Goal: Complete Application Form: Complete application form

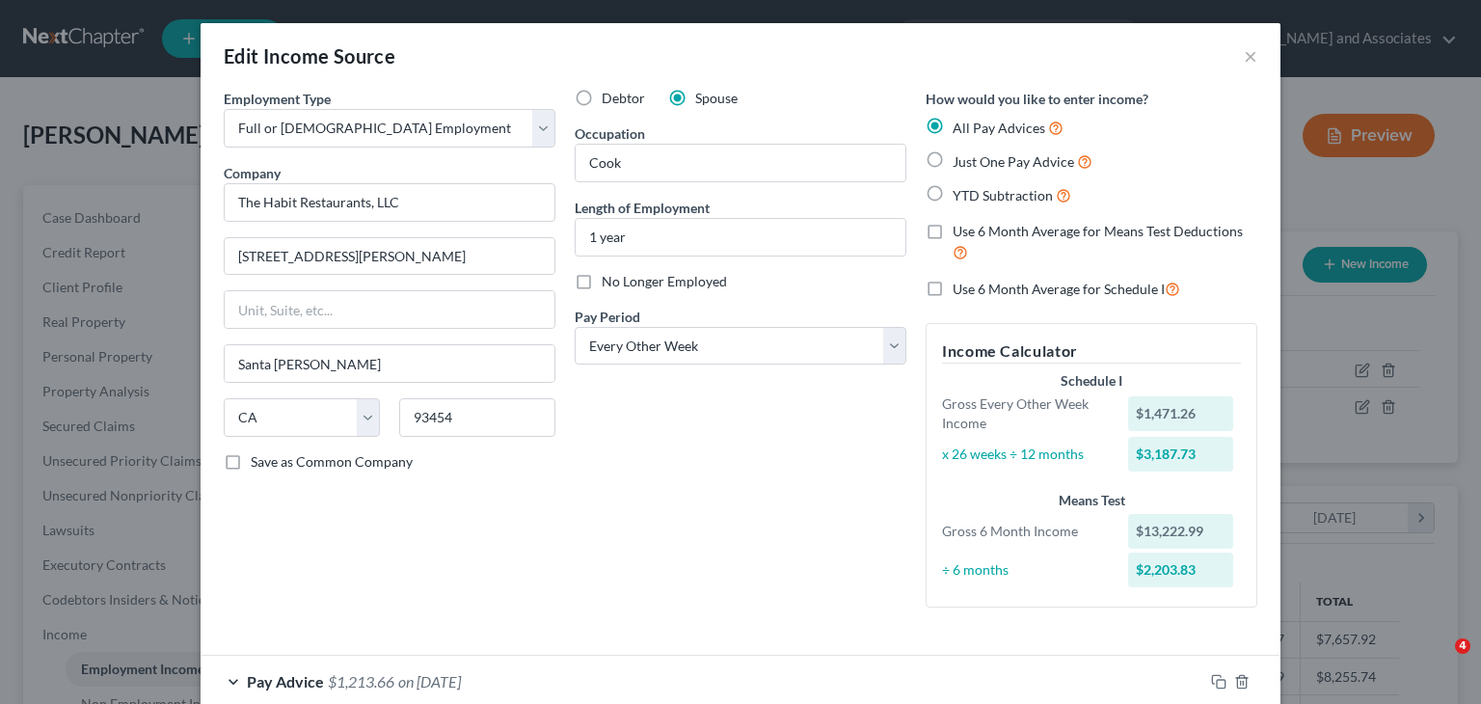
select select "0"
select select "4"
select select "2"
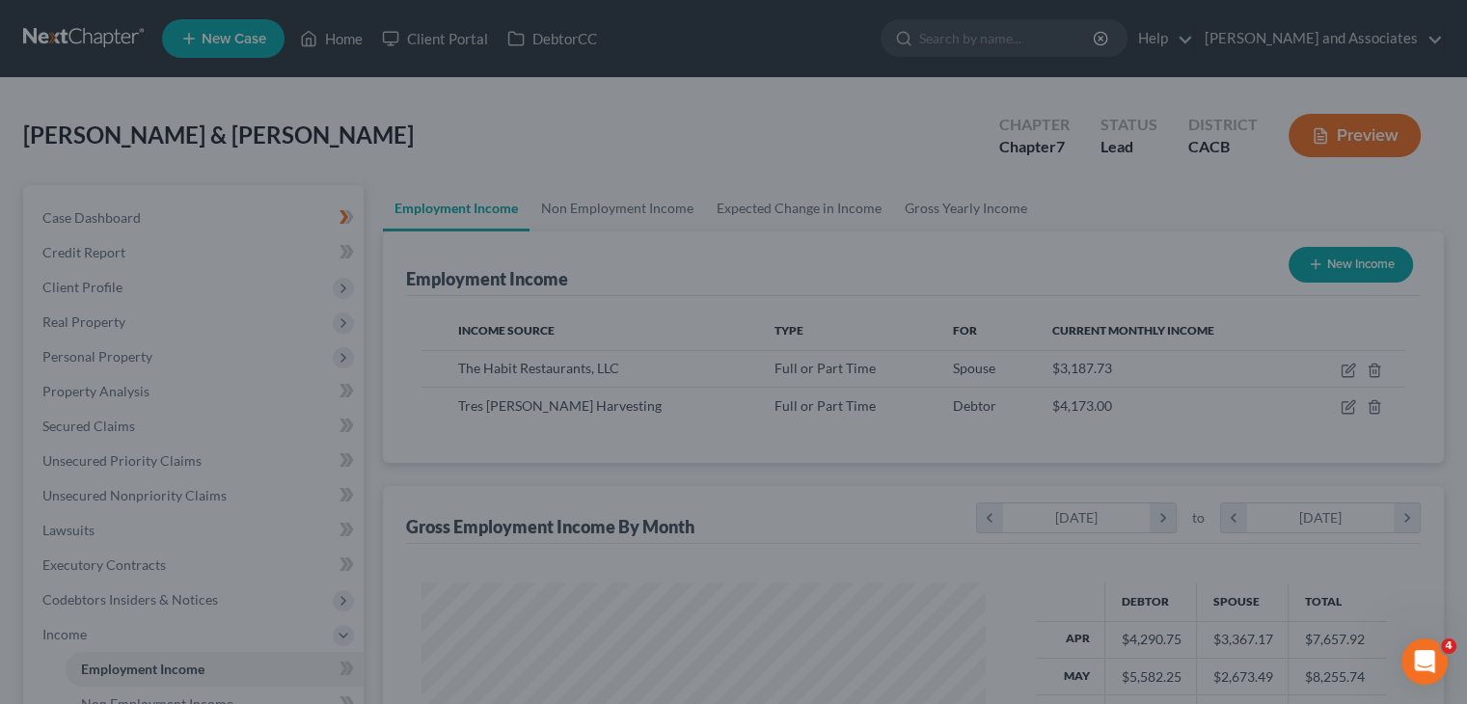
scroll to position [964067, 963814]
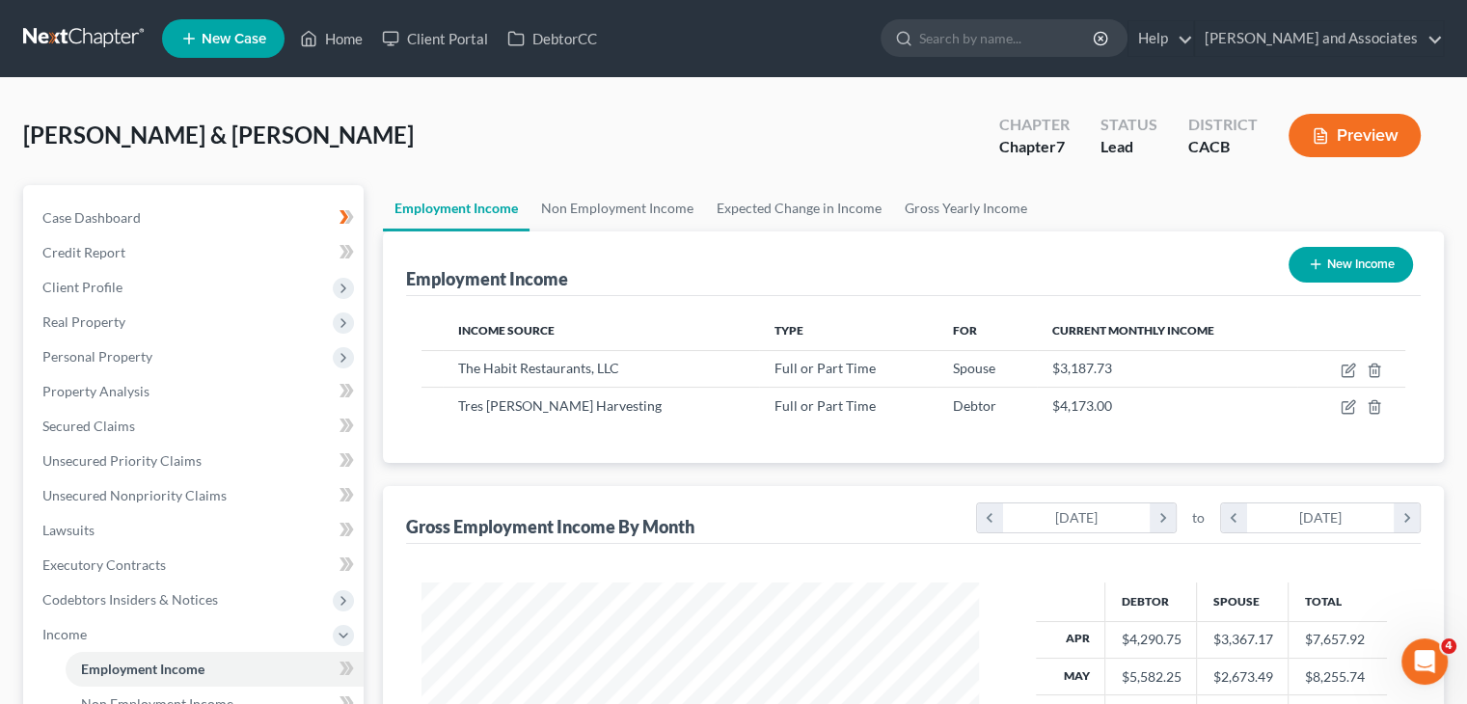
click at [70, 20] on nav "Home New Case Client Portal DebtorCC [PERSON_NAME] and Associates [EMAIL_ADDRES…" at bounding box center [733, 38] width 1467 height 77
click at [96, 42] on link at bounding box center [84, 38] width 123 height 35
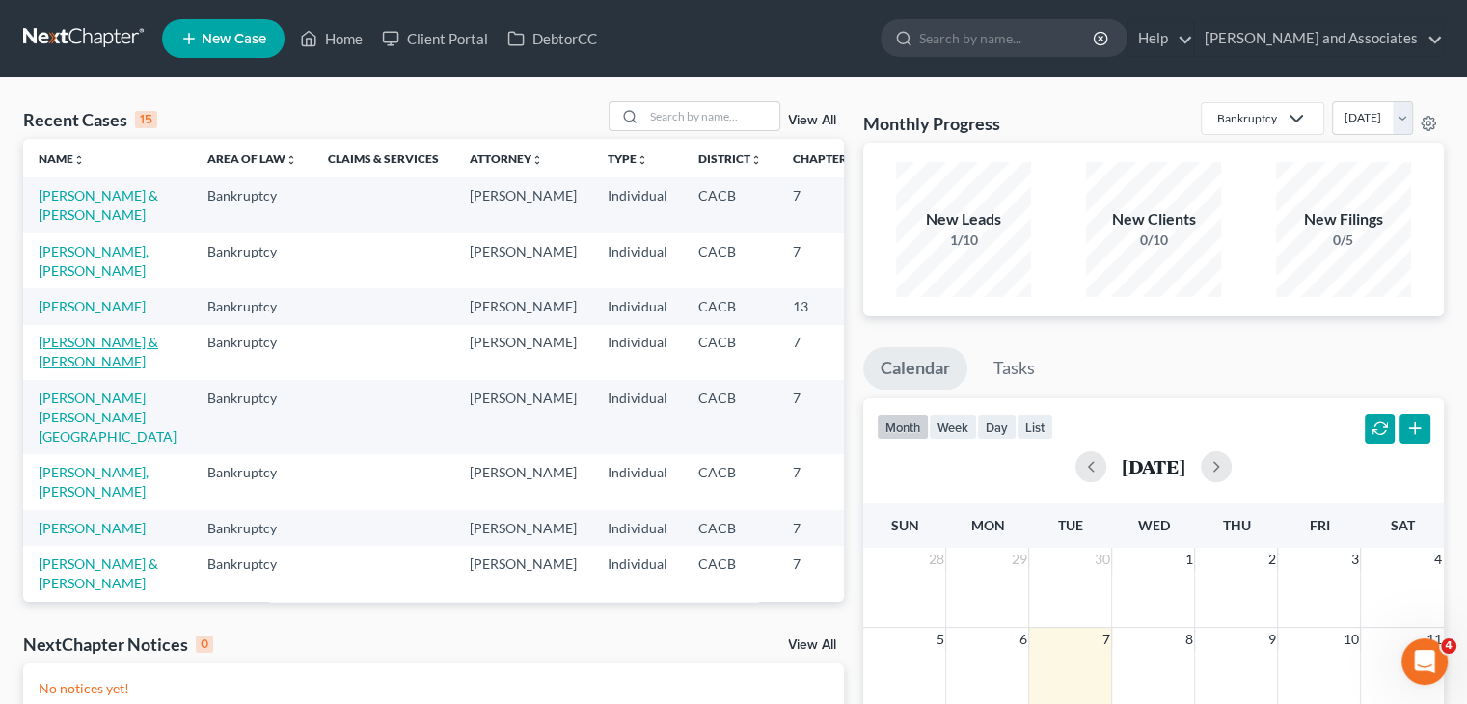
click at [72, 369] on link "[PERSON_NAME] & [PERSON_NAME]" at bounding box center [99, 352] width 120 height 36
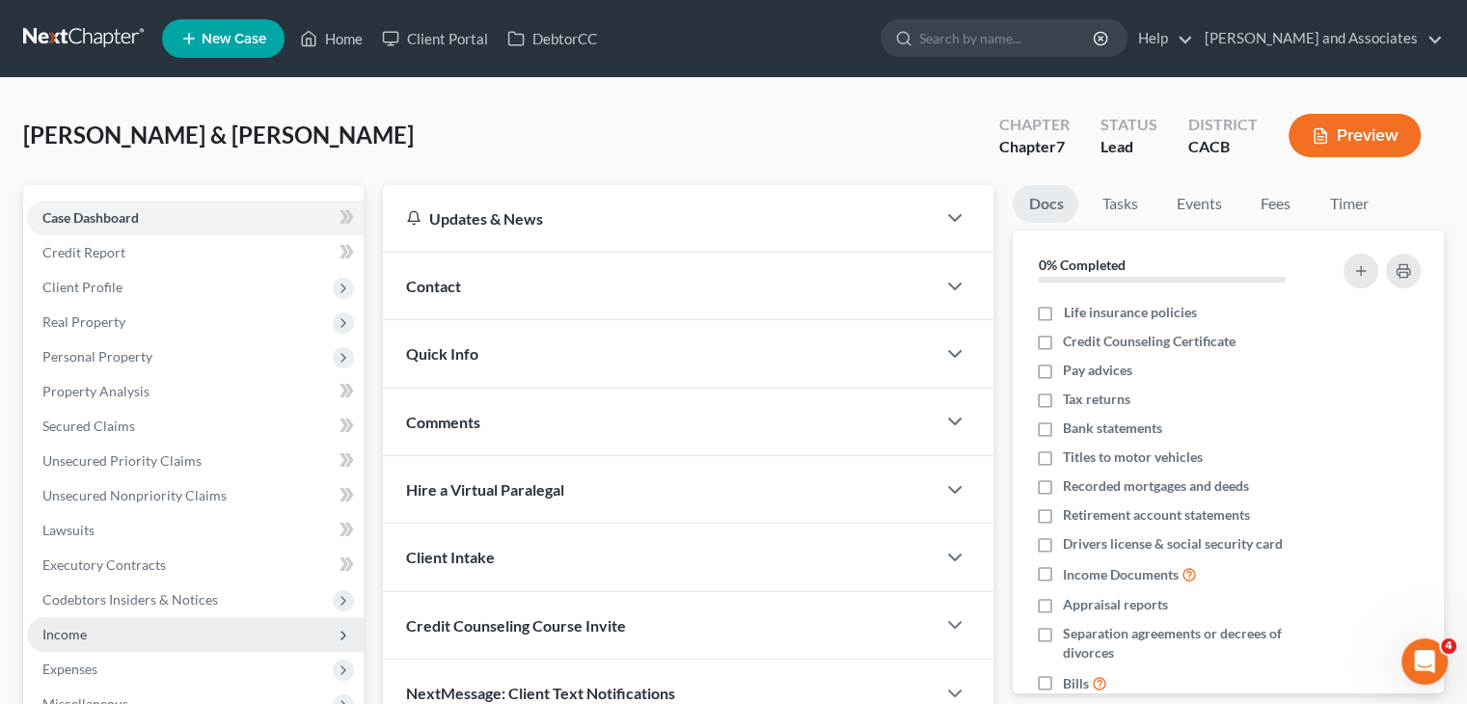
click at [103, 628] on span "Income" at bounding box center [195, 634] width 337 height 35
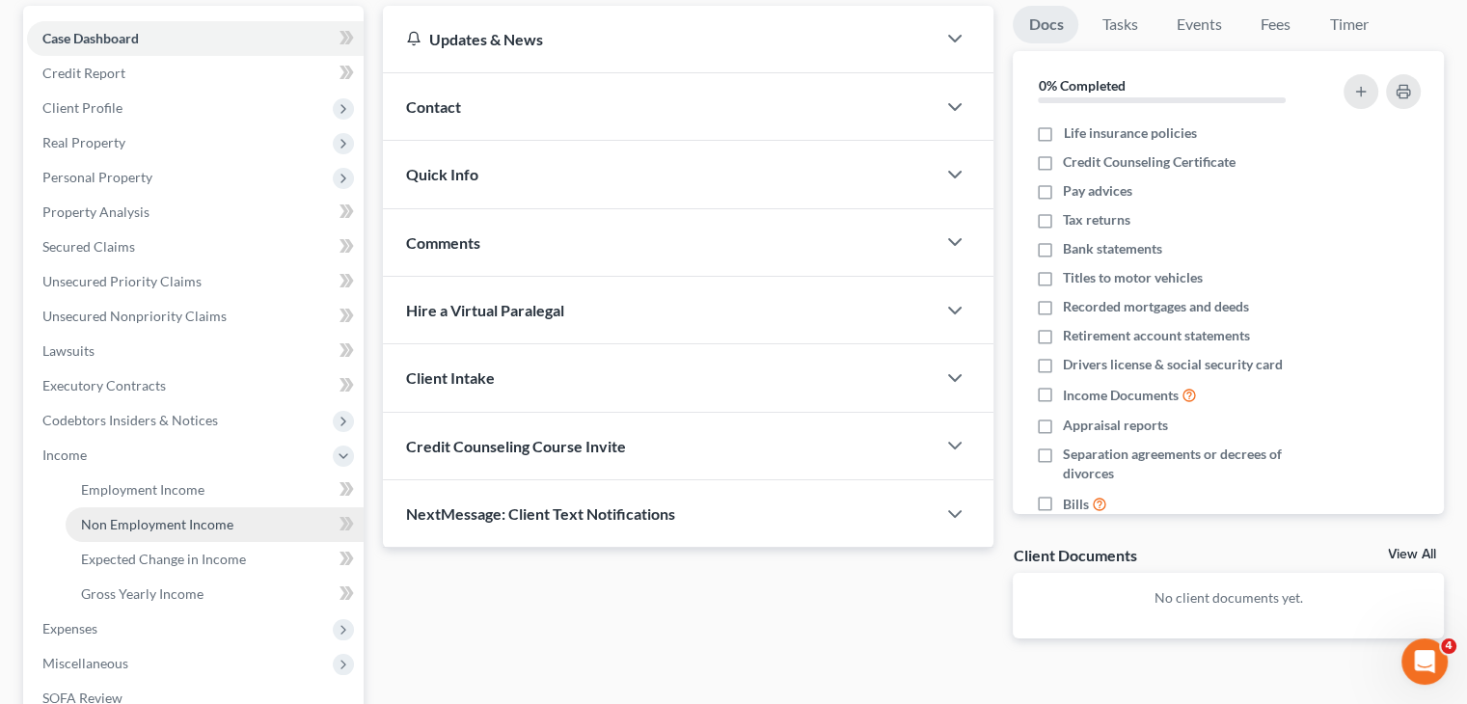
scroll to position [193, 0]
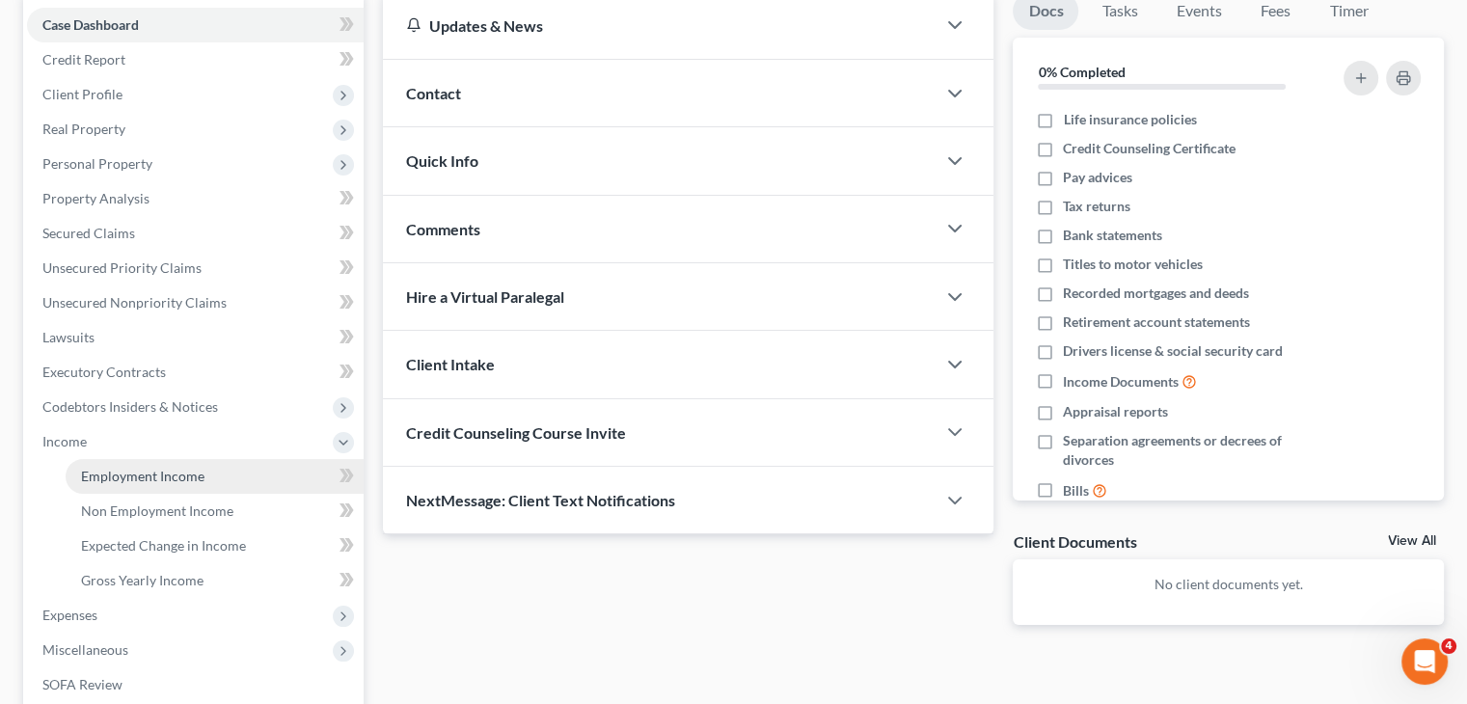
click at [235, 468] on link "Employment Income" at bounding box center [215, 476] width 298 height 35
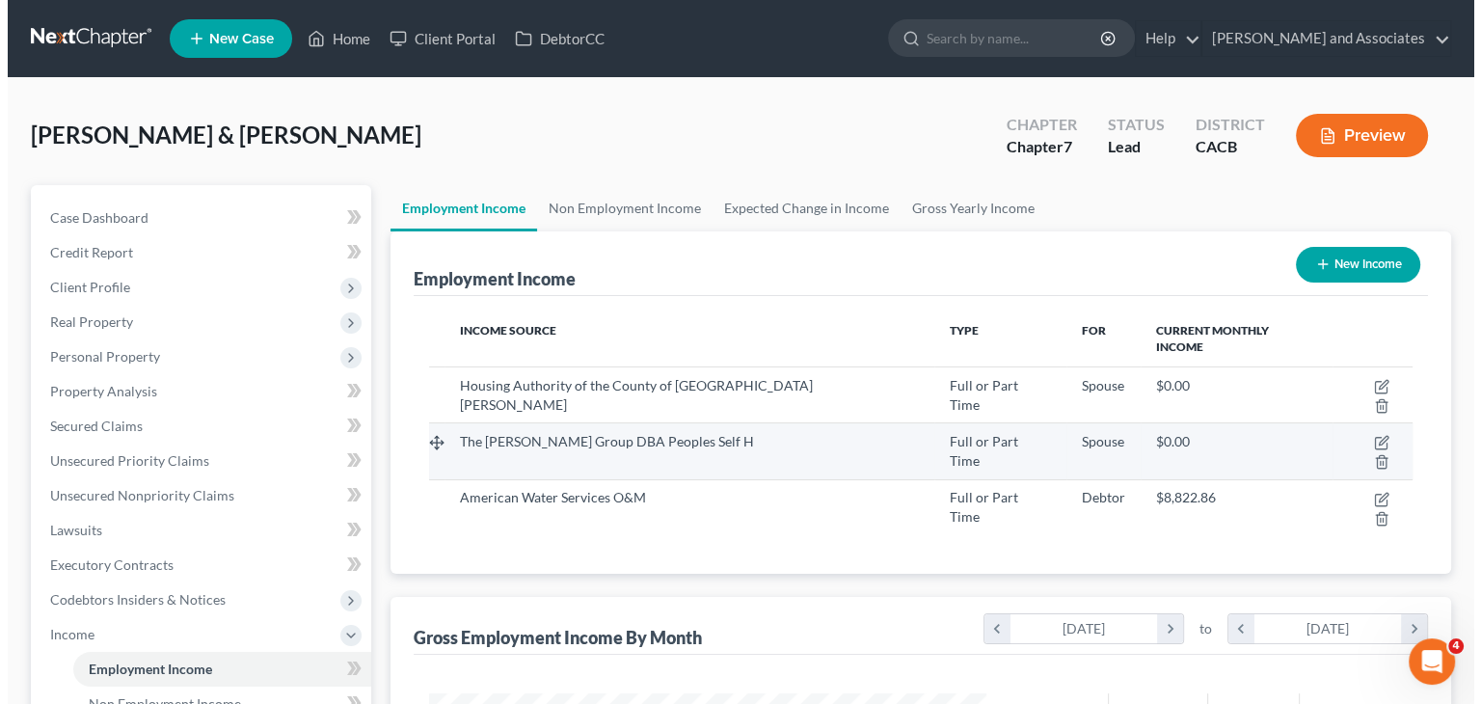
scroll to position [343, 595]
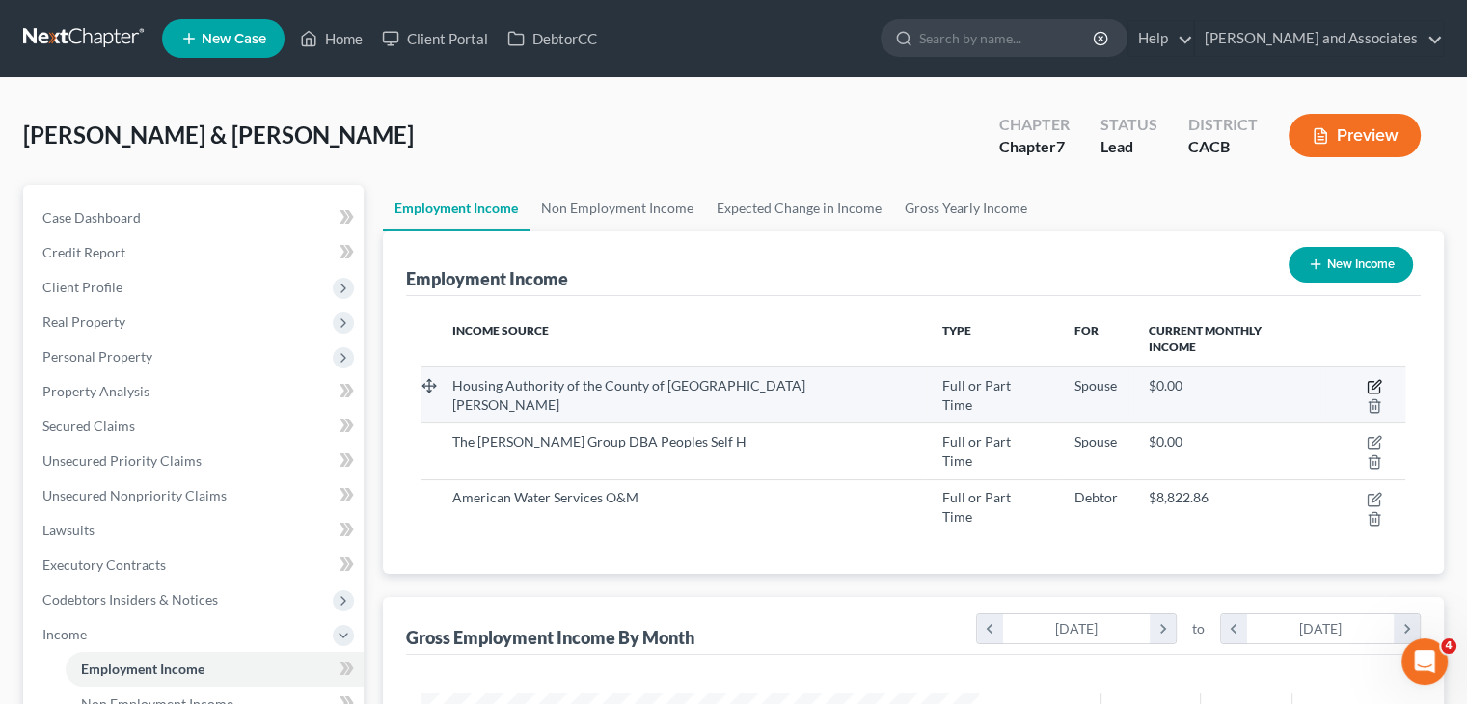
click at [1367, 379] on icon "button" at bounding box center [1374, 386] width 15 height 15
select select "0"
select select "4"
select select "1"
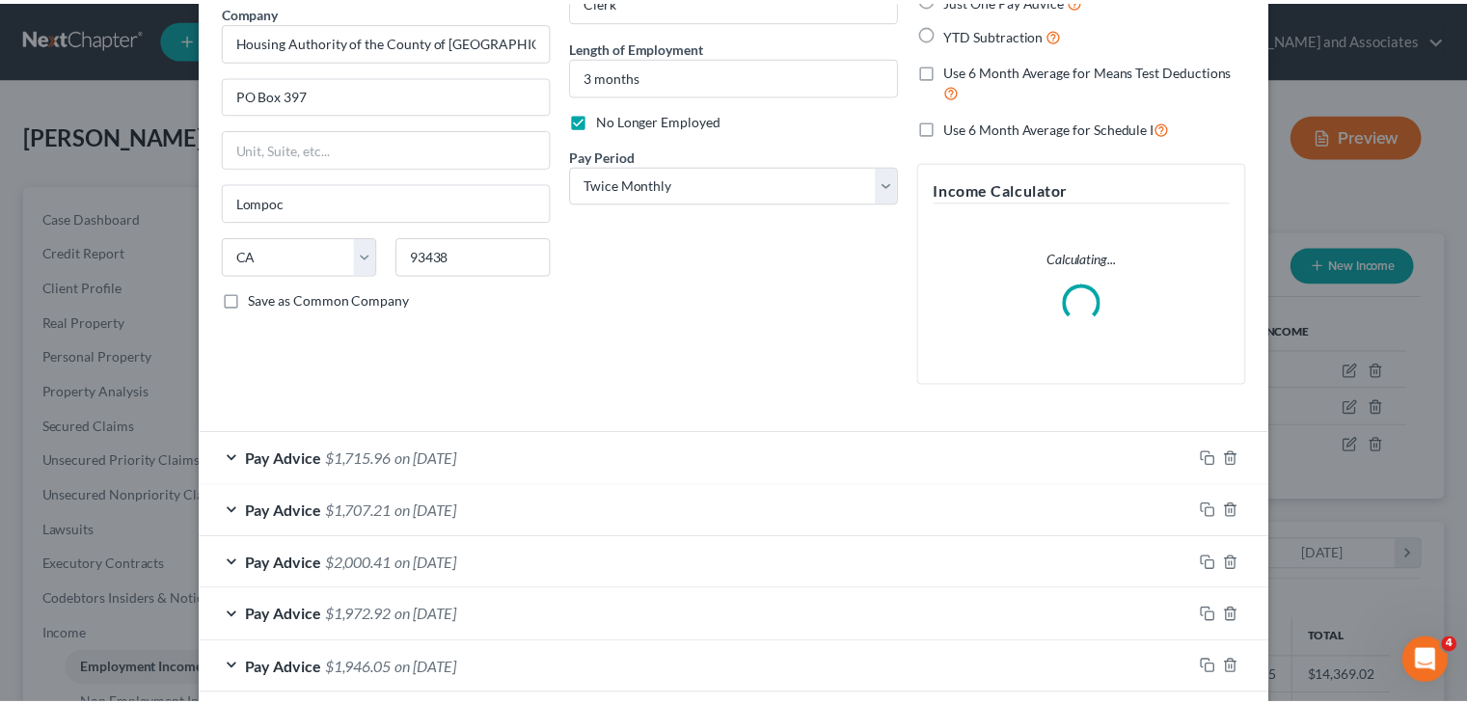
scroll to position [257, 0]
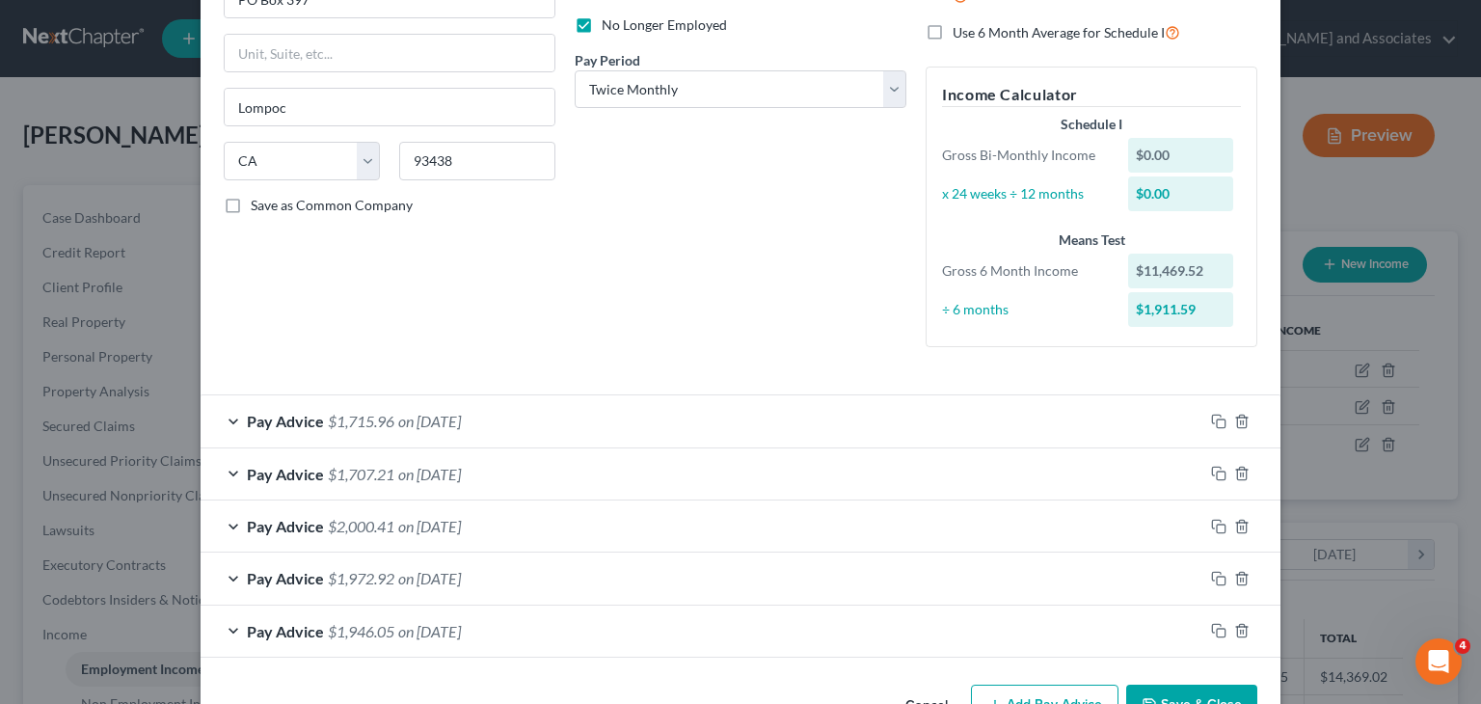
click at [1192, 691] on button "Save & Close" at bounding box center [1191, 705] width 131 height 41
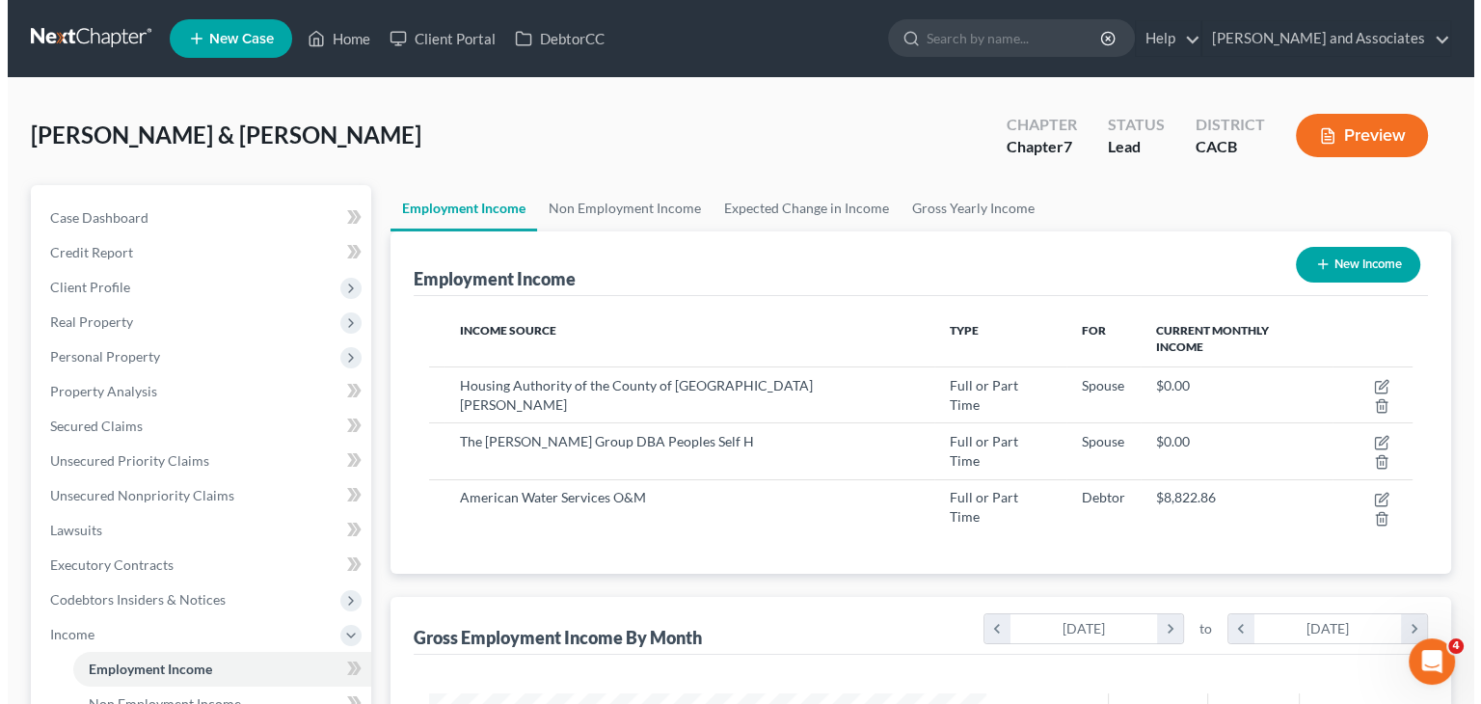
scroll to position [964067, 963814]
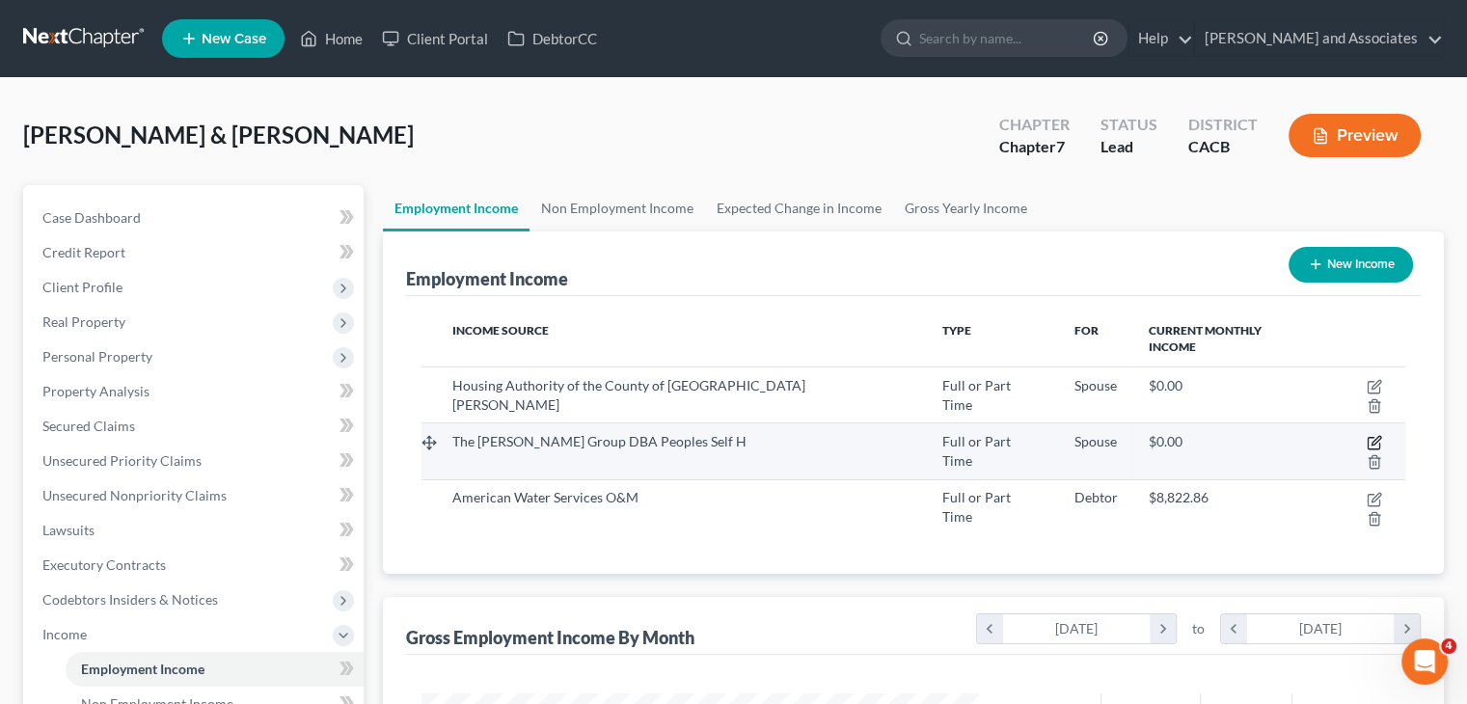
click at [1367, 435] on icon "button" at bounding box center [1374, 442] width 15 height 15
select select "0"
select select "4"
select select "1"
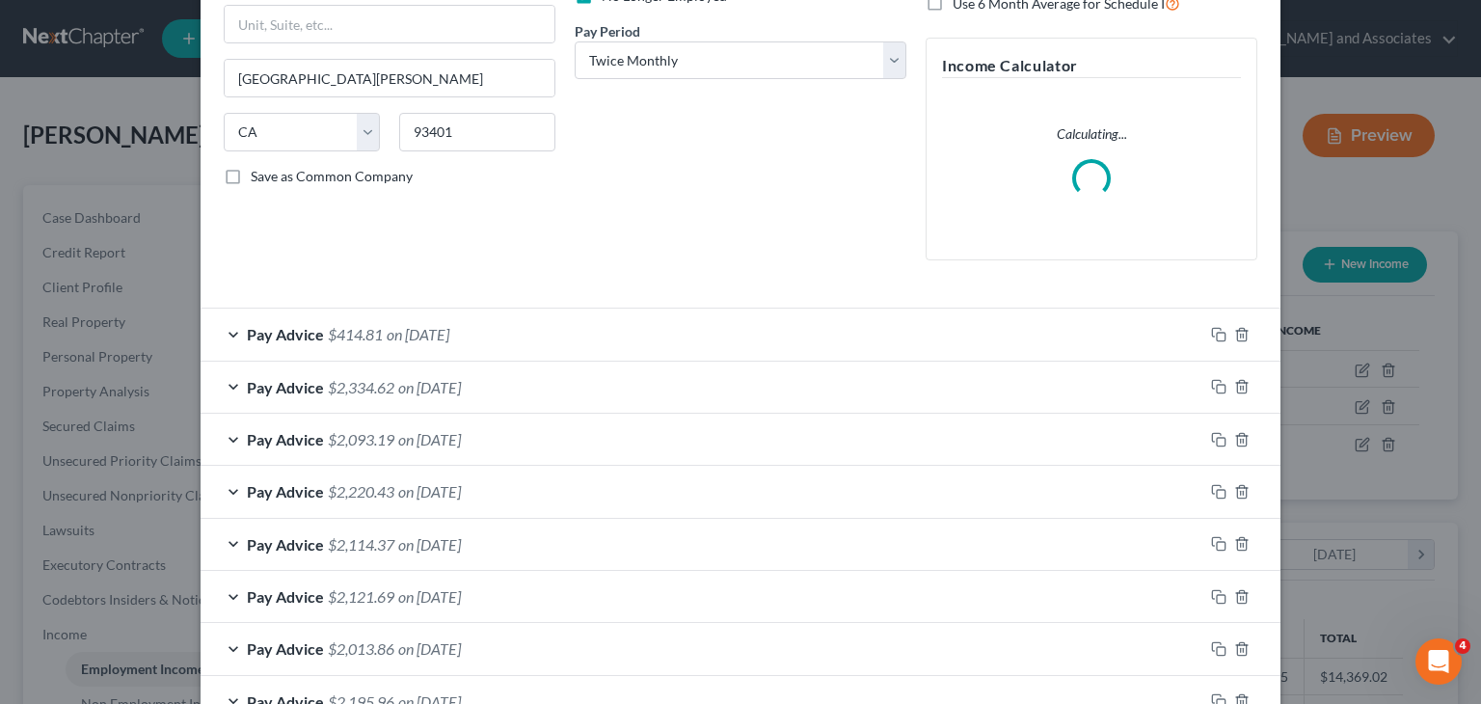
scroll to position [413, 0]
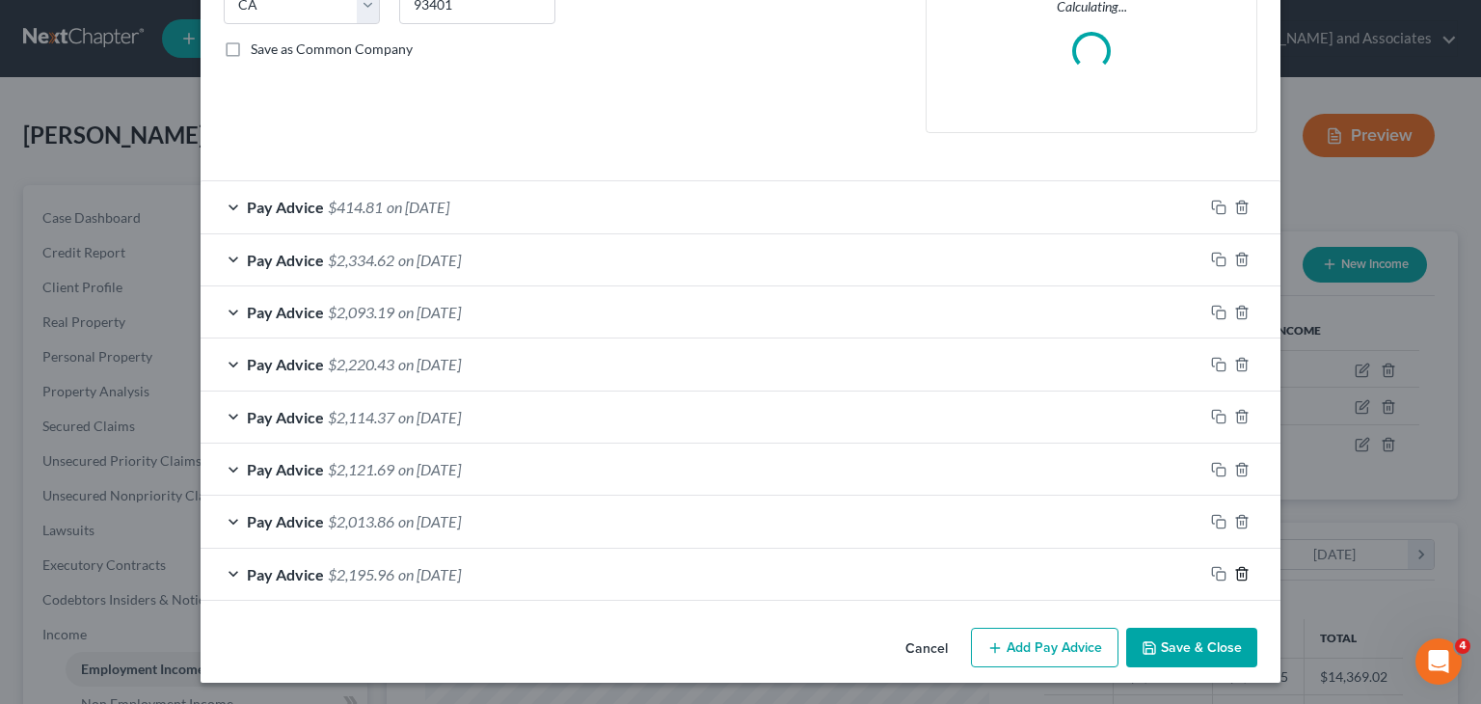
click at [1236, 568] on icon "button" at bounding box center [1241, 573] width 15 height 15
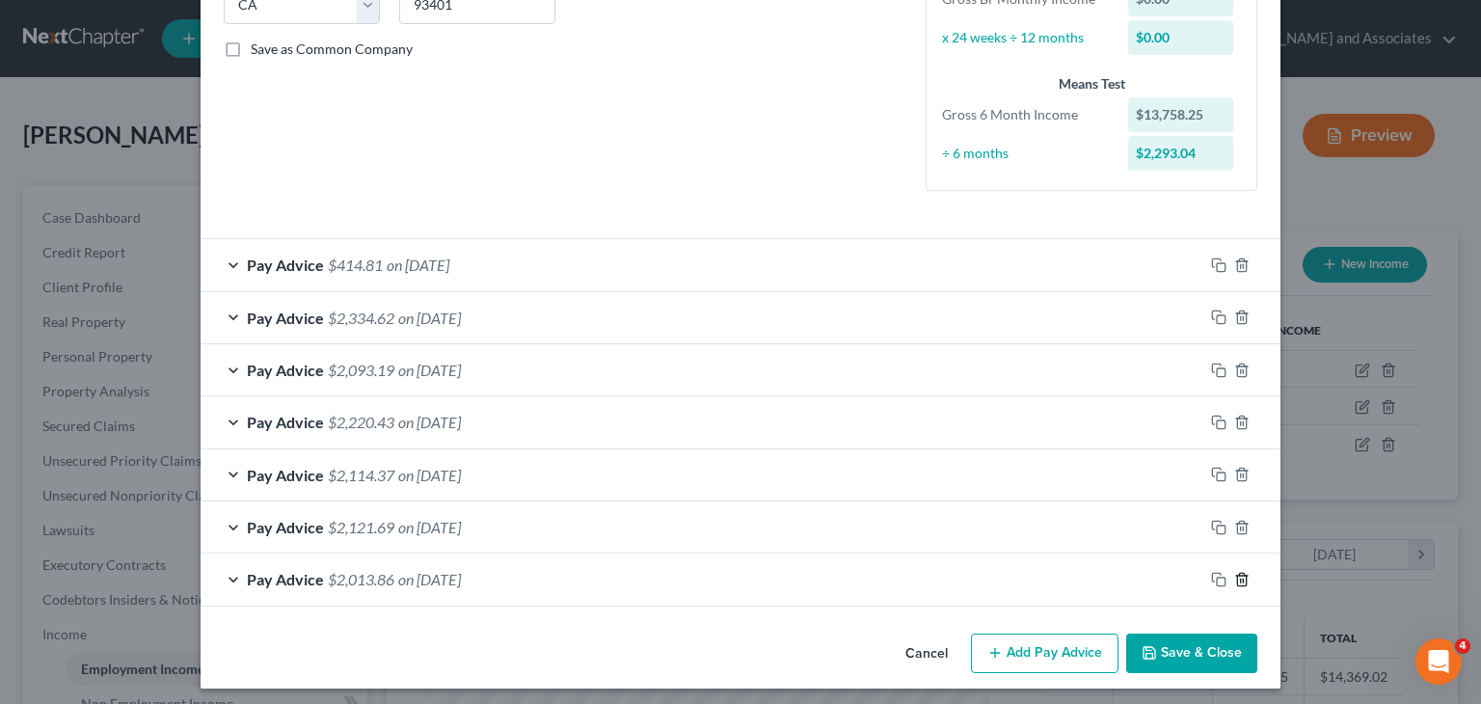
click at [1236, 572] on icon "button" at bounding box center [1241, 579] width 15 height 15
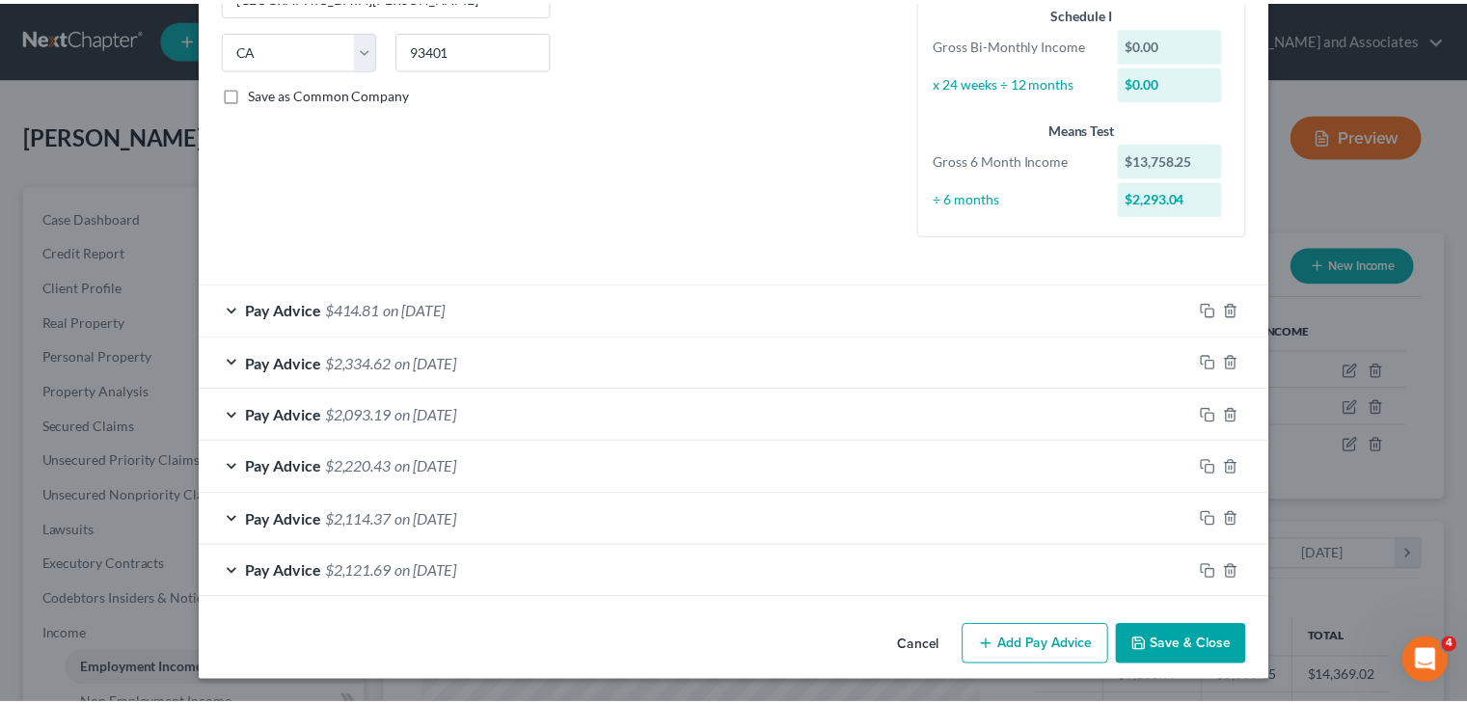
scroll to position [366, 0]
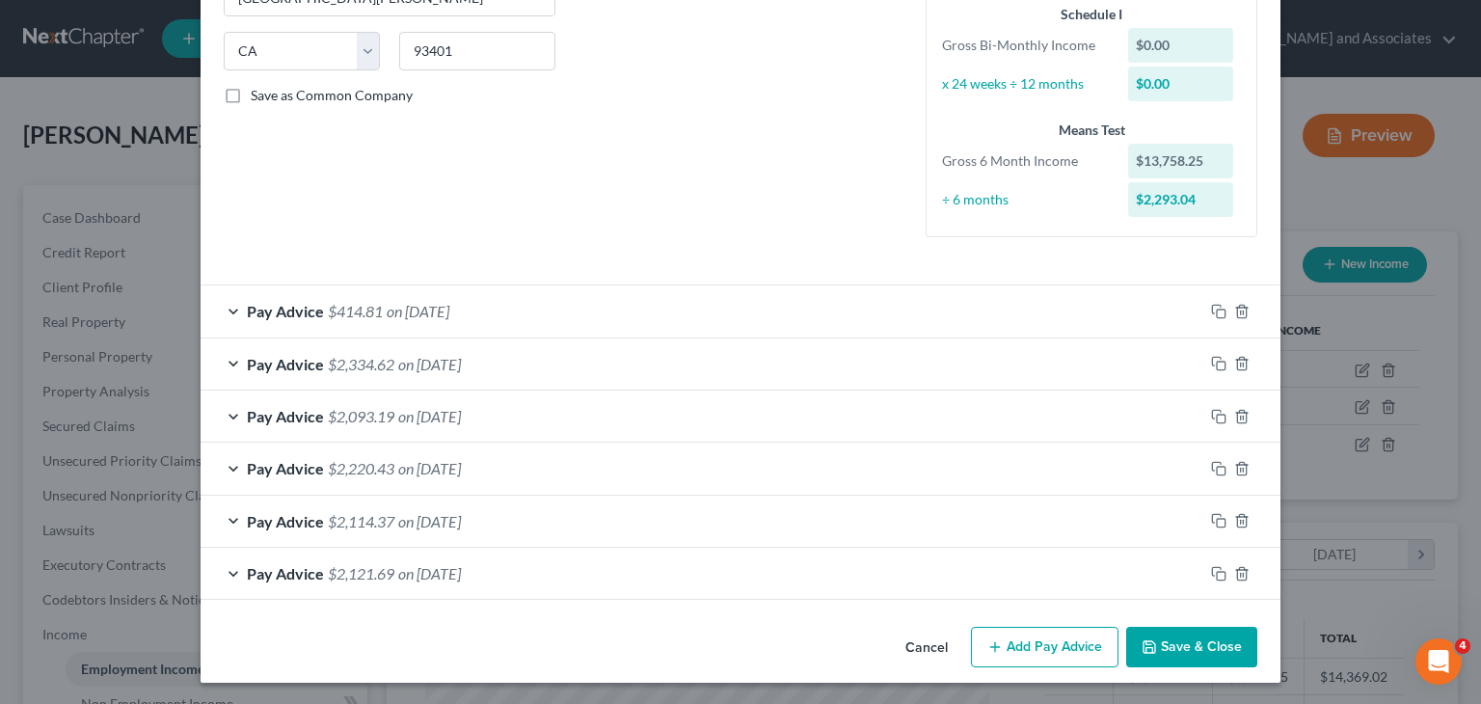
click at [1160, 647] on button "Save & Close" at bounding box center [1191, 647] width 131 height 41
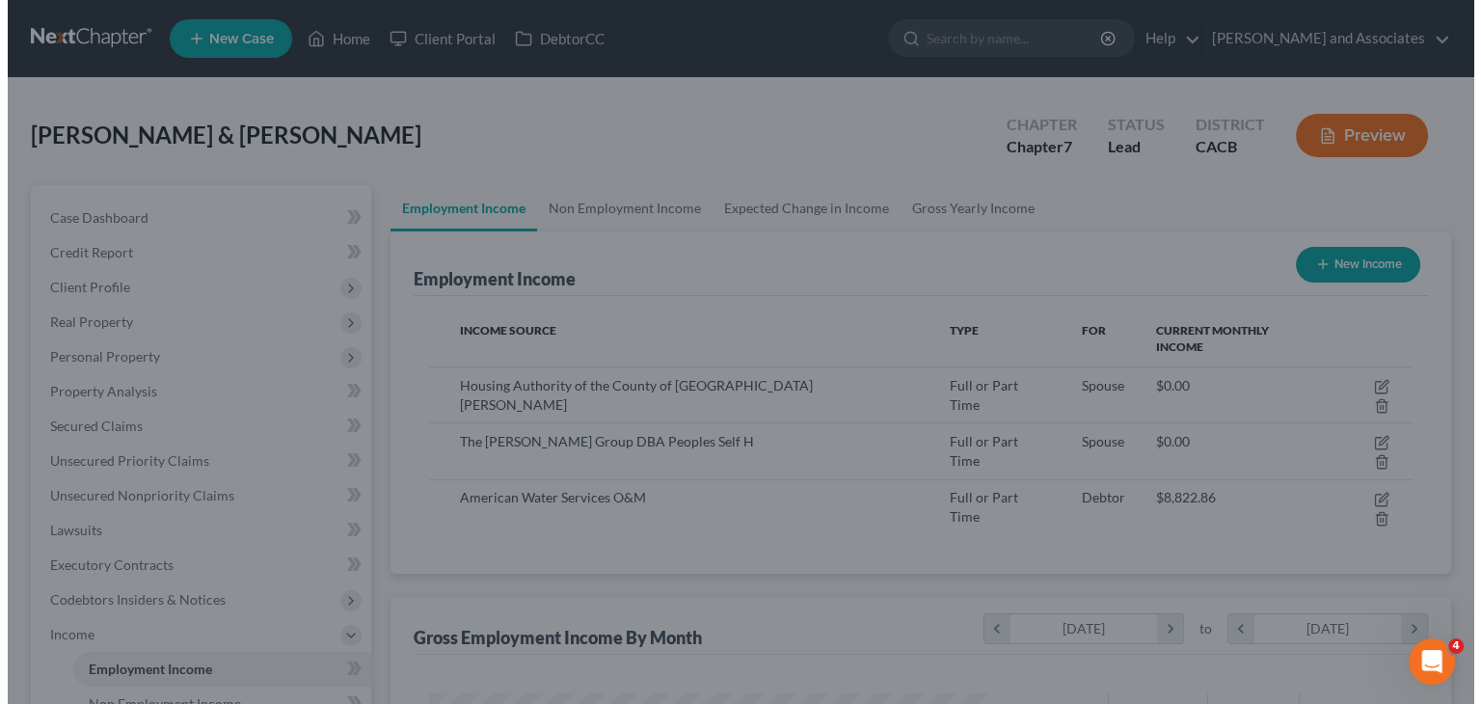
scroll to position [964067, 963814]
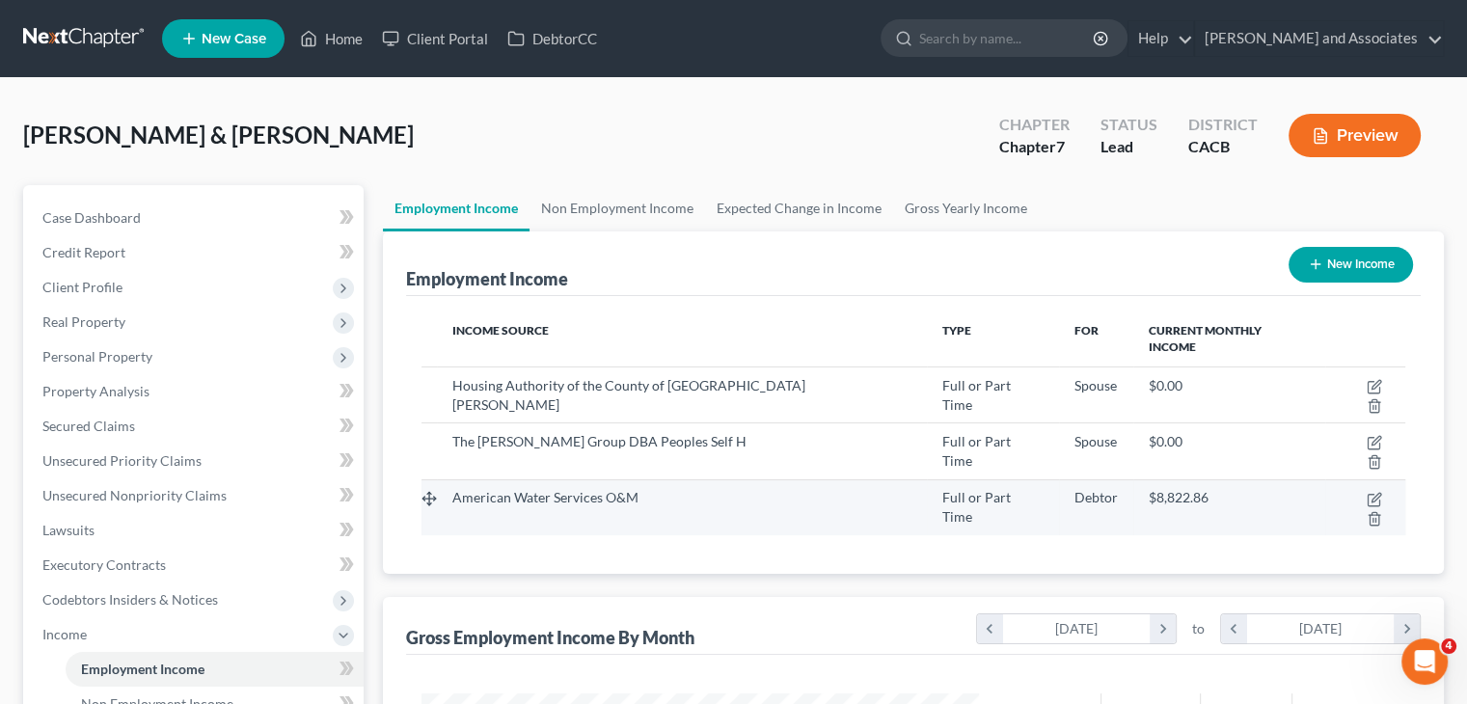
click at [1356, 479] on td at bounding box center [1365, 507] width 80 height 56
click at [1367, 492] on icon "button" at bounding box center [1374, 499] width 15 height 15
select select "0"
select select "33"
select select "1"
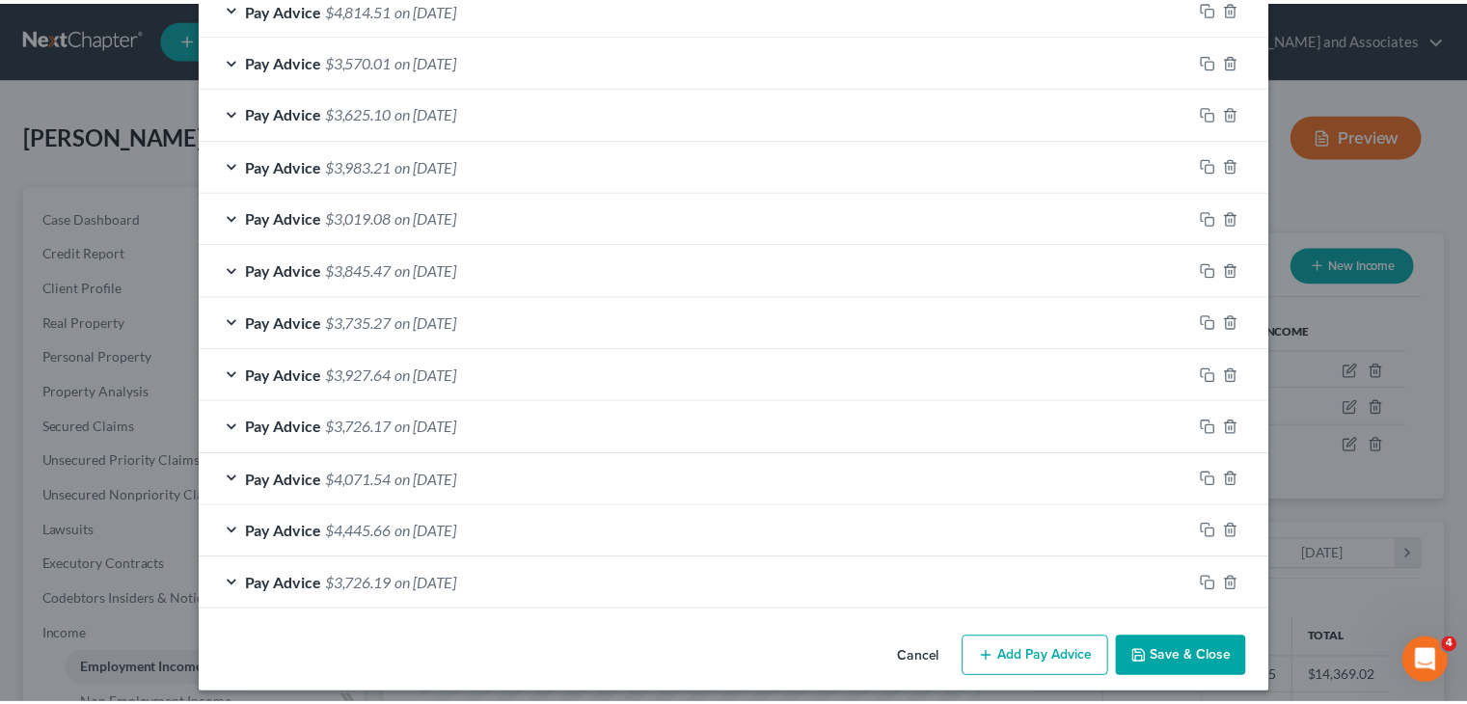
scroll to position [732, 0]
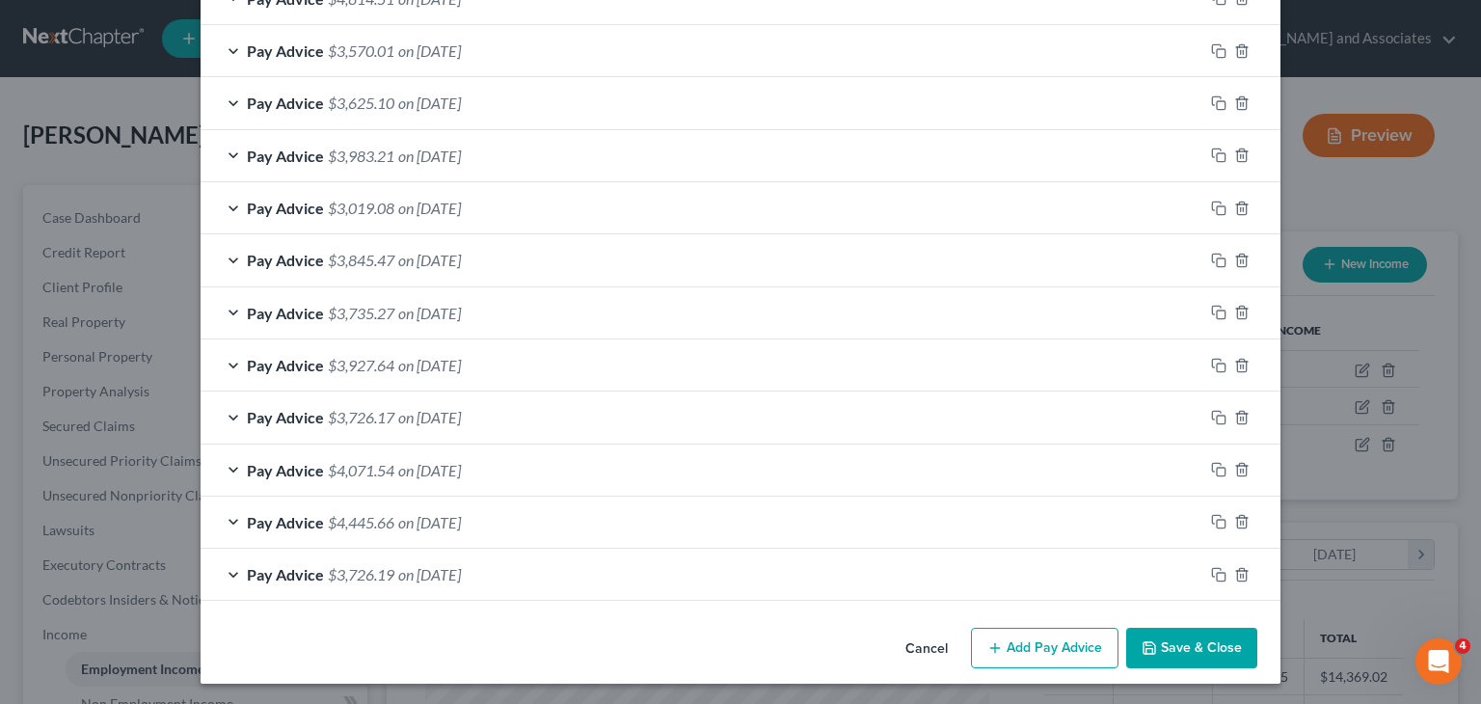
click at [1160, 632] on button "Save & Close" at bounding box center [1191, 648] width 131 height 41
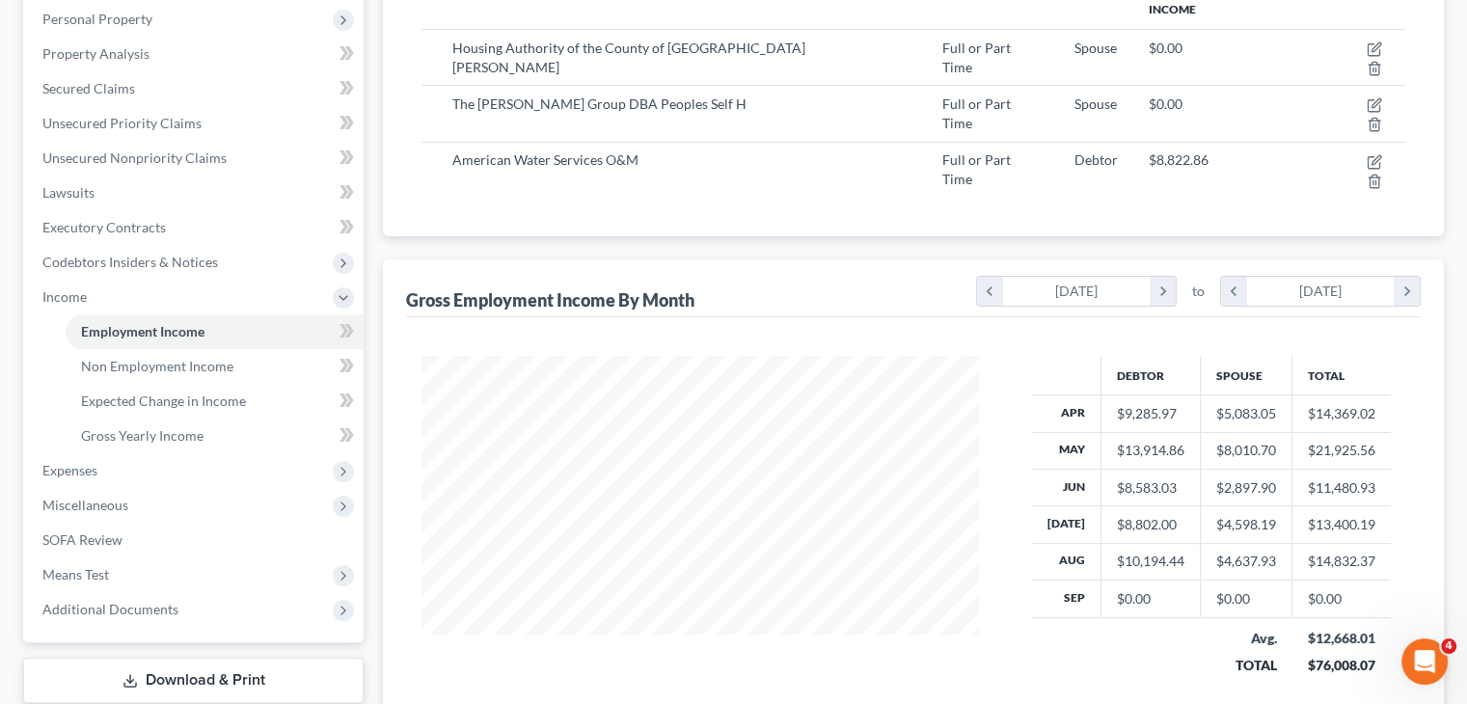
scroll to position [386, 0]
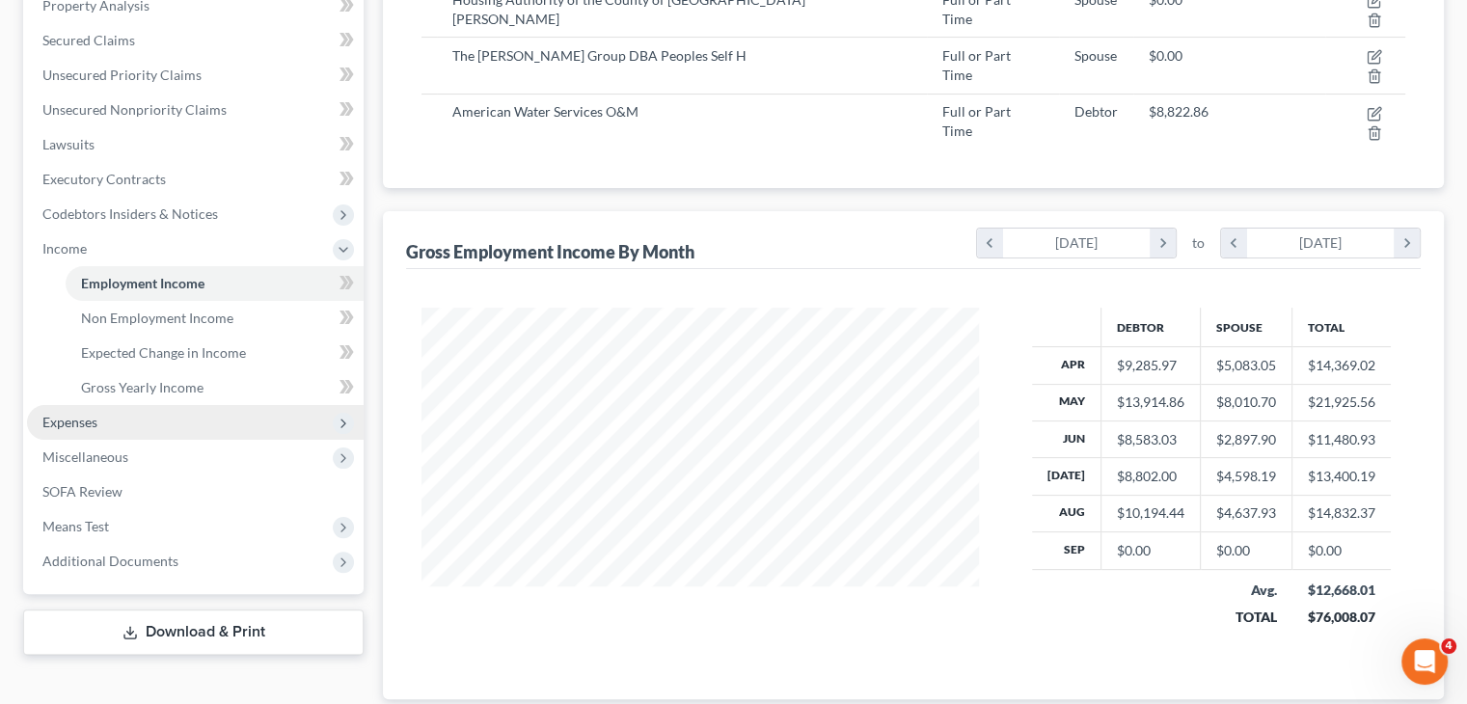
click at [150, 425] on span "Expenses" at bounding box center [195, 422] width 337 height 35
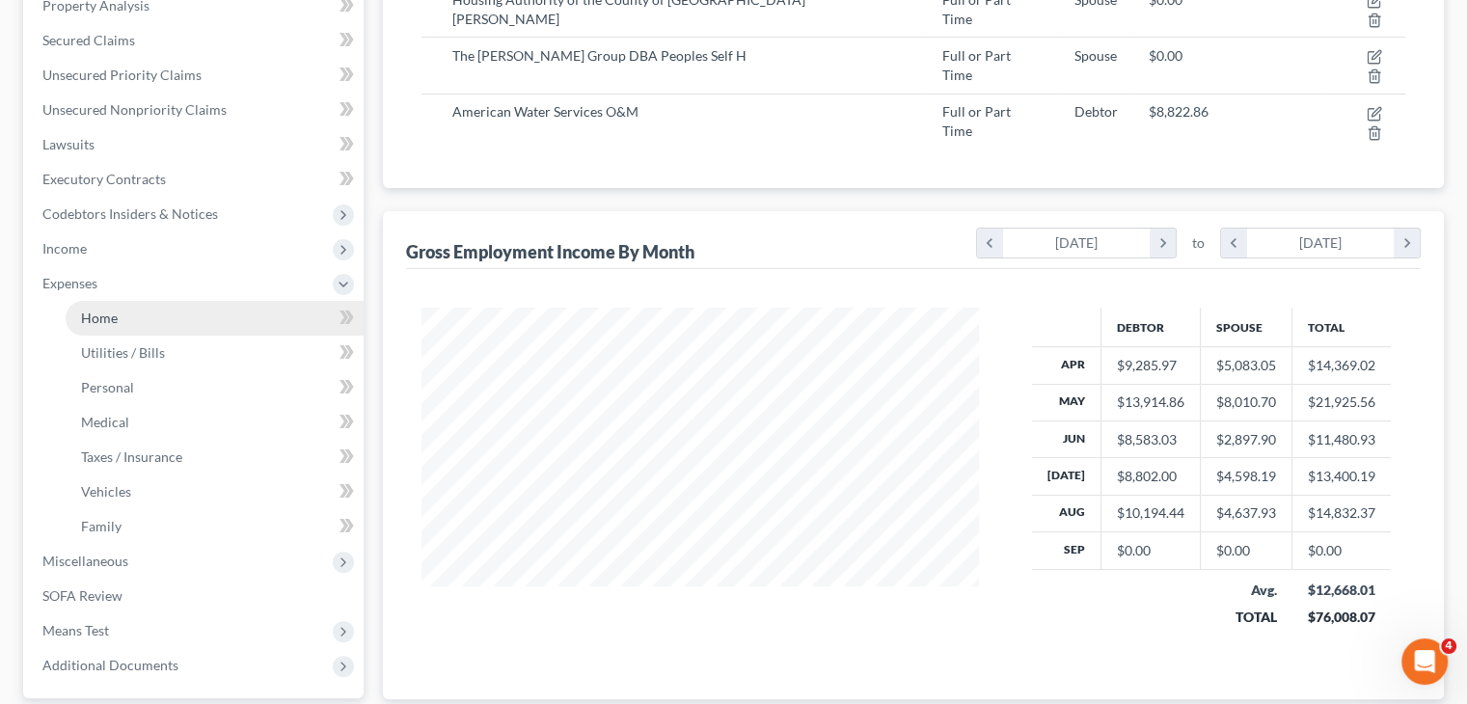
click at [200, 325] on link "Home" at bounding box center [215, 318] width 298 height 35
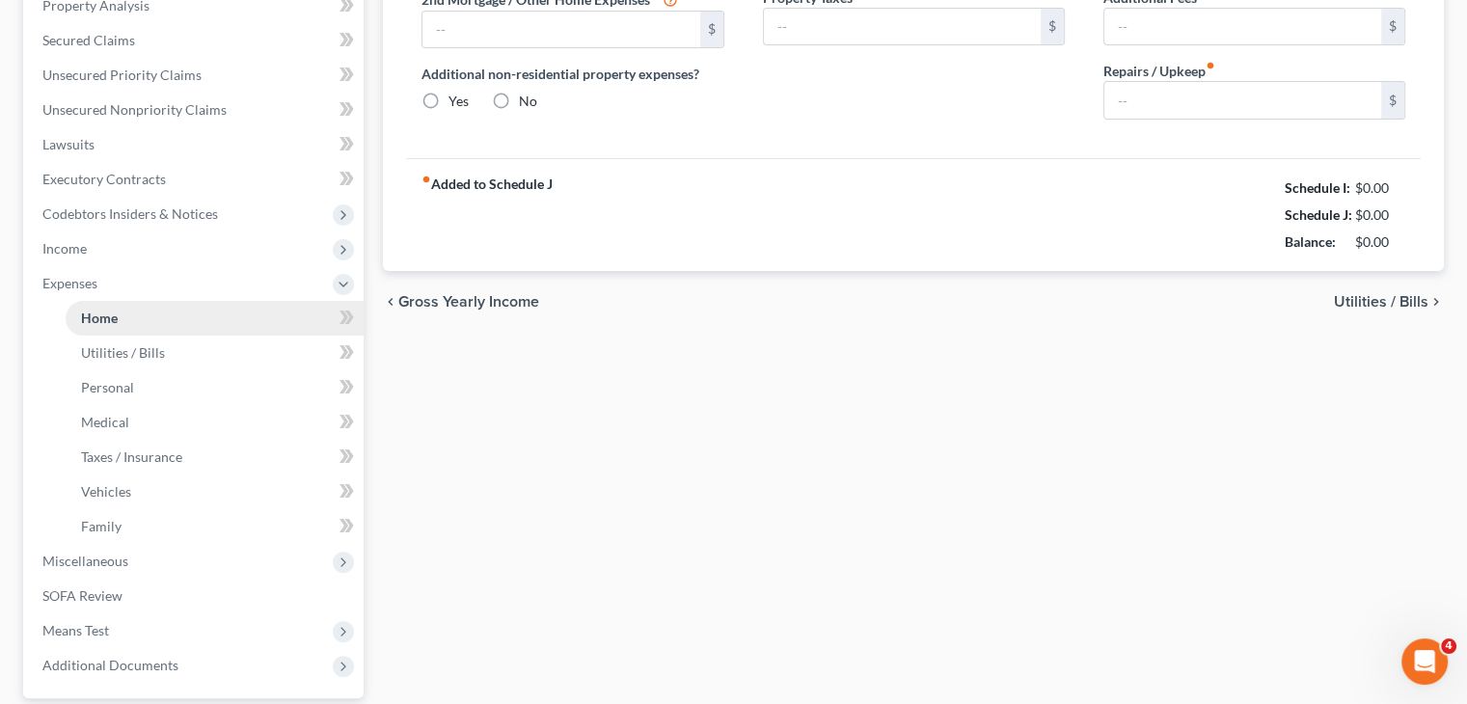
scroll to position [116, 0]
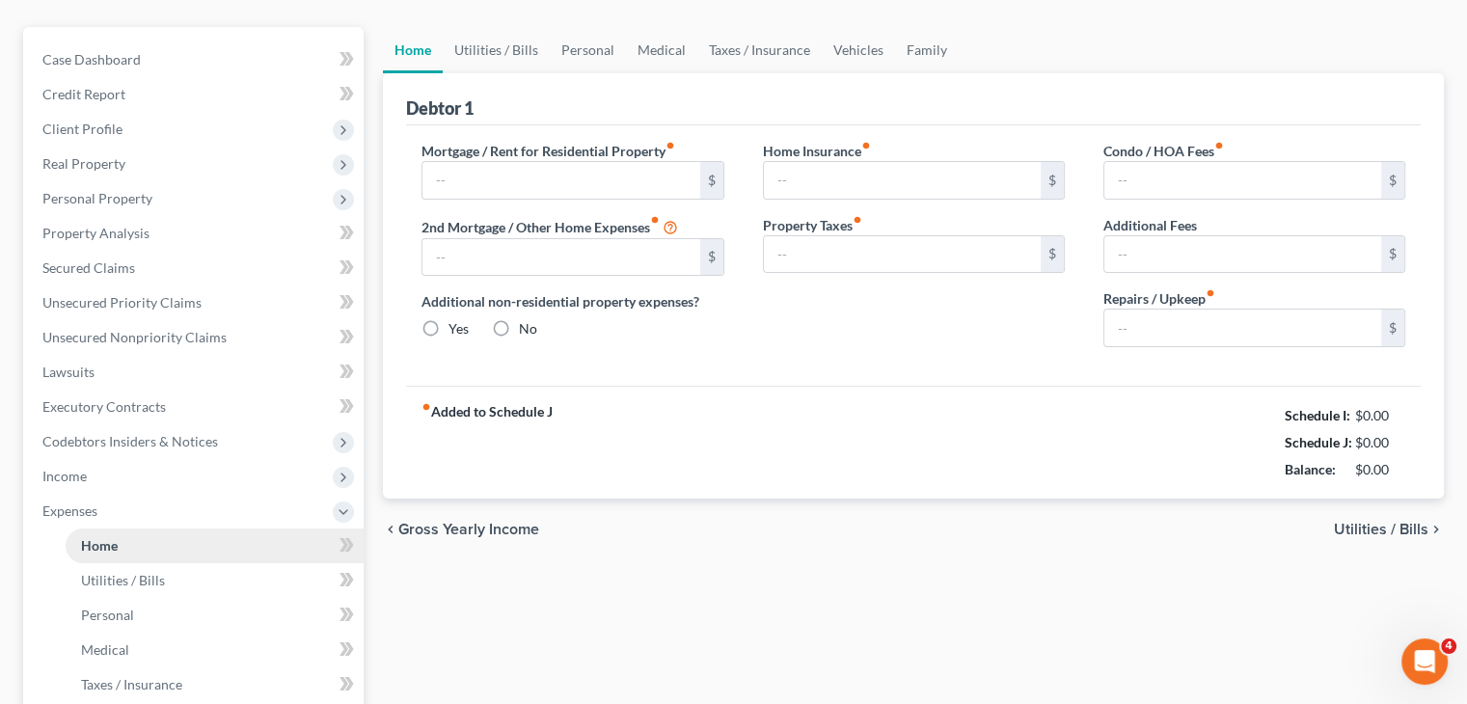
type input "2,815.00"
type input "0.00"
radio input "true"
type input "0.00"
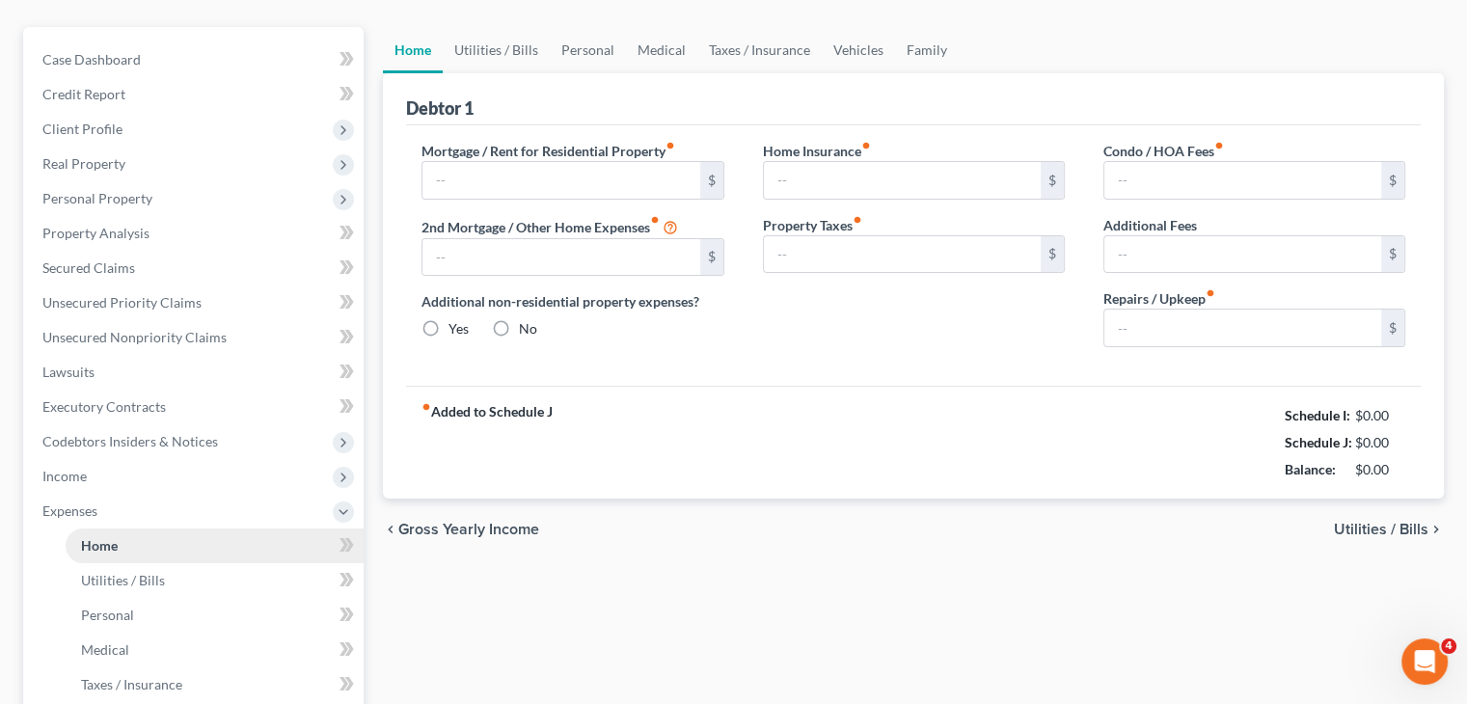
type input "0.00"
type input "250.00"
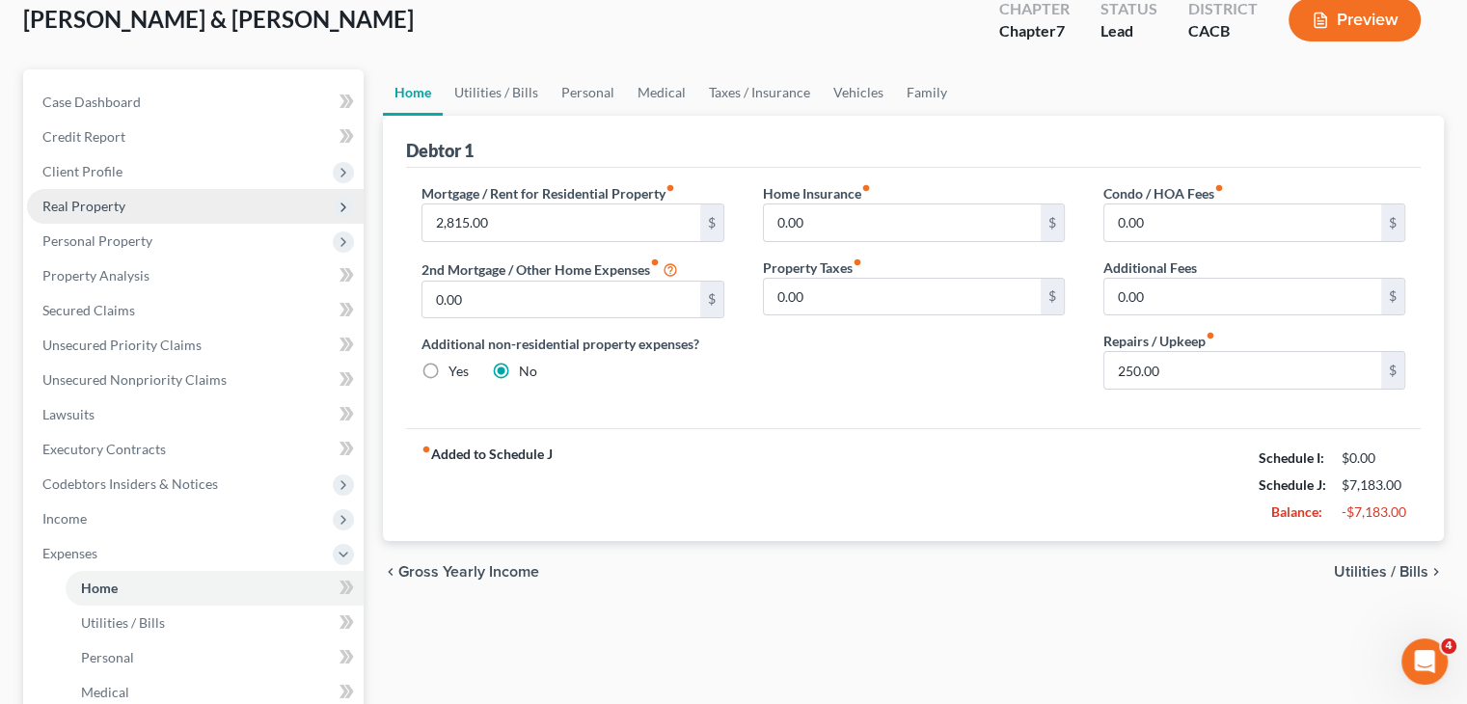
scroll to position [0, 0]
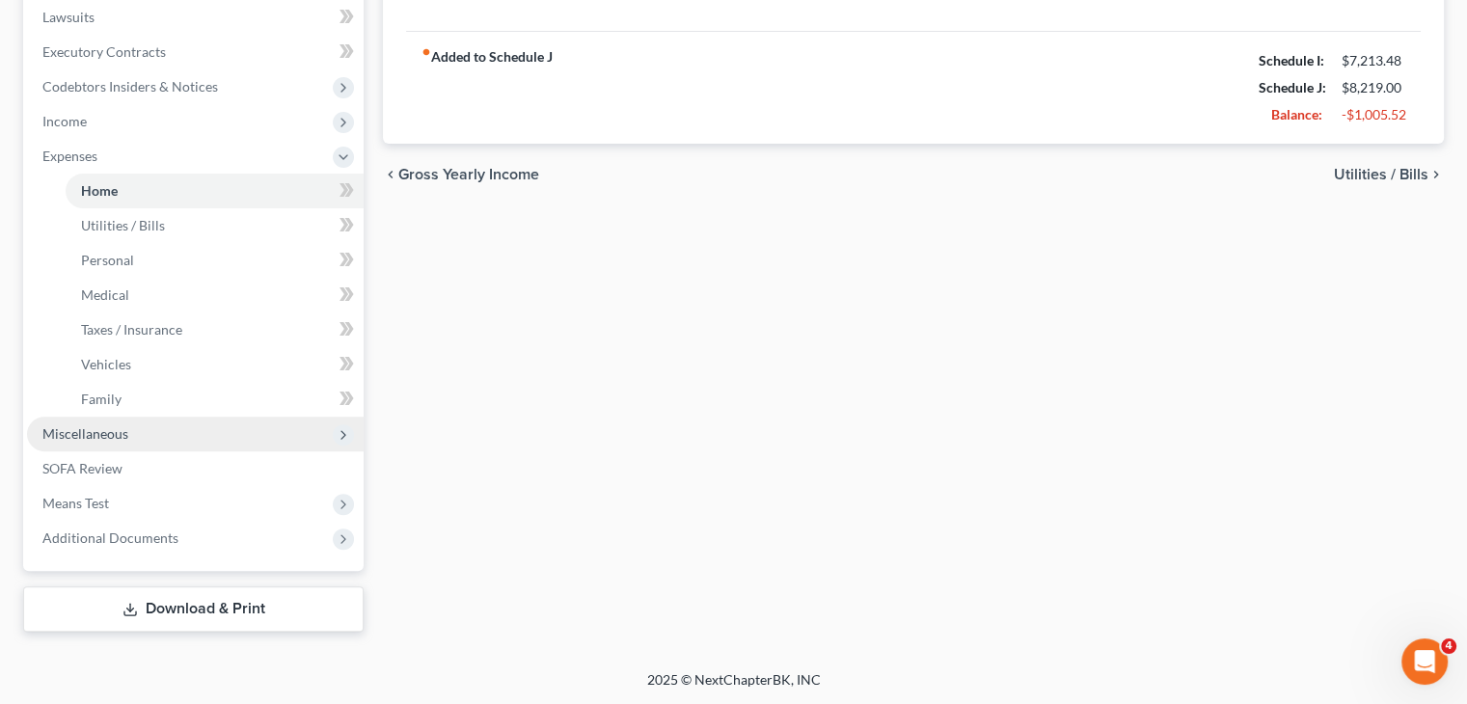
click at [176, 433] on span "Miscellaneous" at bounding box center [195, 434] width 337 height 35
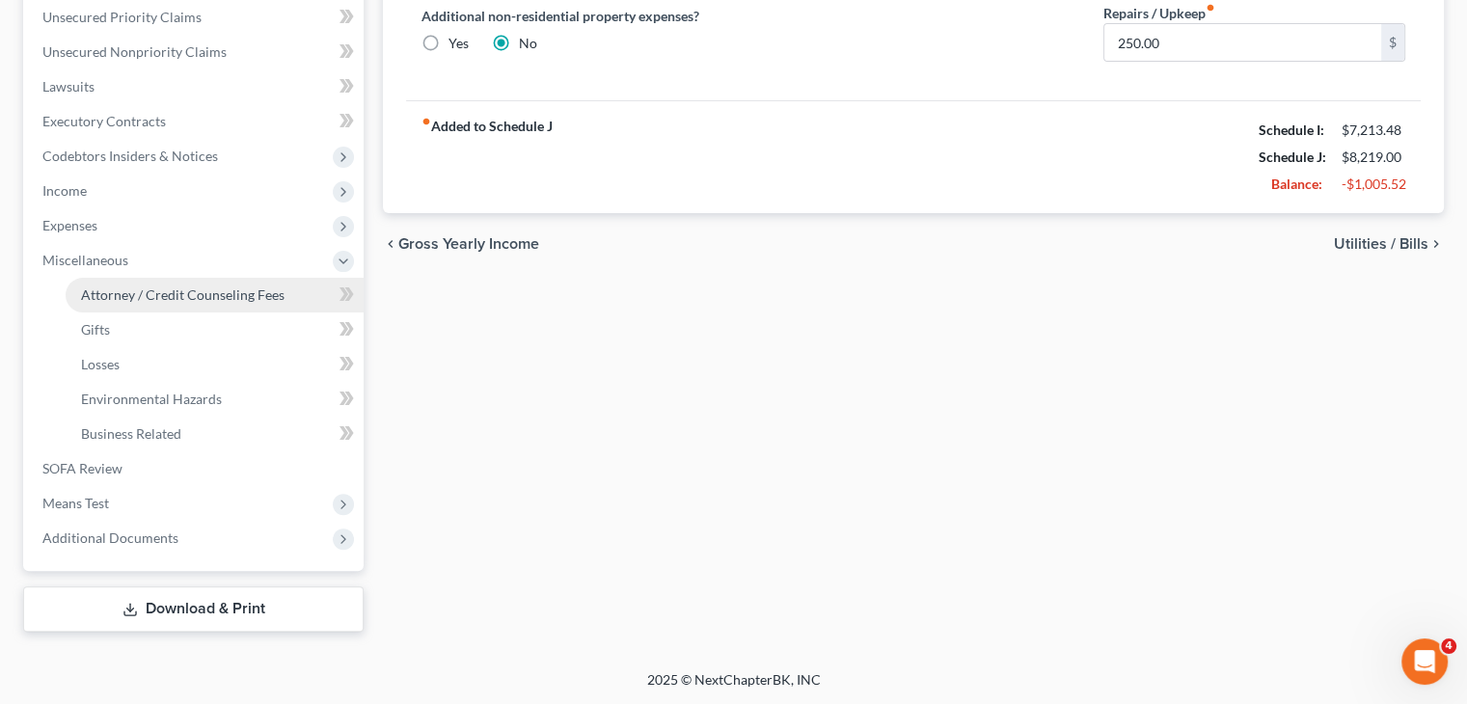
click at [203, 297] on span "Attorney / Credit Counseling Fees" at bounding box center [182, 294] width 203 height 16
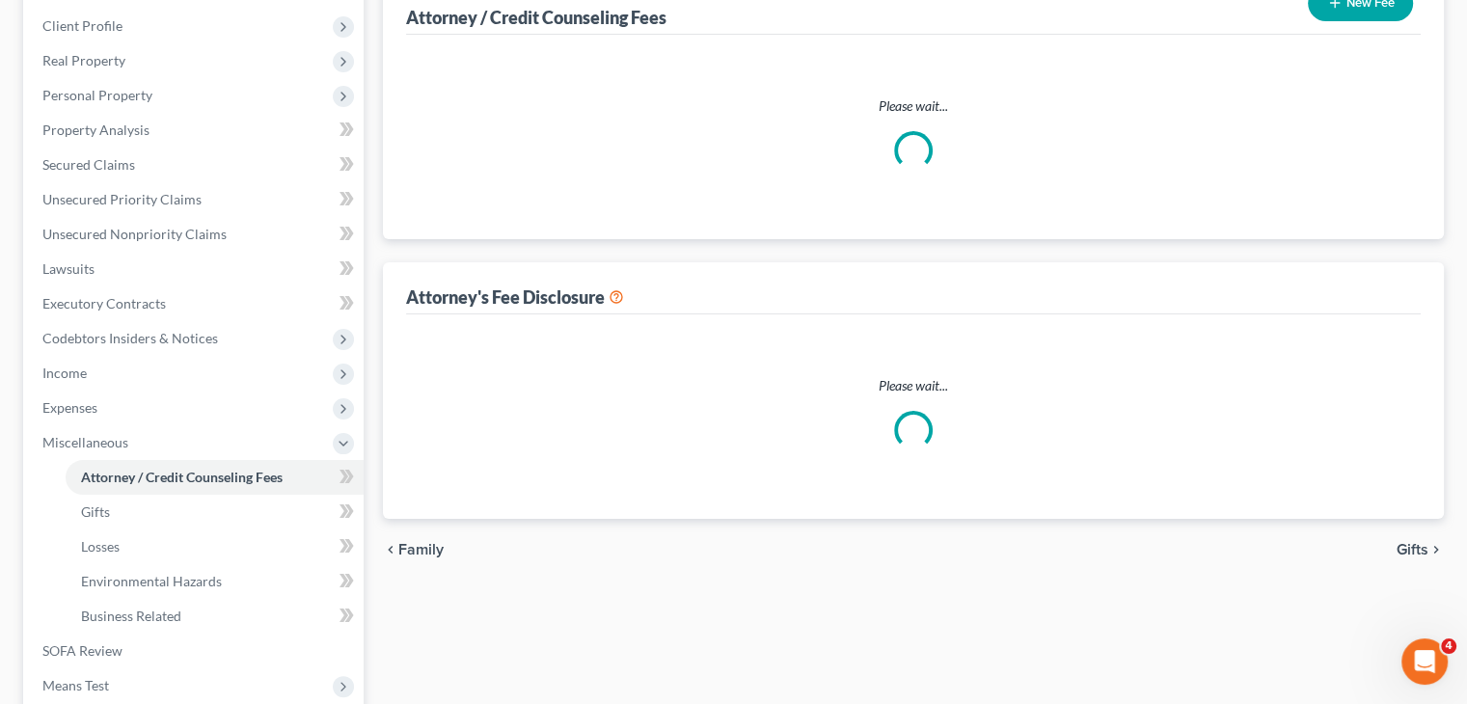
select select "0"
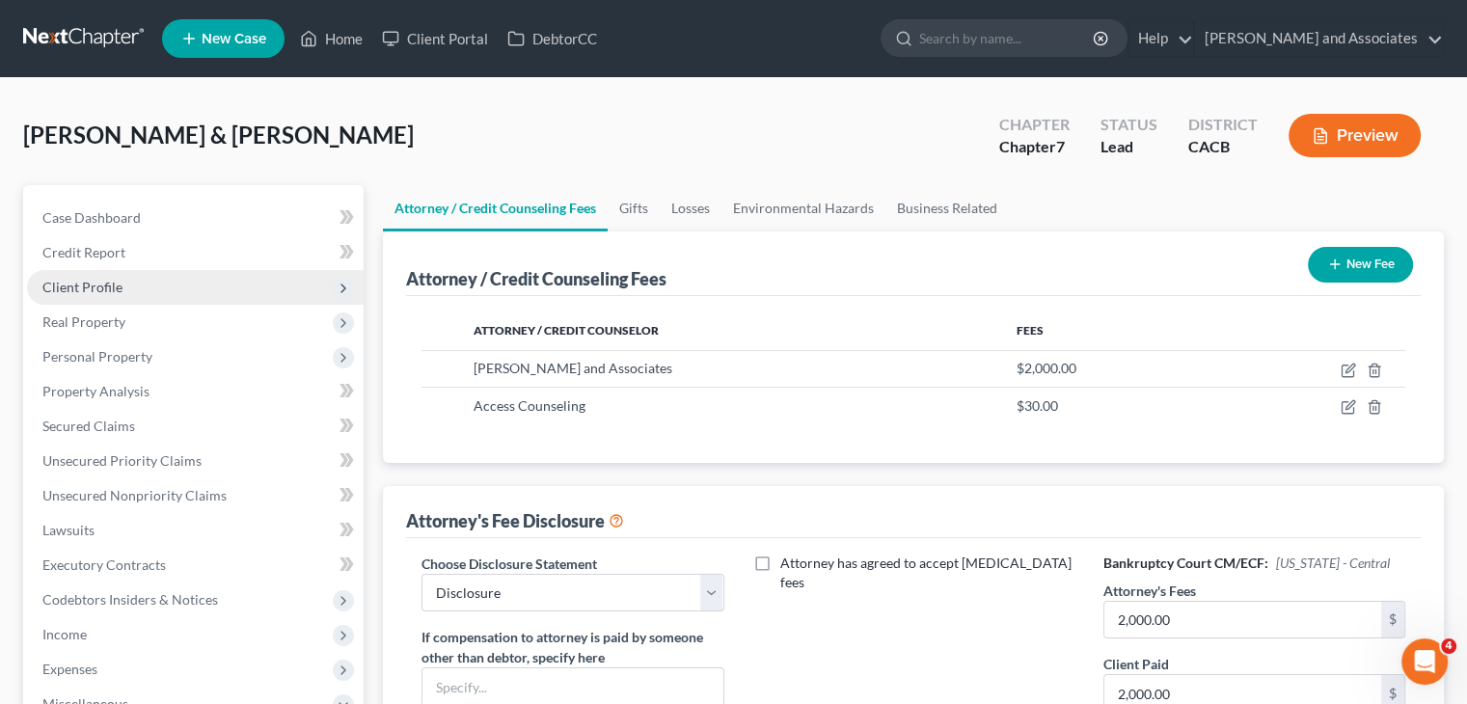
click at [174, 287] on span "Client Profile" at bounding box center [195, 287] width 337 height 35
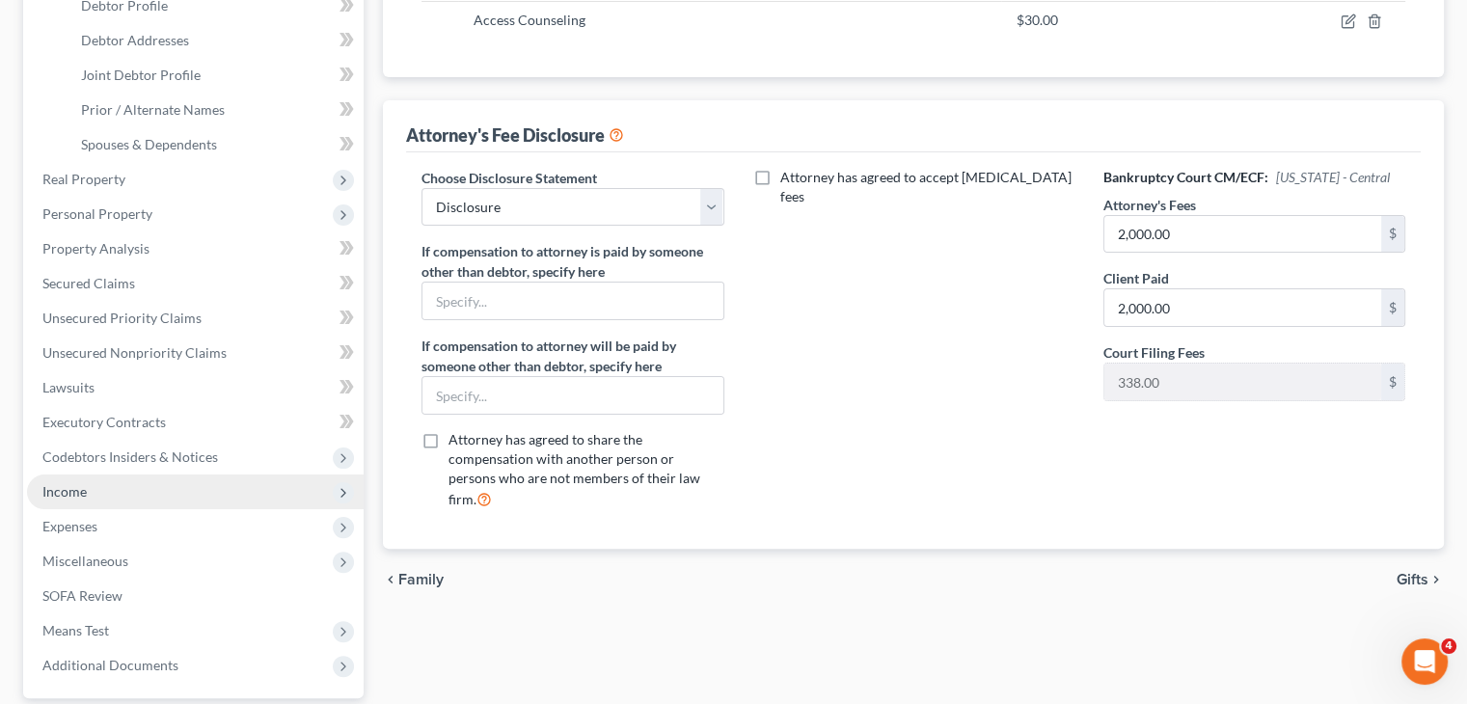
click at [162, 491] on span "Income" at bounding box center [195, 491] width 337 height 35
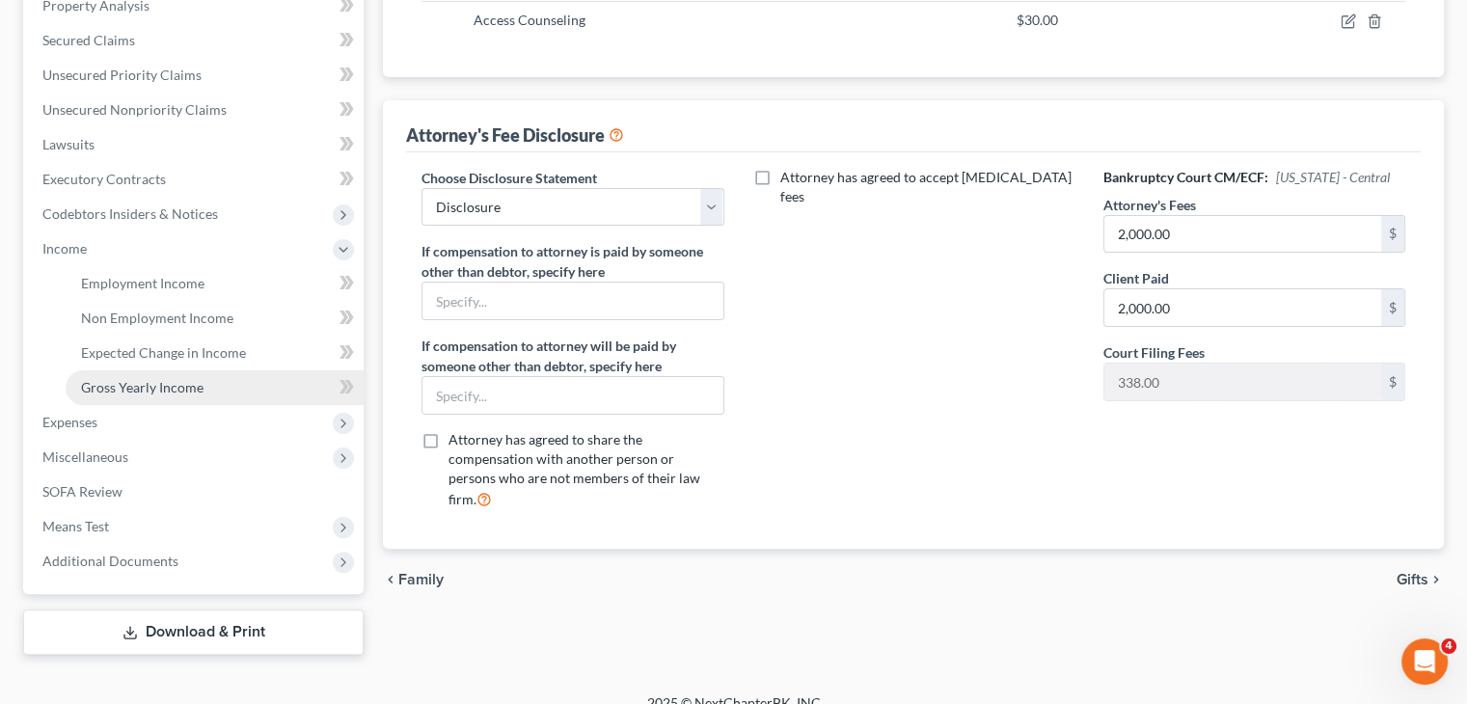
click at [208, 387] on link "Gross Yearly Income" at bounding box center [215, 387] width 298 height 35
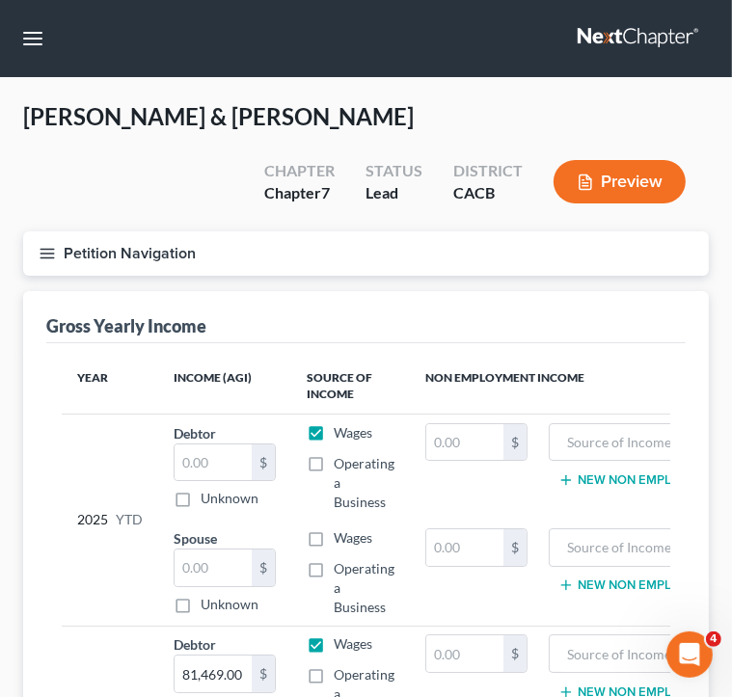
click at [66, 249] on button "Petition Navigation" at bounding box center [366, 253] width 686 height 44
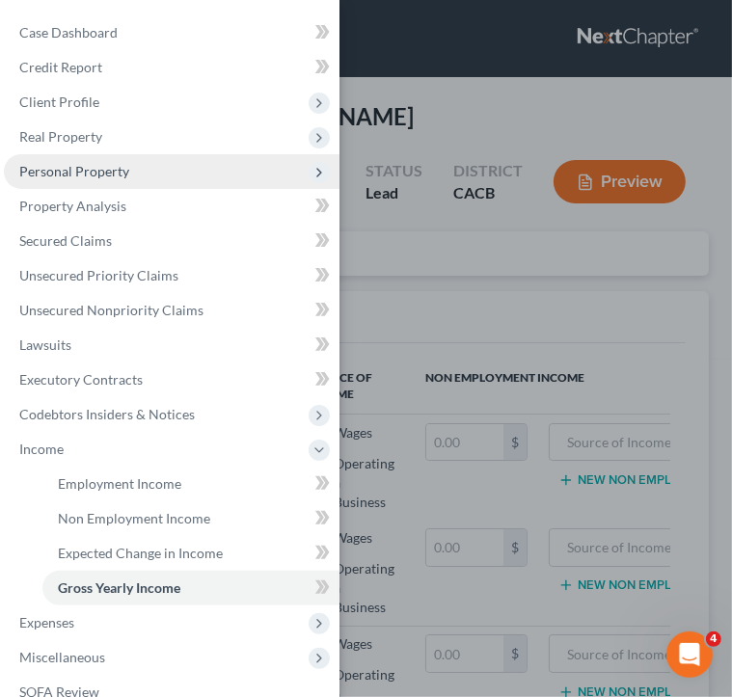
click at [176, 180] on span "Personal Property" at bounding box center [172, 171] width 336 height 35
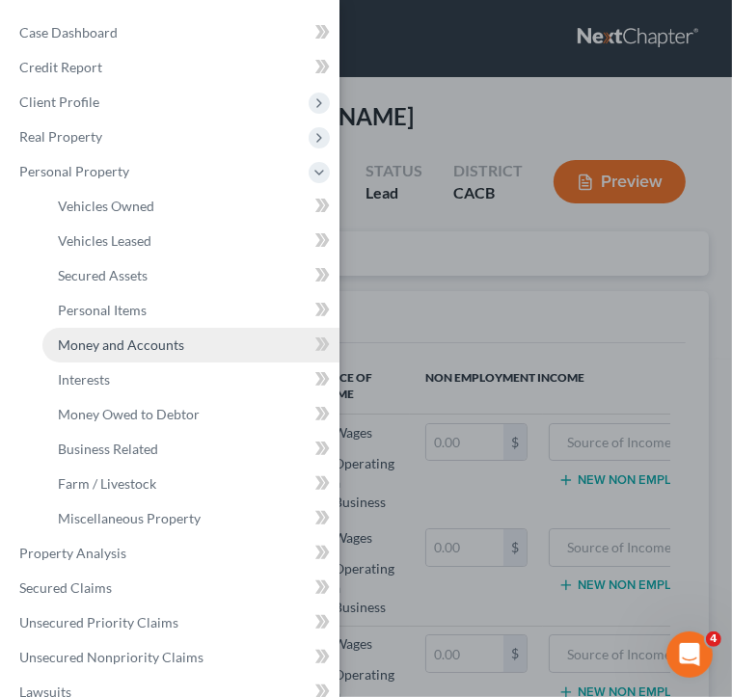
click at [147, 332] on link "Money and Accounts" at bounding box center [190, 345] width 297 height 35
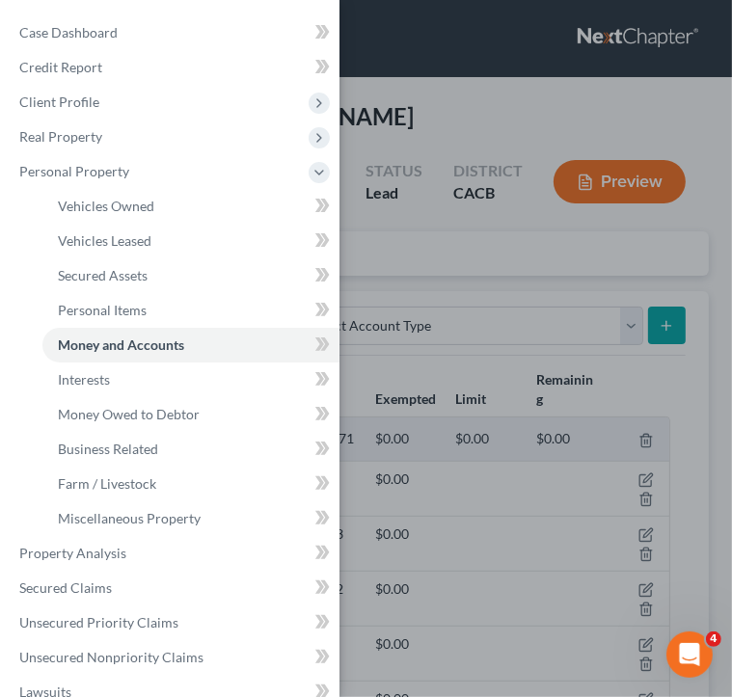
click at [500, 265] on div "Case Dashboard Payments Invoices Payments Payments Credit Report Client Profile" at bounding box center [366, 348] width 732 height 697
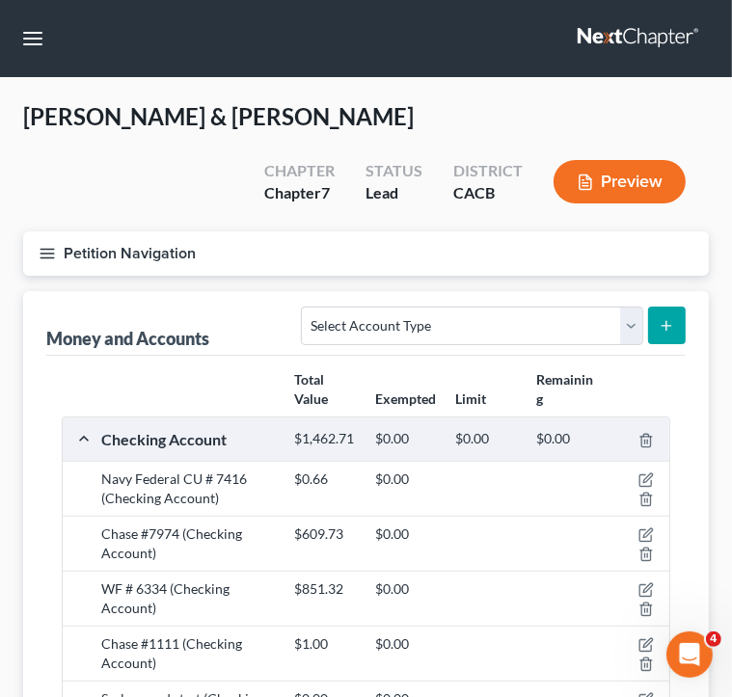
drag, startPoint x: 469, startPoint y: 131, endPoint x: 456, endPoint y: 136, distance: 13.4
click at [469, 131] on div "Covarrubias, Daniel & Farias, Jeanette Upgraded Chapter Chapter 7 Status Lead D…" at bounding box center [366, 166] width 686 height 130
click at [49, 252] on icon "button" at bounding box center [47, 253] width 17 height 17
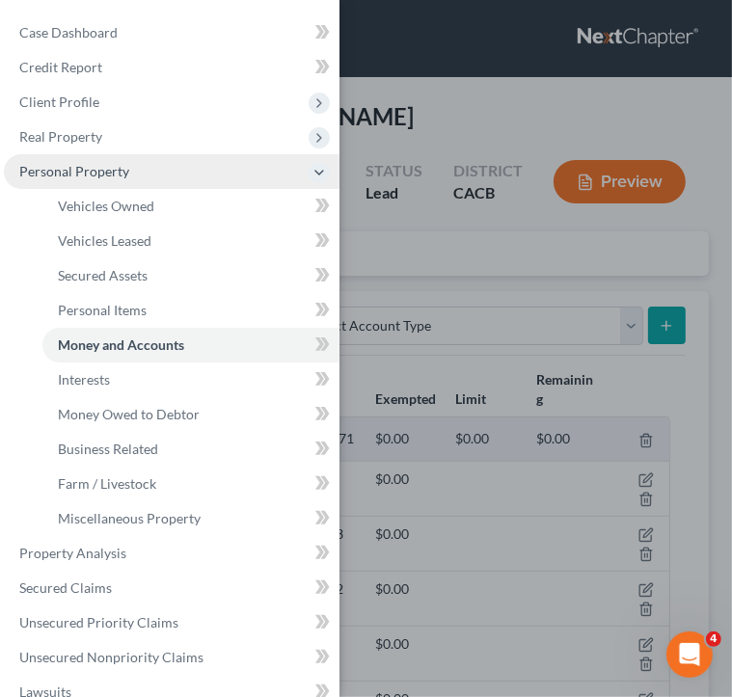
click at [198, 171] on span "Personal Property" at bounding box center [172, 171] width 336 height 35
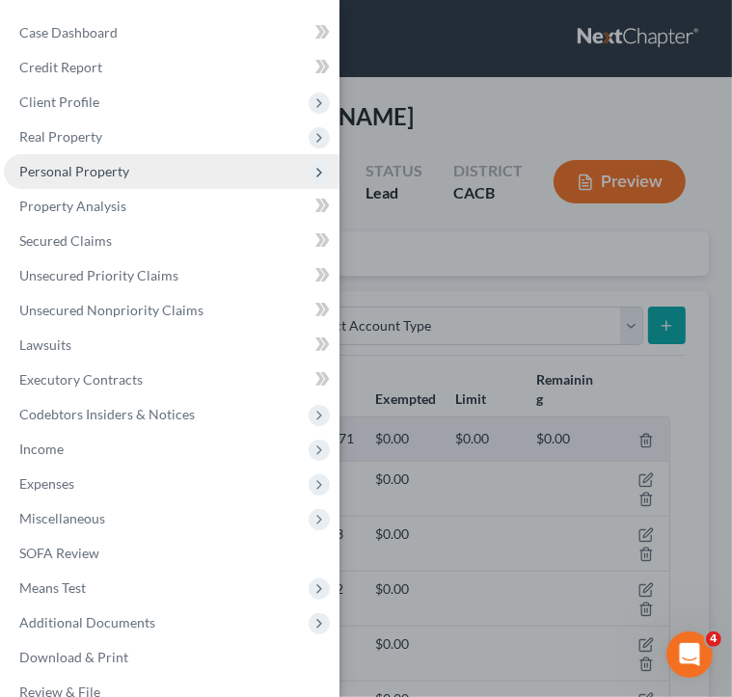
click at [171, 169] on span "Personal Property" at bounding box center [172, 171] width 336 height 35
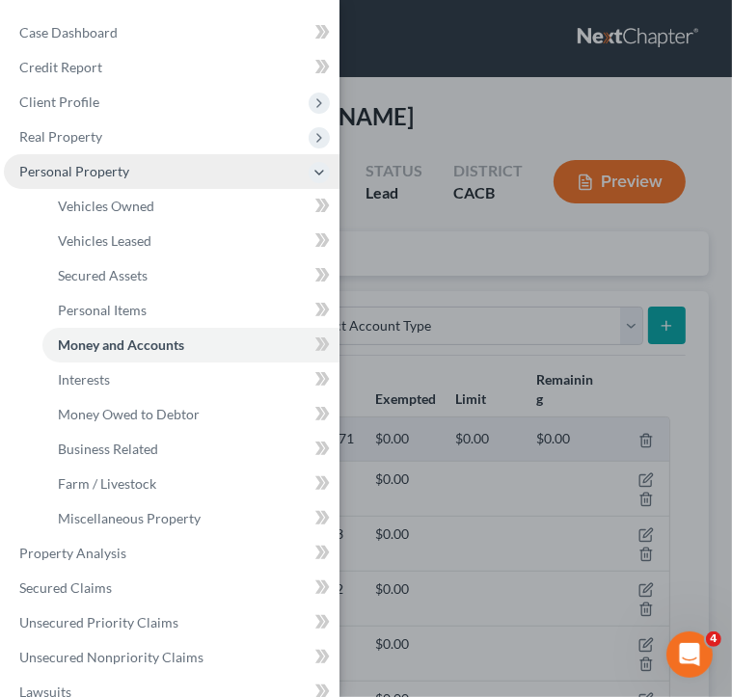
click at [197, 167] on span "Personal Property" at bounding box center [172, 171] width 336 height 35
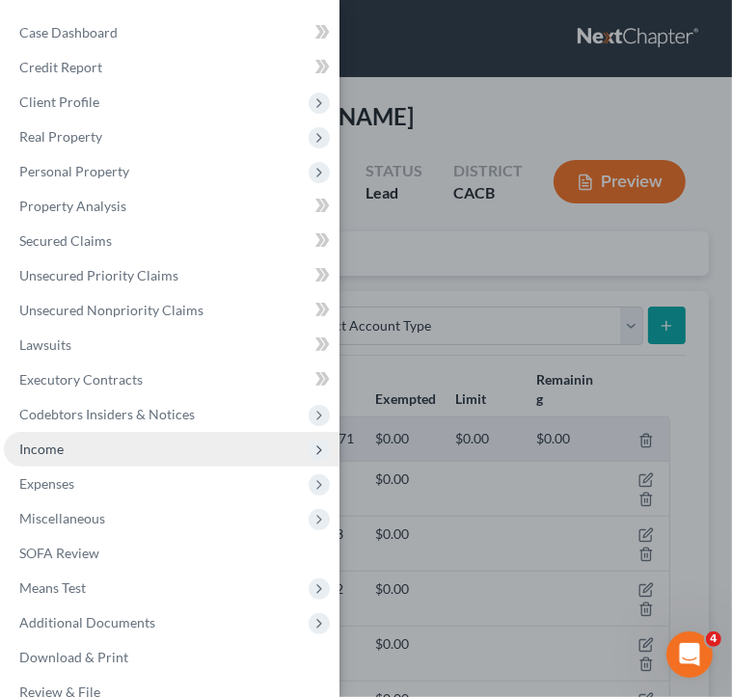
click at [131, 460] on span "Income" at bounding box center [172, 449] width 336 height 35
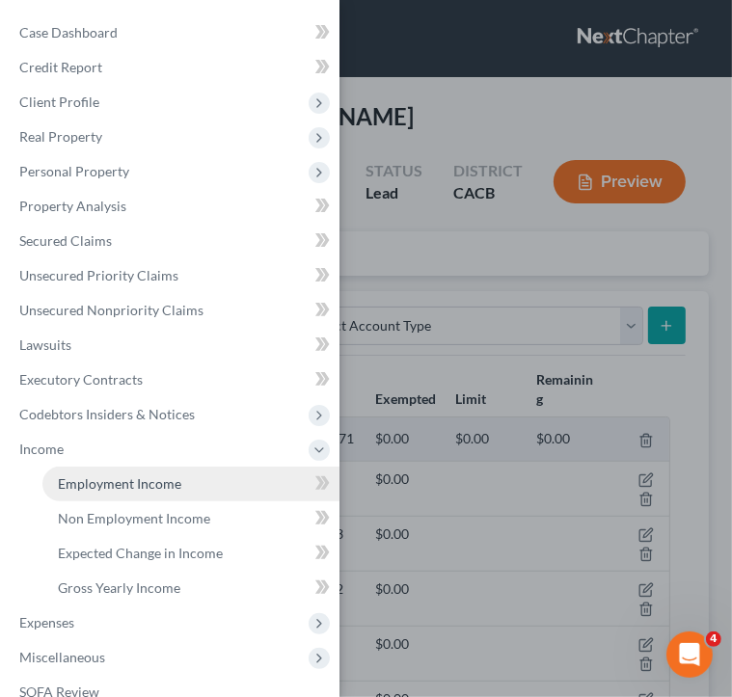
click at [141, 482] on span "Employment Income" at bounding box center [119, 483] width 123 height 16
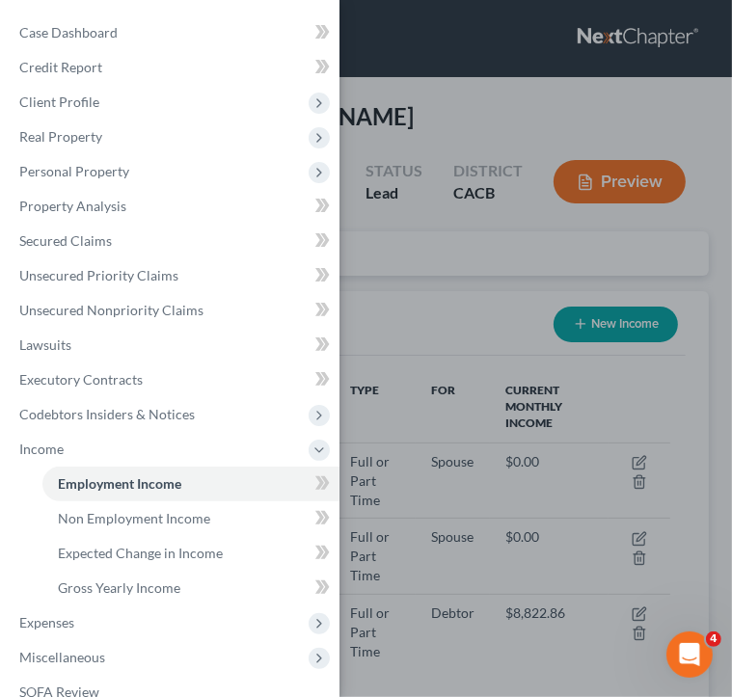
scroll to position [304, 647]
click at [448, 295] on div "Case Dashboard Payments Invoices Payments Payments Credit Report Client Profile" at bounding box center [366, 348] width 732 height 697
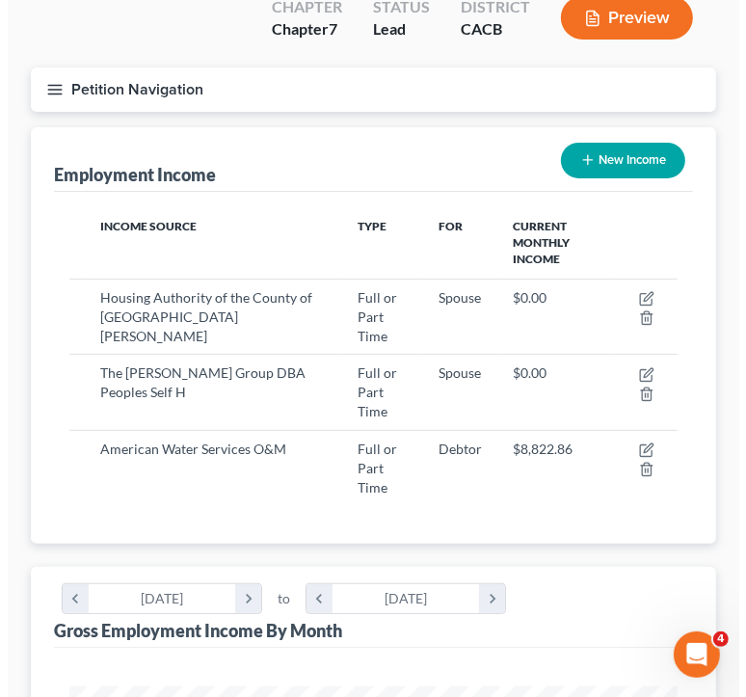
scroll to position [193, 0]
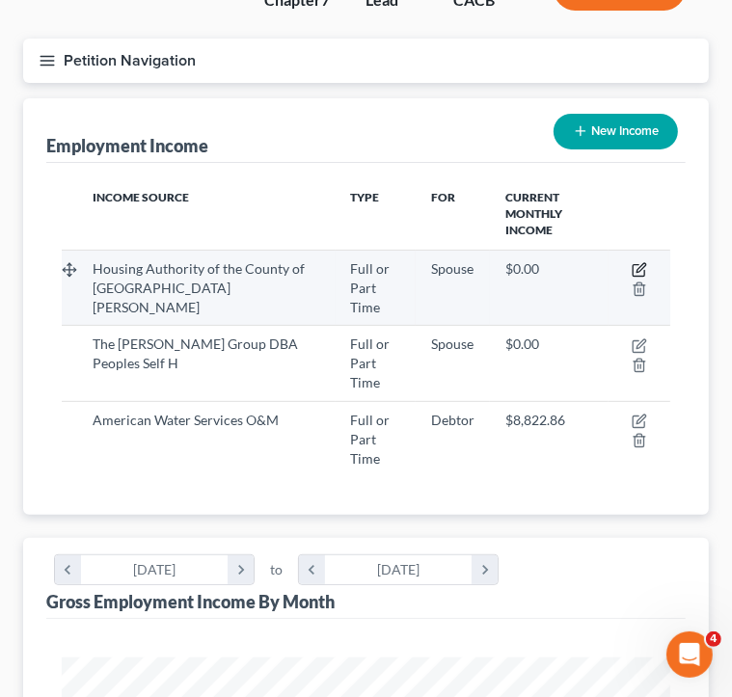
click at [638, 262] on icon "button" at bounding box center [639, 269] width 15 height 15
select select "0"
select select "4"
select select "1"
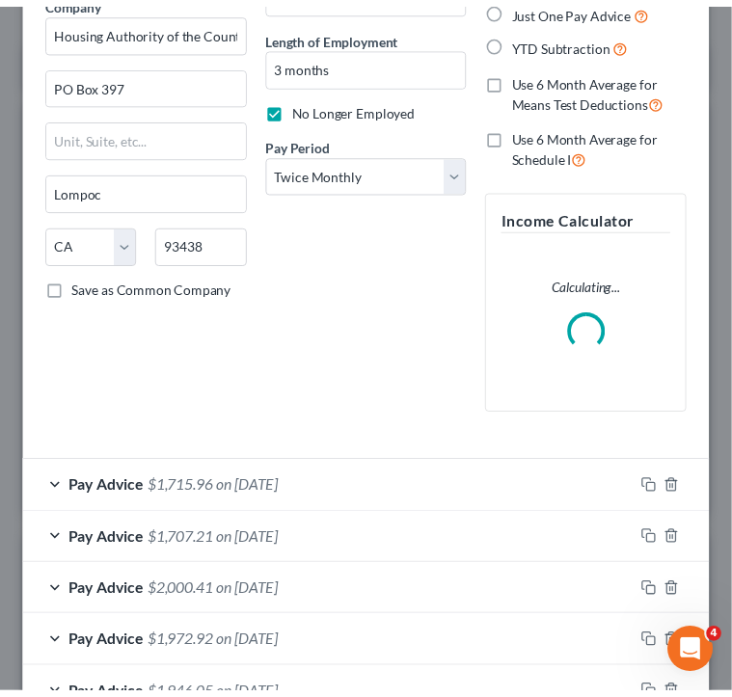
scroll to position [0, 0]
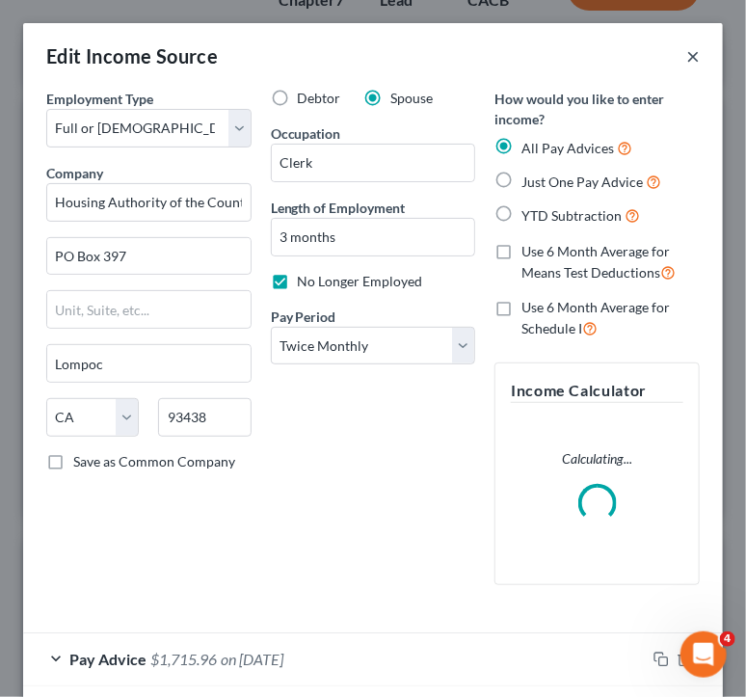
click at [687, 52] on button "×" at bounding box center [694, 55] width 14 height 23
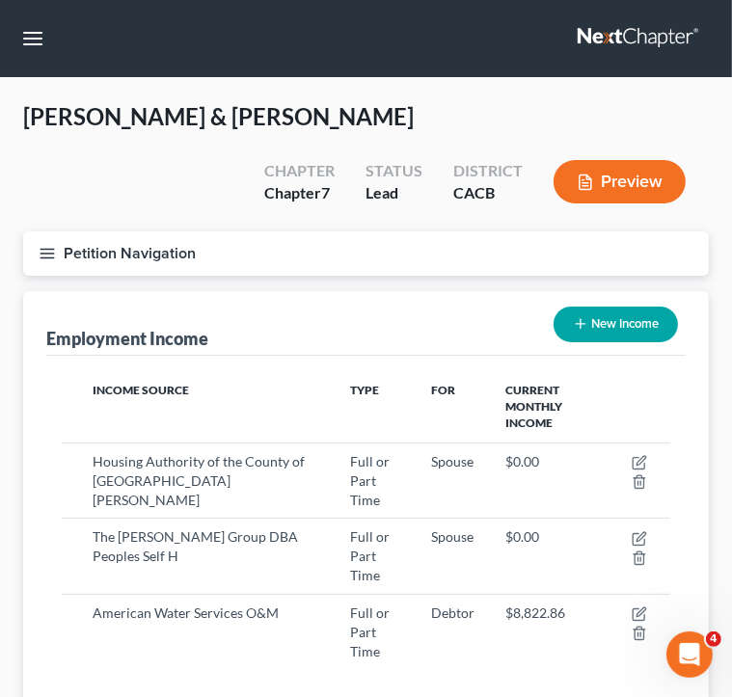
click at [55, 243] on button "Petition Navigation" at bounding box center [366, 253] width 686 height 44
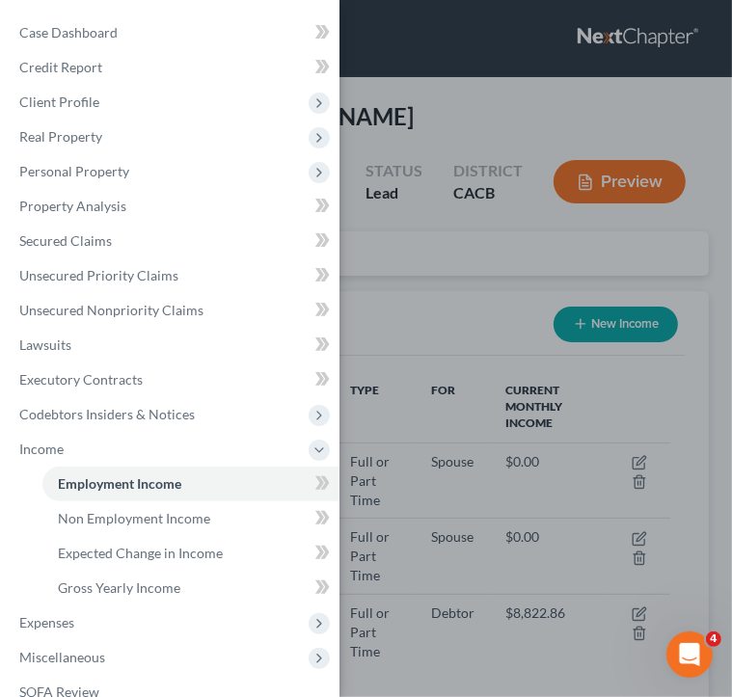
click at [413, 293] on div "Case Dashboard Payments Invoices Payments Payments Credit Report Client Profile" at bounding box center [366, 348] width 732 height 697
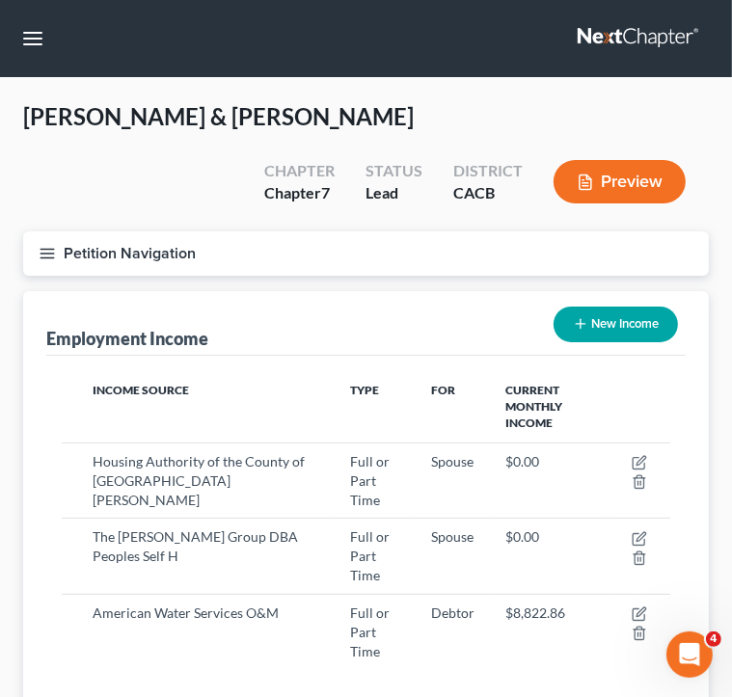
click at [49, 259] on icon "button" at bounding box center [47, 253] width 17 height 17
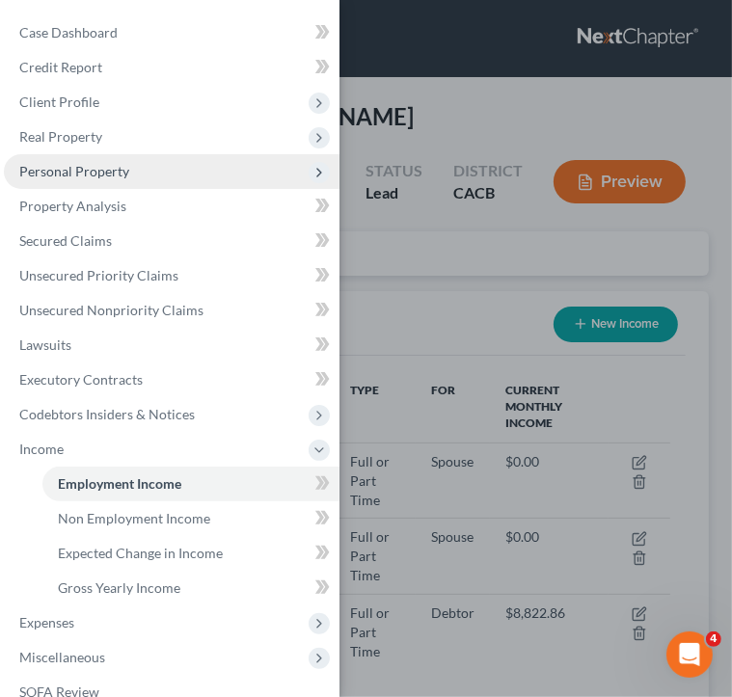
click at [179, 170] on span "Personal Property" at bounding box center [172, 171] width 336 height 35
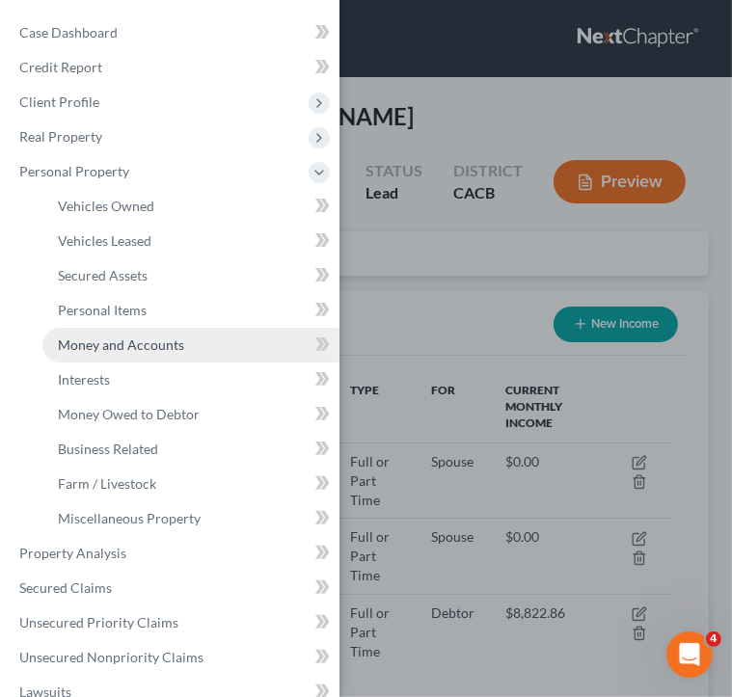
click at [189, 342] on link "Money and Accounts" at bounding box center [190, 345] width 297 height 35
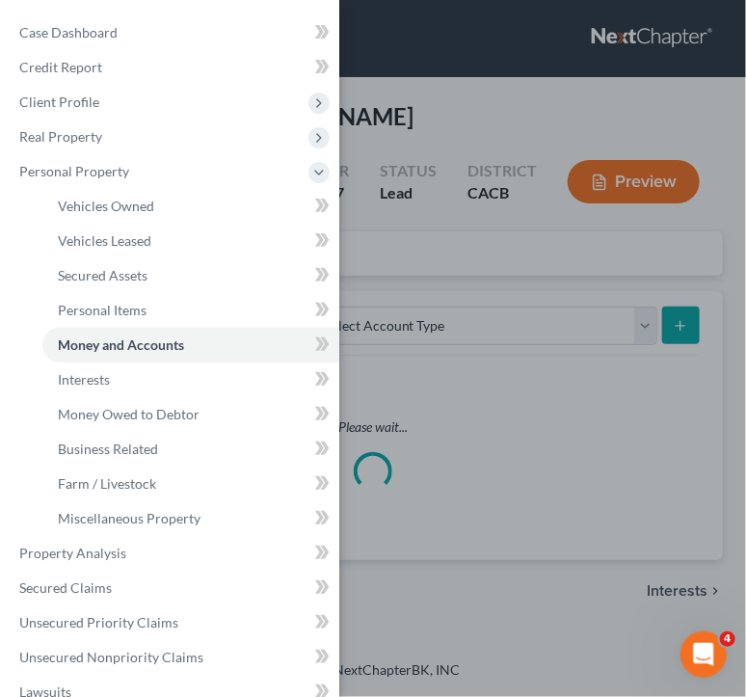
click at [510, 242] on div "Case Dashboard Payments Invoices Payments Payments Credit Report Client Profile" at bounding box center [373, 348] width 746 height 697
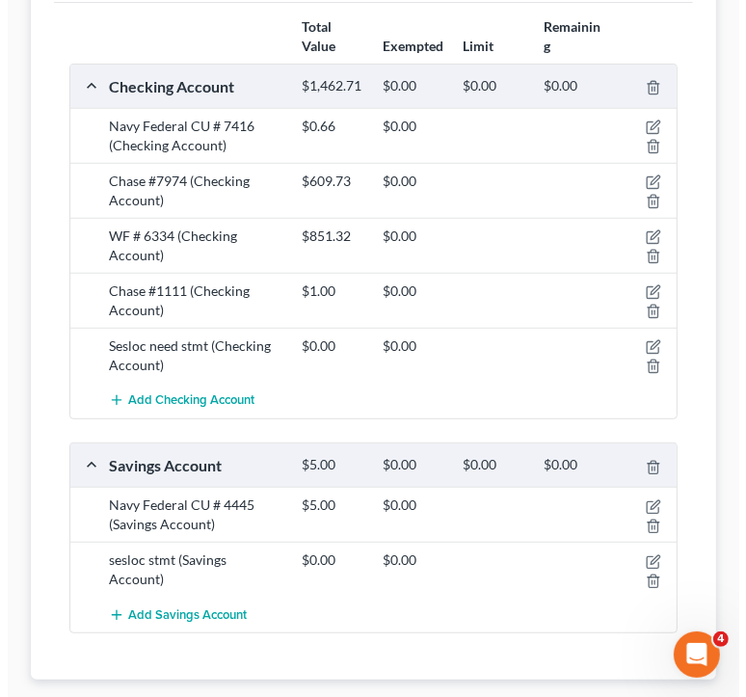
scroll to position [386, 0]
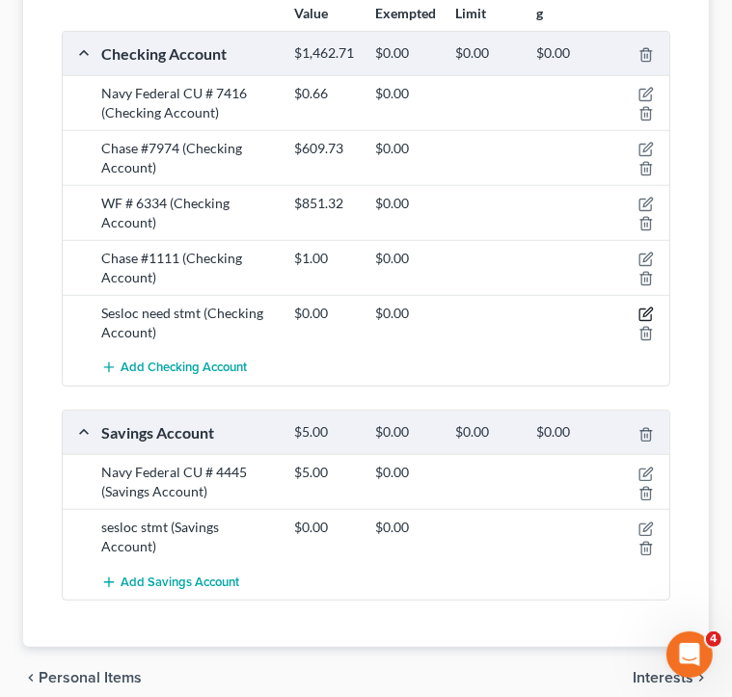
click at [641, 312] on icon "button" at bounding box center [645, 314] width 15 height 15
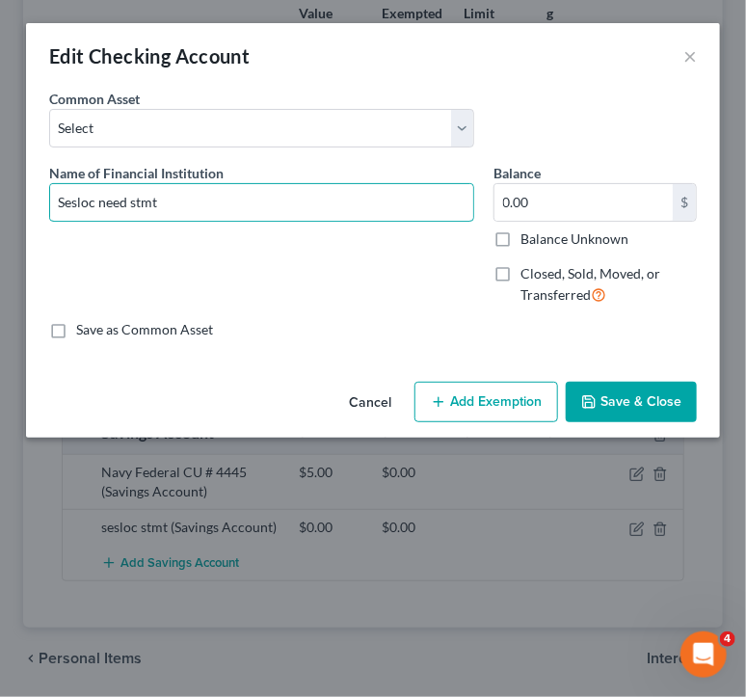
drag, startPoint x: 217, startPoint y: 194, endPoint x: 100, endPoint y: 225, distance: 120.7
click at [100, 225] on div "Name of Financial Institution * Sesloc need stmt" at bounding box center [262, 242] width 445 height 158
type input "Sesloc #3513"
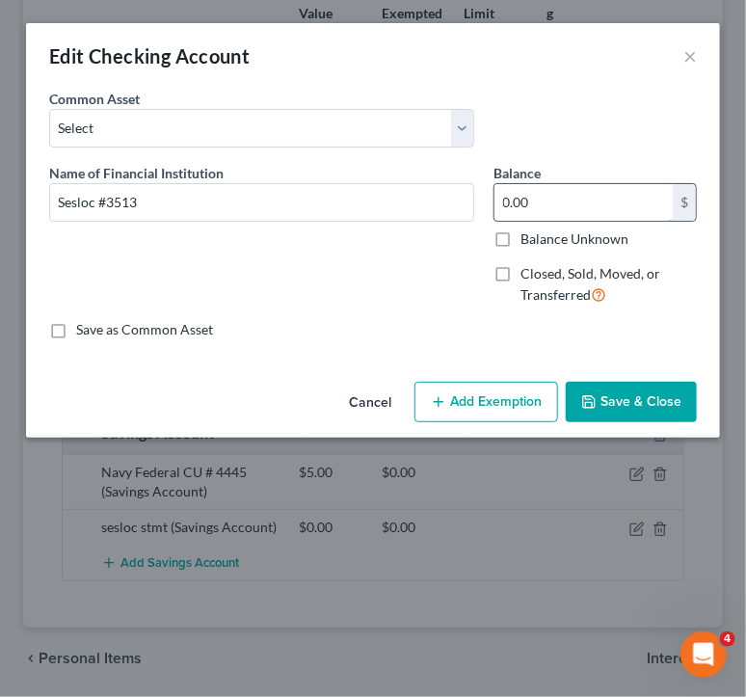
click at [565, 190] on input "0.00" at bounding box center [584, 202] width 178 height 37
type input "682.59"
click at [501, 398] on button "Add Exemption" at bounding box center [487, 402] width 144 height 41
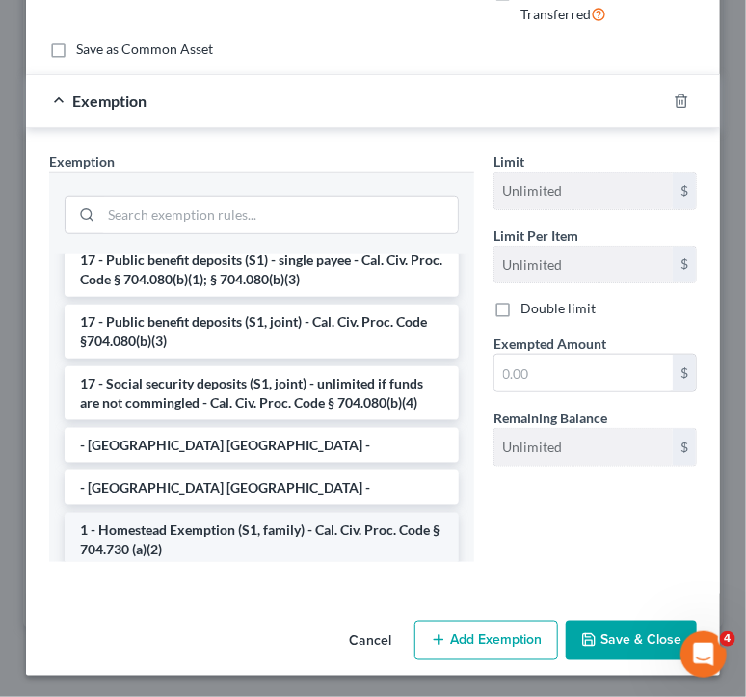
scroll to position [0, 0]
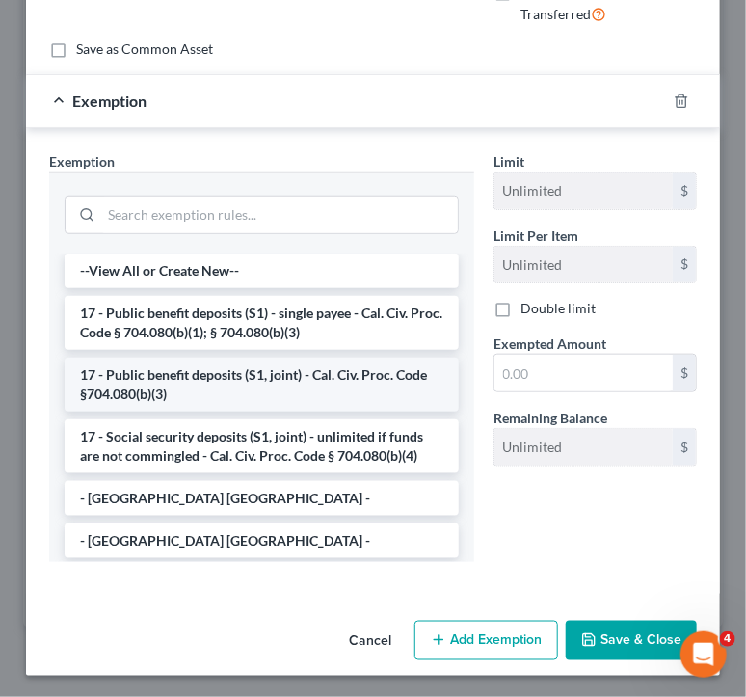
click at [304, 371] on li "17 - Public benefit deposits (S1, joint) - Cal. Civ. Proc. Code §704.080(b)(3)" at bounding box center [262, 385] width 394 height 54
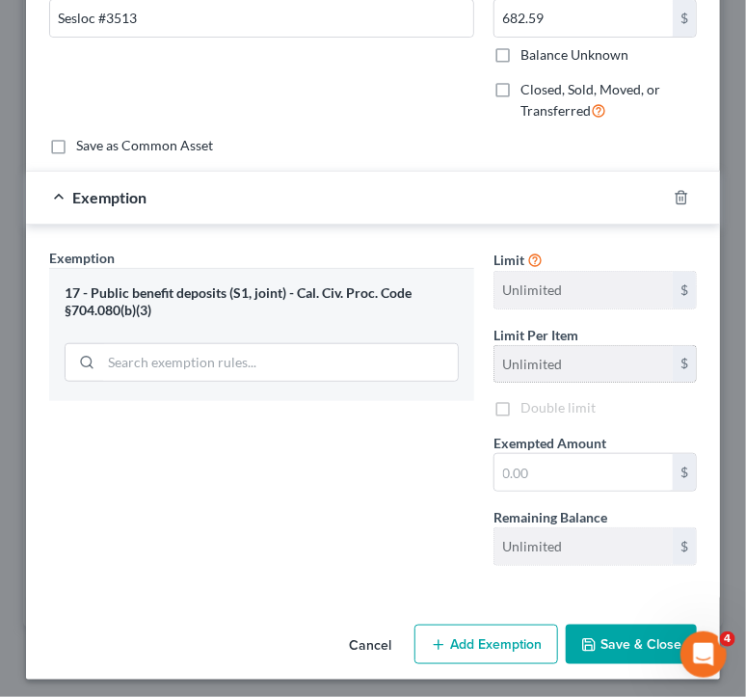
scroll to position [187, 0]
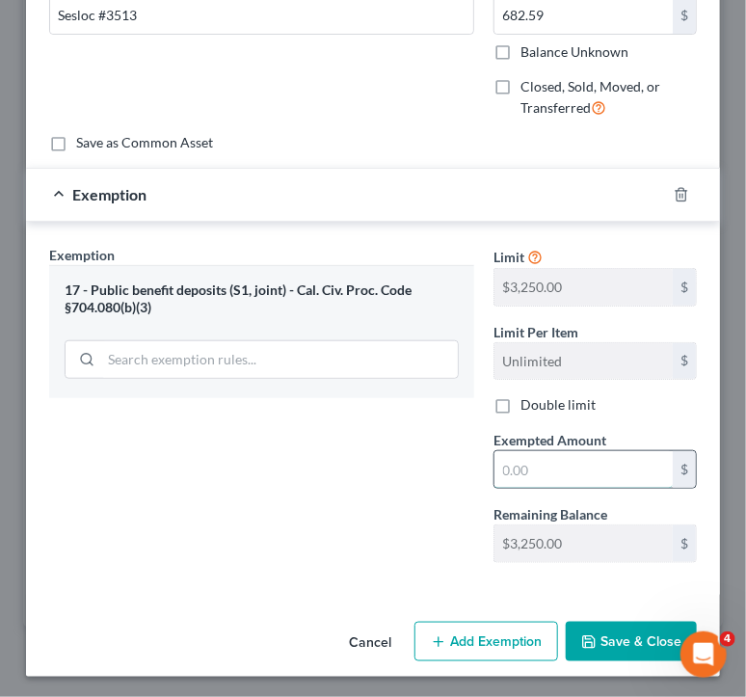
click at [596, 464] on input "text" at bounding box center [584, 469] width 178 height 37
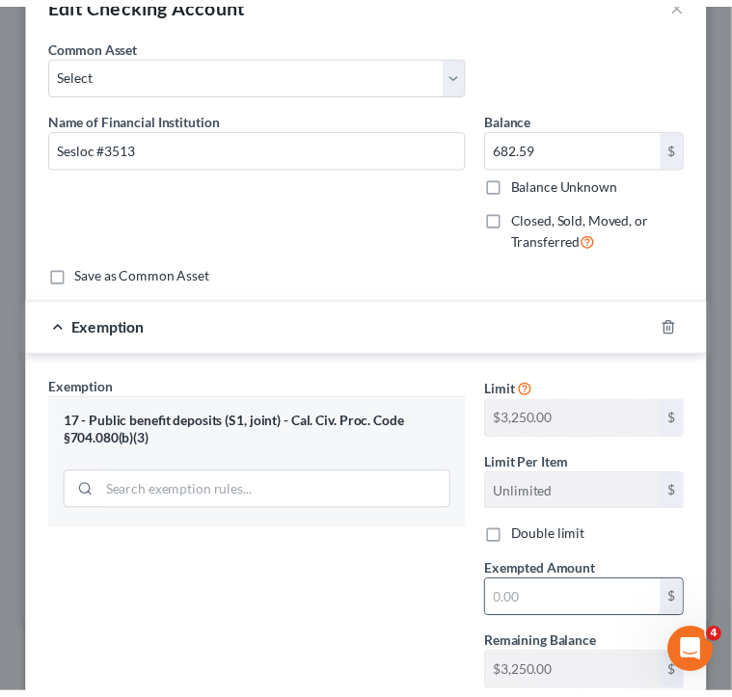
scroll to position [0, 0]
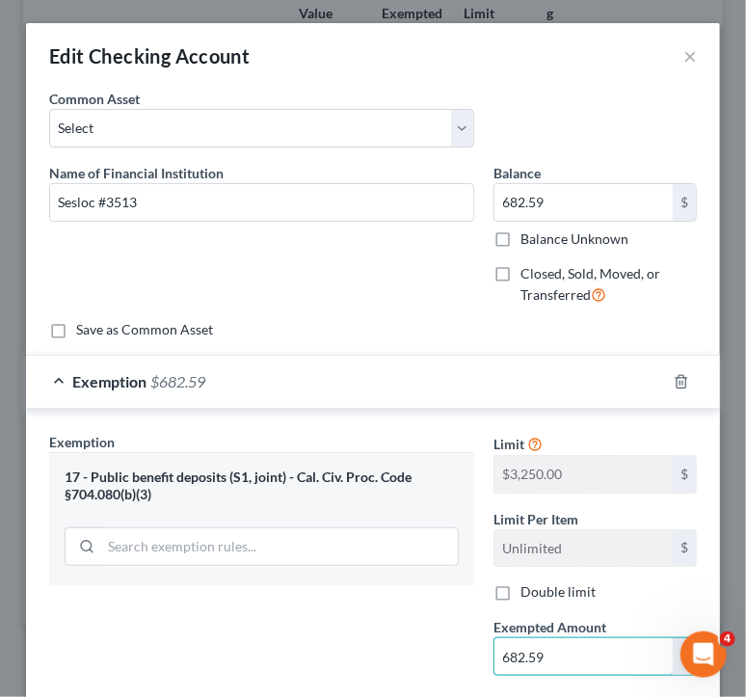
type input "682.59"
click at [77, 387] on span "Exemption" at bounding box center [109, 381] width 74 height 18
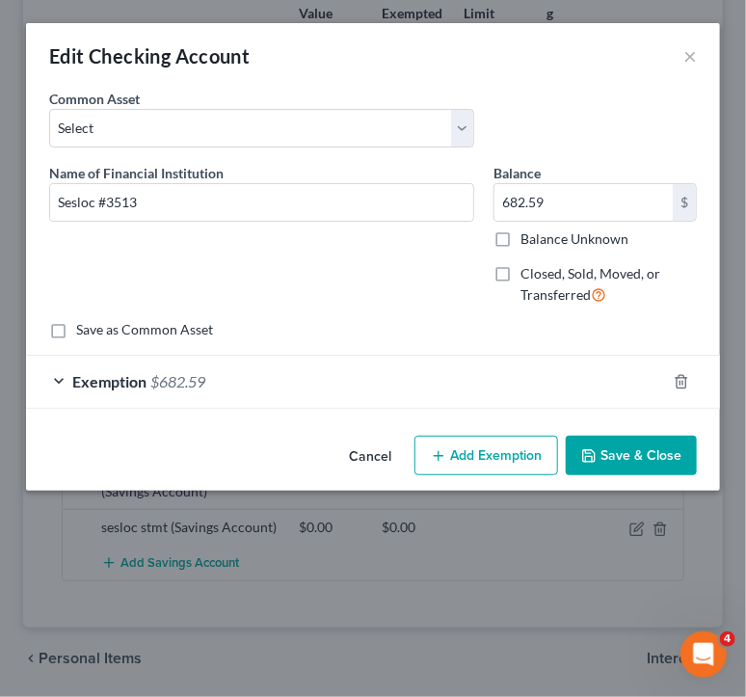
click at [680, 460] on button "Save & Close" at bounding box center [631, 456] width 131 height 41
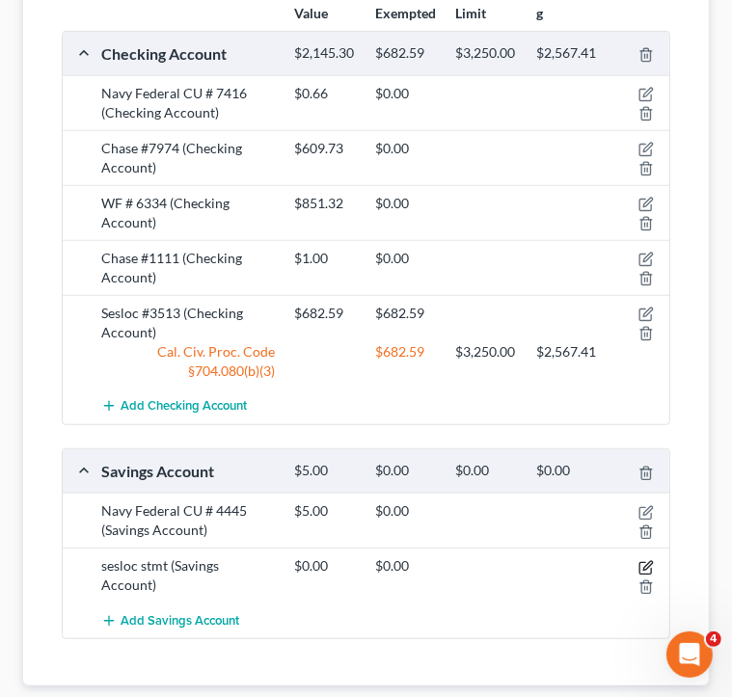
click at [641, 560] on icon "button" at bounding box center [645, 567] width 15 height 15
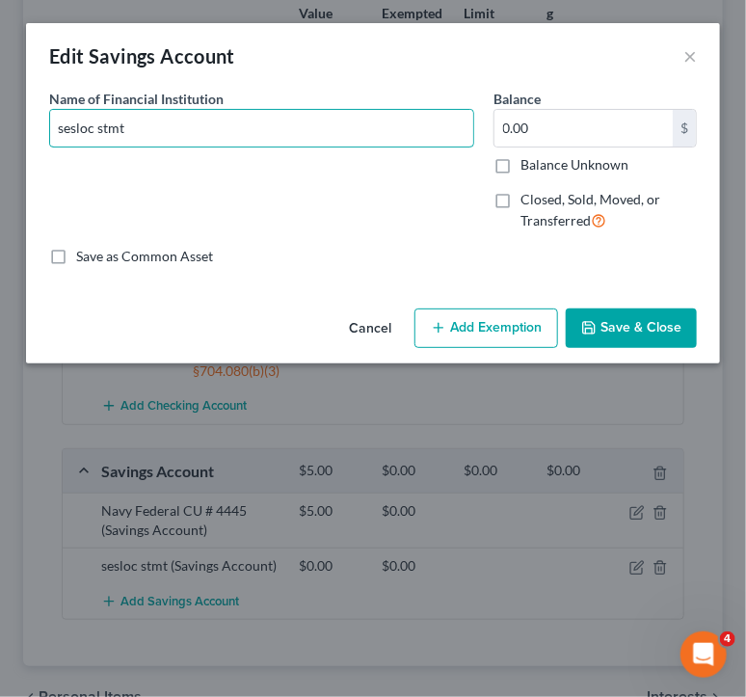
drag, startPoint x: 229, startPoint y: 129, endPoint x: 39, endPoint y: 156, distance: 191.9
click at [39, 156] on div "An exemption set must first be selected from the Filing Information section. Co…" at bounding box center [373, 195] width 694 height 212
type input "Sesloc #3513"
click at [617, 128] on input "0.00" at bounding box center [584, 128] width 178 height 37
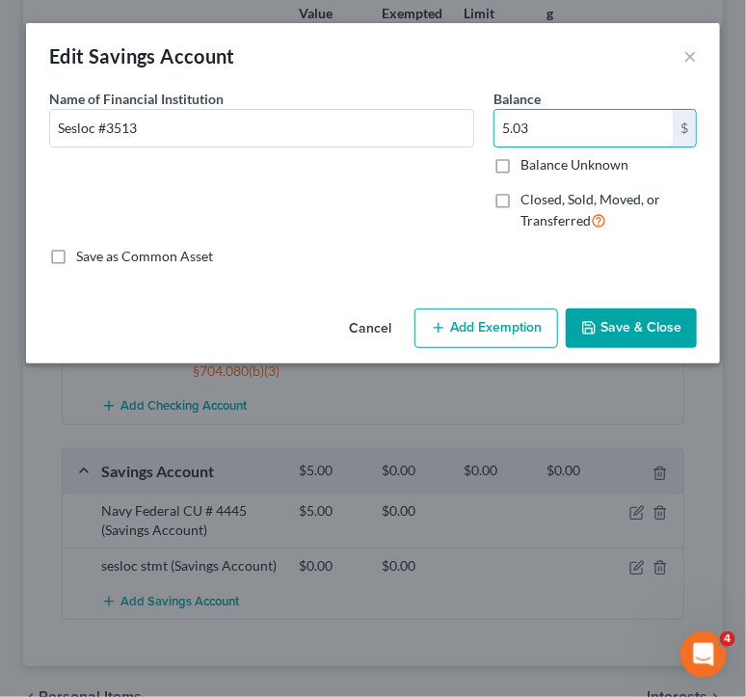
type input "5.03"
click at [486, 329] on button "Add Exemption" at bounding box center [487, 329] width 144 height 41
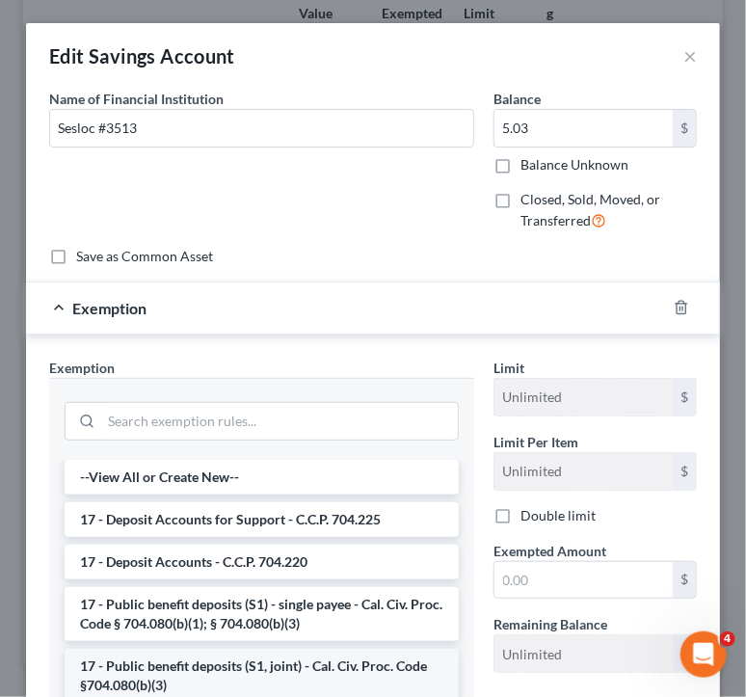
click at [358, 664] on li "17 - Public benefit deposits (S1, joint) - Cal. Civ. Proc. Code §704.080(b)(3)" at bounding box center [262, 676] width 394 height 54
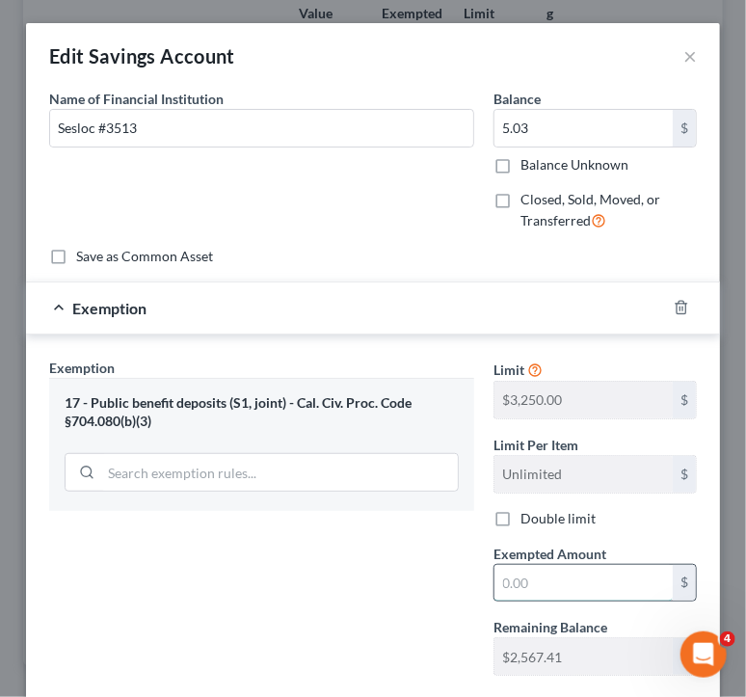
click at [565, 585] on input "text" at bounding box center [584, 583] width 178 height 37
type input "5.03"
click at [183, 302] on span "$5.03" at bounding box center [169, 308] width 38 height 18
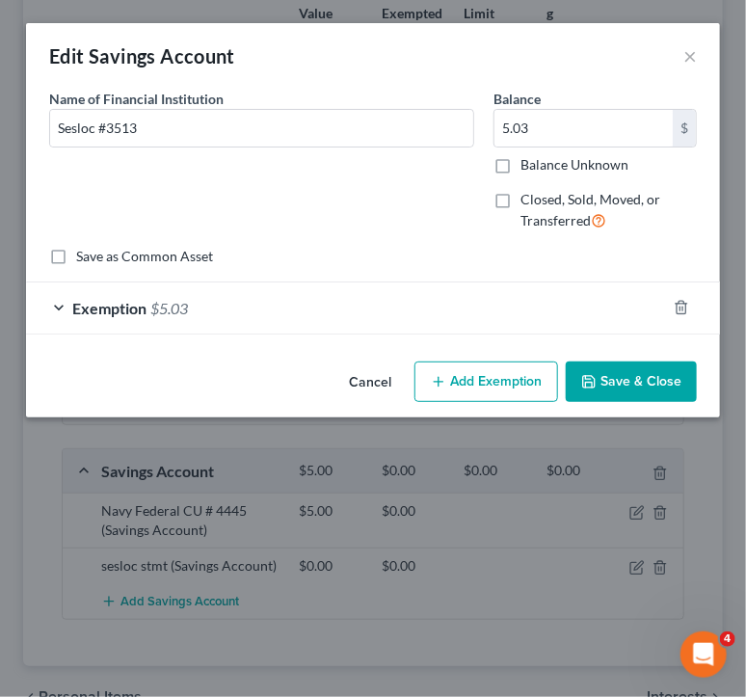
click at [622, 379] on button "Save & Close" at bounding box center [631, 382] width 131 height 41
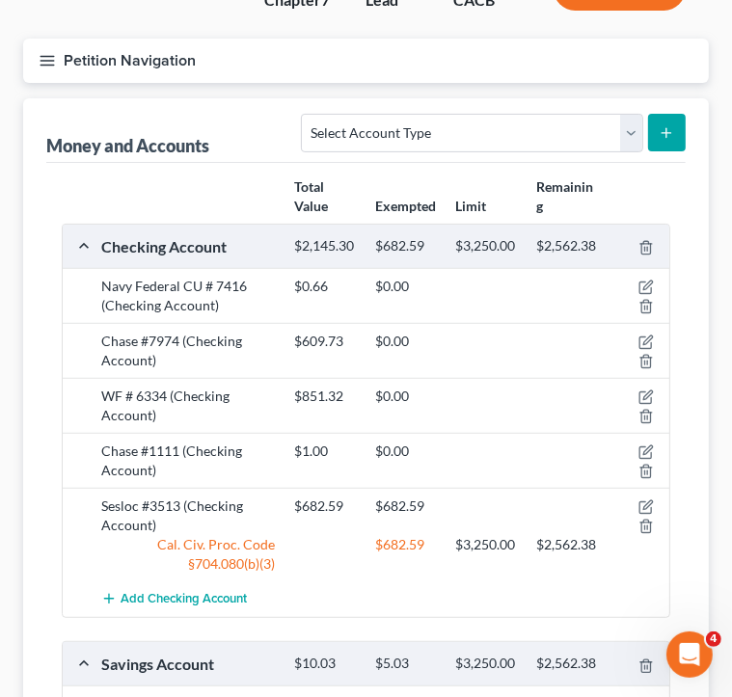
scroll to position [386, 0]
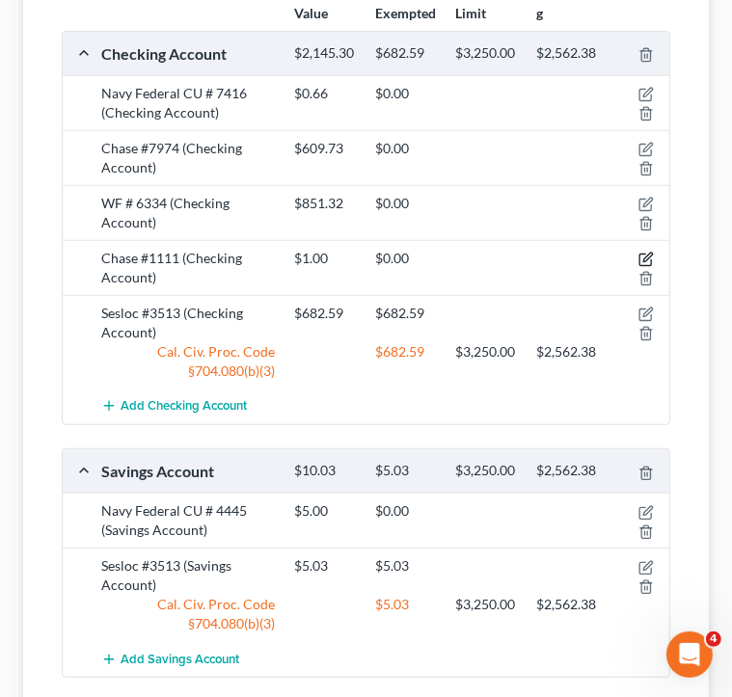
click at [648, 255] on icon "button" at bounding box center [645, 259] width 15 height 15
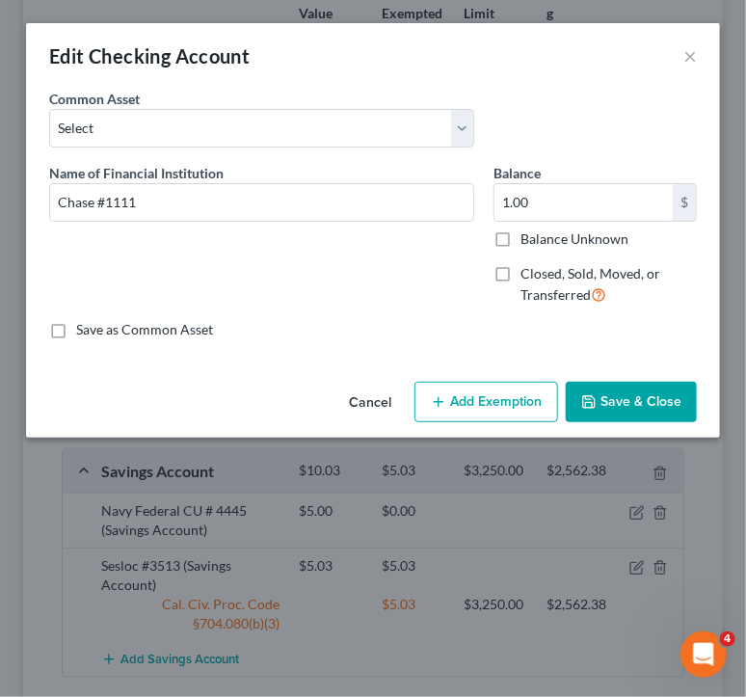
click at [481, 399] on button "Add Exemption" at bounding box center [487, 402] width 144 height 41
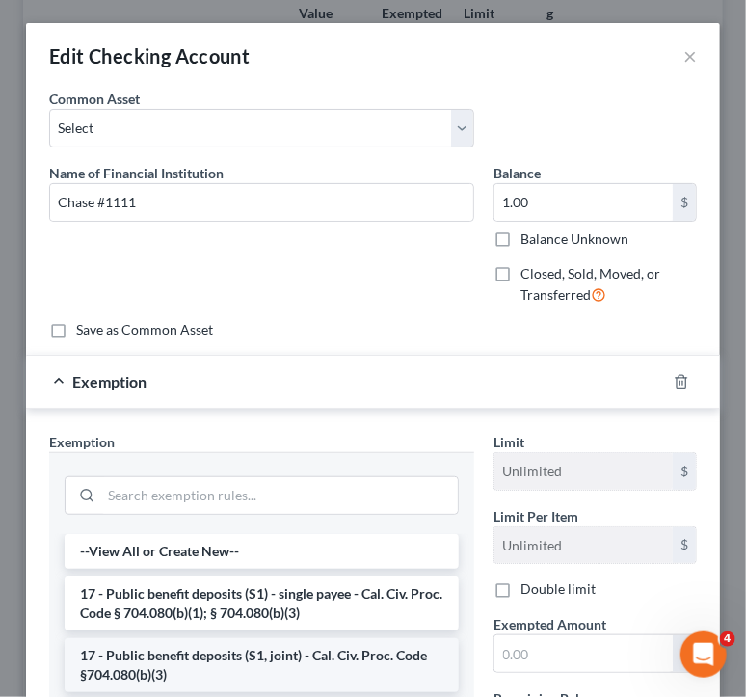
click at [309, 645] on li "17 - Public benefit deposits (S1, joint) - Cal. Civ. Proc. Code §704.080(b)(3)" at bounding box center [262, 665] width 394 height 54
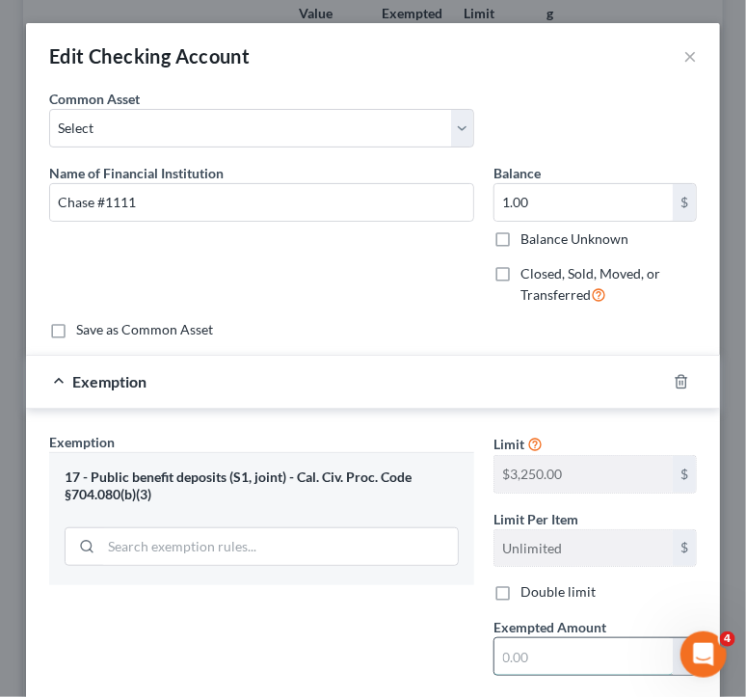
click at [525, 649] on input "text" at bounding box center [584, 656] width 178 height 37
type input "1"
click at [101, 360] on div "Exemption $1.00" at bounding box center [346, 381] width 640 height 51
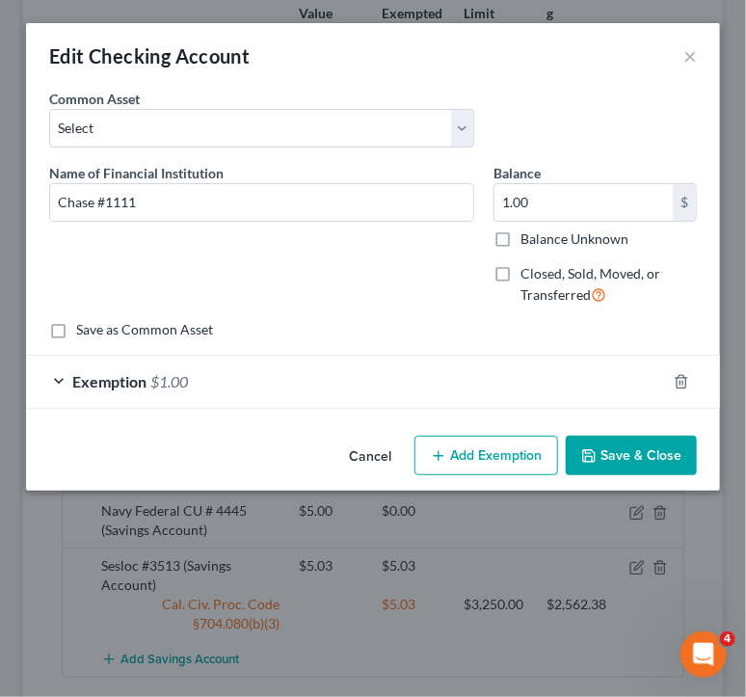
click at [647, 468] on button "Save & Close" at bounding box center [631, 456] width 131 height 41
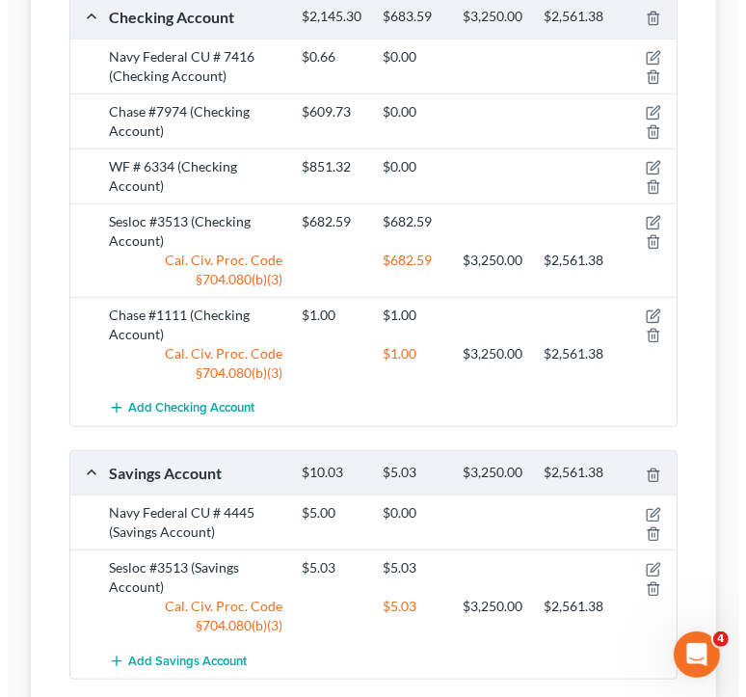
scroll to position [390, 0]
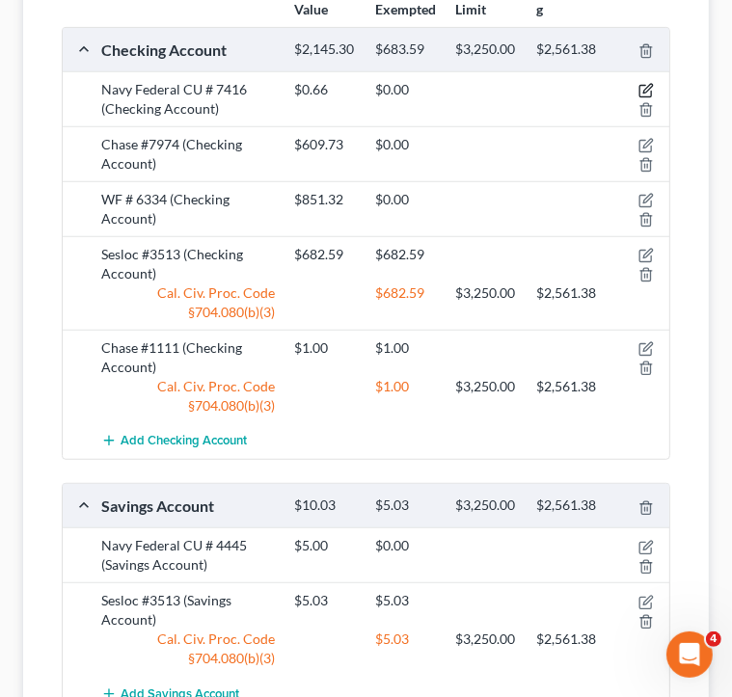
click at [645, 86] on icon "button" at bounding box center [645, 90] width 15 height 15
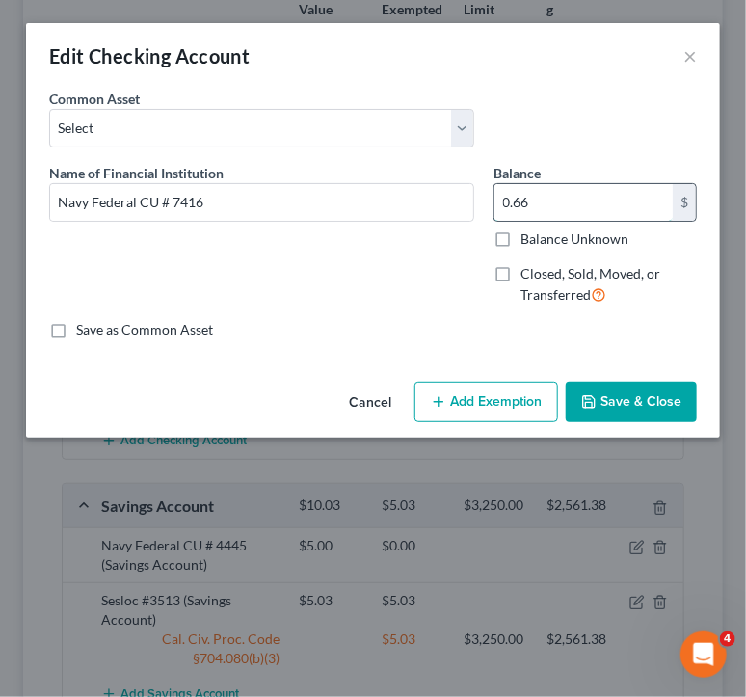
click at [552, 206] on input "0.66" at bounding box center [584, 202] width 178 height 37
type input "1"
click at [447, 400] on icon "button" at bounding box center [438, 401] width 15 height 15
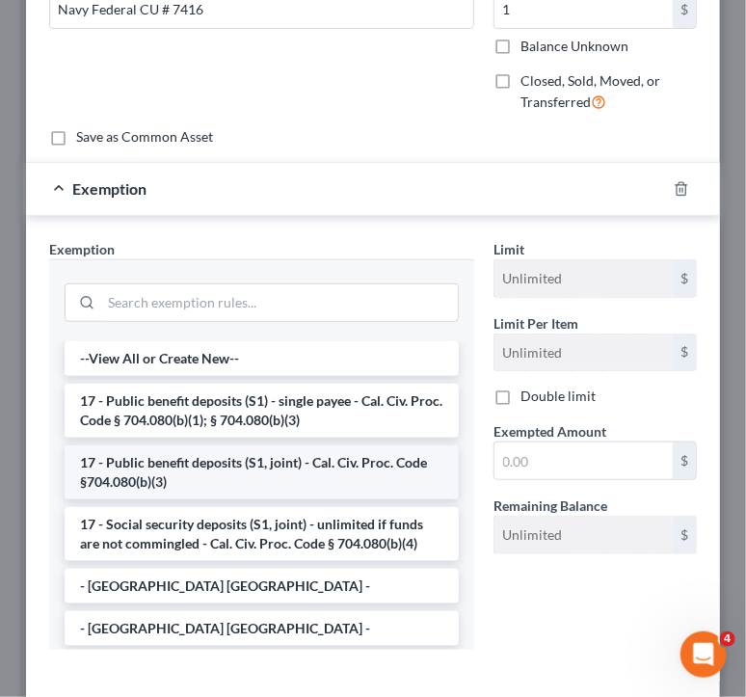
click at [328, 486] on li "17 - Public benefit deposits (S1, joint) - Cal. Civ. Proc. Code §704.080(b)(3)" at bounding box center [262, 473] width 394 height 54
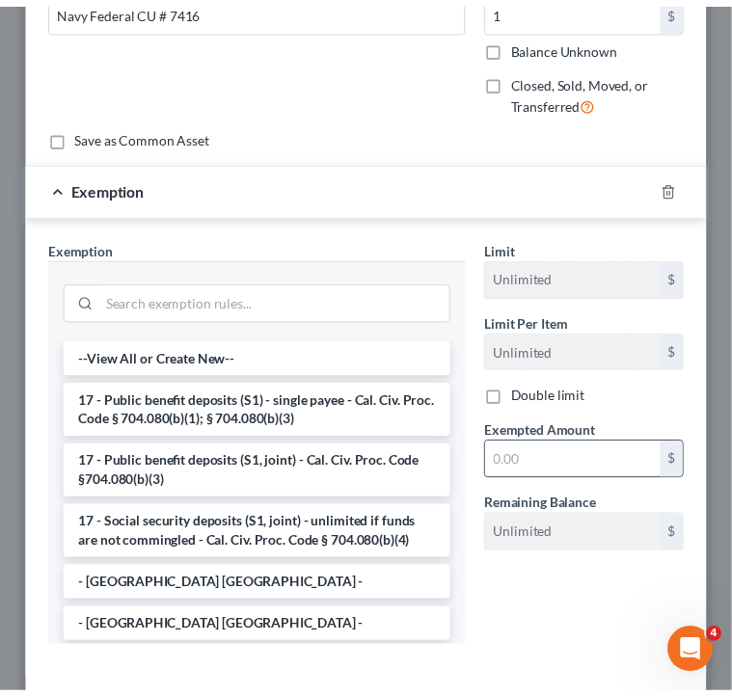
scroll to position [187, 0]
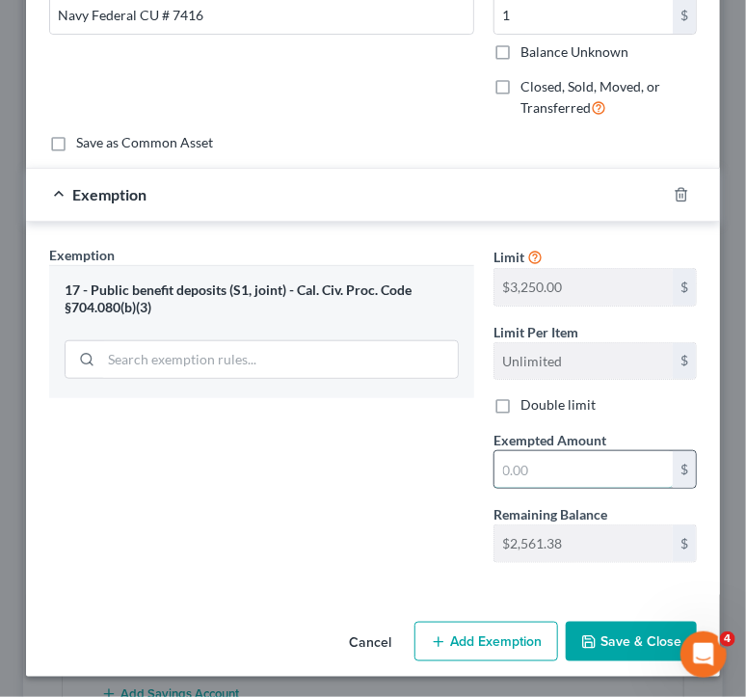
click at [619, 485] on input "text" at bounding box center [584, 469] width 178 height 37
type input "1"
click at [607, 634] on button "Save & Close" at bounding box center [631, 642] width 131 height 41
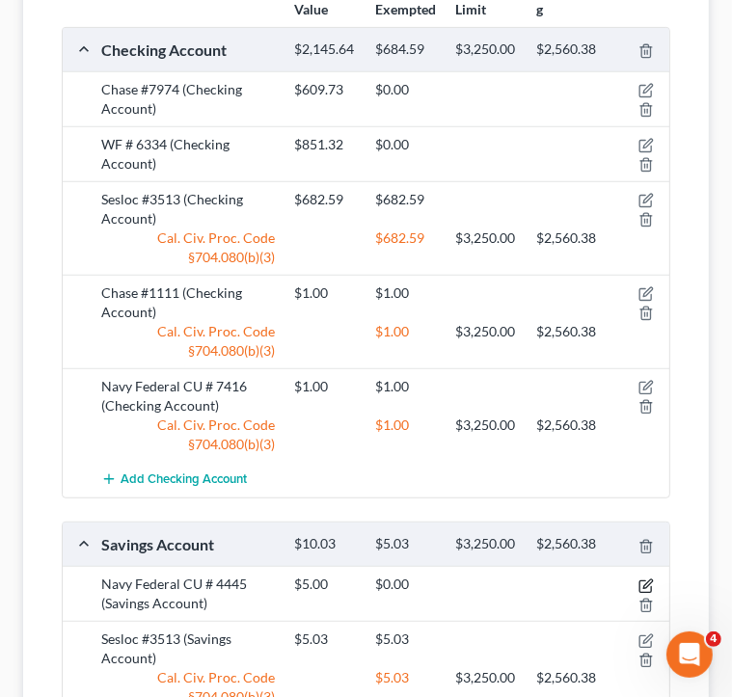
click at [645, 580] on icon "button" at bounding box center [647, 584] width 9 height 9
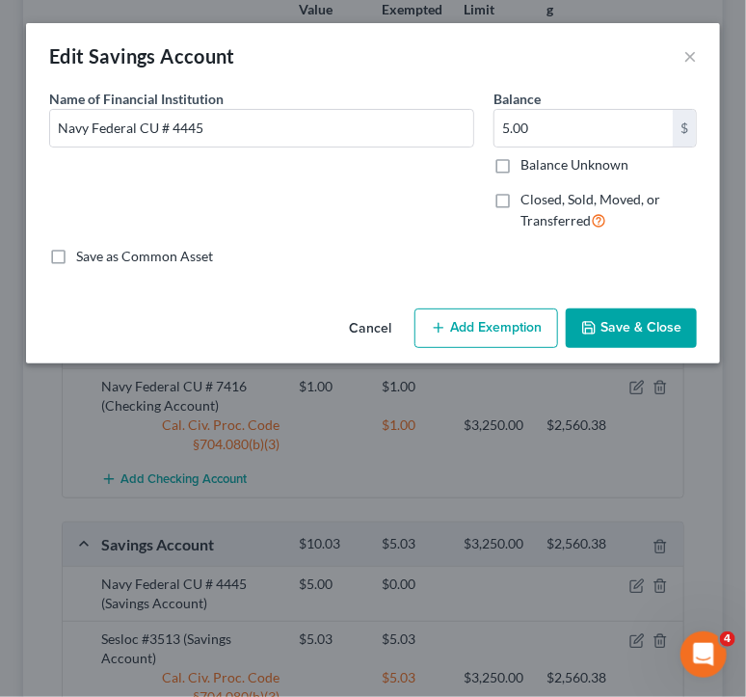
click at [491, 326] on button "Add Exemption" at bounding box center [487, 329] width 144 height 41
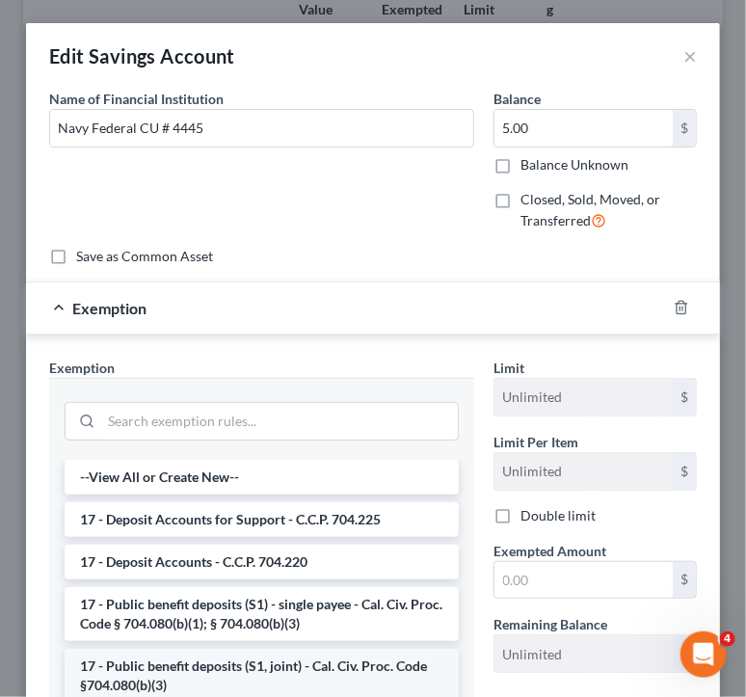
click at [288, 660] on li "17 - Public benefit deposits (S1, joint) - Cal. Civ. Proc. Code §704.080(b)(3)" at bounding box center [262, 676] width 394 height 54
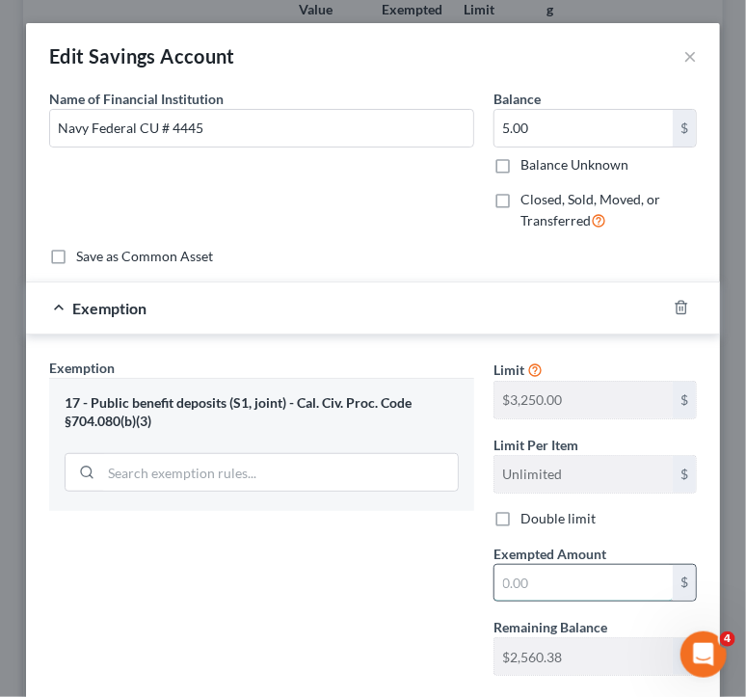
click at [630, 584] on input "text" at bounding box center [584, 583] width 178 height 37
type input "5"
drag, startPoint x: 129, startPoint y: 310, endPoint x: 161, endPoint y: 315, distance: 32.3
click at [129, 310] on span "Exemption" at bounding box center [109, 308] width 74 height 18
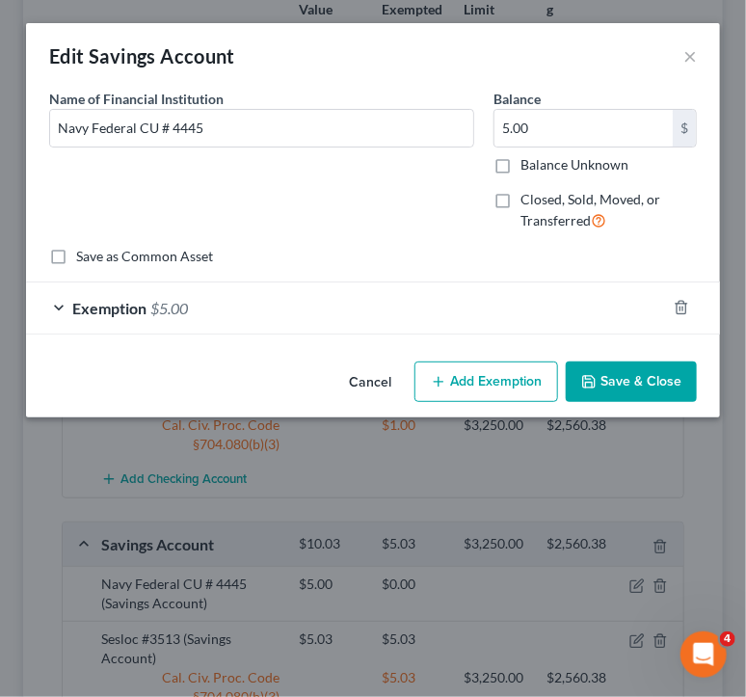
click at [623, 381] on button "Save & Close" at bounding box center [631, 382] width 131 height 41
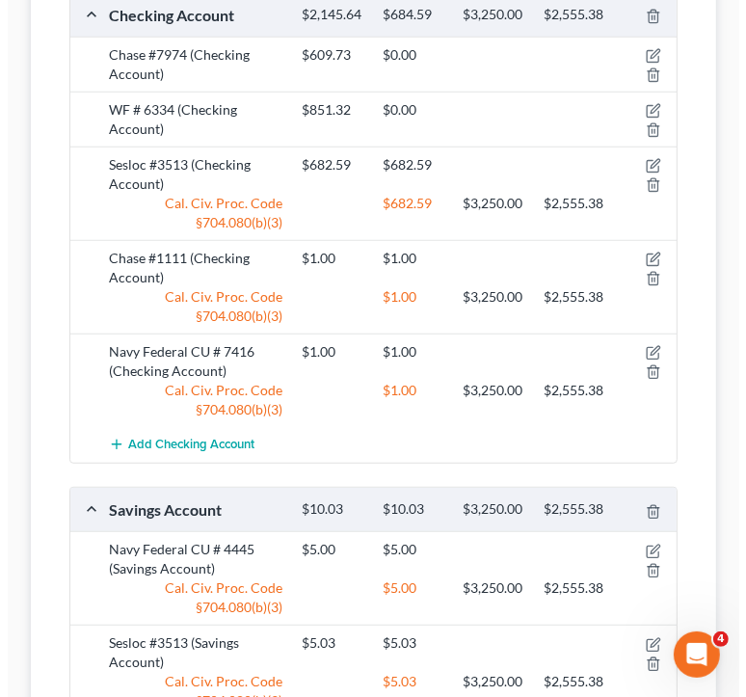
scroll to position [274, 0]
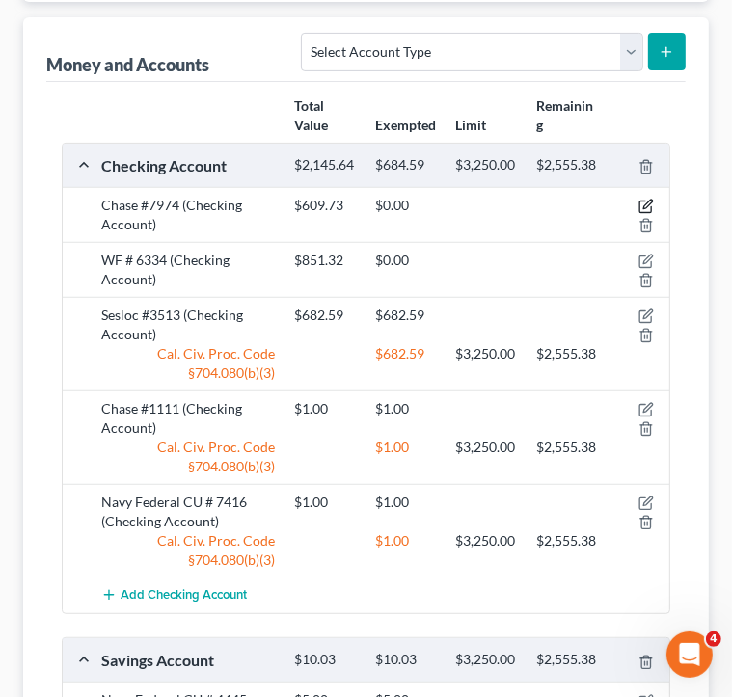
click at [651, 205] on icon "button" at bounding box center [645, 208] width 12 height 12
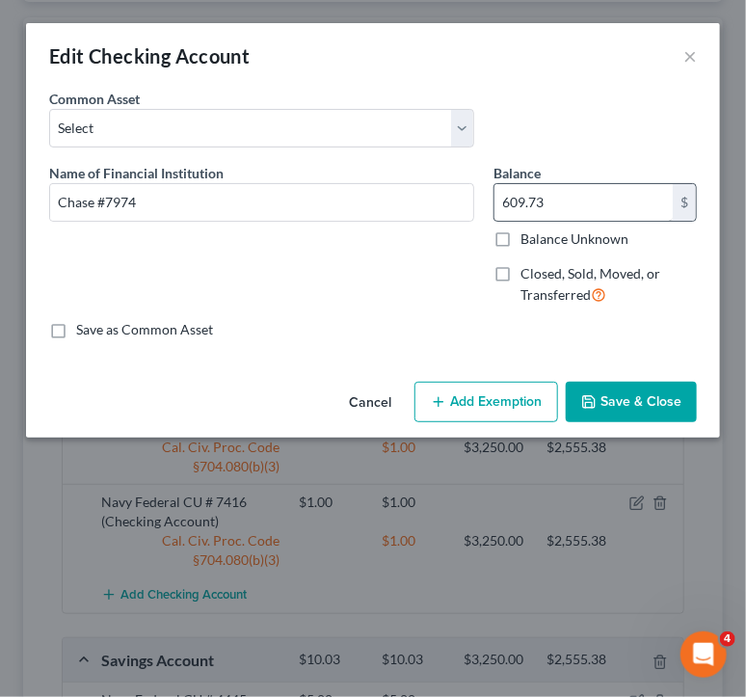
click at [571, 129] on div "Common Asset Select Union Bank #3106 Bank of America #2997 CHASE Wells Fargo #7…" at bounding box center [373, 126] width 667 height 74
click at [572, 194] on input "609.73" at bounding box center [584, 202] width 178 height 37
type input "1"
click at [479, 396] on button "Add Exemption" at bounding box center [487, 402] width 144 height 41
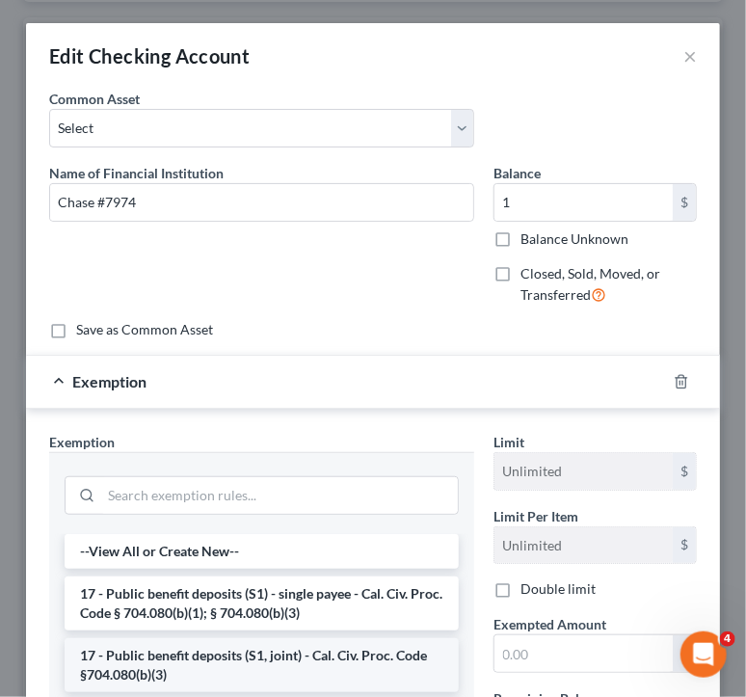
click at [316, 661] on li "17 - Public benefit deposits (S1, joint) - Cal. Civ. Proc. Code §704.080(b)(3)" at bounding box center [262, 665] width 394 height 54
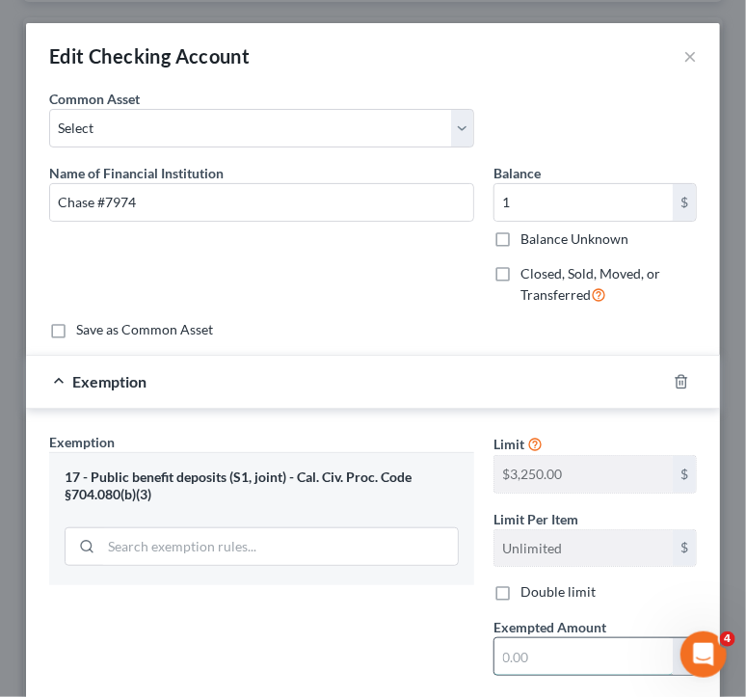
click at [559, 663] on input "text" at bounding box center [584, 656] width 178 height 37
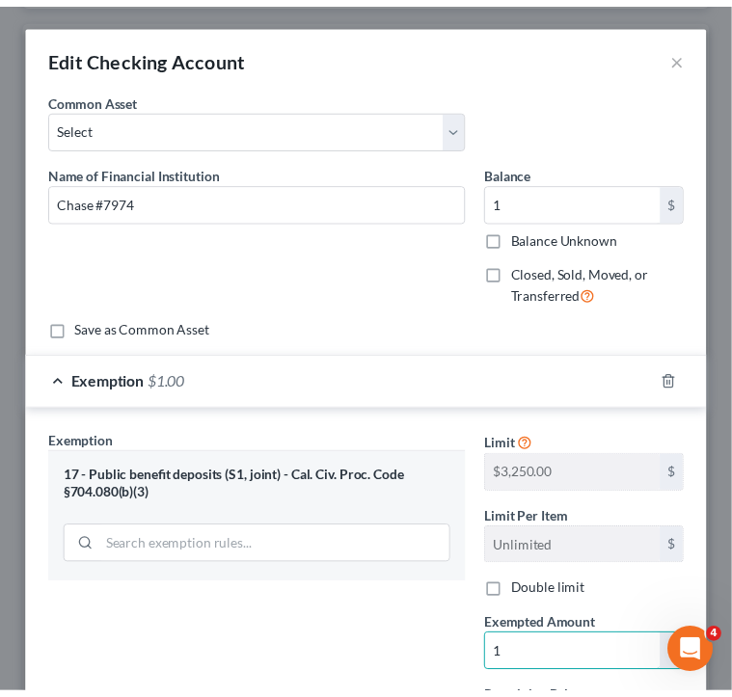
scroll to position [187, 0]
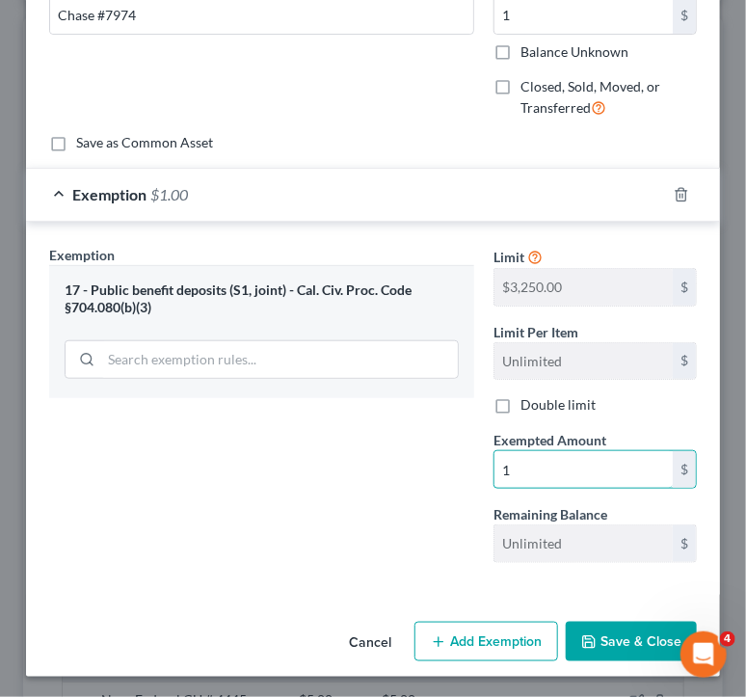
type input "1"
click at [620, 645] on button "Save & Close" at bounding box center [631, 642] width 131 height 41
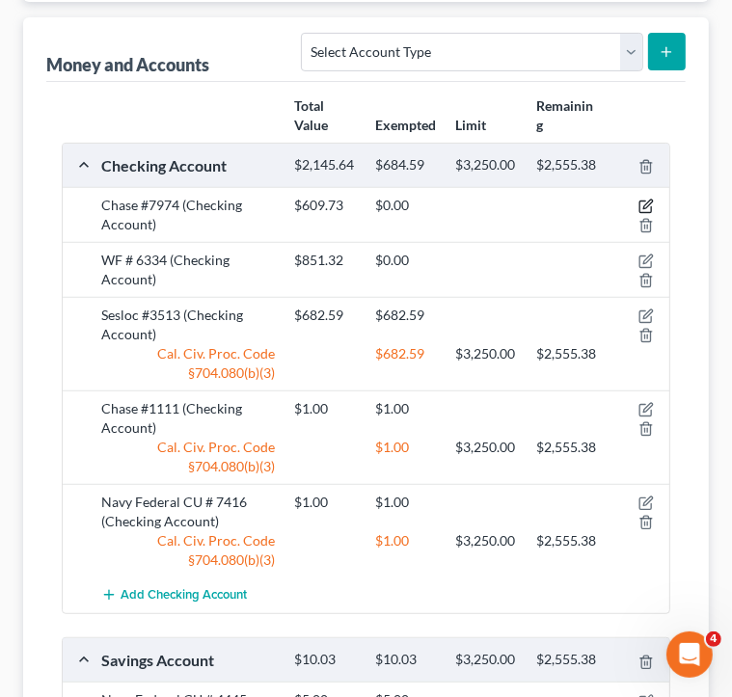
click at [649, 202] on icon "button" at bounding box center [645, 206] width 15 height 15
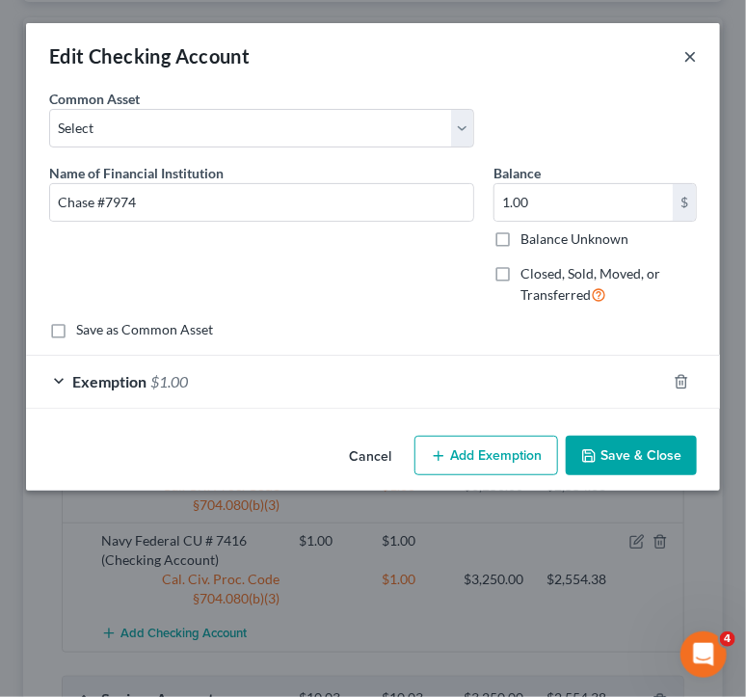
click at [691, 52] on button "×" at bounding box center [691, 55] width 14 height 23
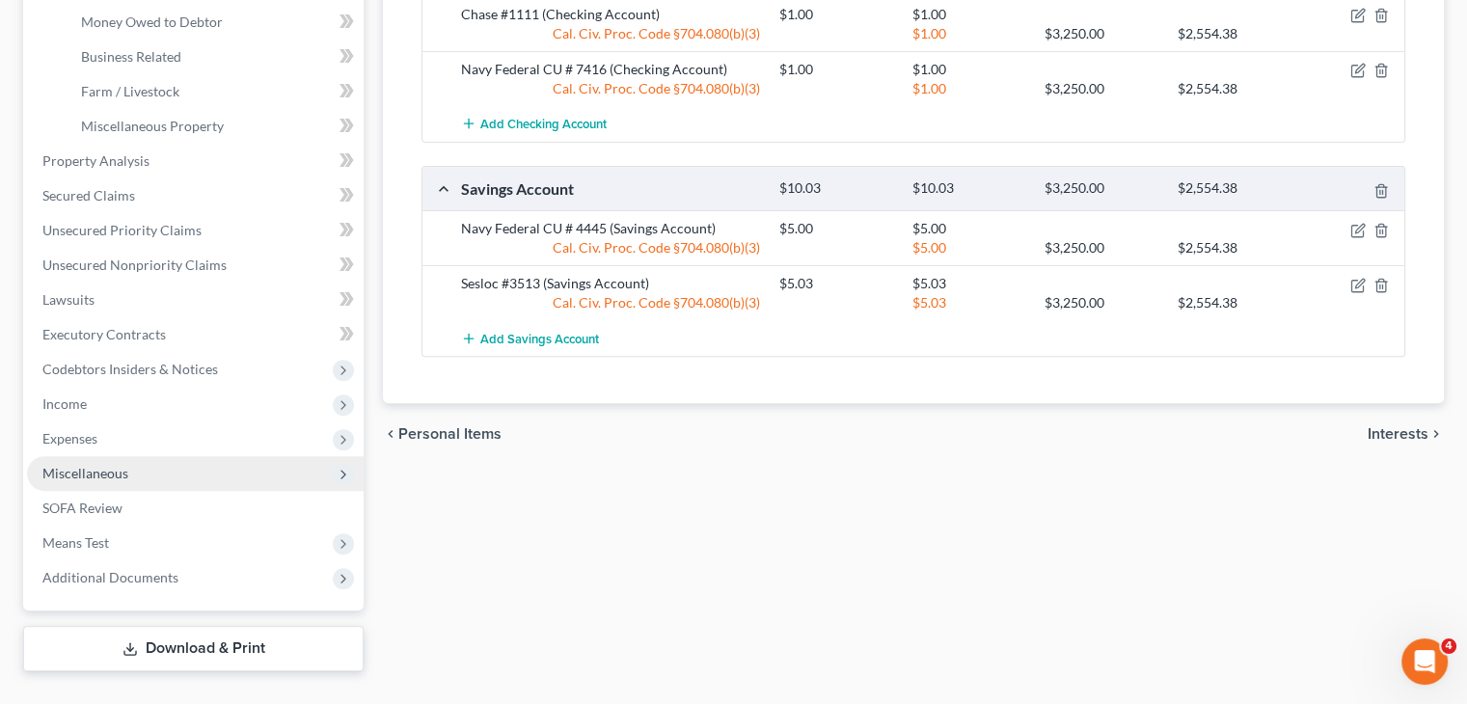
scroll to position [579, 0]
click at [208, 464] on span "Miscellaneous" at bounding box center [195, 472] width 337 height 35
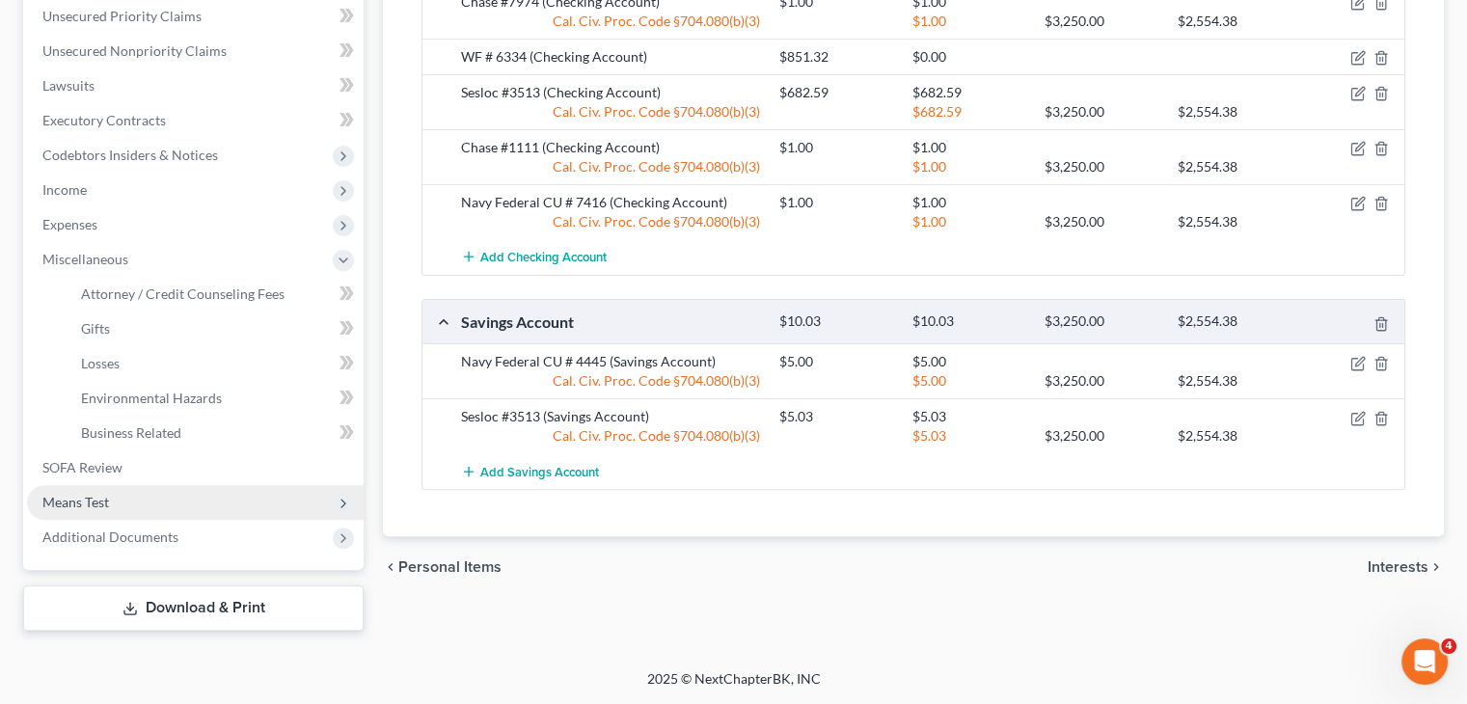
scroll to position [444, 0]
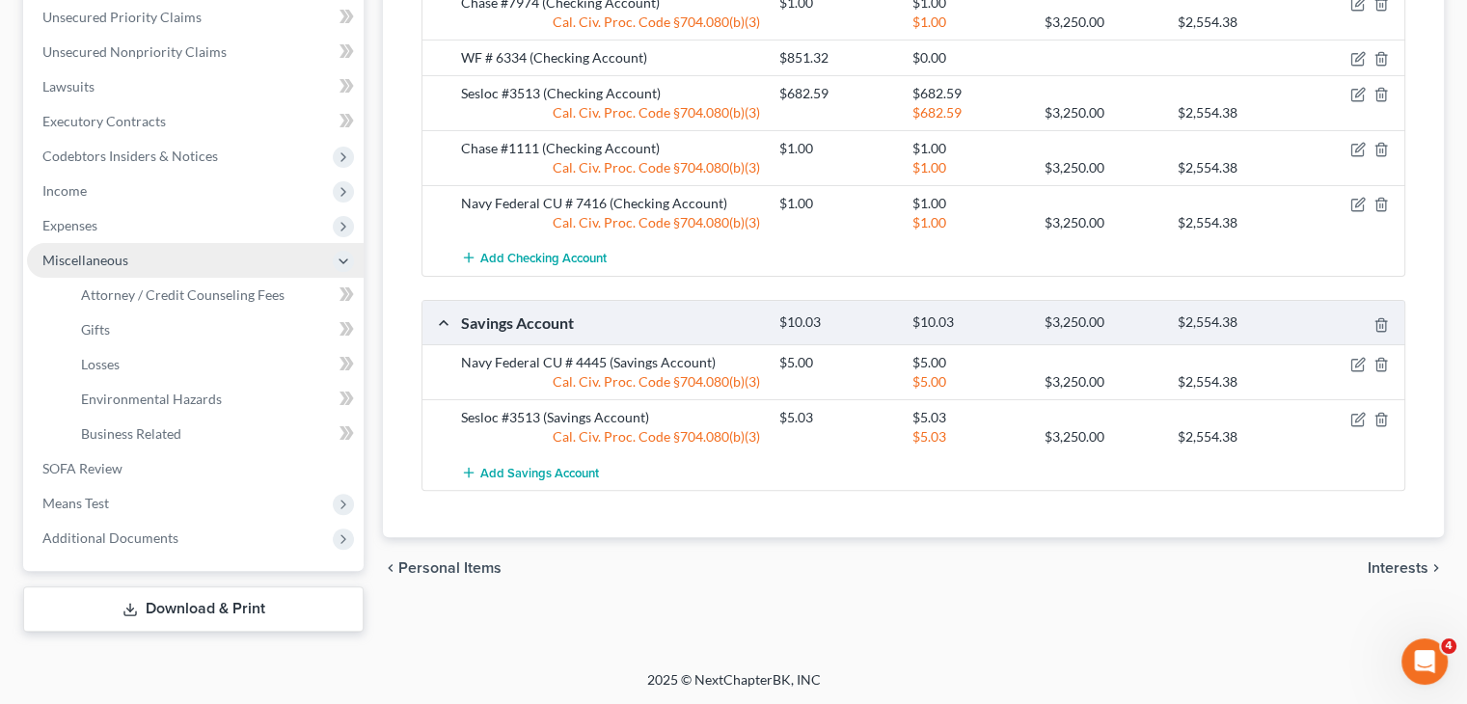
click at [247, 257] on span "Miscellaneous" at bounding box center [195, 260] width 337 height 35
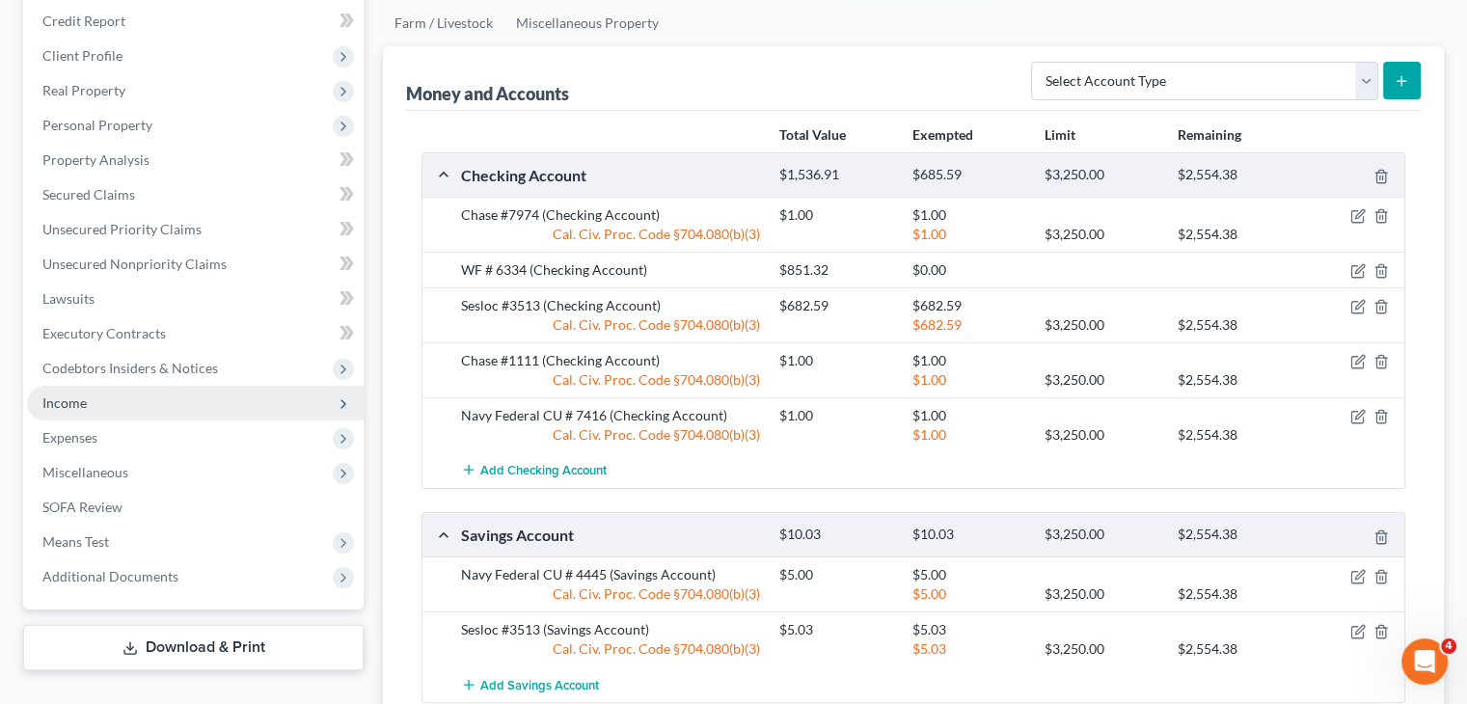
scroll to position [23, 0]
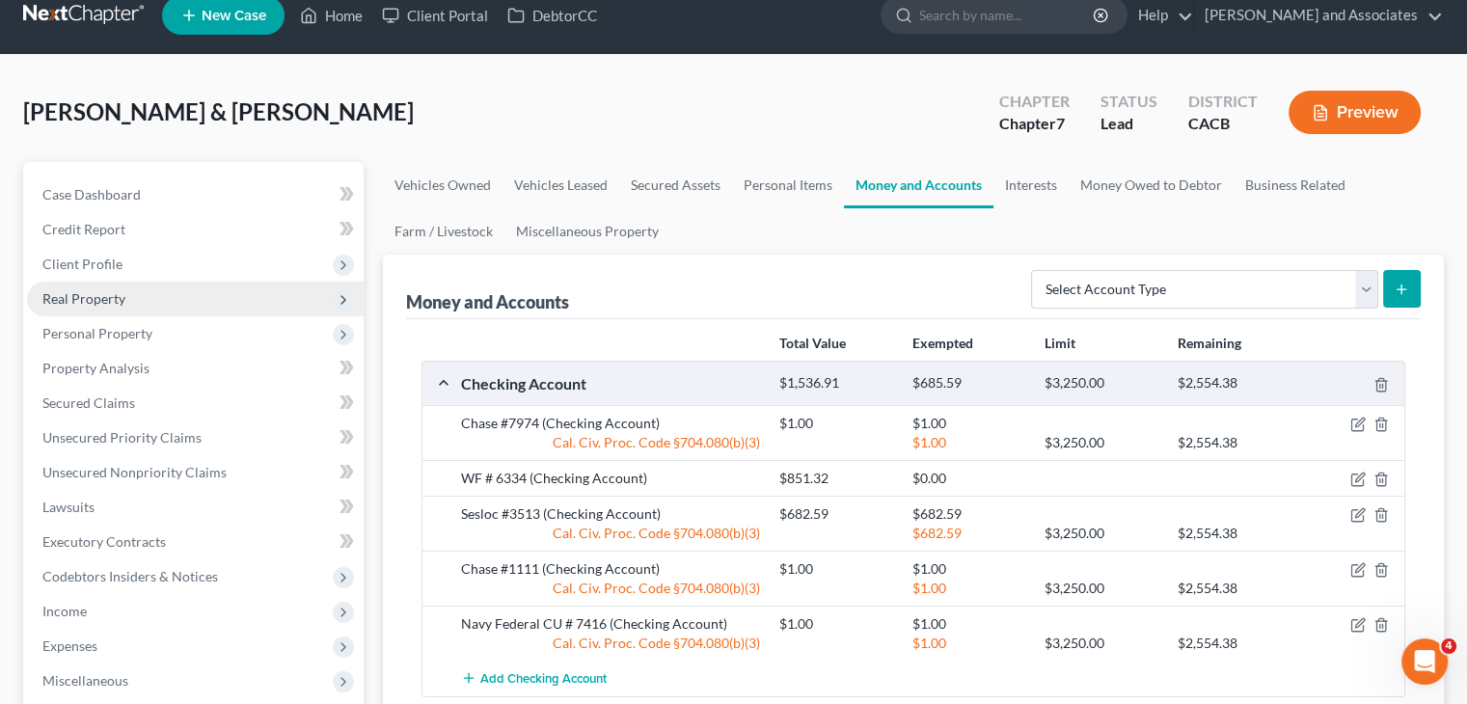
click at [177, 305] on span "Real Property" at bounding box center [195, 299] width 337 height 35
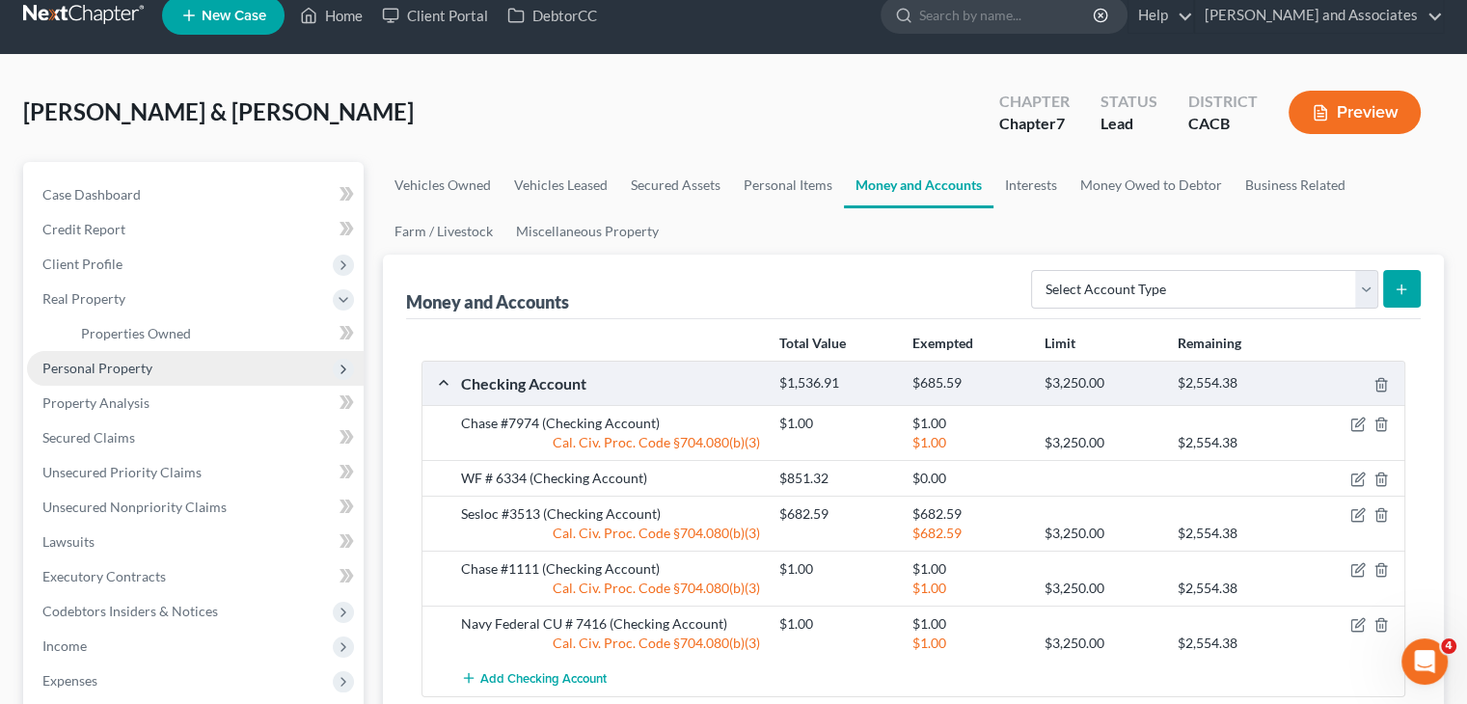
click at [189, 364] on span "Personal Property" at bounding box center [195, 368] width 337 height 35
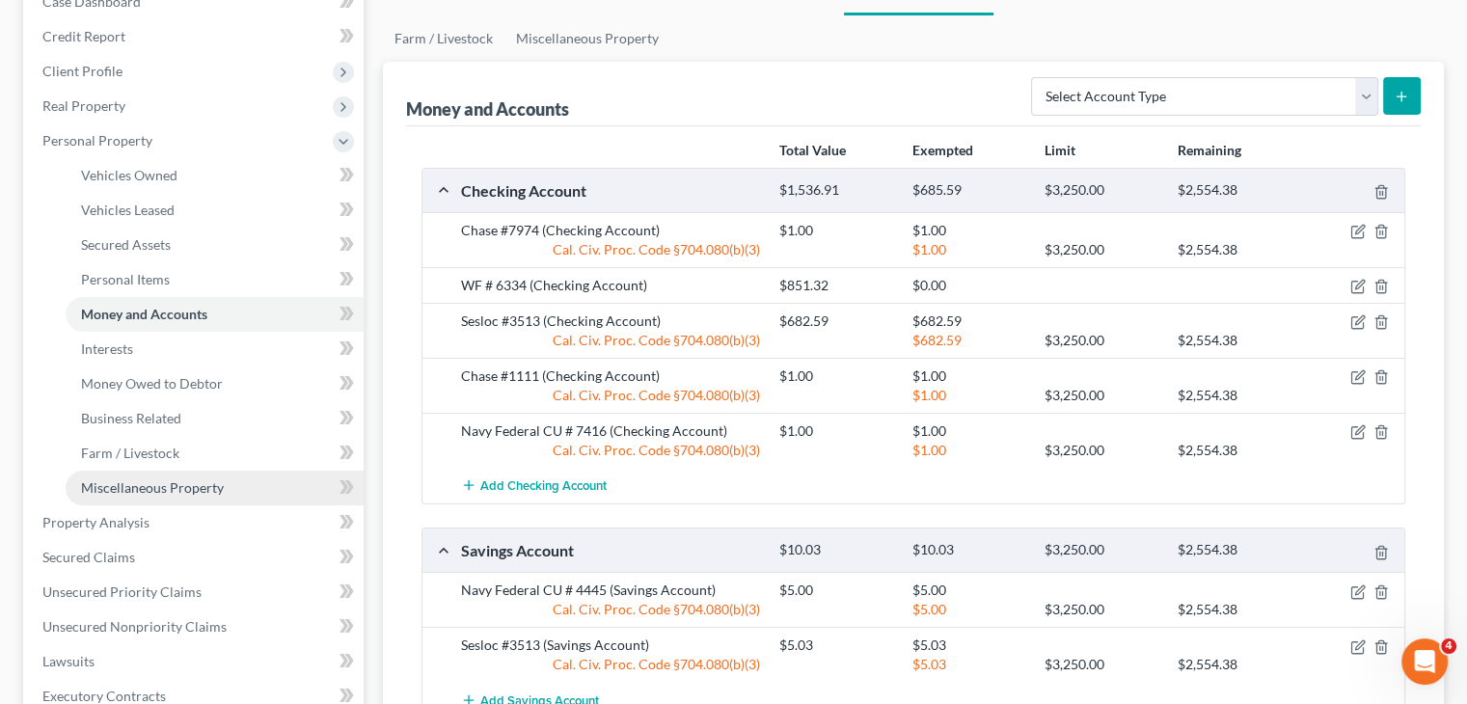
click at [203, 482] on span "Miscellaneous Property" at bounding box center [152, 487] width 143 height 16
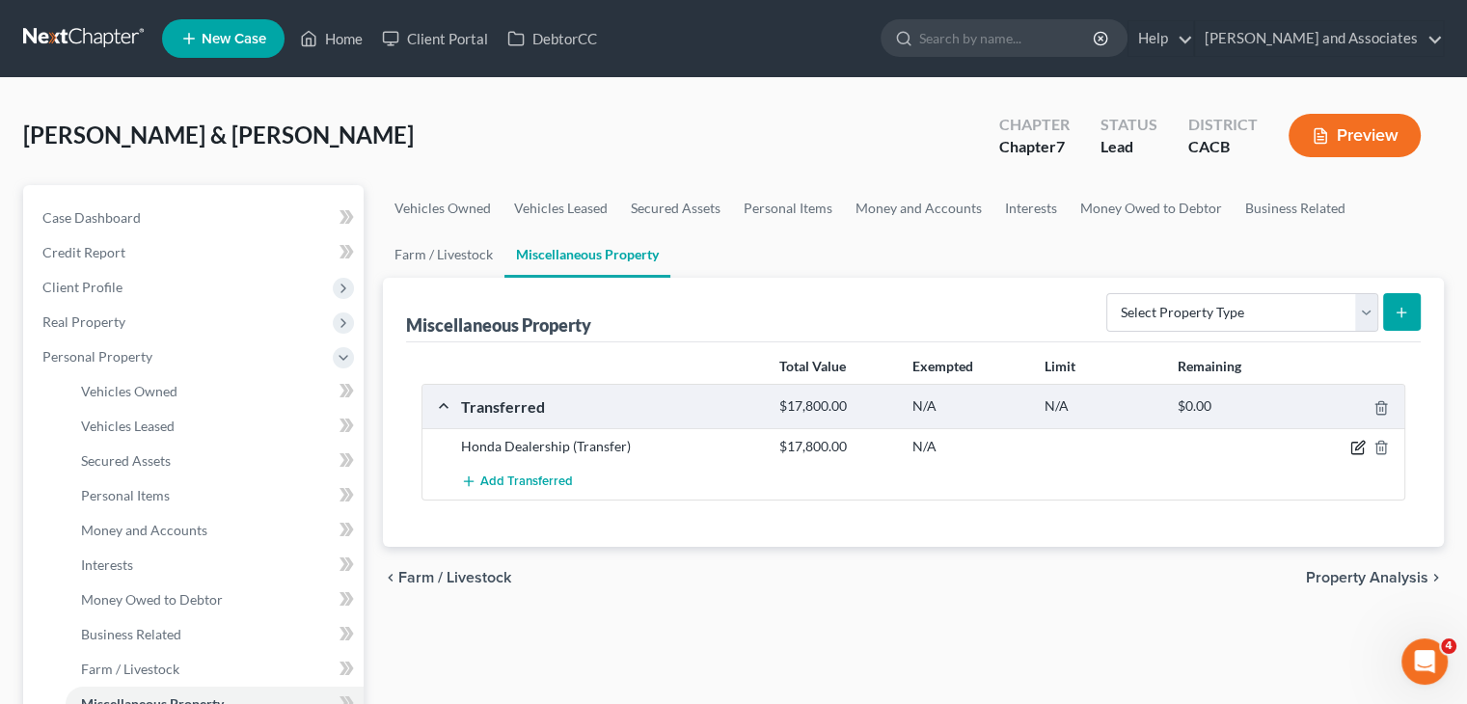
click at [1355, 440] on icon "button" at bounding box center [1357, 447] width 15 height 15
select select "Ordinary (within 2 years)"
select select "4"
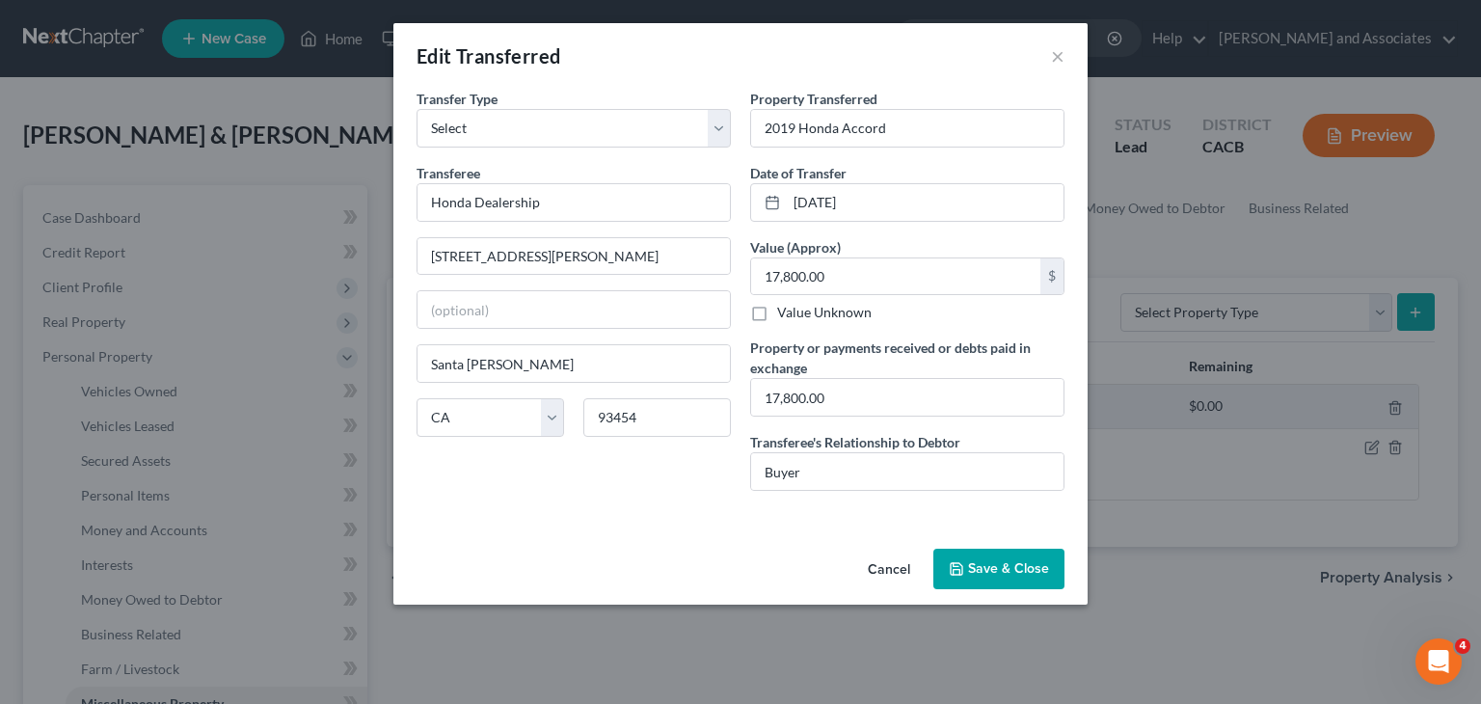
click at [1034, 564] on button "Save & Close" at bounding box center [999, 569] width 131 height 41
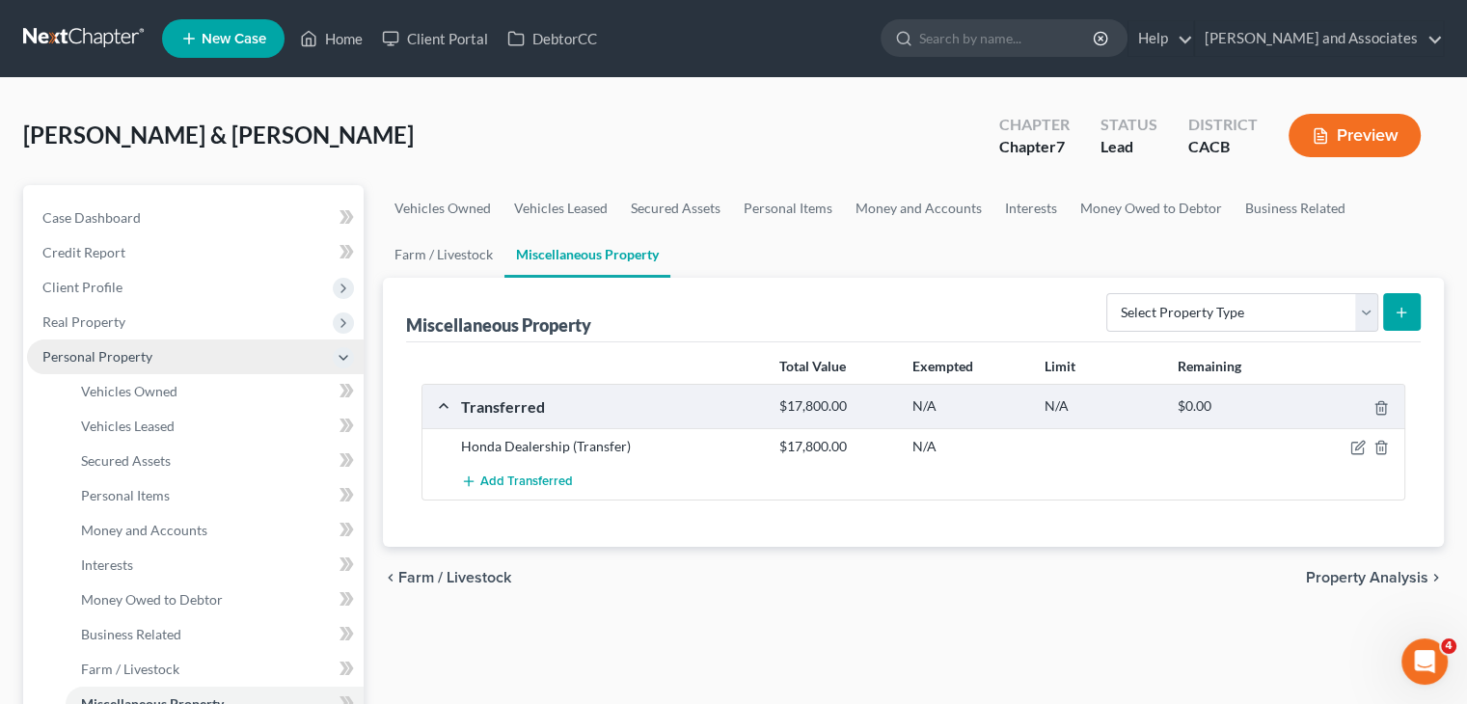
click at [177, 353] on span "Personal Property" at bounding box center [195, 356] width 337 height 35
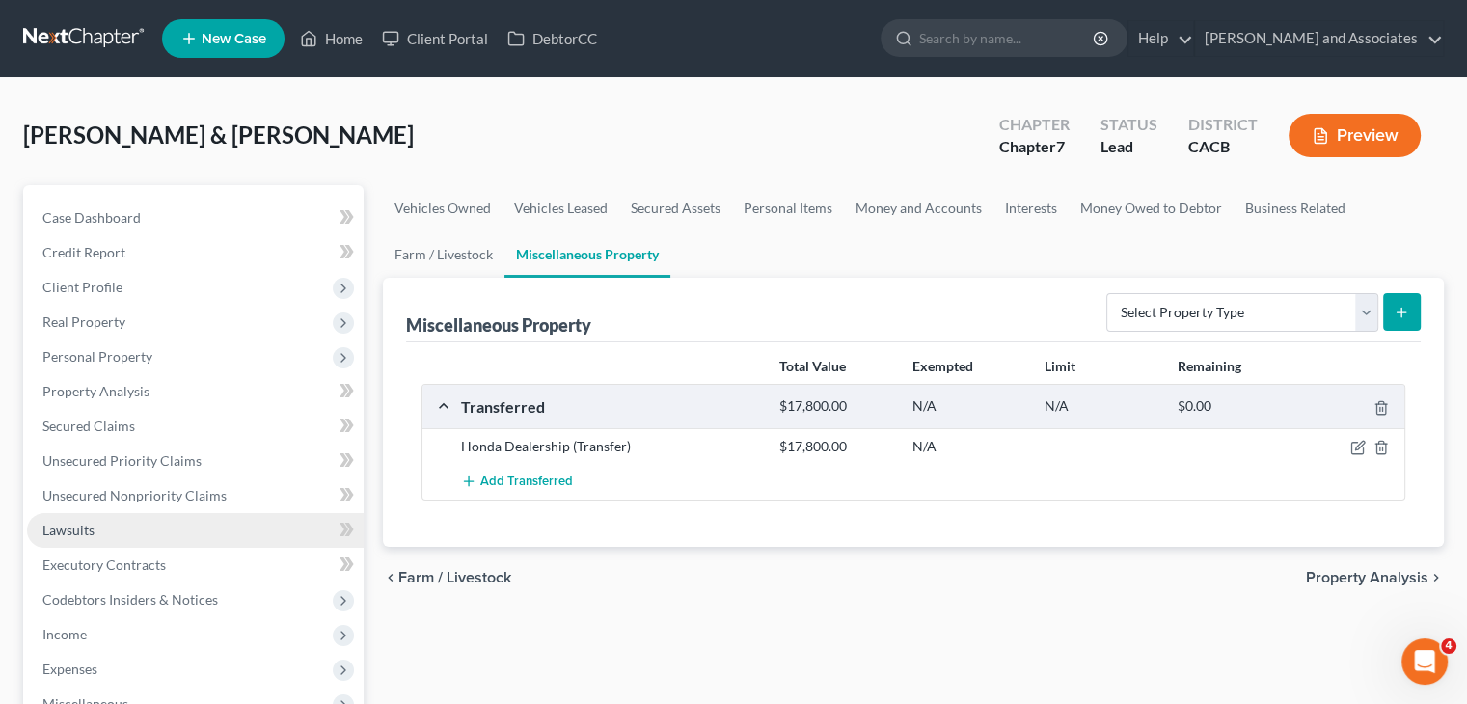
click at [199, 525] on link "Lawsuits" at bounding box center [195, 530] width 337 height 35
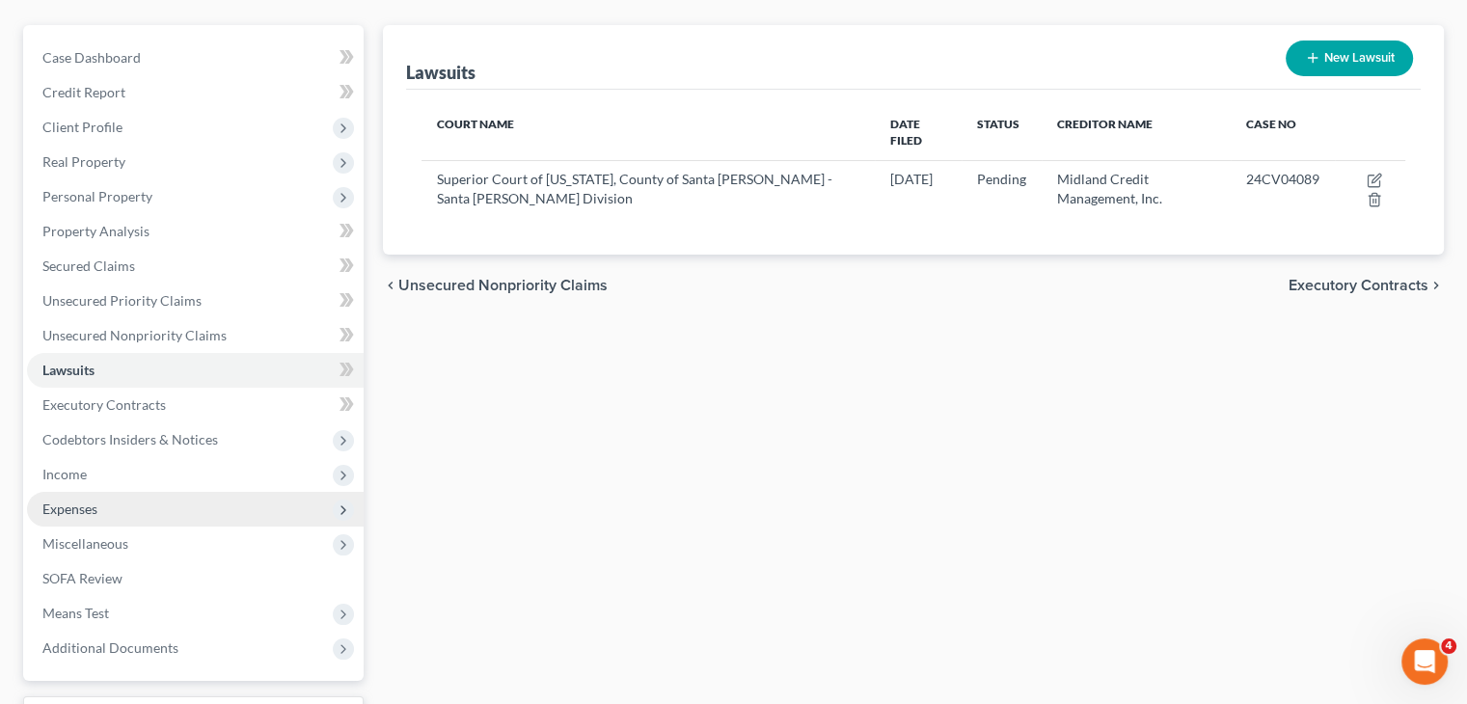
scroll to position [193, 0]
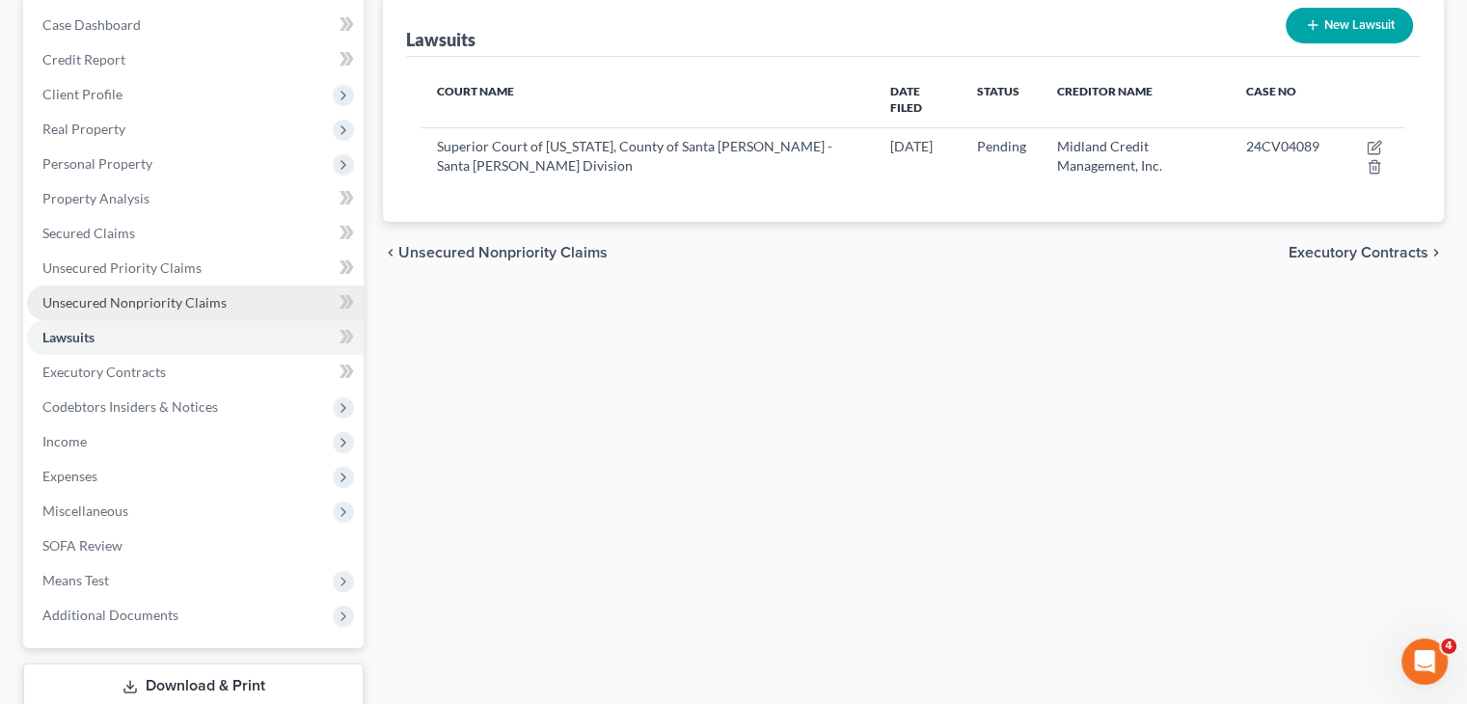
click at [224, 310] on link "Unsecured Nonpriority Claims" at bounding box center [195, 302] width 337 height 35
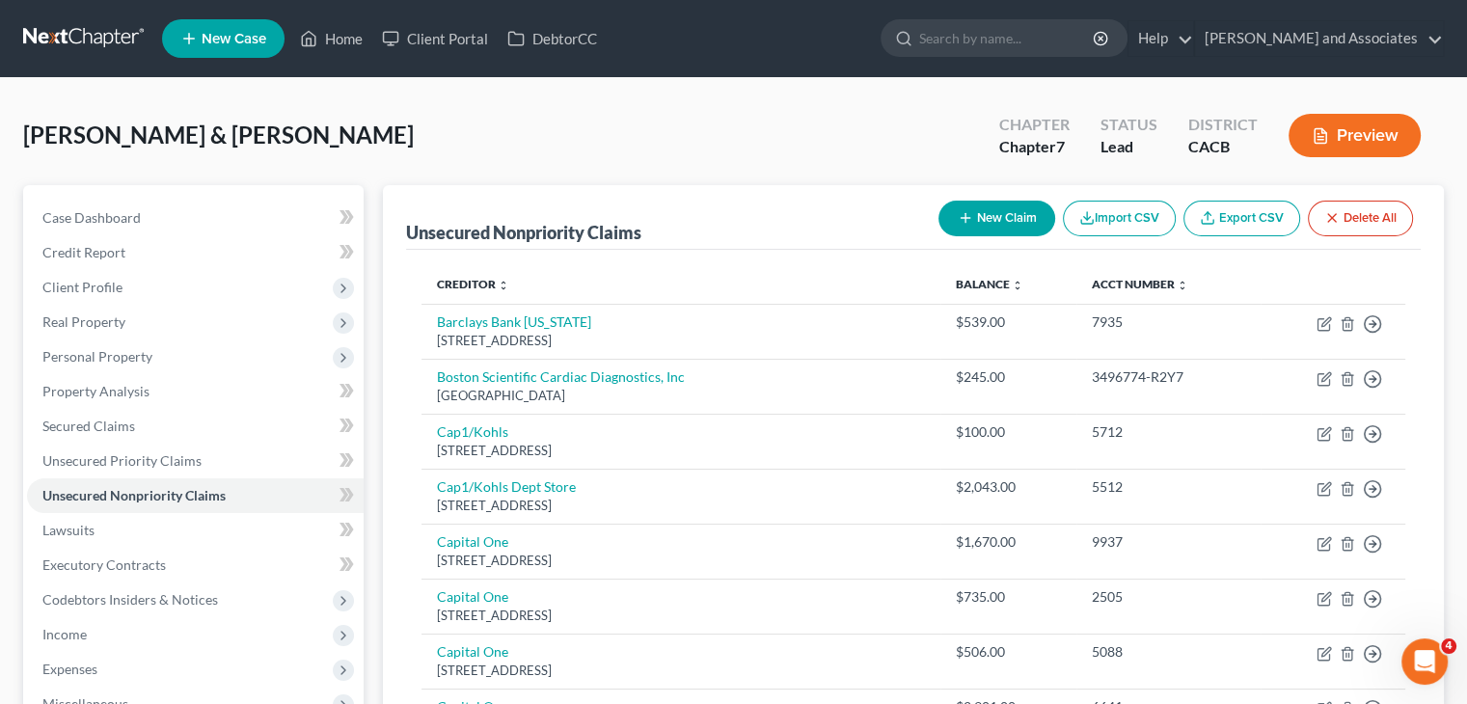
click at [997, 209] on button "New Claim" at bounding box center [996, 219] width 117 height 36
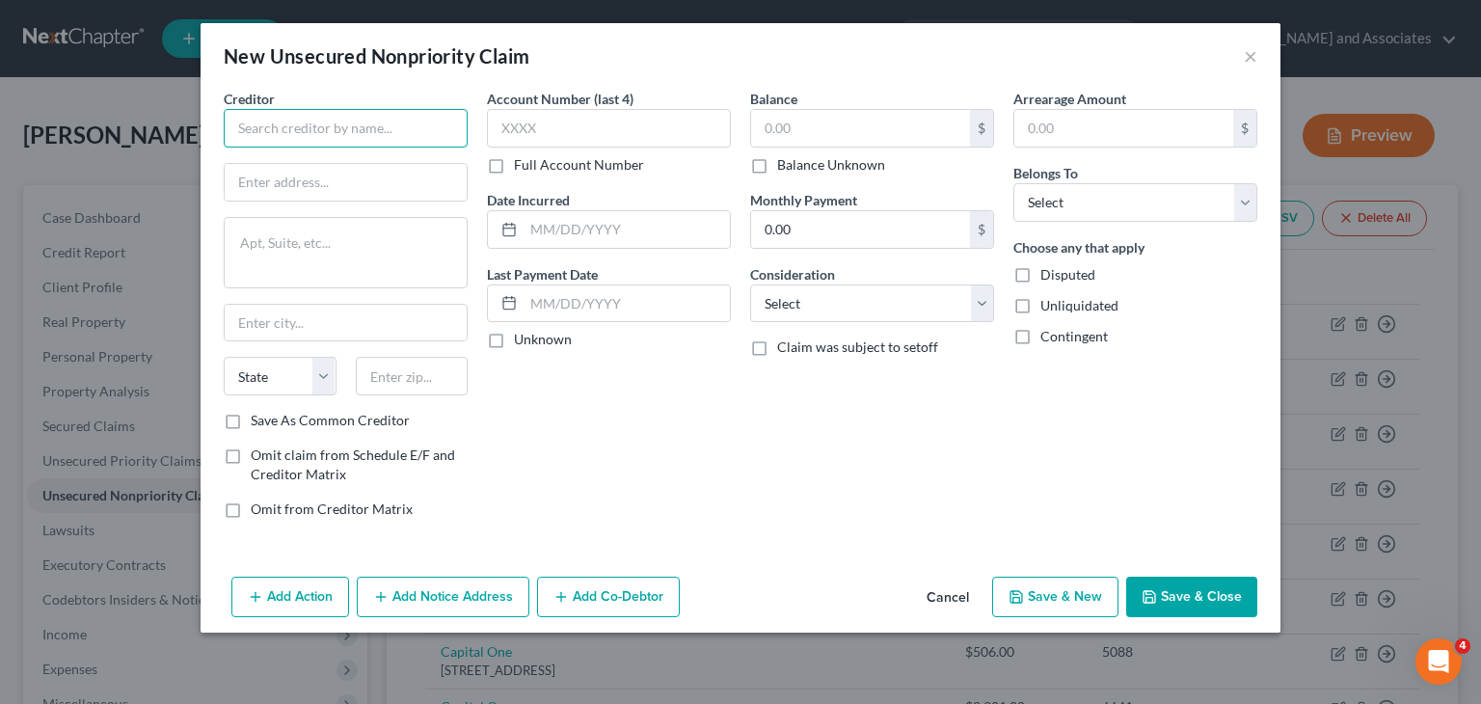
click at [405, 137] on input "text" at bounding box center [346, 128] width 244 height 39
click at [401, 173] on input "text" at bounding box center [346, 182] width 242 height 37
type input "Midland Credit Management, INC."
type input "350 Camino De La Reina, Suite 100"
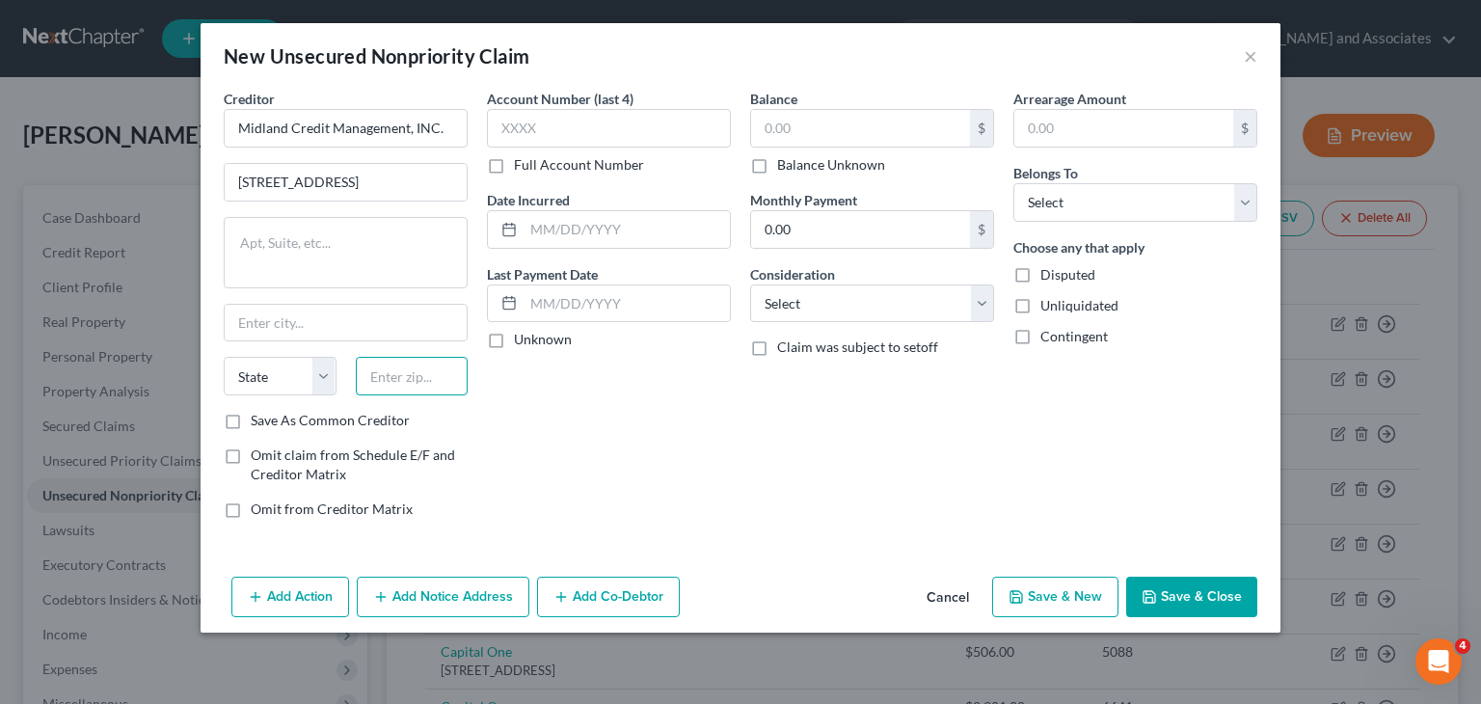
click at [437, 380] on input "text" at bounding box center [412, 376] width 113 height 39
type input "92108"
click at [649, 416] on div "Account Number (last 4) Full Account Number Date Incurred Last Payment Date Unk…" at bounding box center [608, 312] width 263 height 446
type input "San Diego"
select select "4"
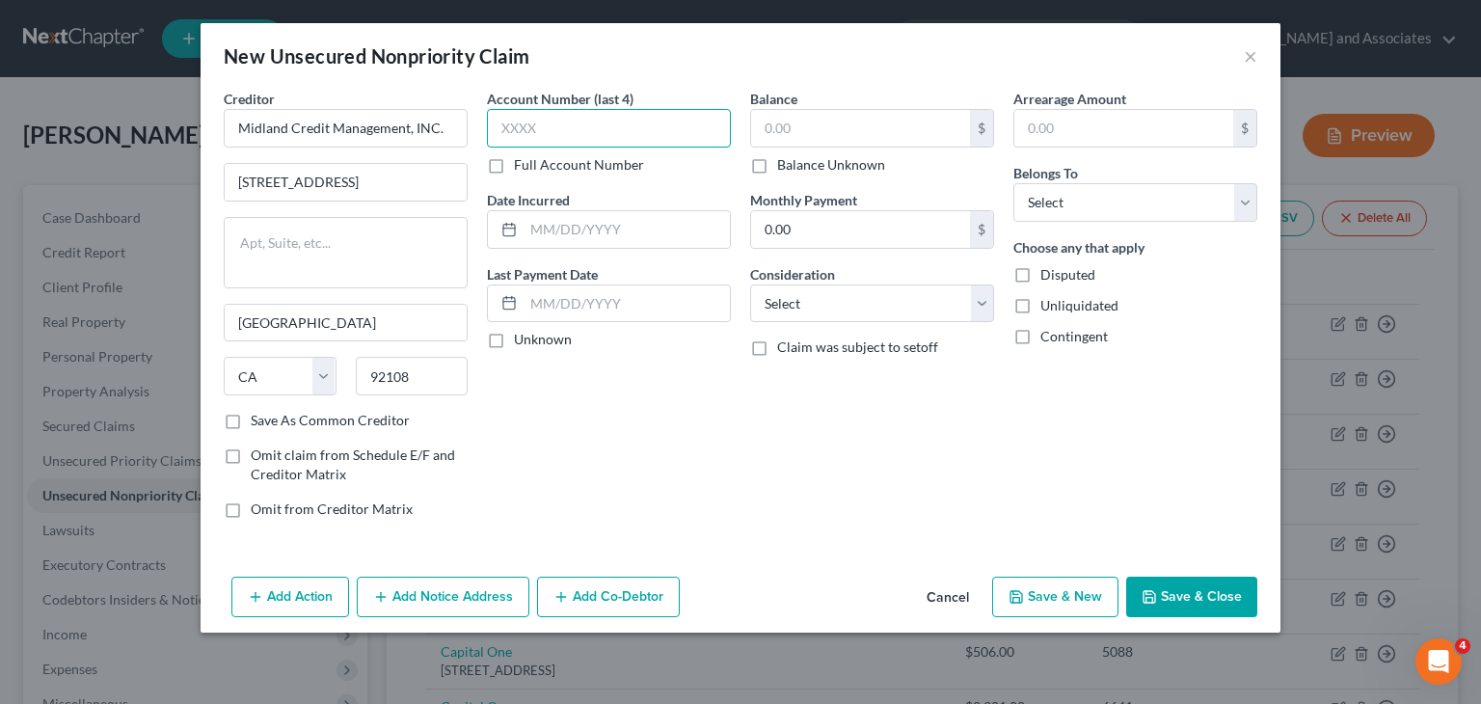
click at [610, 114] on input "text" at bounding box center [609, 128] width 244 height 39
click at [559, 163] on label "Full Account Number" at bounding box center [579, 164] width 130 height 19
click at [534, 163] on input "Full Account Number" at bounding box center [528, 161] width 13 height 13
click at [585, 118] on input "text" at bounding box center [609, 128] width 244 height 39
type input "24CV04089"
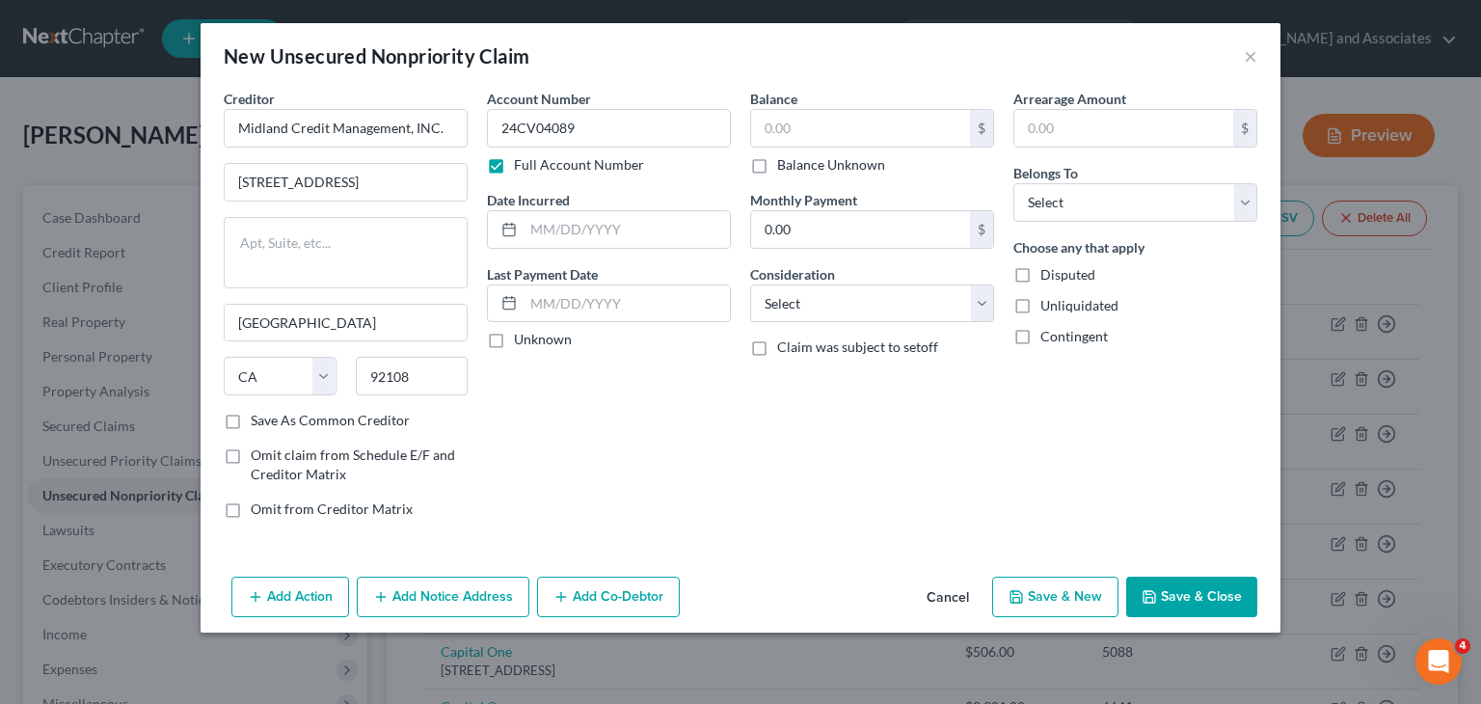
click at [864, 150] on div "$ Balance Unknown" at bounding box center [872, 142] width 244 height 66
click at [904, 136] on input "text" at bounding box center [860, 128] width 219 height 37
type input "11,947.64"
click at [1117, 203] on select "Select Debtor 1 Only Debtor 2 Only Debtor 1 And Debtor 2 Only At Least One Of T…" at bounding box center [1136, 202] width 244 height 39
select select "0"
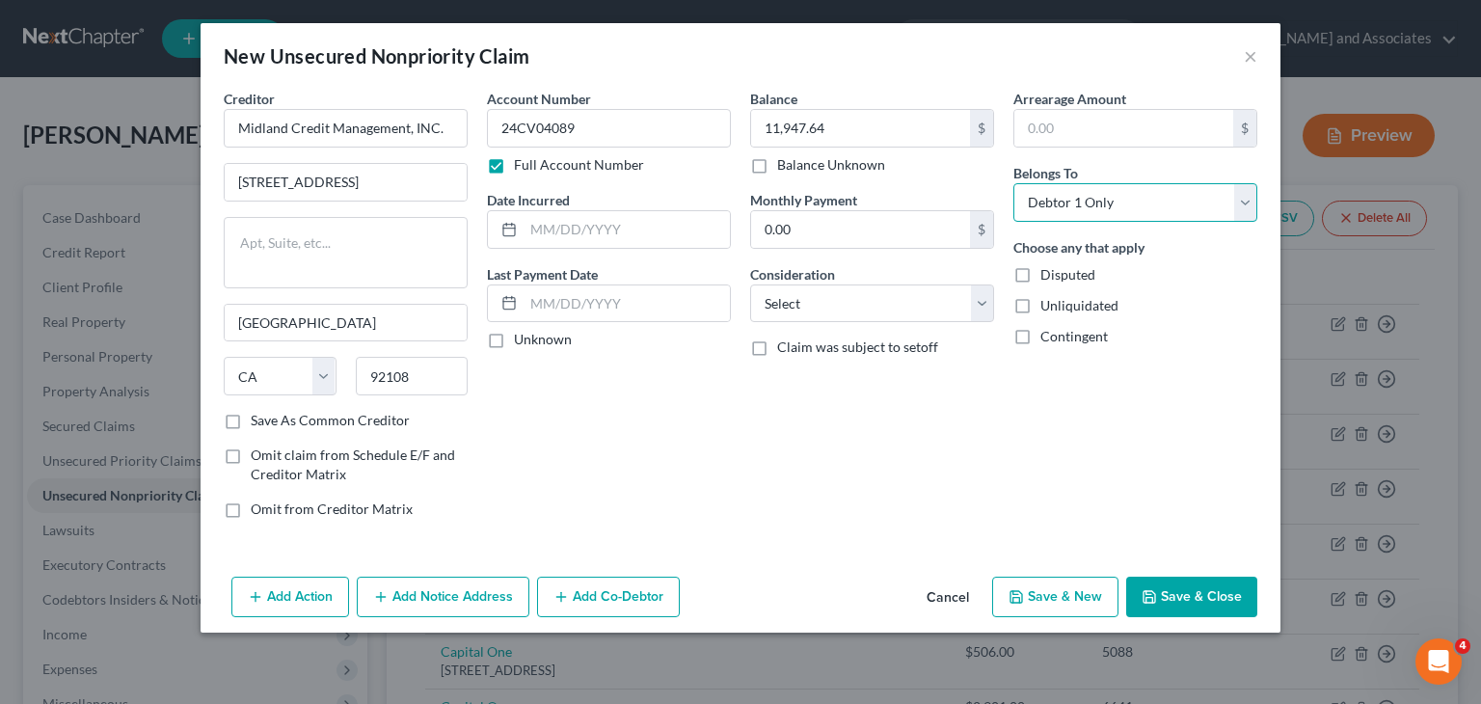
click at [1014, 183] on select "Select Debtor 1 Only Debtor 2 Only Debtor 1 And Debtor 2 Only At Least One Of T…" at bounding box center [1136, 202] width 244 height 39
drag, startPoint x: 930, startPoint y: 304, endPoint x: 926, endPoint y: 319, distance: 15.9
click at [930, 304] on select "Select Cable / Satellite Services Collection Agency Credit Card Debt Debt Couns…" at bounding box center [872, 304] width 244 height 39
select select "14"
click at [750, 285] on select "Select Cable / Satellite Services Collection Agency Credit Card Debt Debt Couns…" at bounding box center [872, 304] width 244 height 39
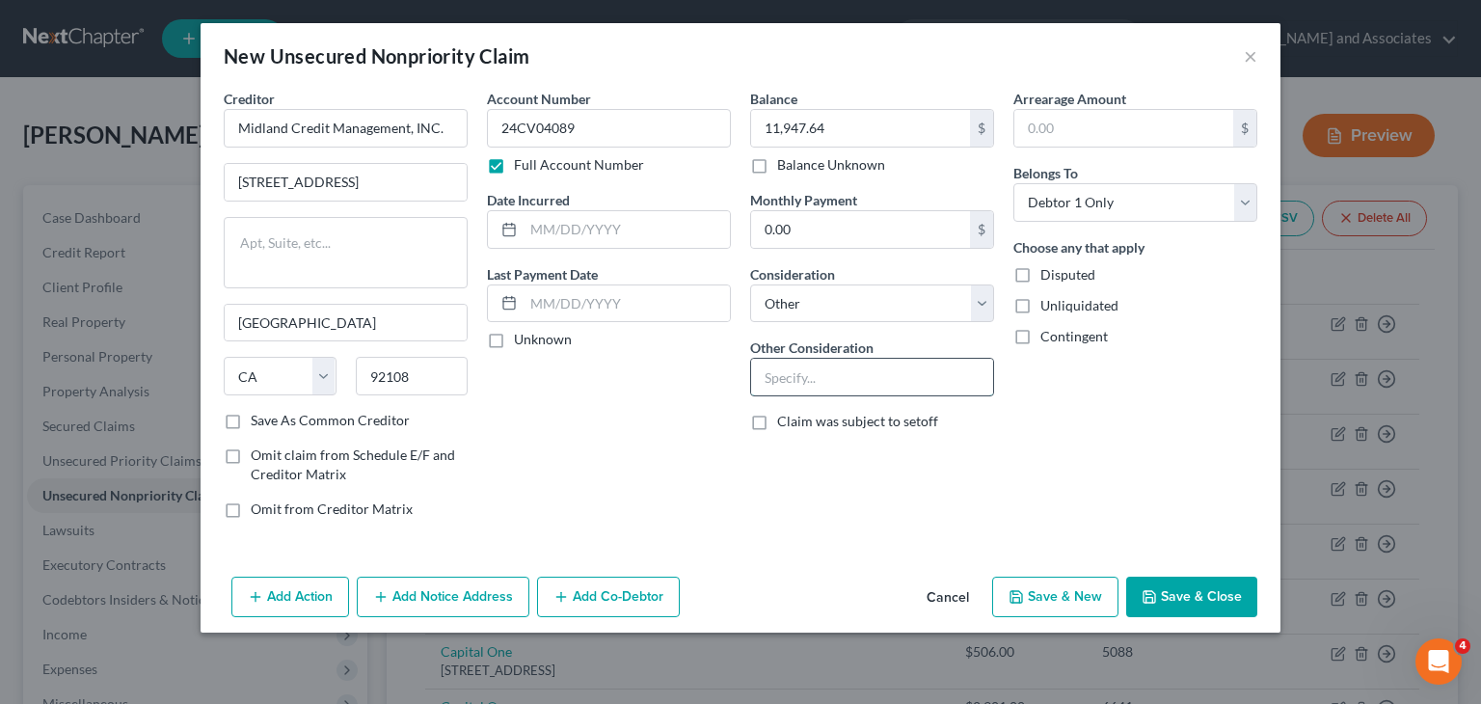
click at [851, 393] on input "text" at bounding box center [872, 377] width 242 height 37
type input "Summons"
click at [657, 404] on div "Account Number 24CV04089 Full Account Number Date Incurred Last Payment Date Un…" at bounding box center [608, 312] width 263 height 446
click at [456, 603] on button "Add Notice Address" at bounding box center [443, 597] width 173 height 41
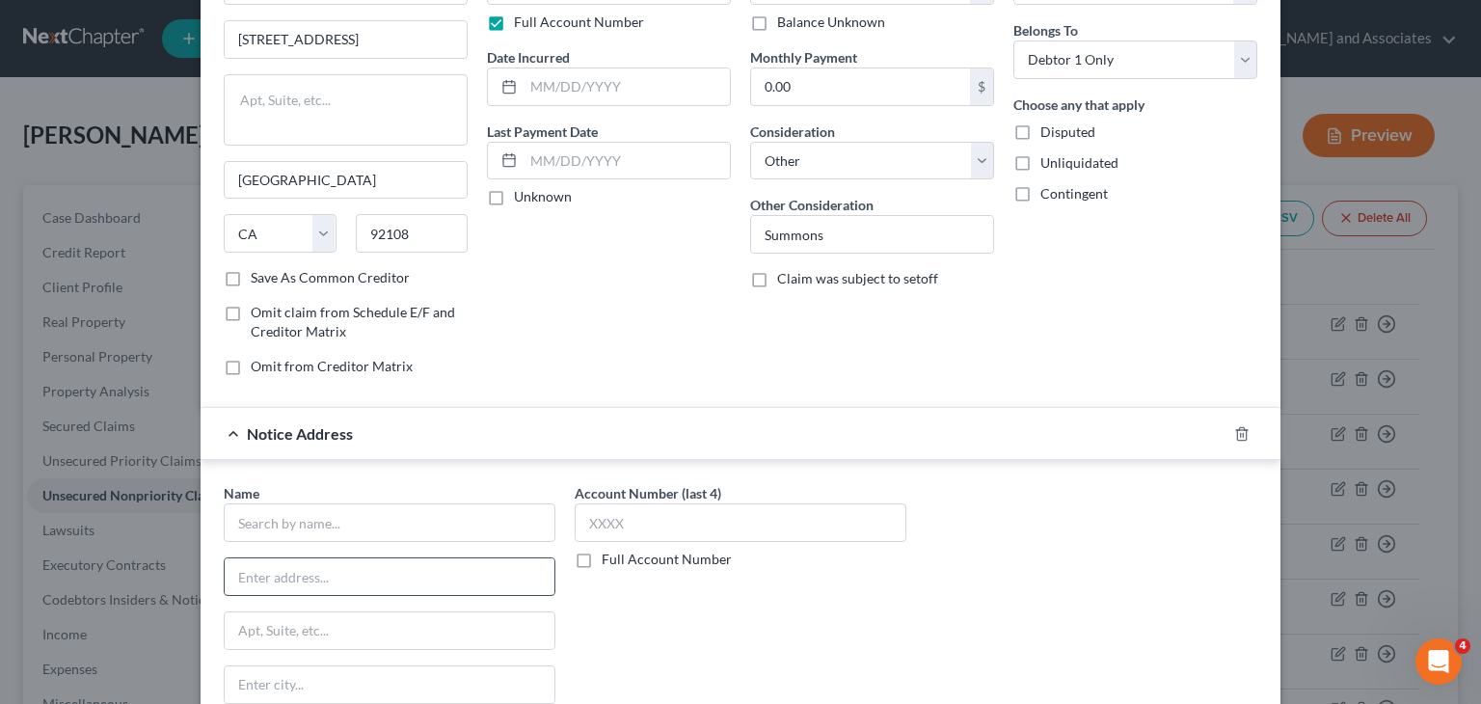
scroll to position [193, 0]
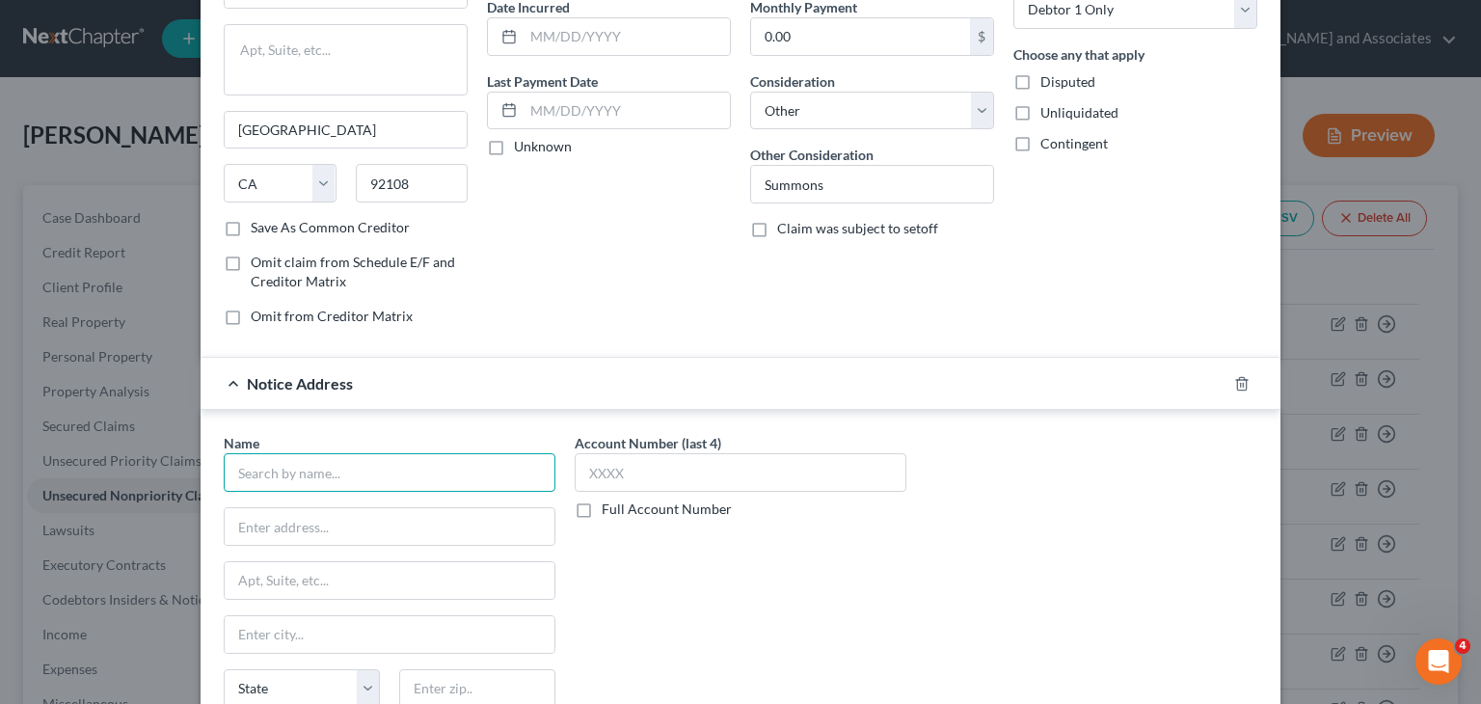
click at [380, 467] on input "text" at bounding box center [390, 472] width 332 height 39
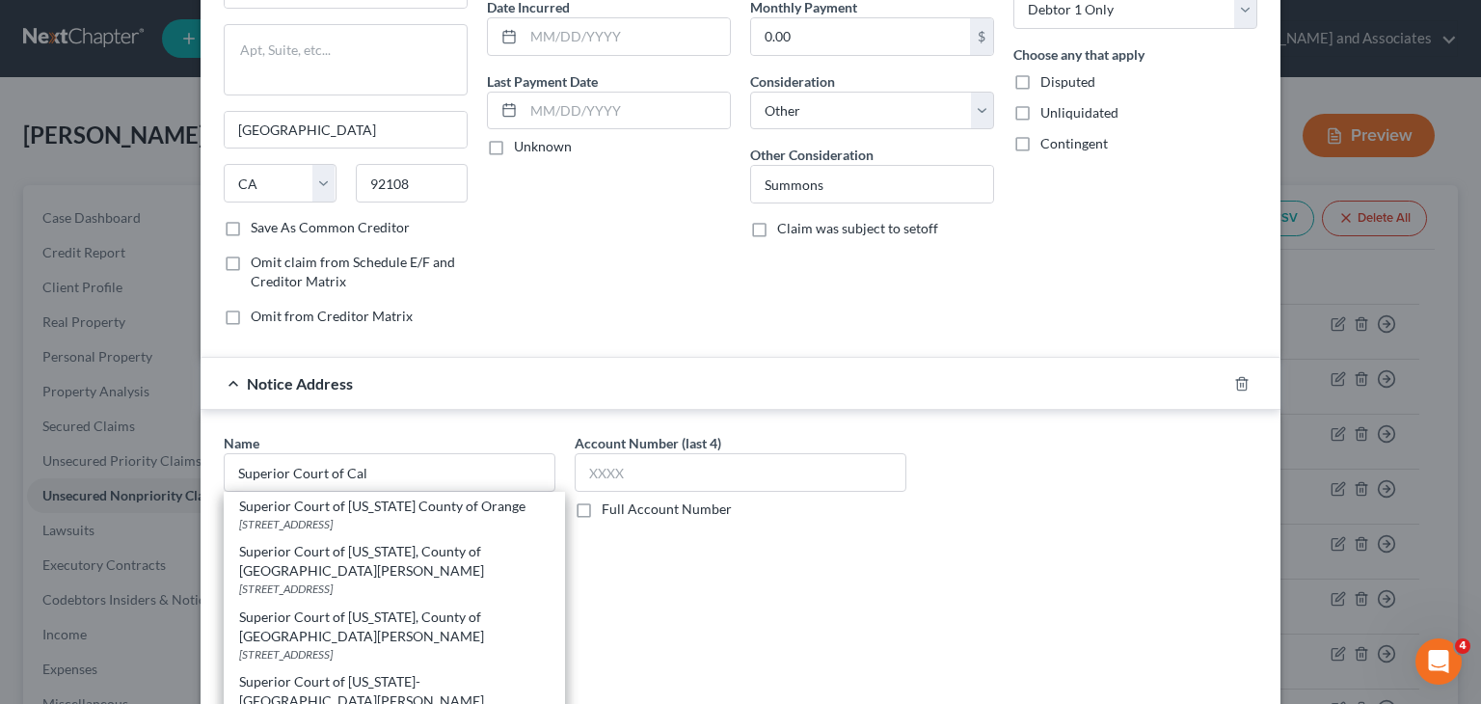
drag, startPoint x: 468, startPoint y: 629, endPoint x: 474, endPoint y: 614, distance: 15.6
click at [467, 629] on div "Superior Court of California, County of Santa Barbara" at bounding box center [394, 627] width 311 height 39
type input "Superior Court of California, County of Santa Barbara"
type input "312-C East Cook St"
type input "Santa [PERSON_NAME]"
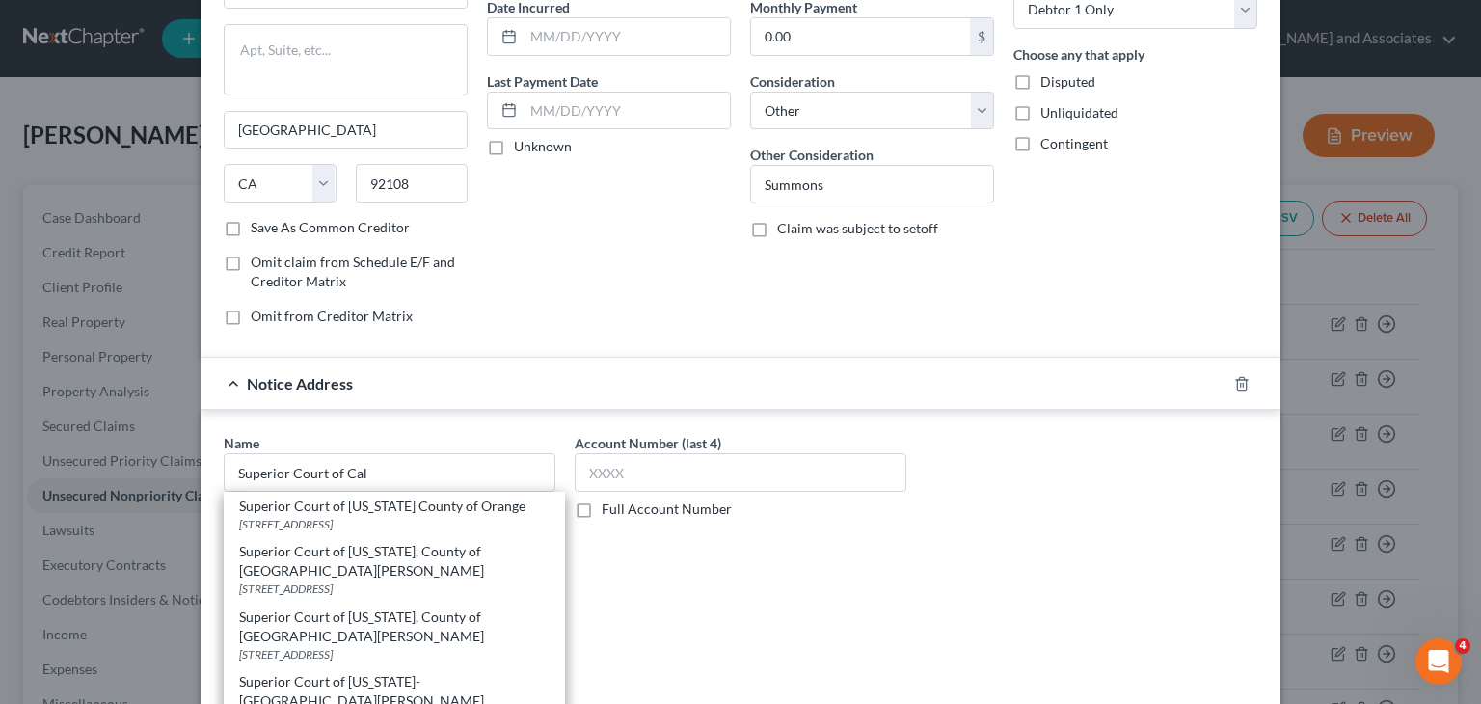
select select "4"
type input "93454"
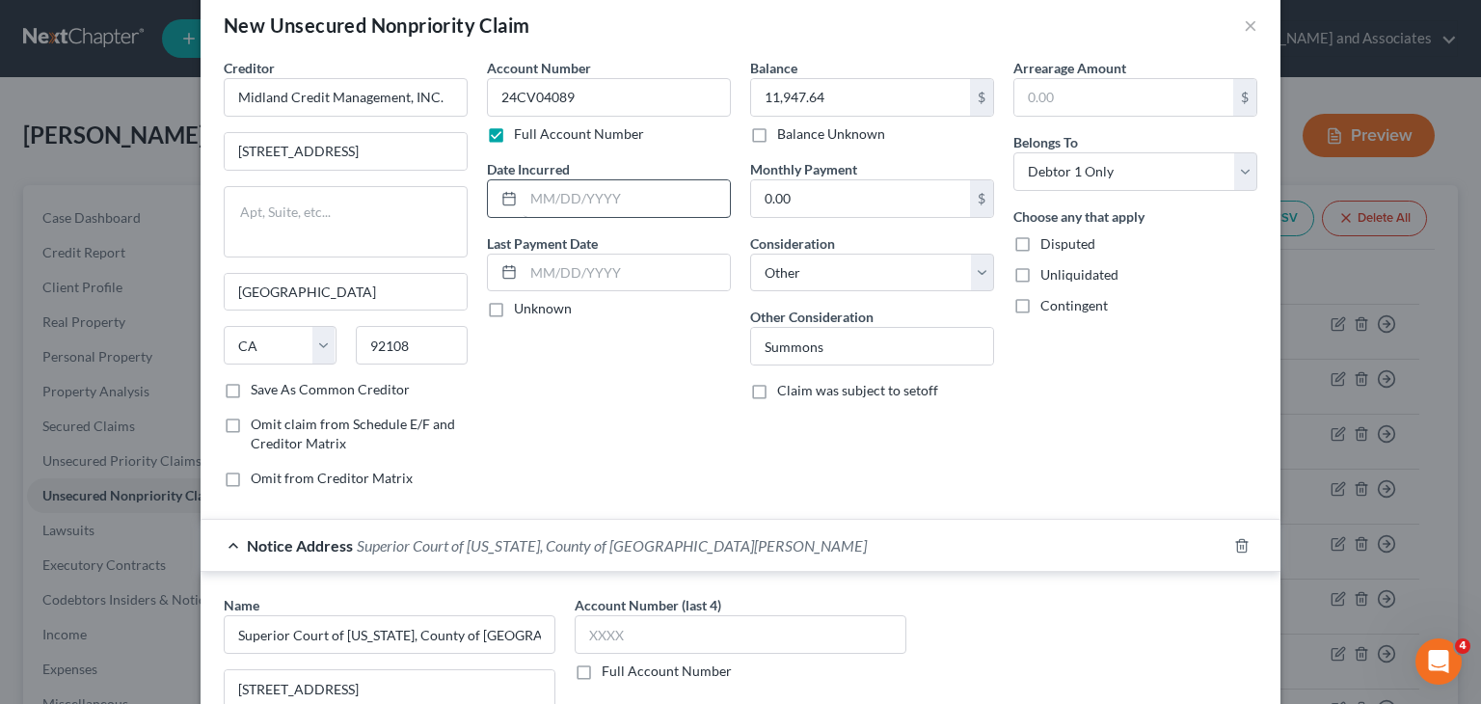
scroll to position [0, 0]
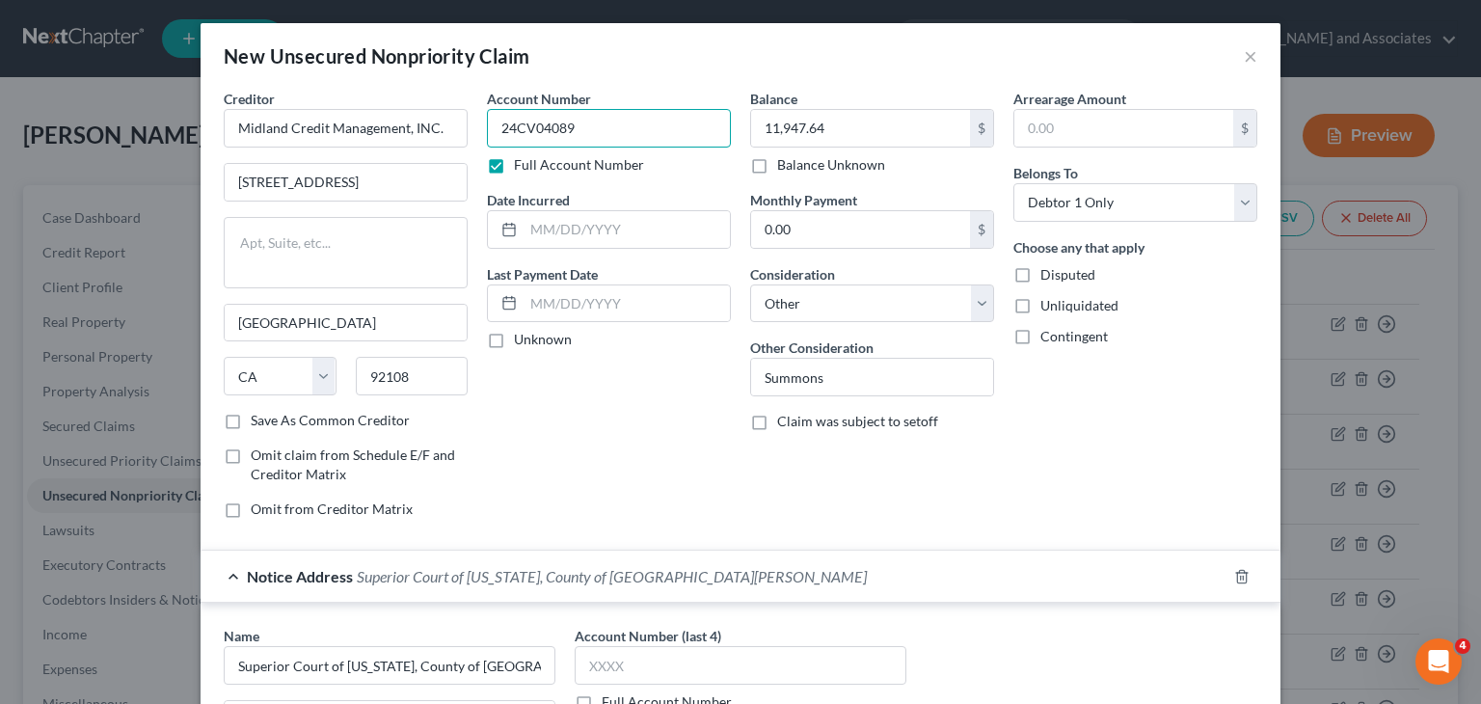
drag, startPoint x: 583, startPoint y: 125, endPoint x: 468, endPoint y: 119, distance: 115.0
click at [468, 119] on div "Creditor * Midland Credit Management, INC. 350 Camino De La Reina, Suite 100 Sa…" at bounding box center [740, 312] width 1053 height 446
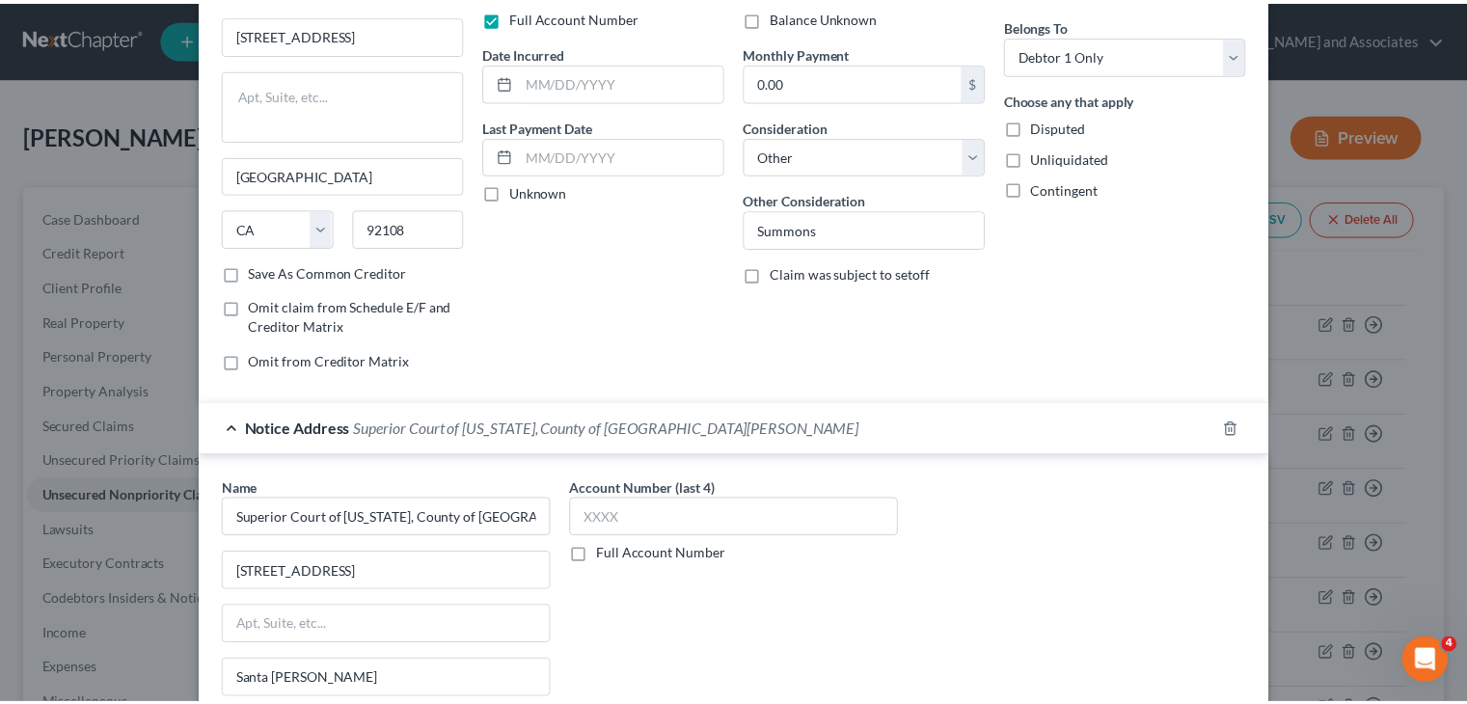
scroll to position [363, 0]
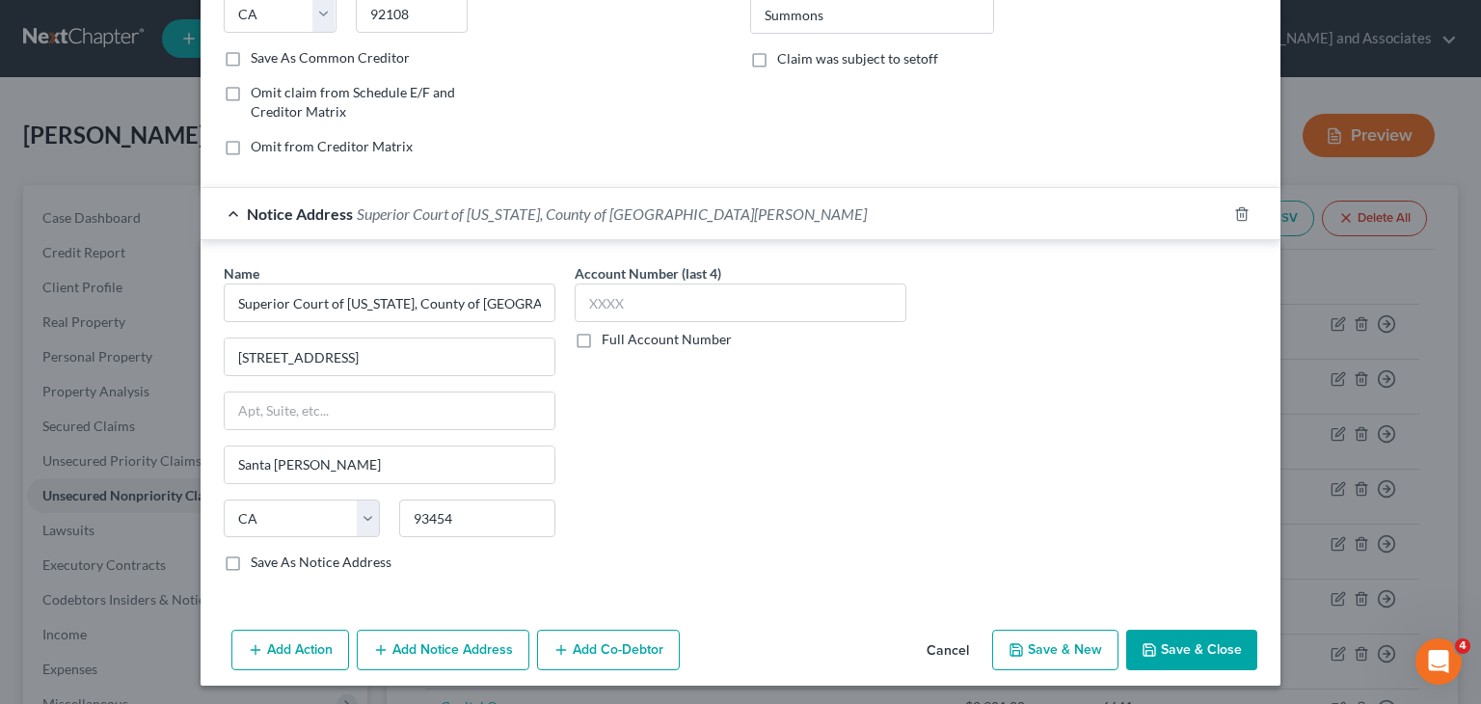
click at [602, 338] on label "Full Account Number" at bounding box center [667, 339] width 130 height 19
click at [610, 338] on input "Full Account Number" at bounding box center [616, 336] width 13 height 13
click at [640, 298] on input "text" at bounding box center [741, 303] width 332 height 39
paste input "24CV04089"
type input "24CV04089"
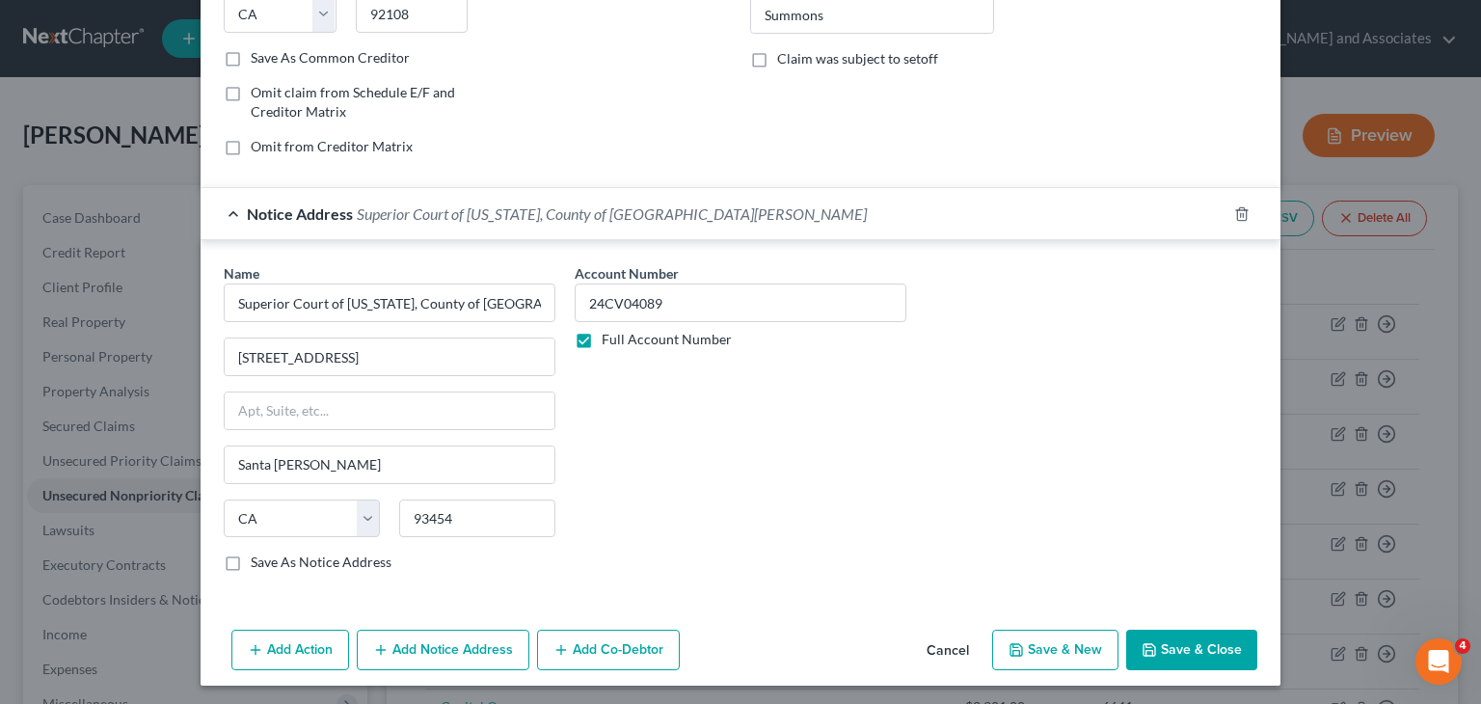
drag, startPoint x: 719, startPoint y: 408, endPoint x: 741, endPoint y: 408, distance: 21.2
click at [720, 408] on div "Account Number 24CV04089 Full Account Number" at bounding box center [740, 425] width 351 height 324
click at [1208, 638] on button "Save & Close" at bounding box center [1191, 650] width 131 height 41
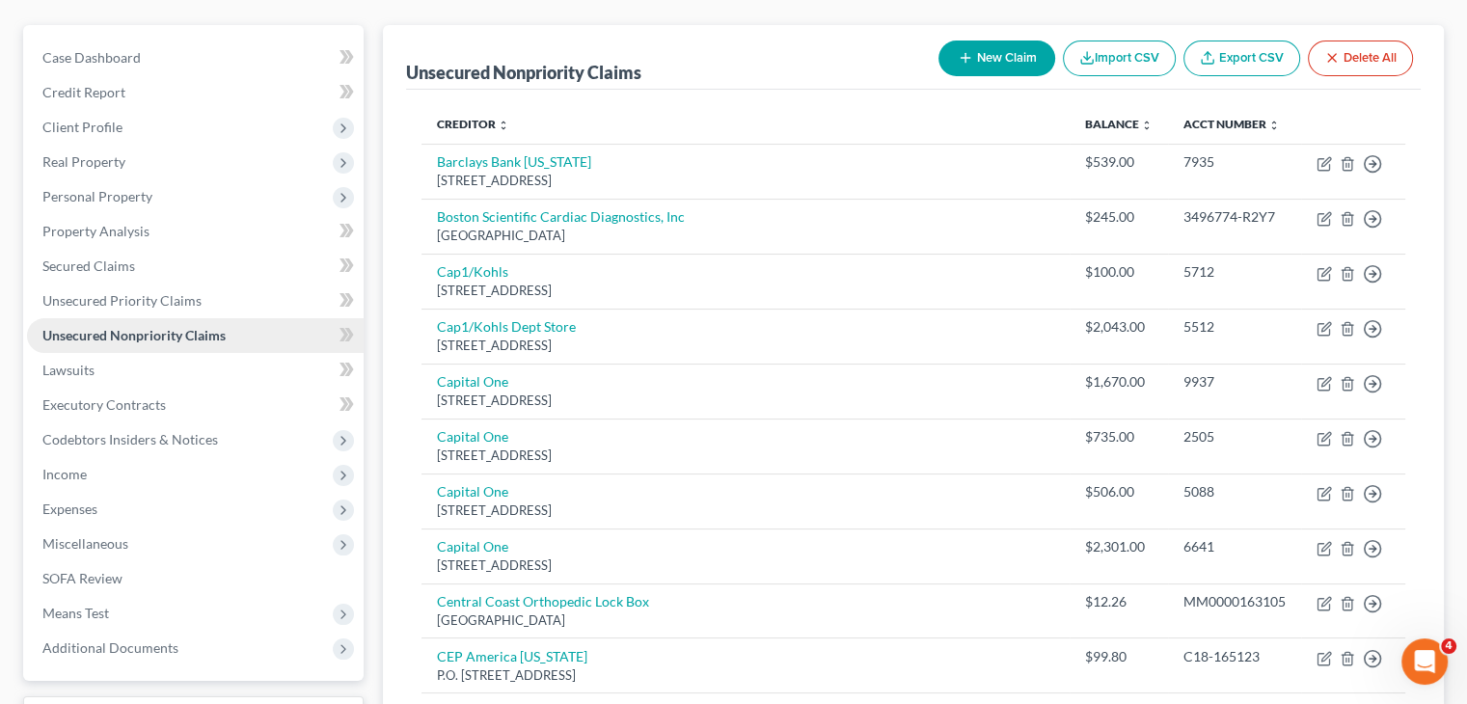
scroll to position [193, 0]
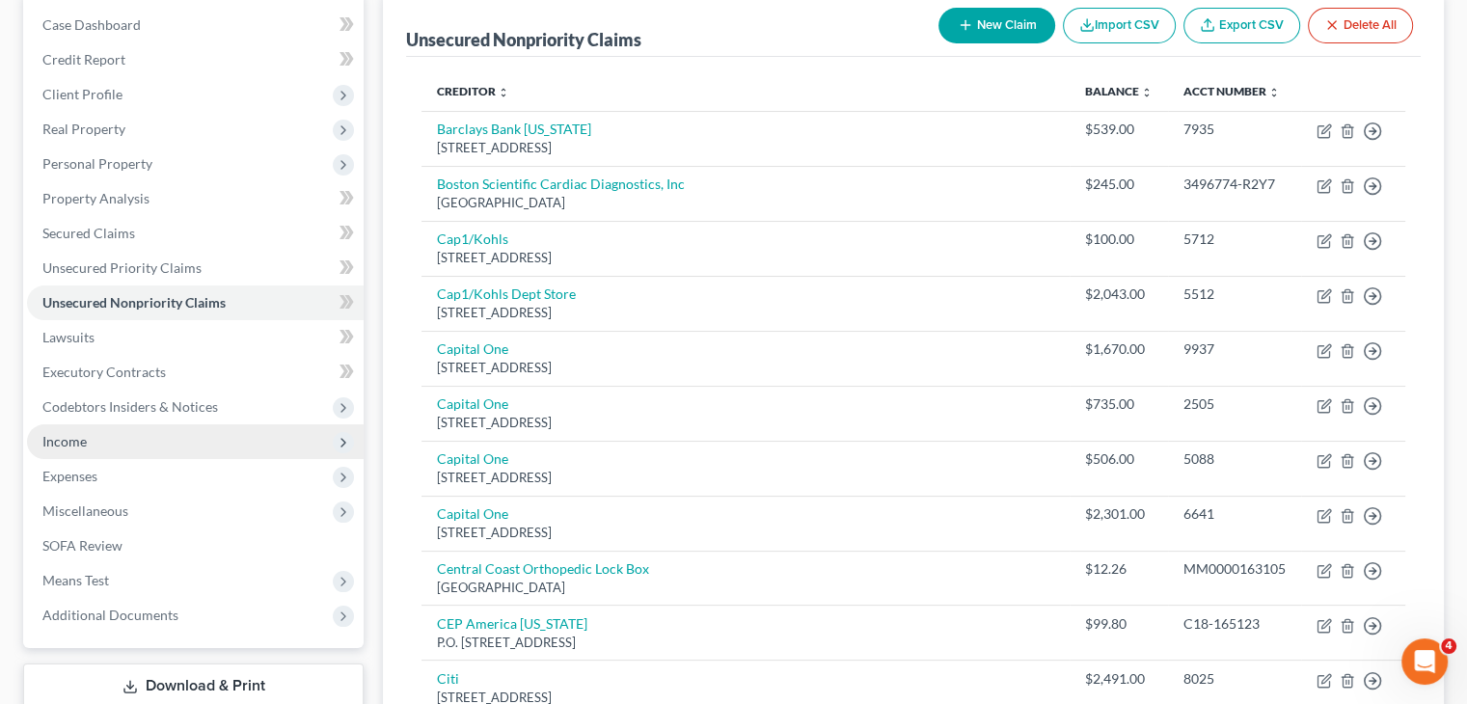
click at [200, 451] on span "Income" at bounding box center [195, 441] width 337 height 35
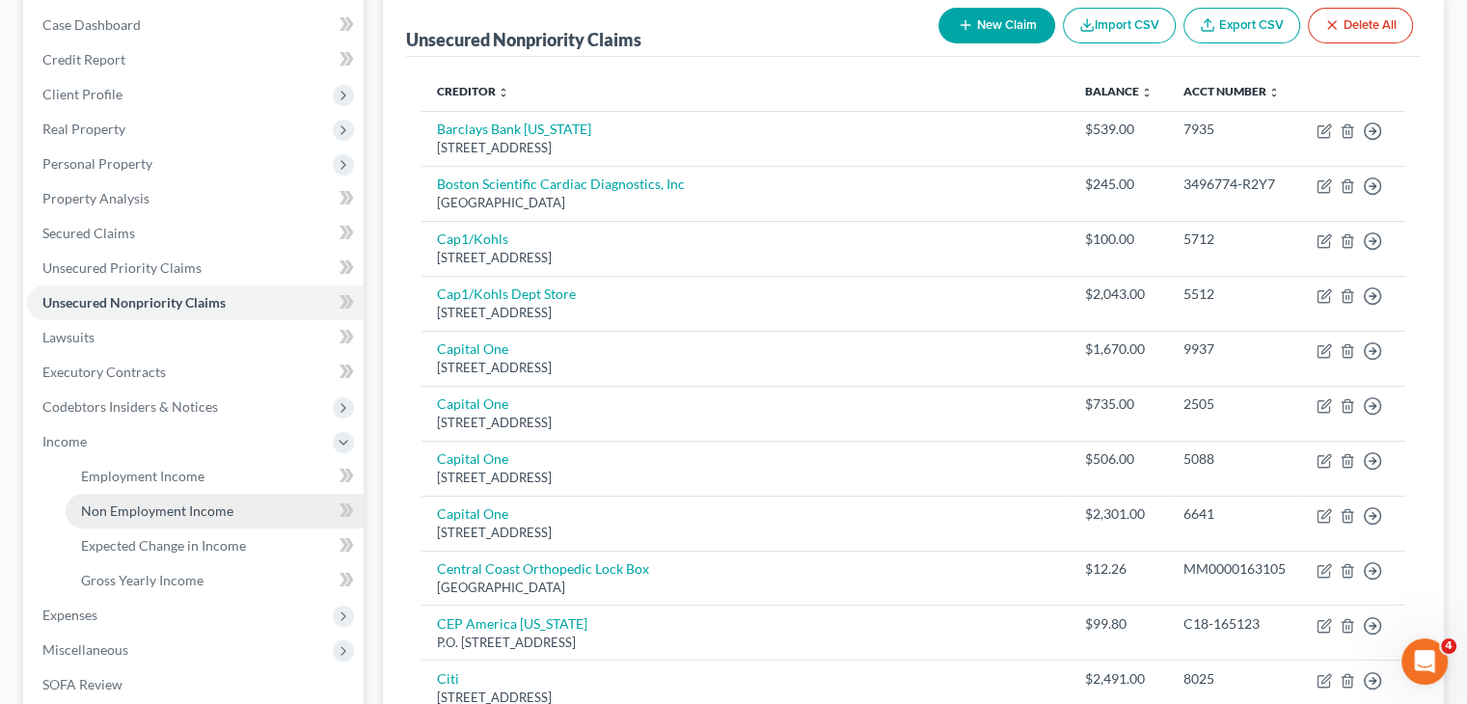
click at [265, 511] on link "Non Employment Income" at bounding box center [215, 511] width 298 height 35
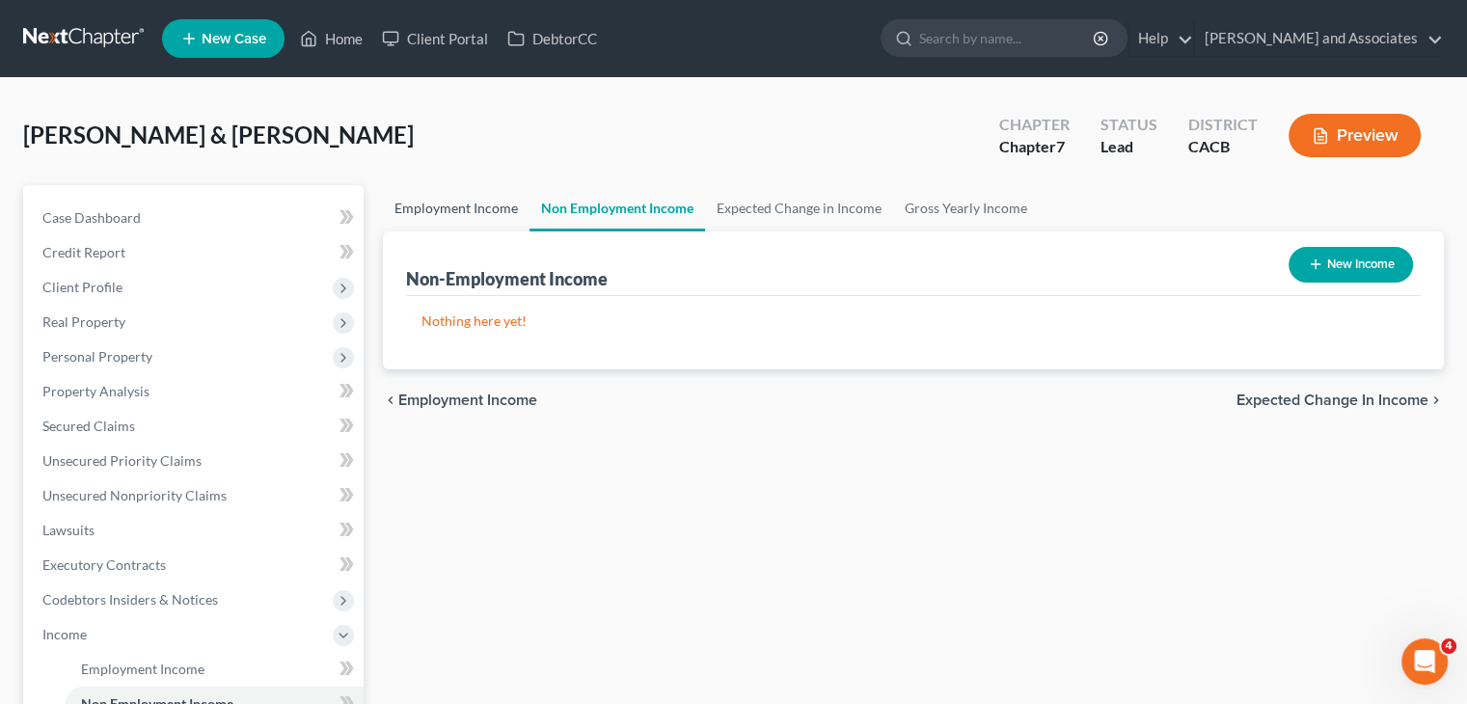
click at [448, 211] on link "Employment Income" at bounding box center [456, 208] width 147 height 46
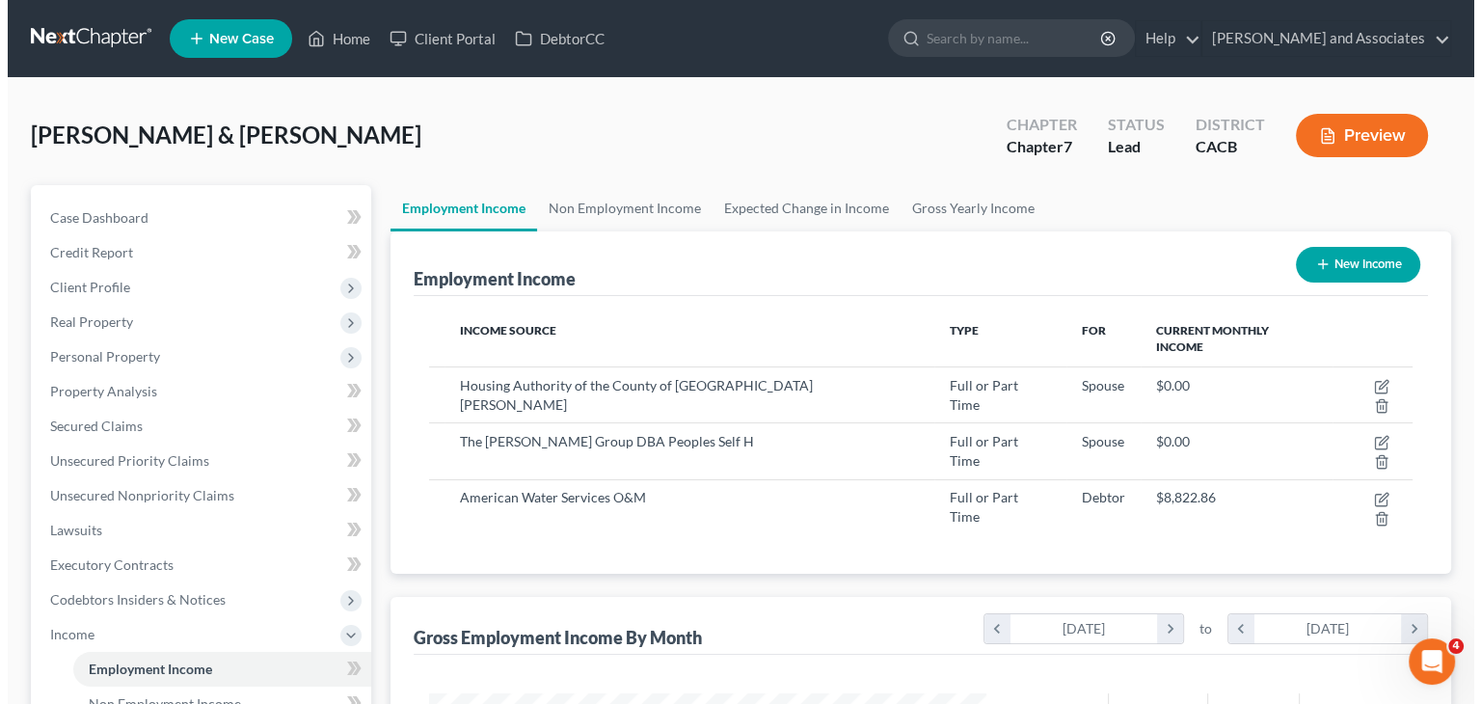
scroll to position [343, 595]
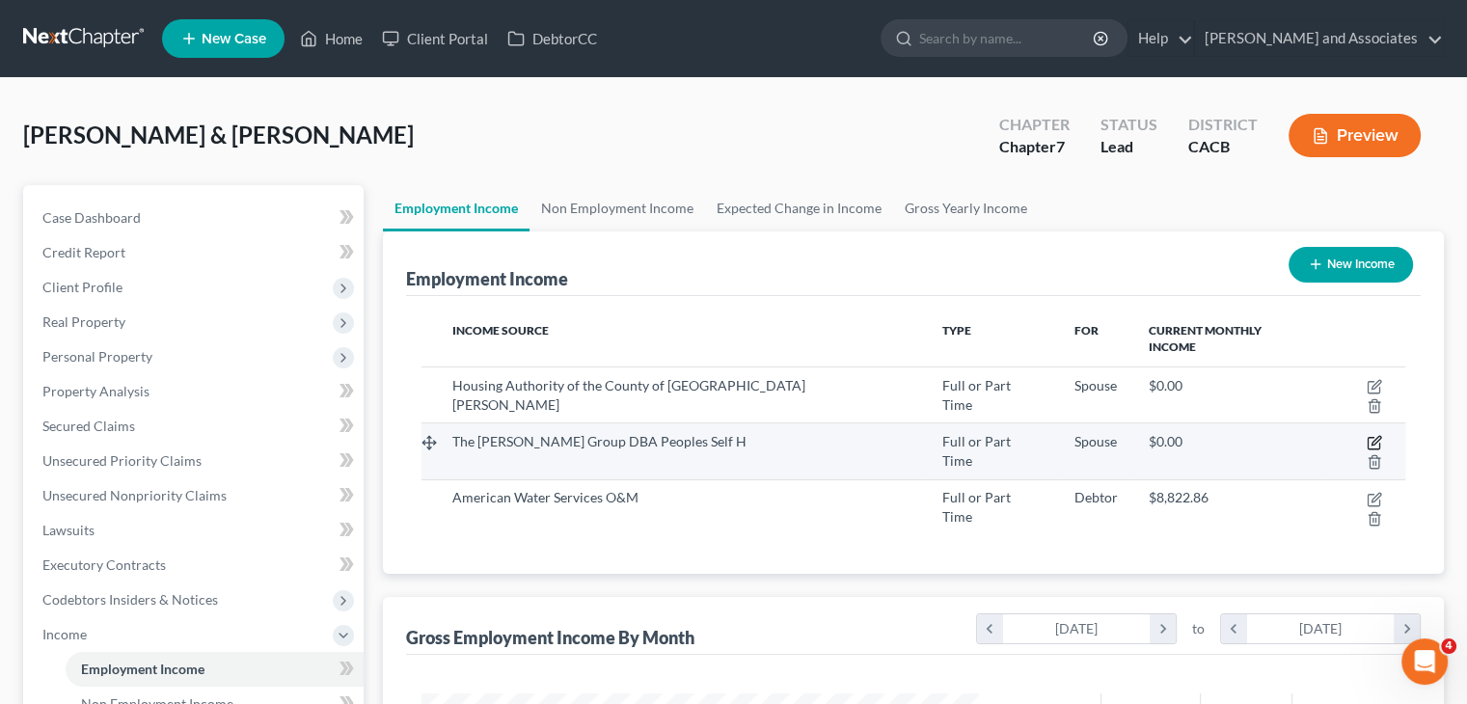
click at [1367, 435] on icon "button" at bounding box center [1374, 442] width 15 height 15
select select "0"
select select "4"
select select "1"
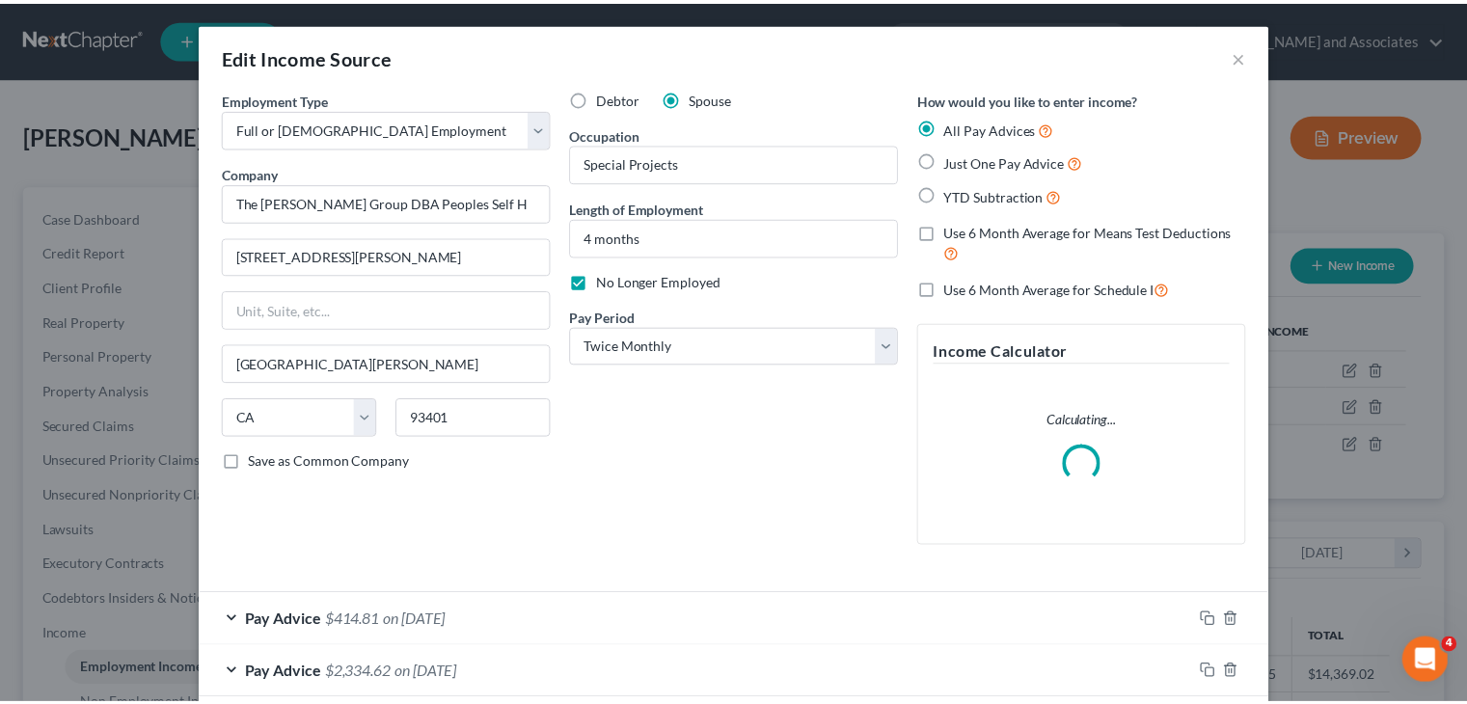
scroll to position [309, 0]
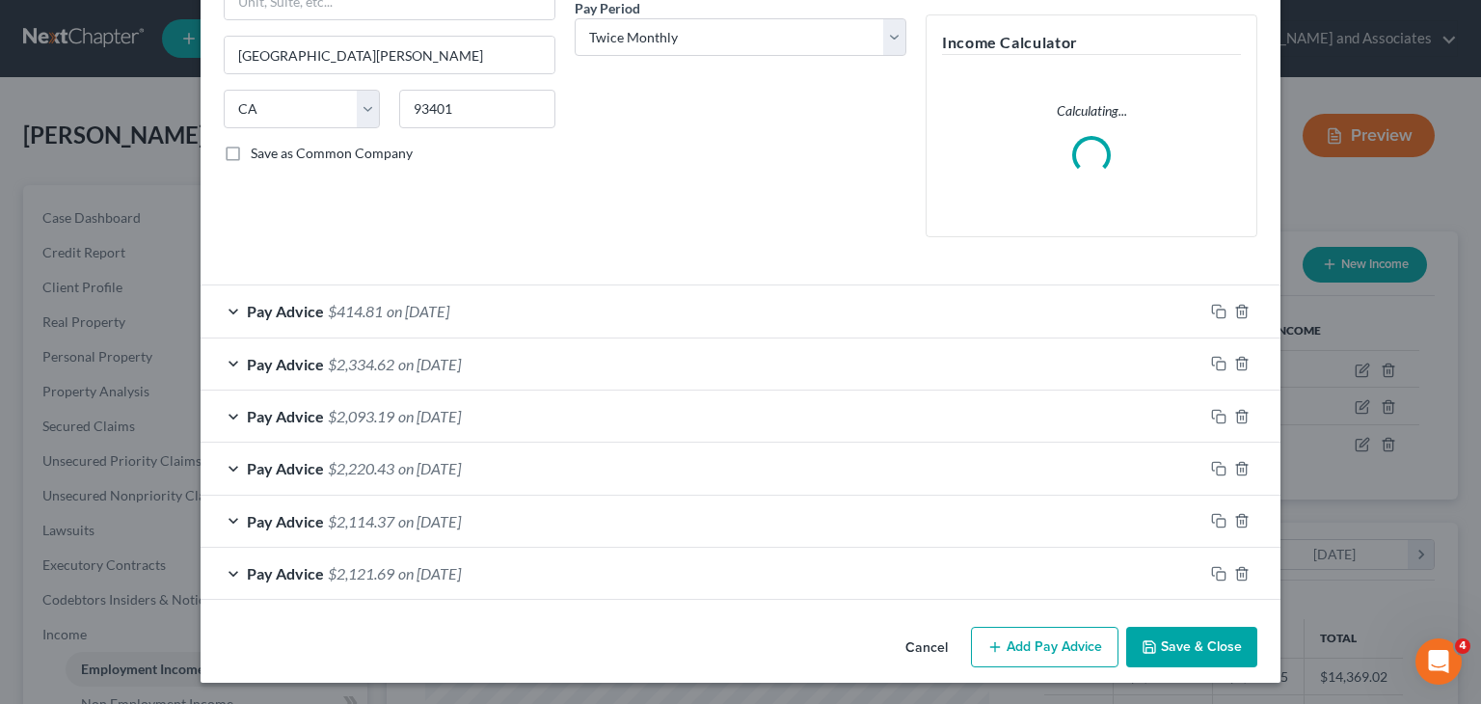
click at [1173, 645] on button "Save & Close" at bounding box center [1191, 647] width 131 height 41
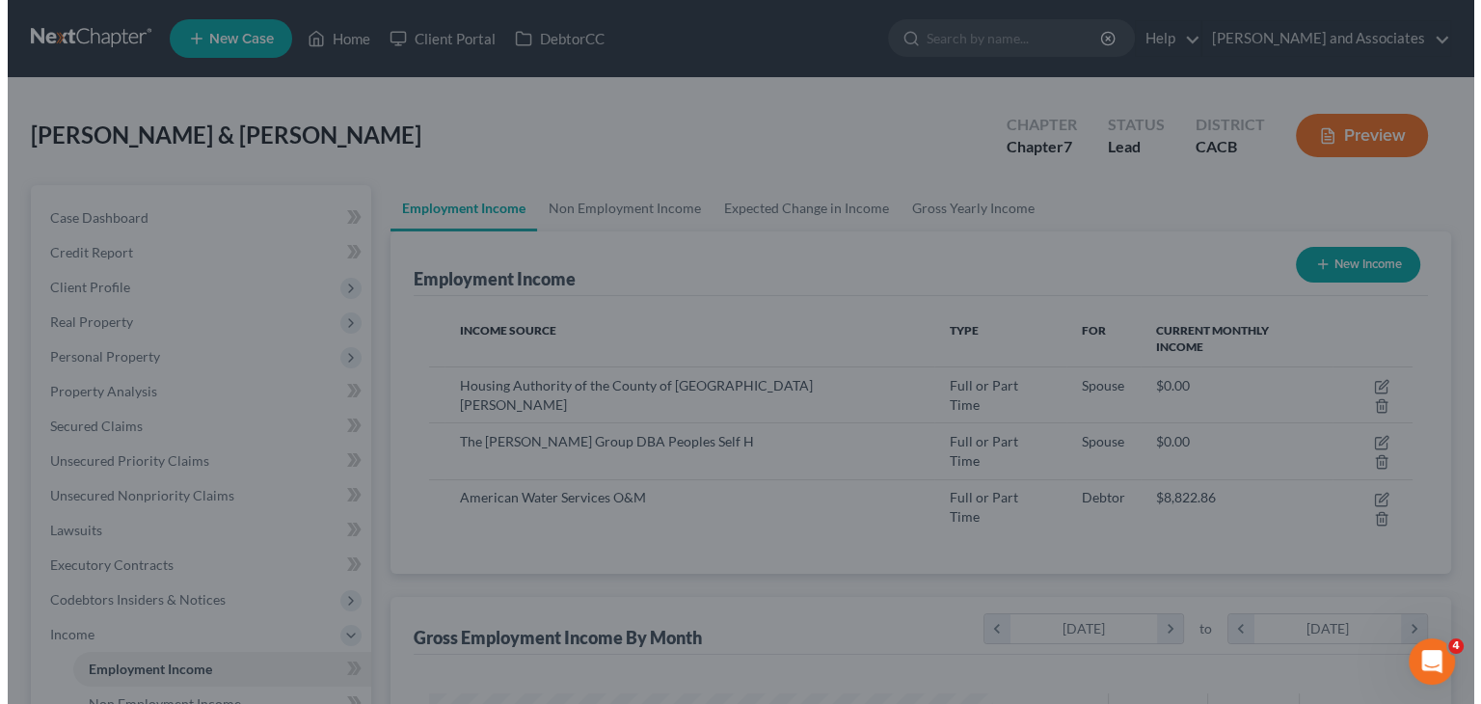
scroll to position [964067, 963814]
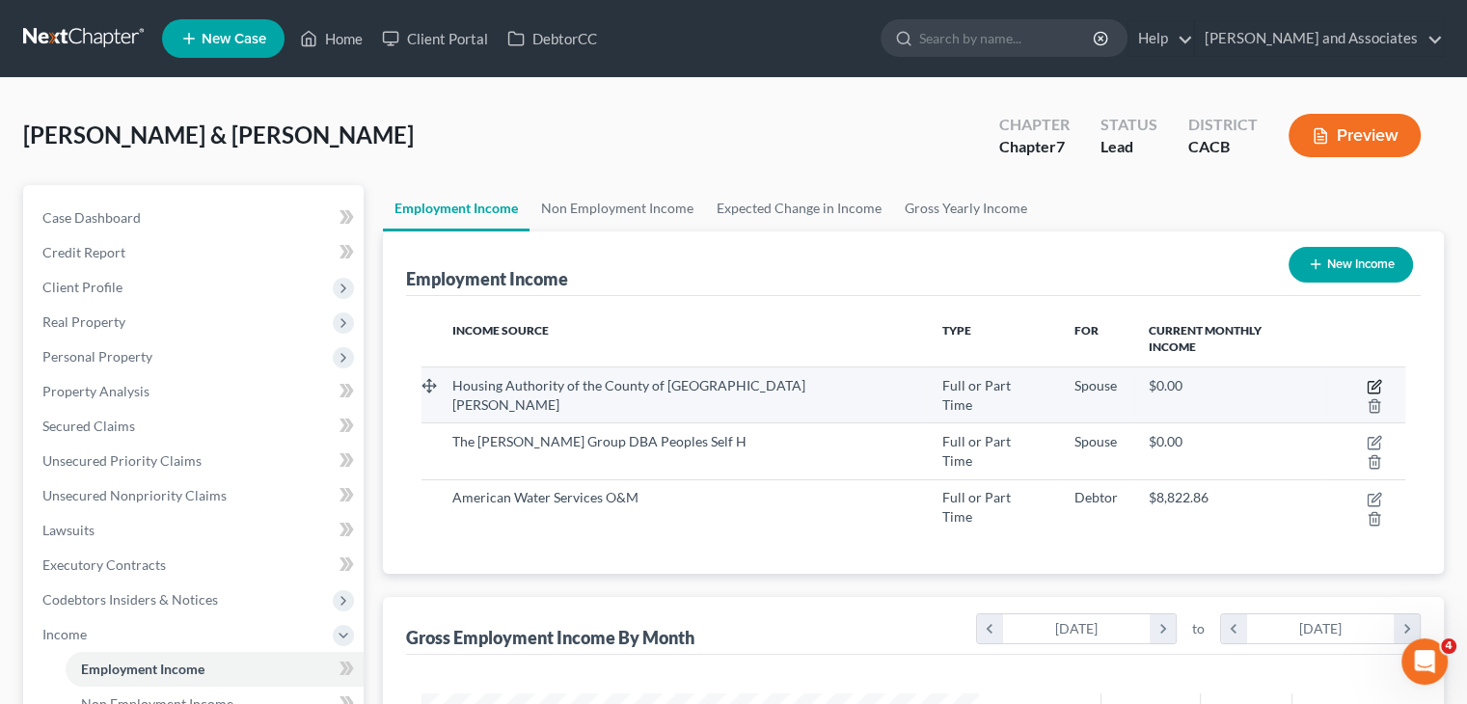
click at [1367, 379] on icon "button" at bounding box center [1374, 386] width 15 height 15
select select "0"
select select "4"
select select "1"
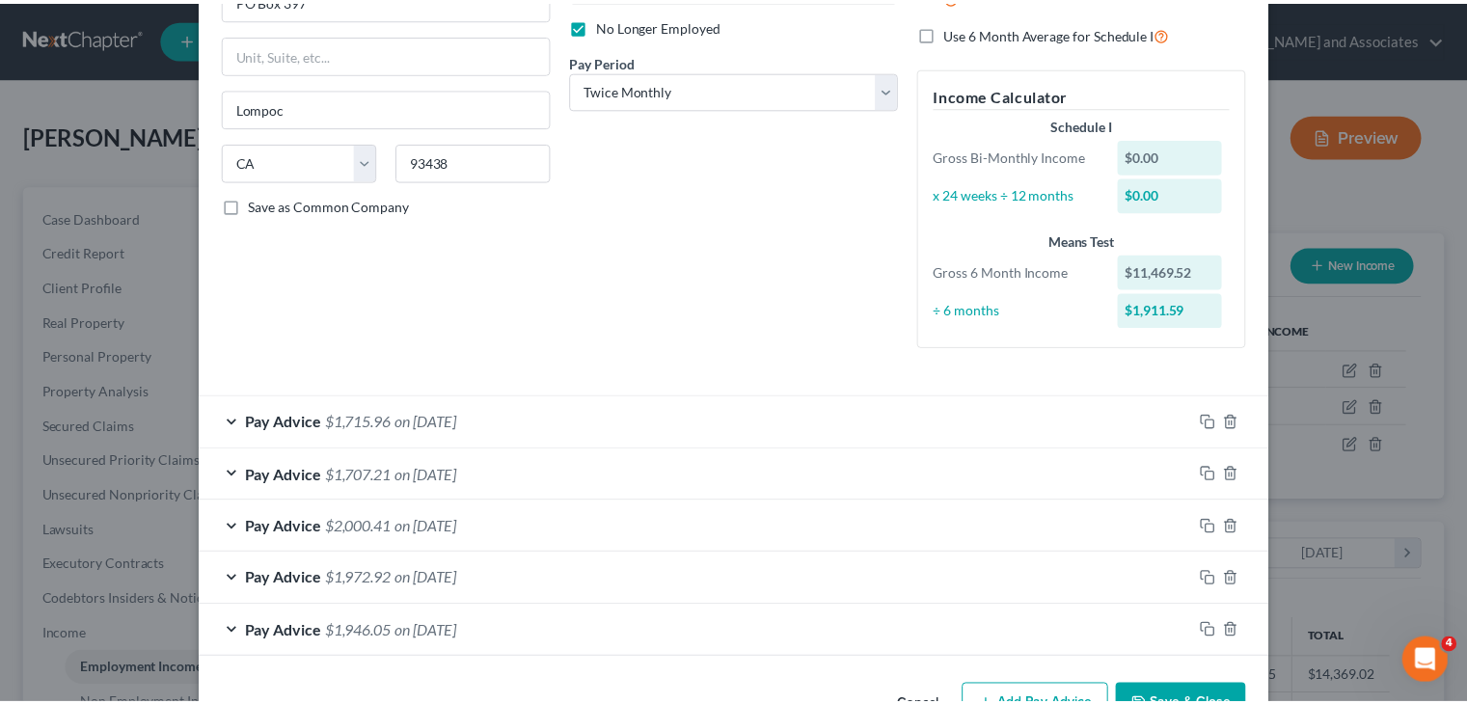
scroll to position [314, 0]
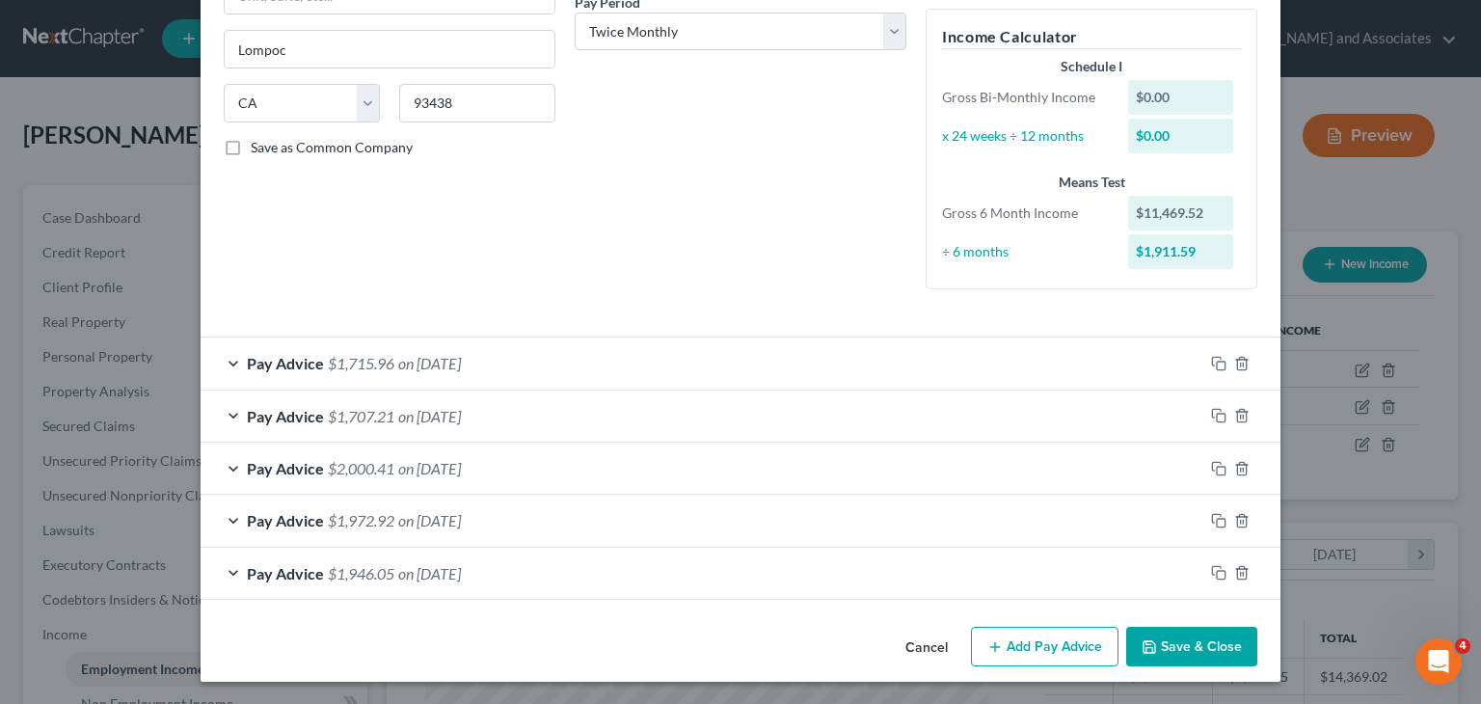
click at [1179, 643] on button "Save & Close" at bounding box center [1191, 647] width 131 height 41
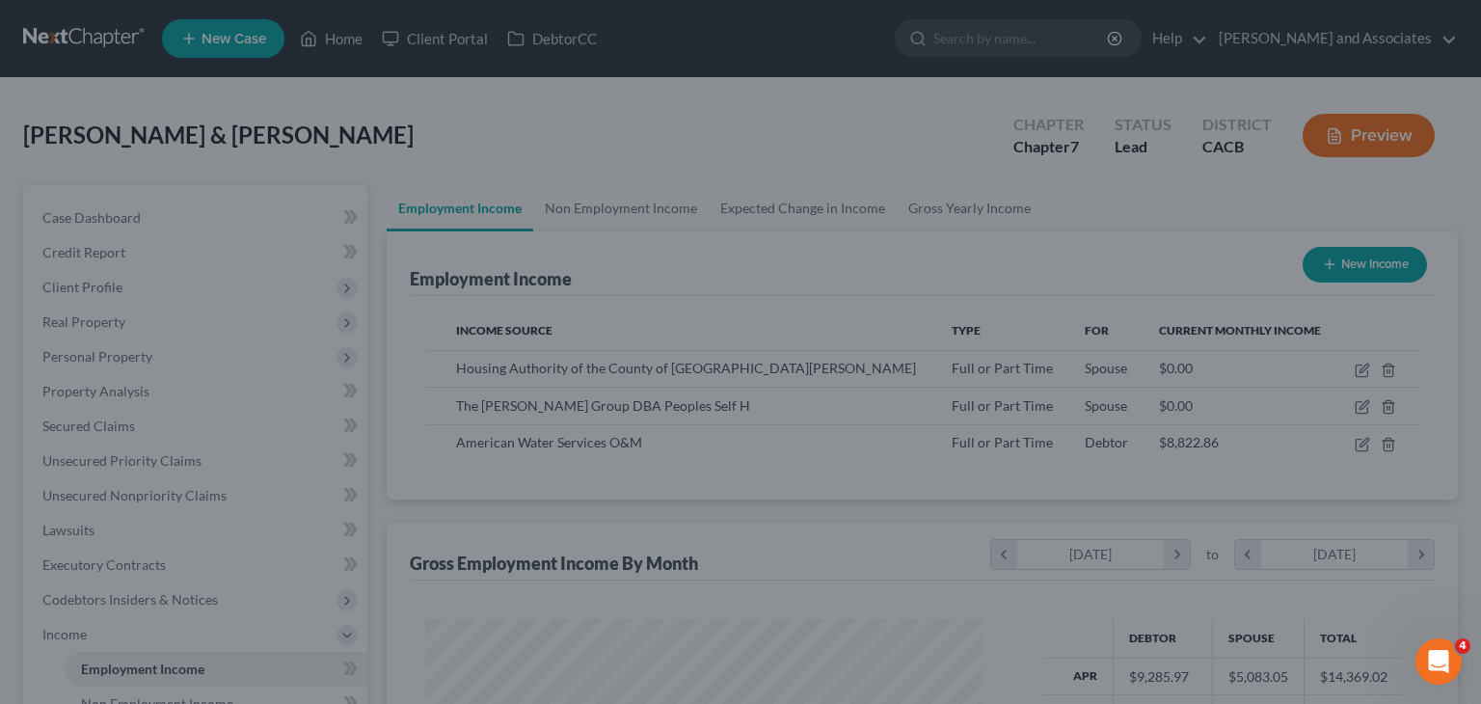
scroll to position [964067, 963814]
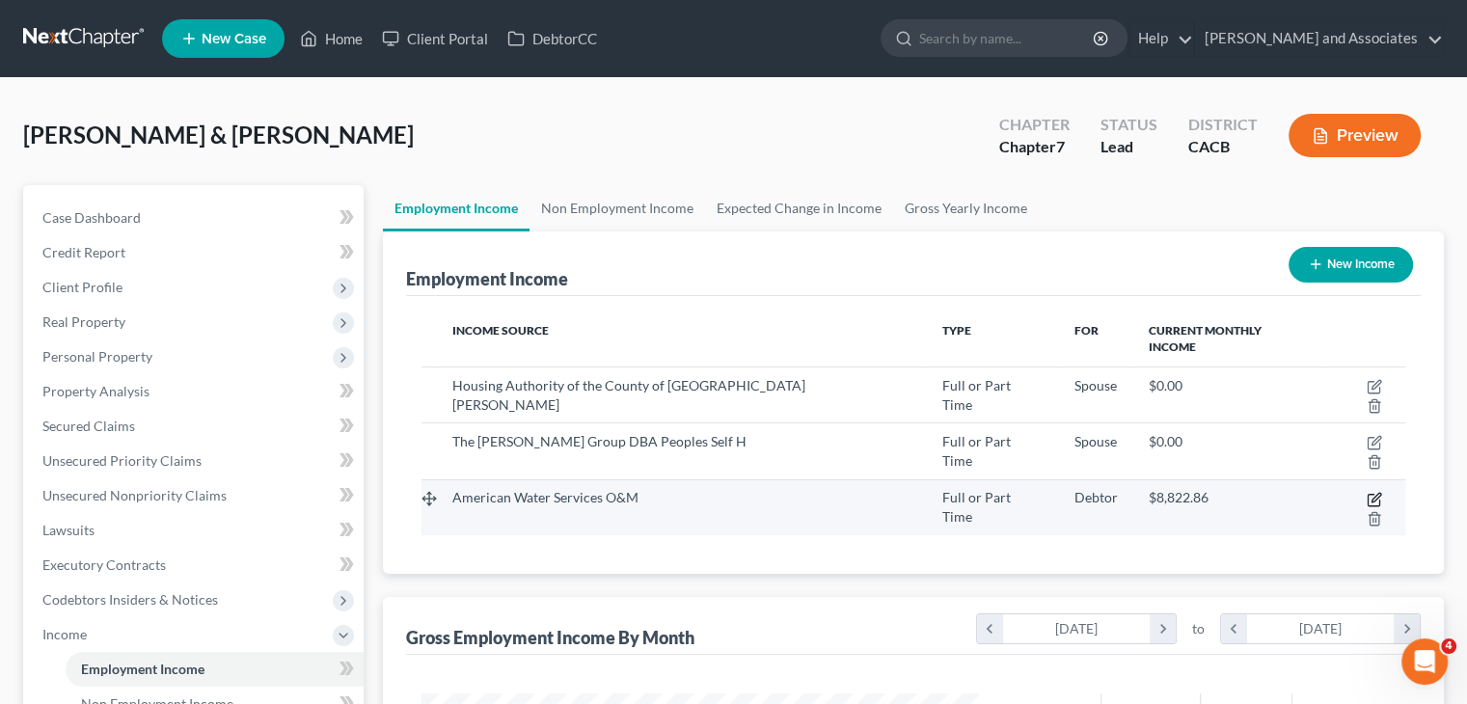
click at [1367, 492] on icon "button" at bounding box center [1374, 499] width 15 height 15
select select "0"
select select "33"
select select "1"
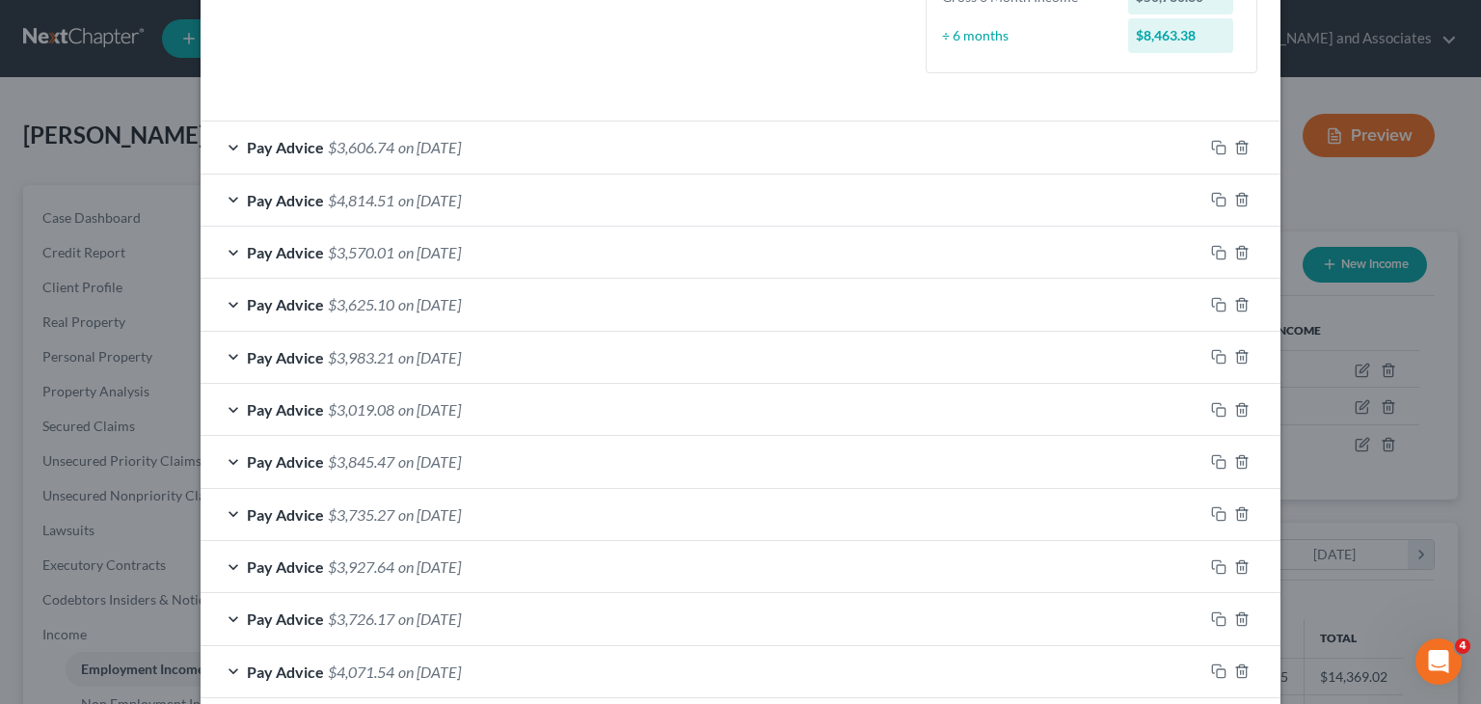
scroll to position [732, 0]
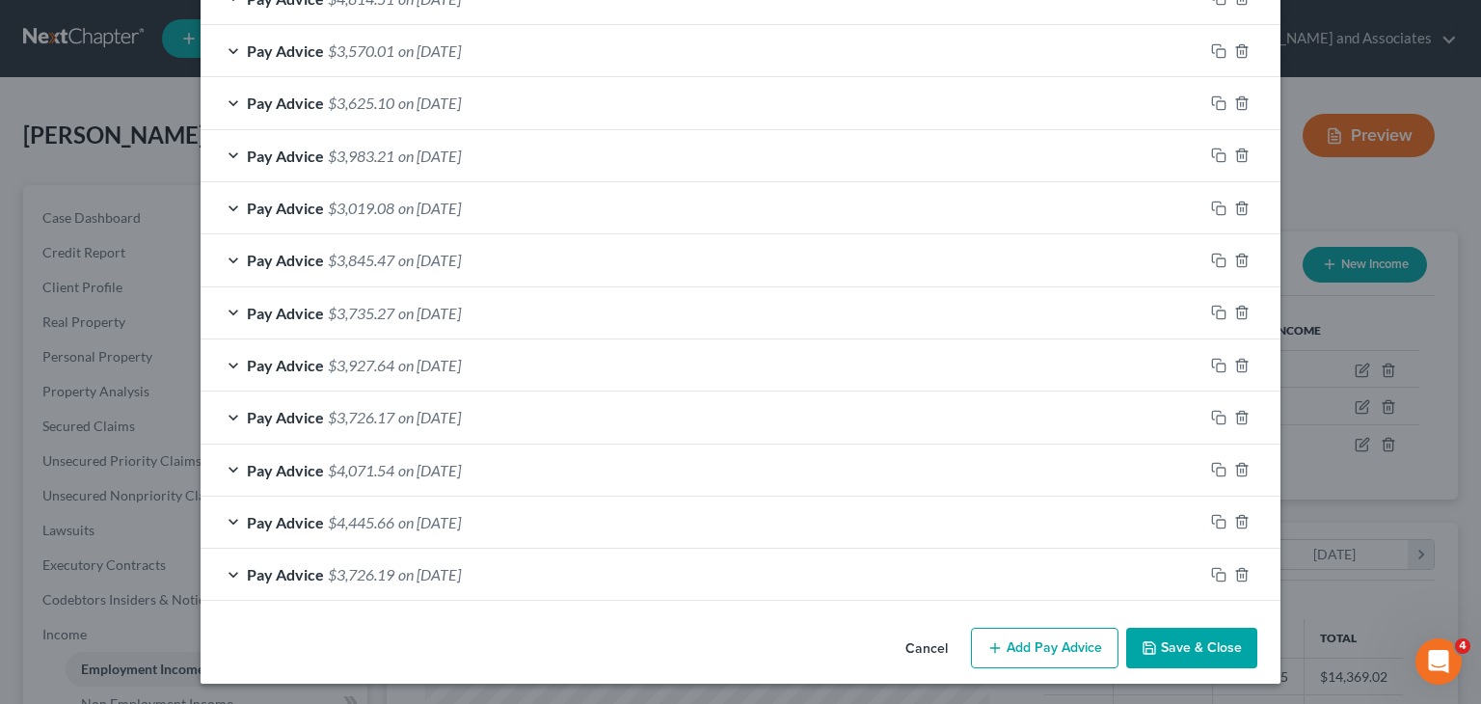
click at [1041, 637] on button "Add Pay Advice" at bounding box center [1045, 648] width 148 height 41
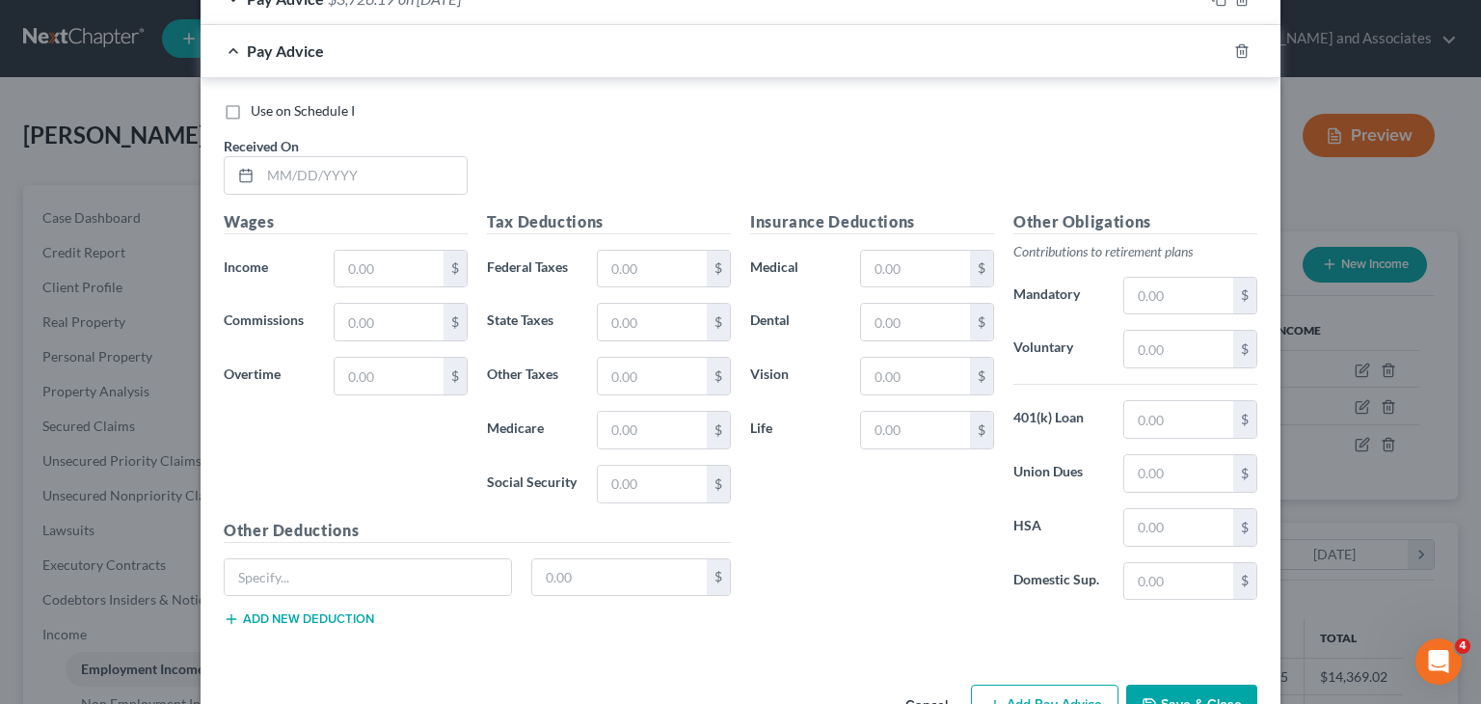
scroll to position [1311, 0]
click at [428, 157] on input "text" at bounding box center [363, 172] width 206 height 37
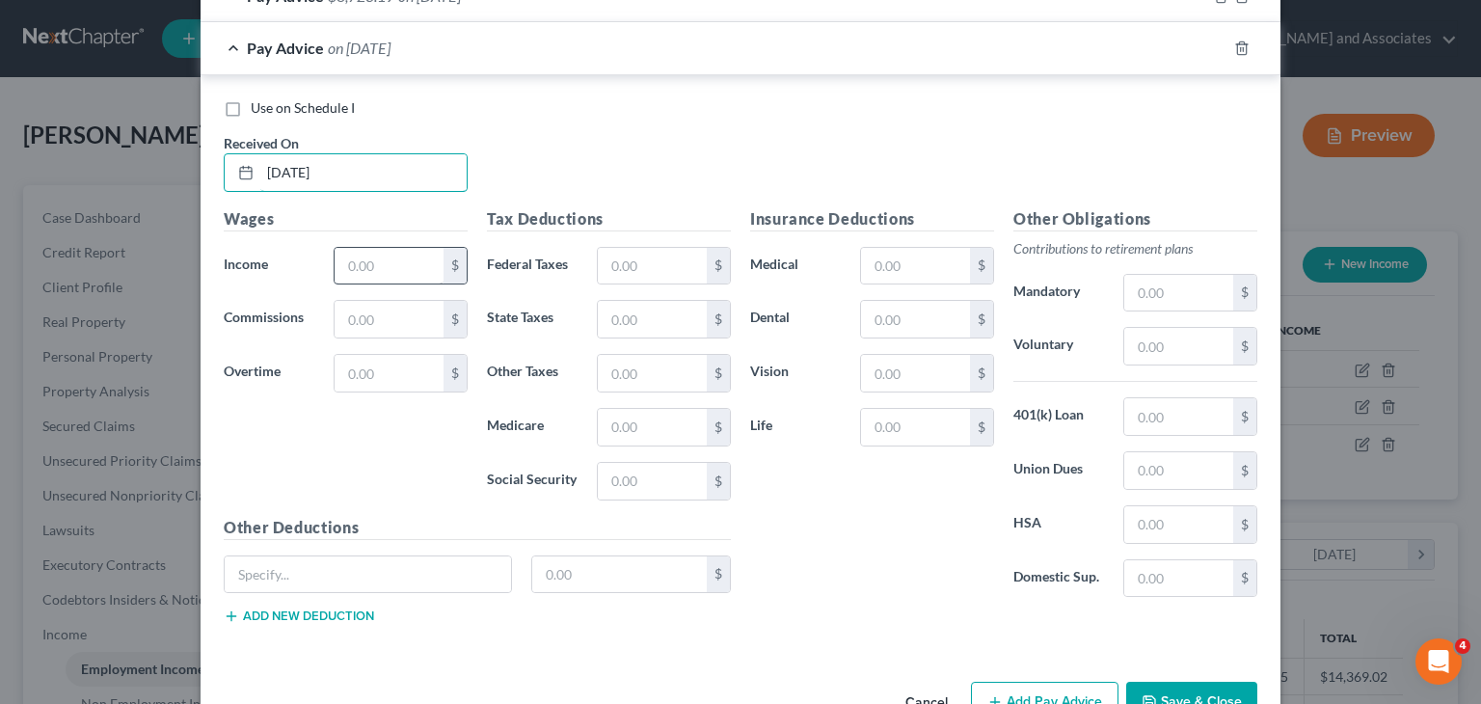
type input "09/05/25"
click at [405, 278] on input "text" at bounding box center [389, 266] width 109 height 37
type input "3,744.07"
click at [642, 468] on input "text" at bounding box center [652, 481] width 109 height 37
type input "232.38"
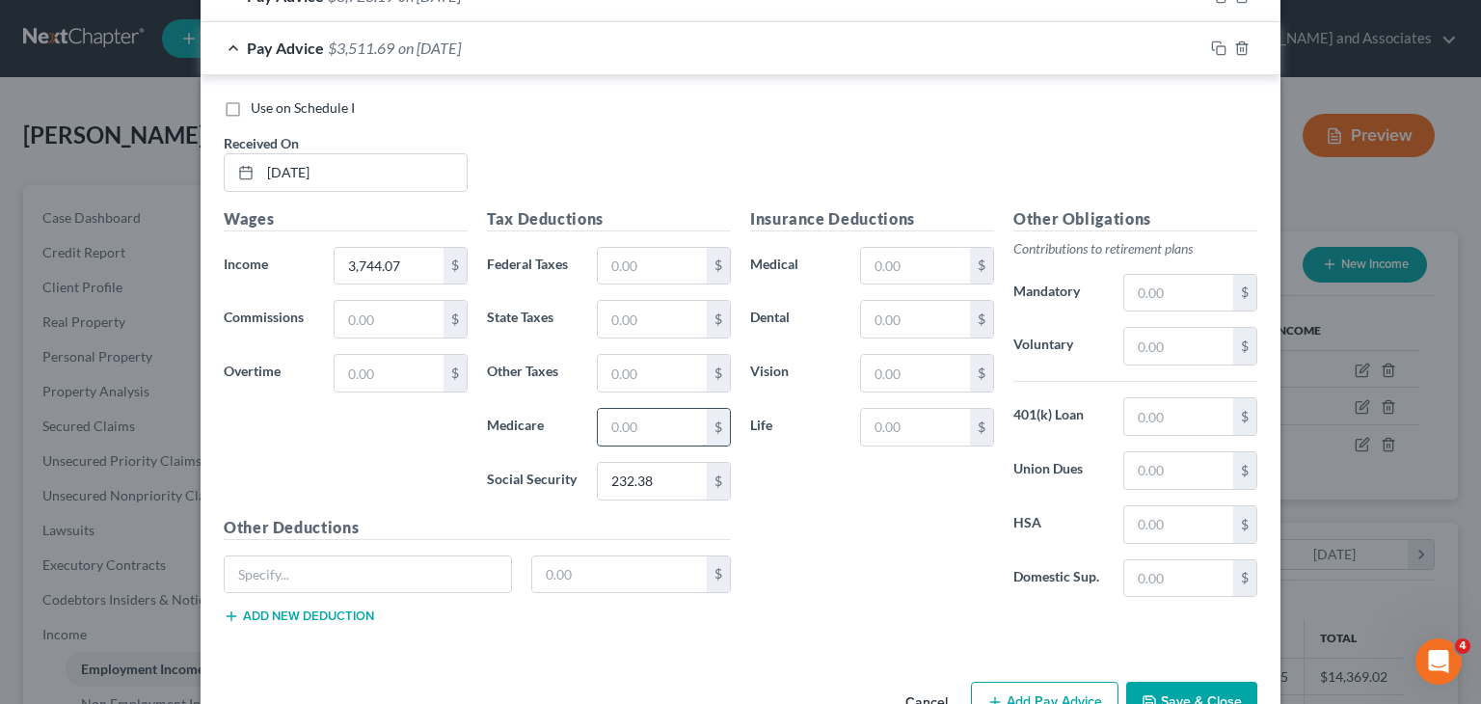
click at [637, 414] on input "text" at bounding box center [652, 427] width 109 height 37
type input "54.34"
click at [633, 366] on input "text" at bounding box center [652, 373] width 109 height 37
type input "44.93"
click at [1149, 275] on input "text" at bounding box center [1179, 293] width 109 height 37
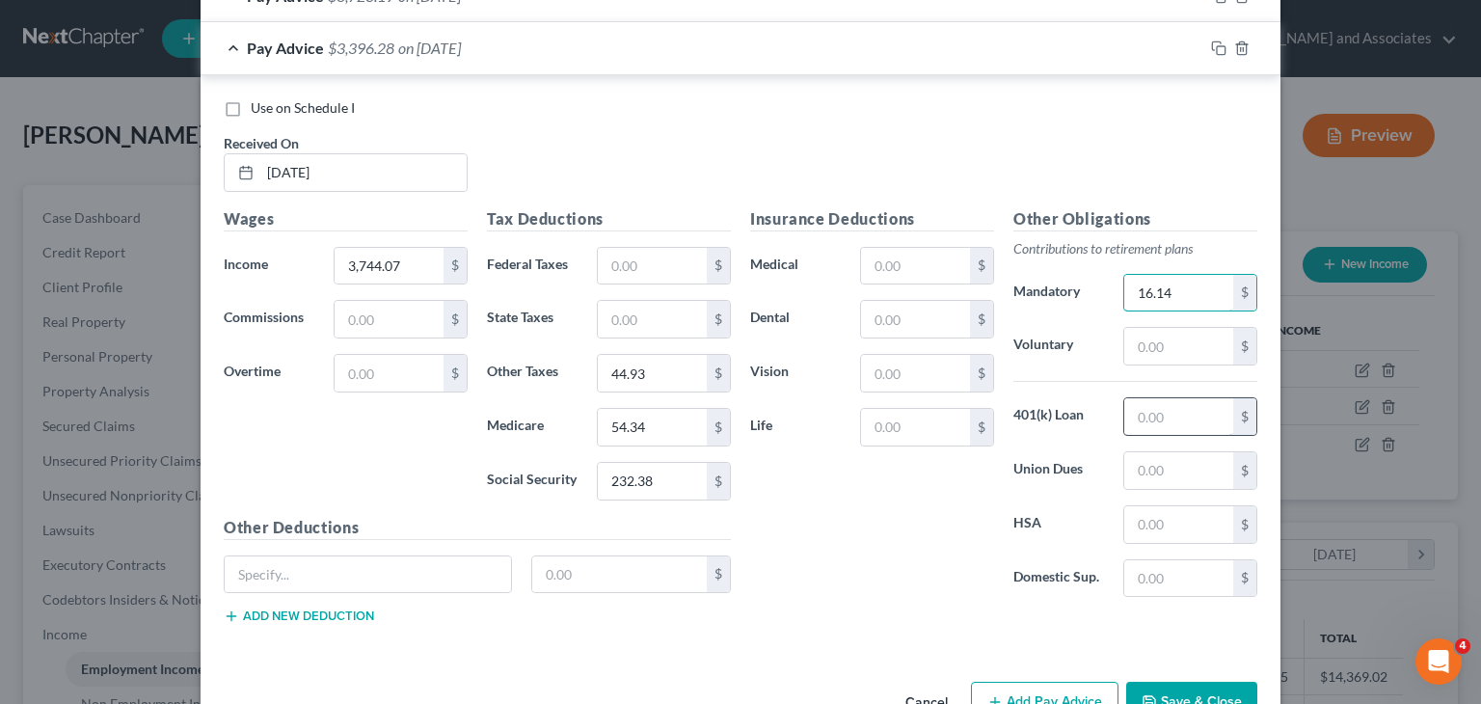
type input "16.14"
click at [1187, 398] on input "text" at bounding box center [1179, 416] width 109 height 37
type input "274"
click at [1169, 347] on input "text" at bounding box center [1179, 346] width 109 height 37
type input "103.20"
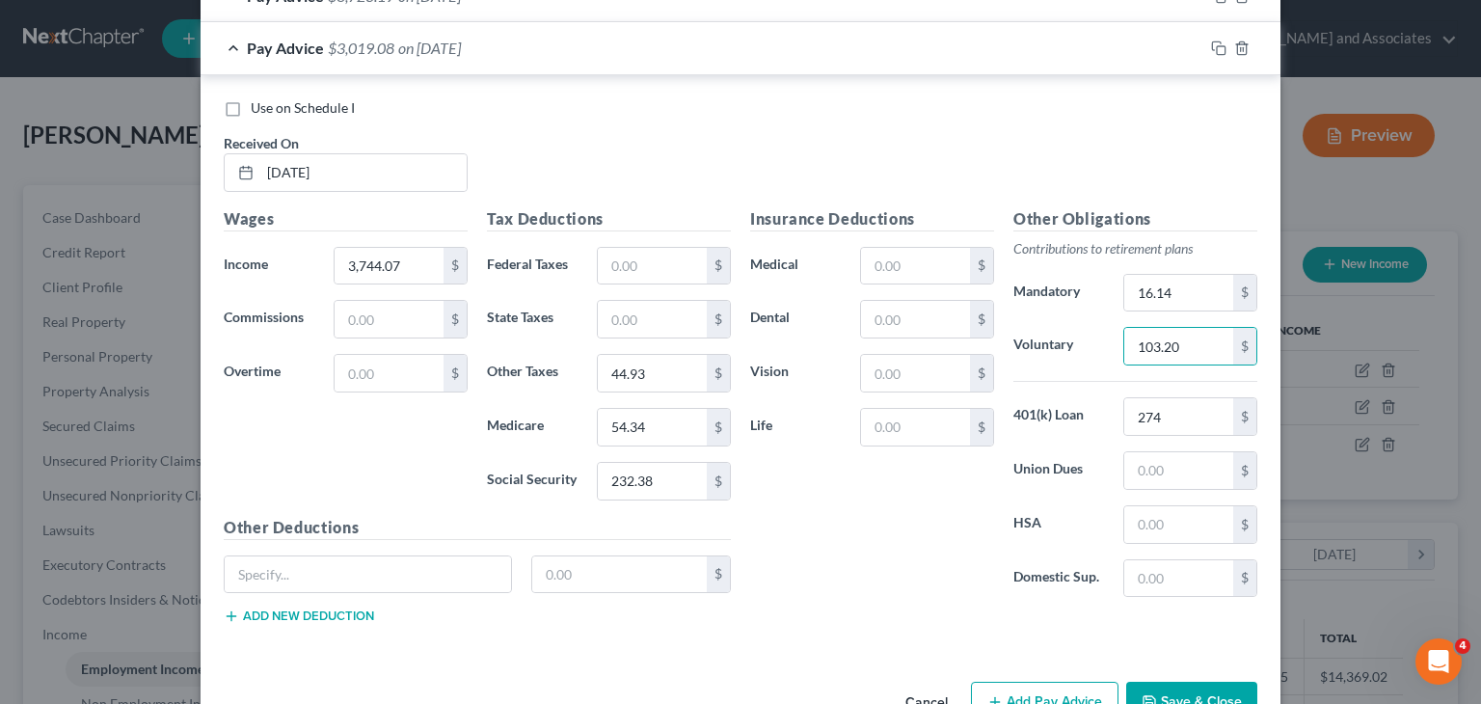
click at [279, 45] on span "Pay Advice" at bounding box center [285, 48] width 77 height 18
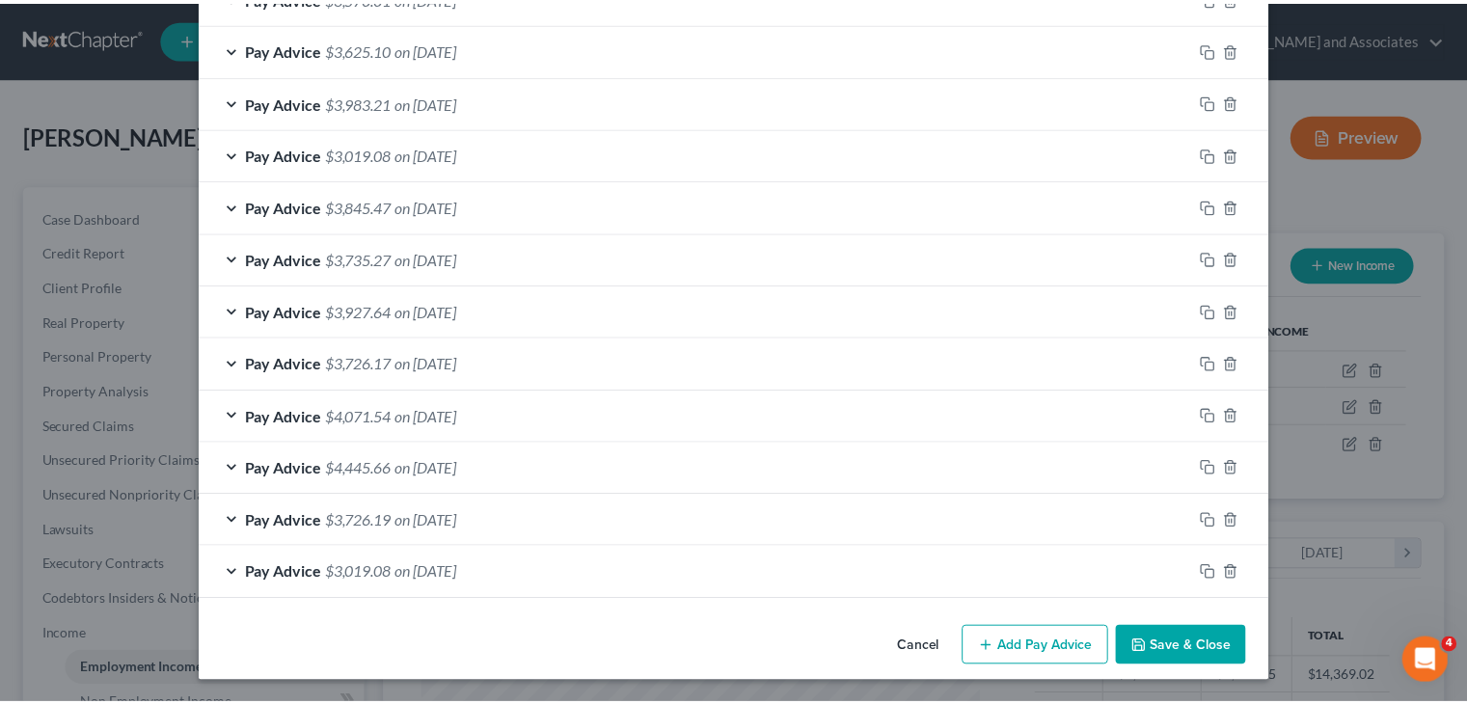
scroll to position [784, 0]
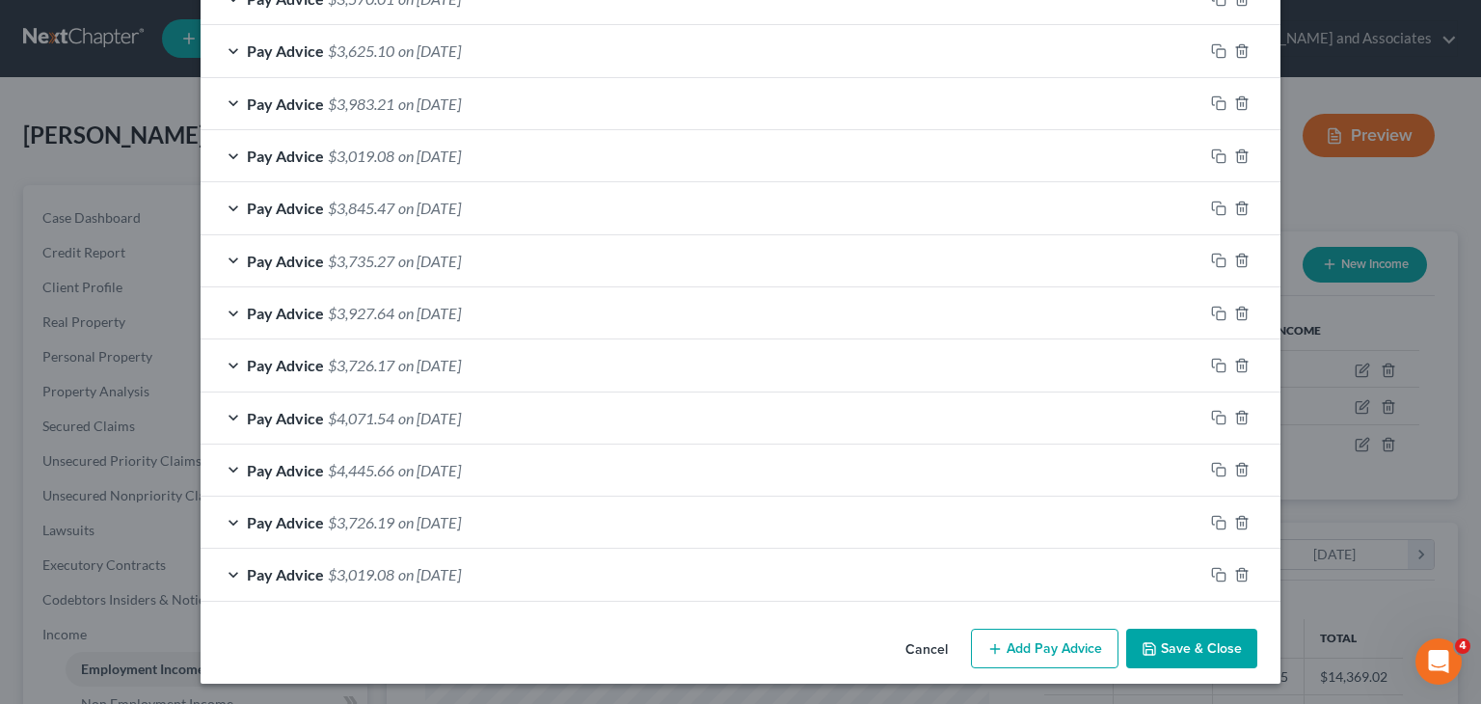
click at [1165, 645] on button "Save & Close" at bounding box center [1191, 649] width 131 height 41
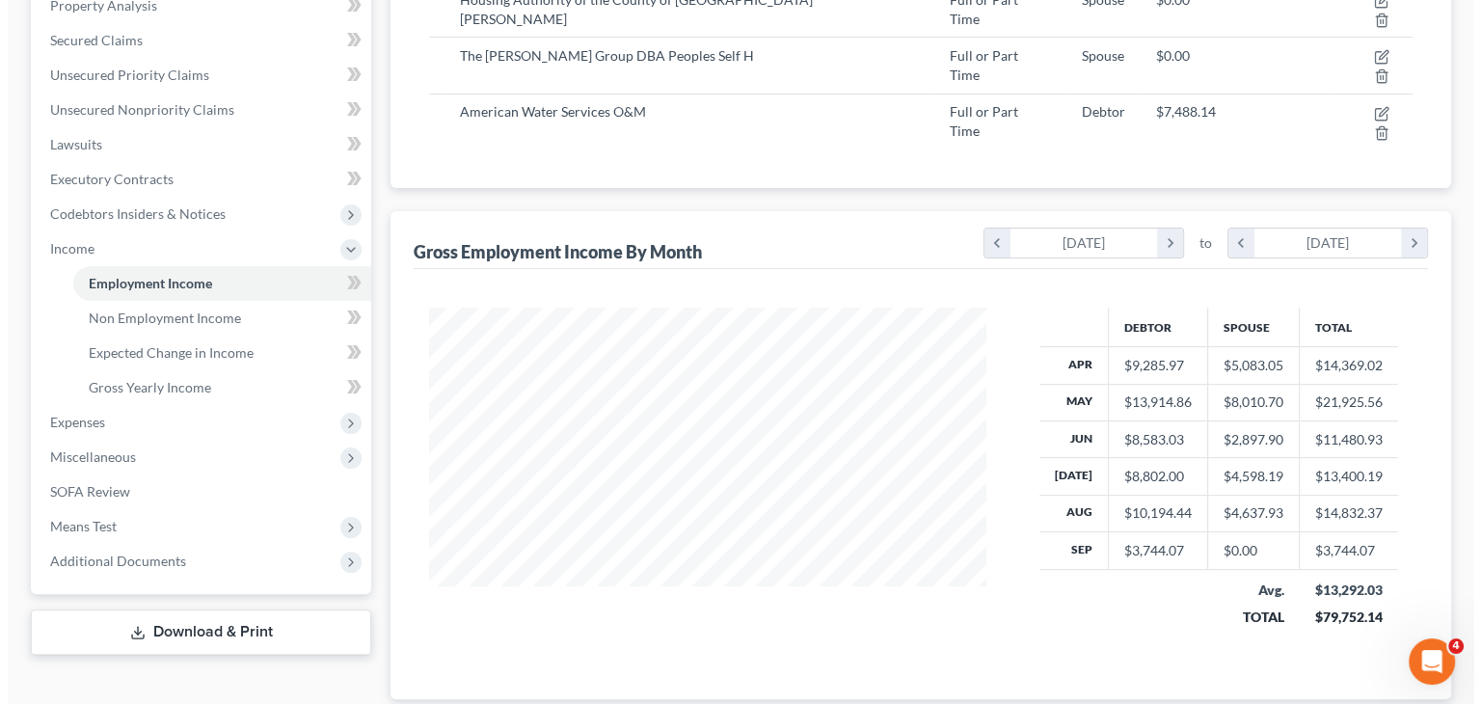
scroll to position [0, 0]
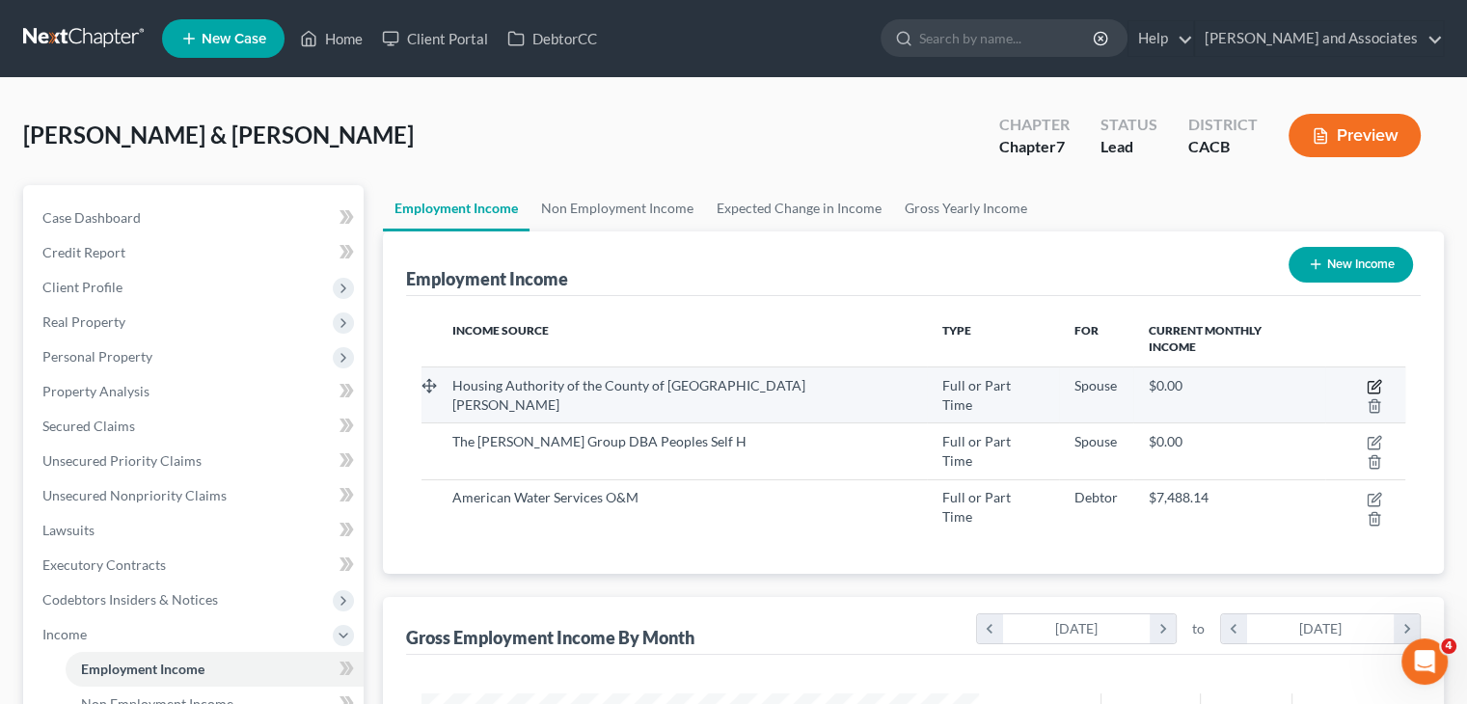
click at [1367, 379] on icon "button" at bounding box center [1374, 386] width 15 height 15
select select "0"
select select "4"
select select "1"
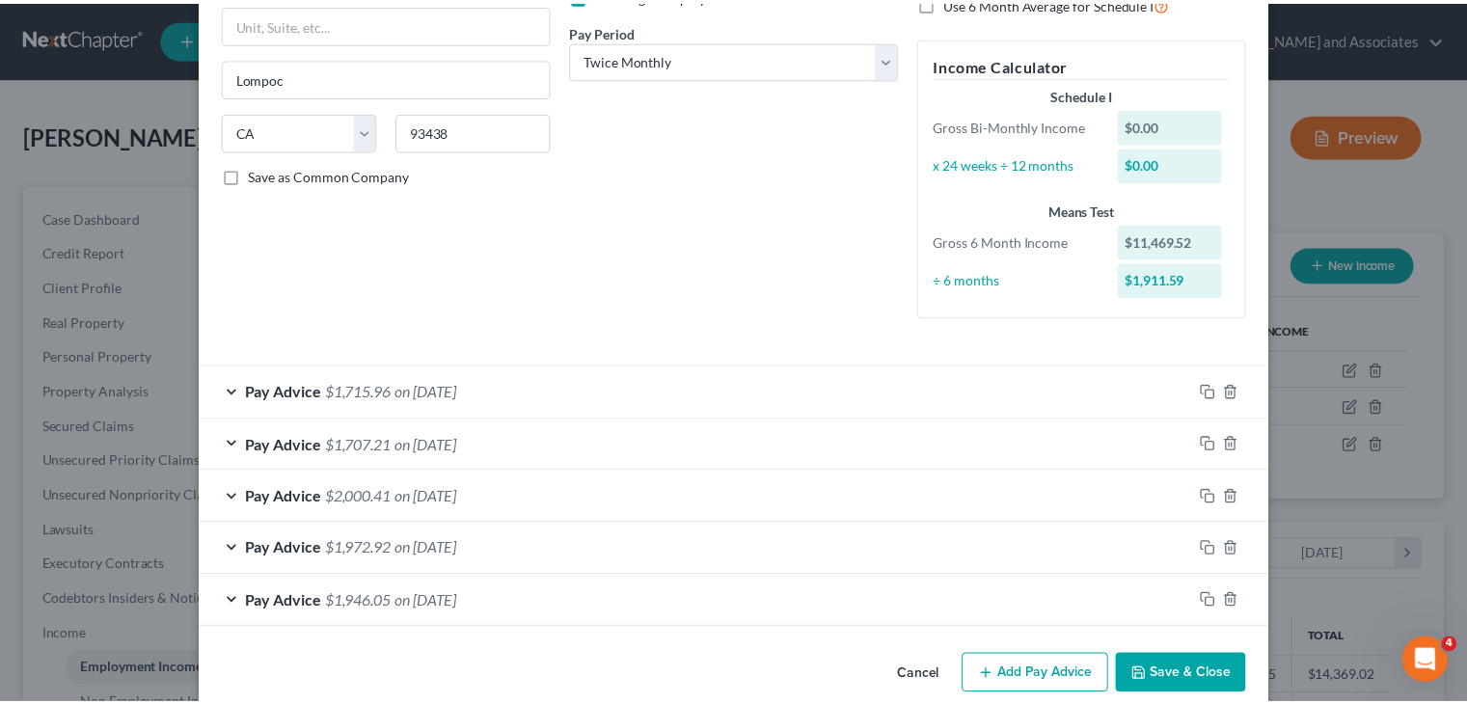
scroll to position [314, 0]
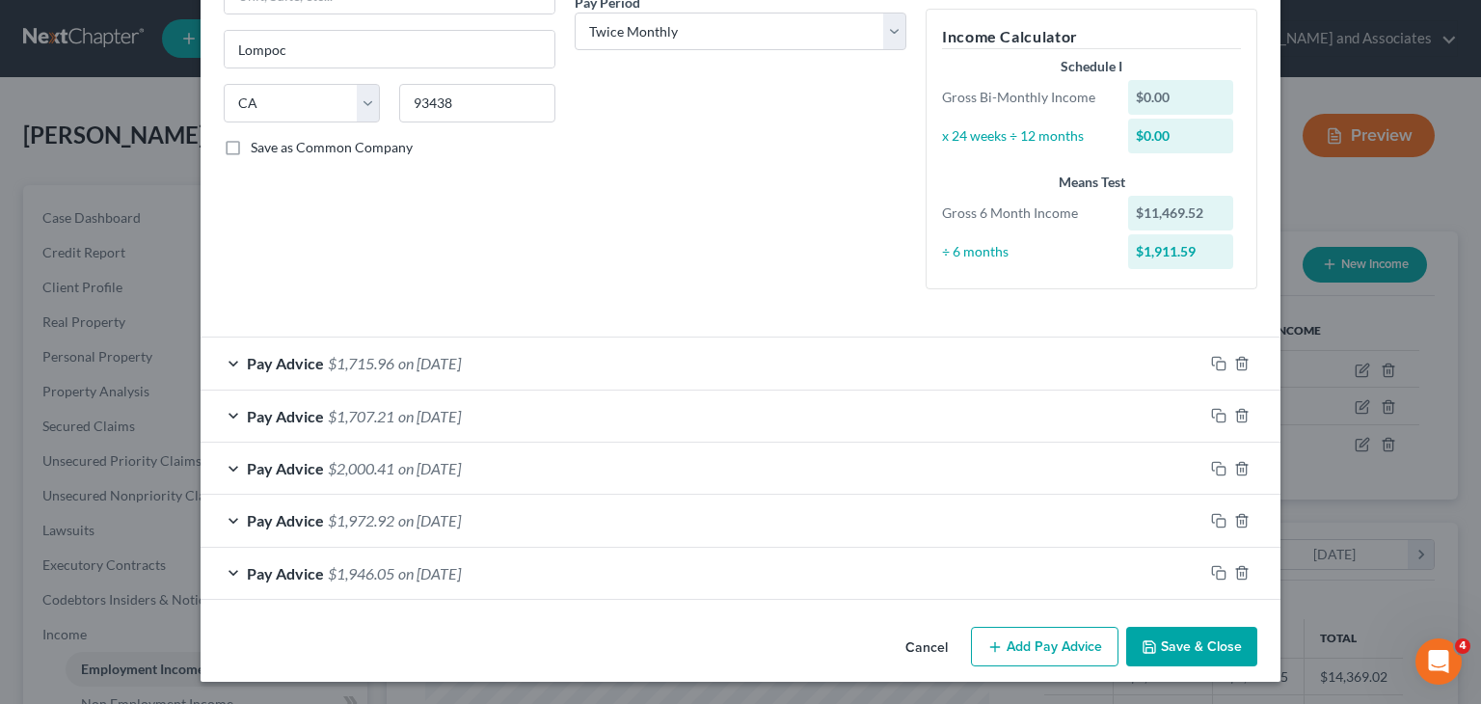
click at [1192, 657] on button "Save & Close" at bounding box center [1191, 647] width 131 height 41
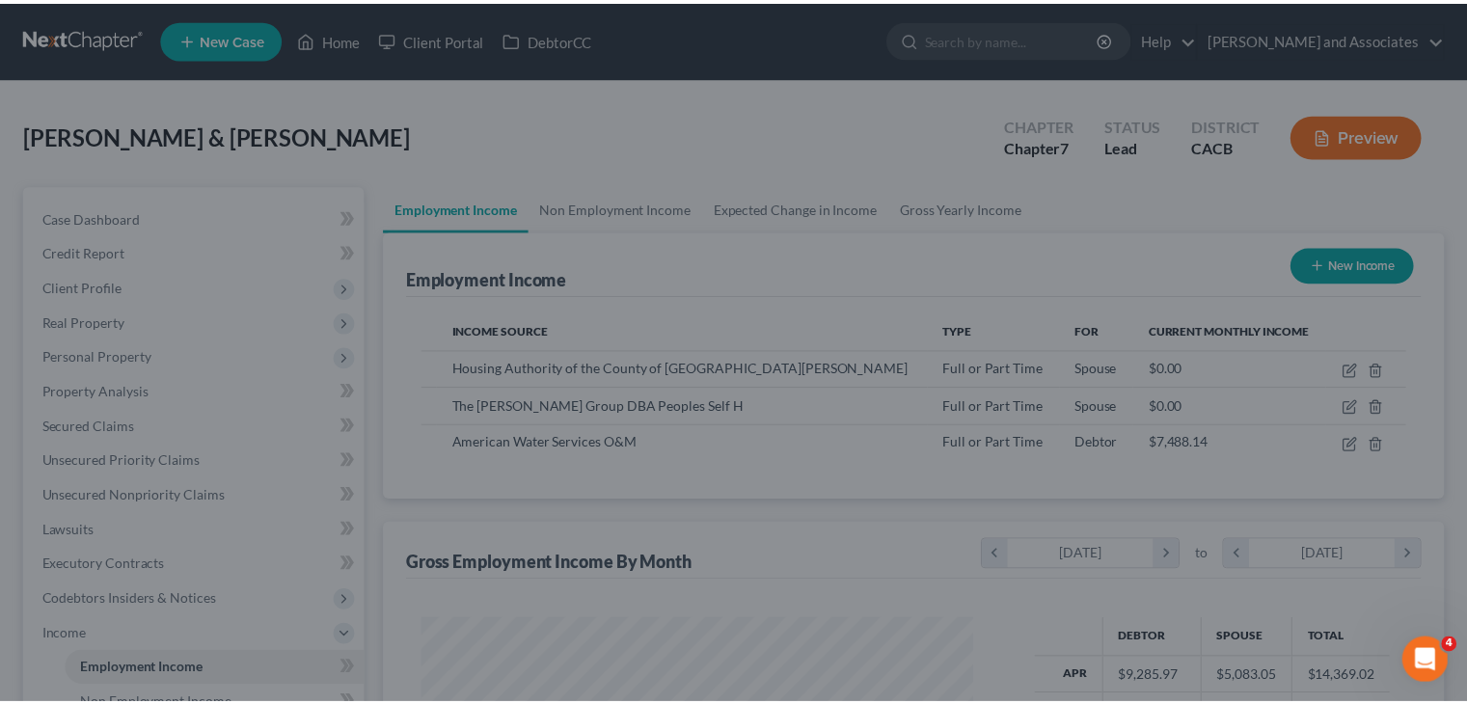
scroll to position [964067, 963814]
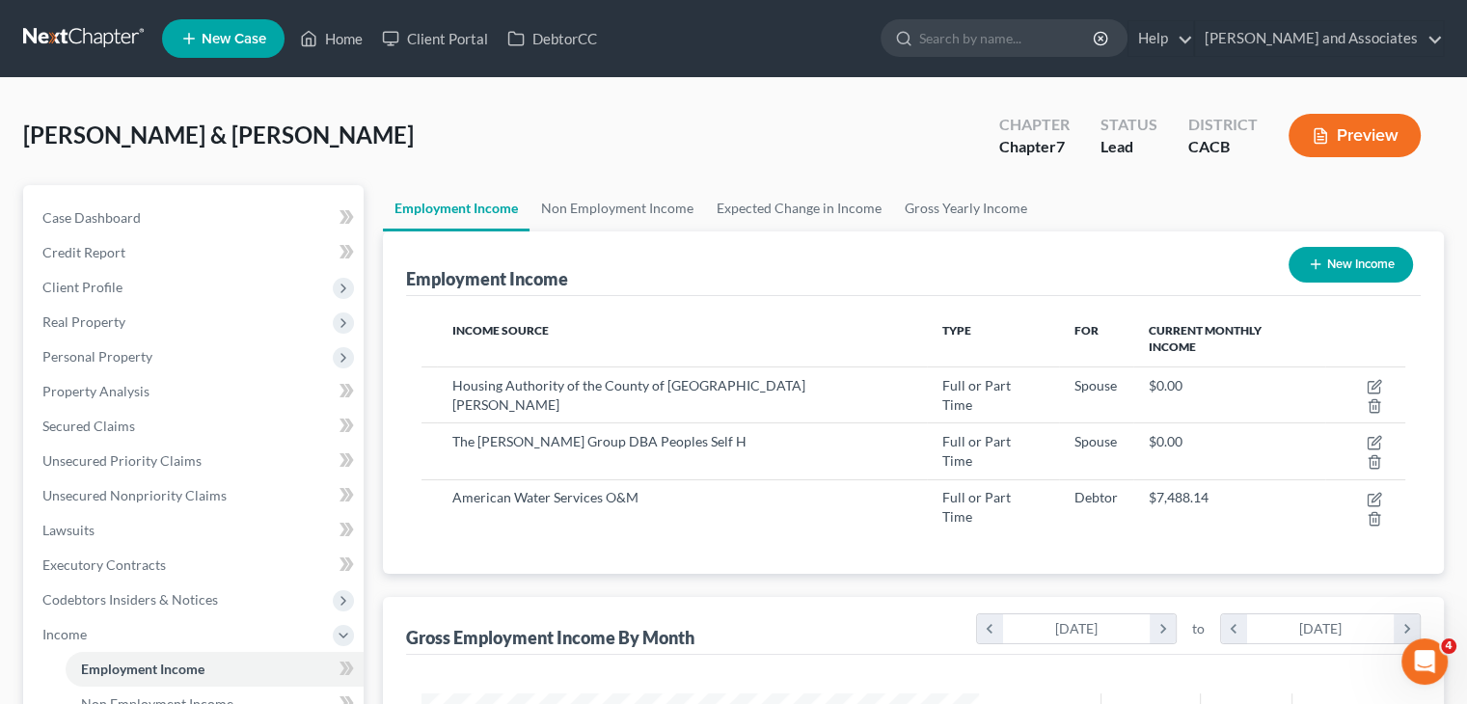
click at [110, 36] on link at bounding box center [84, 38] width 123 height 35
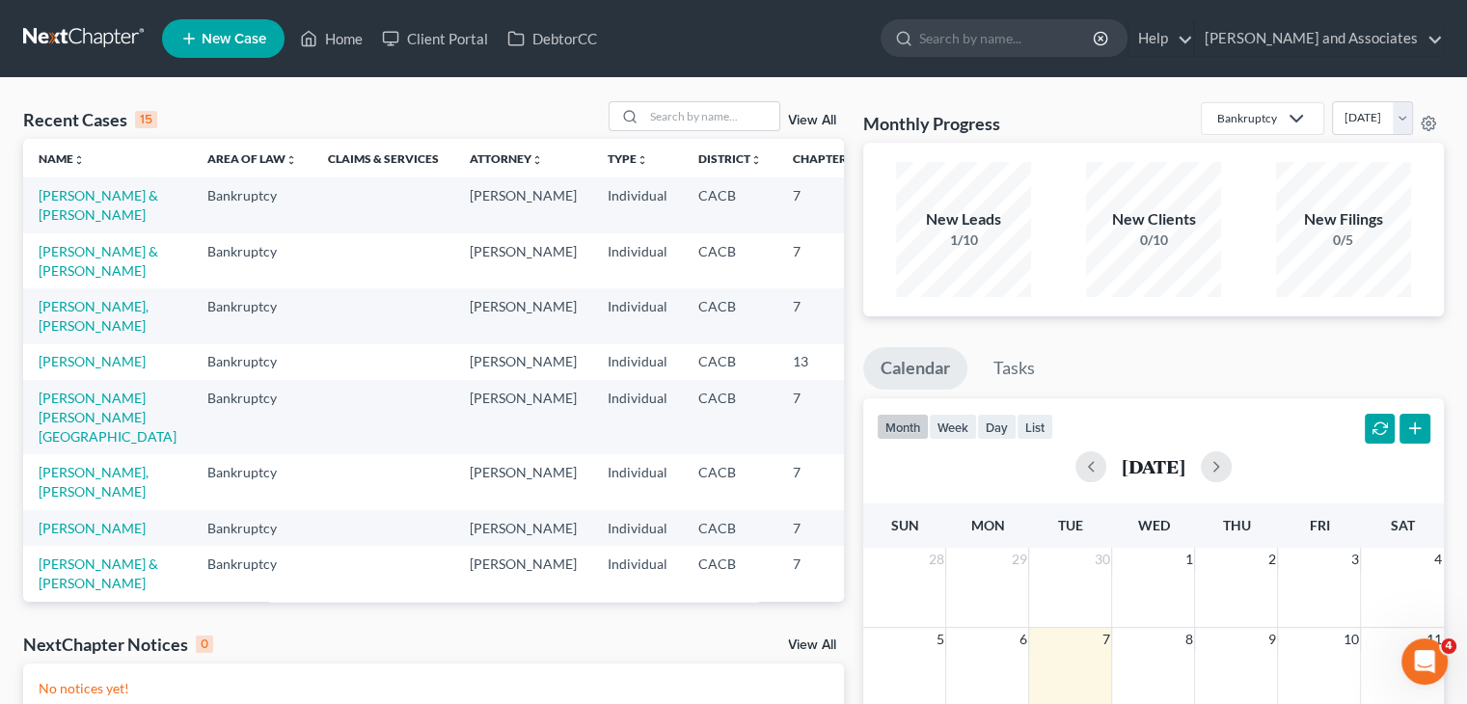
click at [226, 46] on span "New Case" at bounding box center [234, 39] width 65 height 14
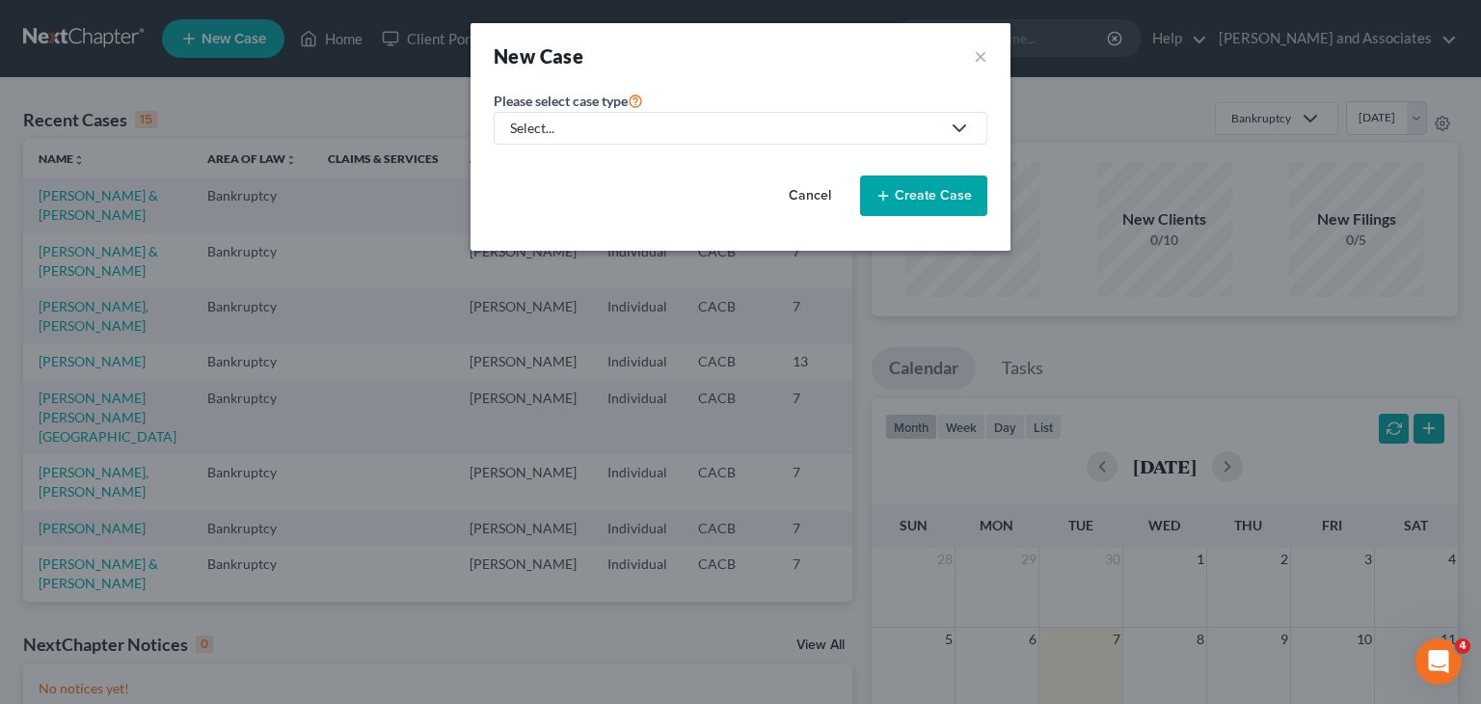
click at [547, 132] on div "Select..." at bounding box center [725, 128] width 430 height 19
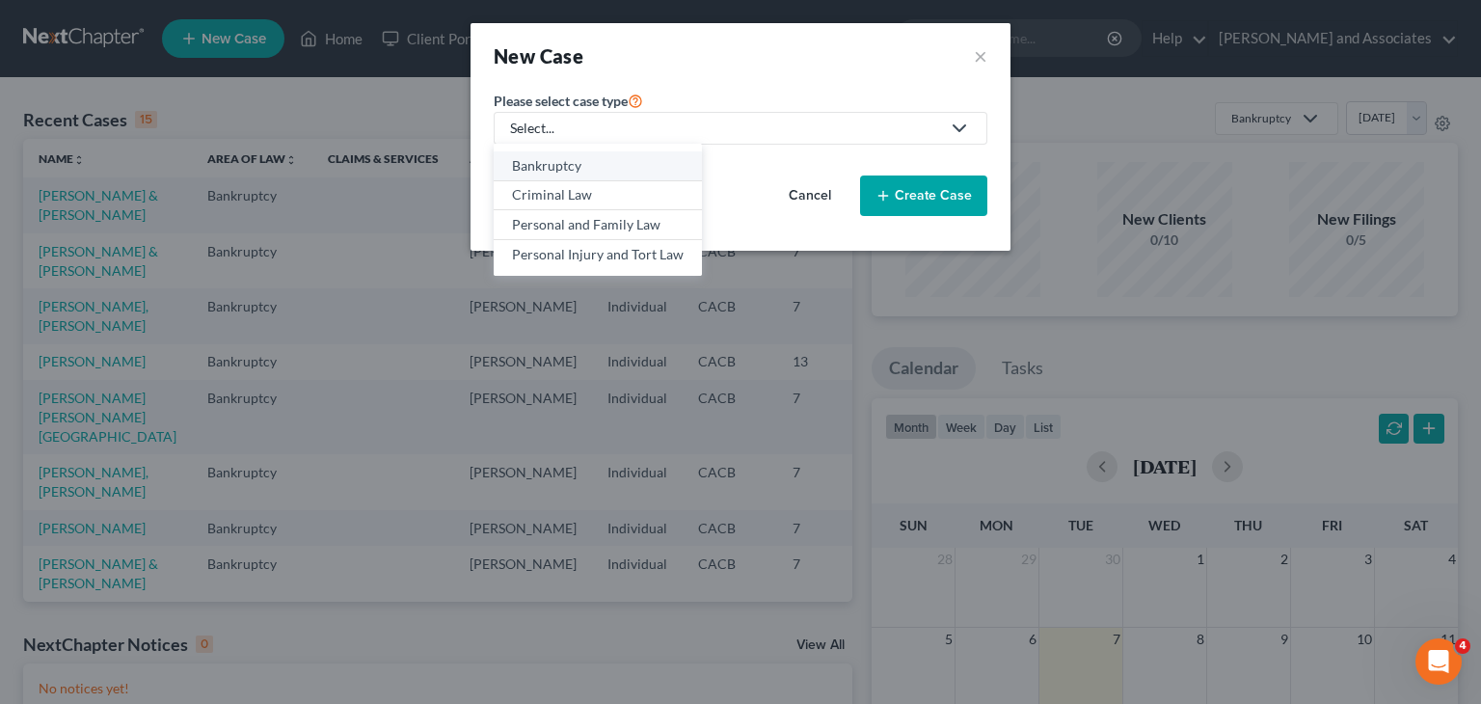
click at [572, 167] on div "Bankruptcy" at bounding box center [598, 165] width 172 height 19
select select "7"
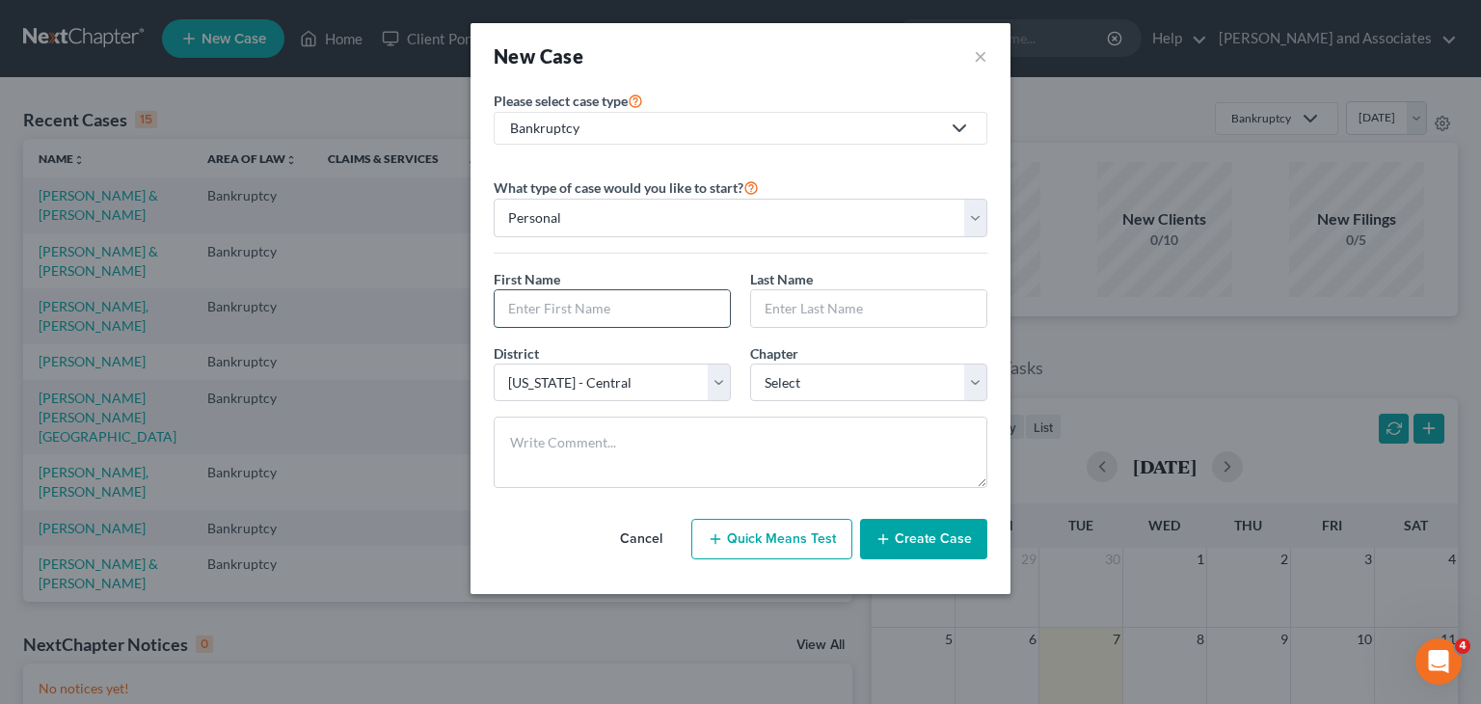
click at [532, 317] on input "text" at bounding box center [612, 308] width 235 height 37
type input "Angel"
click at [835, 310] on input "text" at bounding box center [868, 308] width 235 height 37
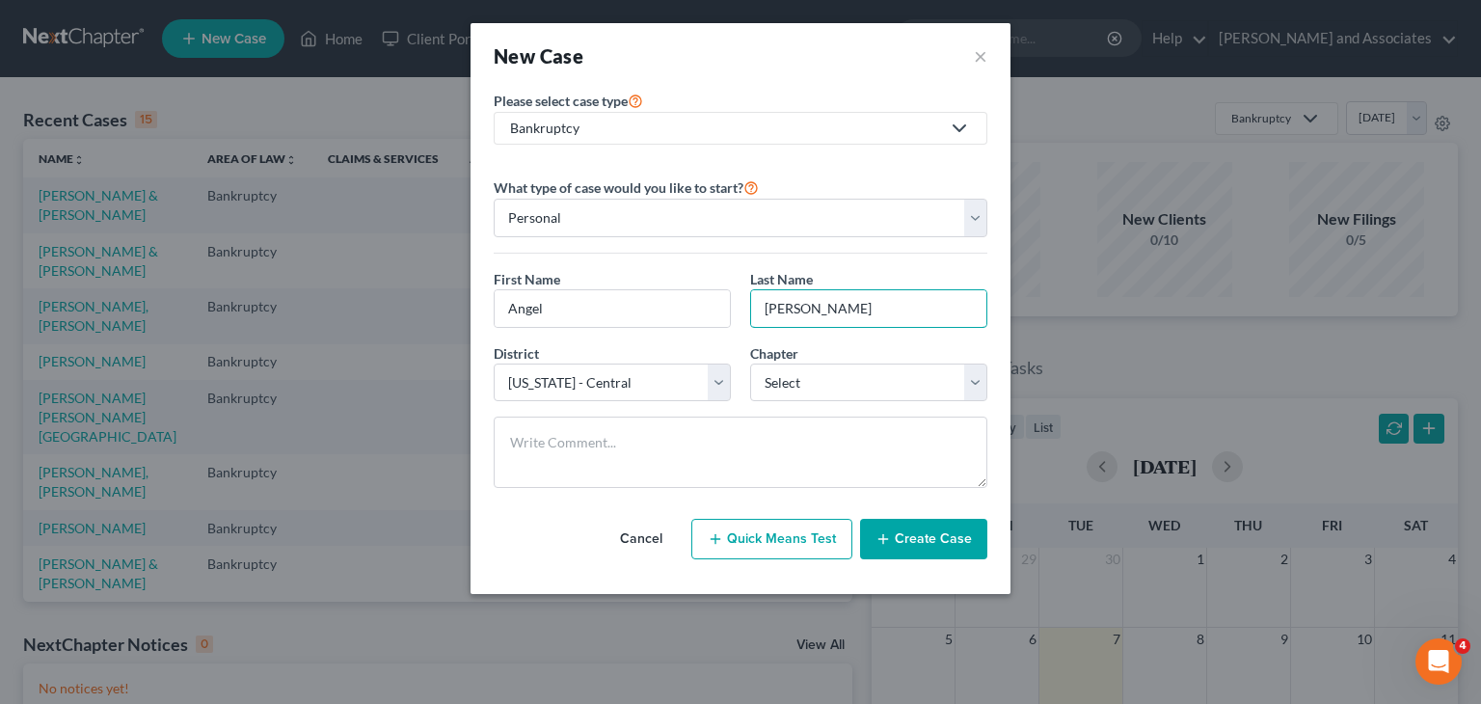
type input "Stallworth"
click at [832, 361] on div "Chapter * Select 7 11 12 13" at bounding box center [869, 372] width 257 height 59
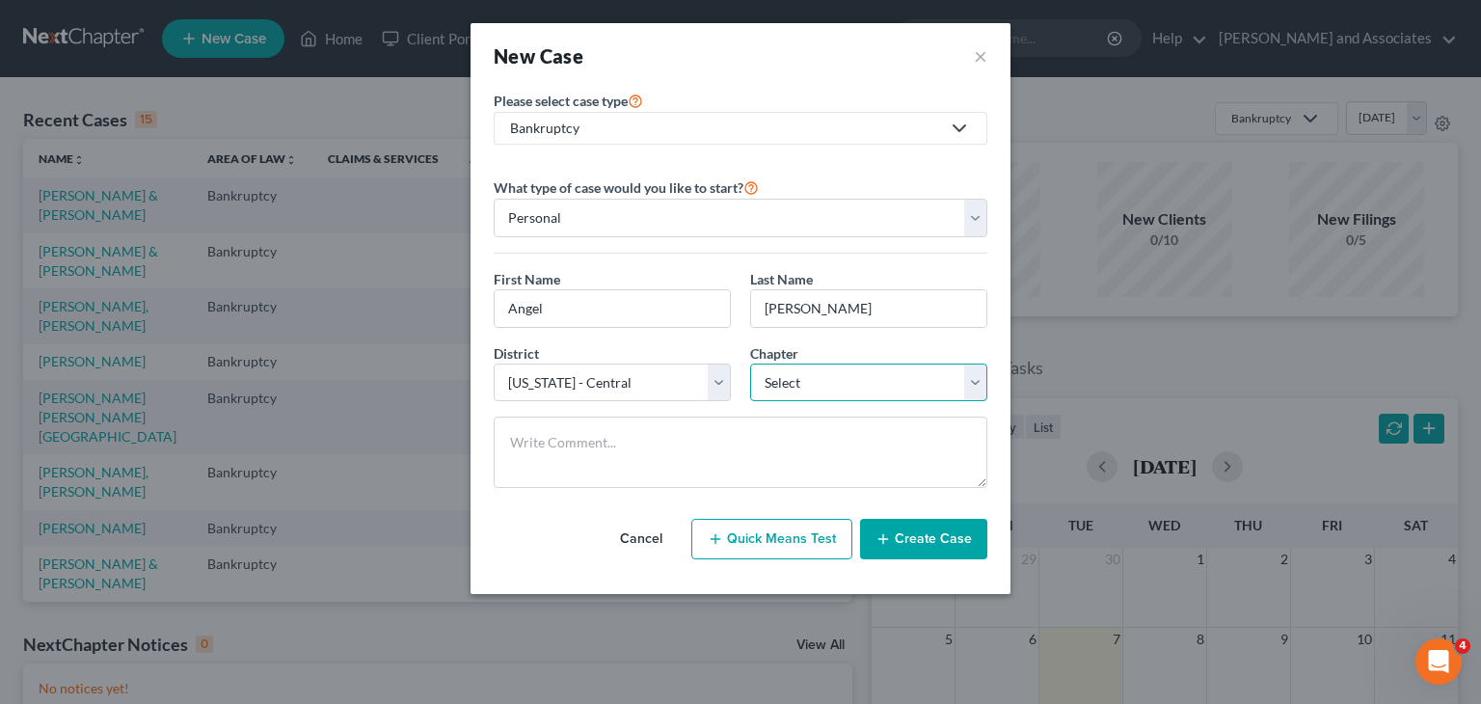
click at [827, 374] on select "Select 7 11 12 13" at bounding box center [868, 383] width 237 height 39
select select "0"
click at [750, 364] on select "Select 7 11 12 13" at bounding box center [868, 383] width 237 height 39
click at [939, 543] on button "Create Case" at bounding box center [923, 539] width 127 height 41
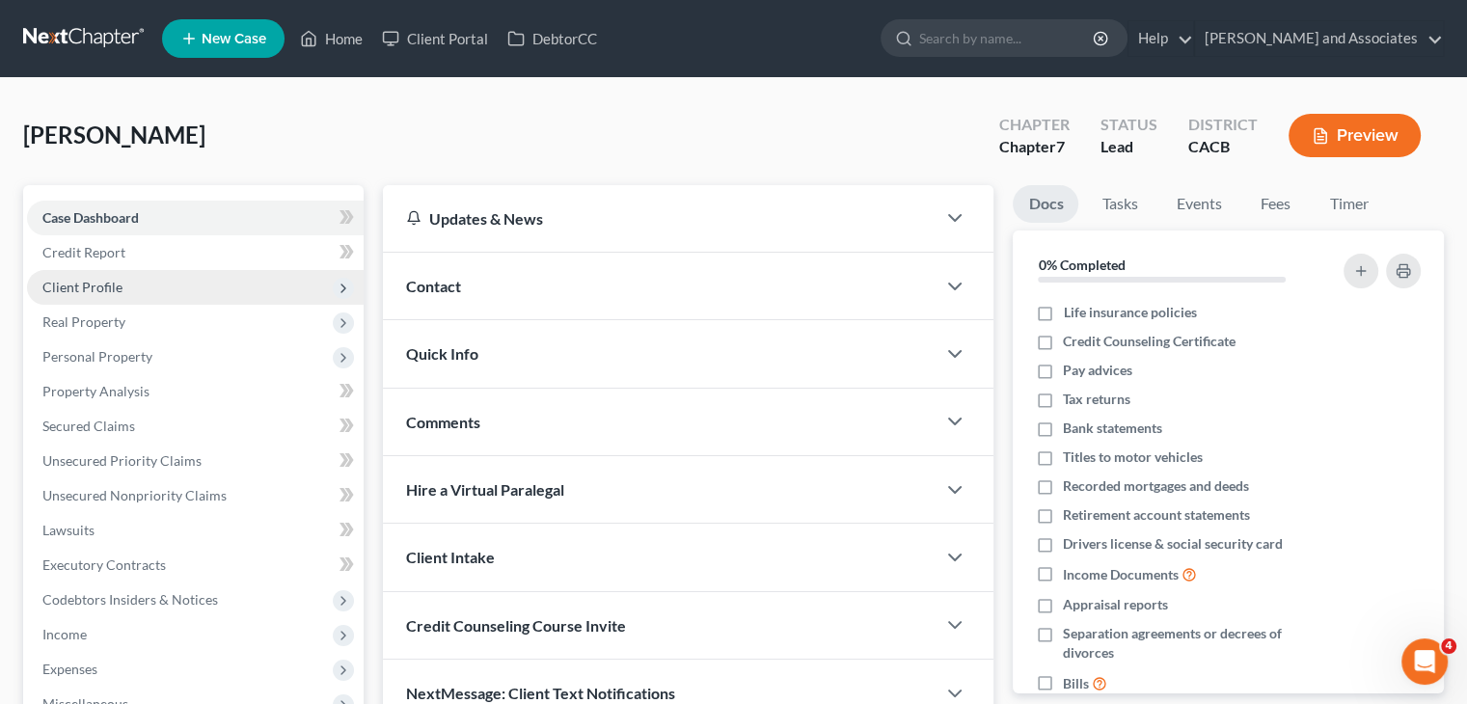
click at [188, 279] on span "Client Profile" at bounding box center [195, 287] width 337 height 35
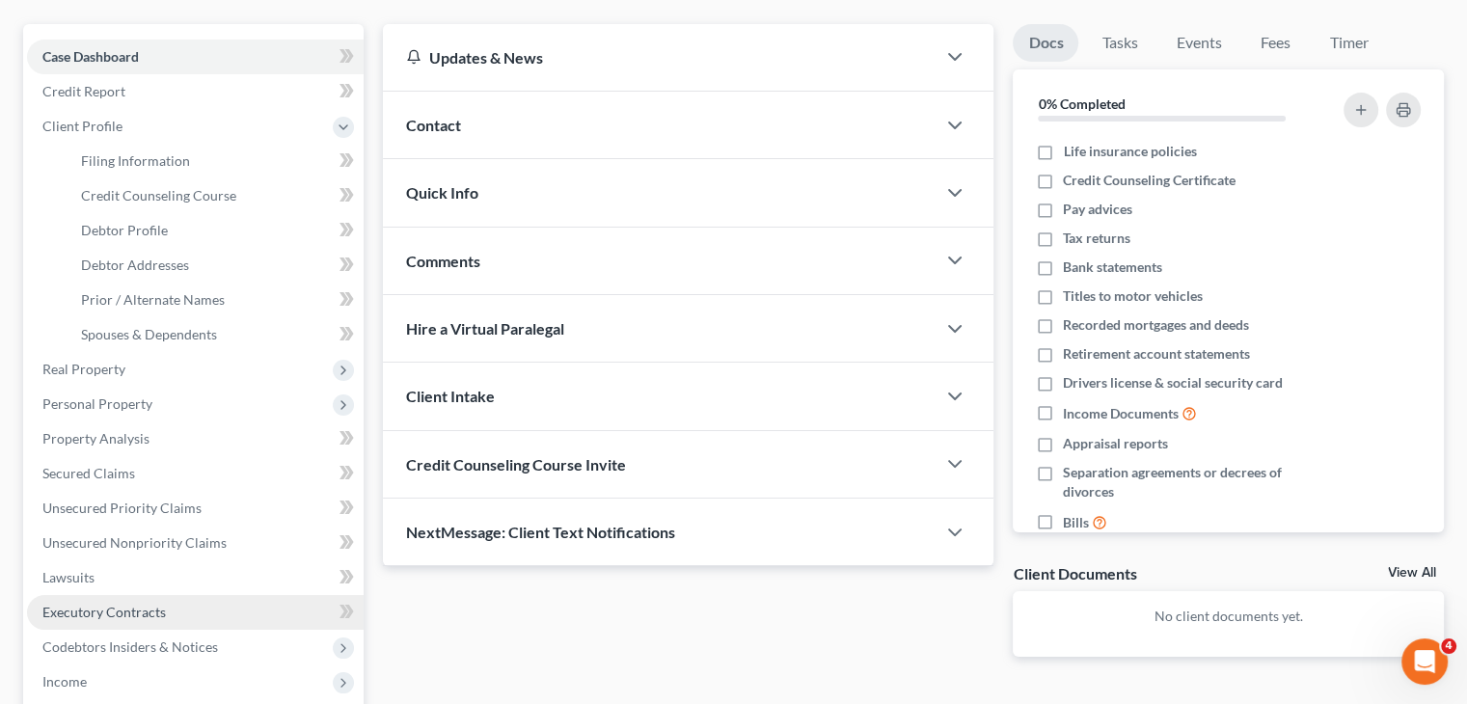
scroll to position [193, 0]
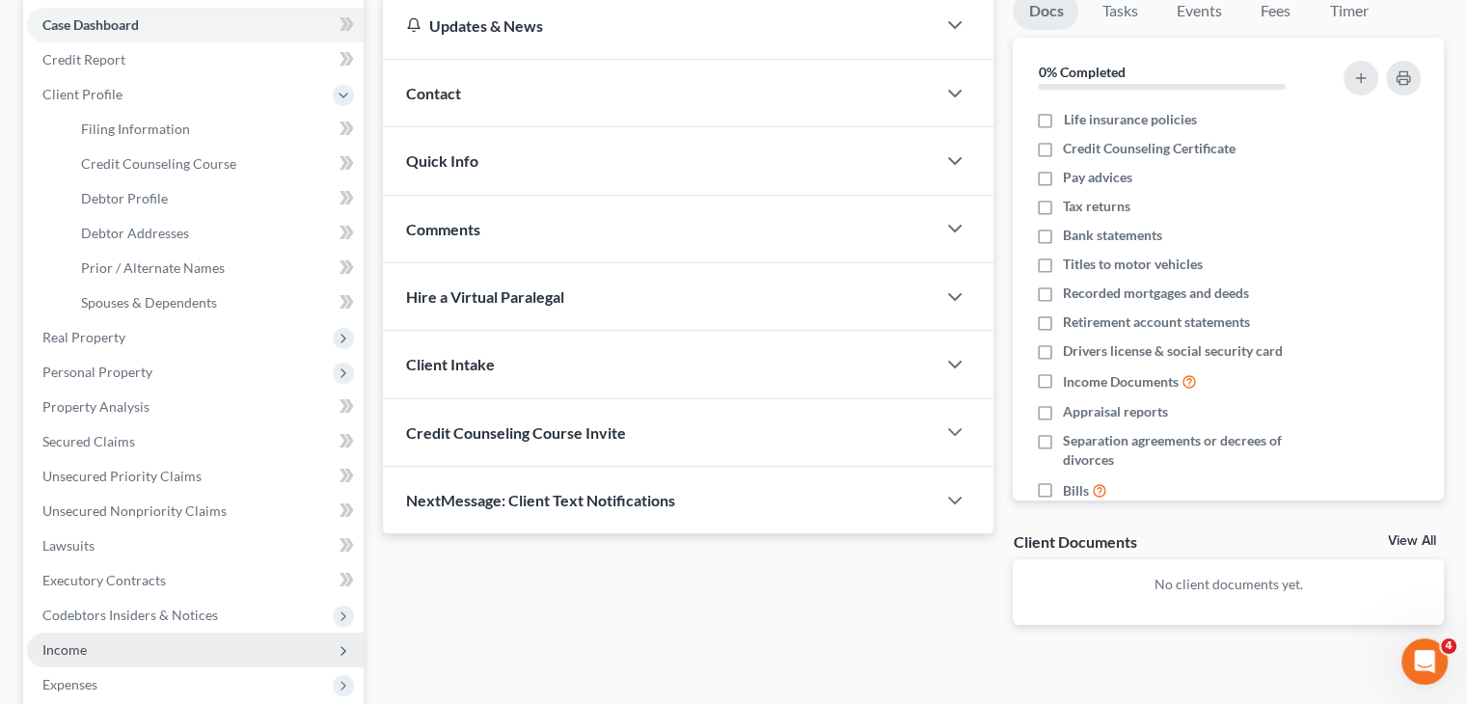
click at [126, 646] on span "Income" at bounding box center [195, 650] width 337 height 35
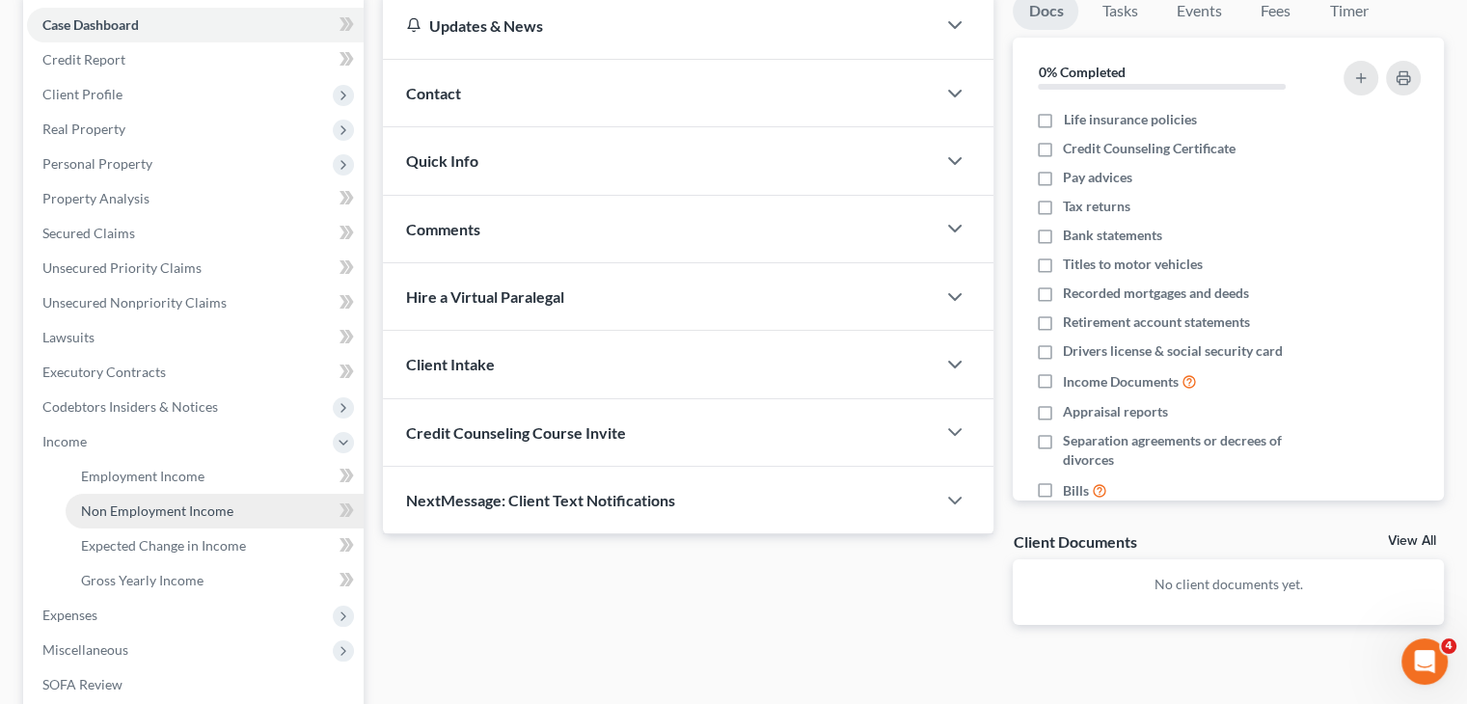
click at [149, 500] on link "Non Employment Income" at bounding box center [215, 511] width 298 height 35
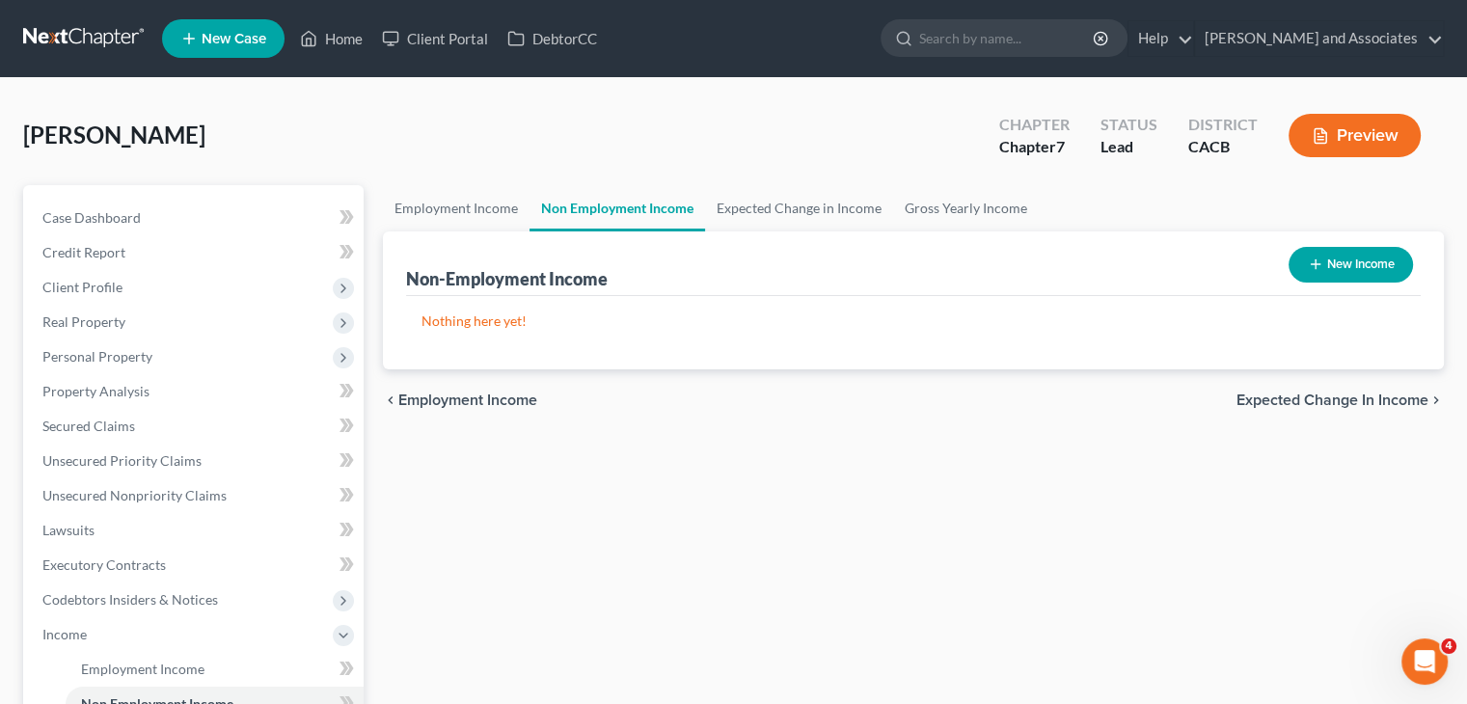
click at [1370, 269] on button "New Income" at bounding box center [1350, 265] width 124 height 36
select select "0"
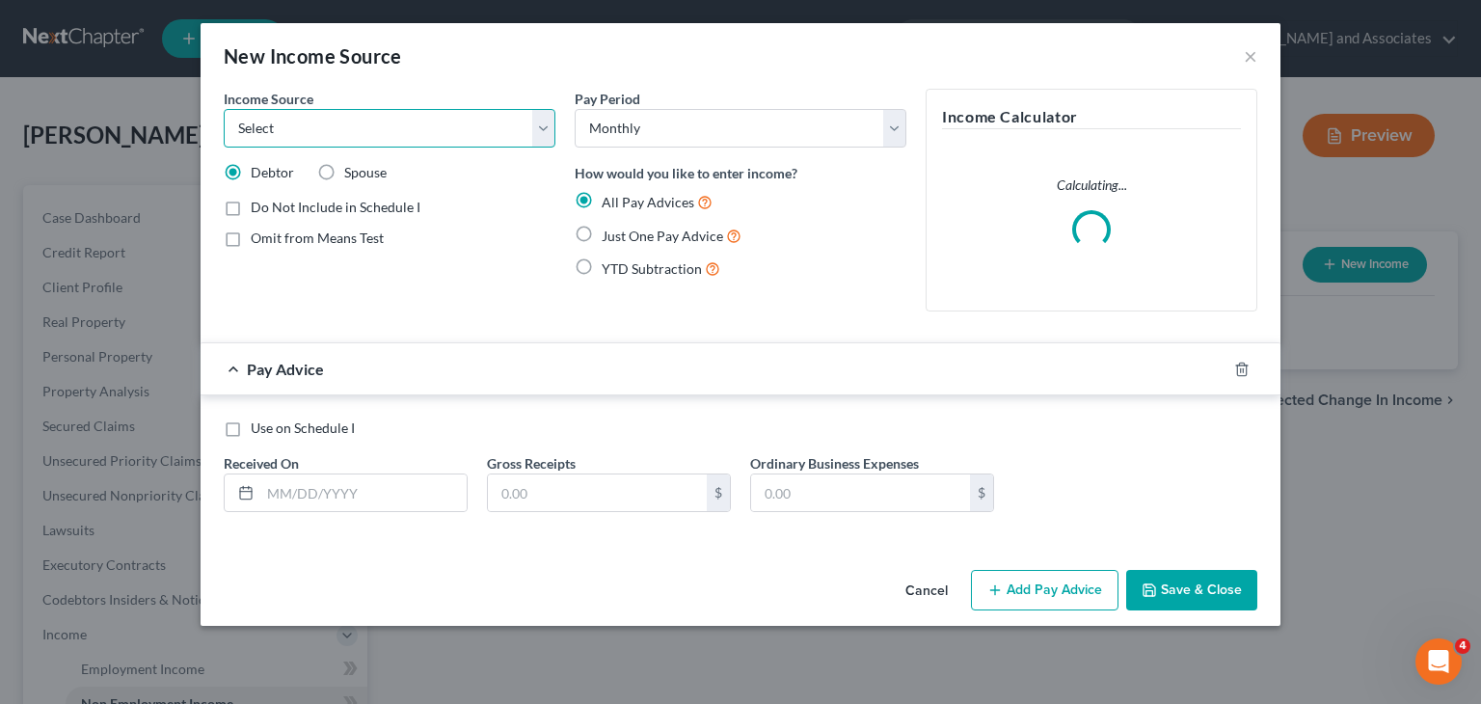
click at [477, 135] on select "Select Unemployment Disability (from employer) Pension Retirement Social Securi…" at bounding box center [390, 128] width 332 height 39
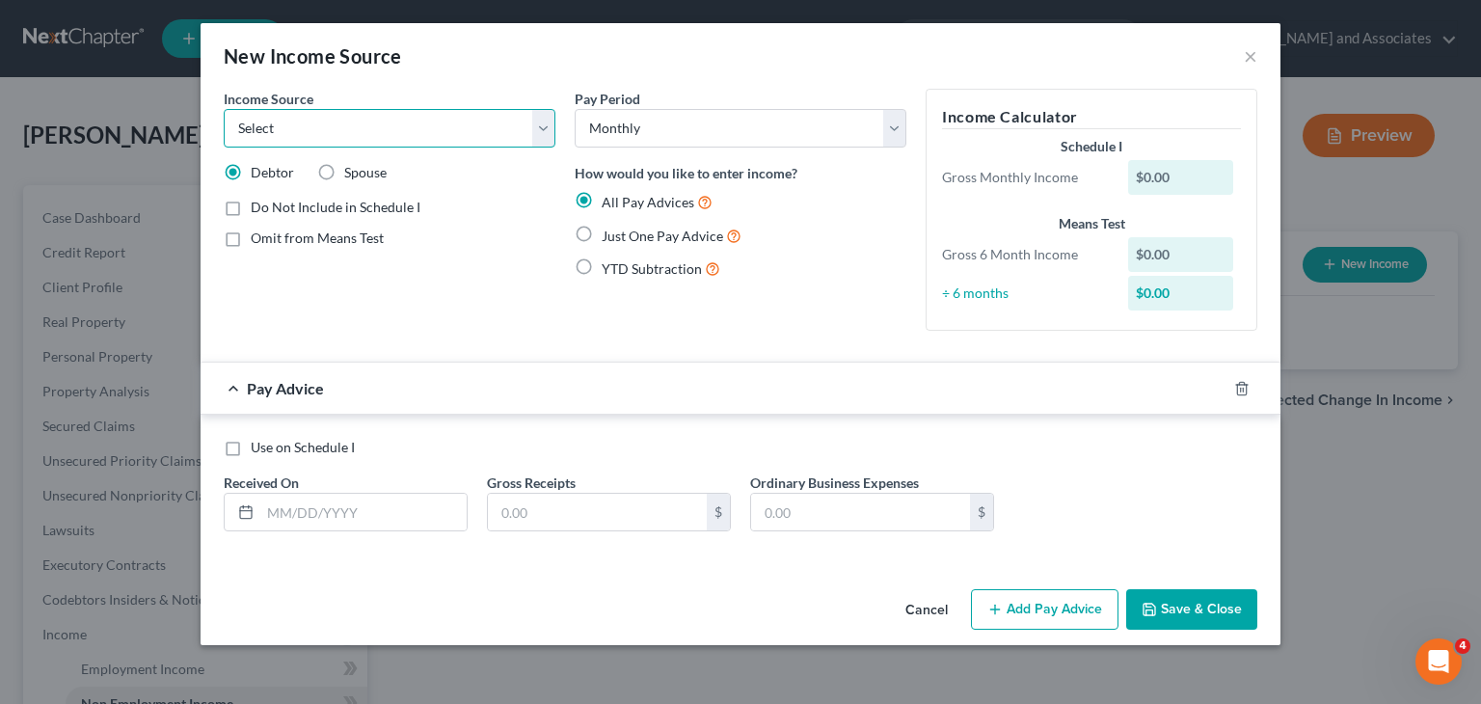
select select "7"
click at [224, 109] on select "Select Unemployment Disability (from employer) Pension Retirement Social Securi…" at bounding box center [390, 128] width 332 height 39
click at [602, 240] on label "Just One Pay Advice" at bounding box center [672, 236] width 140 height 22
click at [610, 237] on input "Just One Pay Advice" at bounding box center [616, 231] width 13 height 13
radio input "true"
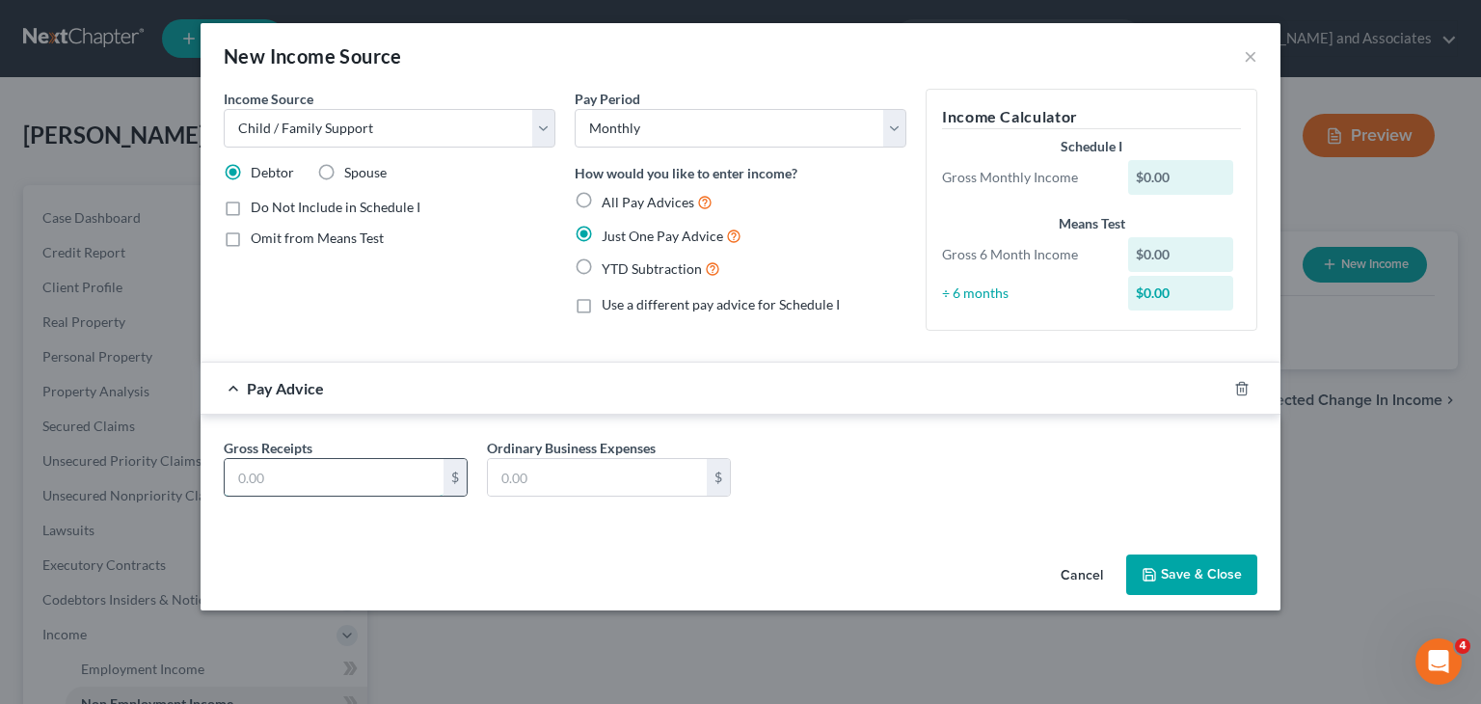
click at [354, 474] on input "text" at bounding box center [334, 477] width 219 height 37
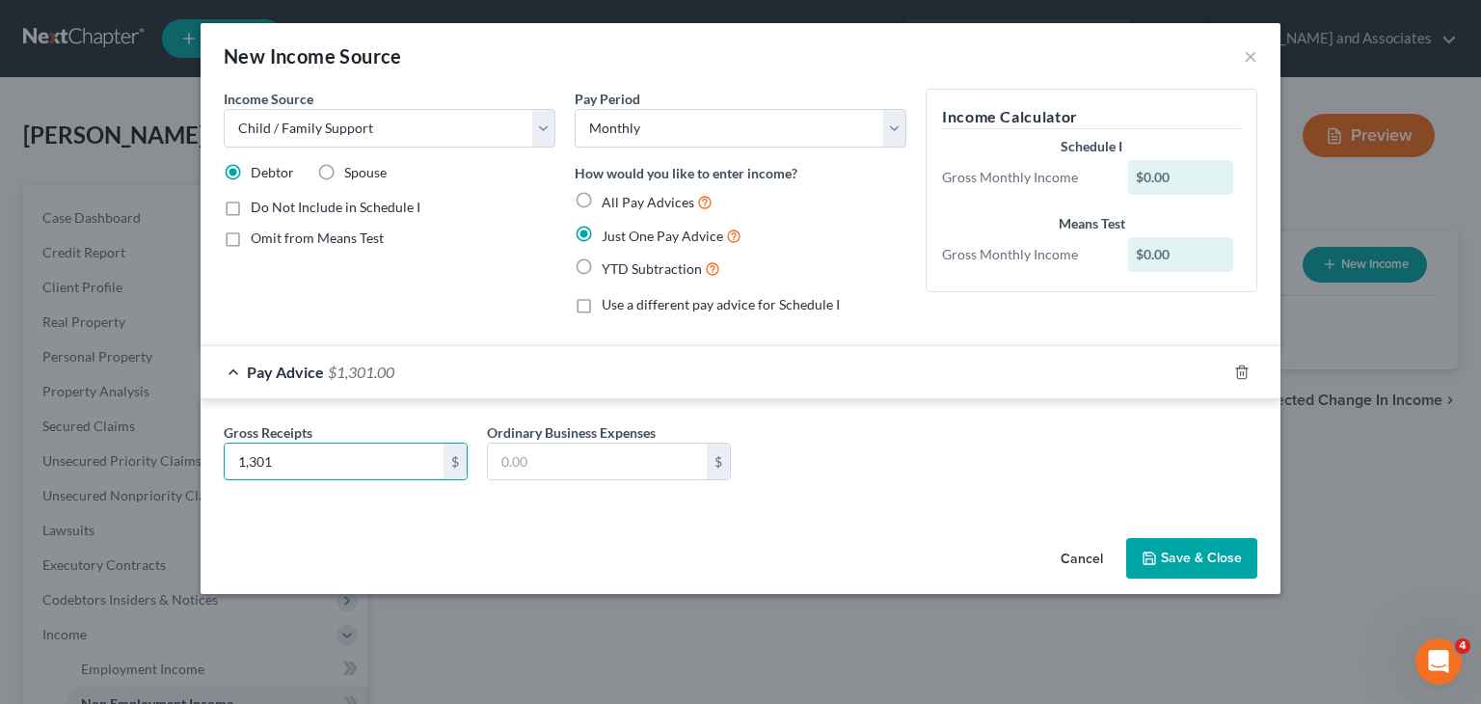
type input "1,301"
click at [1187, 545] on button "Save & Close" at bounding box center [1191, 558] width 131 height 41
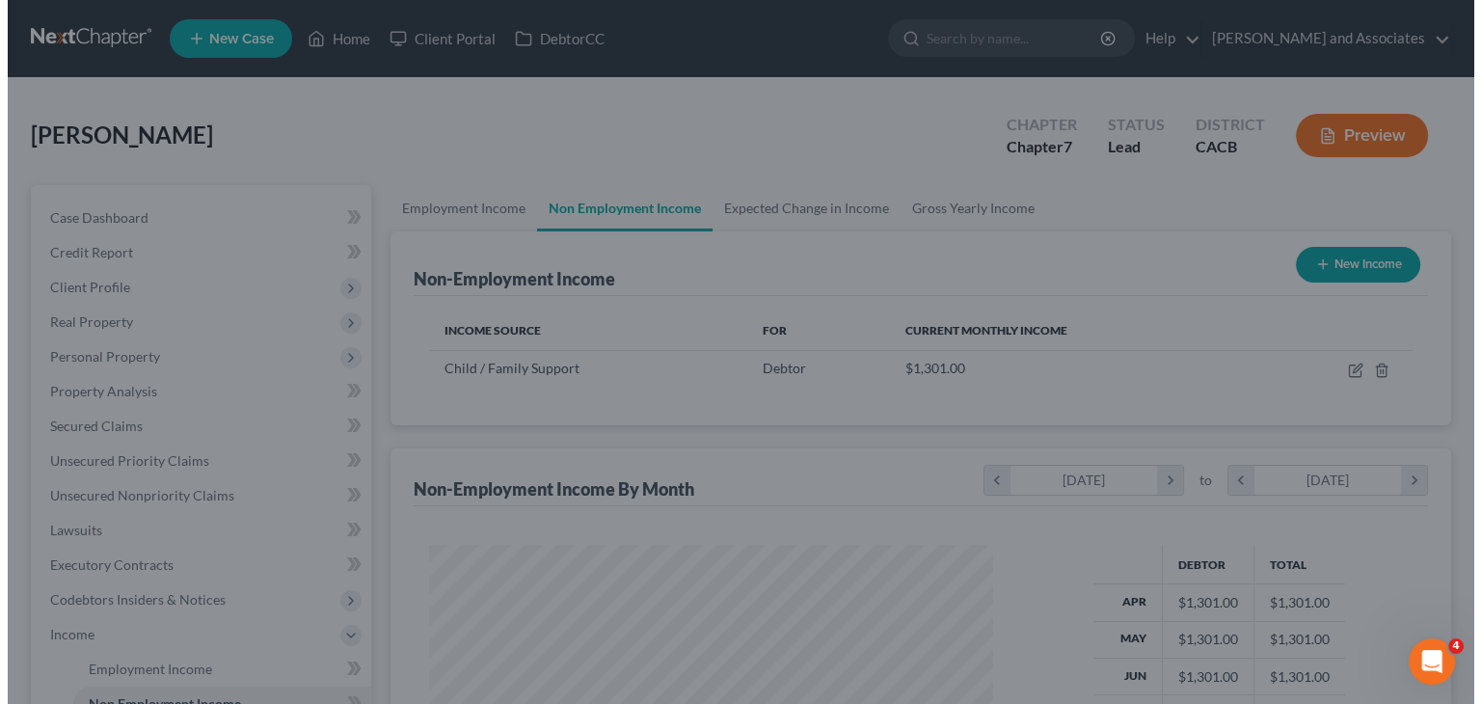
scroll to position [343, 595]
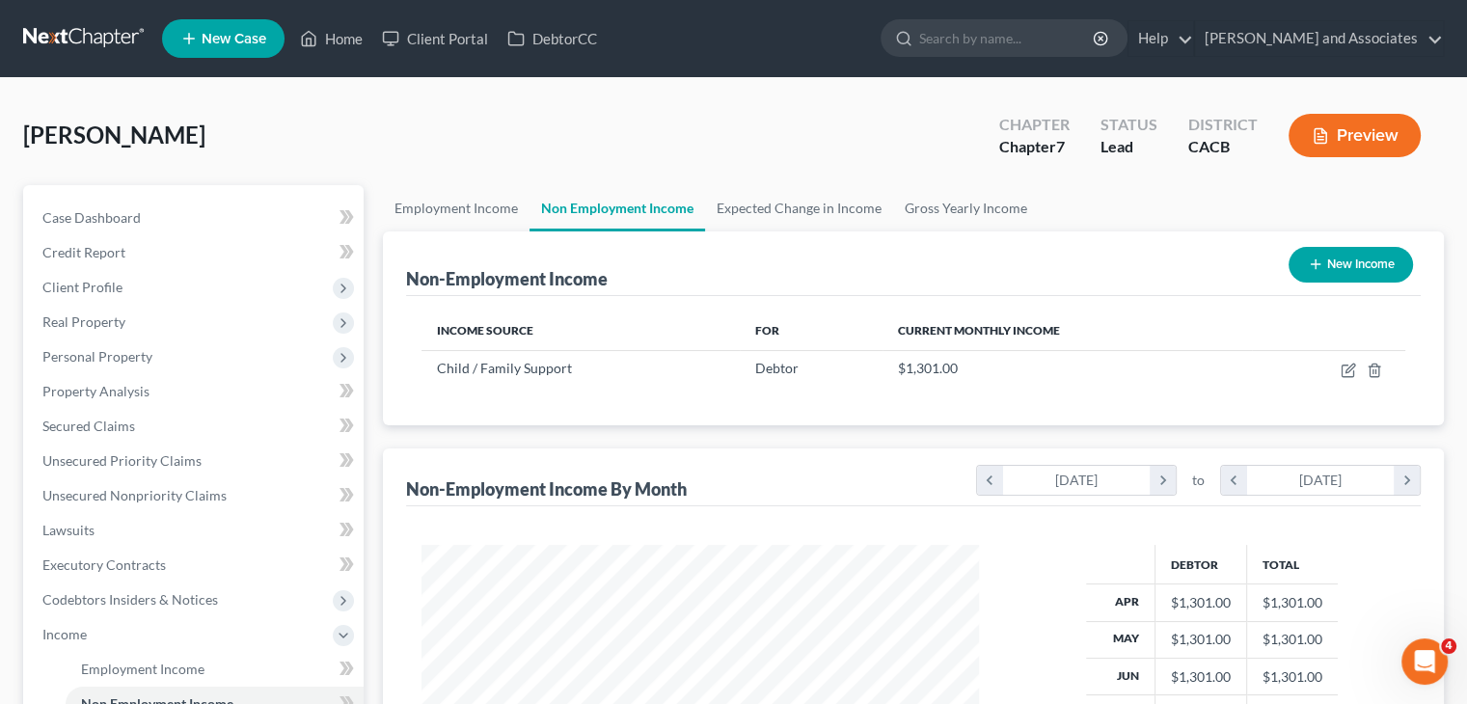
click at [1361, 268] on button "New Income" at bounding box center [1350, 265] width 124 height 36
select select "0"
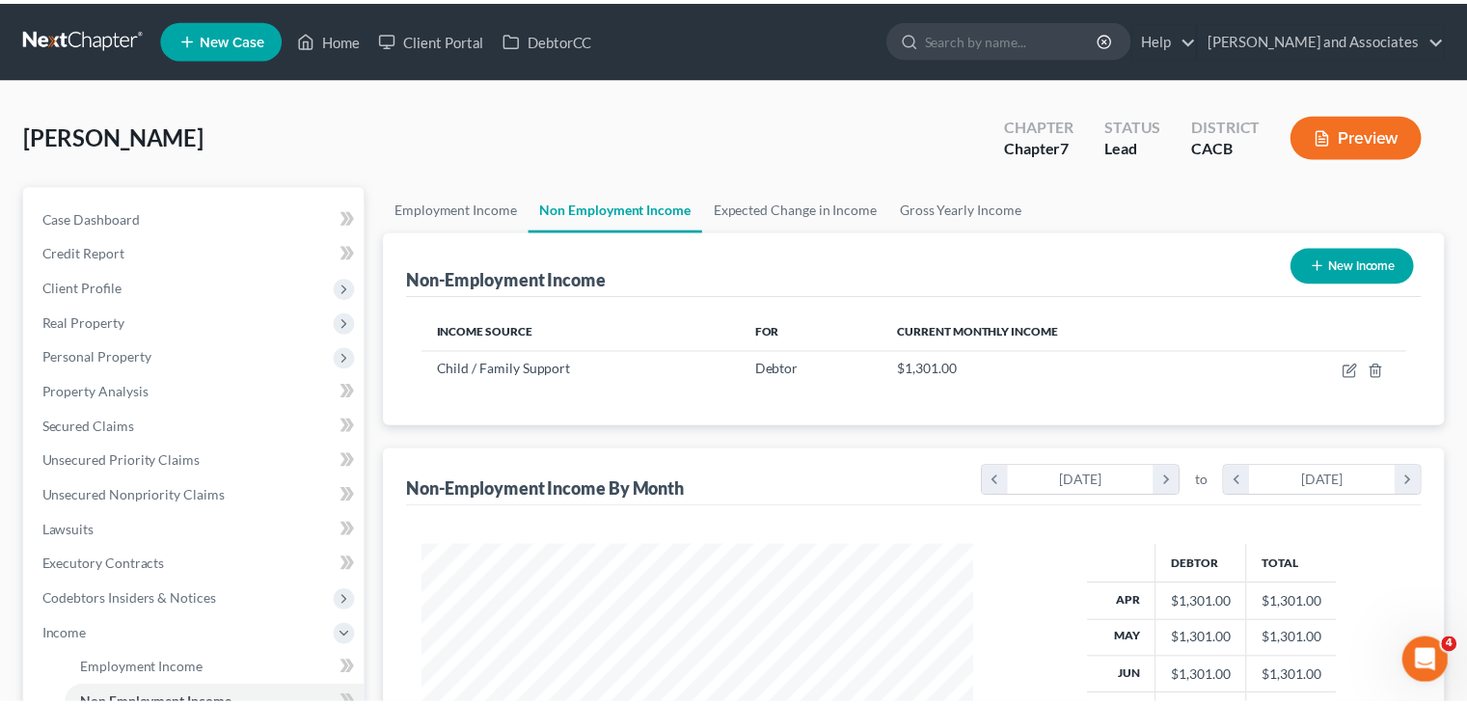
scroll to position [343, 602]
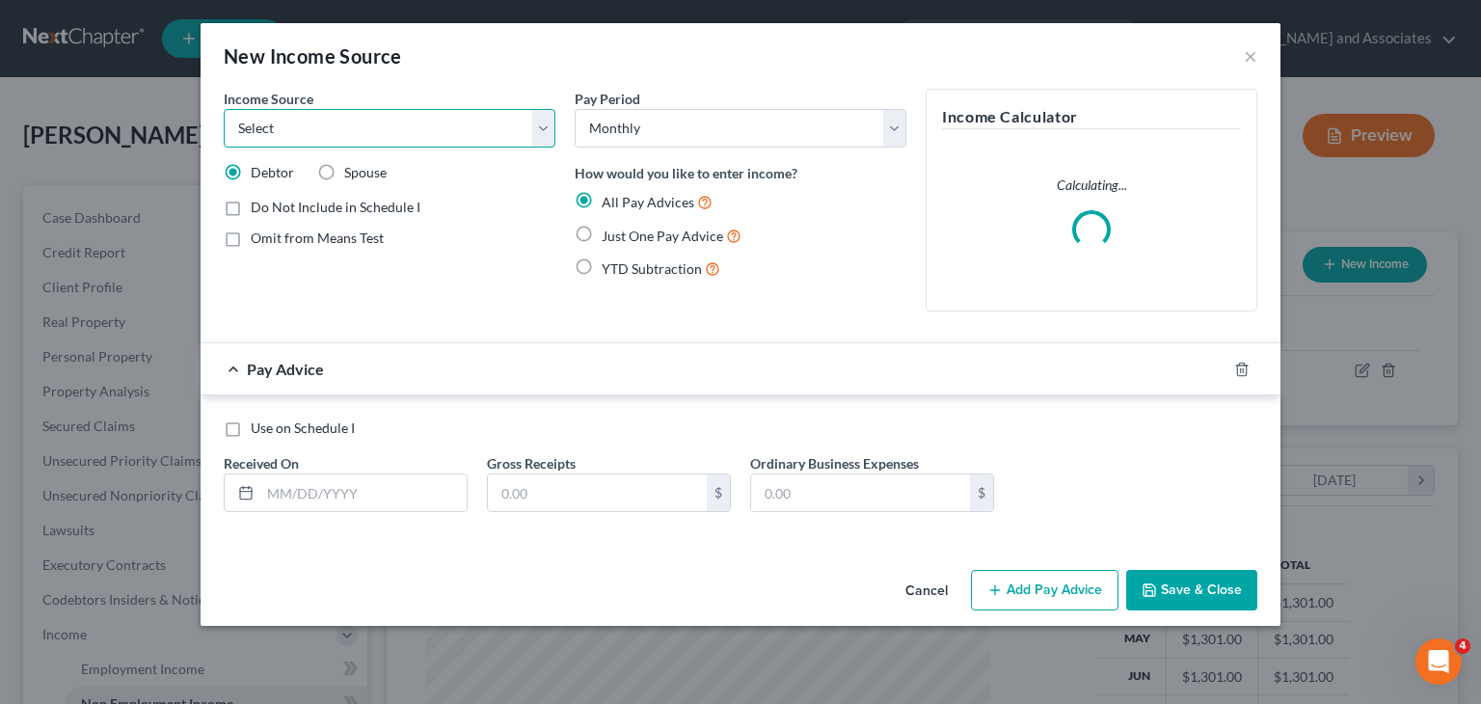
click at [390, 129] on select "Select Unemployment Disability (from employer) Pension Retirement Social Securi…" at bounding box center [390, 128] width 332 height 39
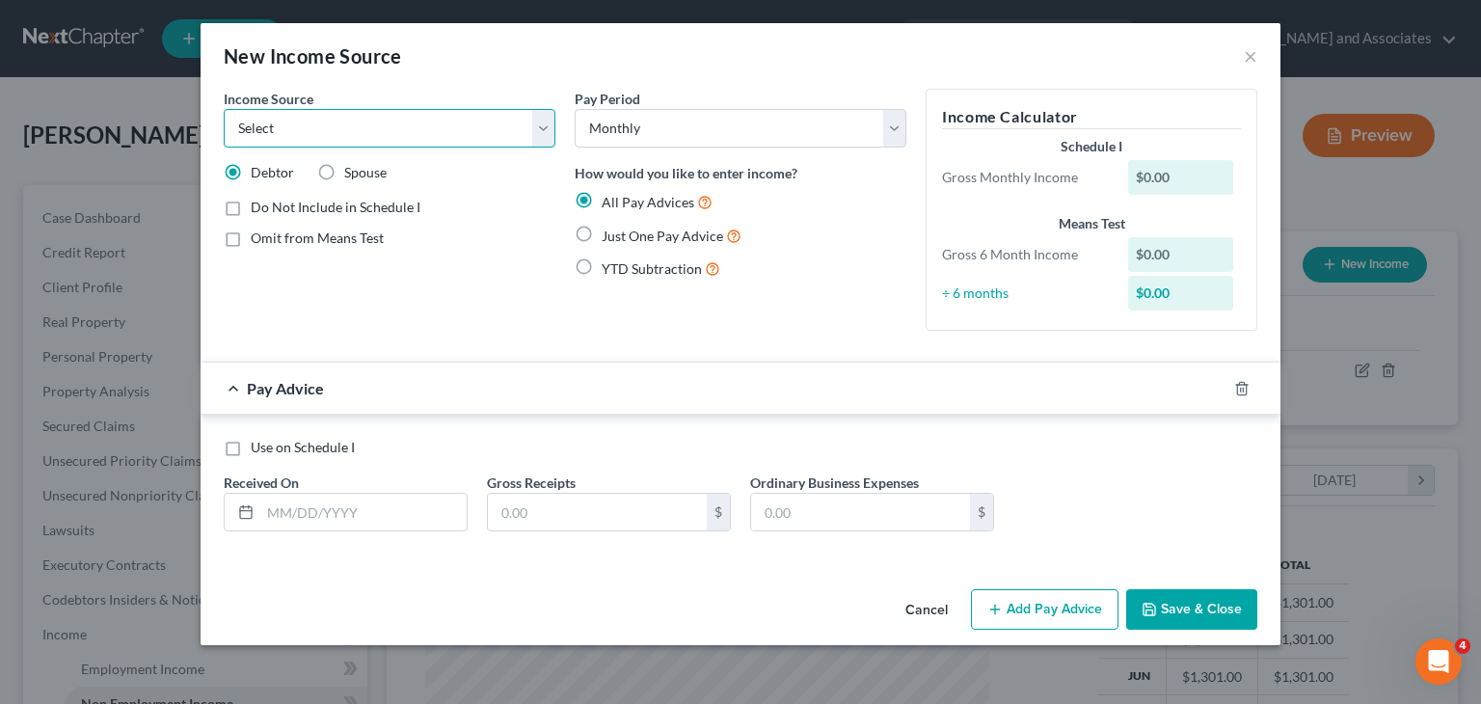
select select "7"
click at [224, 109] on select "Select Unemployment Disability (from employer) Pension Retirement Social Securi…" at bounding box center [390, 128] width 332 height 39
click at [602, 235] on label "Just One Pay Advice" at bounding box center [672, 236] width 140 height 22
click at [610, 235] on input "Just One Pay Advice" at bounding box center [616, 231] width 13 height 13
radio input "true"
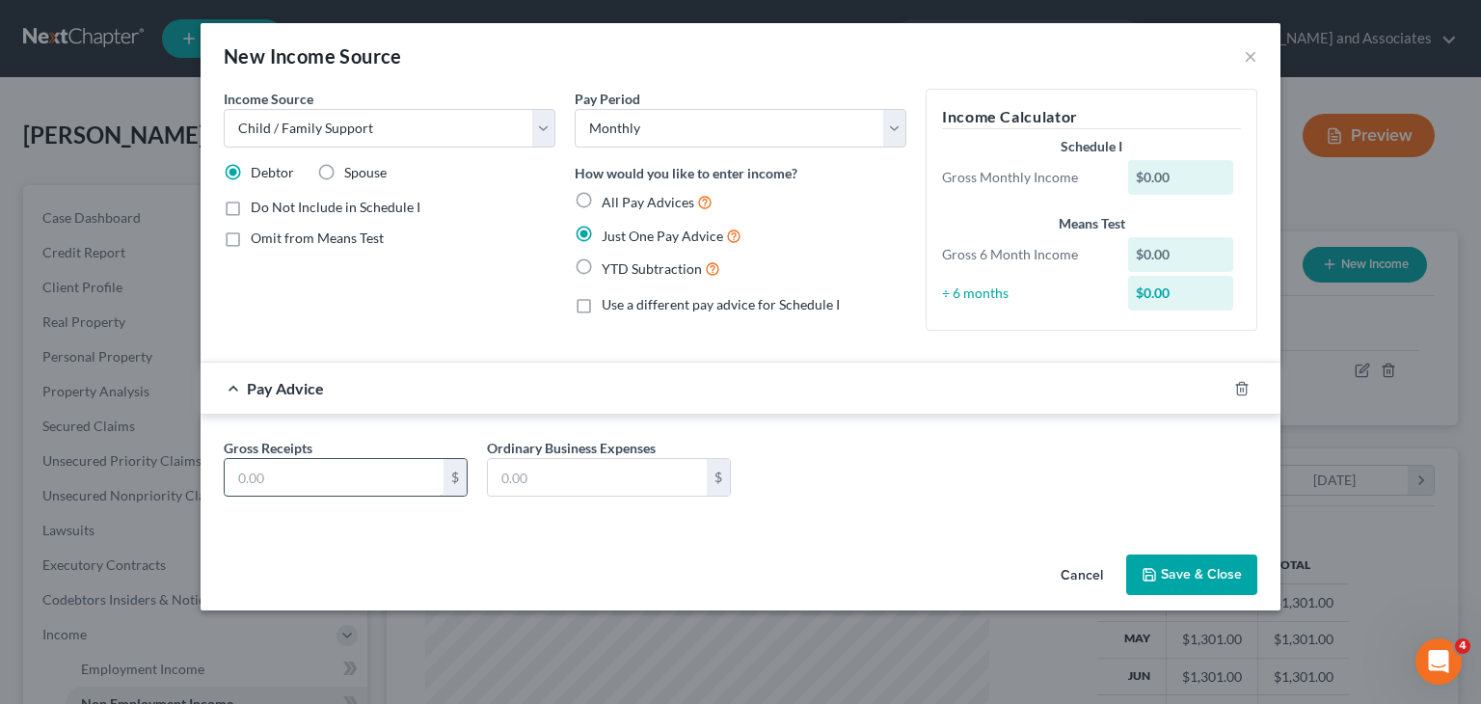
click at [378, 481] on input "text" at bounding box center [334, 477] width 219 height 37
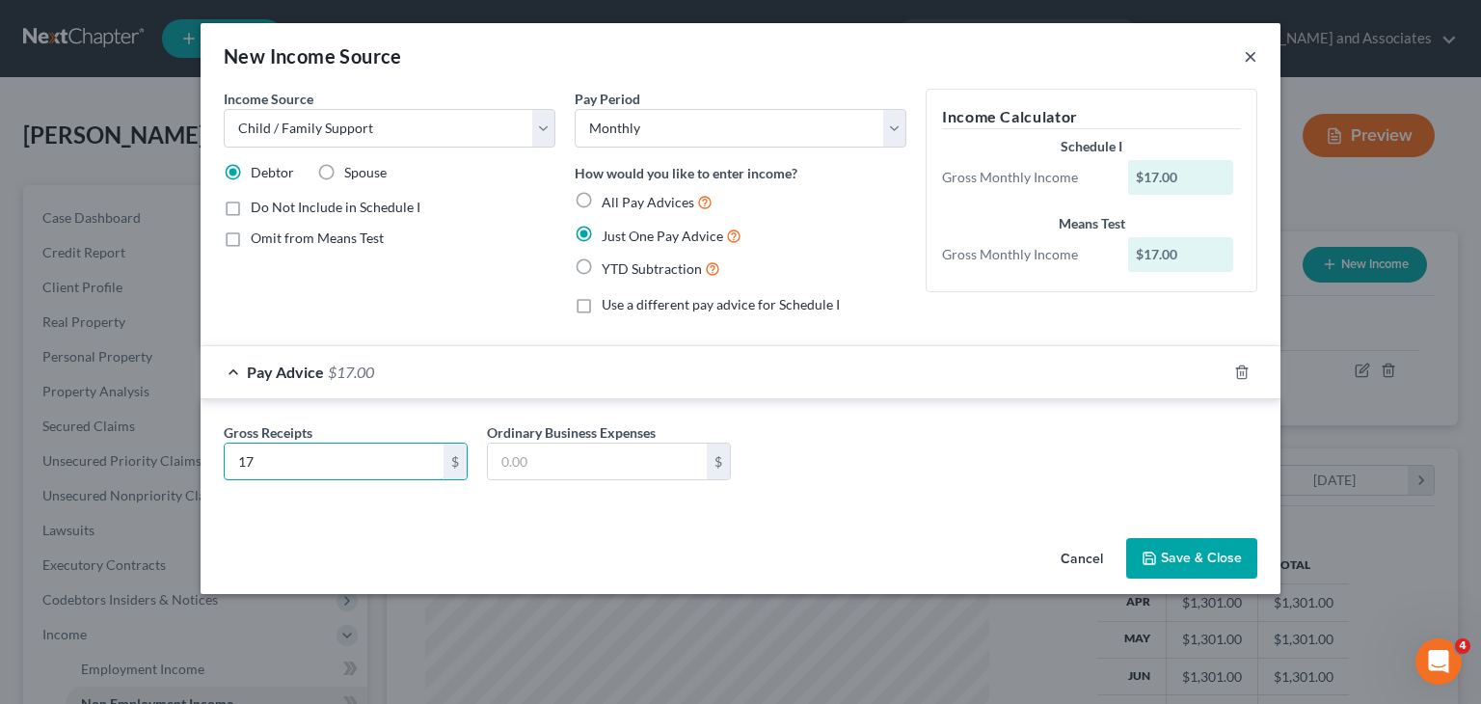
type input "17"
click at [1250, 60] on button "×" at bounding box center [1251, 55] width 14 height 23
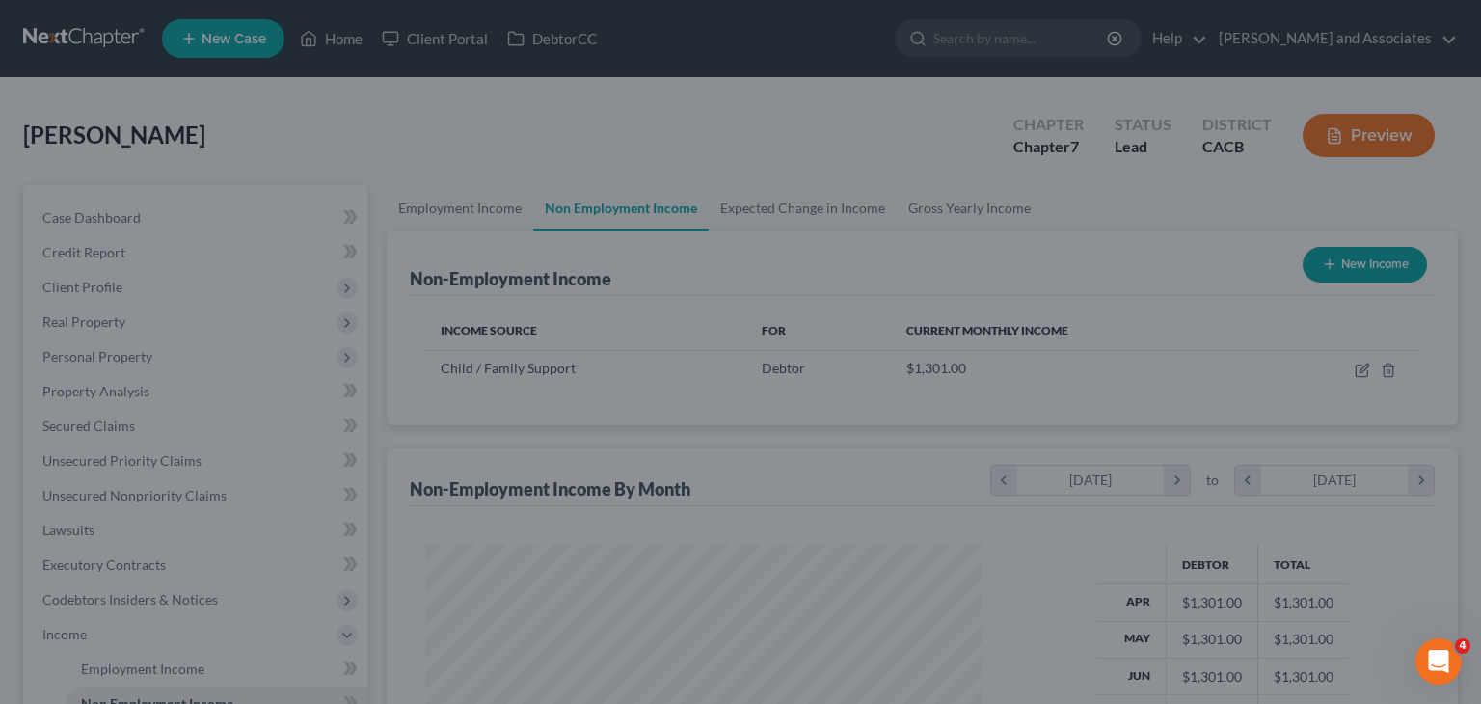
scroll to position [964067, 963814]
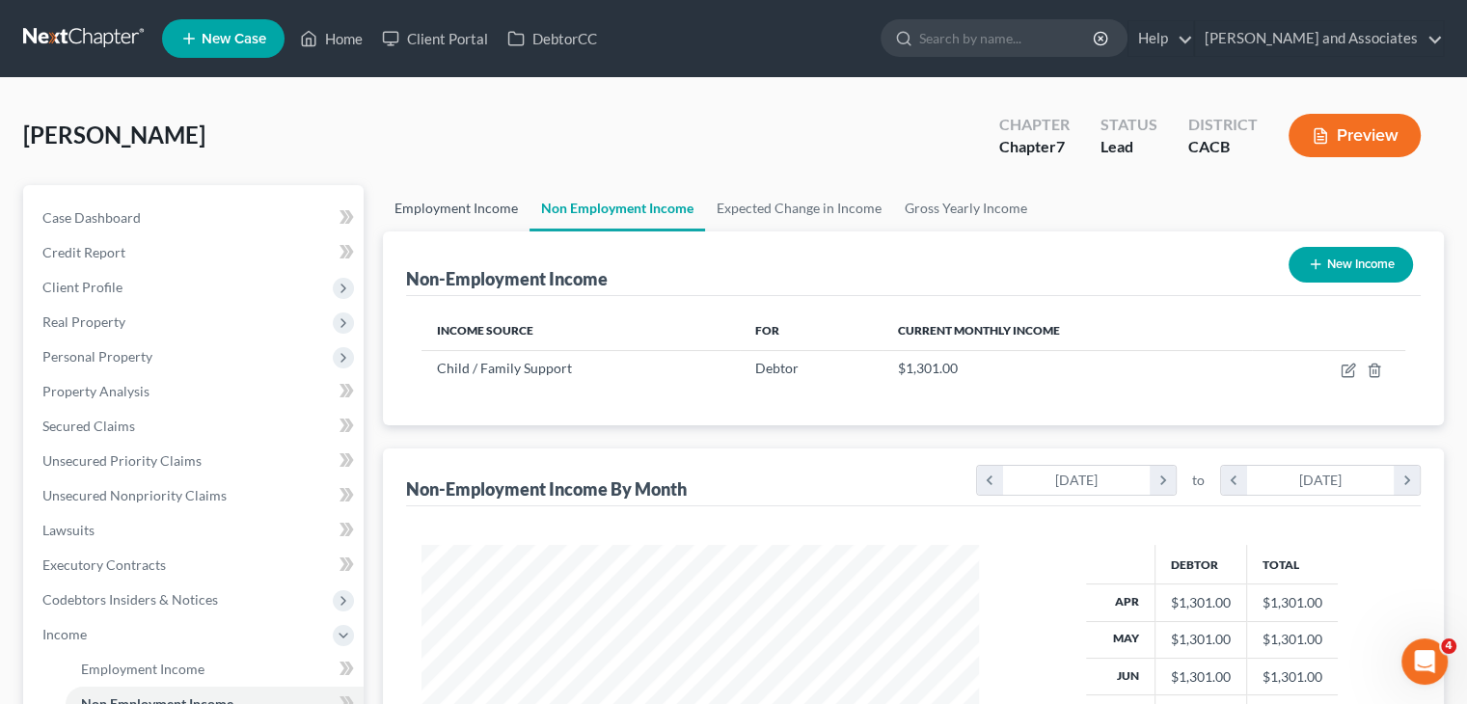
click at [470, 207] on link "Employment Income" at bounding box center [456, 208] width 147 height 46
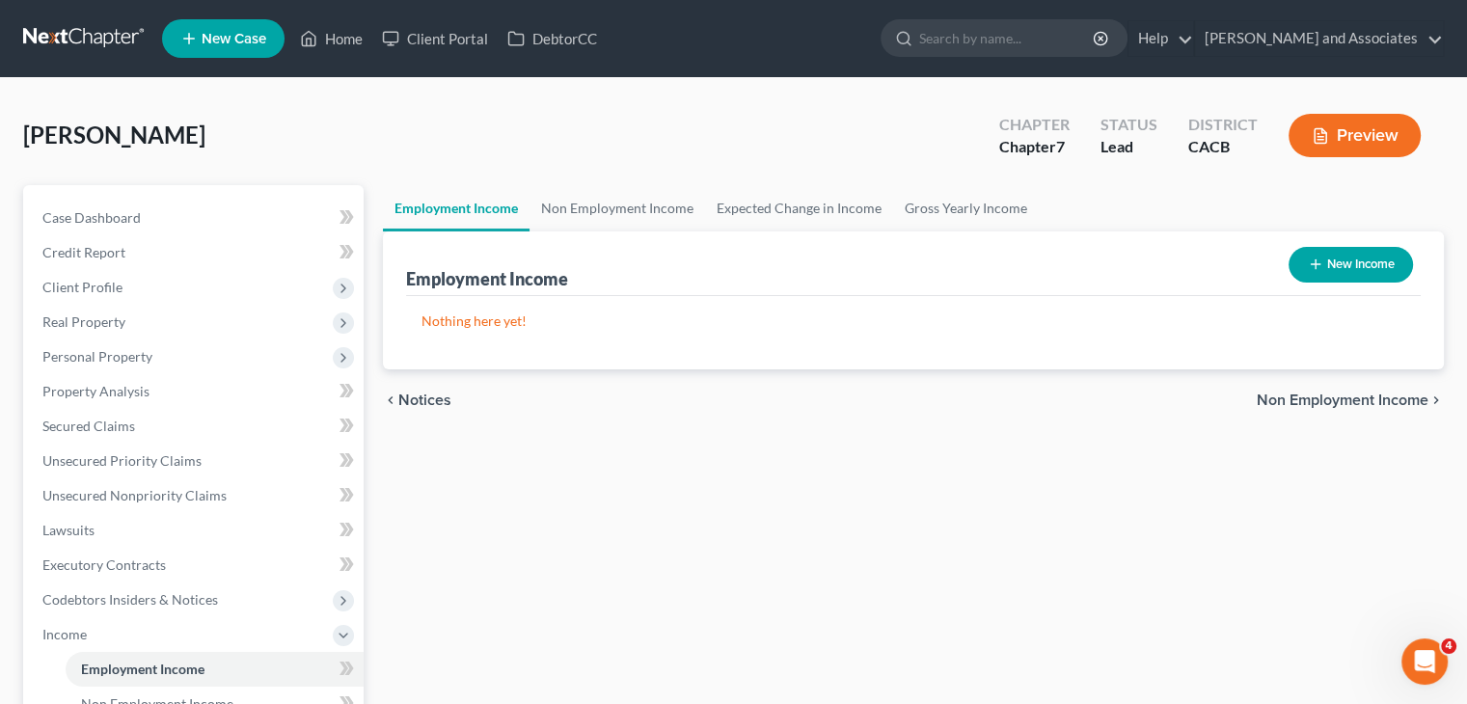
click at [1338, 254] on button "New Income" at bounding box center [1350, 265] width 124 height 36
select select "0"
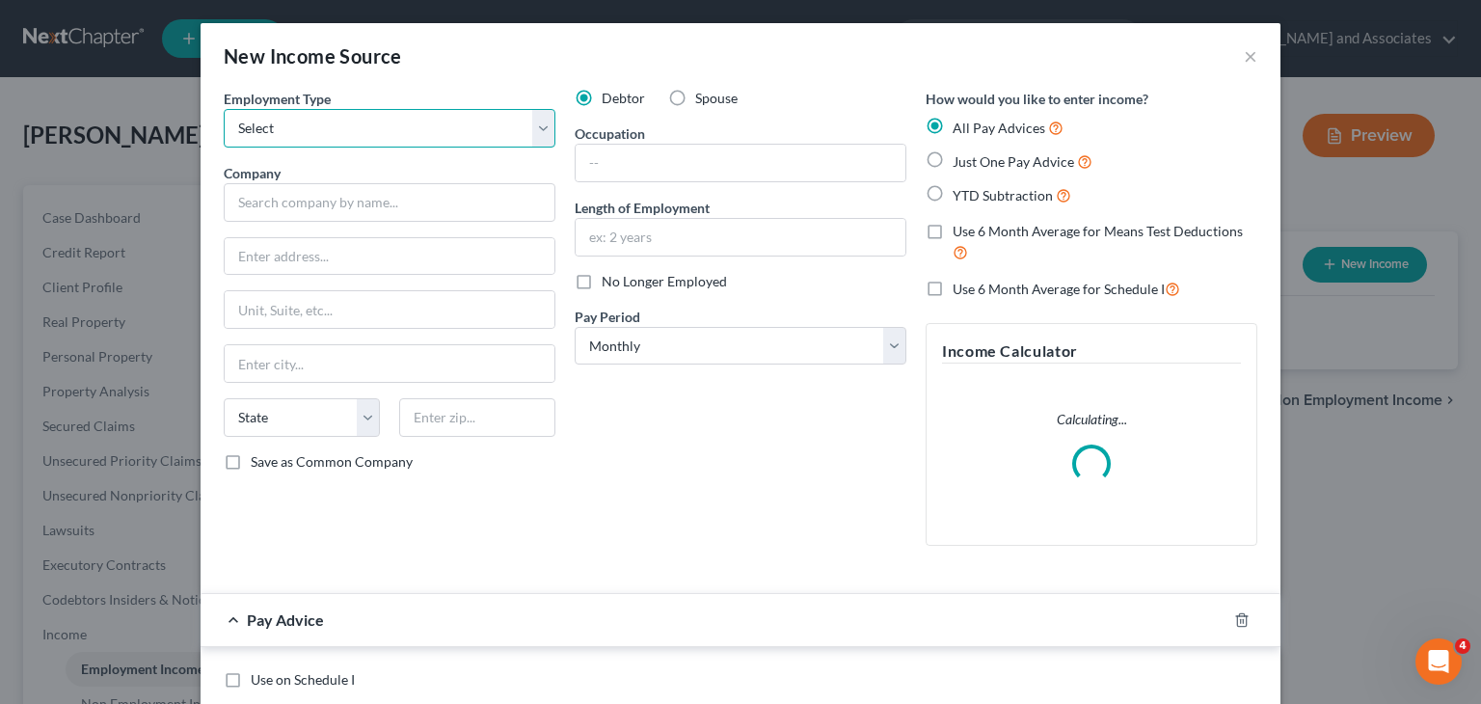
click at [414, 112] on select "Select Full or Part Time Employment Self Employment" at bounding box center [390, 128] width 332 height 39
select select "0"
click at [224, 109] on select "Select Full or Part Time Employment Self Employment" at bounding box center [390, 128] width 332 height 39
click at [614, 169] on input "text" at bounding box center [741, 163] width 330 height 37
type input "R"
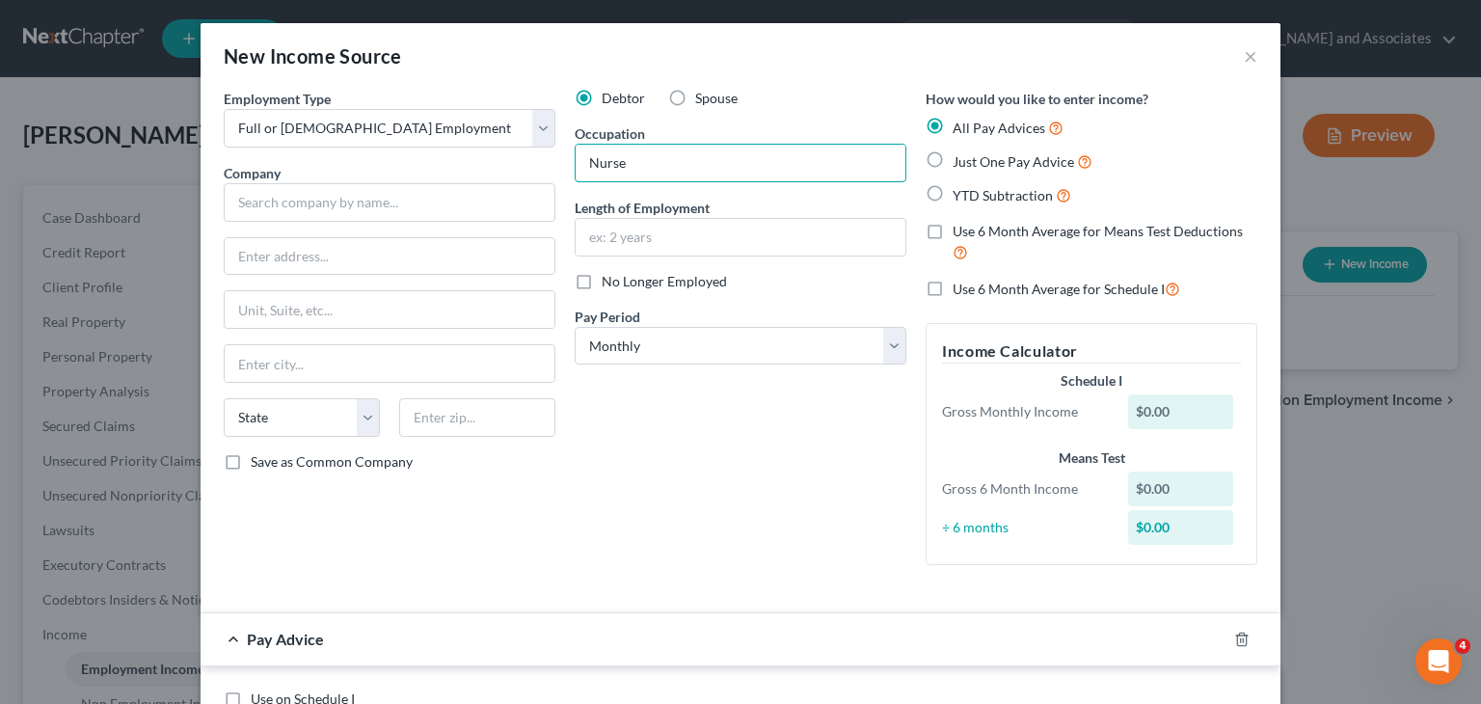
type input "Nurse"
click at [602, 283] on label "No Longer Employed" at bounding box center [664, 281] width 125 height 19
click at [610, 283] on input "No Longer Employed" at bounding box center [616, 278] width 13 height 13
checkbox input "true"
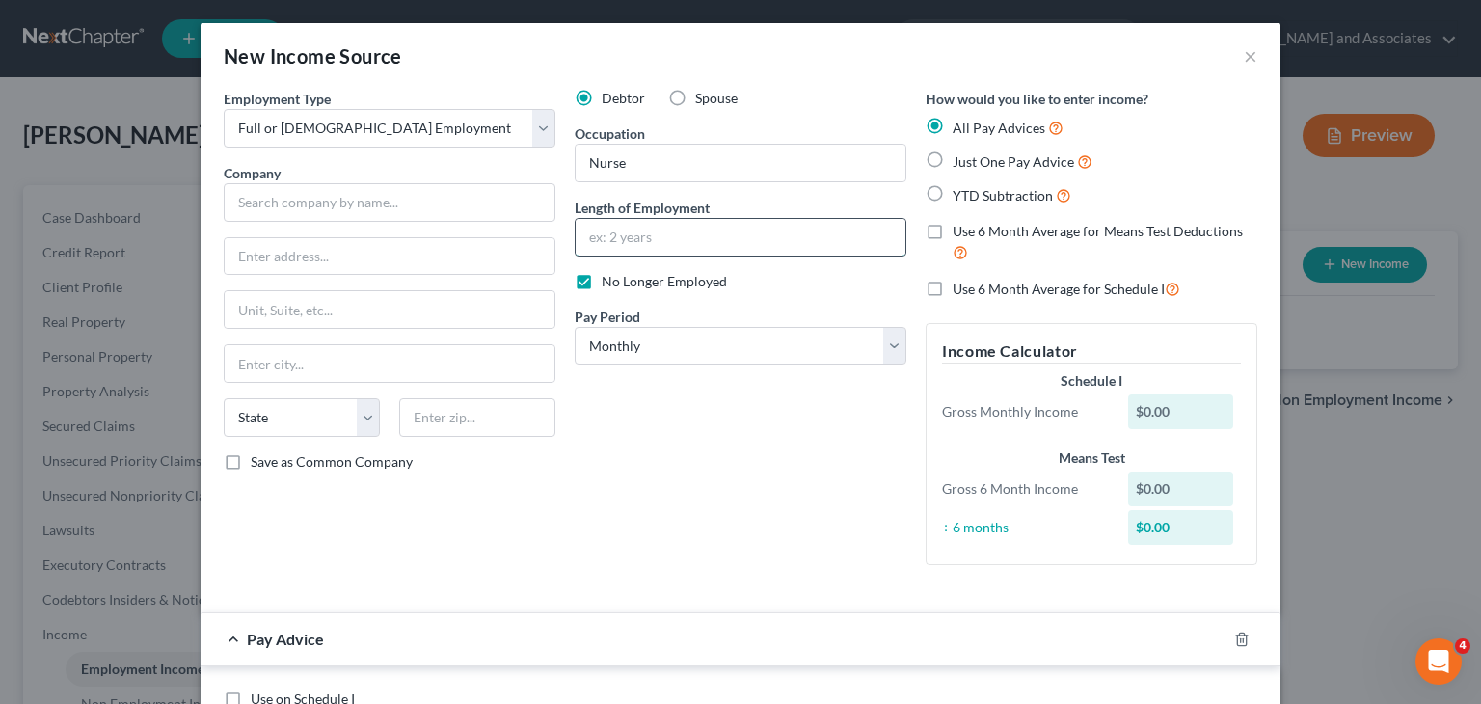
drag, startPoint x: 665, startPoint y: 237, endPoint x: 684, endPoint y: 237, distance: 18.3
click at [665, 237] on input "text" at bounding box center [741, 237] width 330 height 37
type input "1 year"
click at [357, 202] on input "text" at bounding box center [390, 202] width 332 height 39
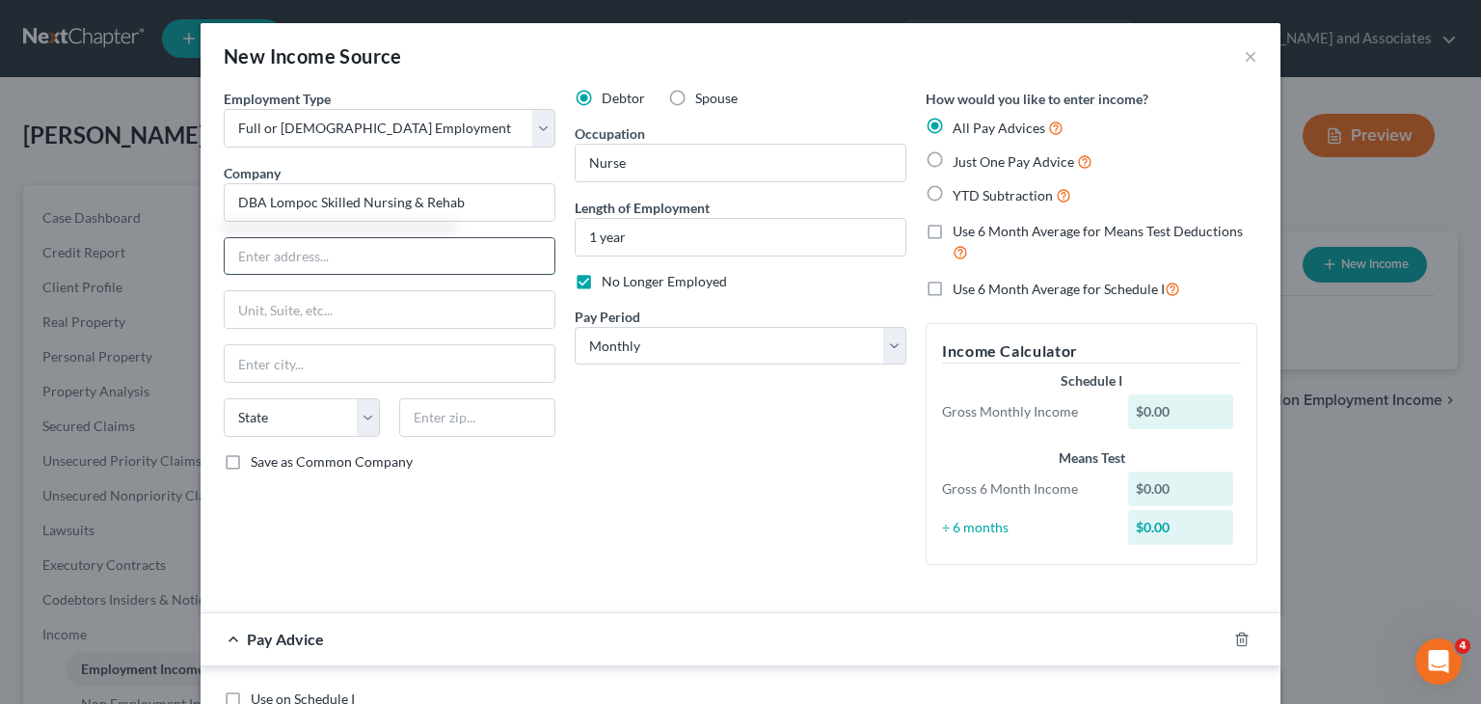
click at [272, 259] on input "text" at bounding box center [390, 256] width 330 height 37
type input "DBA Lompoc Skilled Nursing & Rehab"
type input "6 Hutton Centre Drive Ste 400"
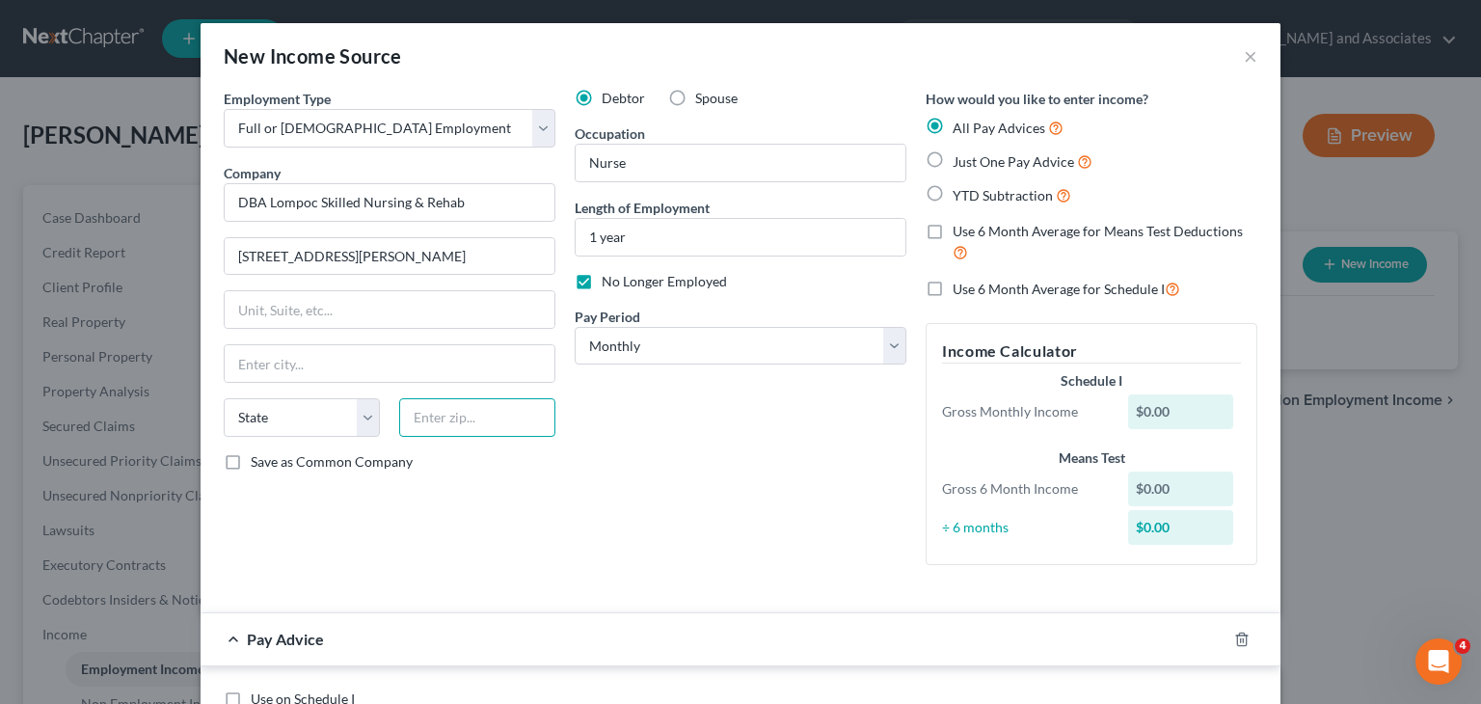
click at [493, 426] on input "text" at bounding box center [477, 417] width 156 height 39
type input "92707"
click at [957, 568] on div "How would you like to enter income? All Pay Advices Just One Pay Advice YTD Sub…" at bounding box center [1091, 335] width 351 height 492
type input "Santa Ana"
select select "4"
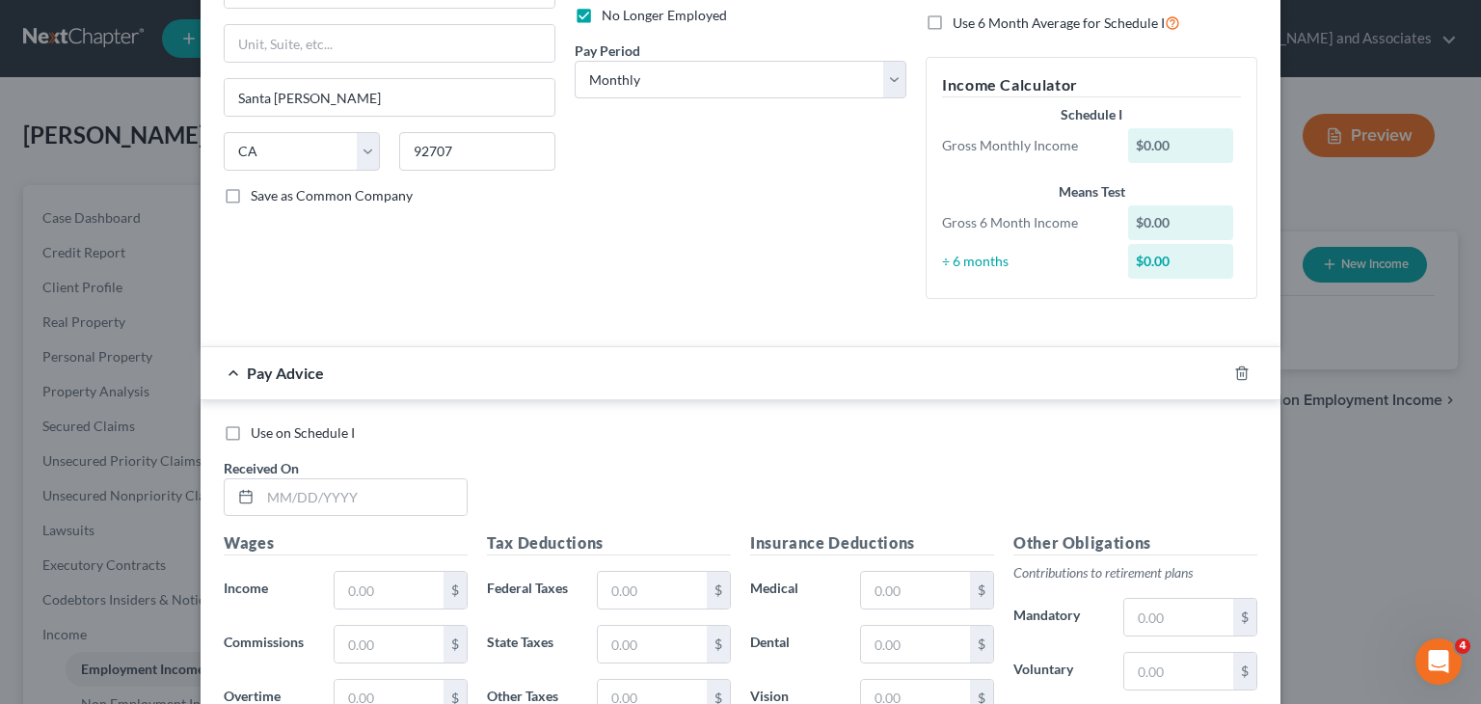
scroll to position [386, 0]
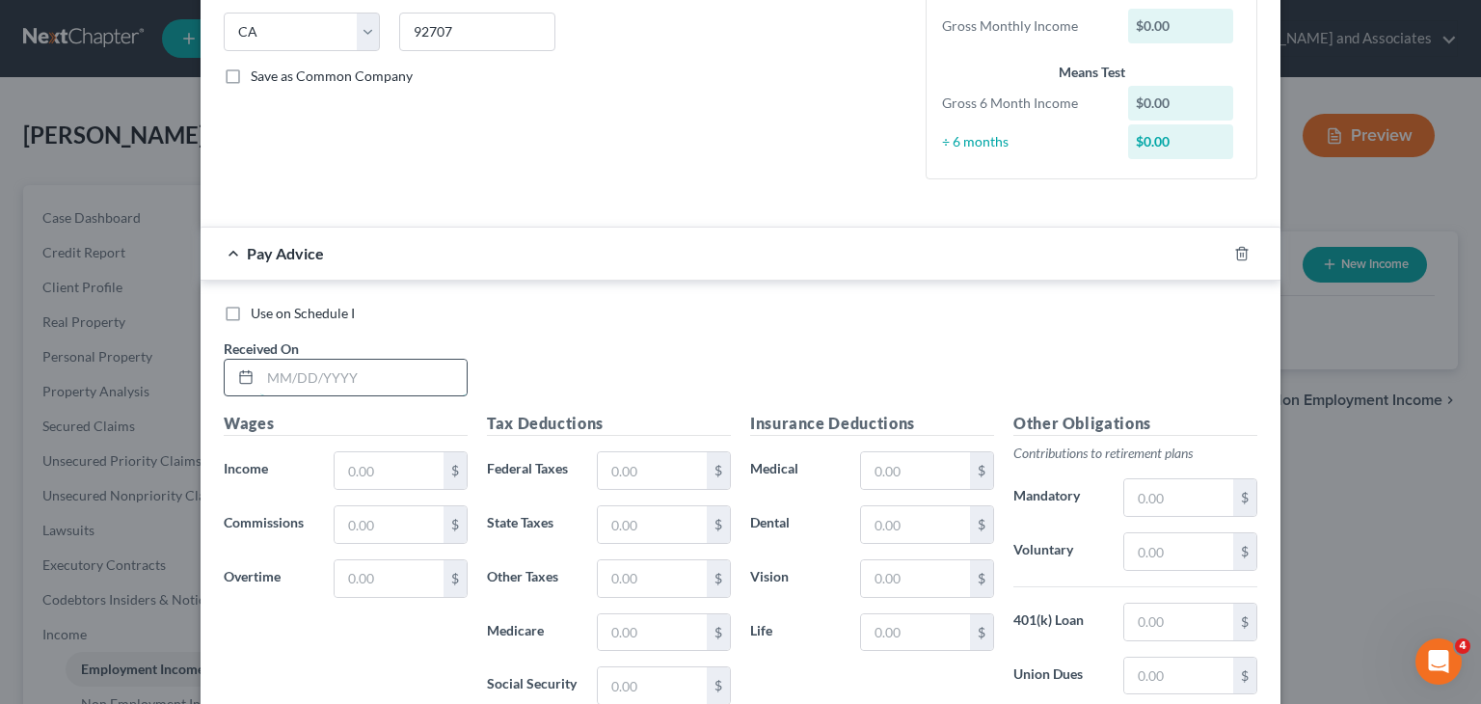
click at [378, 383] on input "text" at bounding box center [363, 378] width 206 height 37
type input "04/04/25"
click at [379, 463] on input "text" at bounding box center [389, 470] width 109 height 37
type input "4,291.42"
click at [623, 465] on input "text" at bounding box center [652, 470] width 109 height 37
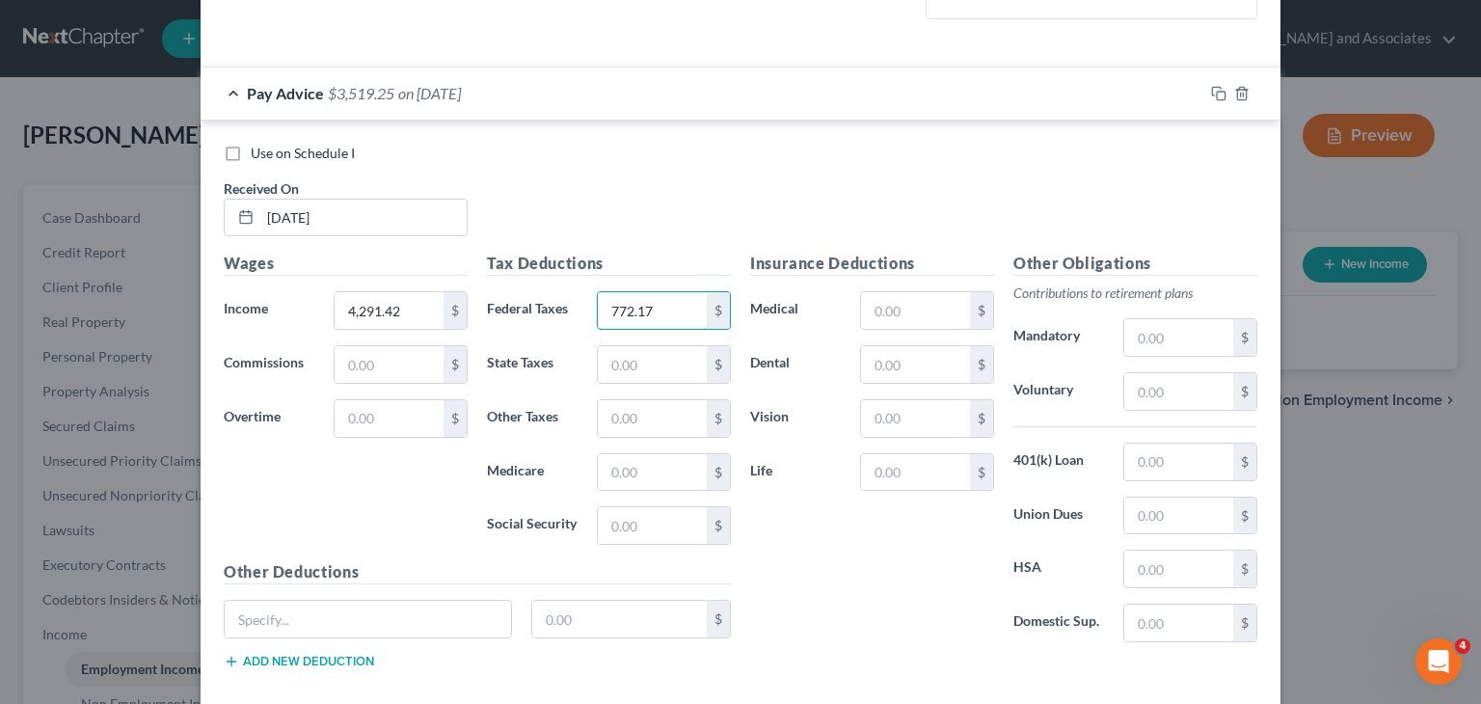
scroll to position [579, 0]
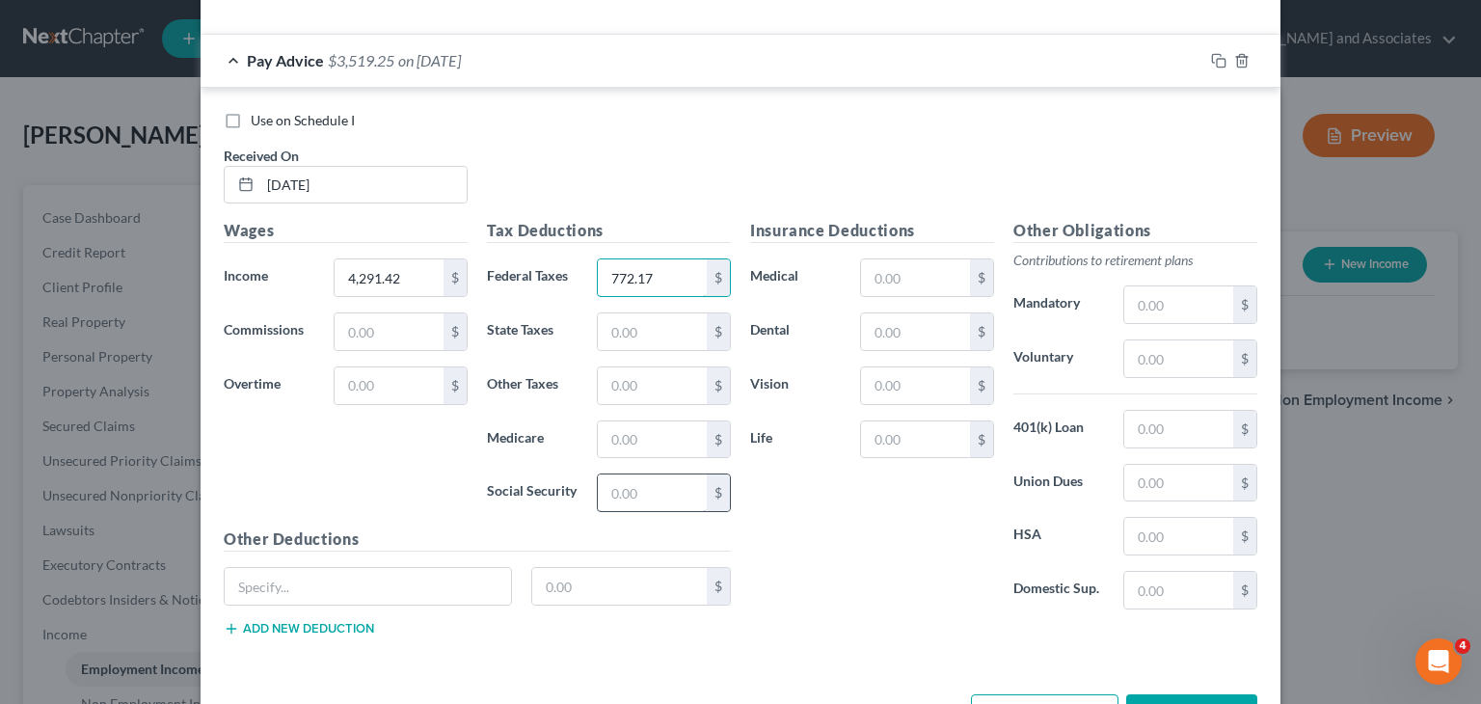
type input "772.17"
click at [649, 483] on input "text" at bounding box center [652, 492] width 109 height 37
type input "231.73"
click at [664, 448] on input "text" at bounding box center [652, 439] width 109 height 37
type input "54.20"
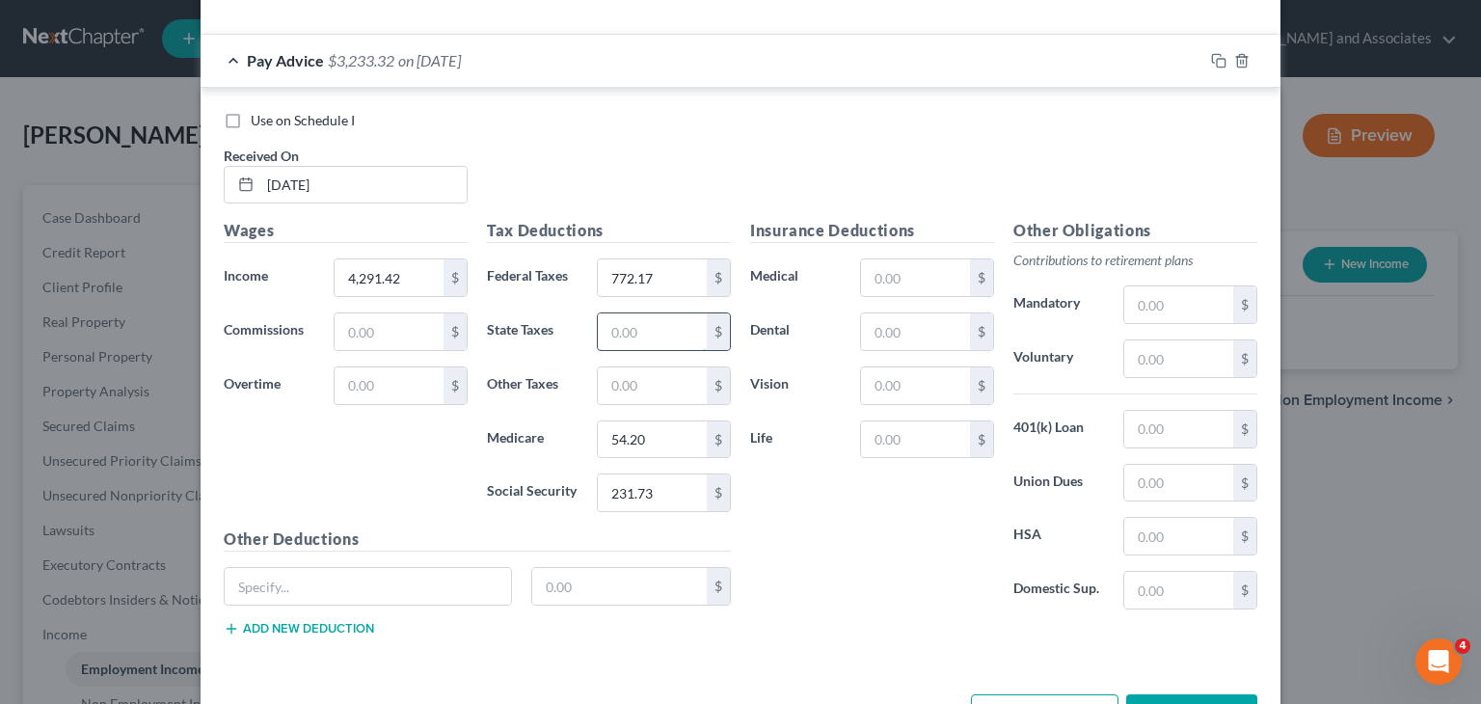
click at [651, 335] on input "text" at bounding box center [652, 331] width 109 height 37
type input "114.66"
click at [608, 376] on input "text" at bounding box center [652, 385] width 109 height 37
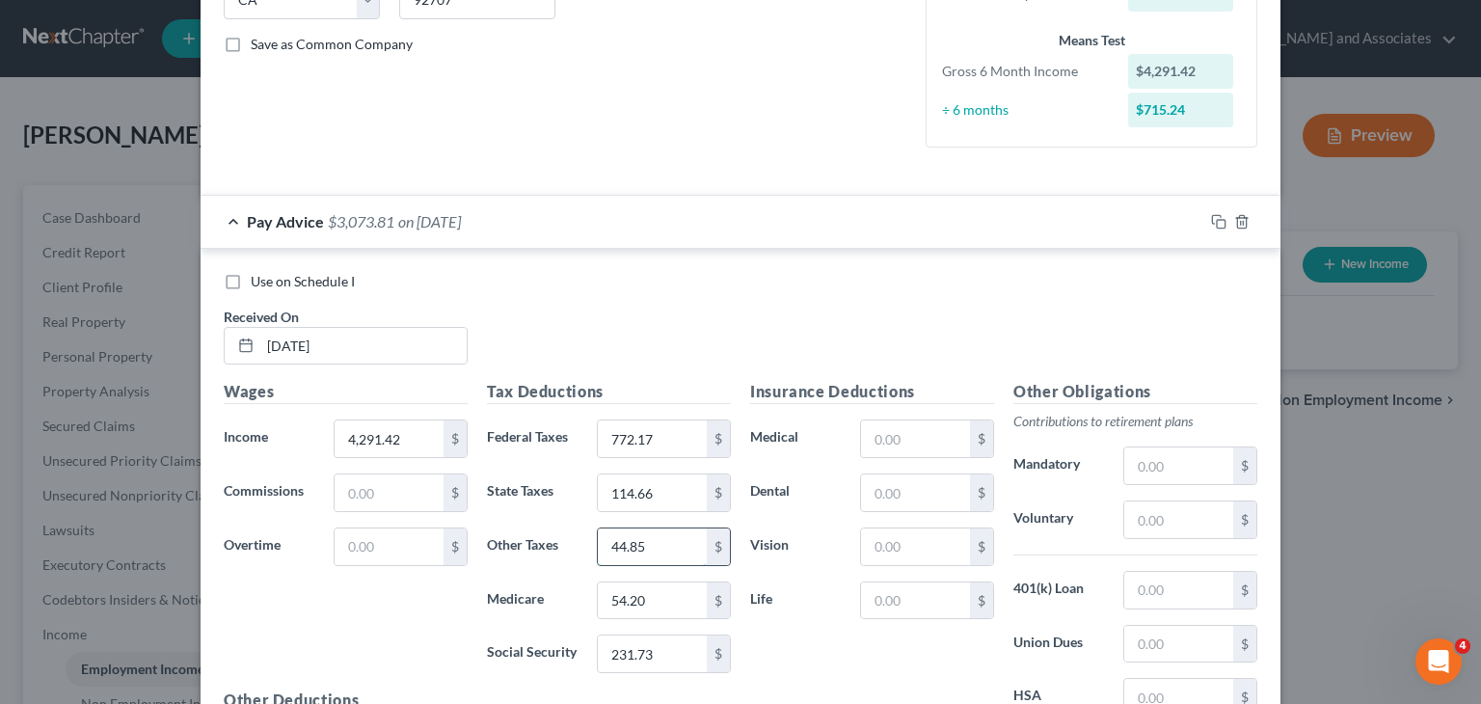
scroll to position [386, 0]
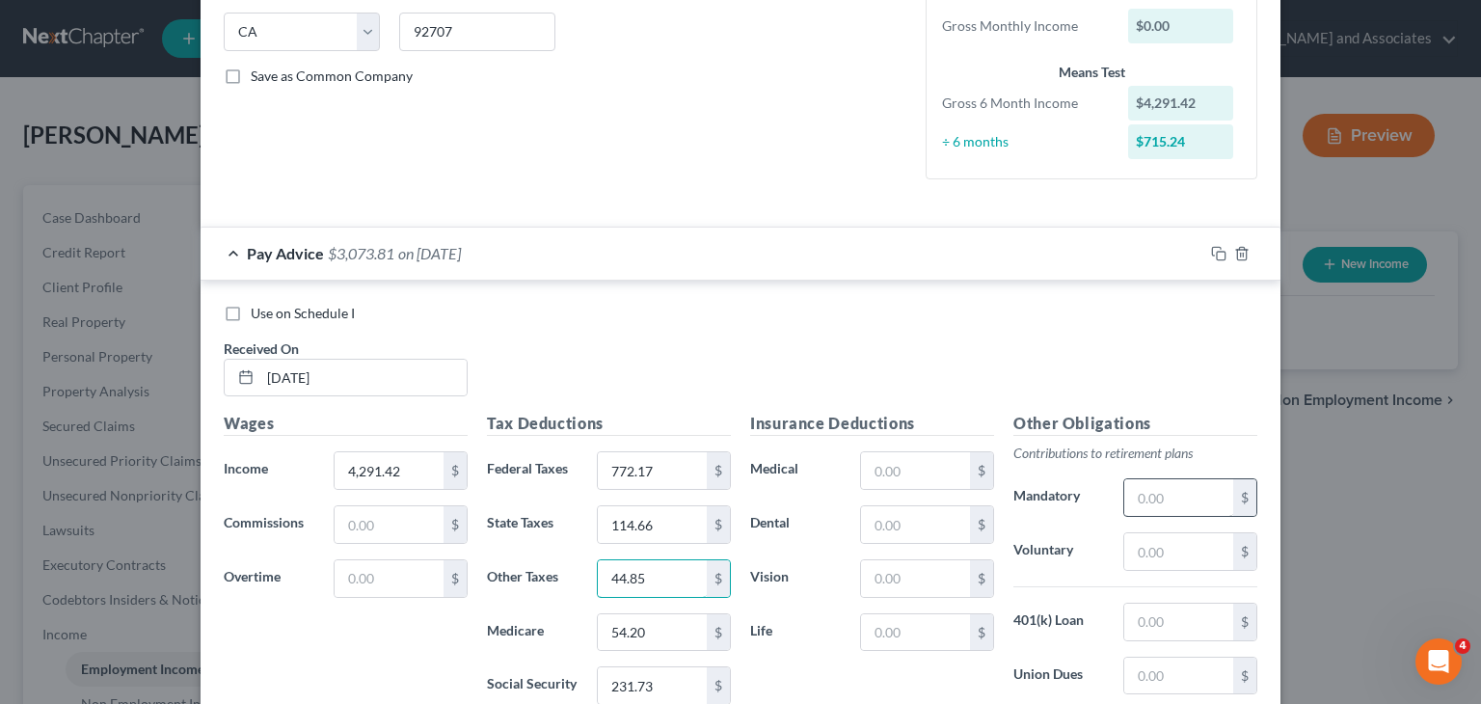
type input "44.85"
drag, startPoint x: 1193, startPoint y: 505, endPoint x: 1179, endPoint y: 480, distance: 28.9
click at [1193, 505] on input "text" at bounding box center [1179, 497] width 109 height 37
type input "553.84"
click at [402, 474] on input "4,291.42" at bounding box center [389, 470] width 109 height 37
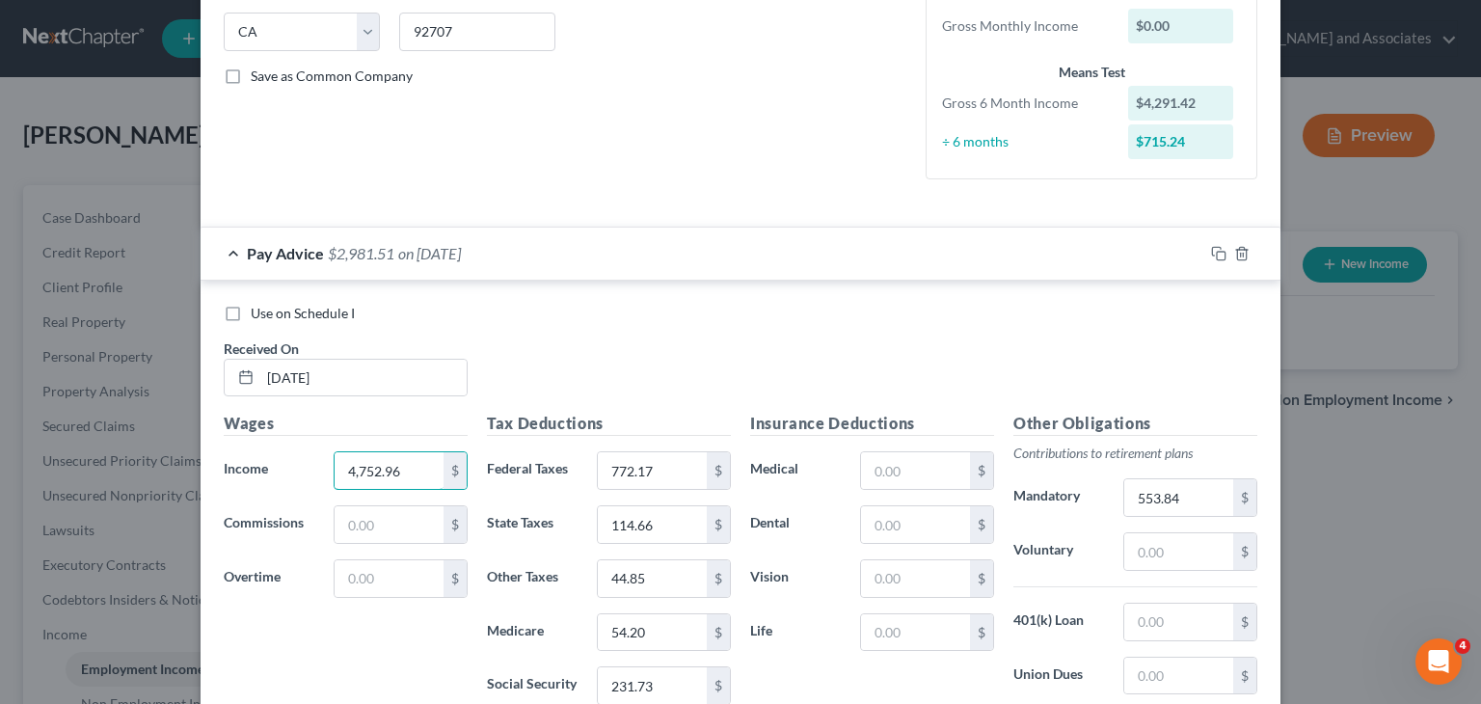
type input "4,752.96"
click at [229, 248] on div "Pay Advice $2,981.51 on 04/04/2025" at bounding box center [702, 253] width 1003 height 51
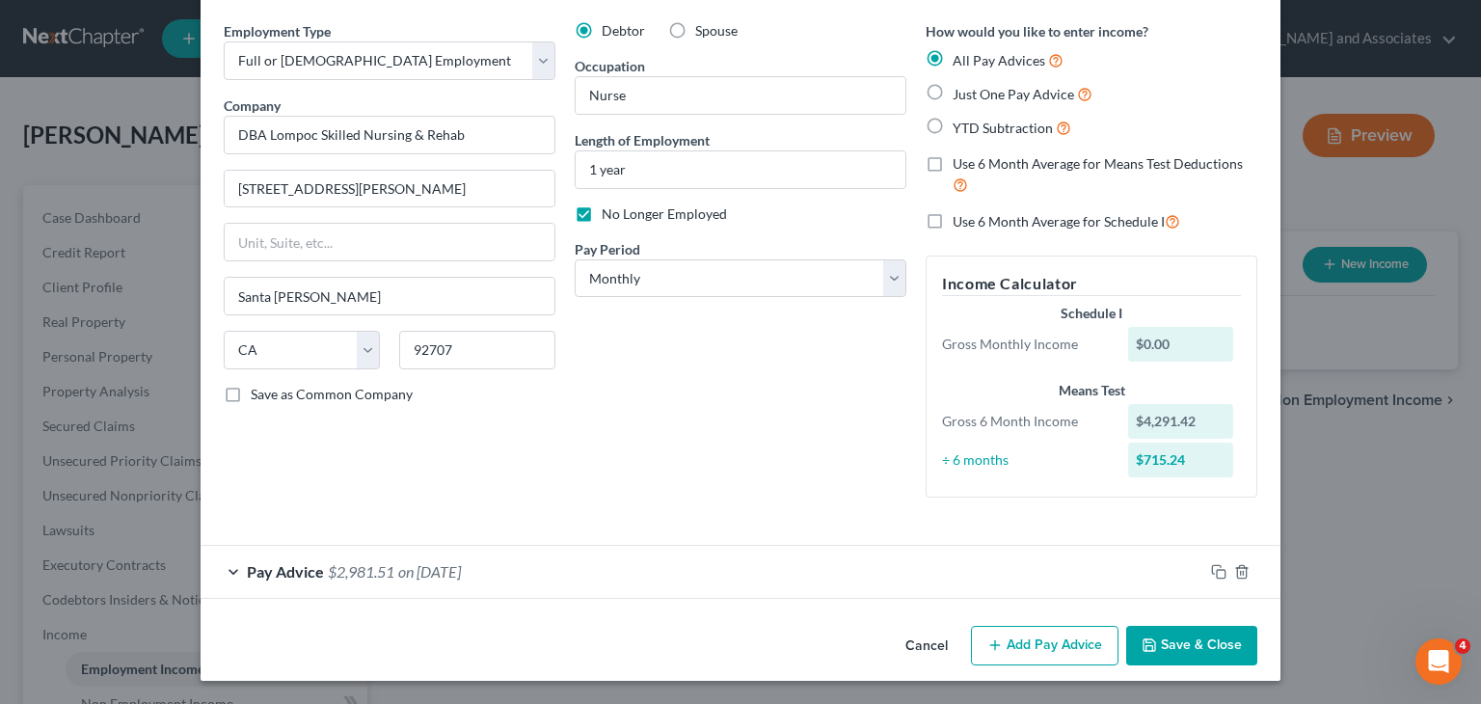
scroll to position [67, 0]
click at [1030, 658] on button "Add Pay Advice" at bounding box center [1045, 647] width 148 height 41
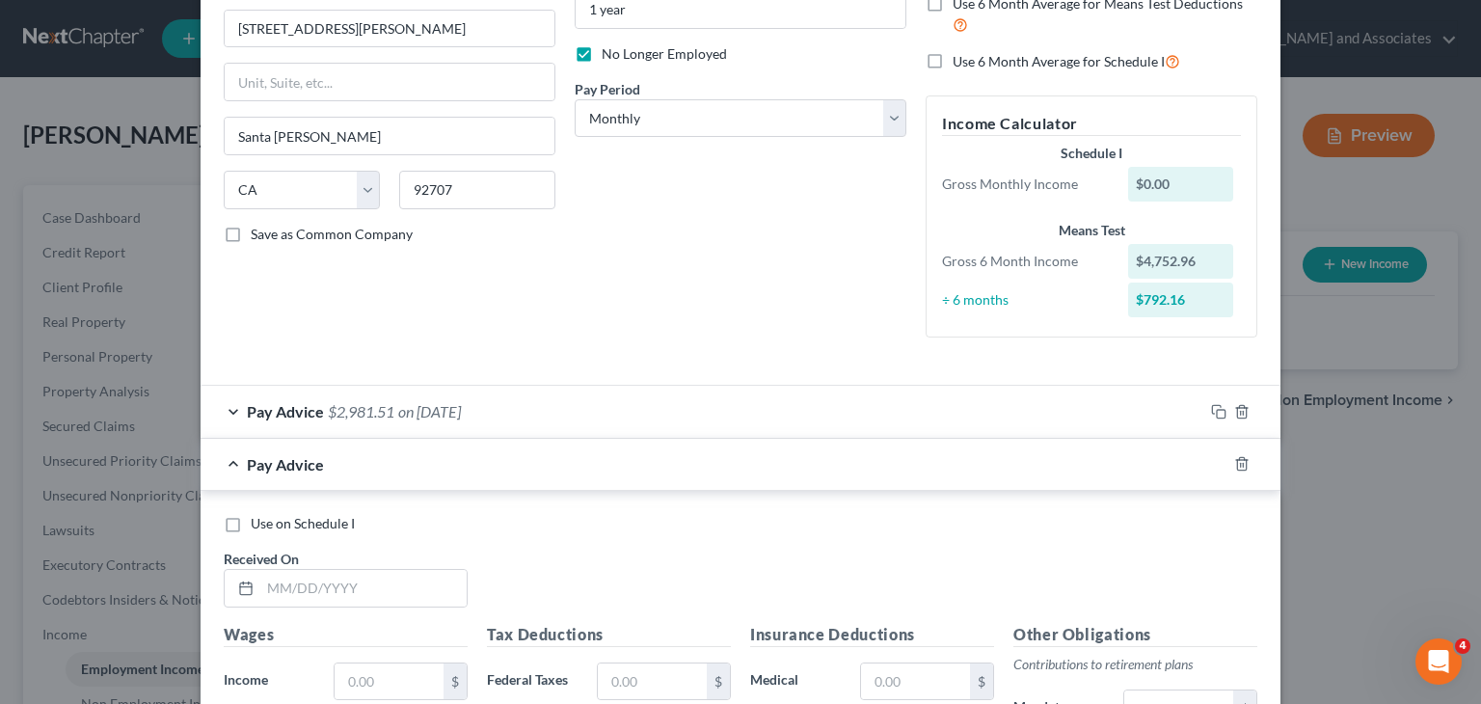
scroll to position [259, 0]
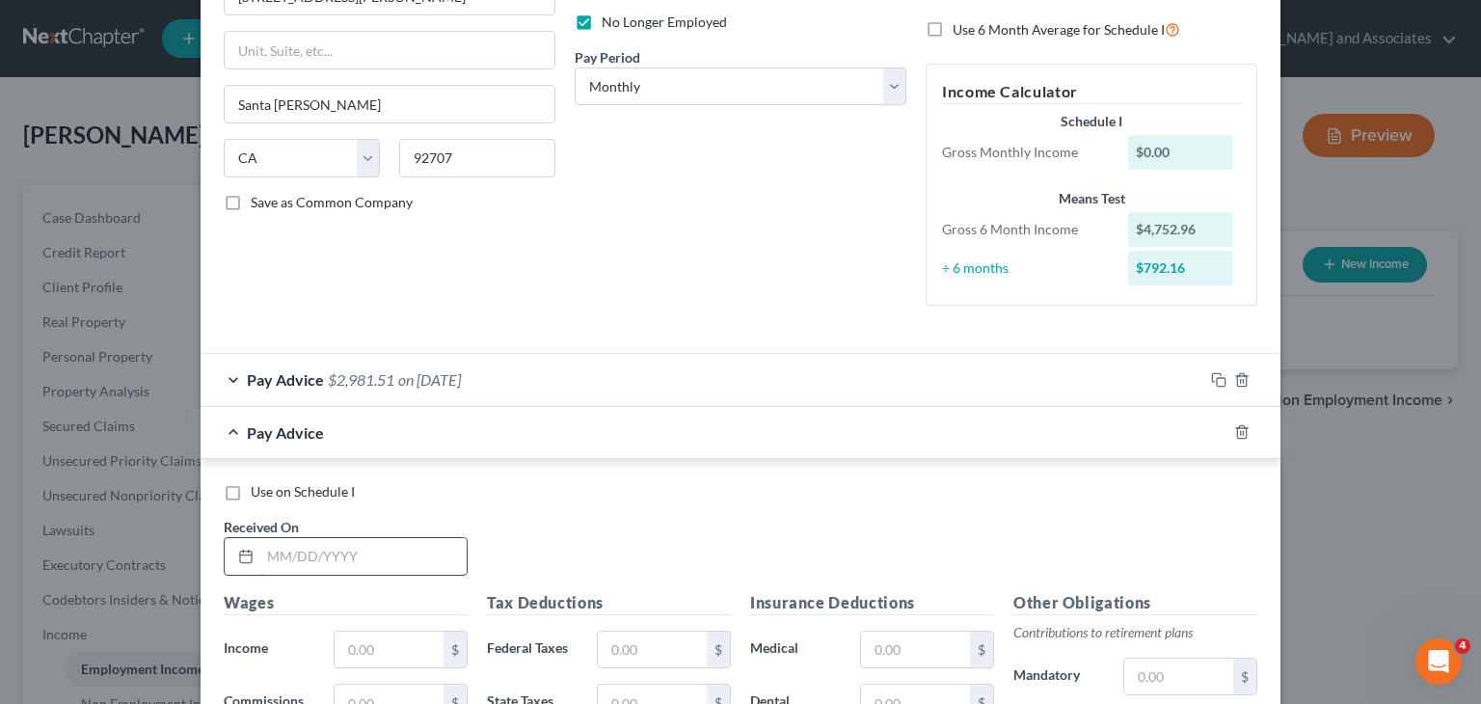
click at [332, 556] on input "text" at bounding box center [363, 556] width 206 height 37
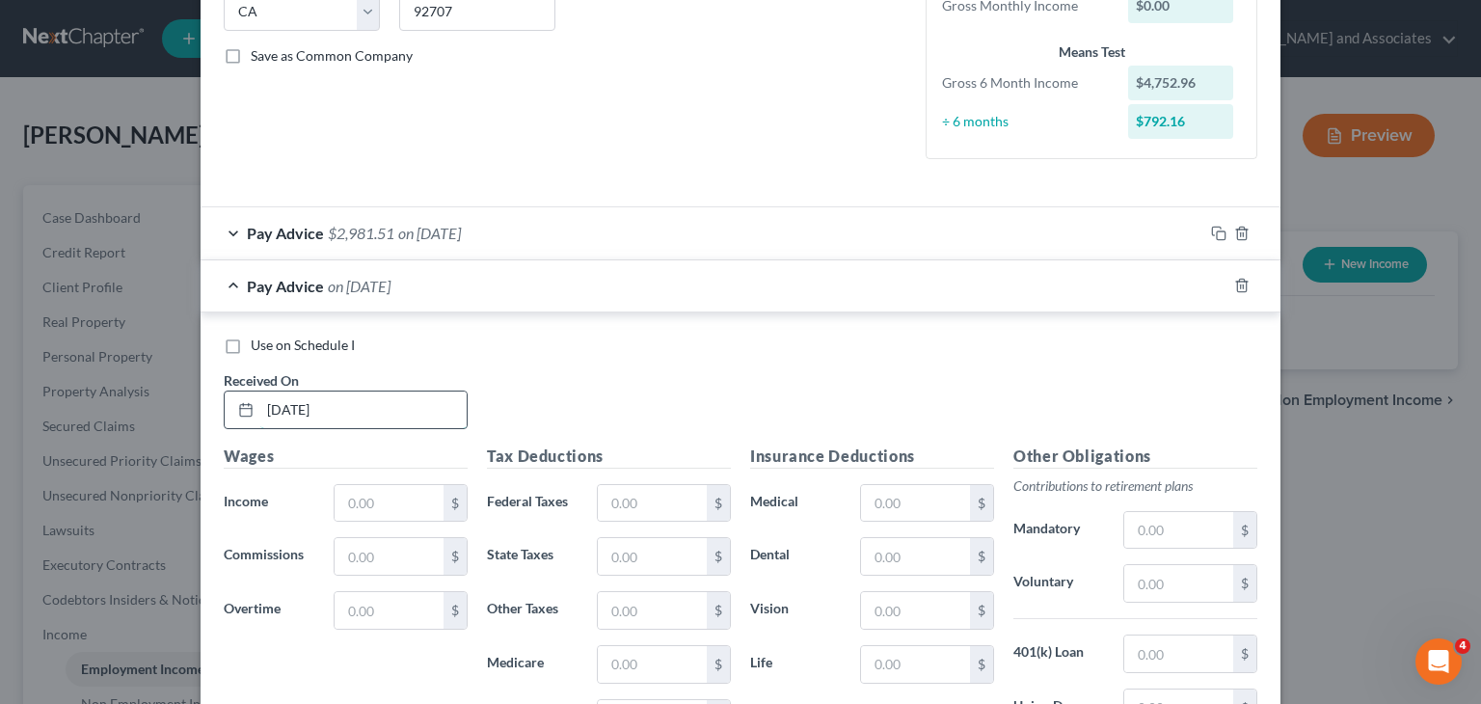
scroll to position [452, 0]
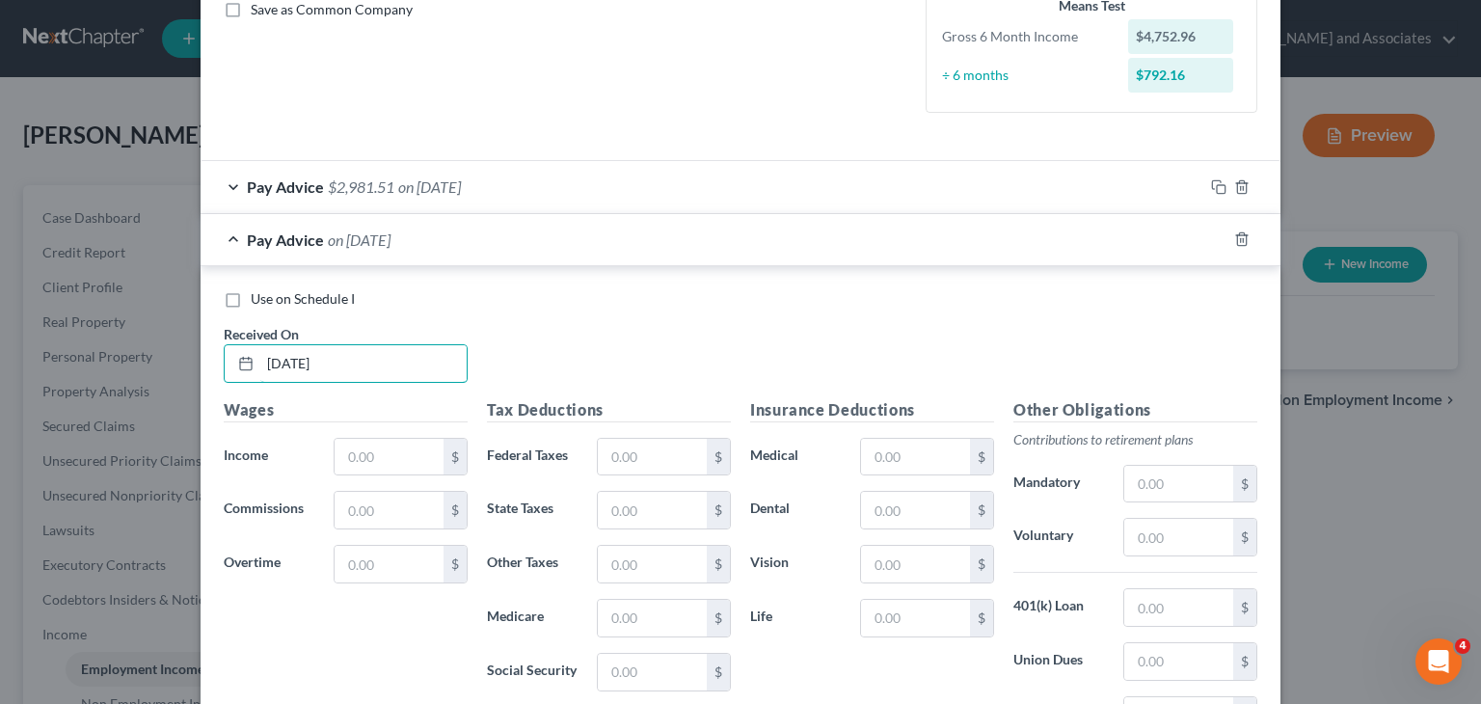
type input "04/18/25"
click at [393, 425] on div "Wages Income * $ Commissions $ Overtime $" at bounding box center [345, 552] width 263 height 309
click at [372, 452] on input "text" at bounding box center [389, 457] width 109 height 37
click at [402, 458] on input "text" at bounding box center [389, 457] width 109 height 37
type input "5,064.99"
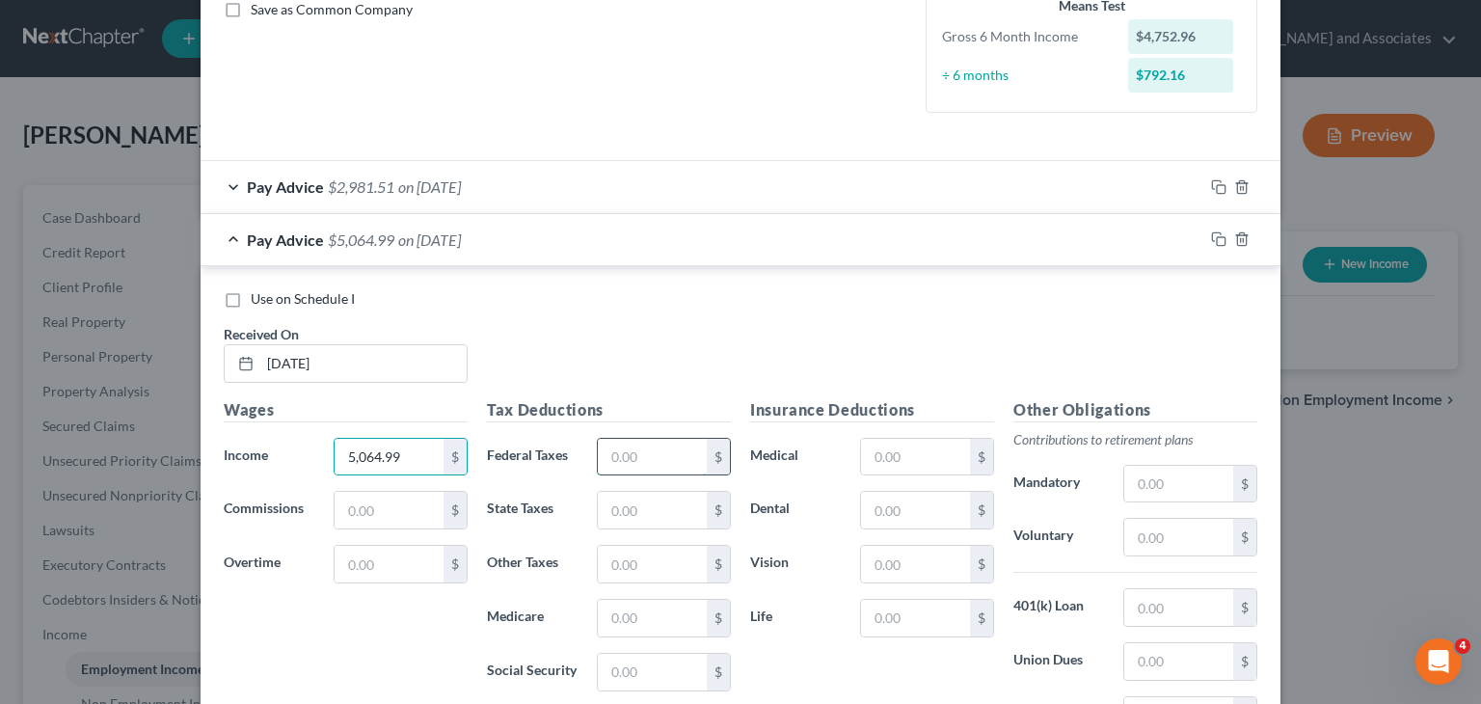
click at [627, 466] on input "text" at bounding box center [652, 457] width 109 height 37
type input "847.06"
click at [635, 655] on input "text" at bounding box center [652, 672] width 109 height 37
type input "251.08"
click at [667, 618] on input "text" at bounding box center [652, 618] width 109 height 37
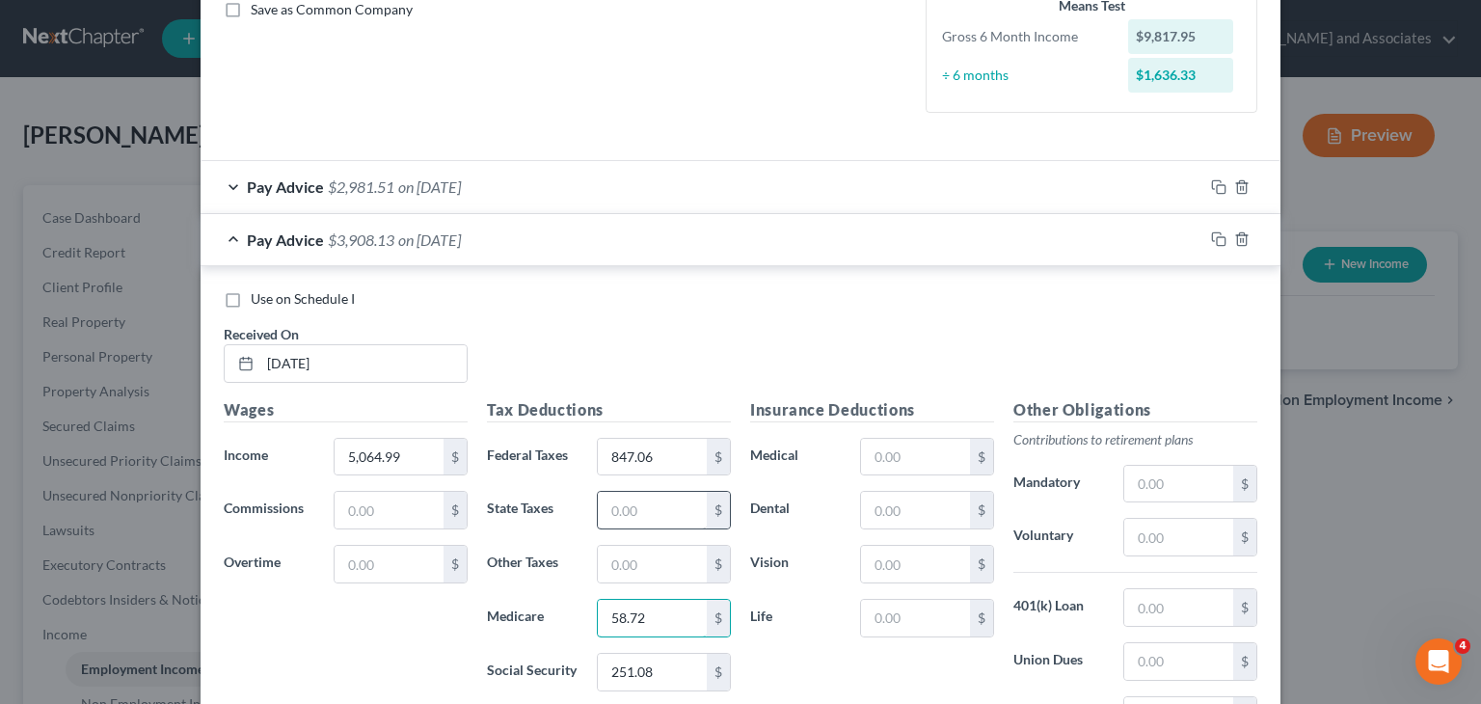
type input "58.72"
click at [608, 507] on input "text" at bounding box center [652, 510] width 109 height 37
type input "142.12"
click at [636, 549] on input "text" at bounding box center [652, 564] width 109 height 37
type input "48.60"
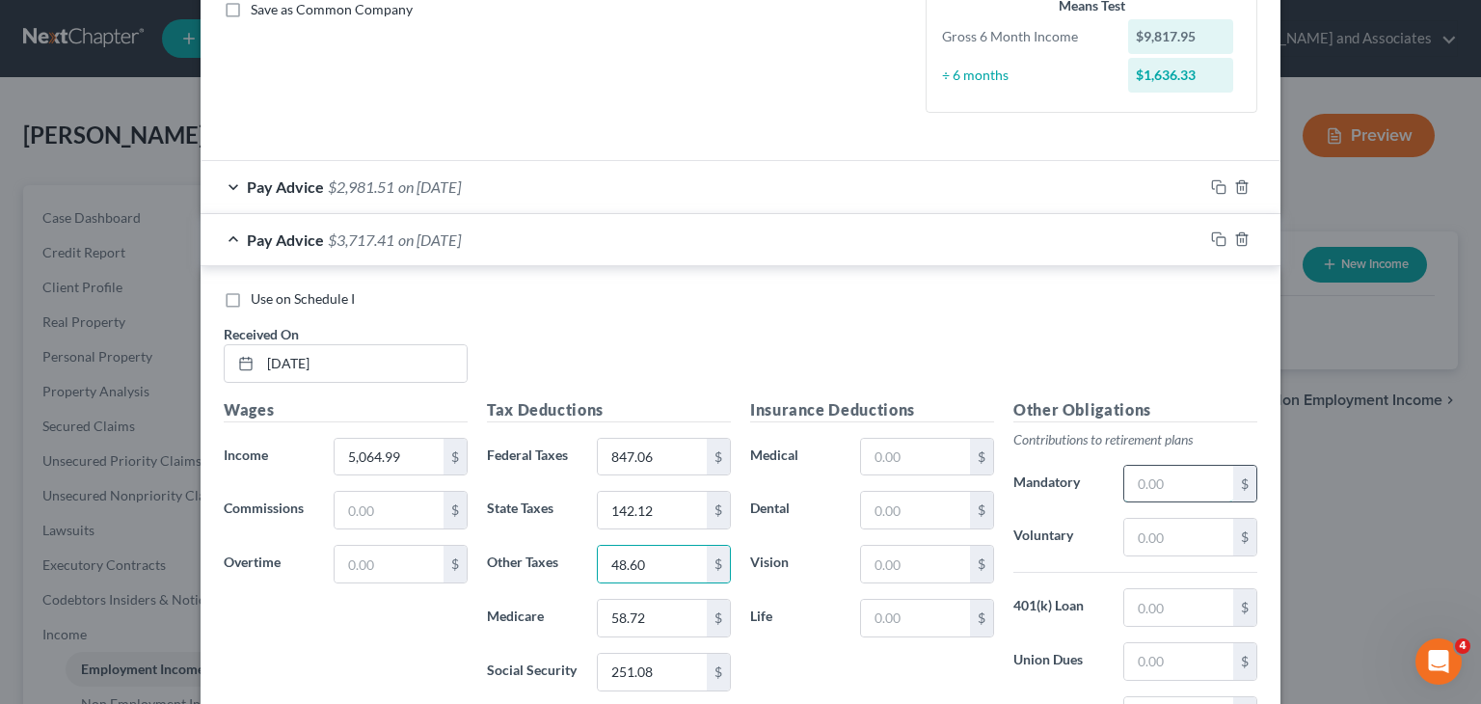
click at [1170, 488] on input "text" at bounding box center [1179, 484] width 109 height 37
type input "553.84"
click at [386, 249] on div "Pay Advice $3,163.57 on 04/18/2025" at bounding box center [702, 239] width 1003 height 51
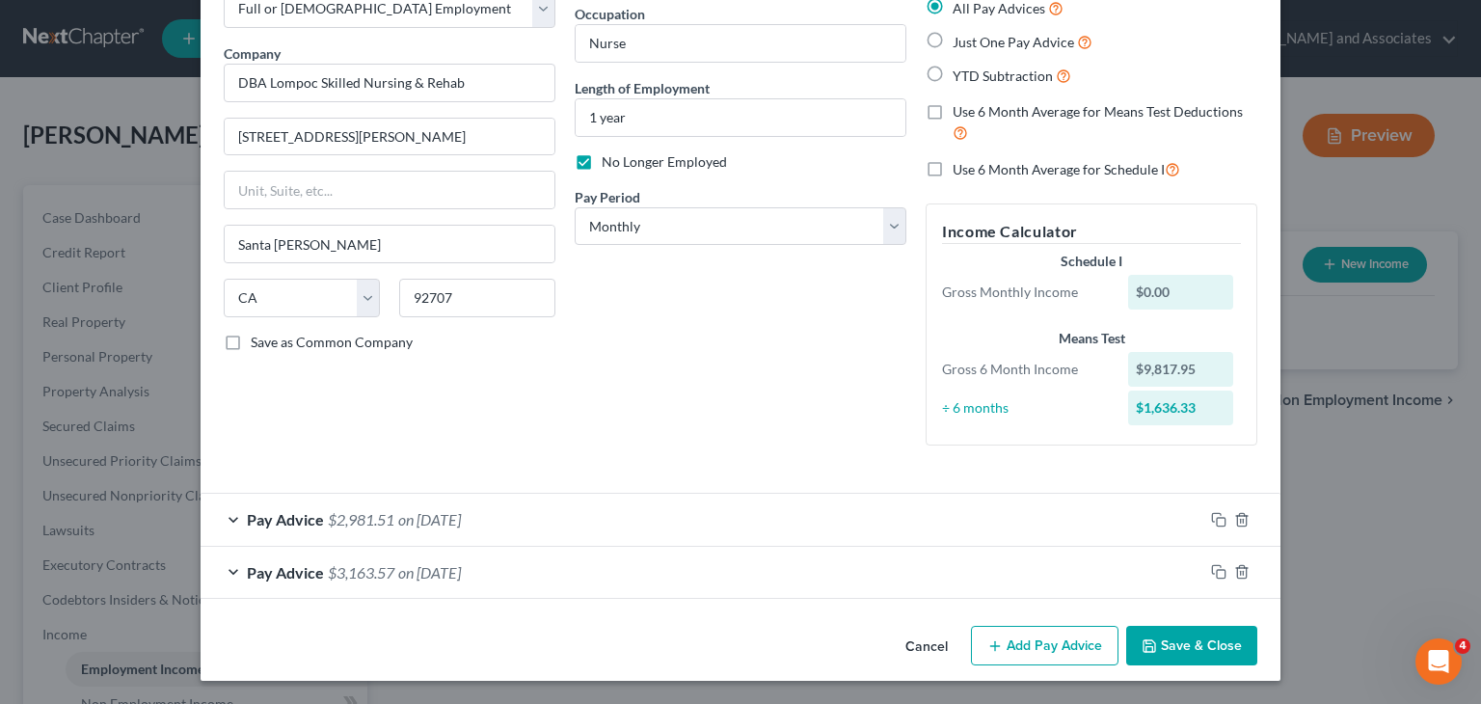
scroll to position [120, 0]
click at [999, 632] on button "Add Pay Advice" at bounding box center [1045, 646] width 148 height 41
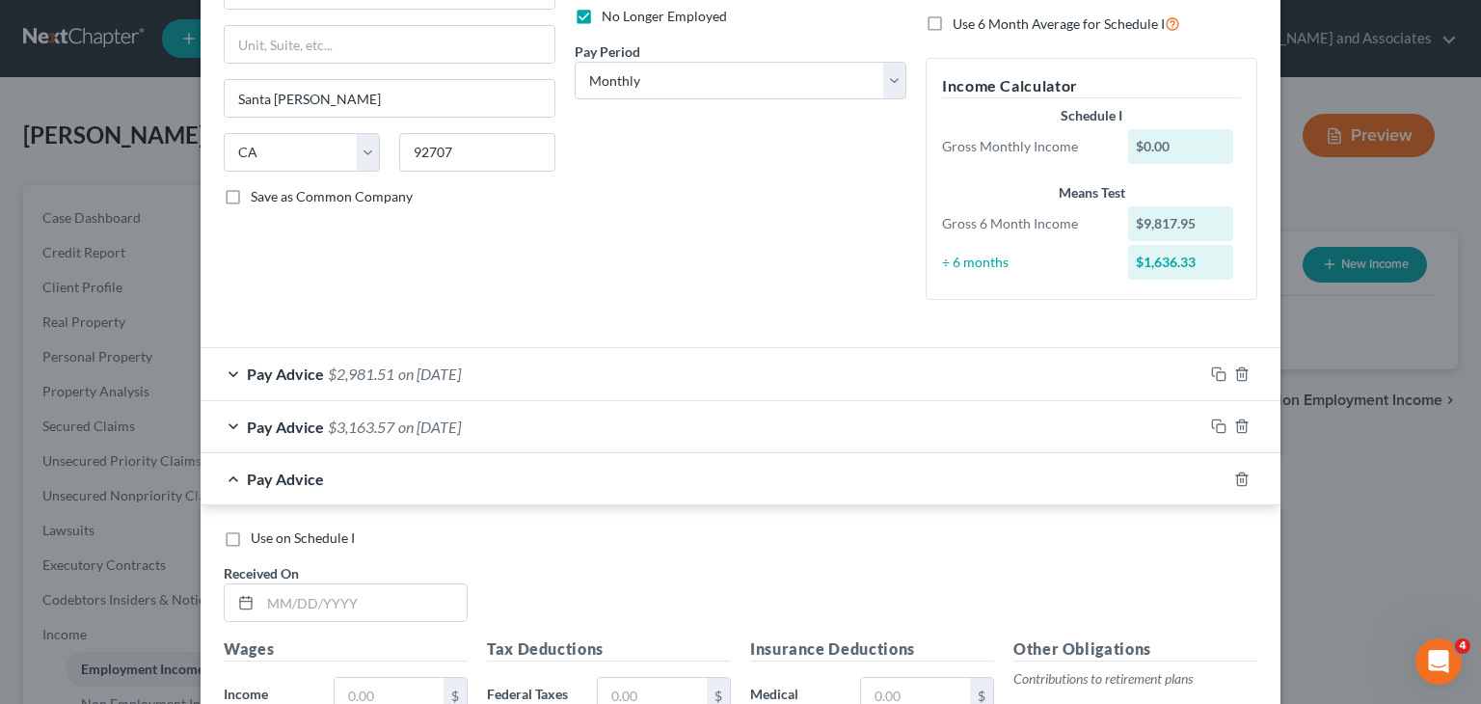
scroll to position [312, 0]
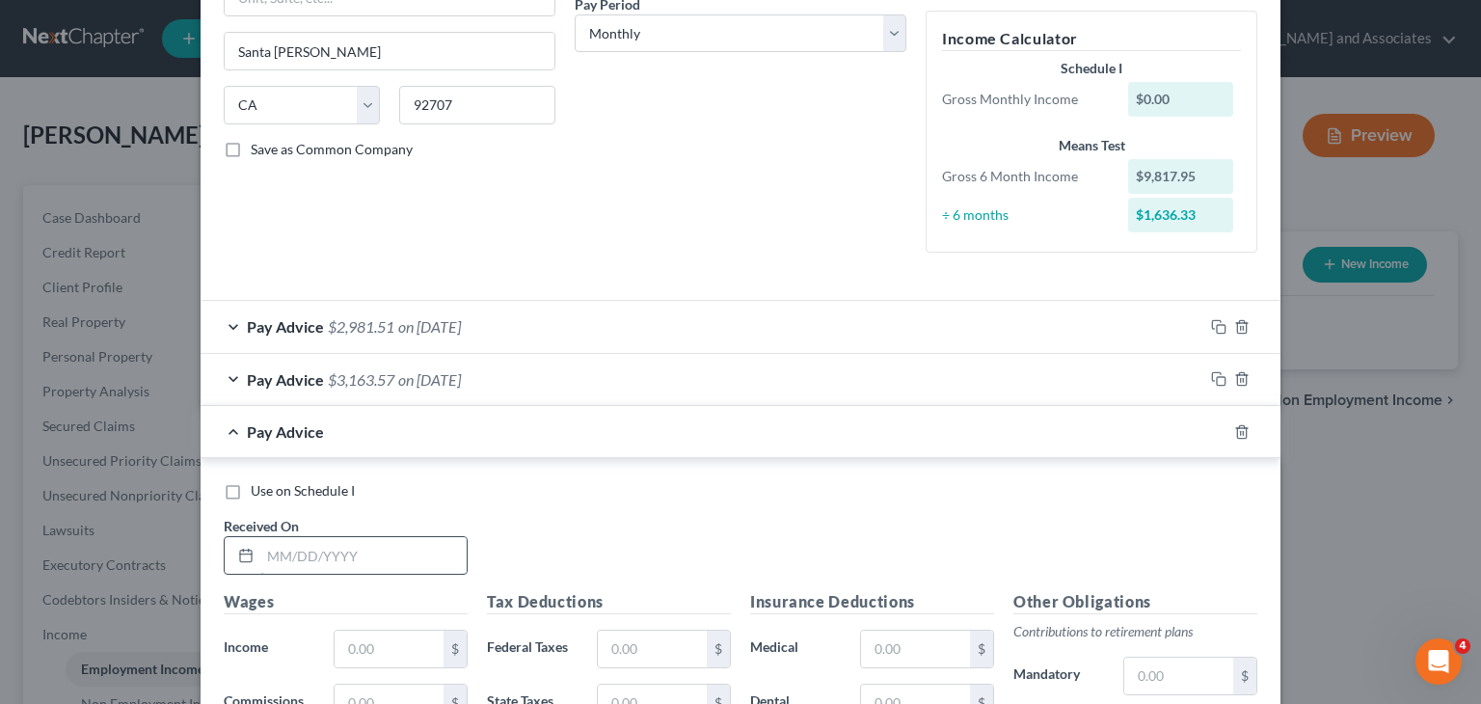
click at [386, 538] on input "text" at bounding box center [363, 555] width 206 height 37
type input "05/16/25"
click at [392, 647] on input "text" at bounding box center [389, 649] width 109 height 37
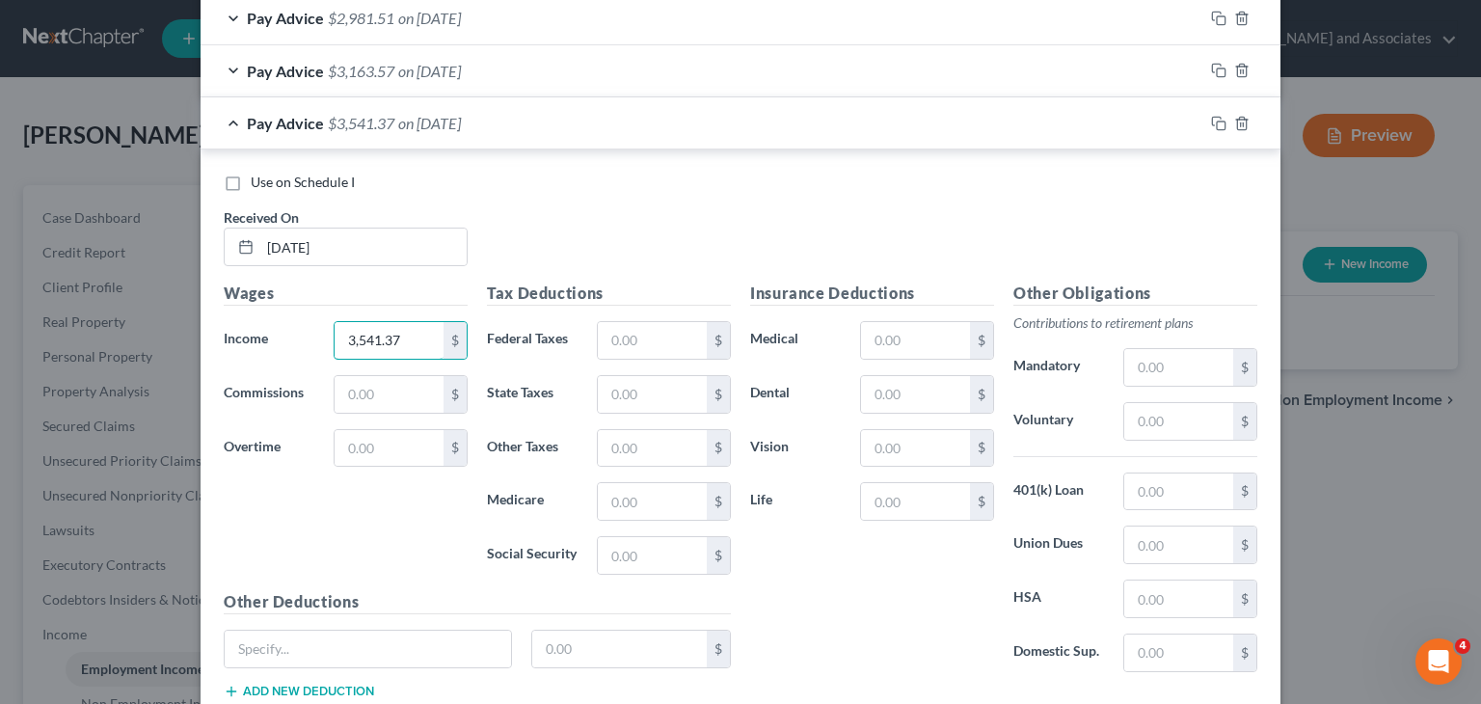
scroll to position [698, 0]
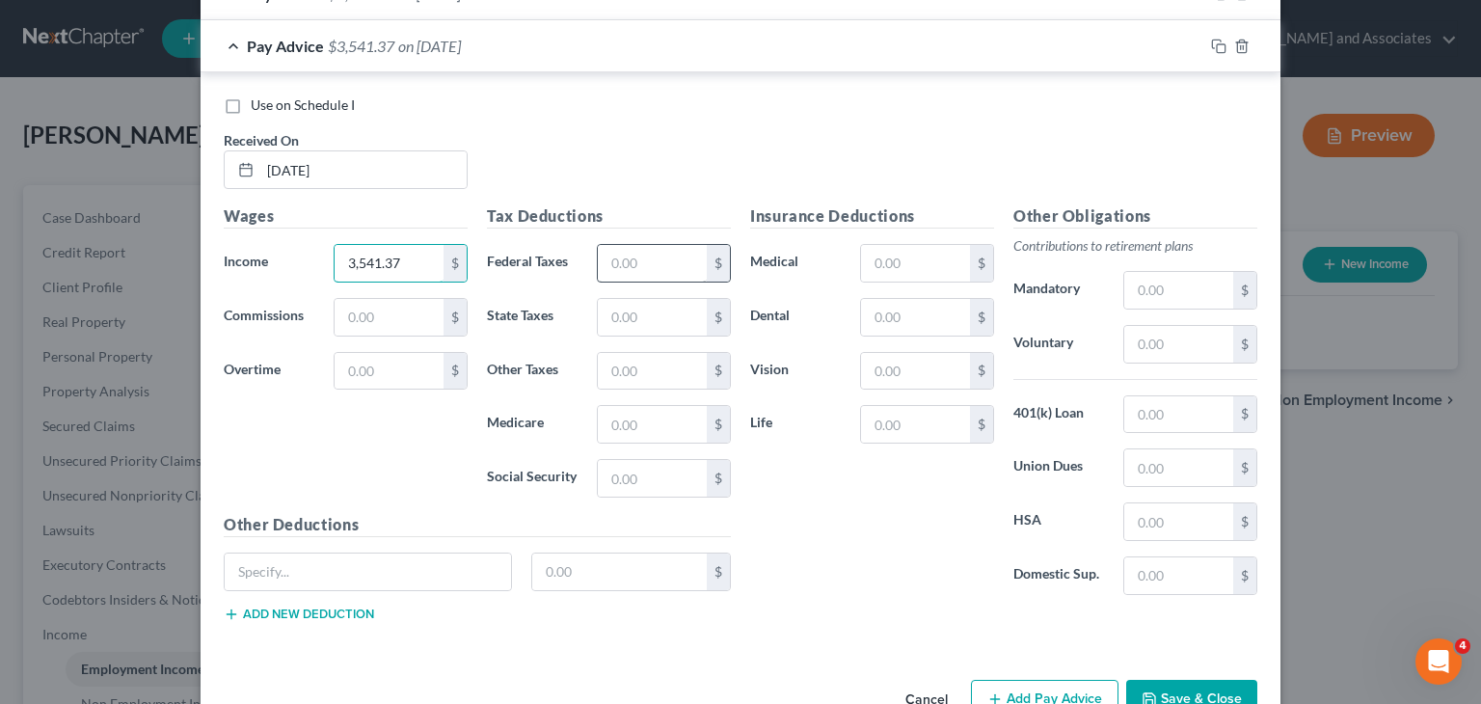
type input "3,541.37"
click at [637, 263] on input "text" at bounding box center [652, 263] width 109 height 37
type input "481.39"
click at [644, 494] on div "Tax Deductions Federal Taxes 481.39 $ State Taxes $ Other Taxes $ Medicare $ So…" at bounding box center [608, 358] width 263 height 309
click at [654, 473] on input "text" at bounding box center [652, 478] width 109 height 37
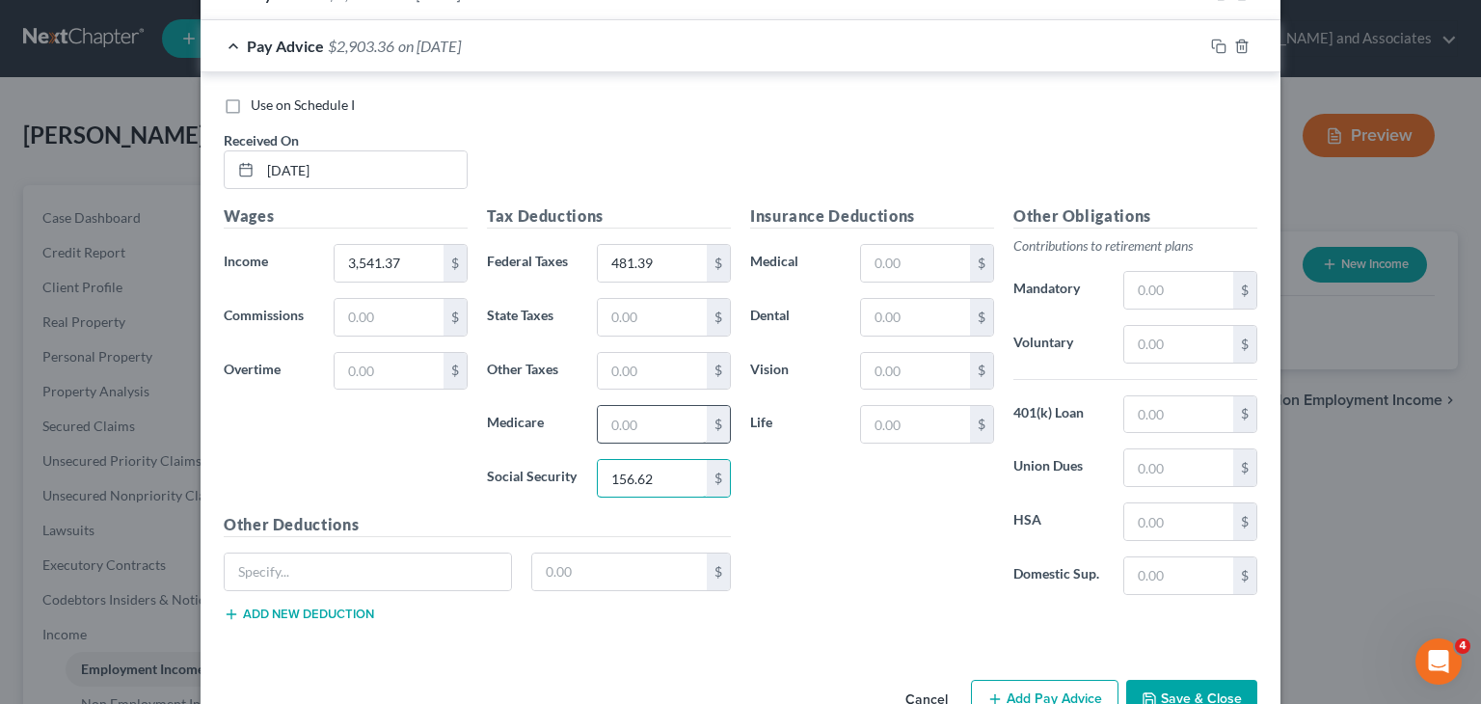
type input "156.62"
click at [658, 424] on input "text" at bounding box center [652, 424] width 109 height 37
type input "36.63"
click at [610, 318] on input "text" at bounding box center [652, 317] width 109 height 37
type input "40.12"
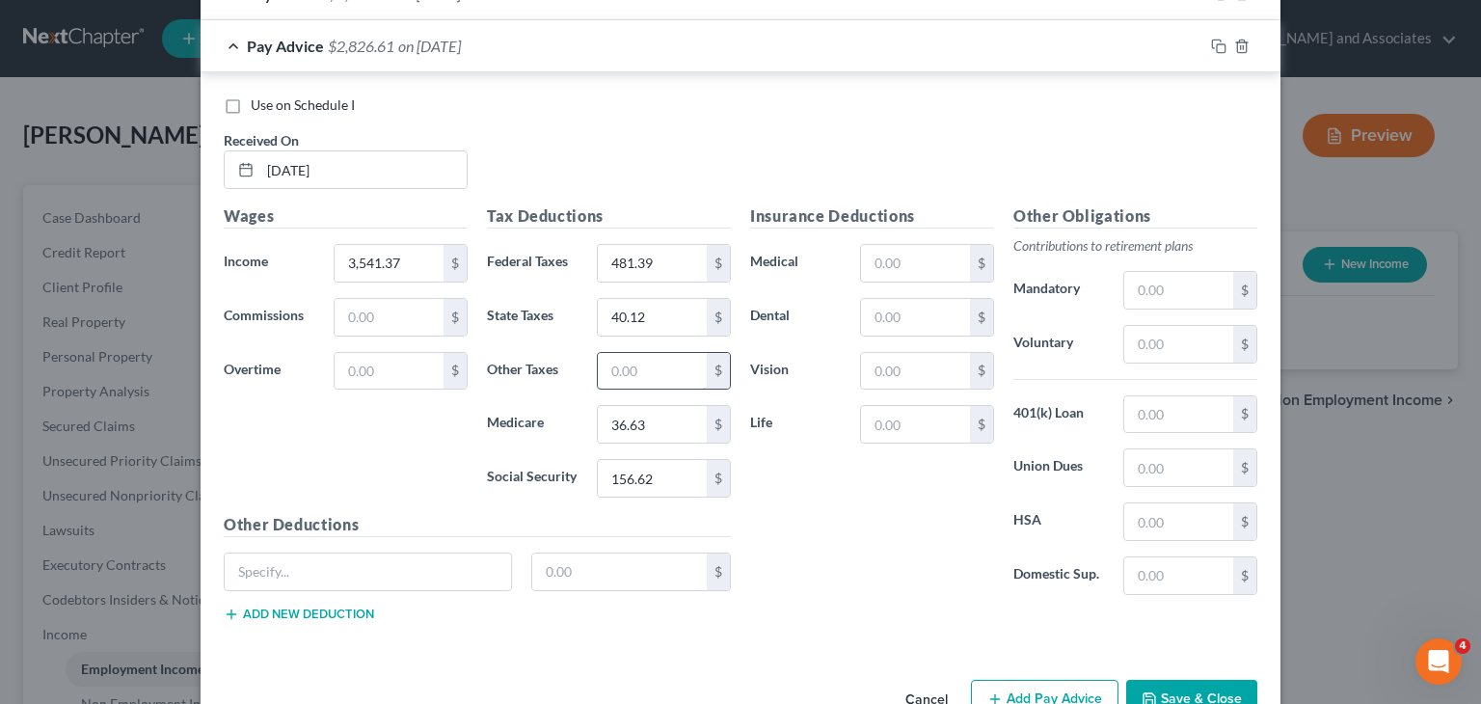
click at [635, 372] on input "text" at bounding box center [652, 371] width 109 height 37
type input "30.31"
click at [1125, 293] on input "text" at bounding box center [1179, 290] width 109 height 37
type input "553.84"
click at [910, 537] on div "Insurance Deductions Medical $ Dental $ Vision $ Life $" at bounding box center [872, 407] width 263 height 406
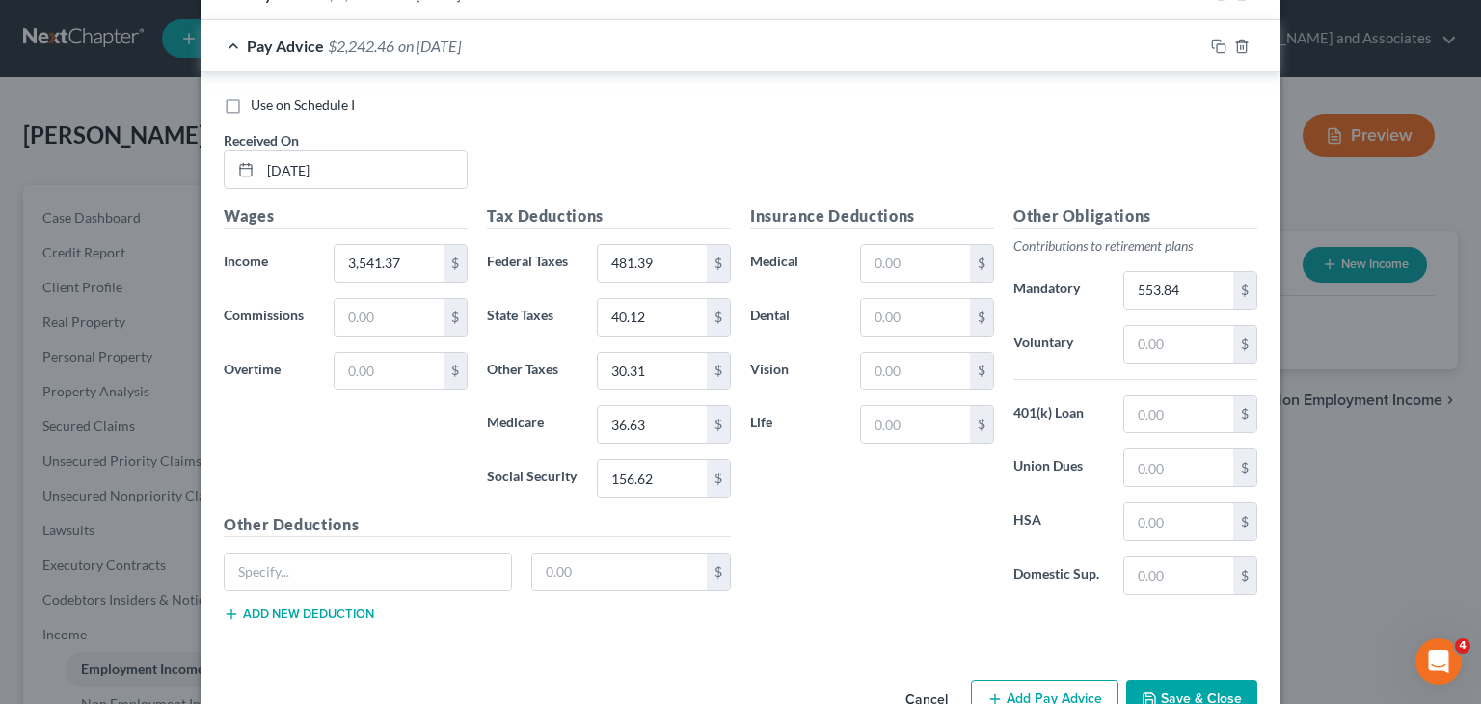
click at [335, 44] on span "$2,242.46" at bounding box center [361, 46] width 67 height 18
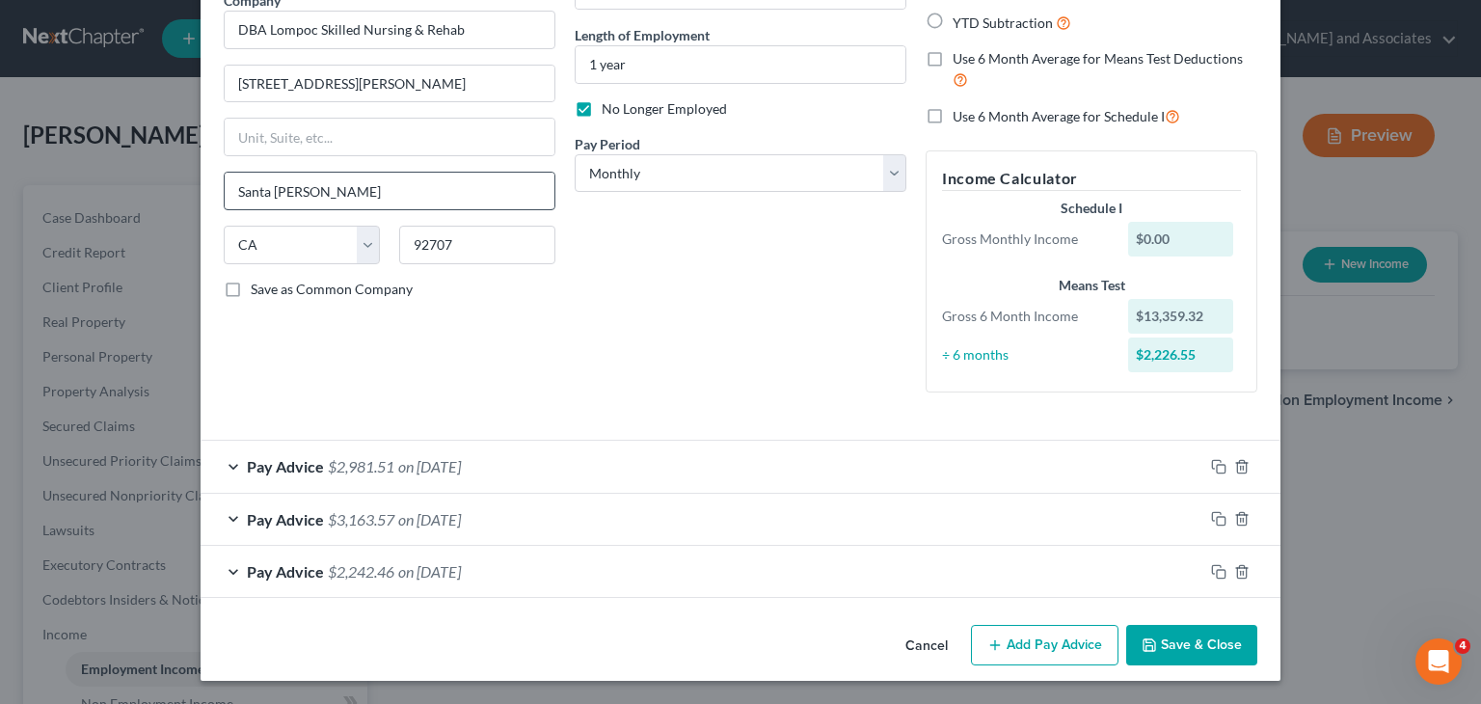
scroll to position [171, 0]
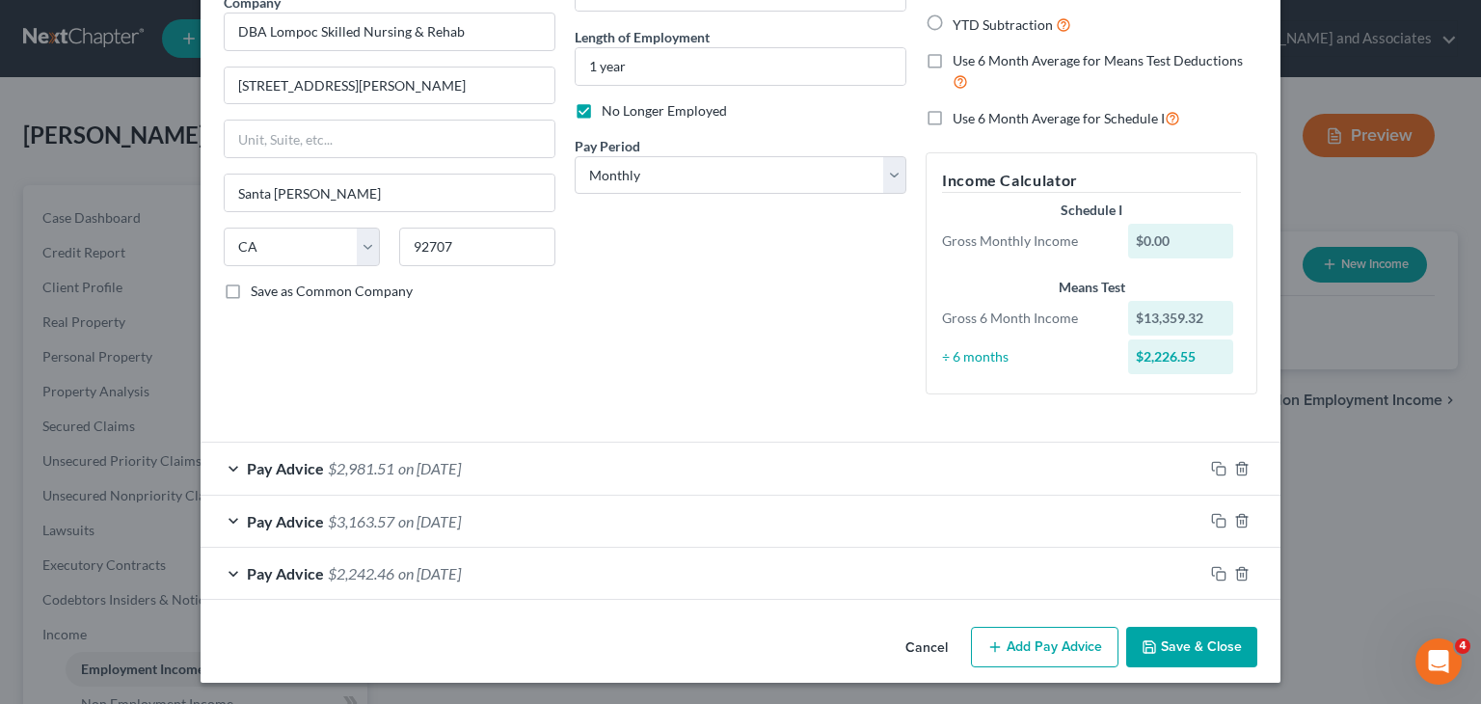
click at [1025, 637] on button "Add Pay Advice" at bounding box center [1045, 647] width 148 height 41
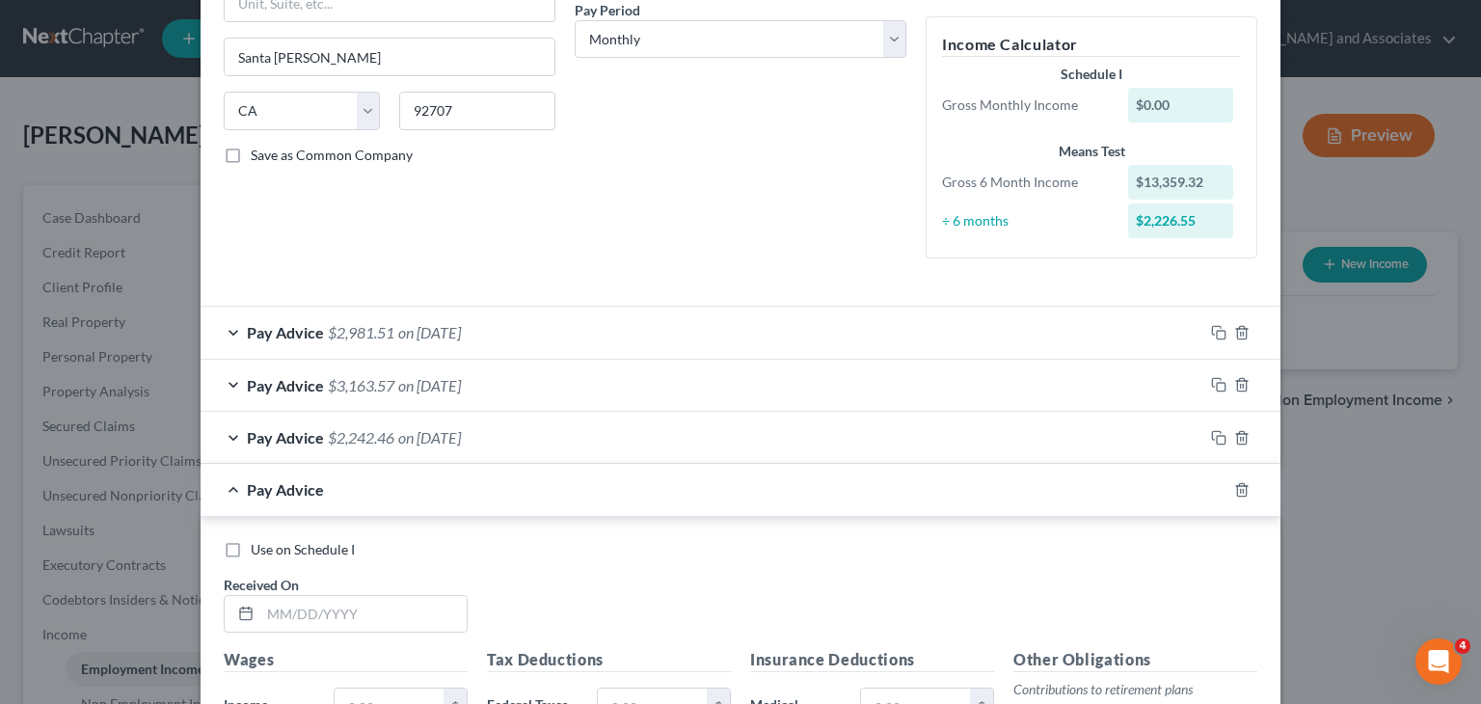
scroll to position [364, 0]
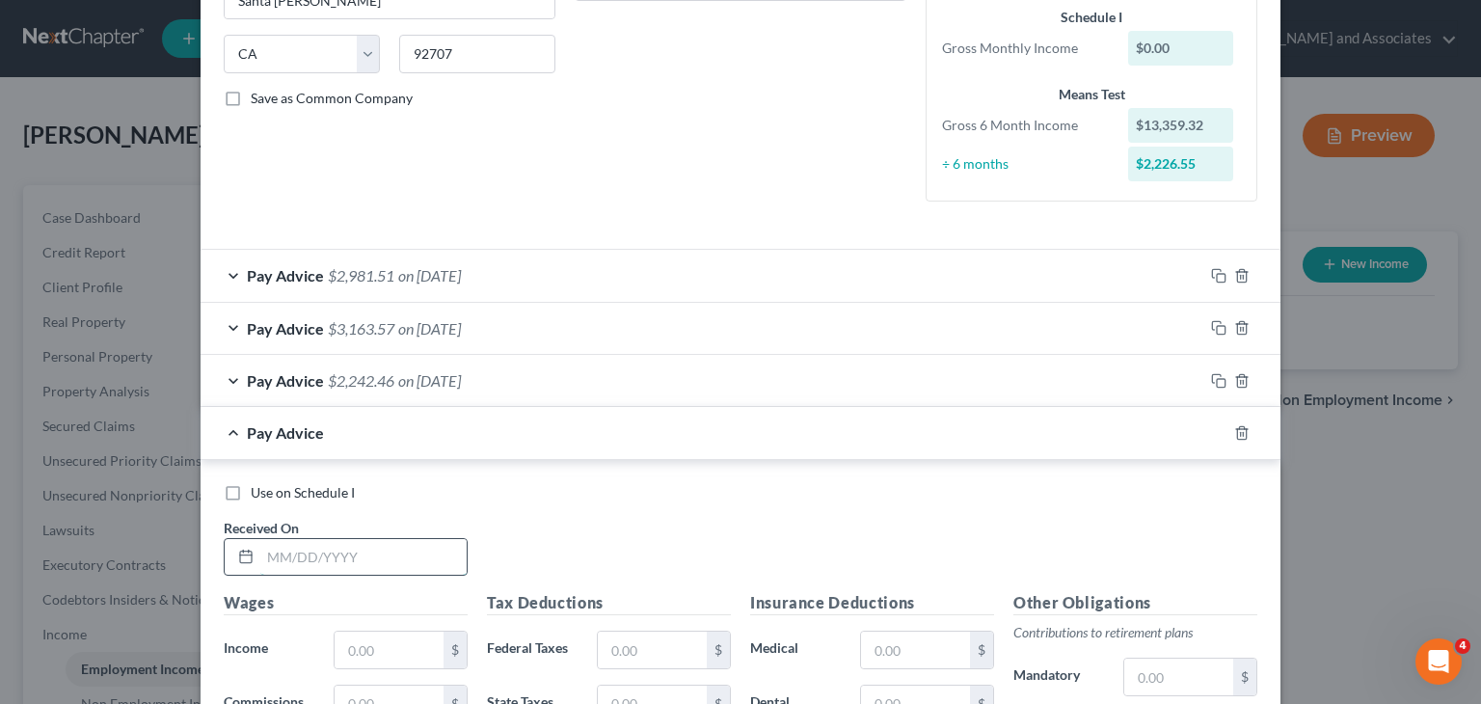
click at [347, 560] on input "text" at bounding box center [363, 557] width 206 height 37
type input "05/30/25"
click at [342, 647] on input "text" at bounding box center [389, 650] width 109 height 37
click at [377, 647] on input "text" at bounding box center [389, 650] width 109 height 37
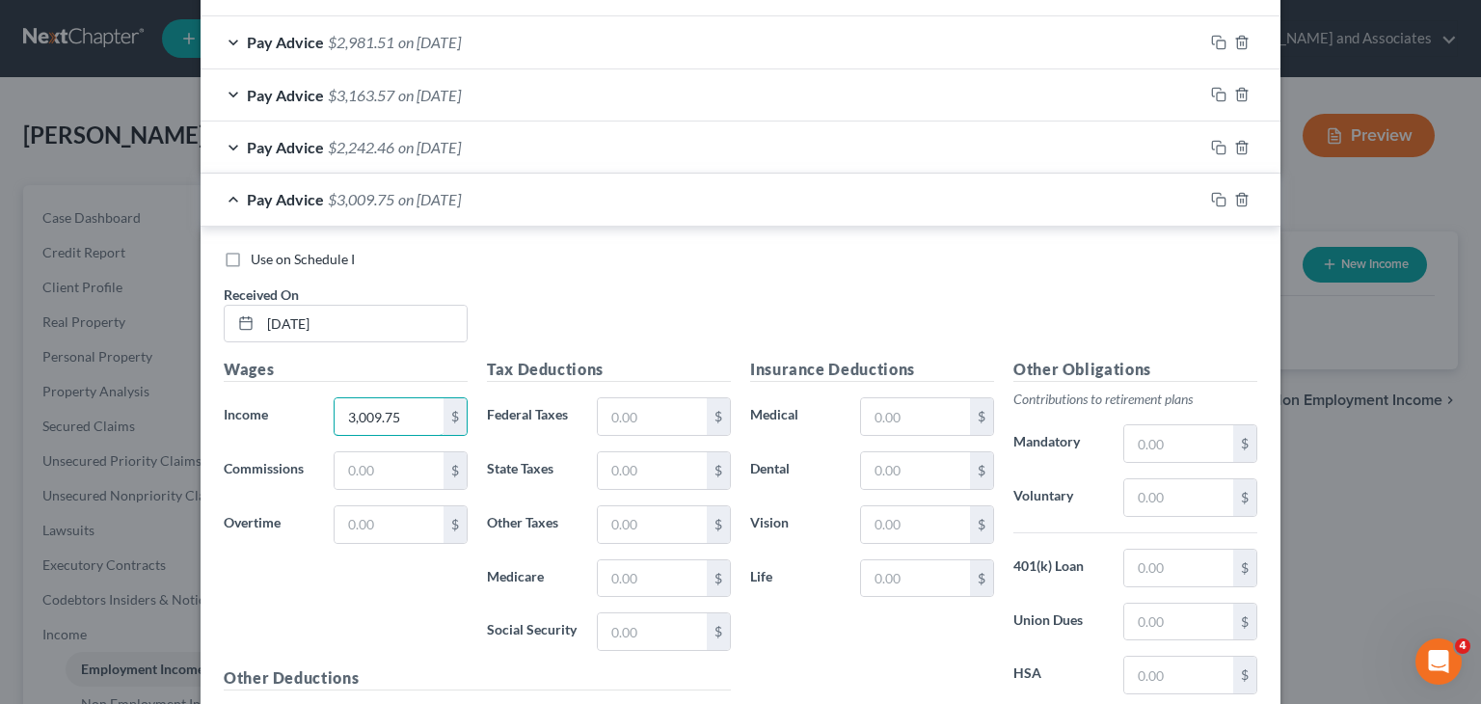
scroll to position [749, 0]
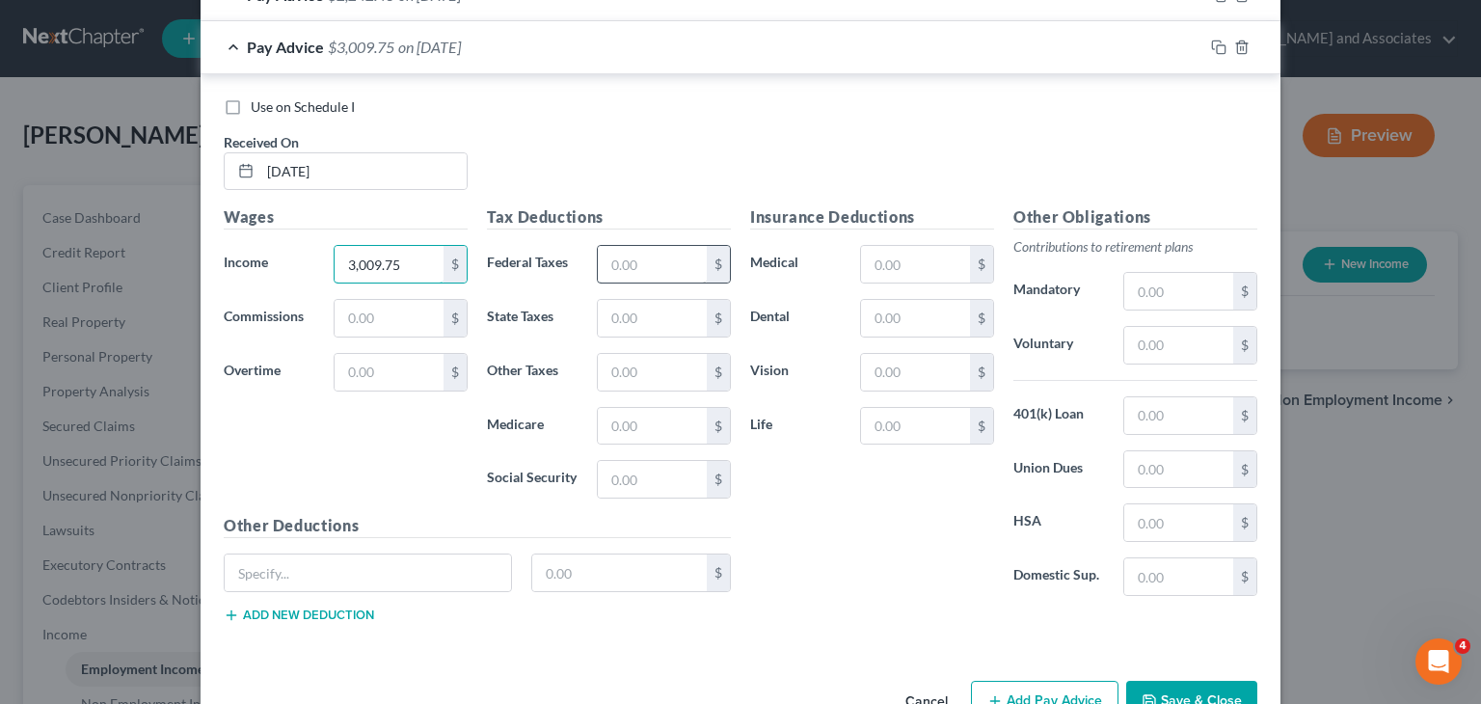
type input "3,009.75"
click at [609, 271] on input "text" at bounding box center [652, 264] width 109 height 37
type input "362.33"
click at [652, 462] on input "text" at bounding box center [652, 479] width 109 height 37
type input "123.65"
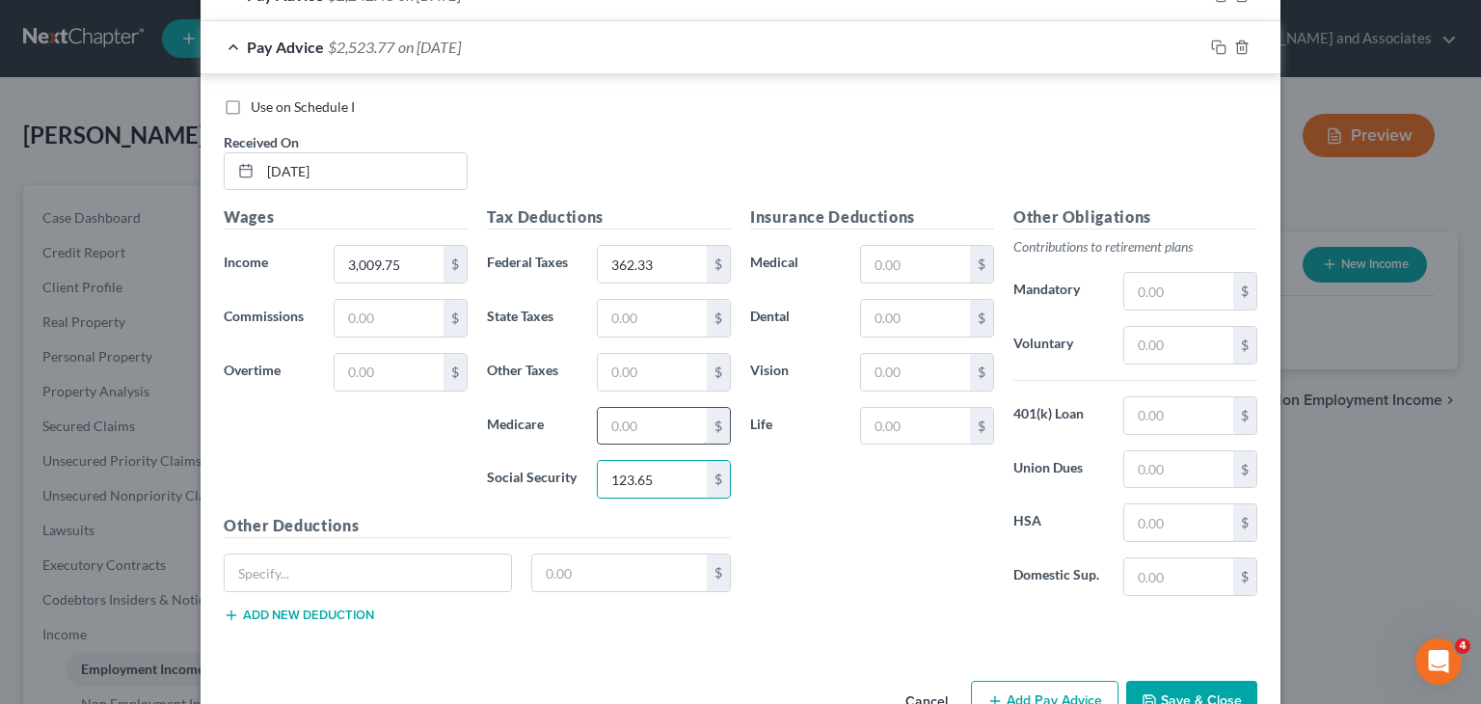
click at [639, 408] on input "text" at bounding box center [652, 426] width 109 height 37
type input "28.91"
click at [646, 303] on input "text" at bounding box center [652, 318] width 109 height 37
type input "25.39"
click at [618, 364] on input "text" at bounding box center [652, 372] width 109 height 37
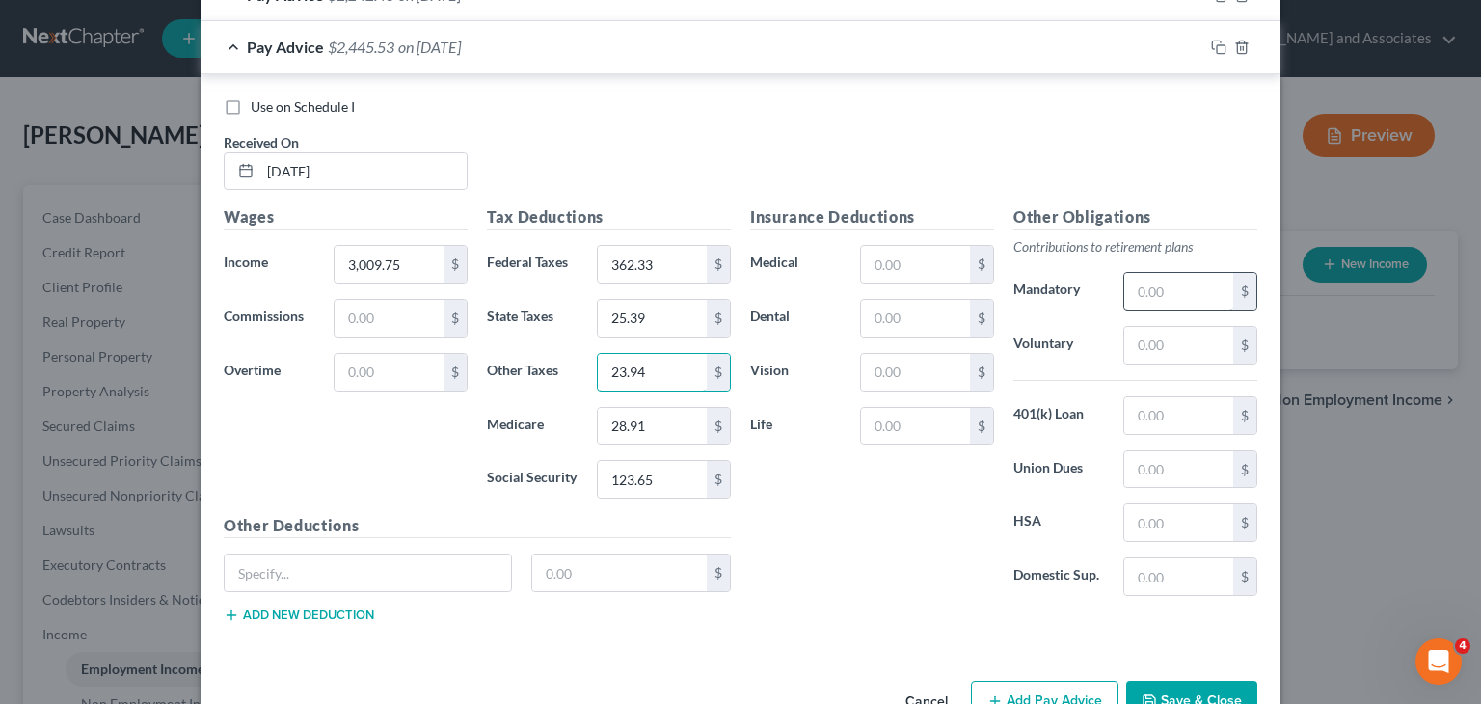
type input "23.94"
click at [1125, 289] on input "text" at bounding box center [1179, 291] width 109 height 37
type input "553.84"
click at [335, 51] on span "$1,891.69" at bounding box center [361, 47] width 67 height 18
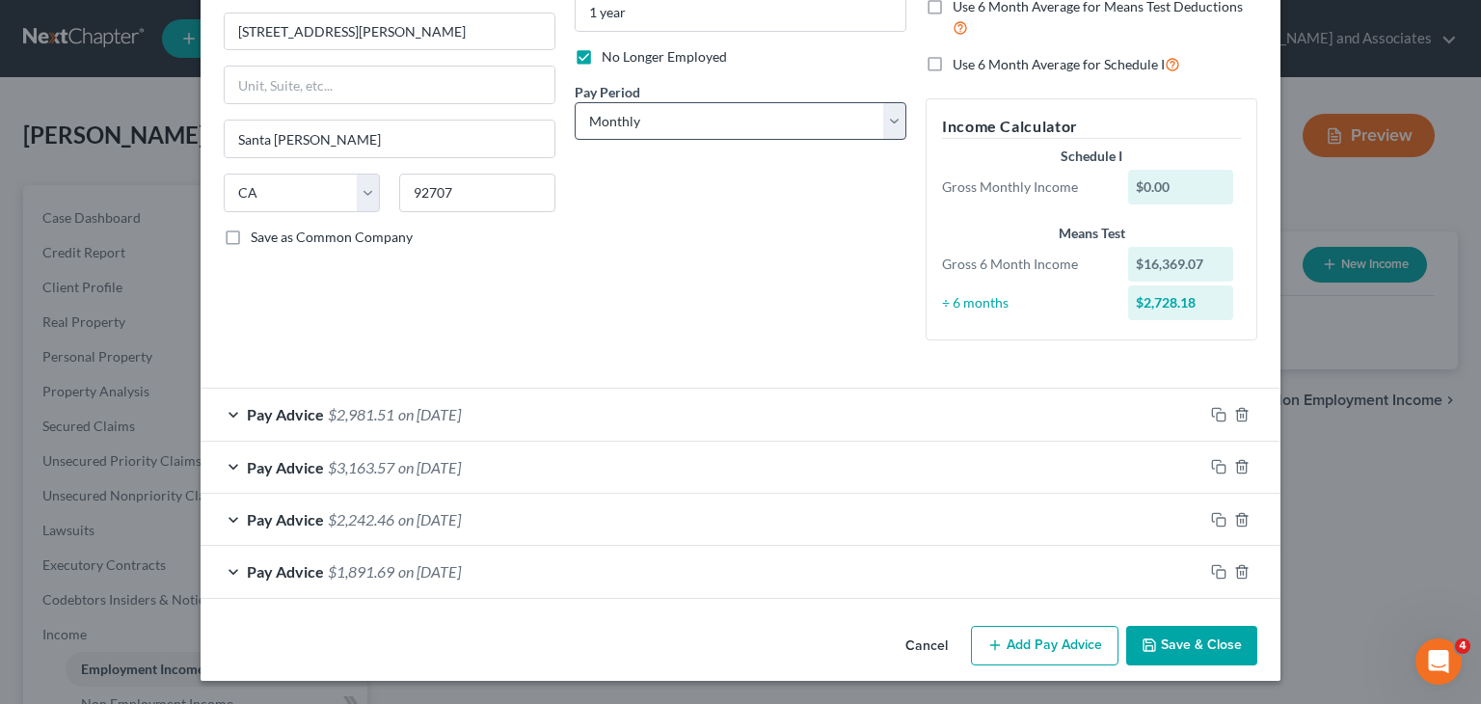
scroll to position [224, 0]
click at [1011, 637] on button "Add Pay Advice" at bounding box center [1045, 647] width 148 height 41
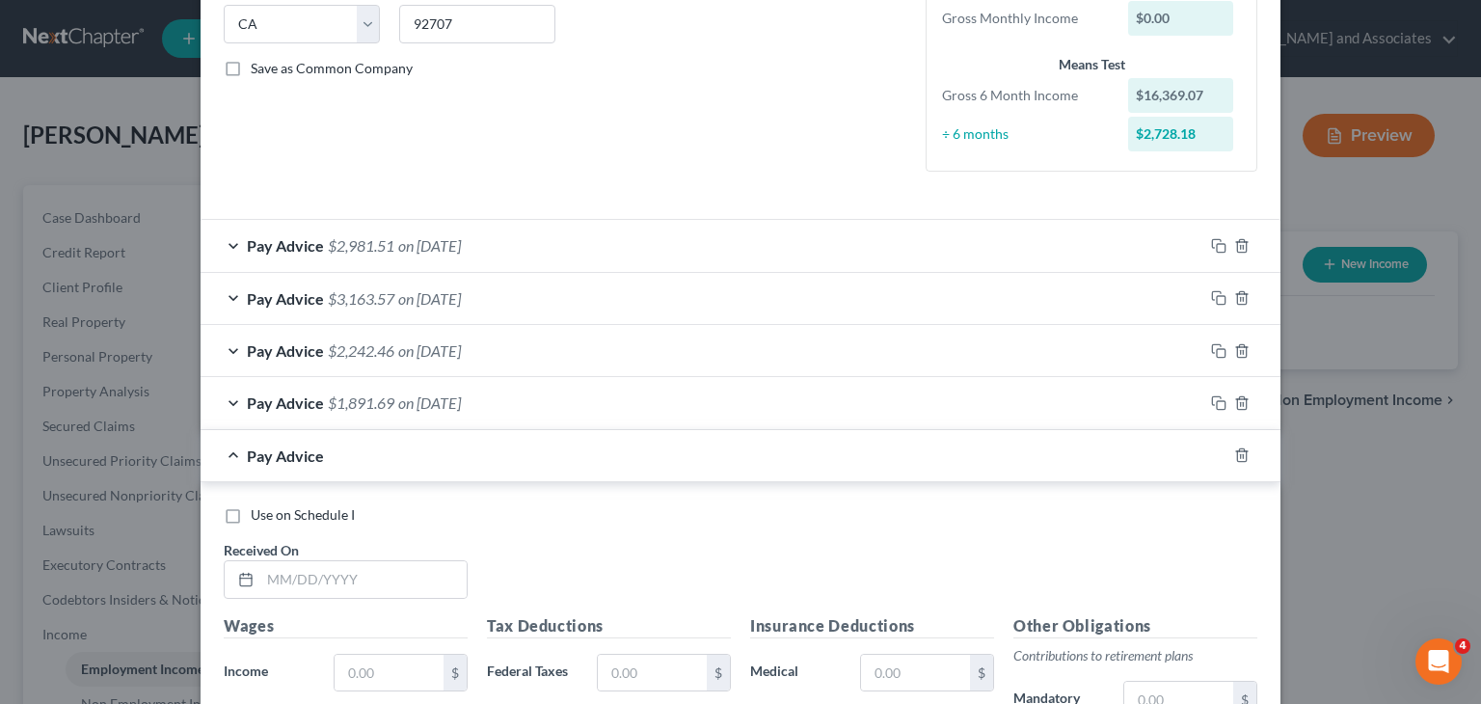
scroll to position [417, 0]
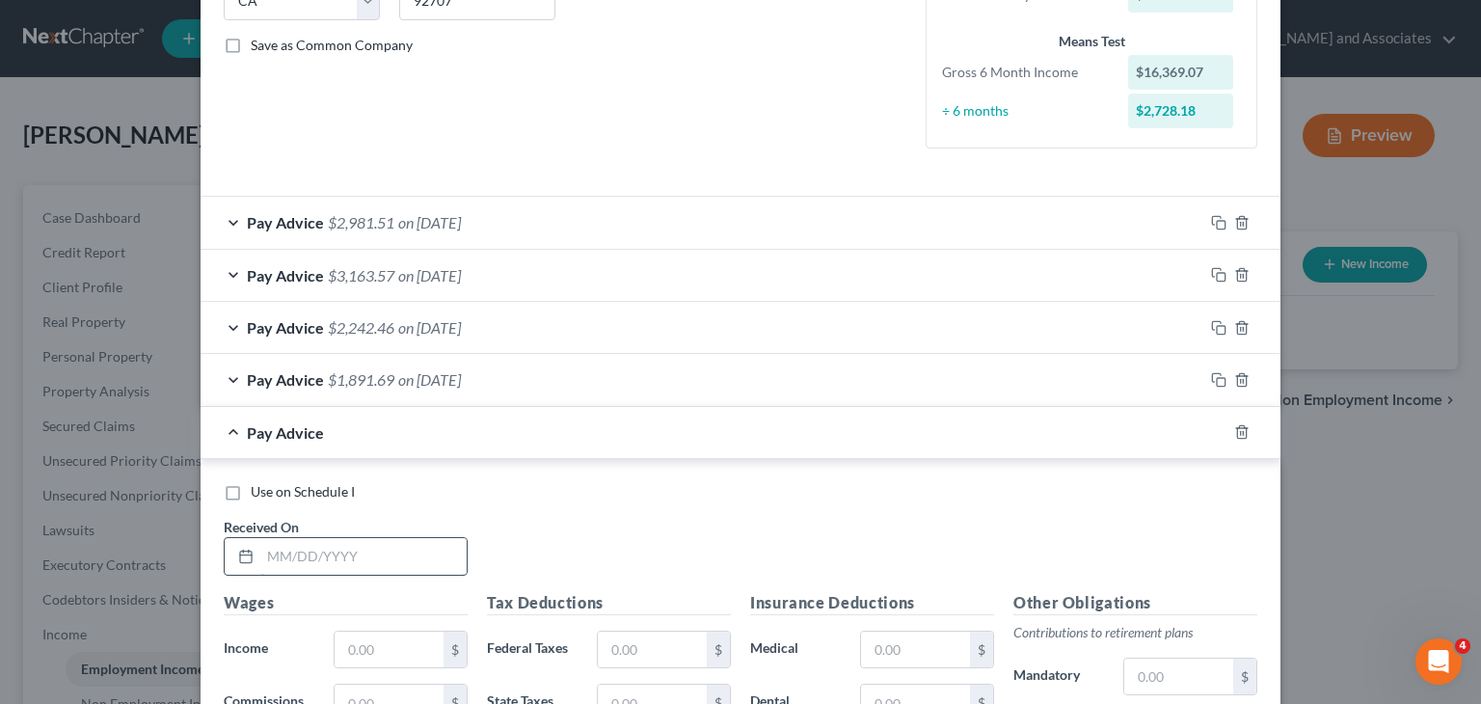
click at [312, 556] on input "text" at bounding box center [363, 556] width 206 height 37
type input "06/13/25"
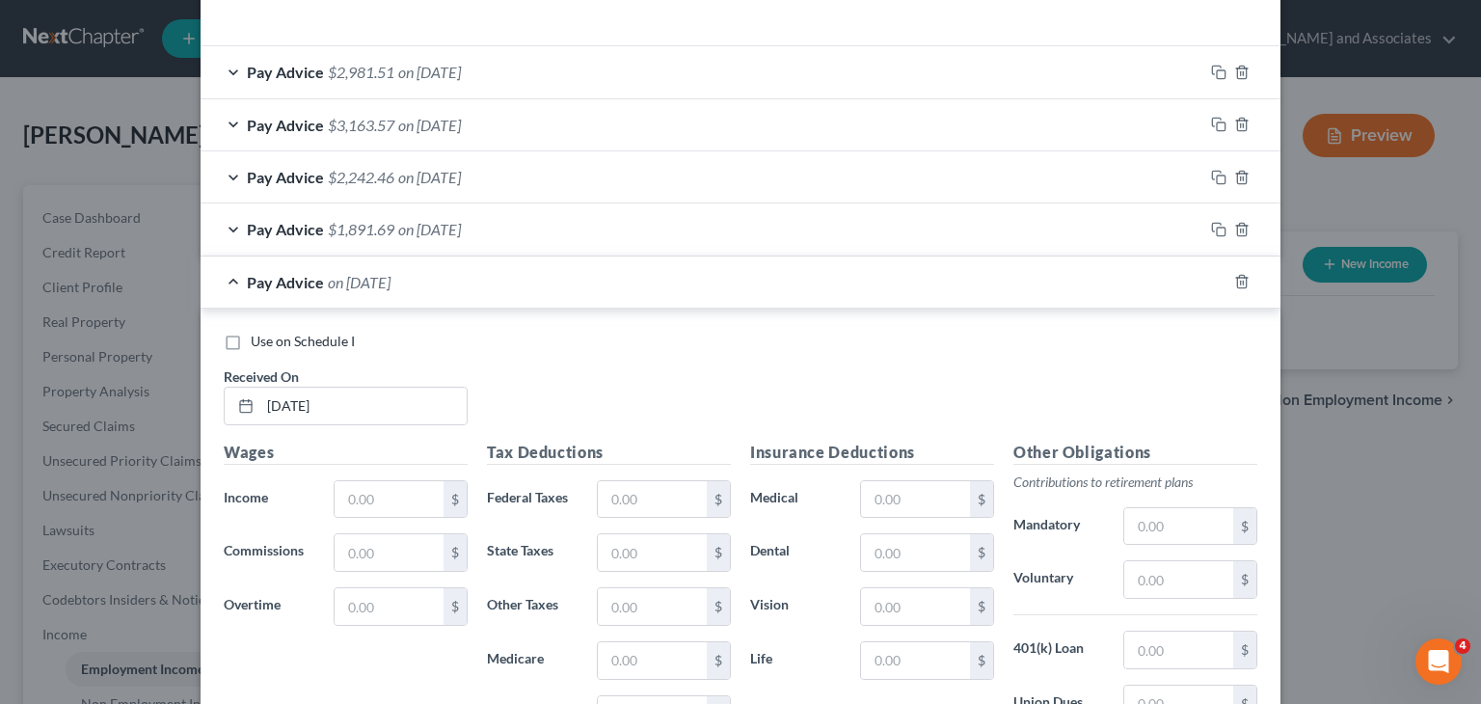
scroll to position [802, 0]
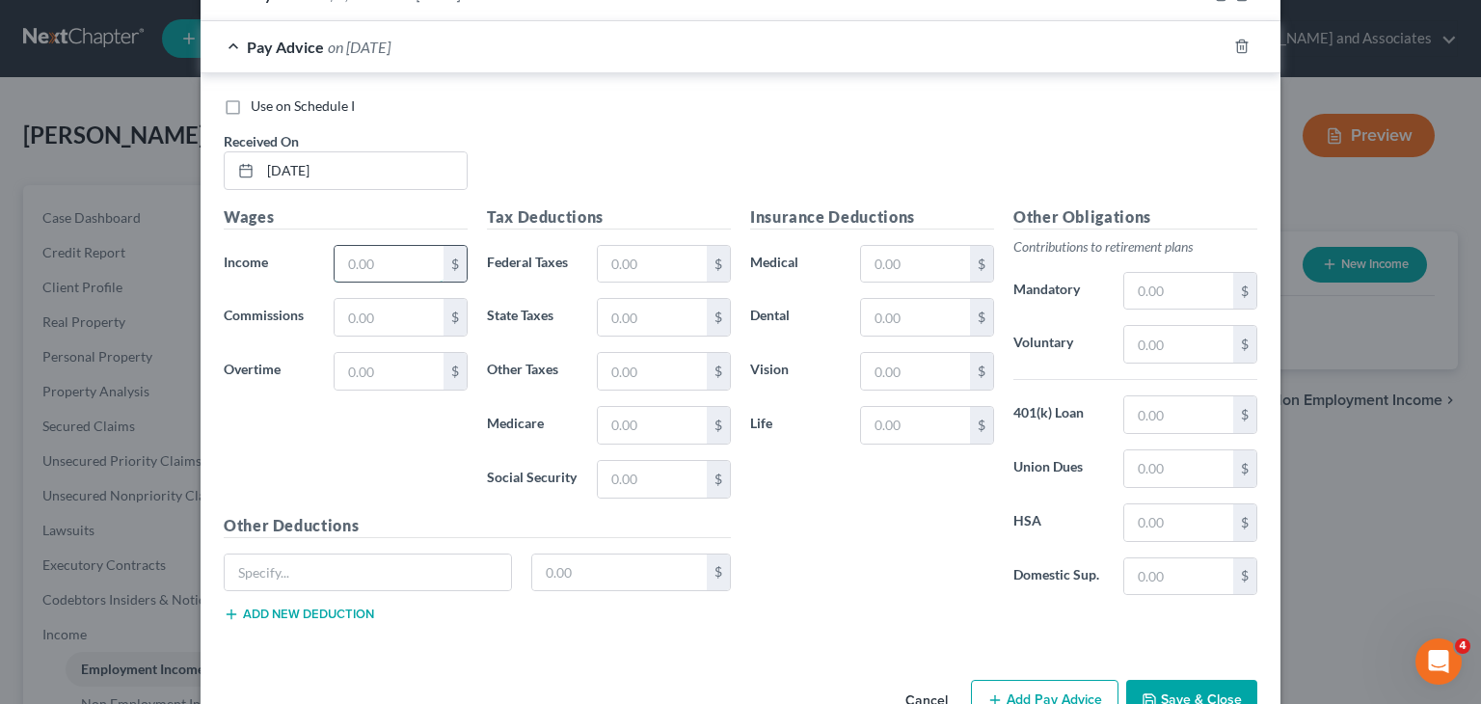
click at [406, 267] on input "text" at bounding box center [389, 264] width 109 height 37
type input "3,408.61"
click at [640, 255] on input "text" at bounding box center [652, 264] width 109 height 37
type input "450.07"
click at [654, 478] on input "text" at bounding box center [652, 479] width 109 height 37
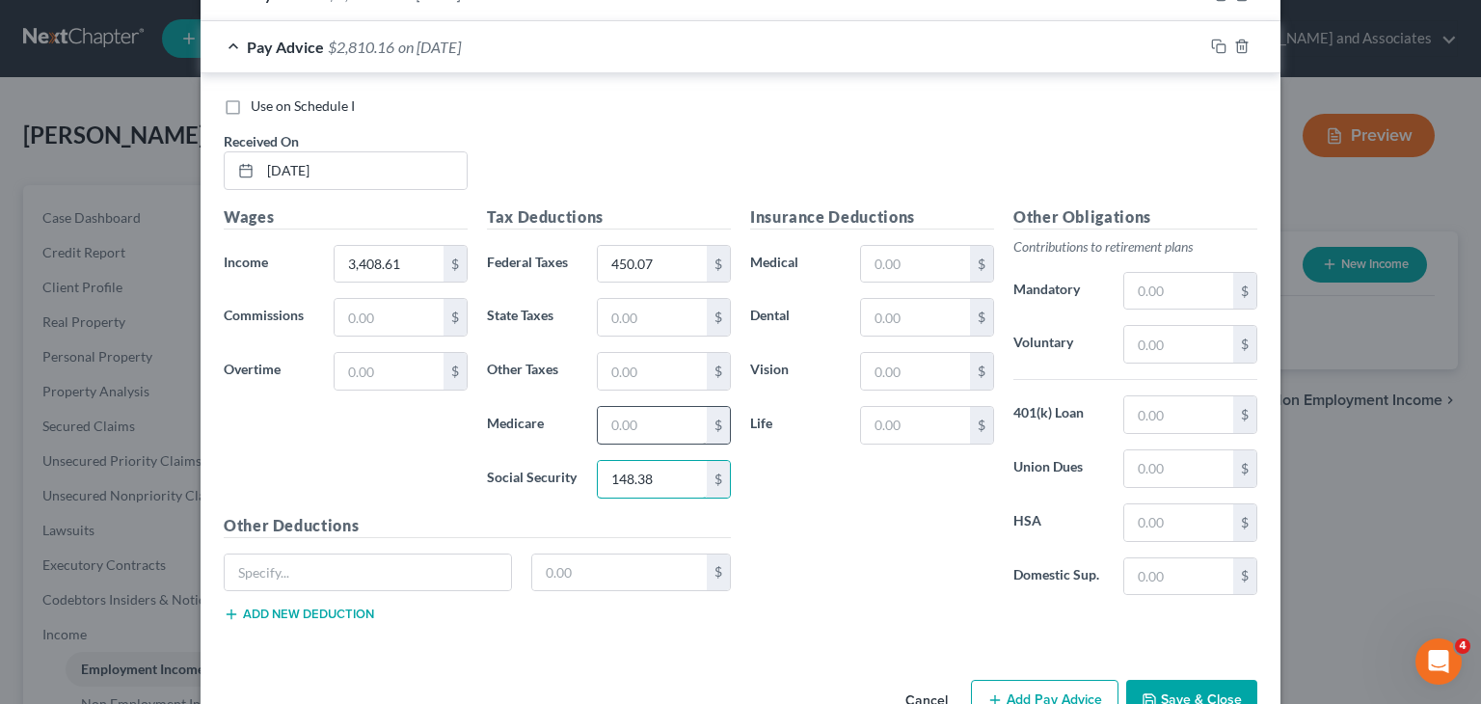
type input "148.38"
click at [662, 420] on input "text" at bounding box center [652, 425] width 109 height 37
type input "34.71"
click at [647, 318] on input "text" at bounding box center [652, 317] width 109 height 37
type input "34.28"
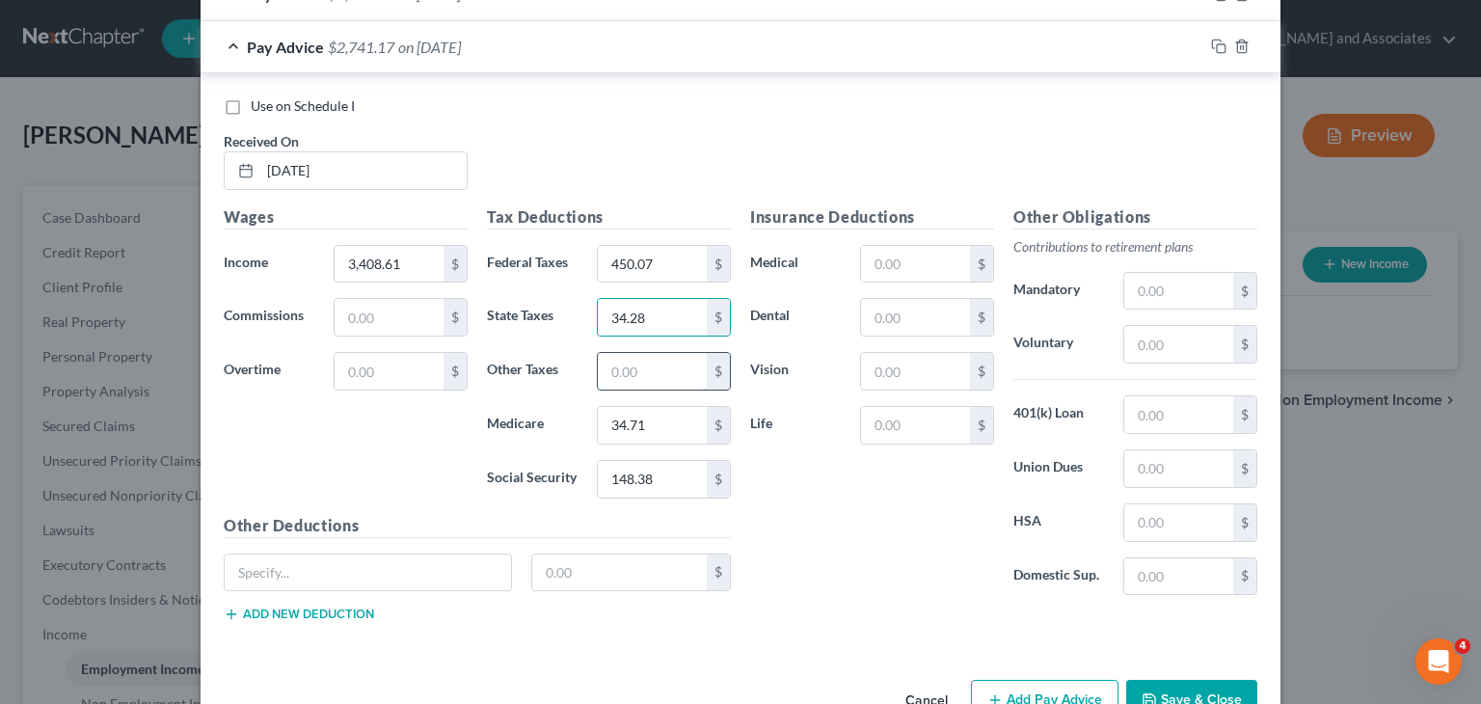
click at [627, 375] on input "text" at bounding box center [652, 371] width 109 height 37
type input "28.71"
click at [1130, 301] on input "text" at bounding box center [1179, 291] width 109 height 37
type input "553.85"
click at [389, 46] on div "Pay Advice $2,158.61 on 06/13/2025" at bounding box center [702, 46] width 1003 height 51
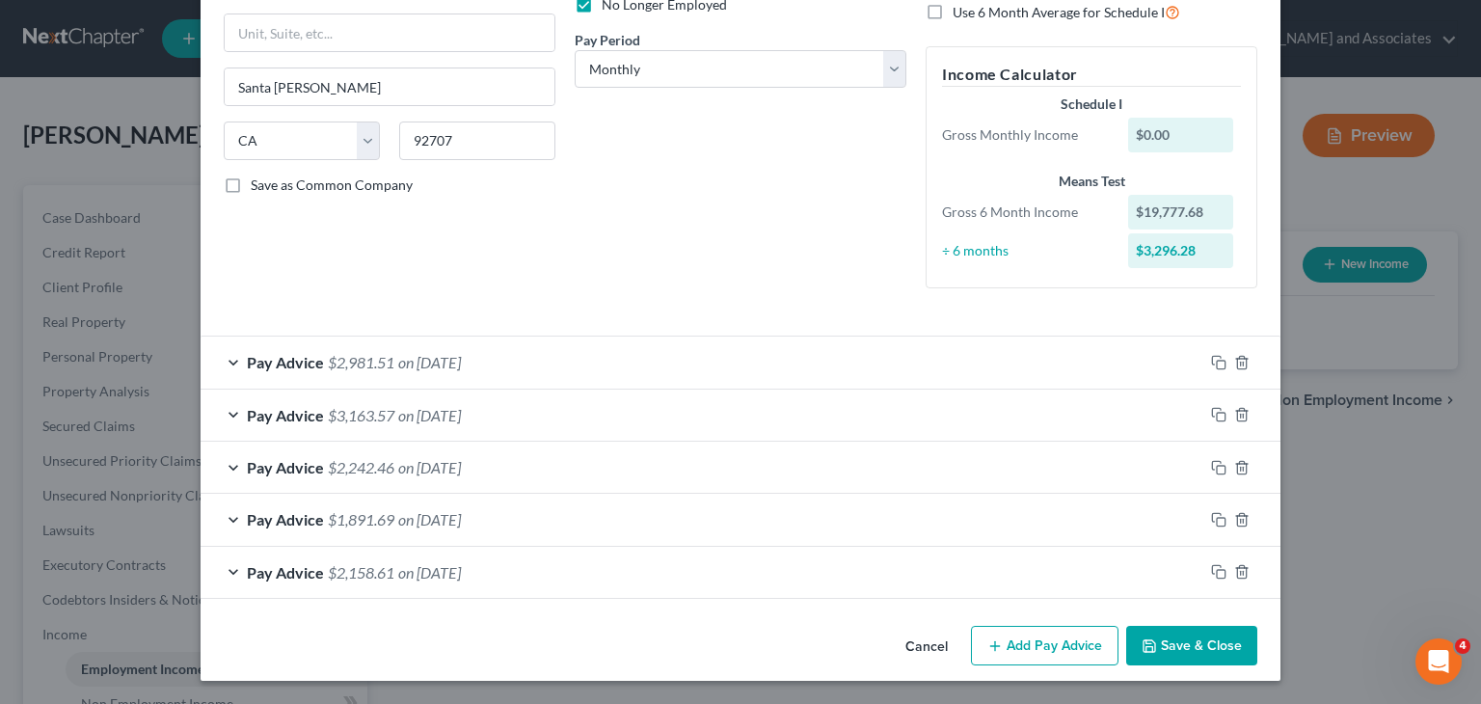
scroll to position [276, 0]
click at [1065, 652] on button "Add Pay Advice" at bounding box center [1045, 647] width 148 height 41
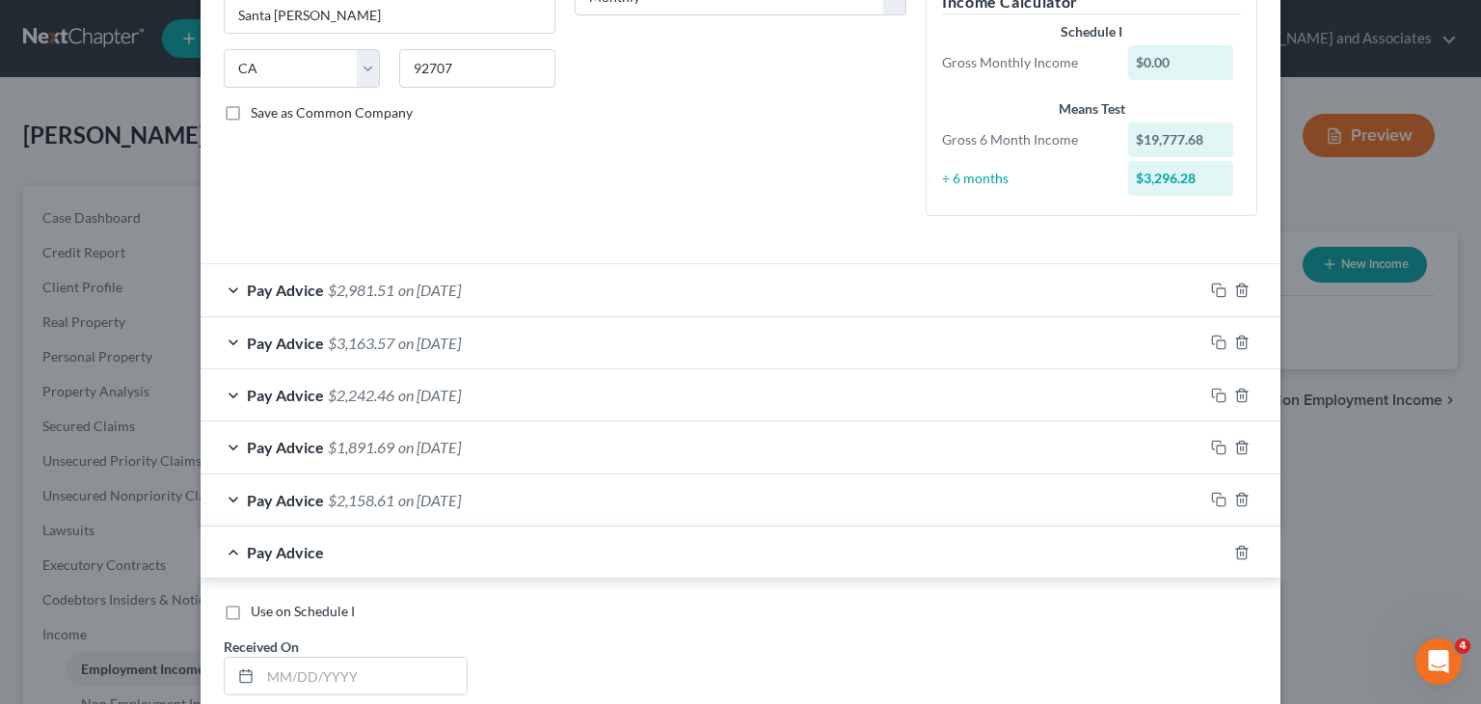
scroll to position [469, 0]
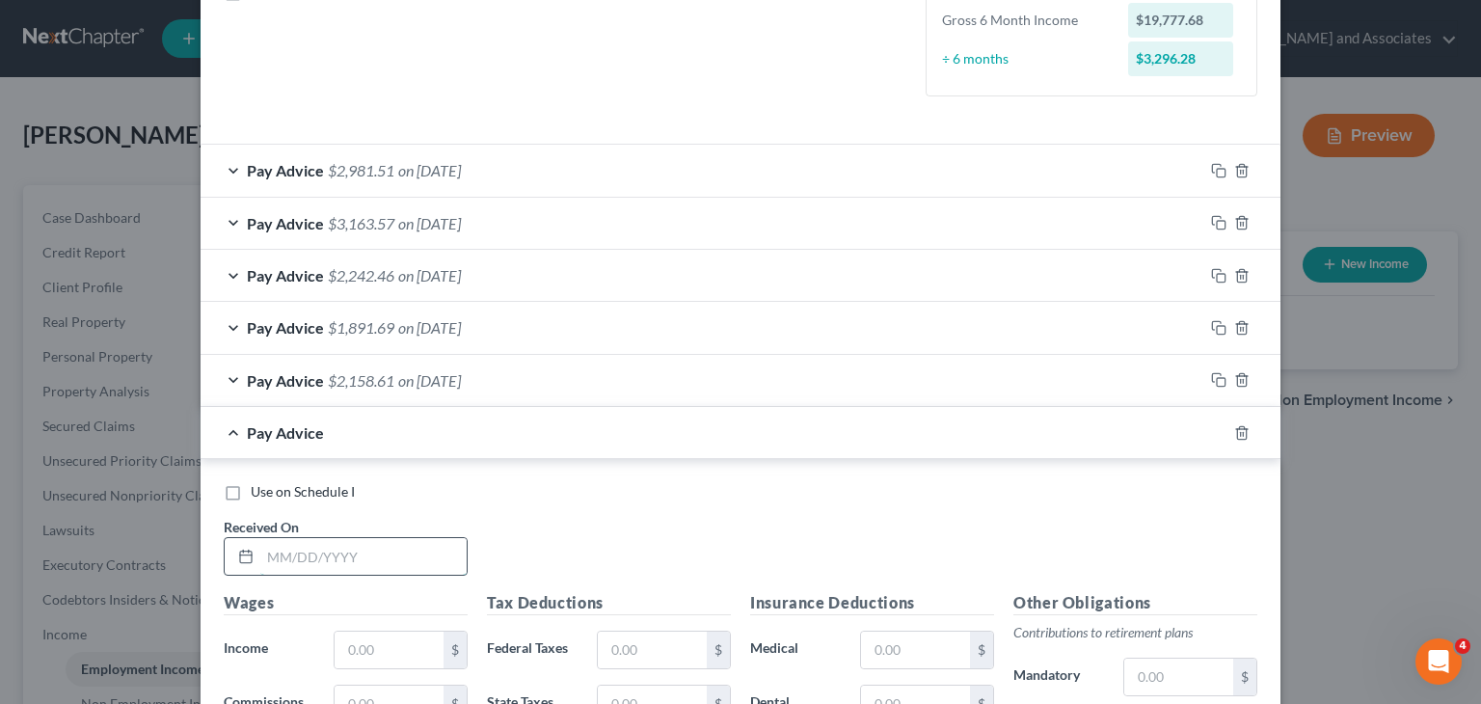
click at [402, 553] on input "text" at bounding box center [363, 556] width 206 height 37
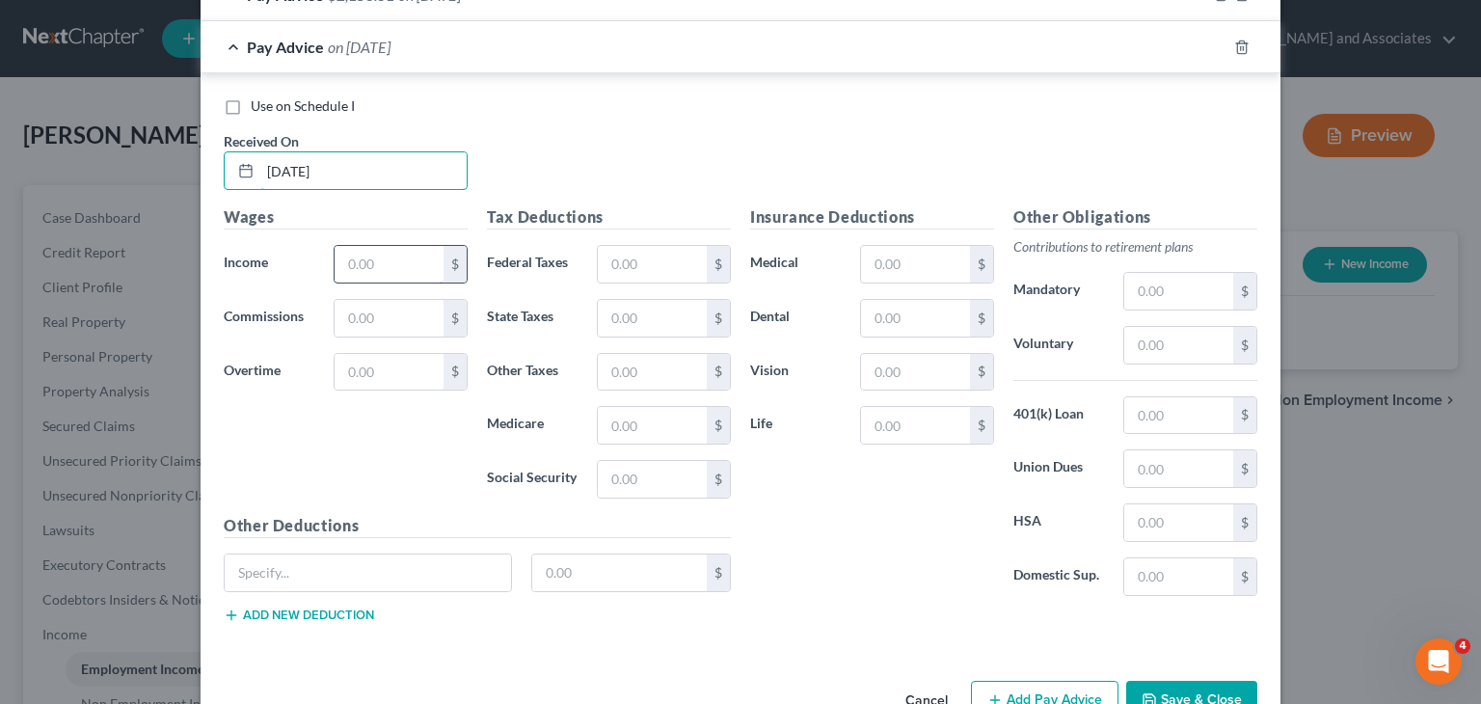
type input "06/27/25"
click at [385, 259] on input "text" at bounding box center [389, 264] width 109 height 37
click at [374, 263] on input "text" at bounding box center [389, 264] width 109 height 37
type input "1,930.97"
click at [675, 256] on input "text" at bounding box center [652, 264] width 109 height 37
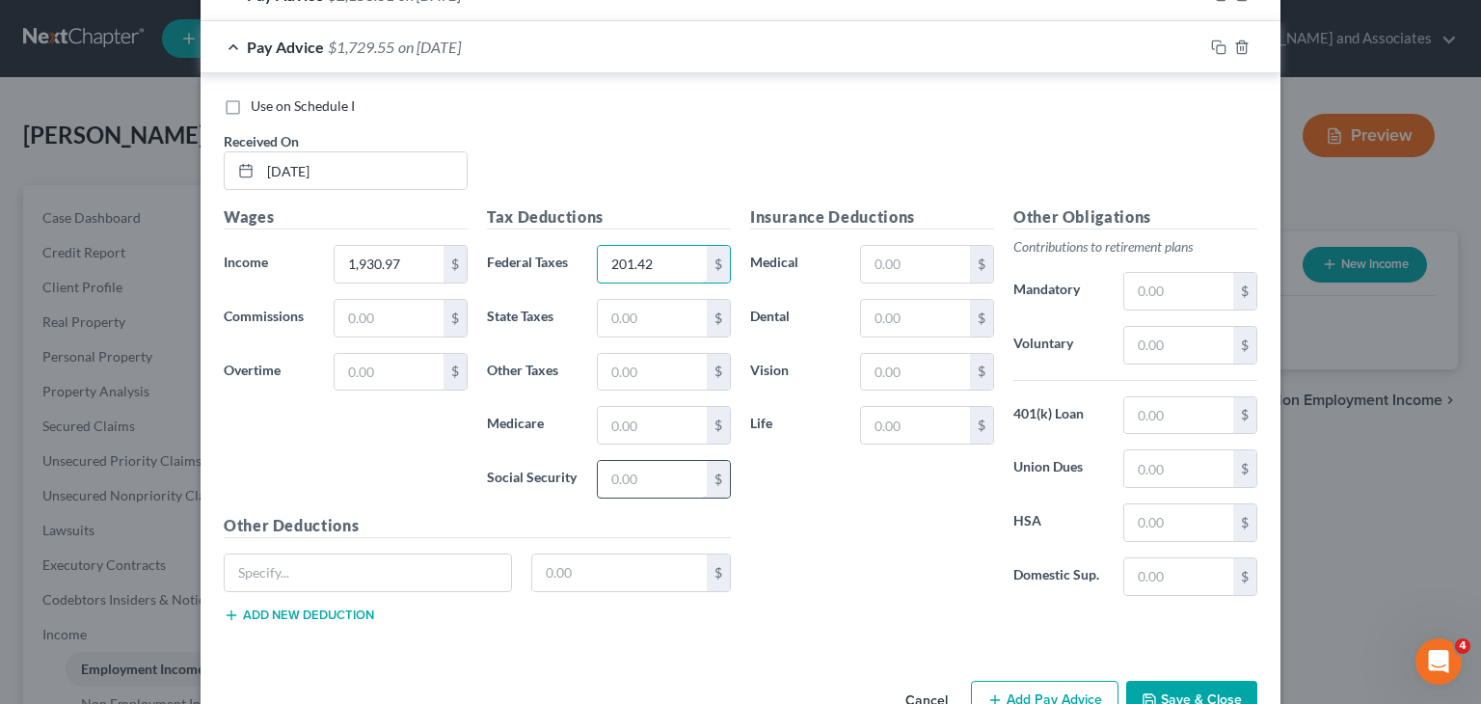
type input "201.42"
click at [652, 478] on input "text" at bounding box center [652, 479] width 109 height 37
type input "56.76"
click at [648, 416] on input "text" at bounding box center [652, 425] width 109 height 37
type input "13.27"
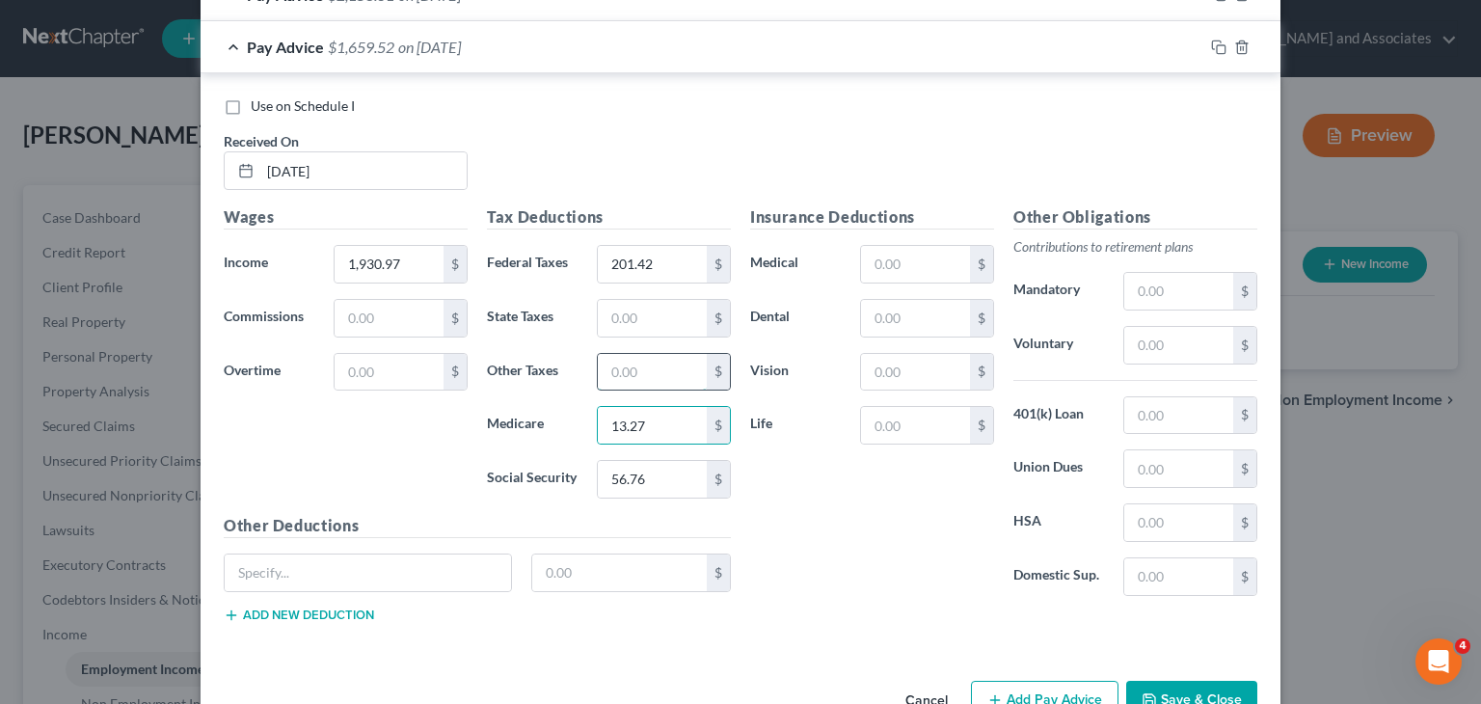
click at [690, 366] on input "text" at bounding box center [652, 372] width 109 height 37
type input "10.99"
click at [1125, 284] on input "text" at bounding box center [1179, 291] width 109 height 37
type input "553.85"
click at [355, 44] on span "$1,094.68" at bounding box center [361, 47] width 67 height 18
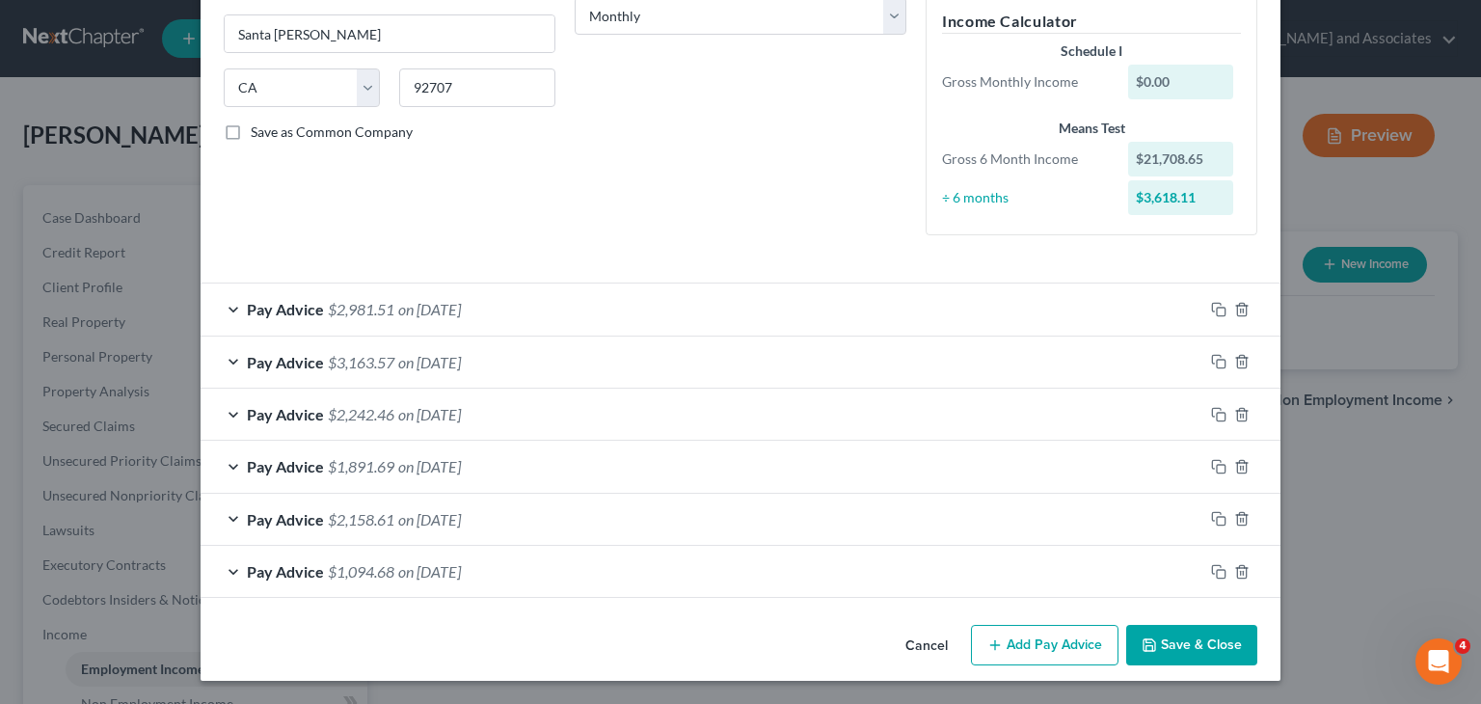
scroll to position [328, 0]
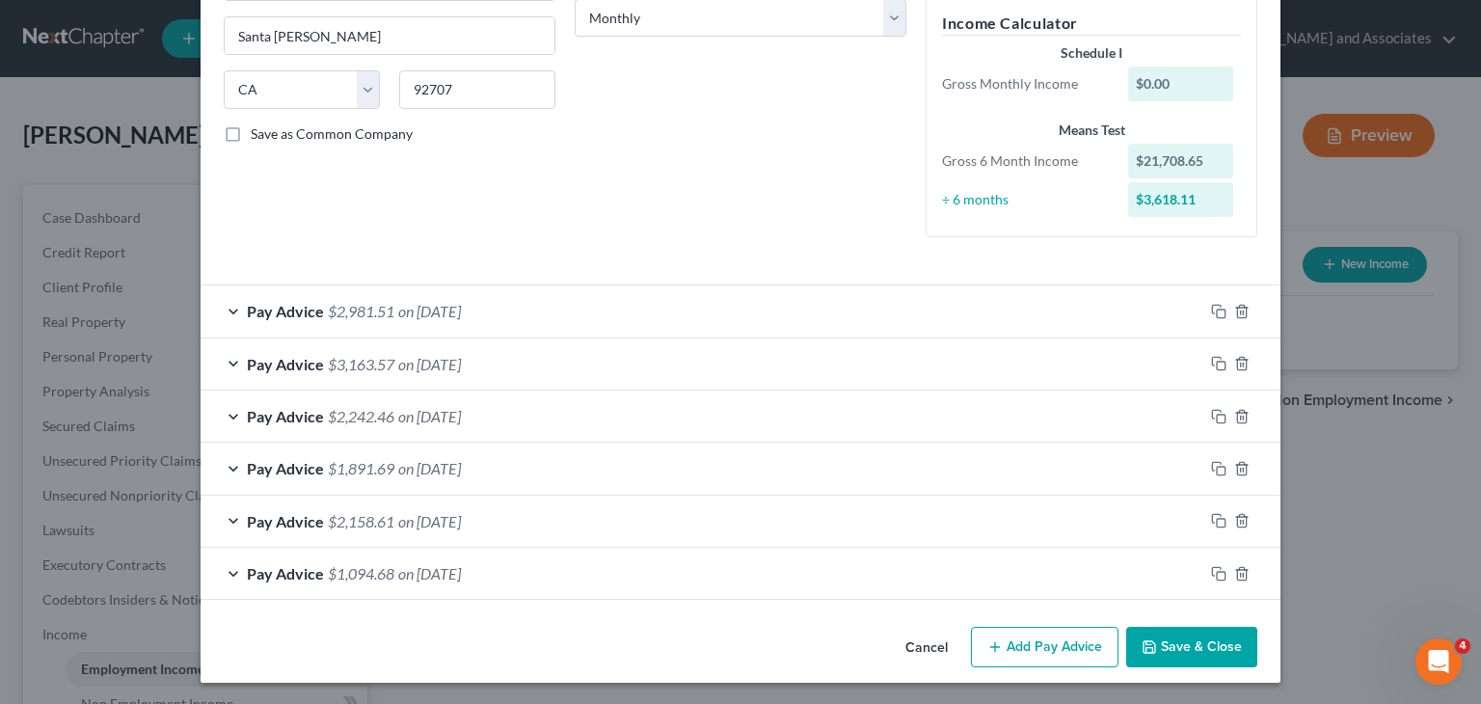
click at [1025, 640] on button "Add Pay Advice" at bounding box center [1045, 647] width 148 height 41
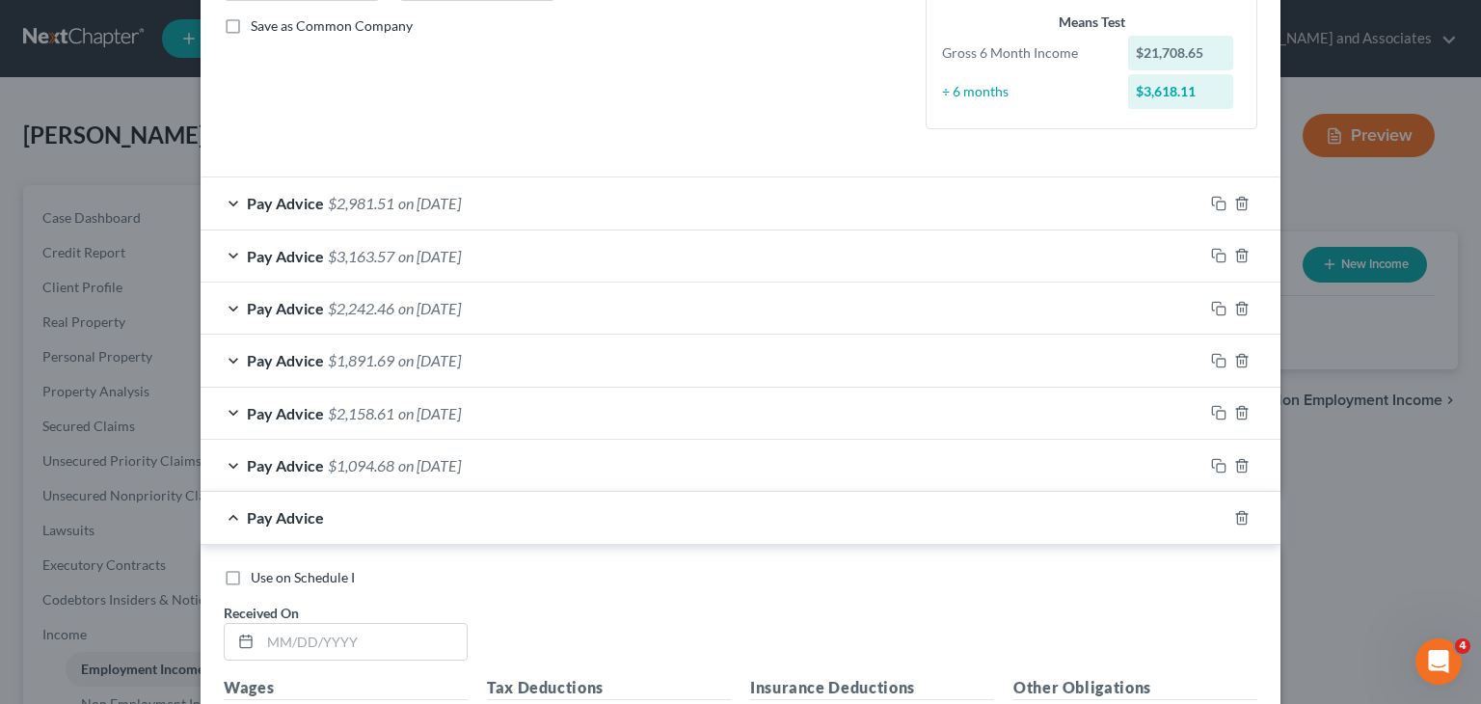
scroll to position [714, 0]
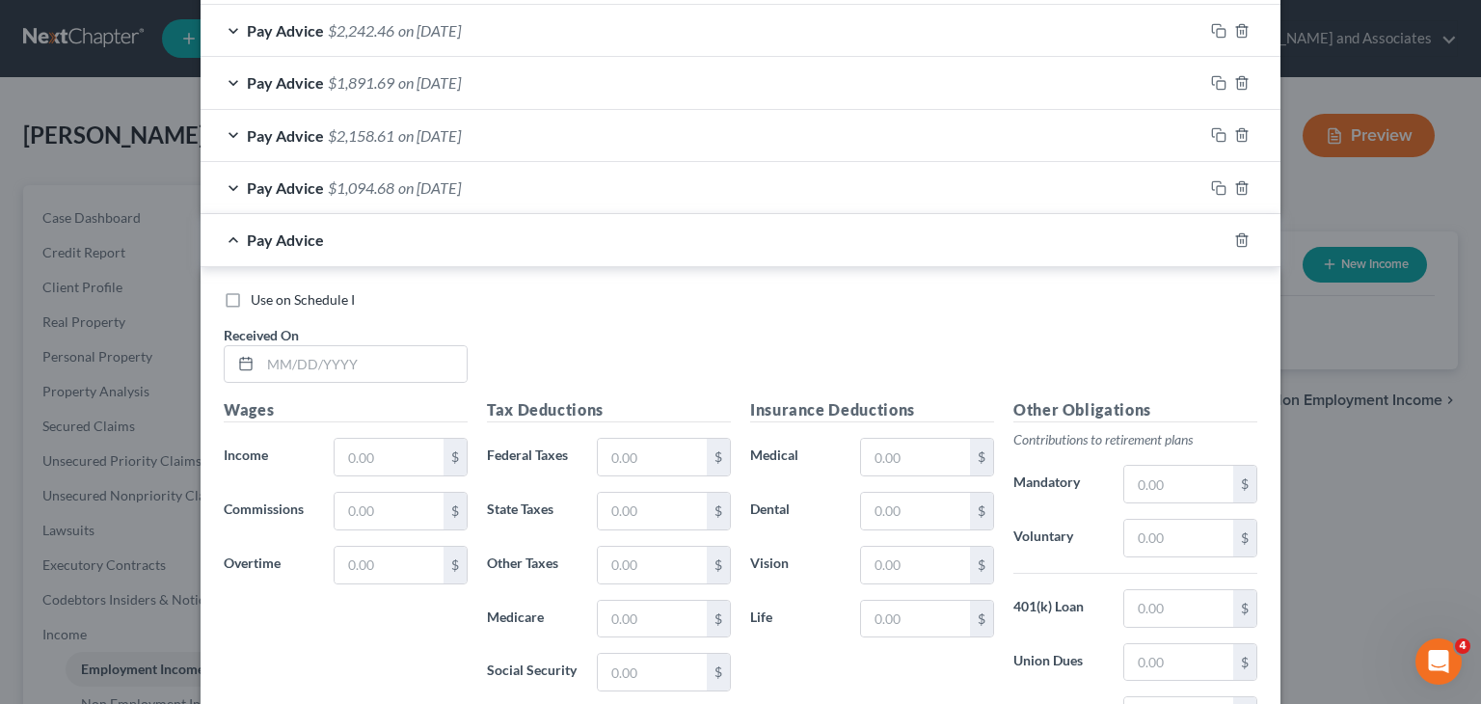
click at [460, 369] on div "Received On *" at bounding box center [345, 354] width 263 height 59
click at [416, 369] on input "text" at bounding box center [363, 364] width 206 height 37
click at [520, 340] on div "Use on Schedule I Received On *" at bounding box center [740, 344] width 1053 height 109
click at [327, 363] on input "text" at bounding box center [363, 364] width 206 height 37
type input "07/11/25"
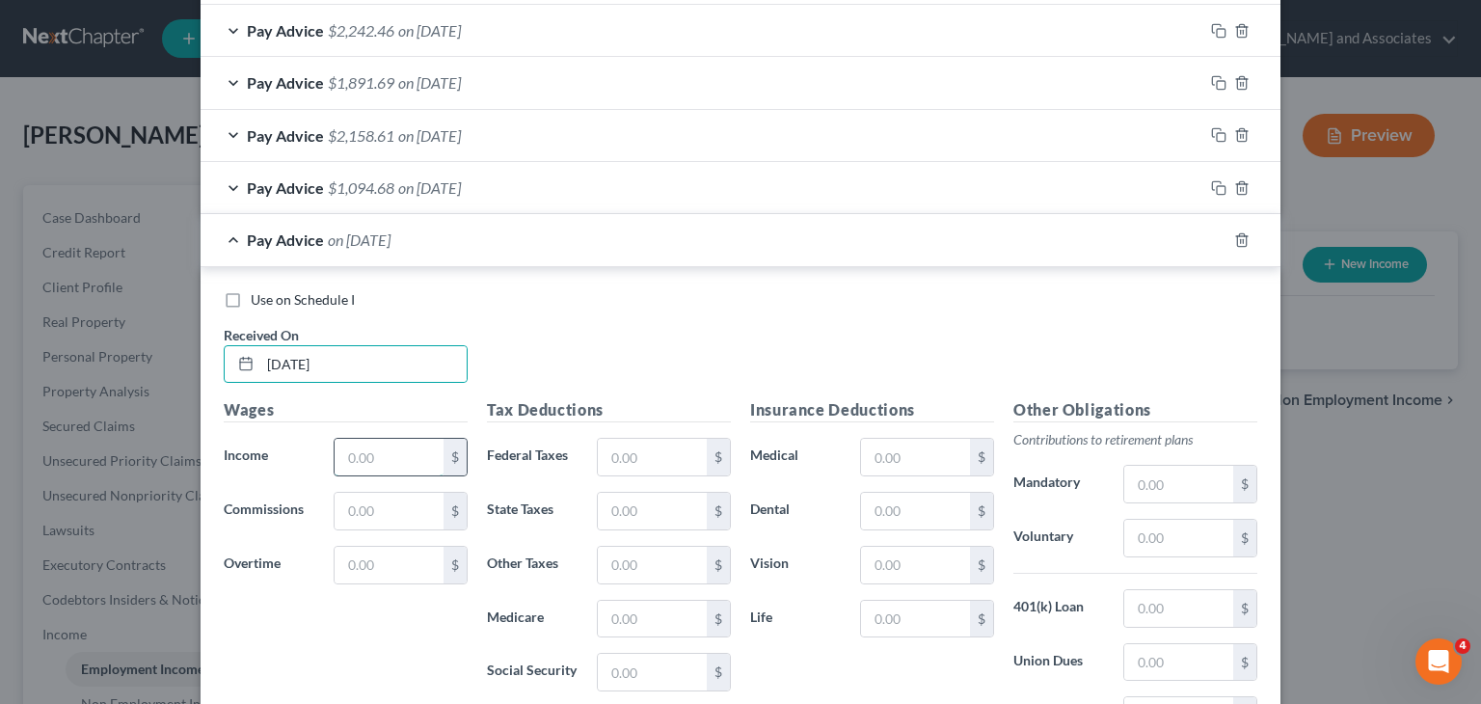
click at [350, 460] on input "text" at bounding box center [389, 457] width 109 height 37
click at [381, 475] on div "Wages Income * $ Commissions $ Overtime $" at bounding box center [345, 552] width 263 height 309
click at [381, 471] on input "text" at bounding box center [389, 457] width 109 height 37
type input "2,272.82"
click at [629, 440] on input "text" at bounding box center [652, 457] width 109 height 37
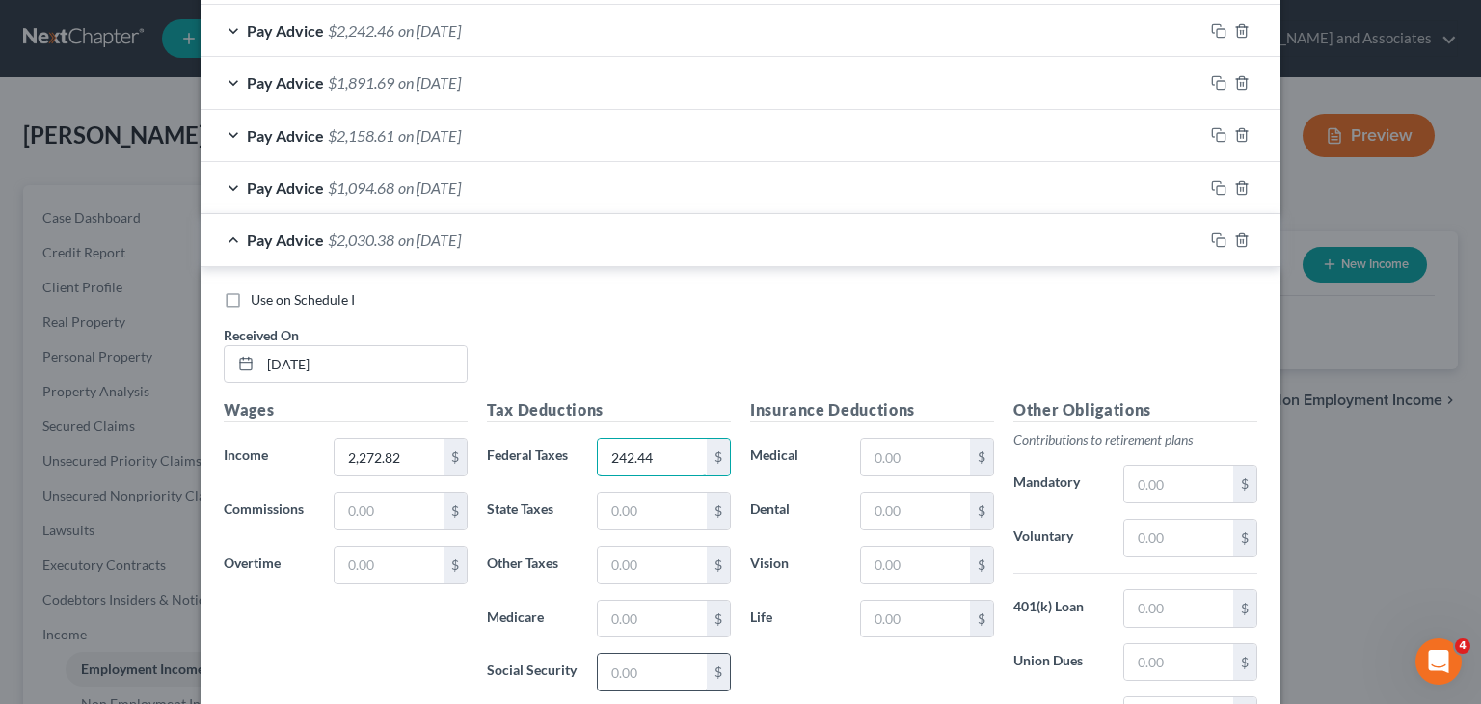
type input "242.44"
click at [618, 670] on input "text" at bounding box center [652, 672] width 109 height 37
type input "77.96"
click at [644, 616] on input "text" at bounding box center [652, 619] width 109 height 37
type input "18.23"
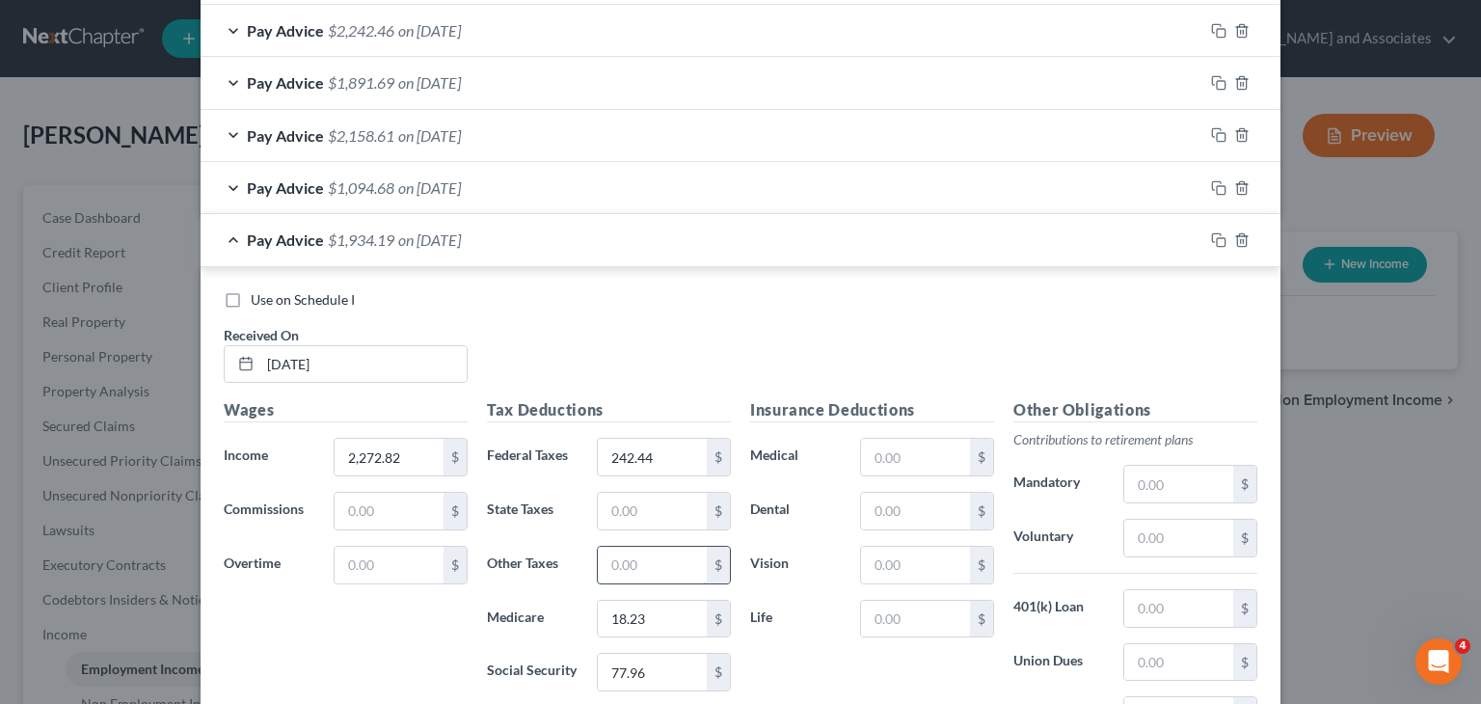
click at [656, 560] on input "text" at bounding box center [652, 565] width 109 height 37
type input "15.09"
click at [1125, 481] on input "text" at bounding box center [1179, 484] width 109 height 37
type input "553.85"
click at [359, 246] on span "$1,365.25" at bounding box center [361, 239] width 67 height 18
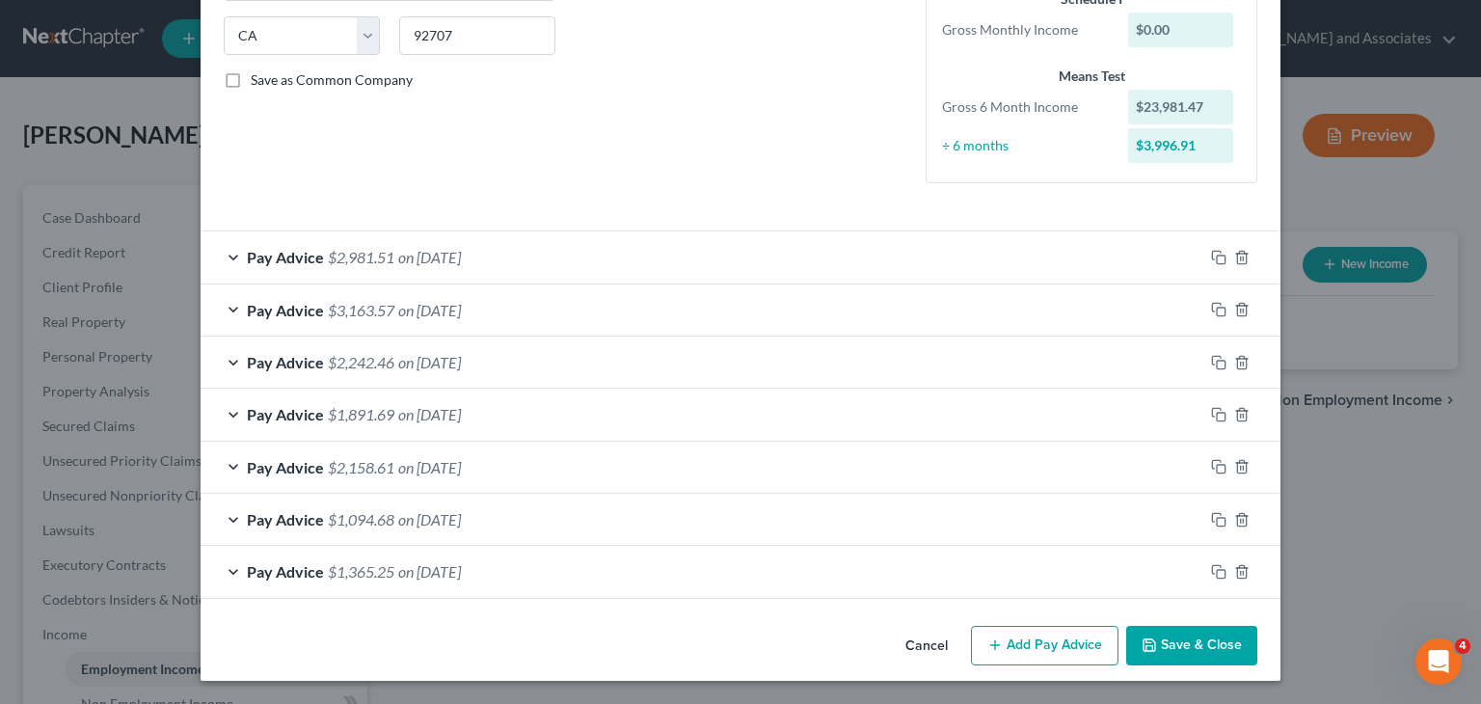
scroll to position [380, 0]
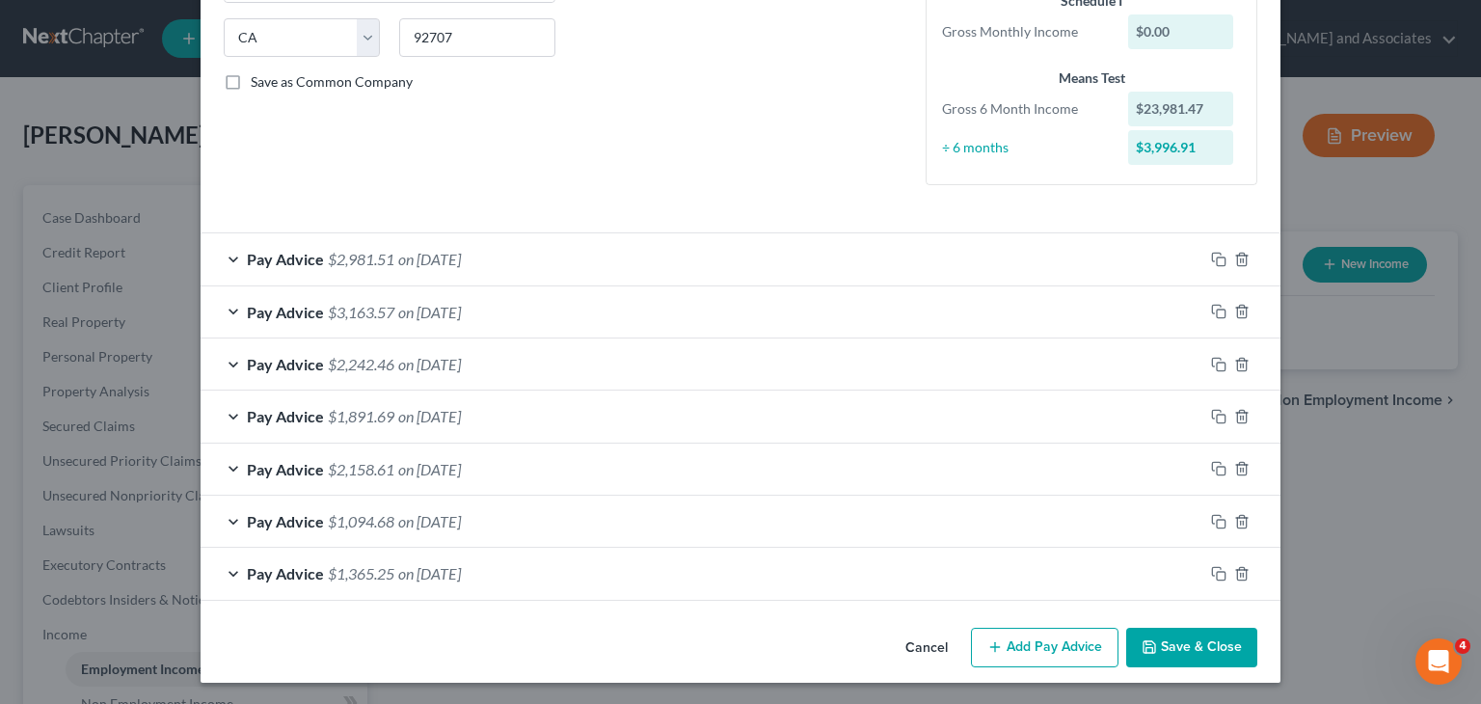
click at [1026, 633] on button "Add Pay Advice" at bounding box center [1045, 648] width 148 height 41
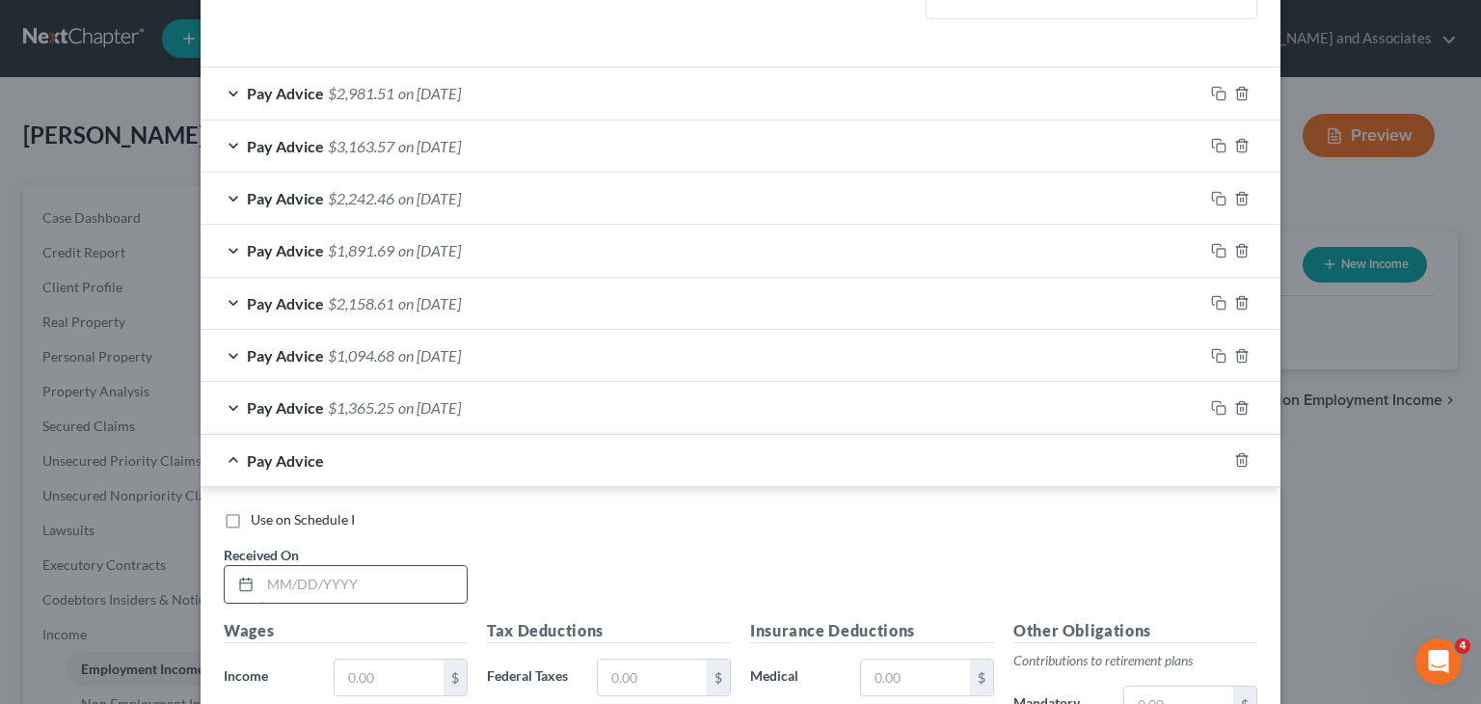
scroll to position [573, 0]
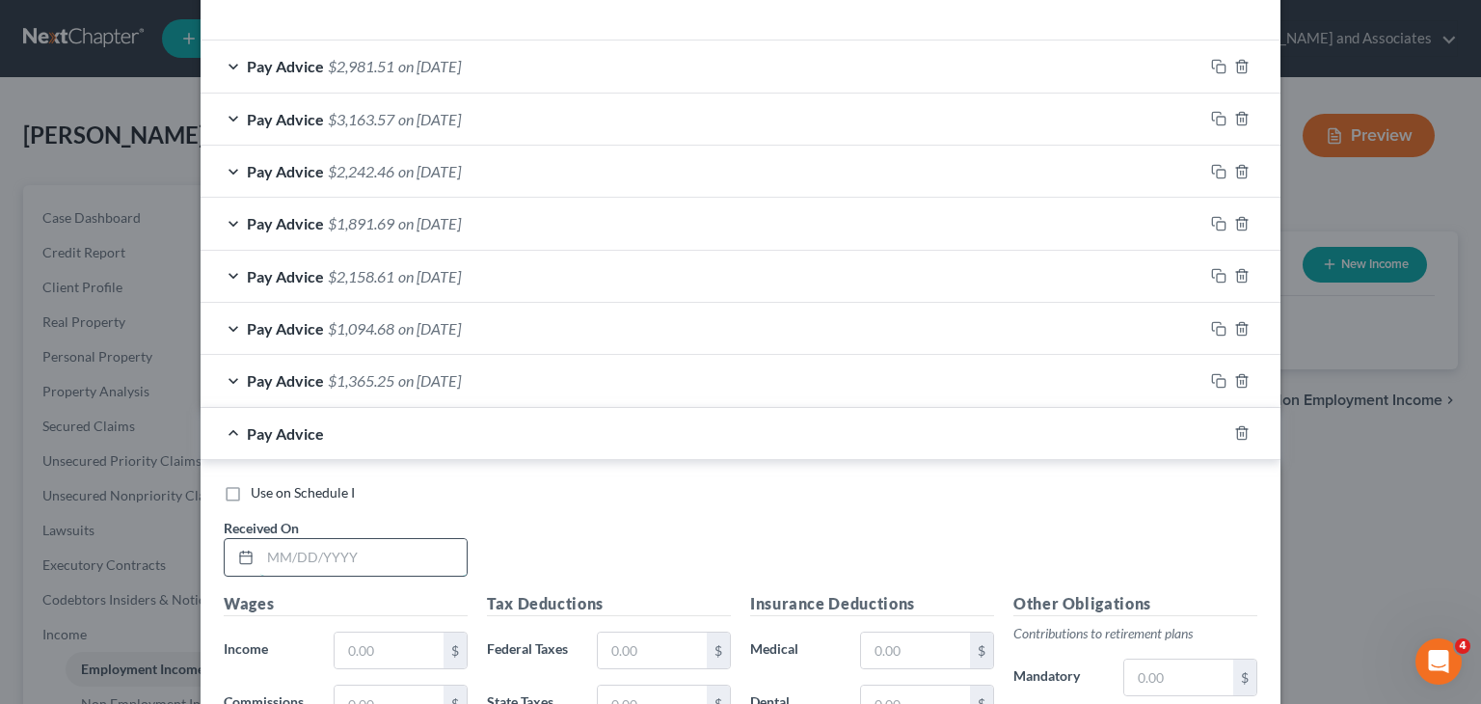
click at [374, 556] on input "text" at bounding box center [363, 557] width 206 height 37
type input "07/25/2025"
click at [403, 646] on input "text" at bounding box center [389, 651] width 109 height 37
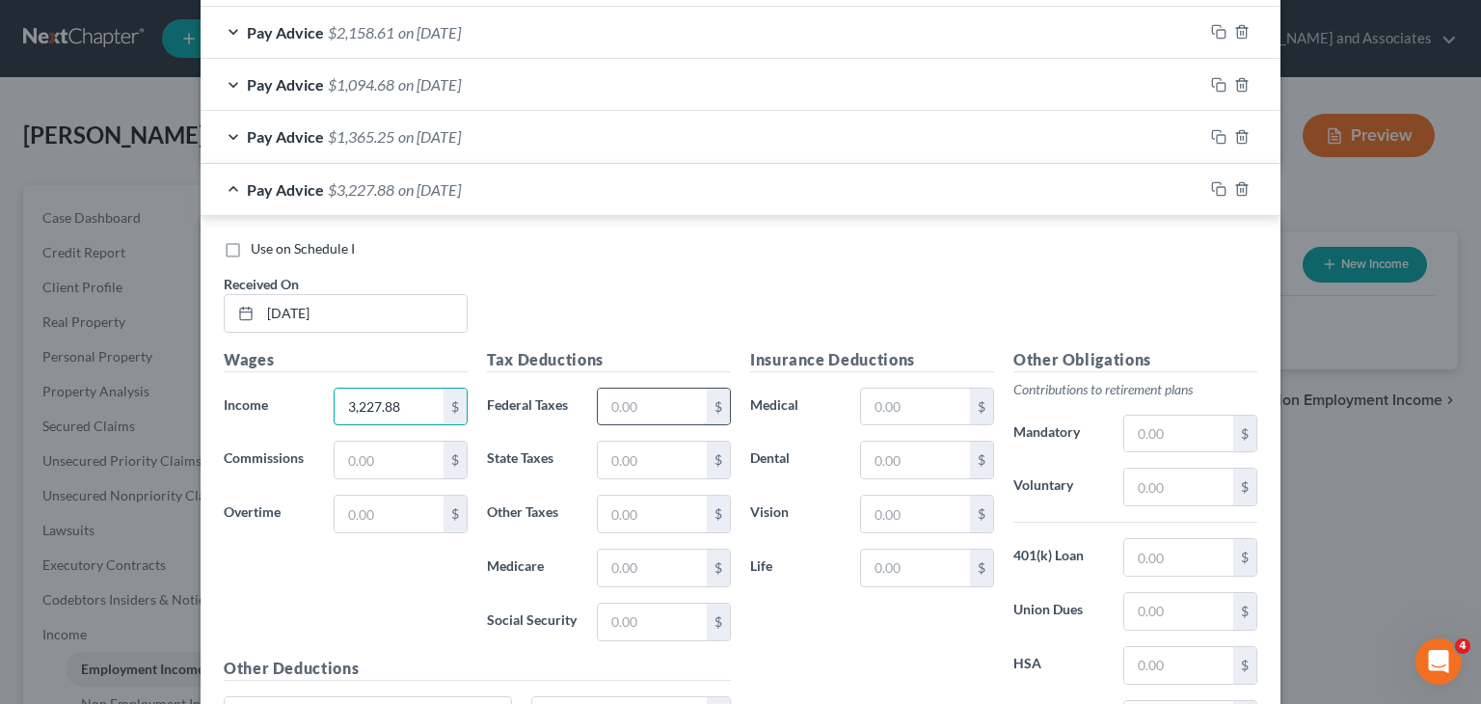
scroll to position [959, 0]
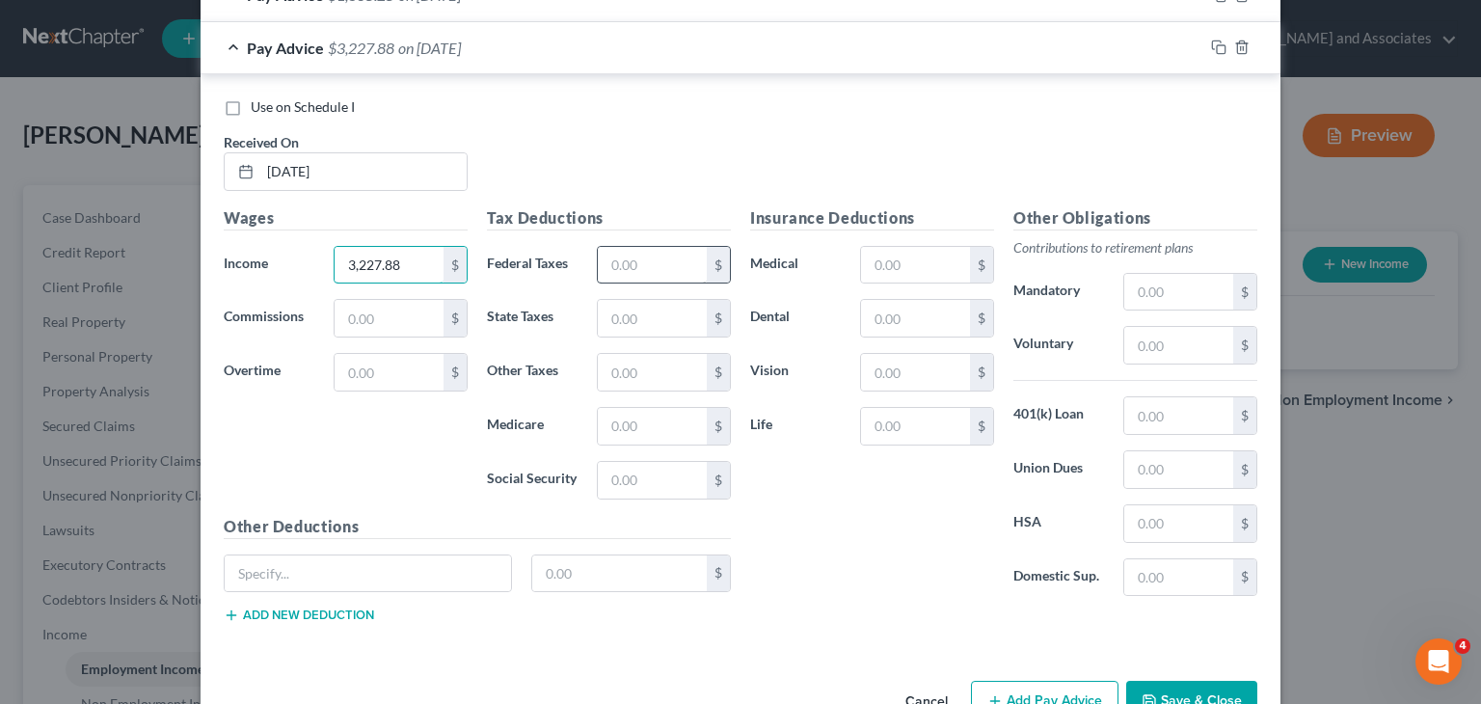
type input "3,227.88"
click at [667, 278] on input "text" at bounding box center [652, 265] width 109 height 37
type input "410.31"
click at [640, 474] on input "text" at bounding box center [652, 480] width 109 height 37
type input "137.18"
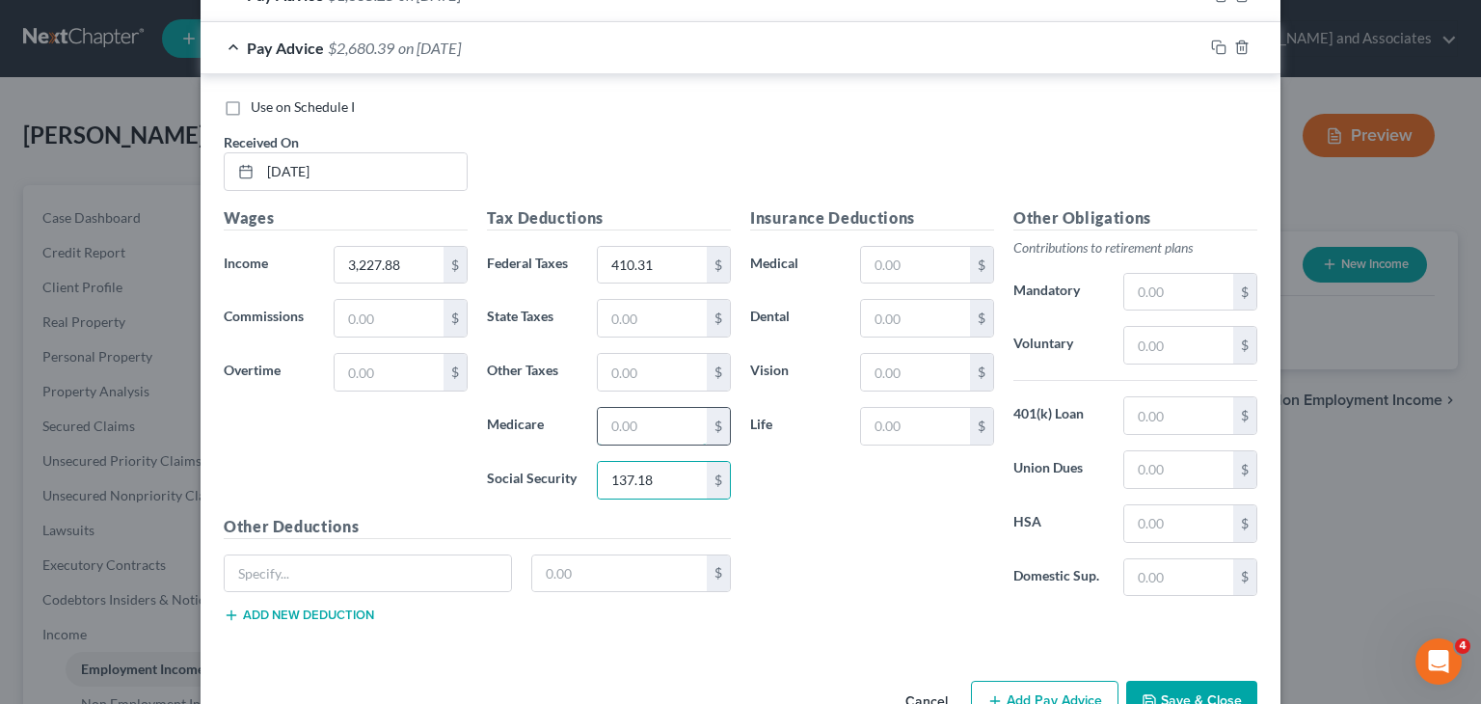
click at [687, 414] on input "text" at bounding box center [652, 426] width 109 height 37
type input "32.09"
click at [662, 318] on input "text" at bounding box center [652, 318] width 109 height 37
type input "30.18"
click at [663, 383] on input "text" at bounding box center [652, 372] width 109 height 37
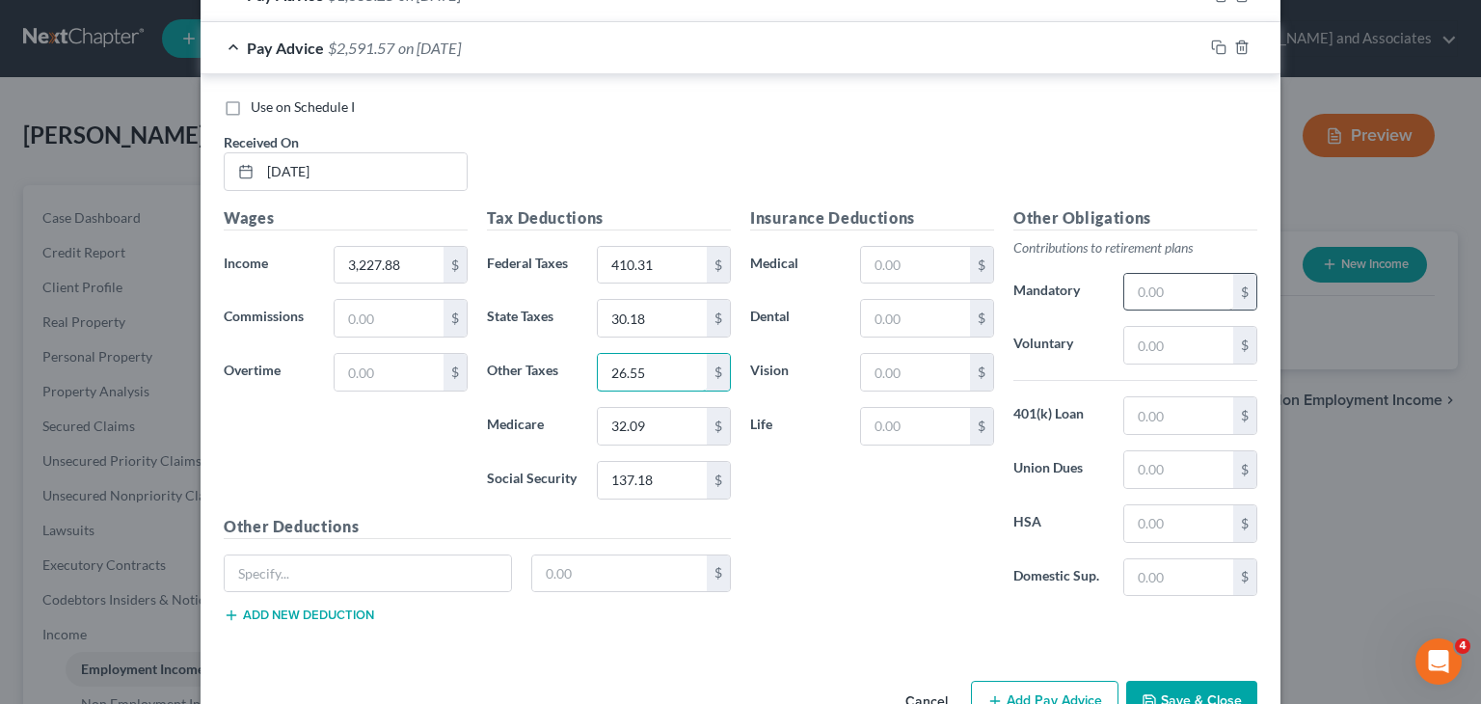
type input "26.55"
click at [1129, 283] on input "text" at bounding box center [1179, 292] width 109 height 37
type input "553.85"
click at [328, 49] on span "$2,037.72" at bounding box center [361, 48] width 67 height 18
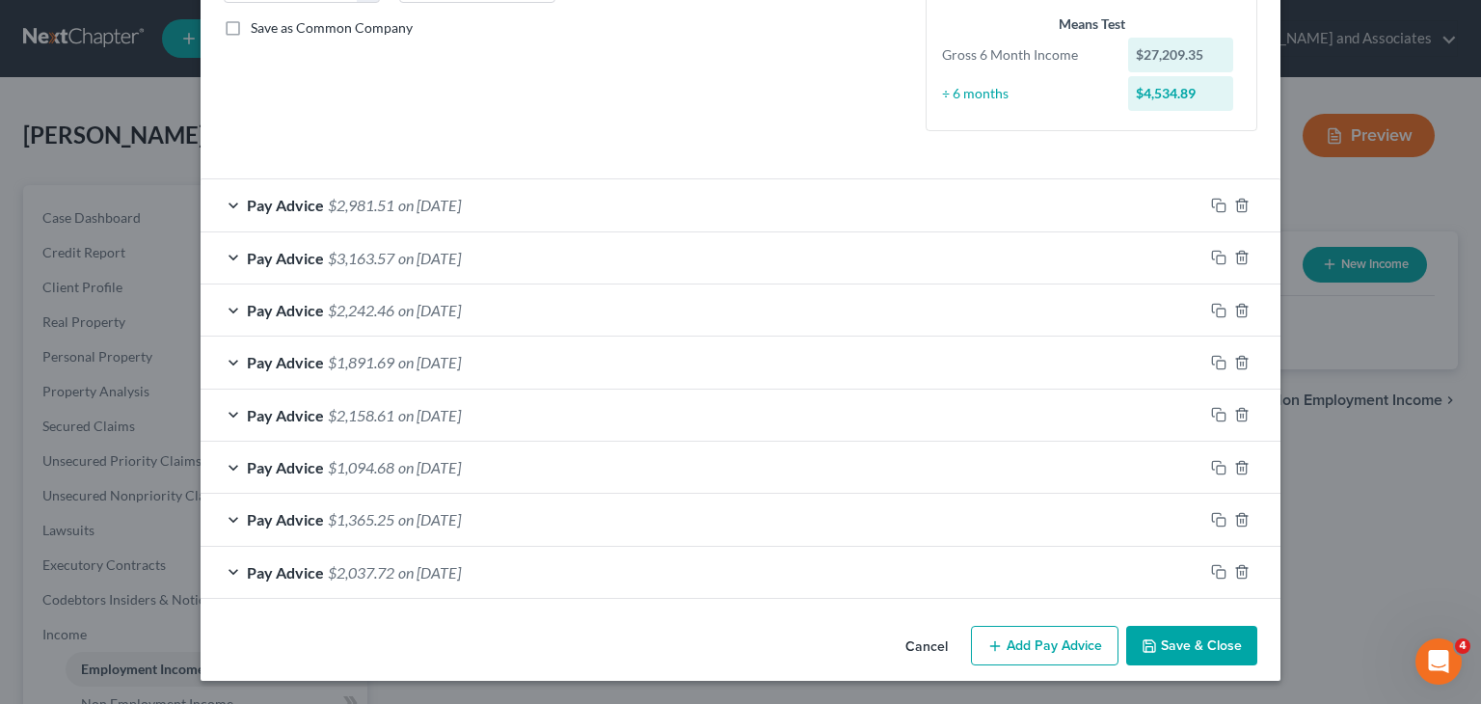
scroll to position [432, 0]
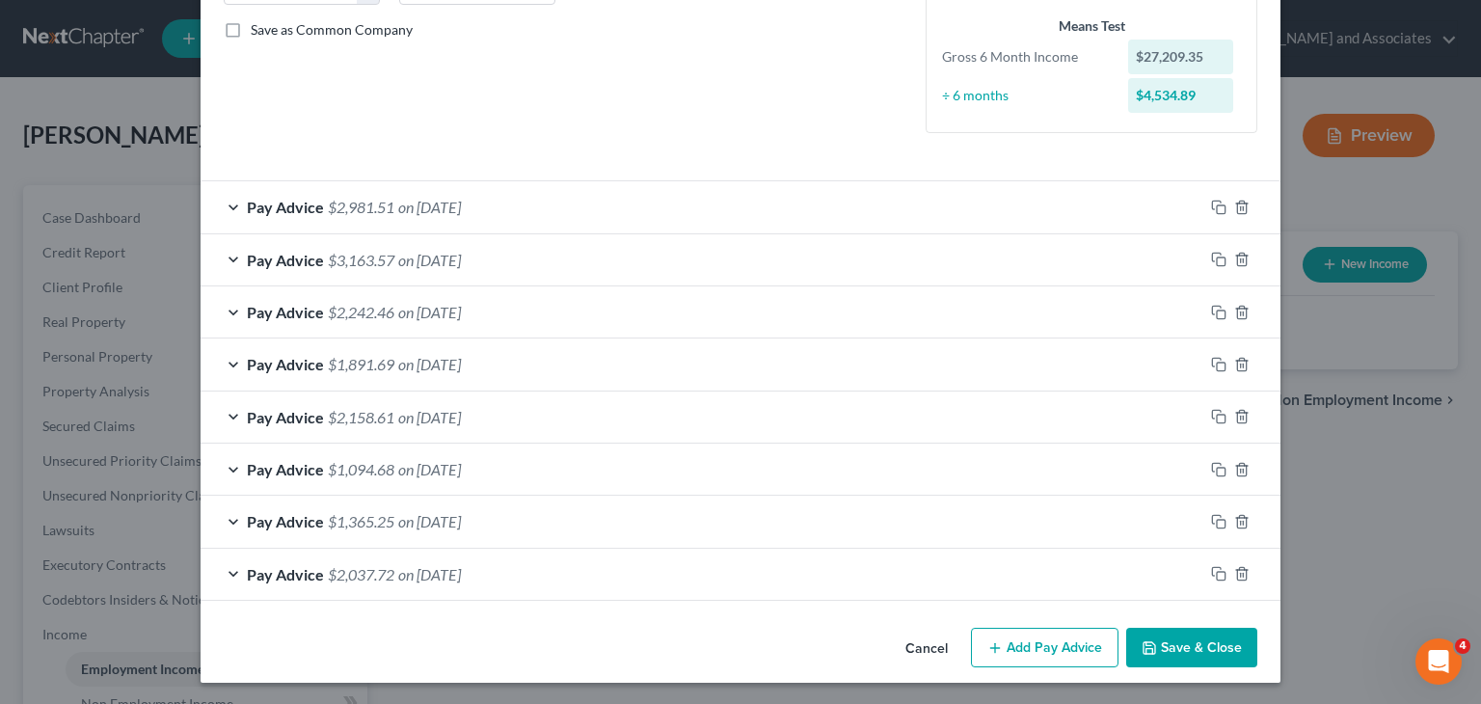
click at [1163, 657] on button "Save & Close" at bounding box center [1191, 648] width 131 height 41
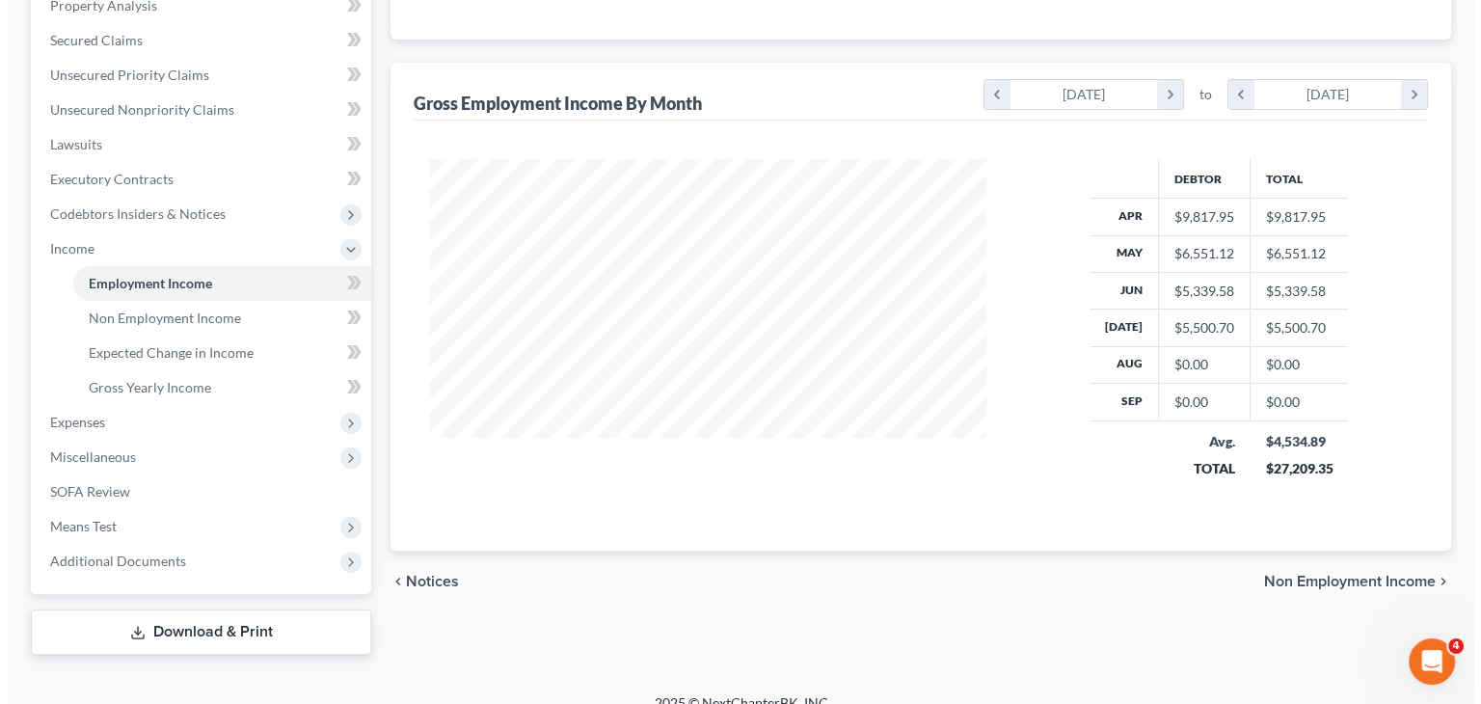
scroll to position [0, 0]
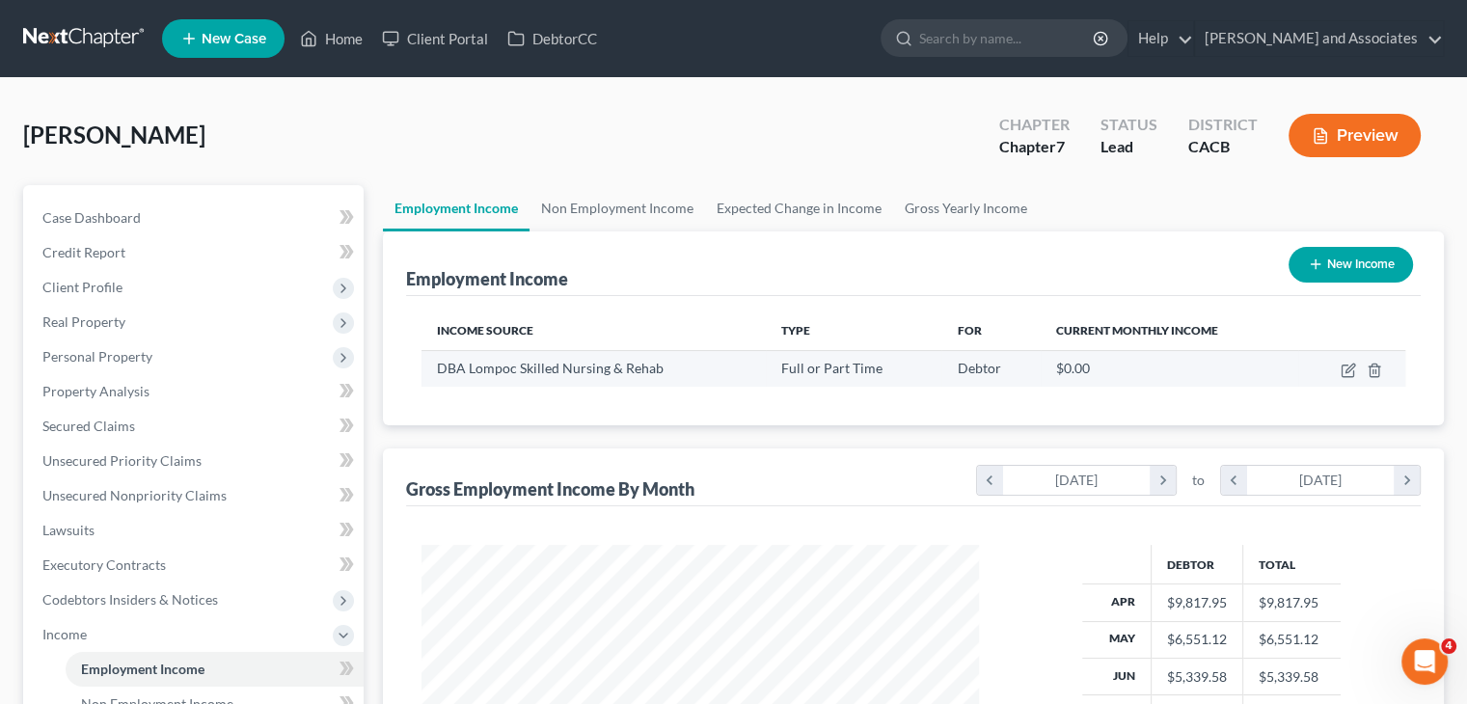
click at [1344, 360] on td at bounding box center [1351, 368] width 107 height 37
click at [1342, 372] on icon "button" at bounding box center [1348, 370] width 15 height 15
select select "0"
select select "4"
select select "0"
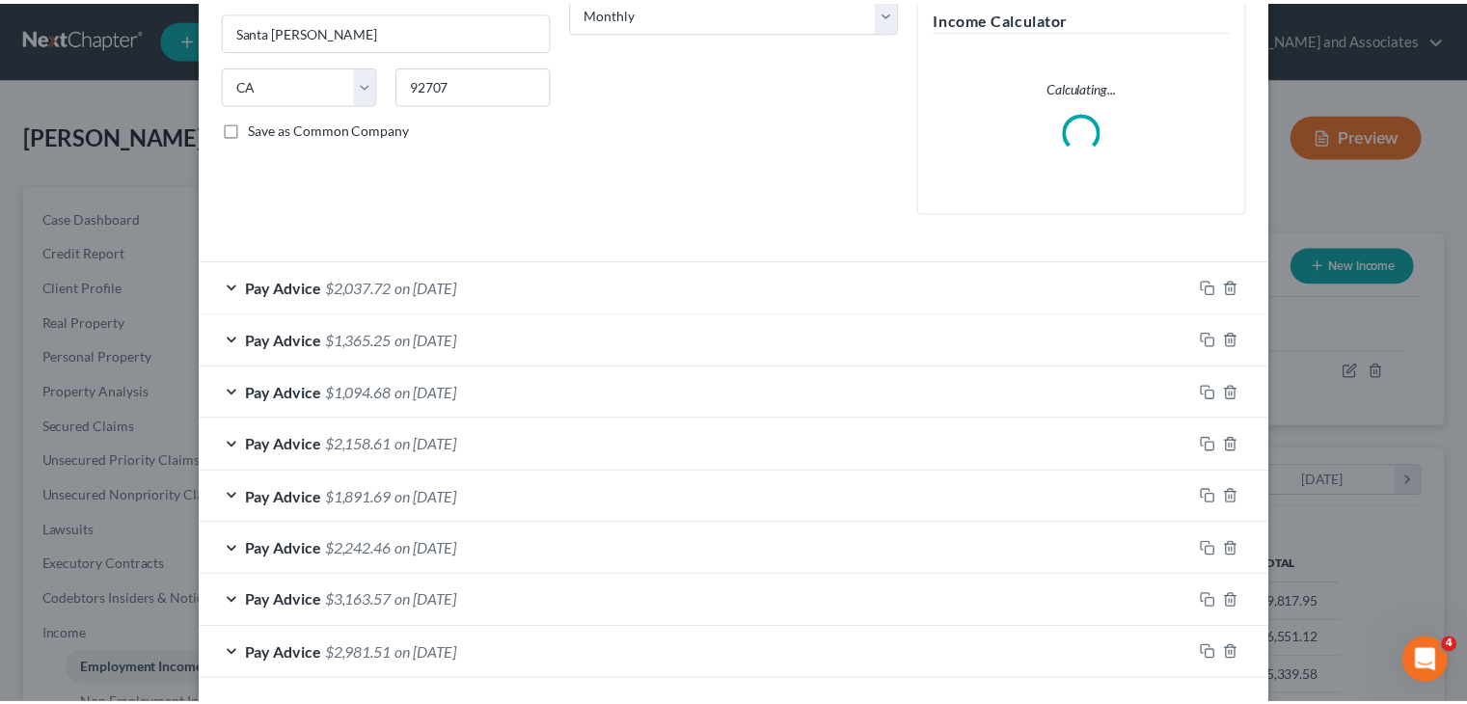
scroll to position [386, 0]
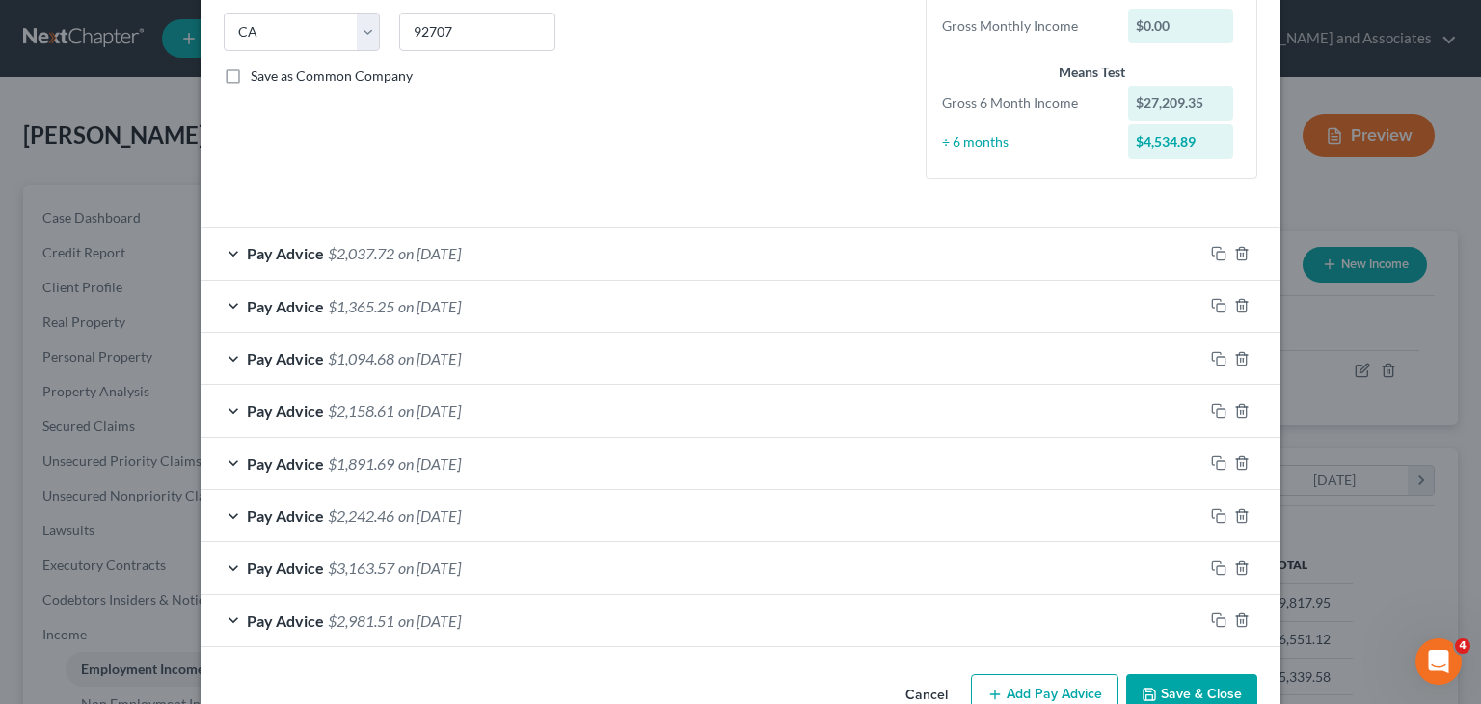
click at [1185, 691] on button "Save & Close" at bounding box center [1191, 694] width 131 height 41
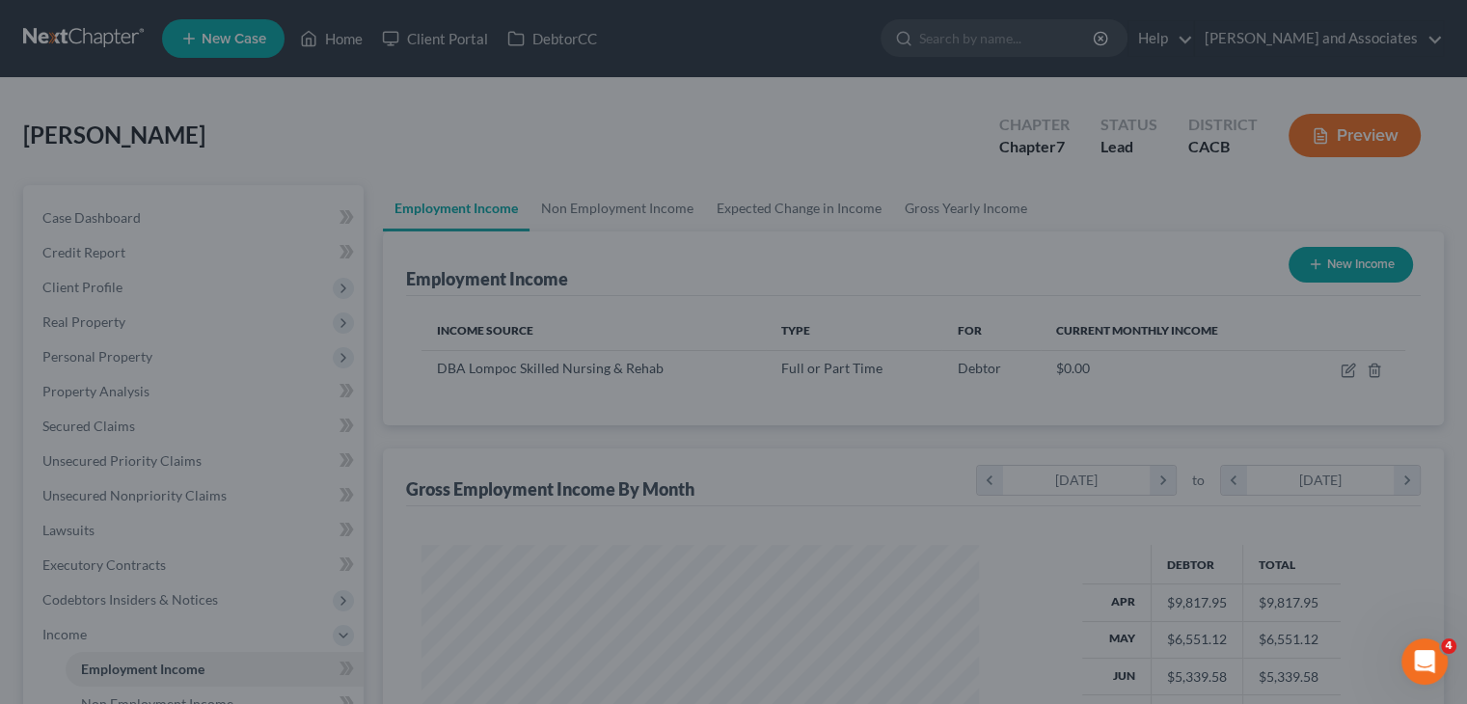
scroll to position [964067, 963814]
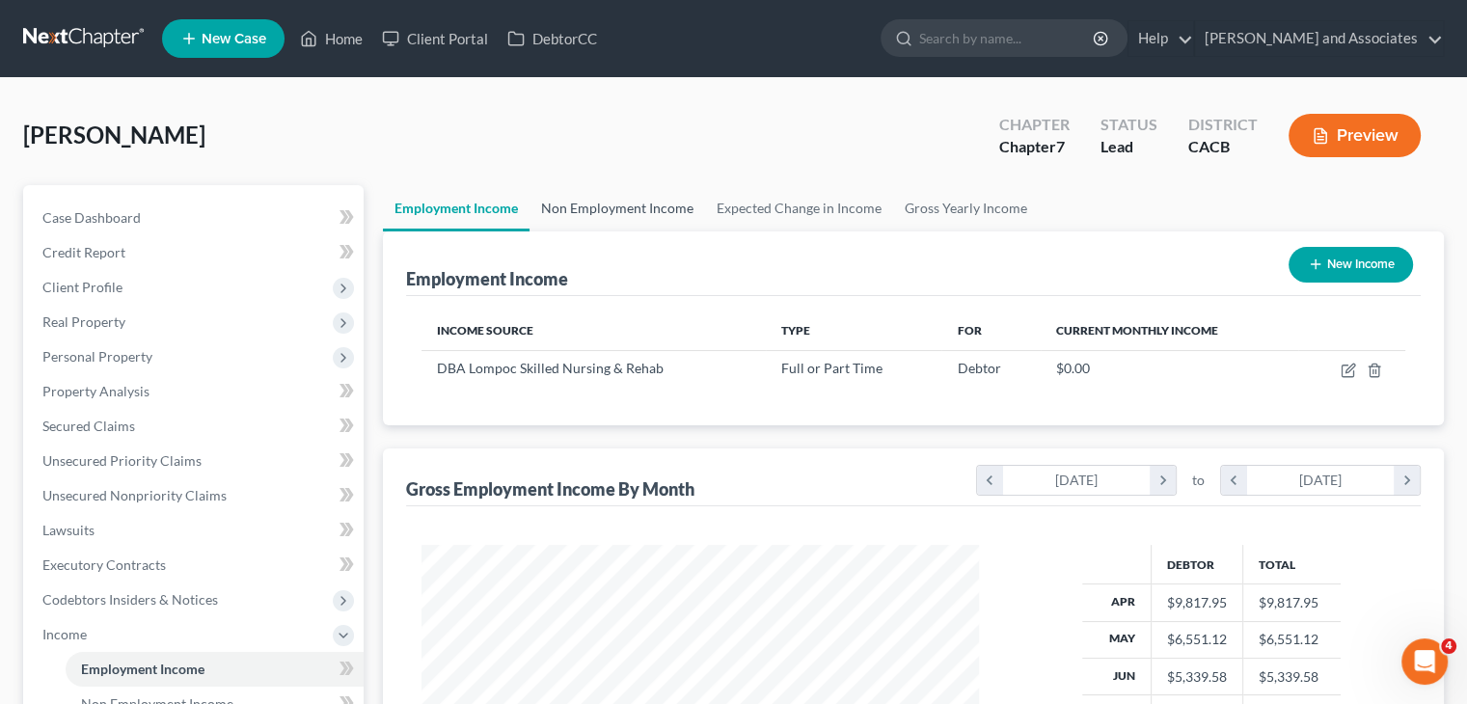
click at [621, 208] on link "Non Employment Income" at bounding box center [617, 208] width 176 height 46
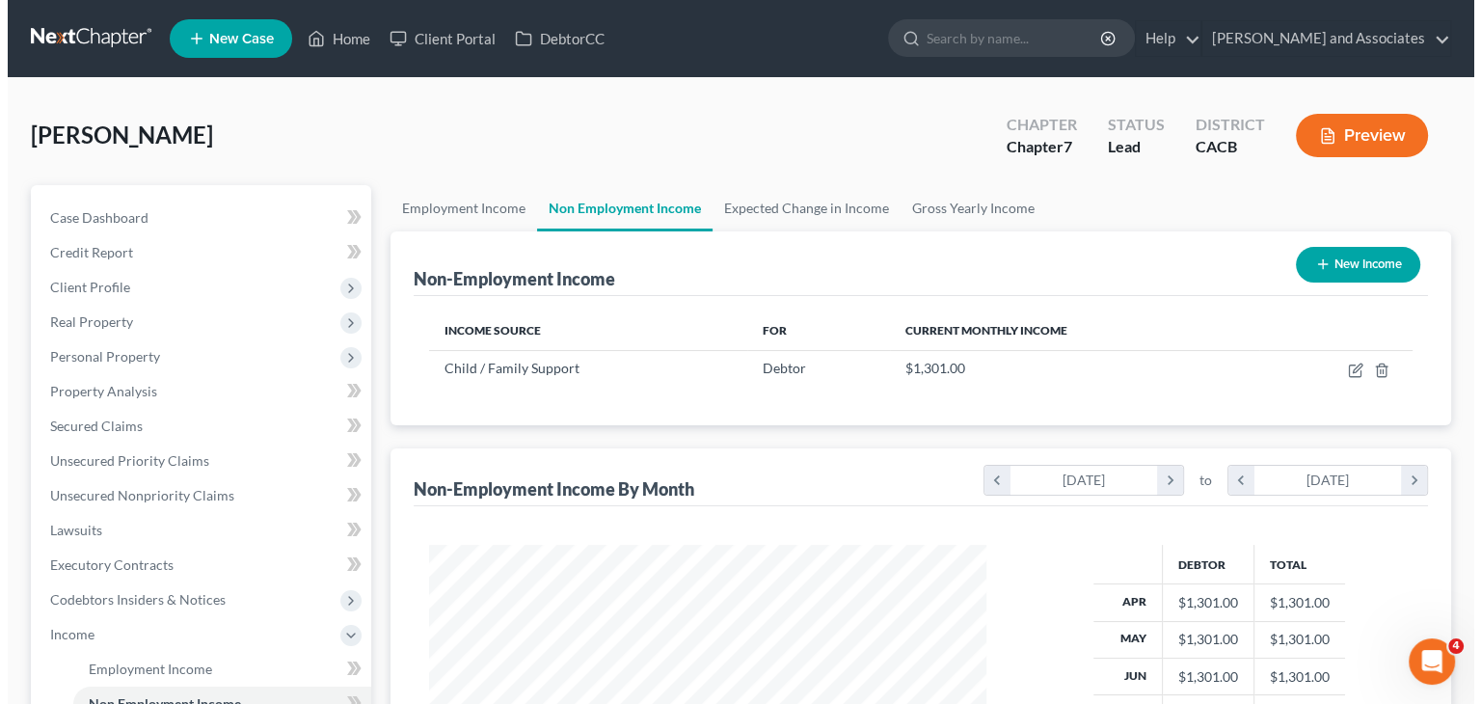
scroll to position [343, 595]
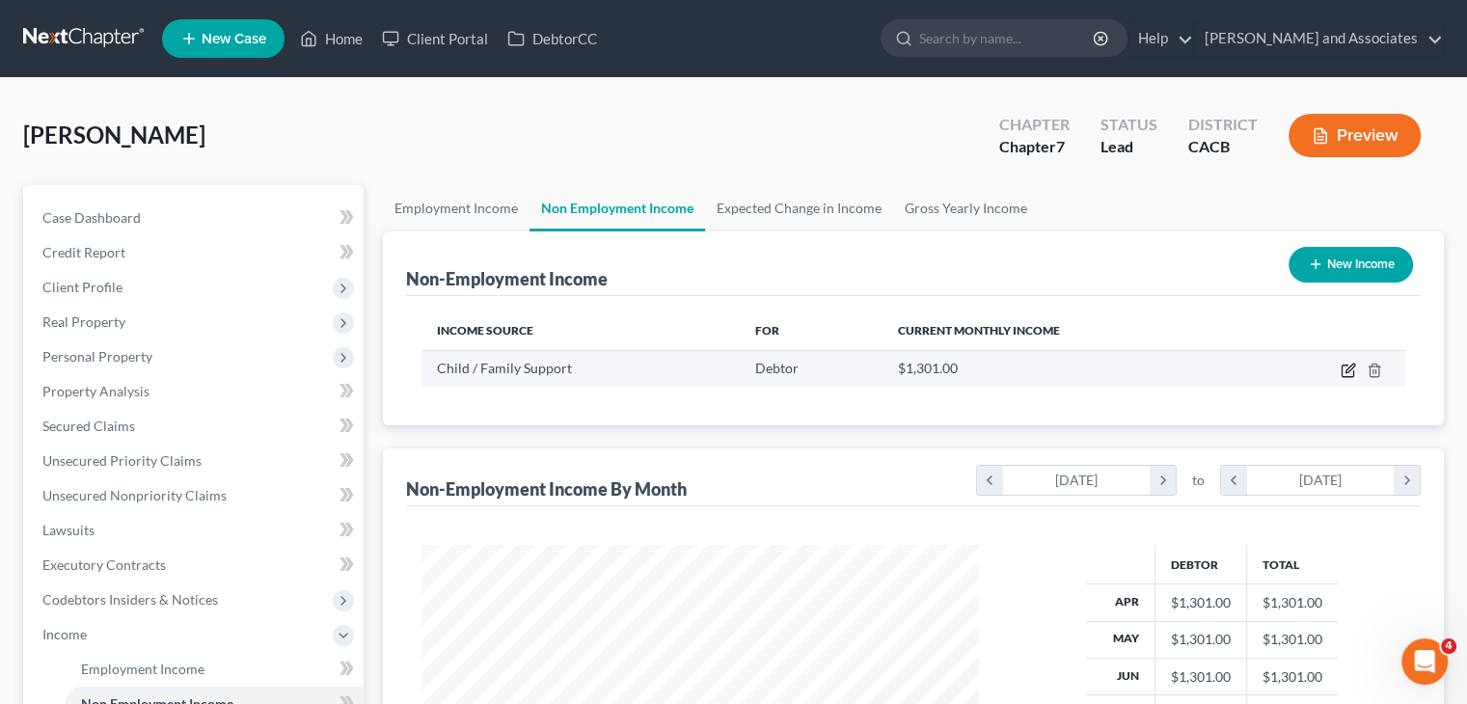
click at [1341, 367] on icon "button" at bounding box center [1347, 372] width 12 height 12
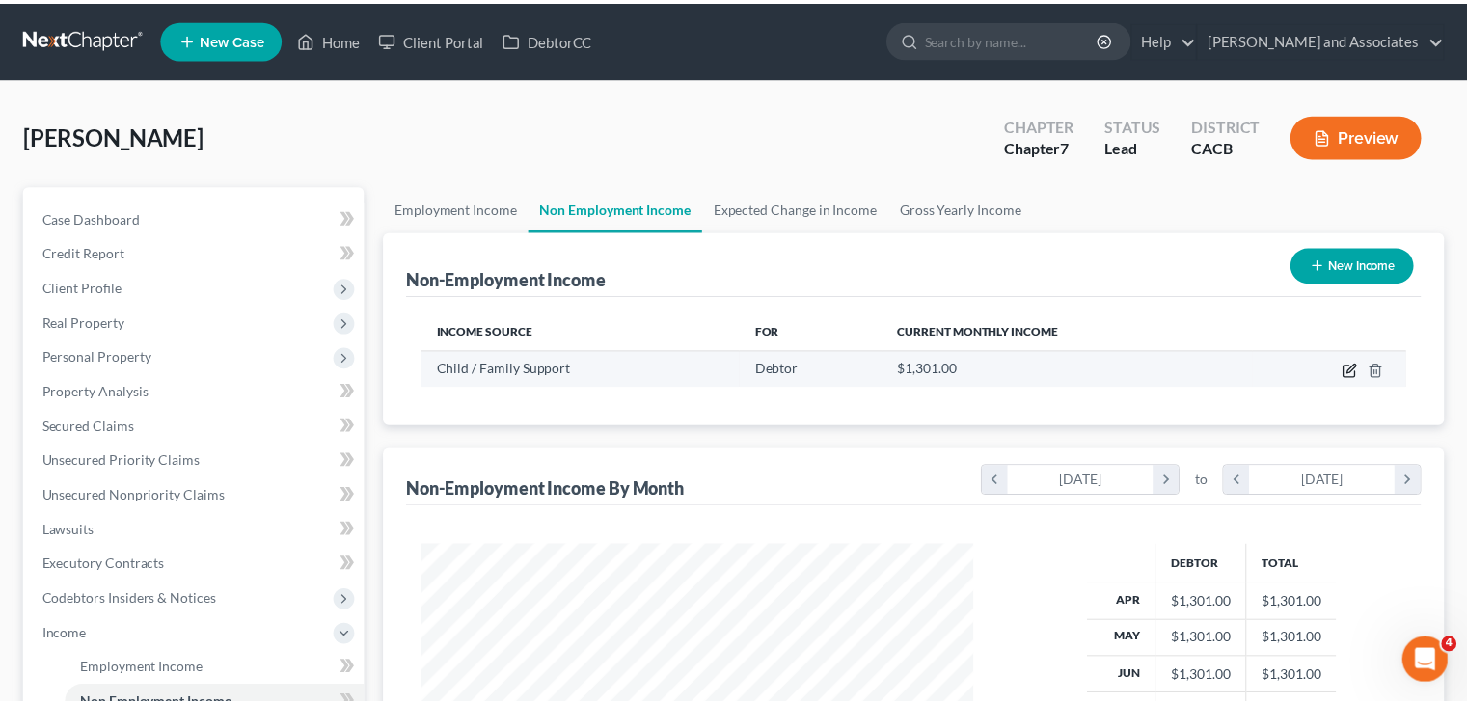
scroll to position [343, 602]
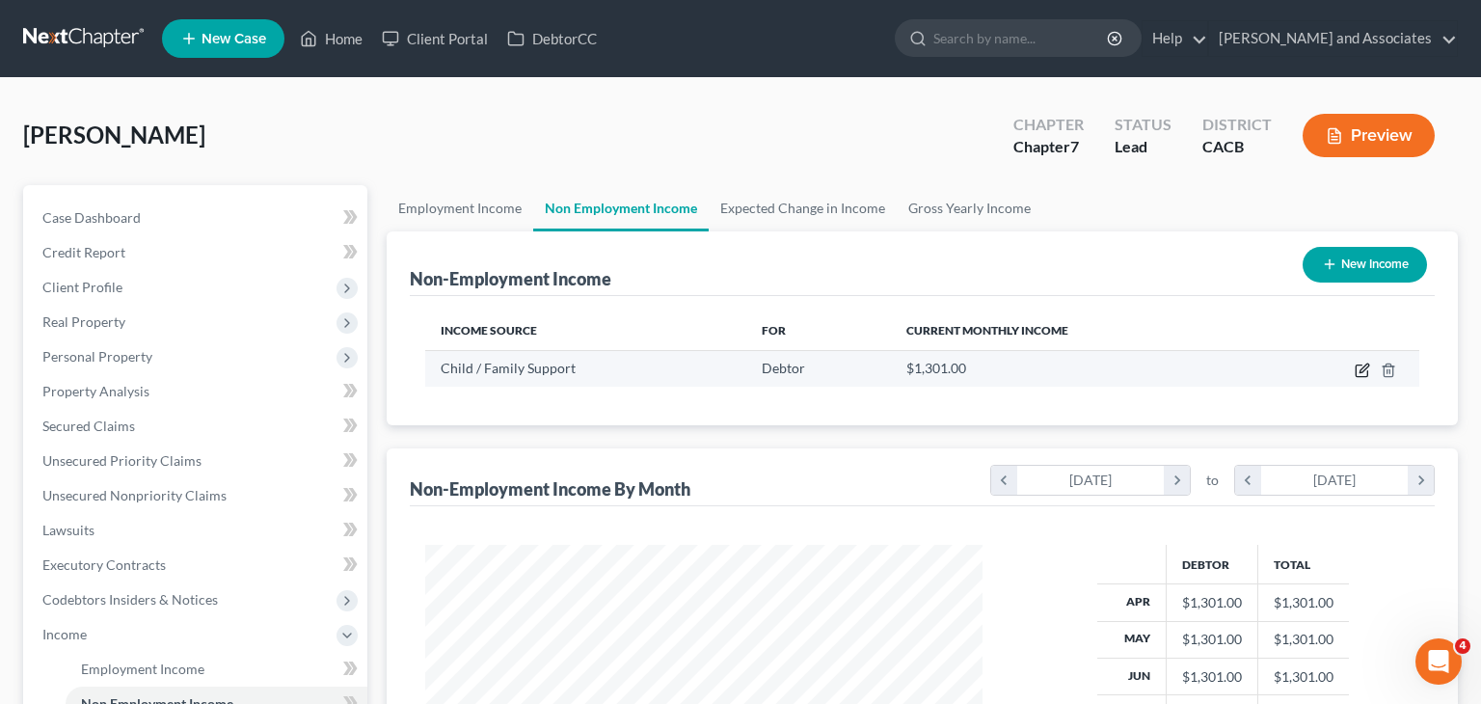
select select "7"
select select "0"
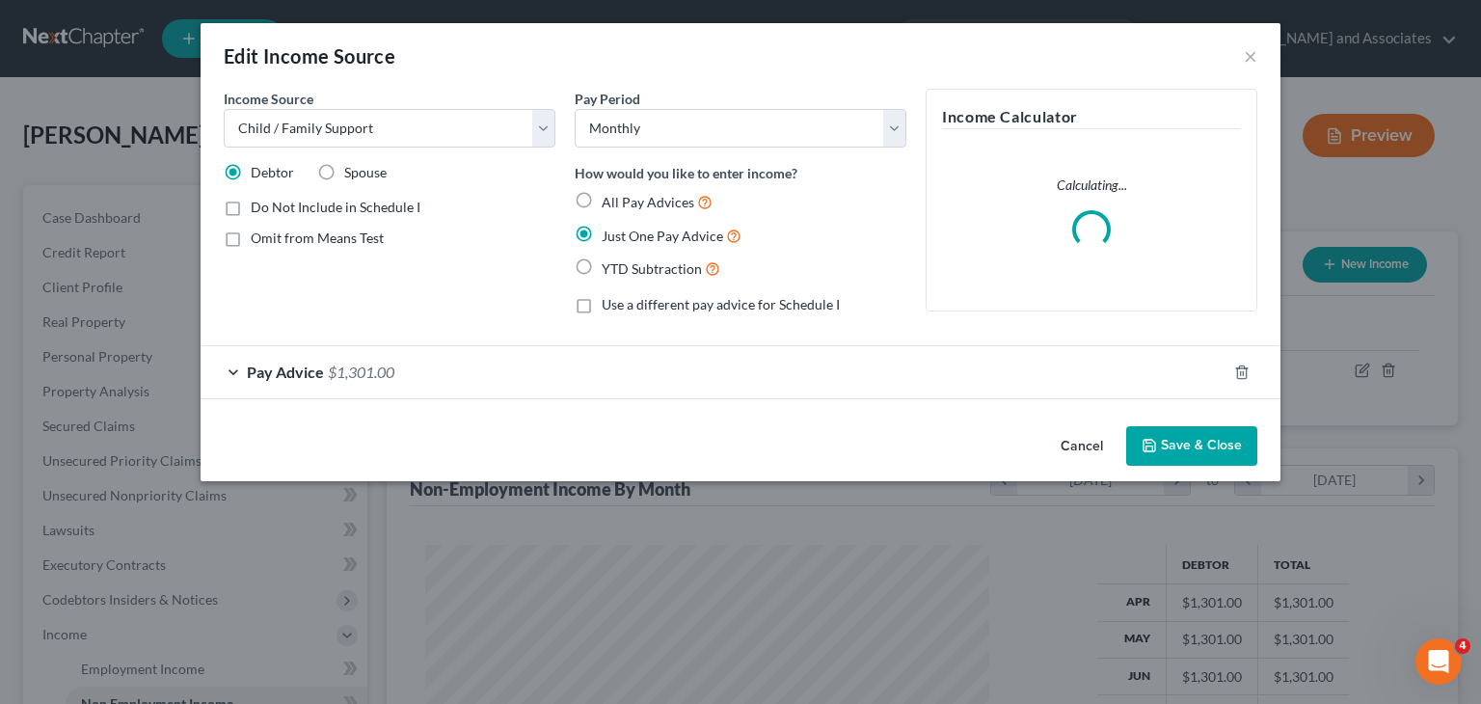
click at [394, 380] on div "Pay Advice $1,301.00" at bounding box center [714, 371] width 1026 height 51
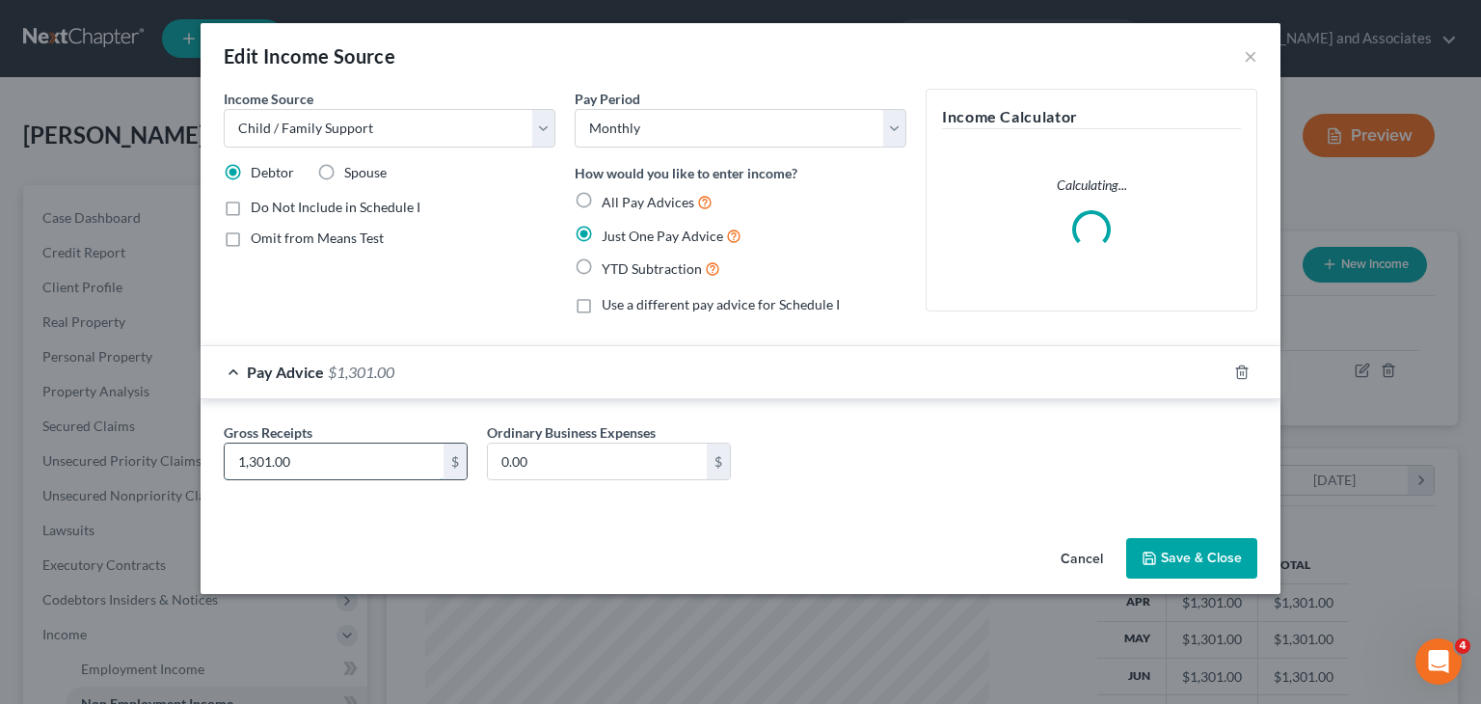
click at [366, 466] on input "1,301.00" at bounding box center [334, 462] width 219 height 37
type input "205"
click at [1204, 554] on button "Save & Close" at bounding box center [1191, 558] width 131 height 41
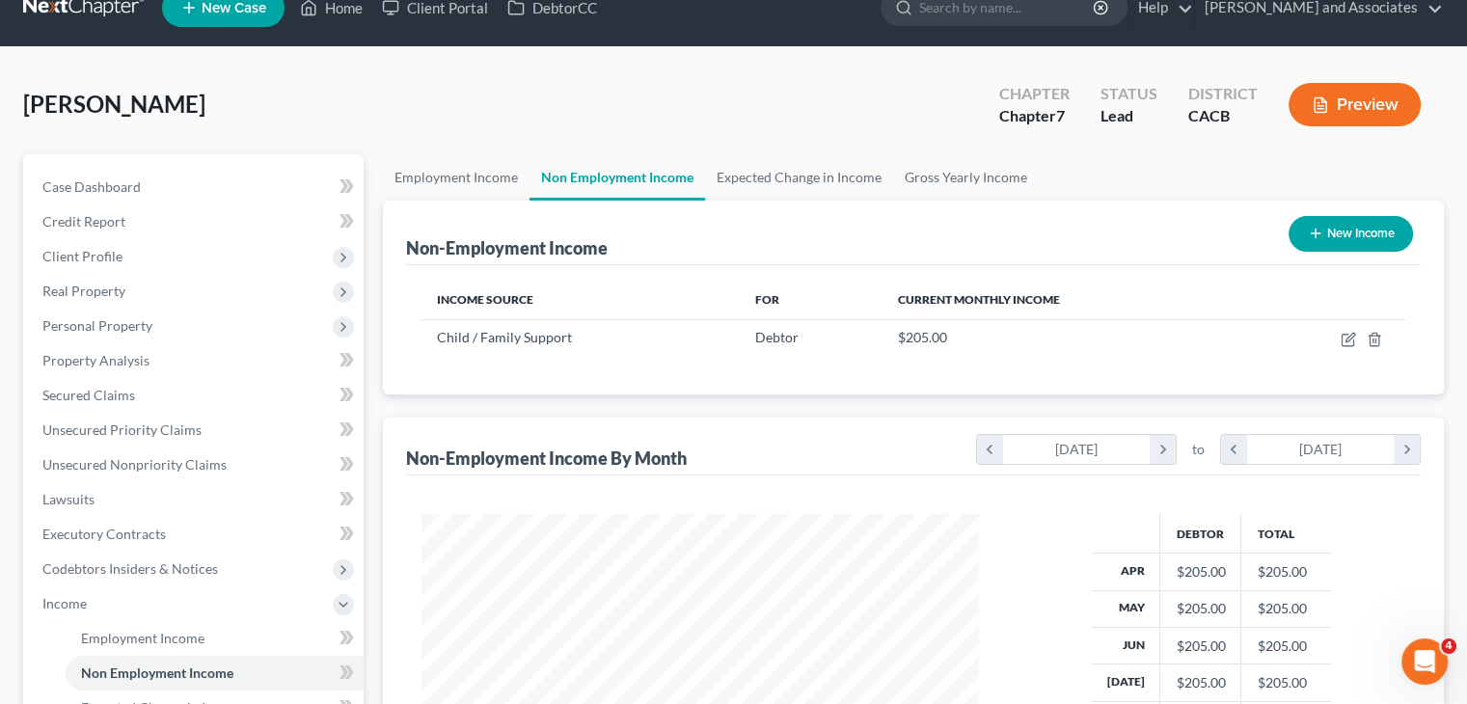
scroll to position [0, 0]
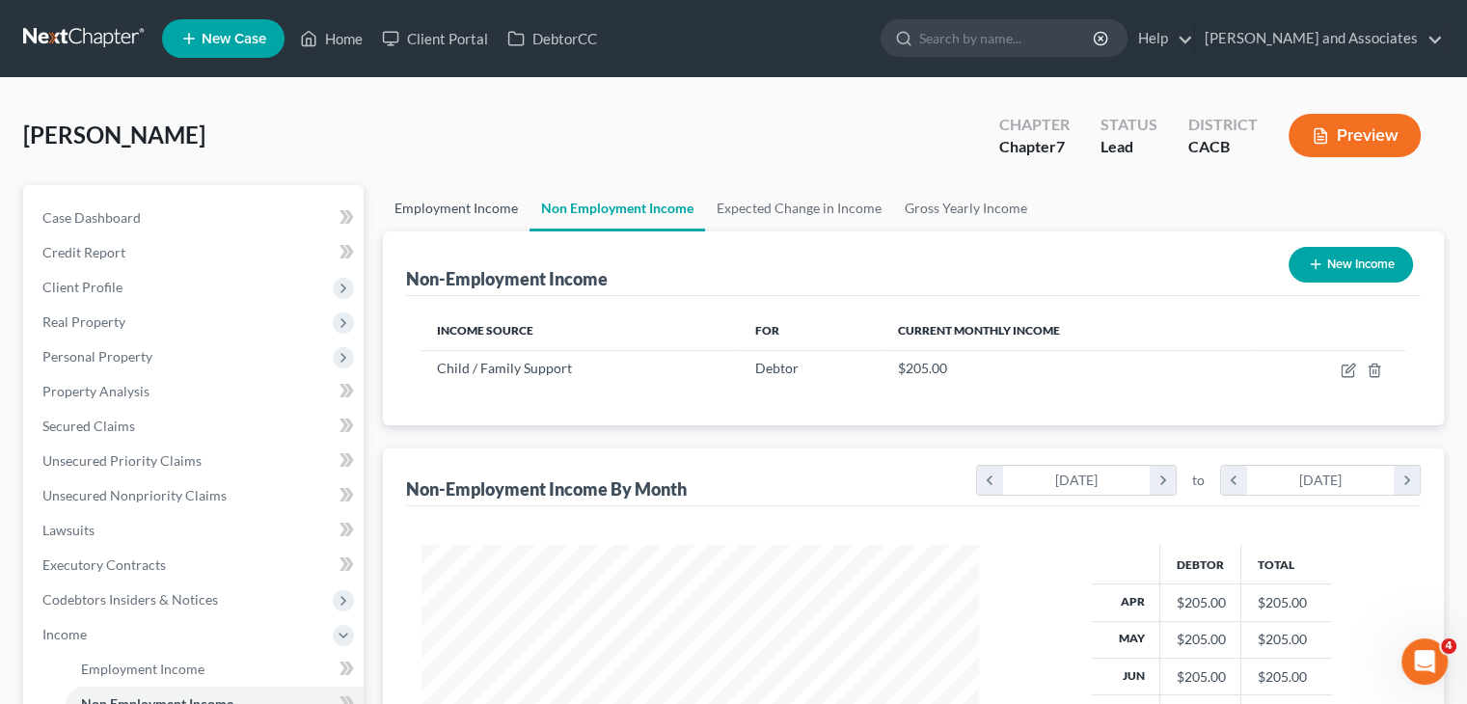
click at [445, 195] on link "Employment Income" at bounding box center [456, 208] width 147 height 46
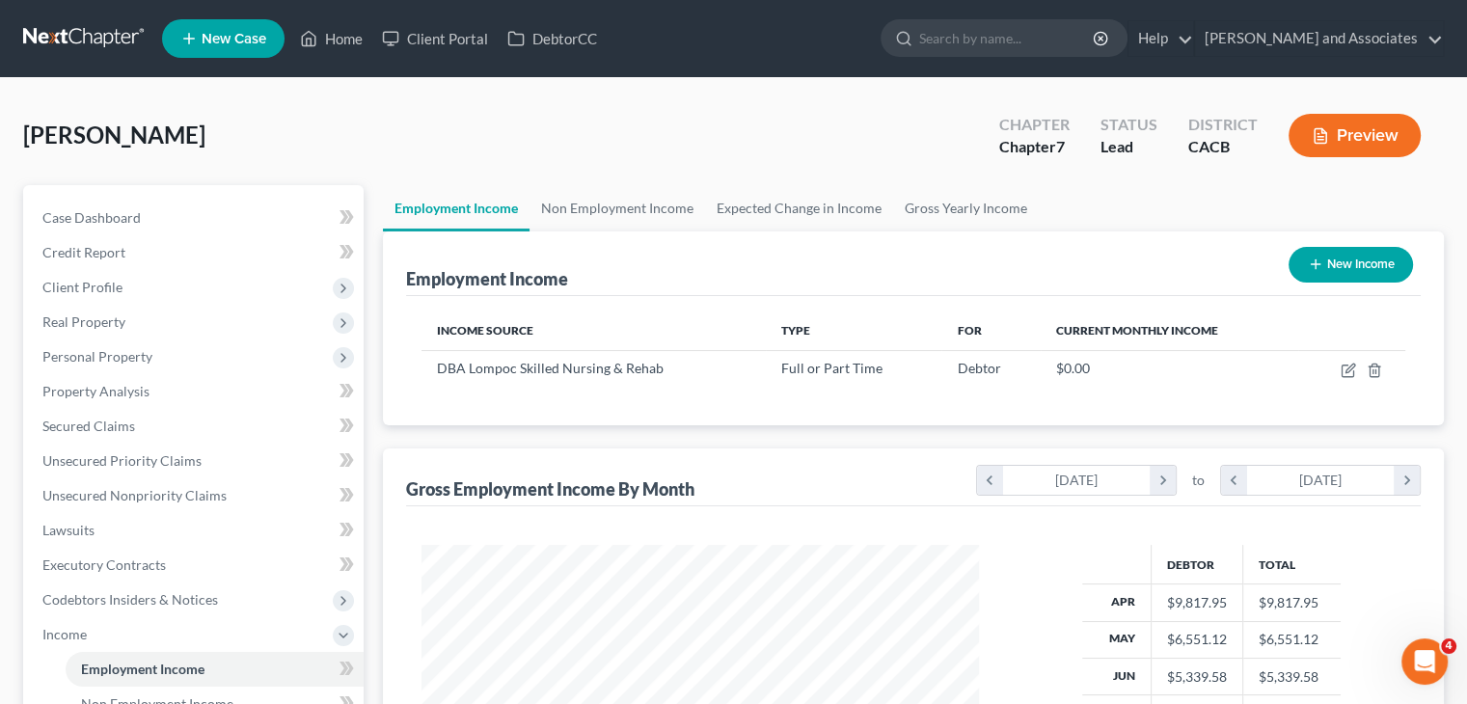
click at [1339, 267] on button "New Income" at bounding box center [1350, 265] width 124 height 36
select select "0"
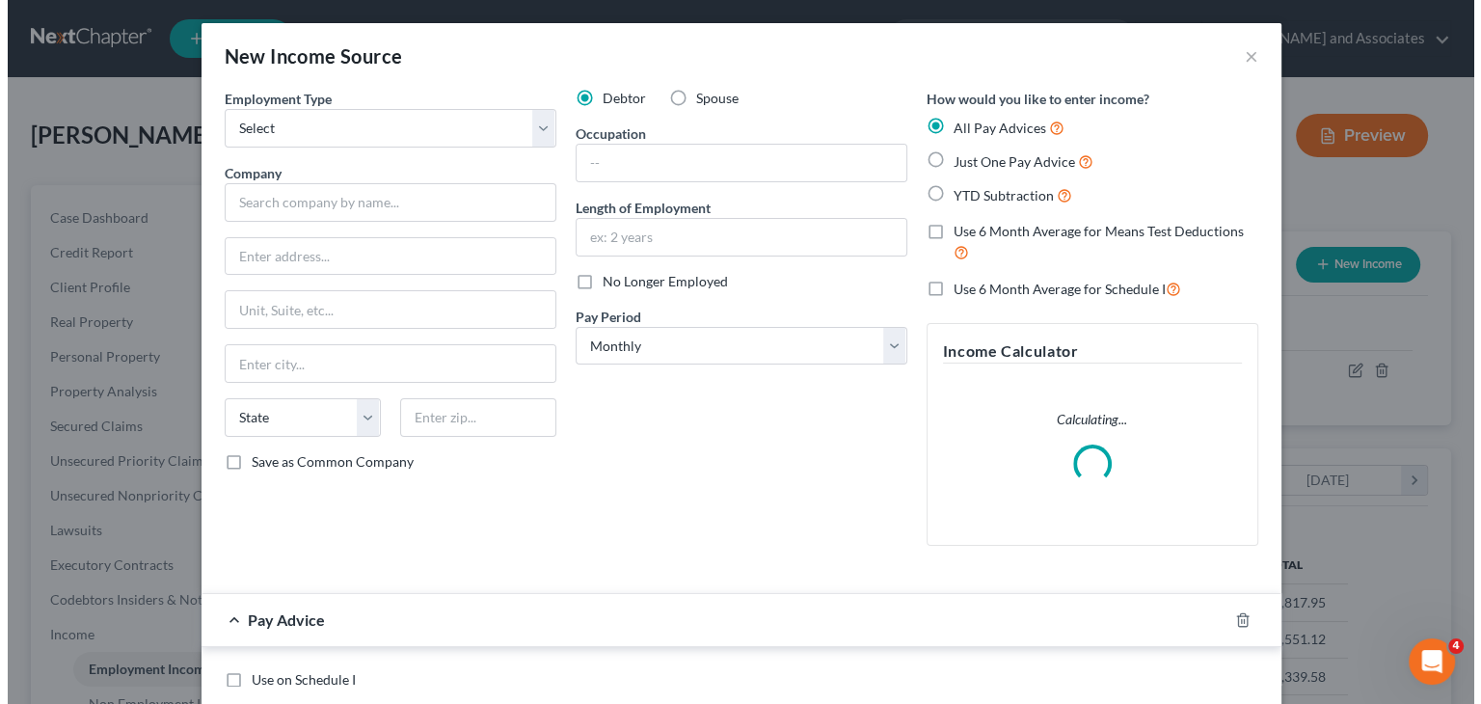
scroll to position [343, 602]
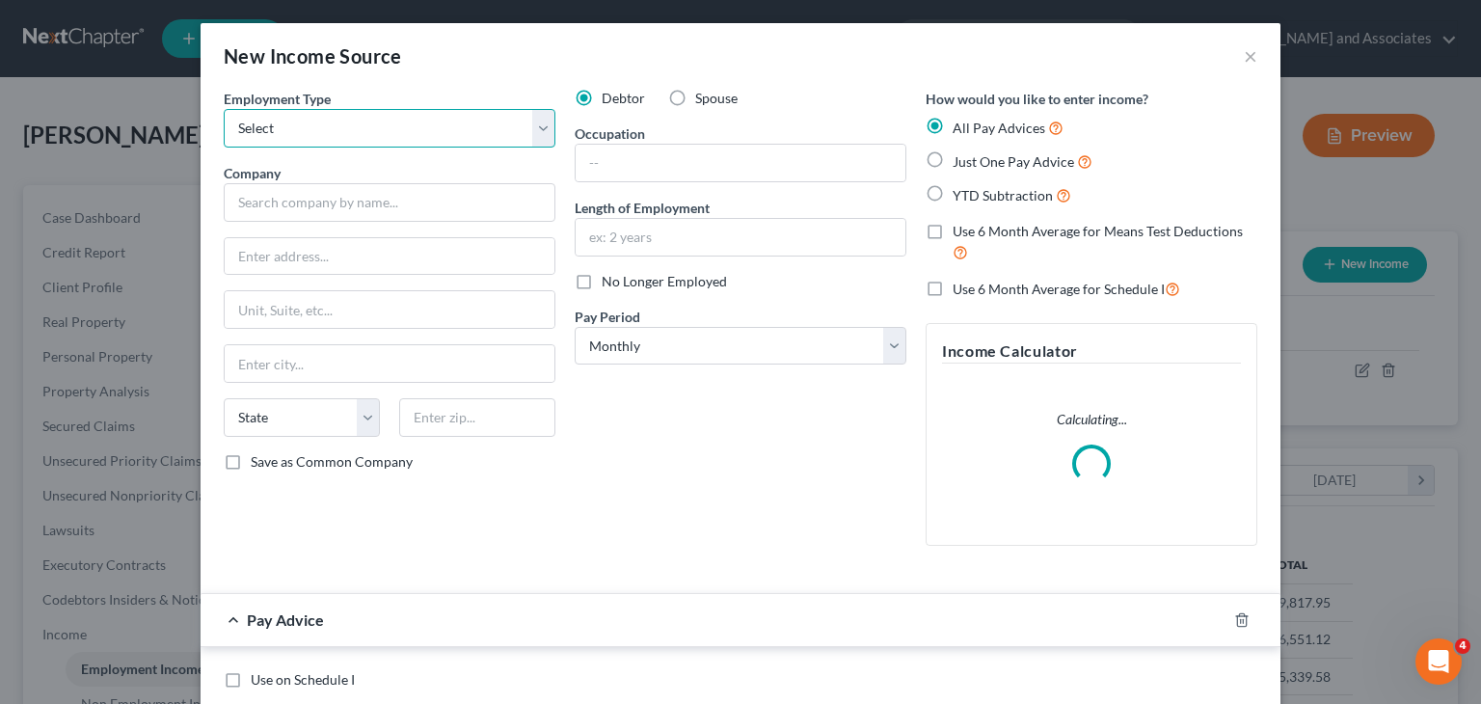
click at [413, 145] on select "Select Full or Part Time Employment Self Employment" at bounding box center [390, 128] width 332 height 39
select select "0"
click at [224, 109] on select "Select Full or Part Time Employment Self Employment" at bounding box center [390, 128] width 332 height 39
click at [609, 170] on input "text" at bounding box center [741, 163] width 330 height 37
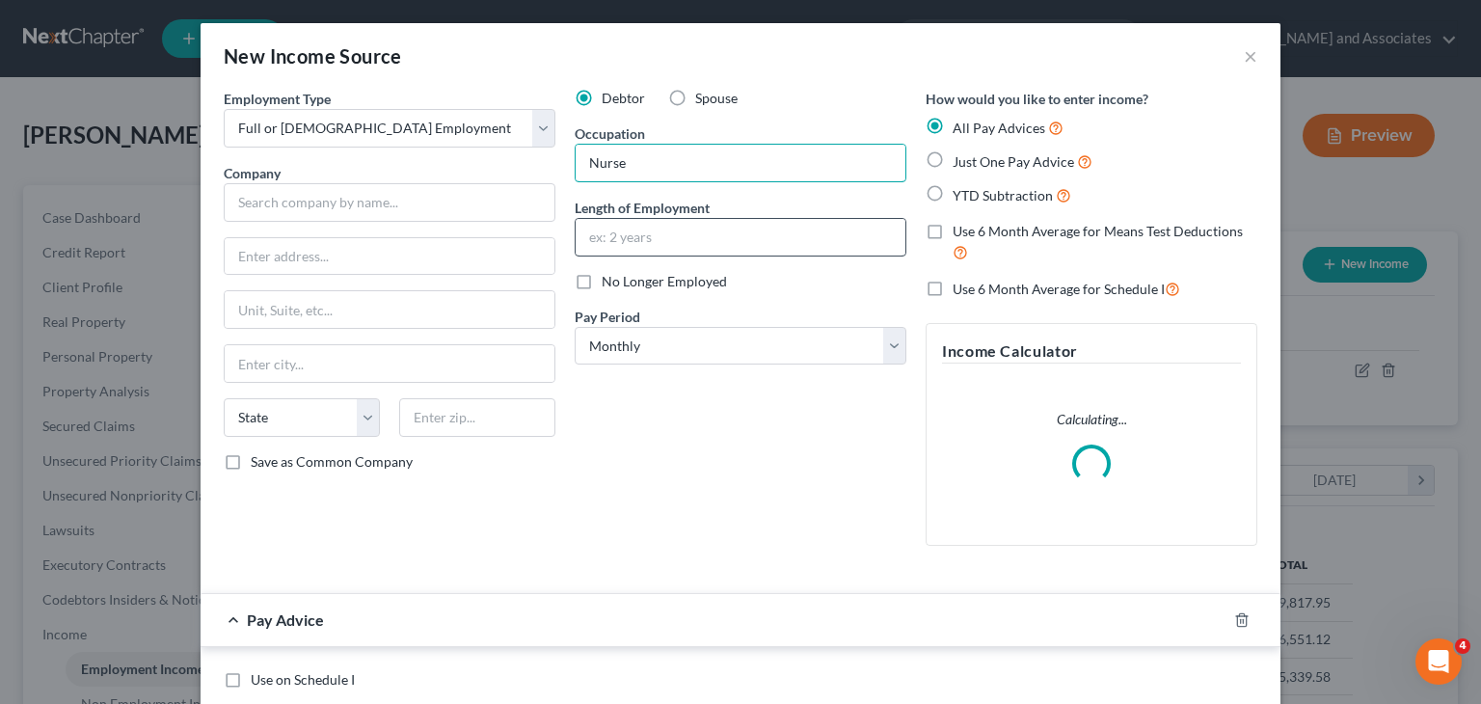
type input "Nurse"
click at [656, 249] on input "text" at bounding box center [741, 237] width 330 height 37
type input "1 Month"
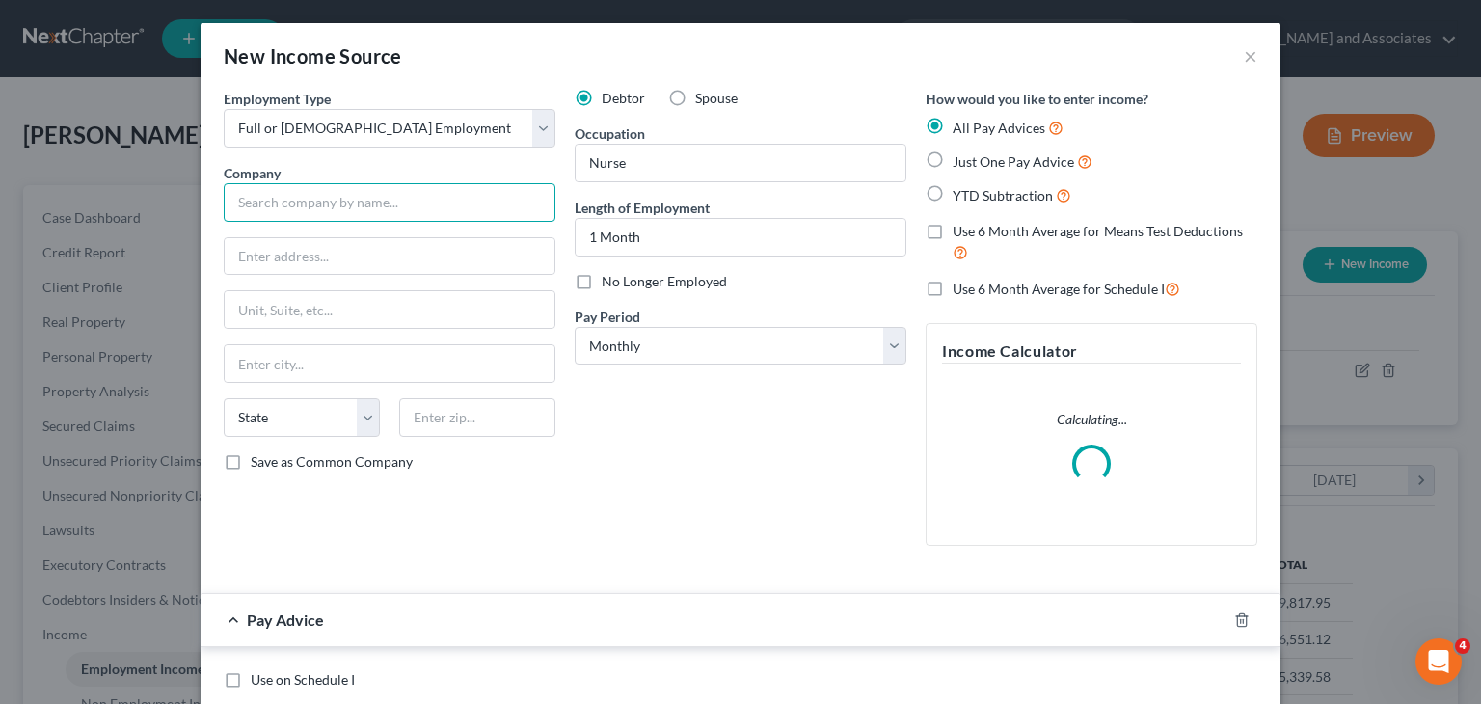
click at [488, 207] on input "text" at bounding box center [390, 202] width 332 height 39
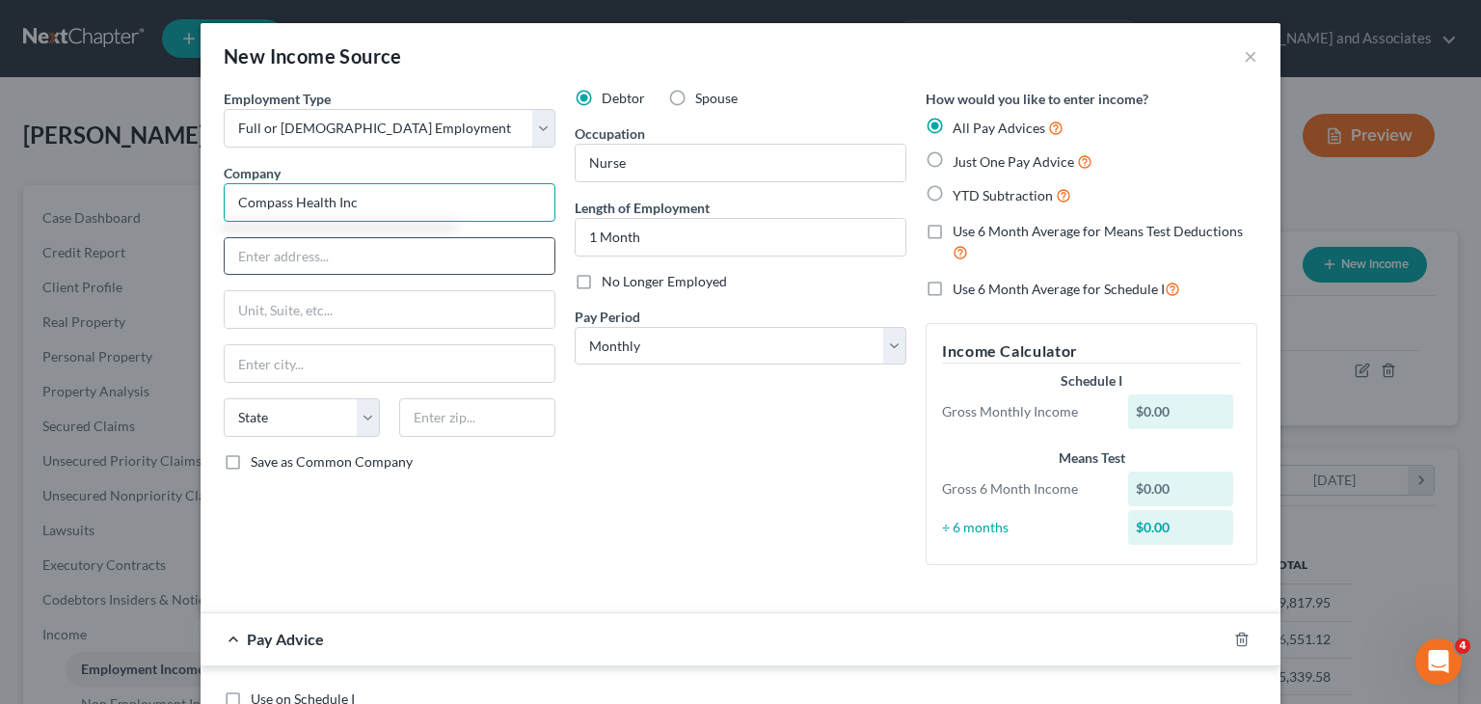
type input "Compass Health Inc"
click at [420, 248] on input "text" at bounding box center [390, 256] width 330 height 37
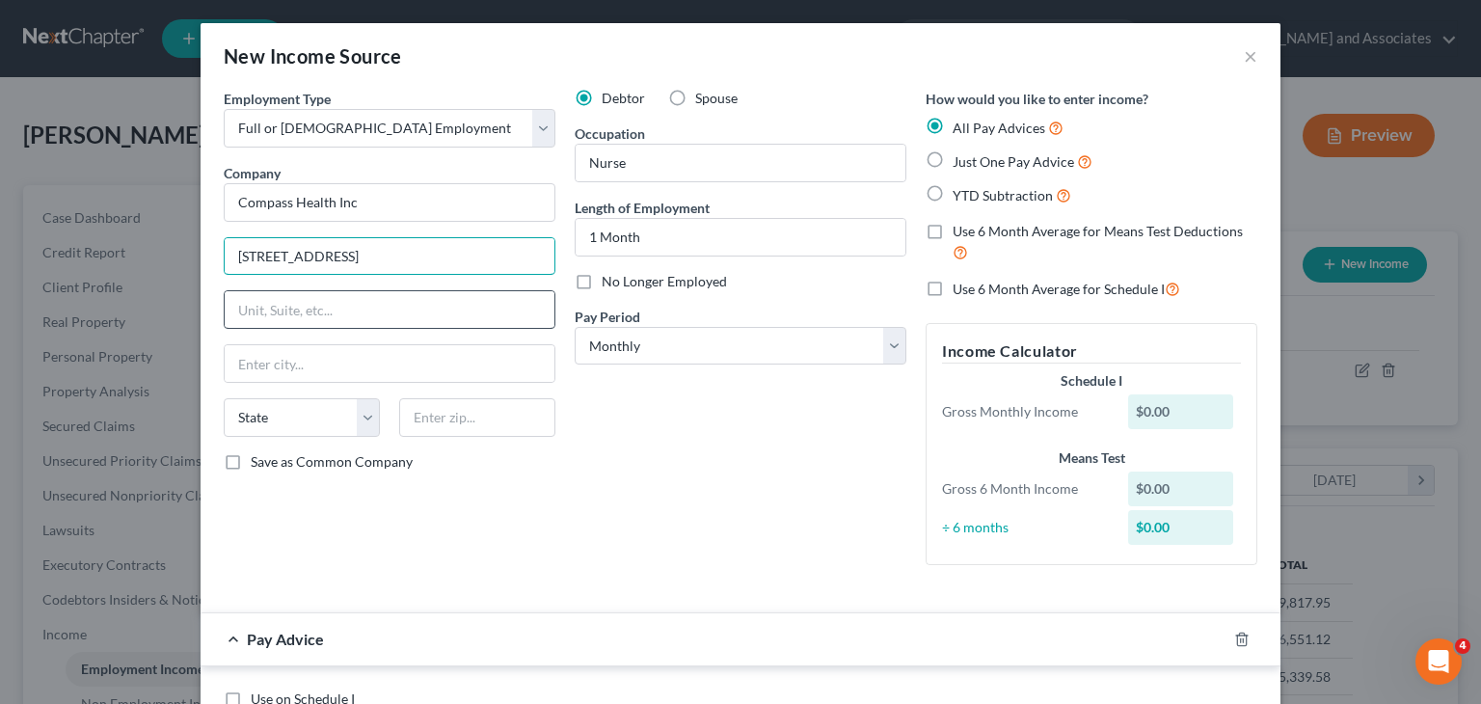
type input "1425 Woodside Drive"
click at [393, 308] on input "text" at bounding box center [390, 309] width 330 height 37
click at [498, 418] on input "text" at bounding box center [477, 417] width 156 height 39
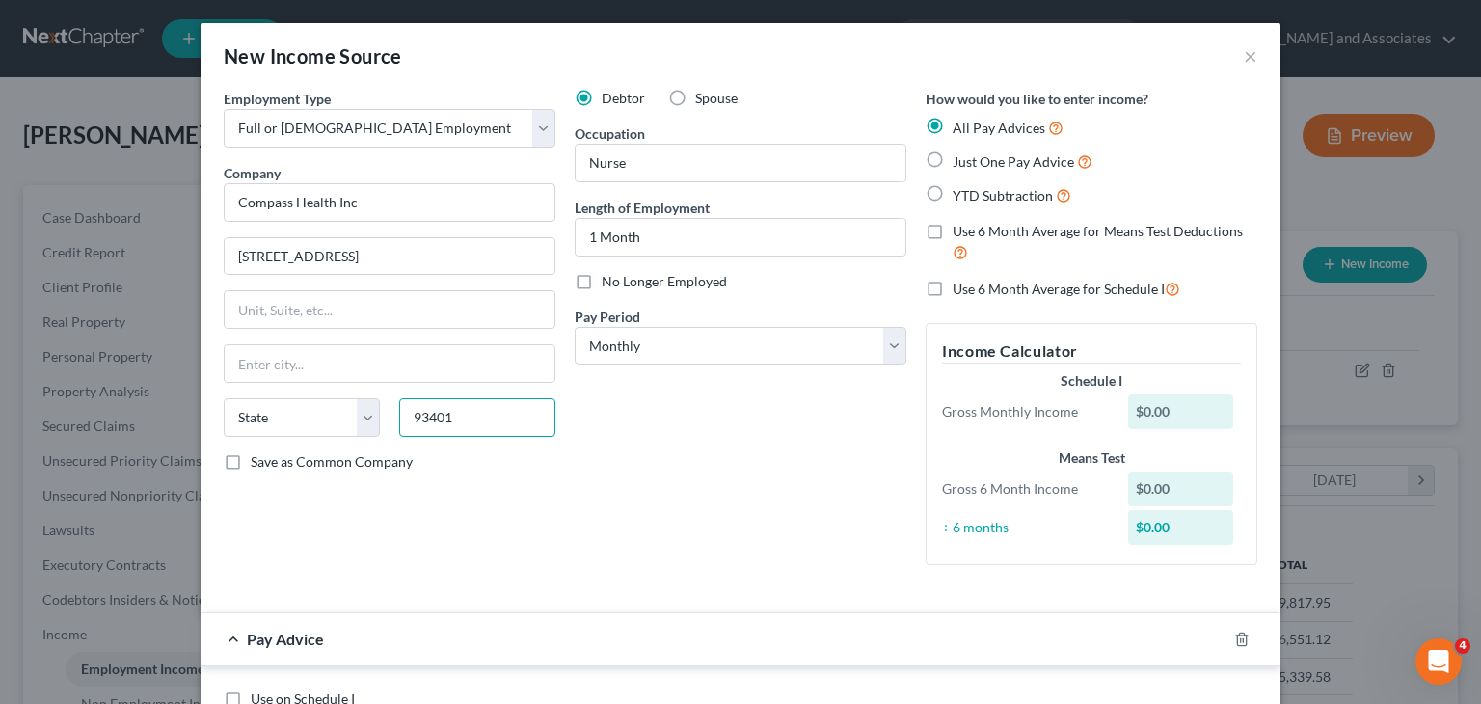
type input "93401"
click at [597, 468] on div "Debtor Spouse Occupation Nurse Length of Employment 1 Month No Longer Employed …" at bounding box center [740, 335] width 351 height 492
type input "San Luis Obispo"
select select "4"
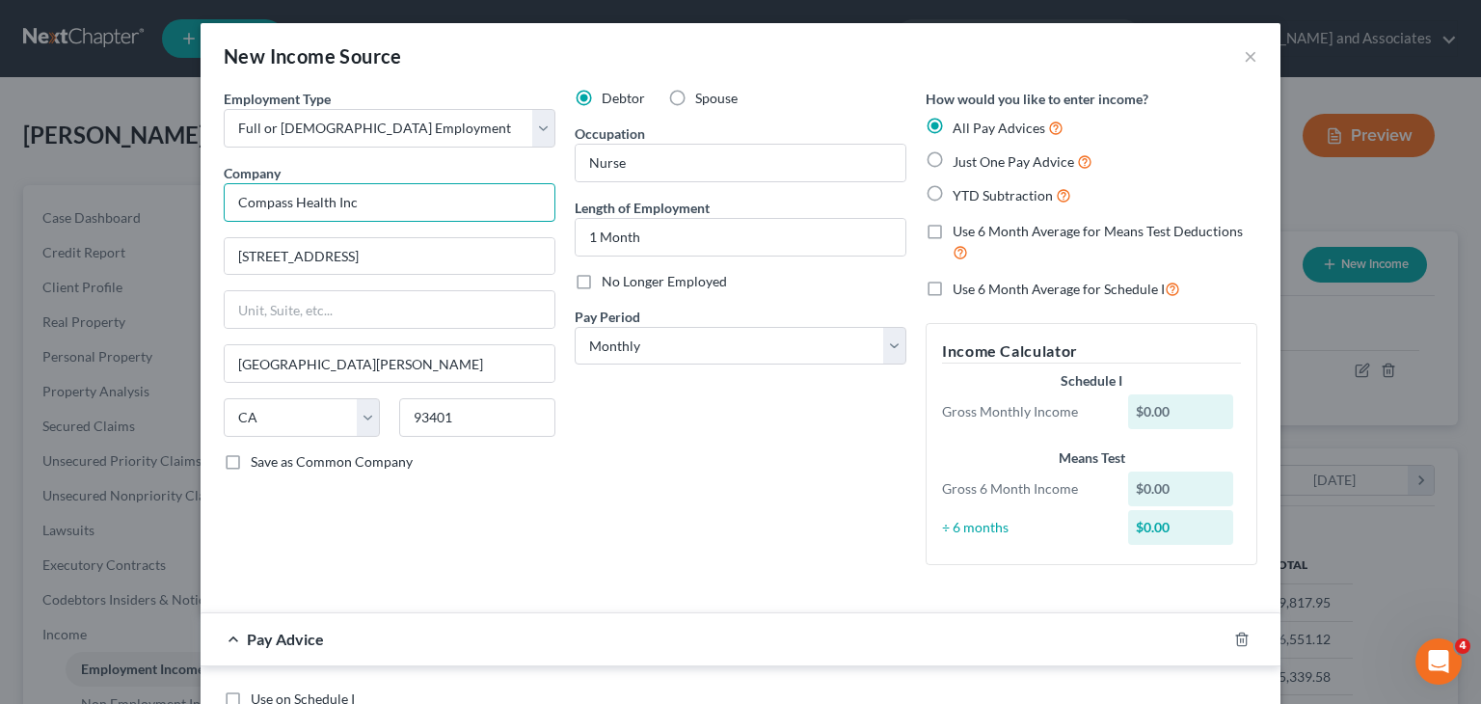
drag, startPoint x: 420, startPoint y: 205, endPoint x: 87, endPoint y: 230, distance: 334.6
click at [87, 230] on div "New Income Source × Employment Type * Select Full or Part Time Employment Self …" at bounding box center [740, 352] width 1481 height 704
click at [757, 503] on div "Debtor Spouse Occupation Nurse Length of Employment 1 Month No Longer Employed …" at bounding box center [740, 335] width 351 height 492
type input "Mission View Health Center"
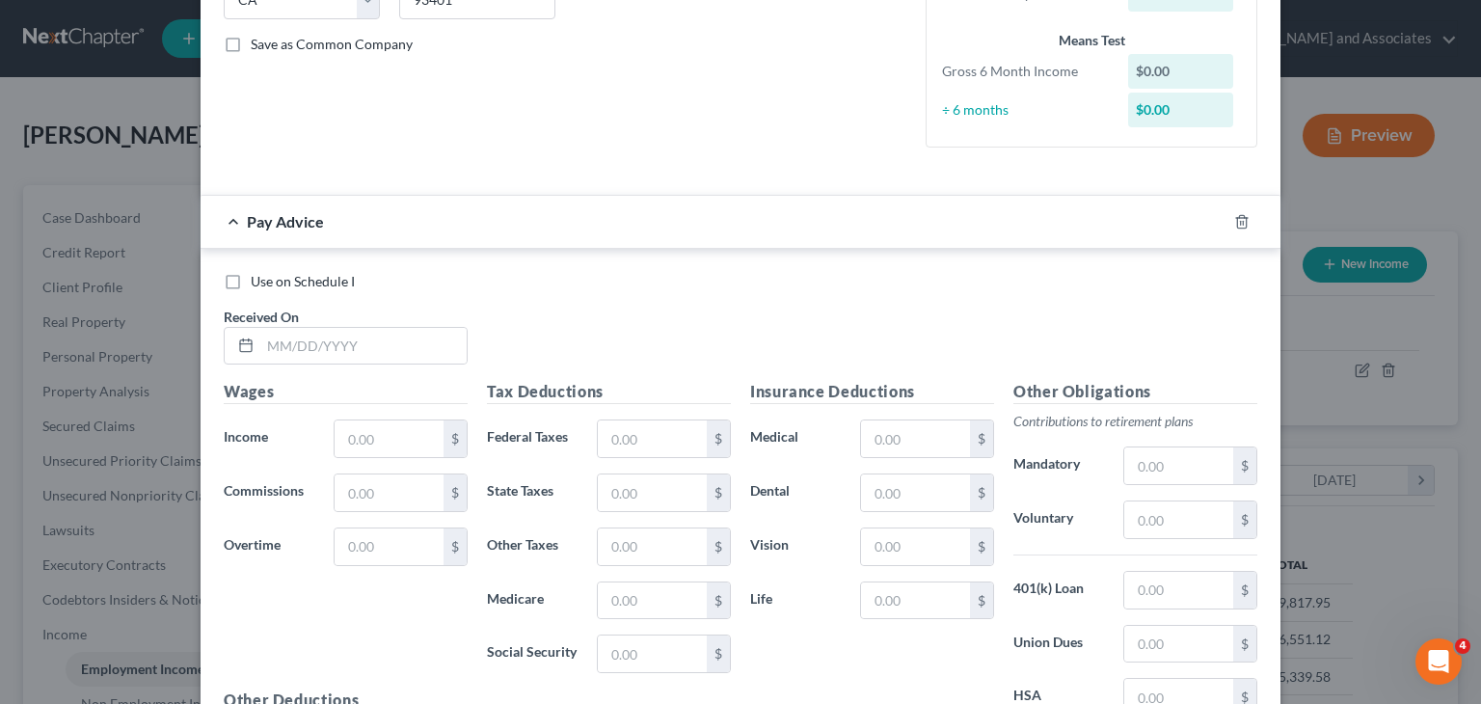
scroll to position [386, 0]
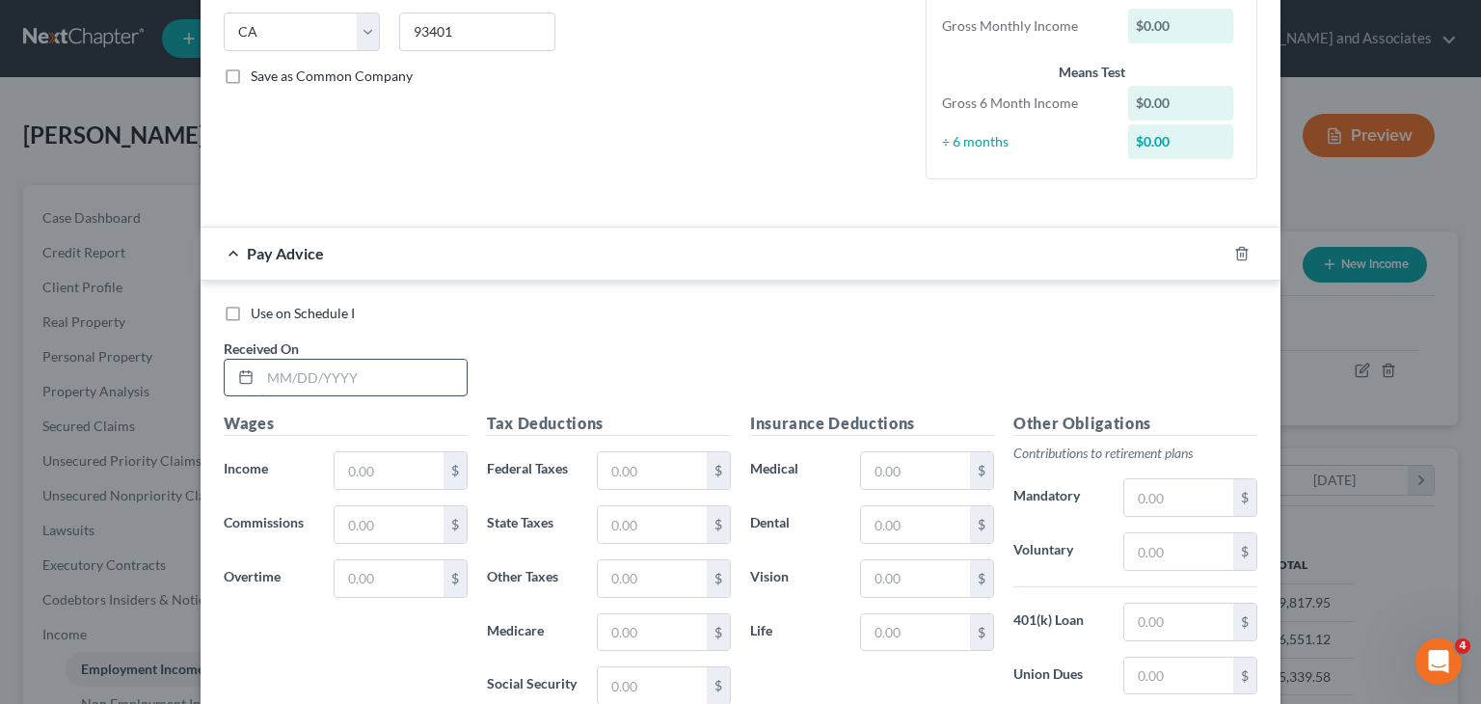
drag, startPoint x: 287, startPoint y: 383, endPoint x: 305, endPoint y: 383, distance: 17.4
click at [287, 383] on input "text" at bounding box center [363, 378] width 206 height 37
type input "09/25/25"
click at [444, 460] on div "$" at bounding box center [455, 470] width 23 height 37
click at [401, 468] on input "text" at bounding box center [389, 470] width 109 height 37
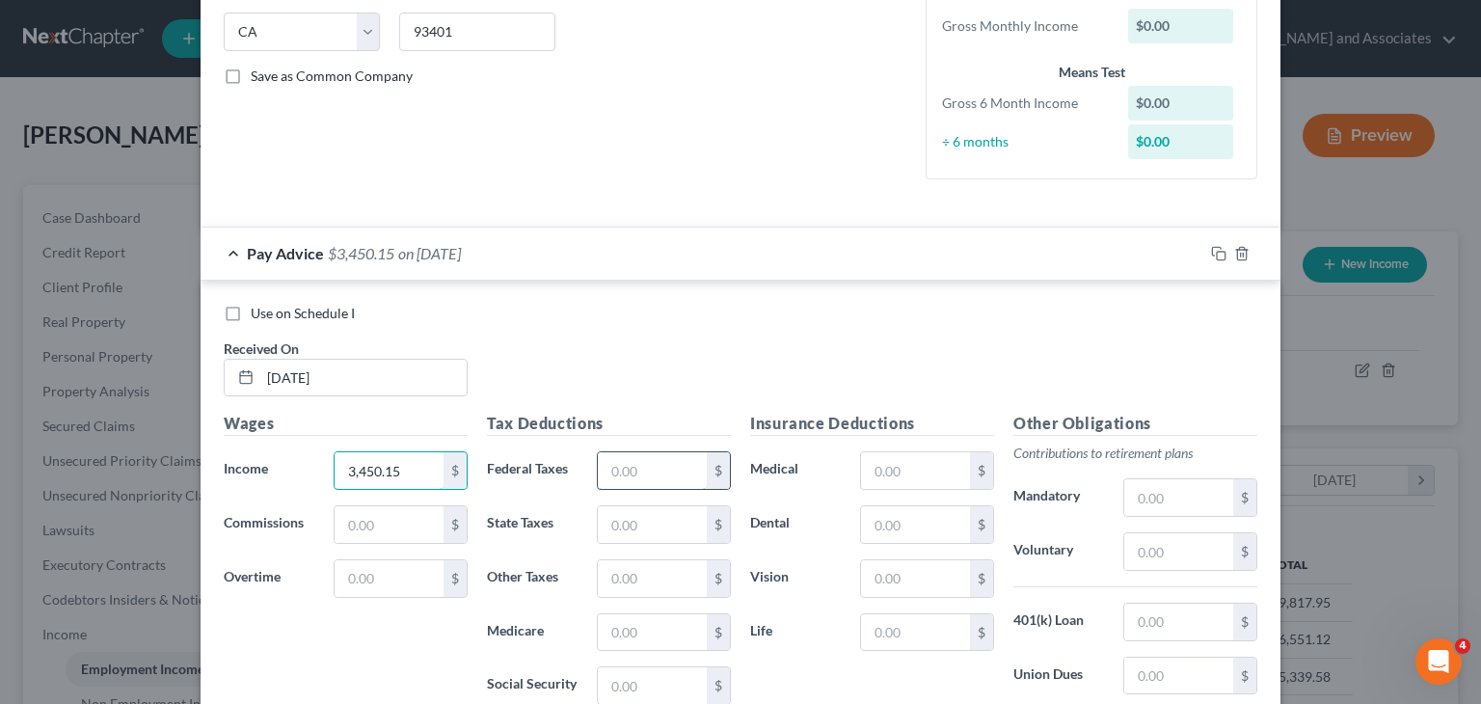
type input "3,450.15"
click at [667, 469] on input "text" at bounding box center [652, 470] width 109 height 37
type input "437.35"
click at [644, 684] on input "text" at bounding box center [652, 685] width 109 height 37
type input "213.91"
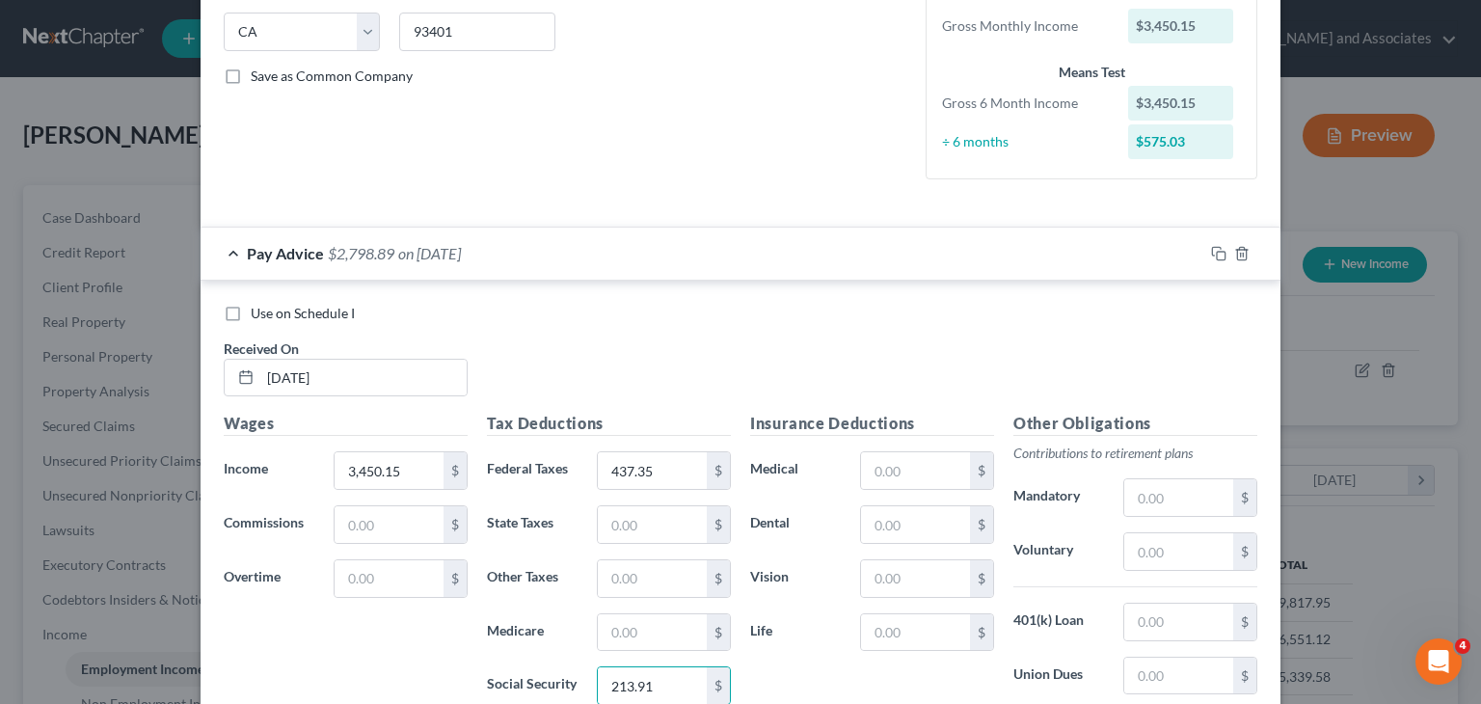
click at [667, 543] on div "Tax Deductions Federal Taxes 437.35 $ State Taxes $ Other Taxes $ Medicare $ So…" at bounding box center [608, 566] width 263 height 309
click at [670, 536] on input "text" at bounding box center [652, 524] width 109 height 37
type input "180.36"
click at [625, 630] on input "text" at bounding box center [652, 632] width 109 height 37
type input "50.03"
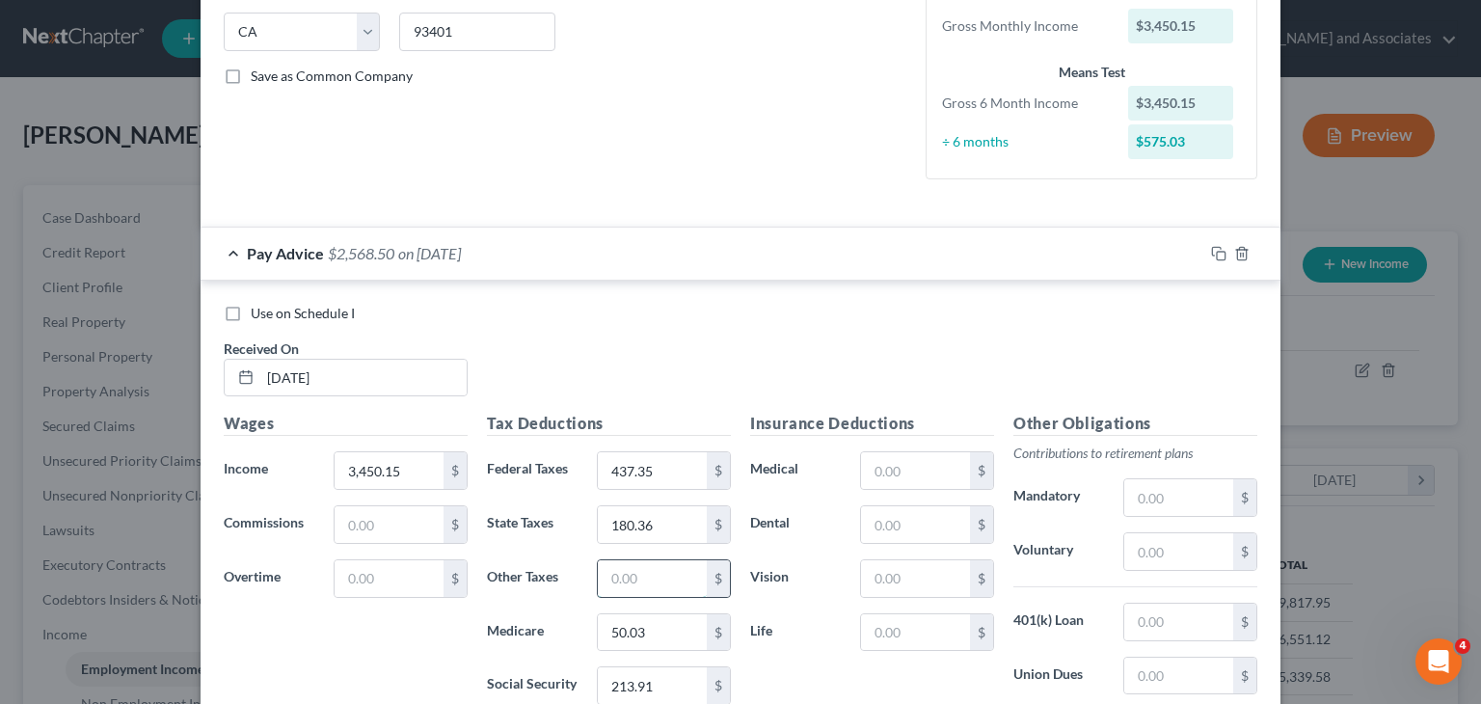
click at [606, 578] on input "text" at bounding box center [652, 578] width 109 height 37
type input "41.40"
click at [1151, 502] on input "text" at bounding box center [1179, 497] width 109 height 37
type input "3.50"
click at [379, 263] on div "Pay Advice $2,523.60 on 09/25/2025" at bounding box center [702, 253] width 1003 height 51
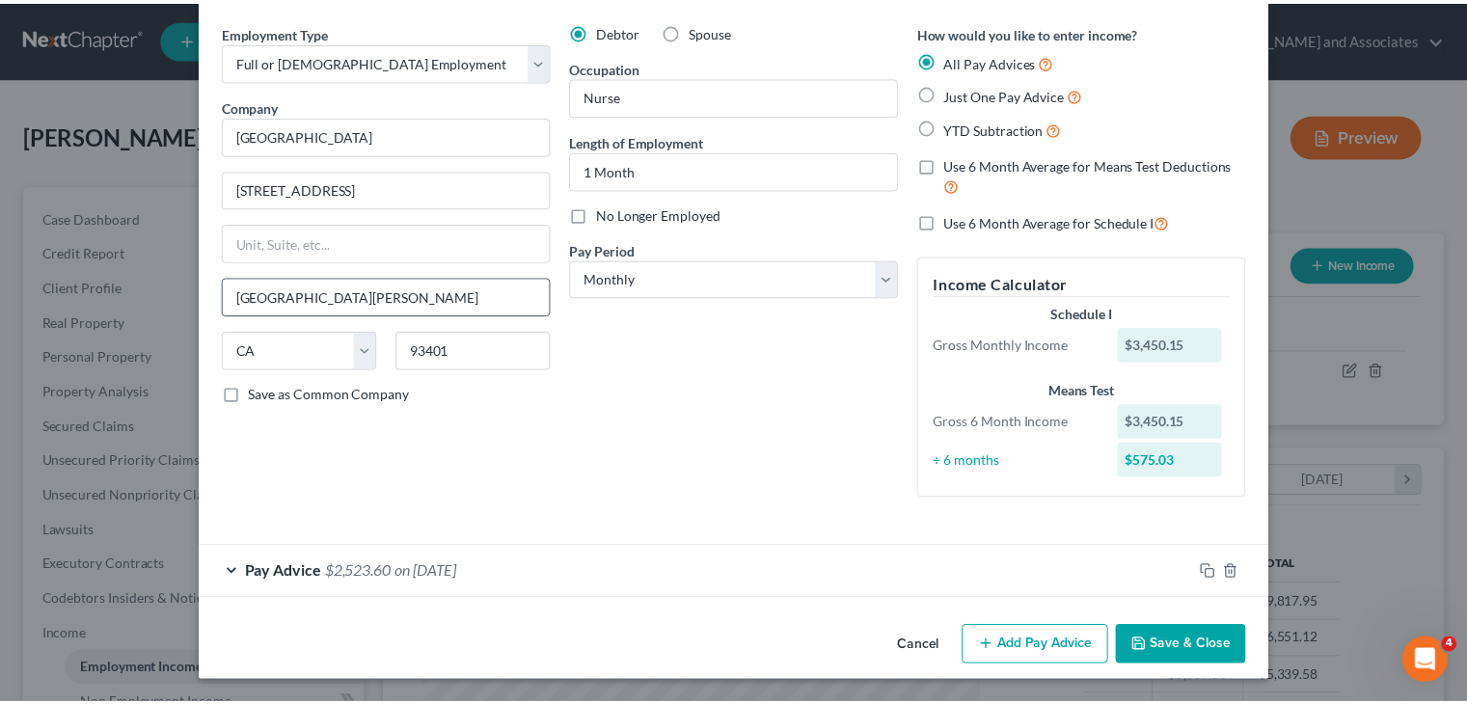
scroll to position [67, 0]
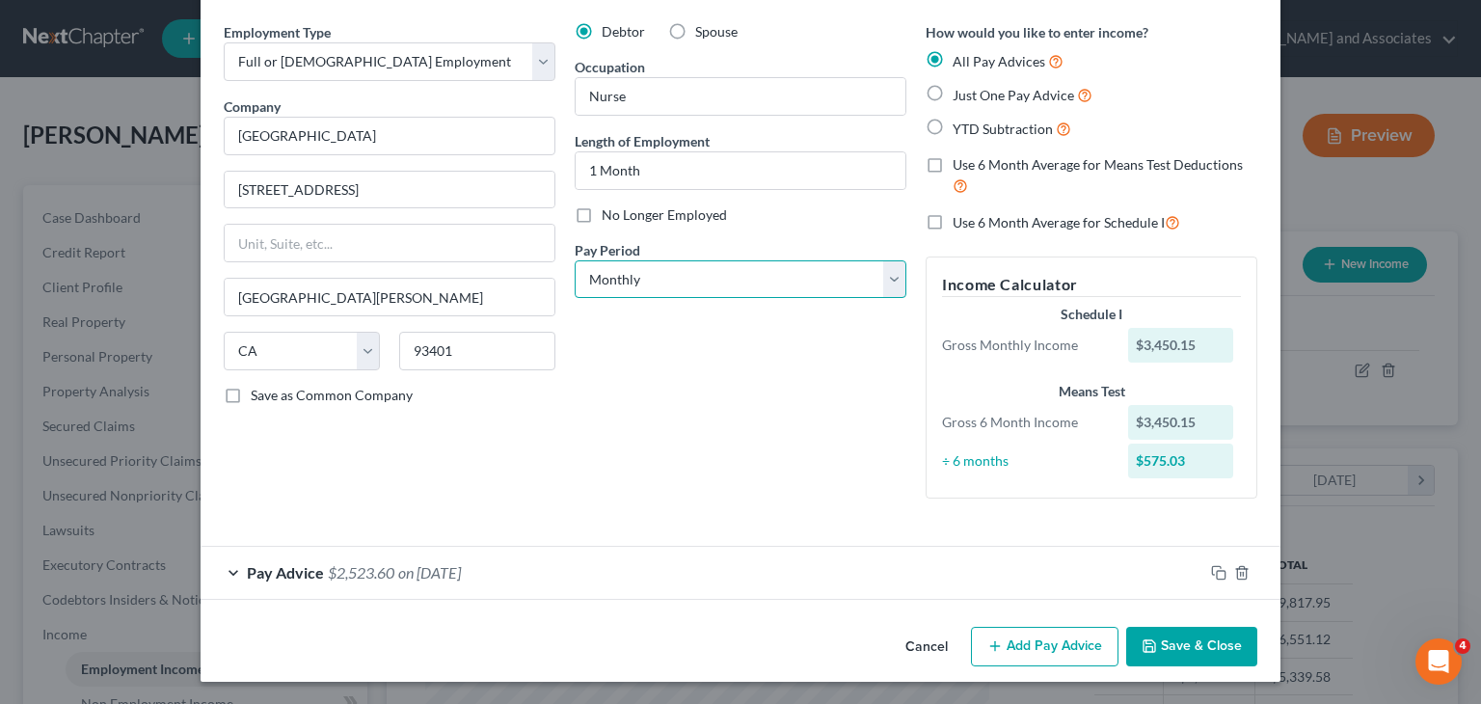
click at [686, 279] on select "Select Monthly Twice Monthly Every Other Week Weekly" at bounding box center [741, 279] width 332 height 39
select select "1"
click at [575, 260] on select "Select Monthly Twice Monthly Every Other Week Weekly" at bounding box center [741, 279] width 332 height 39
click at [1180, 627] on button "Save & Close" at bounding box center [1191, 647] width 131 height 41
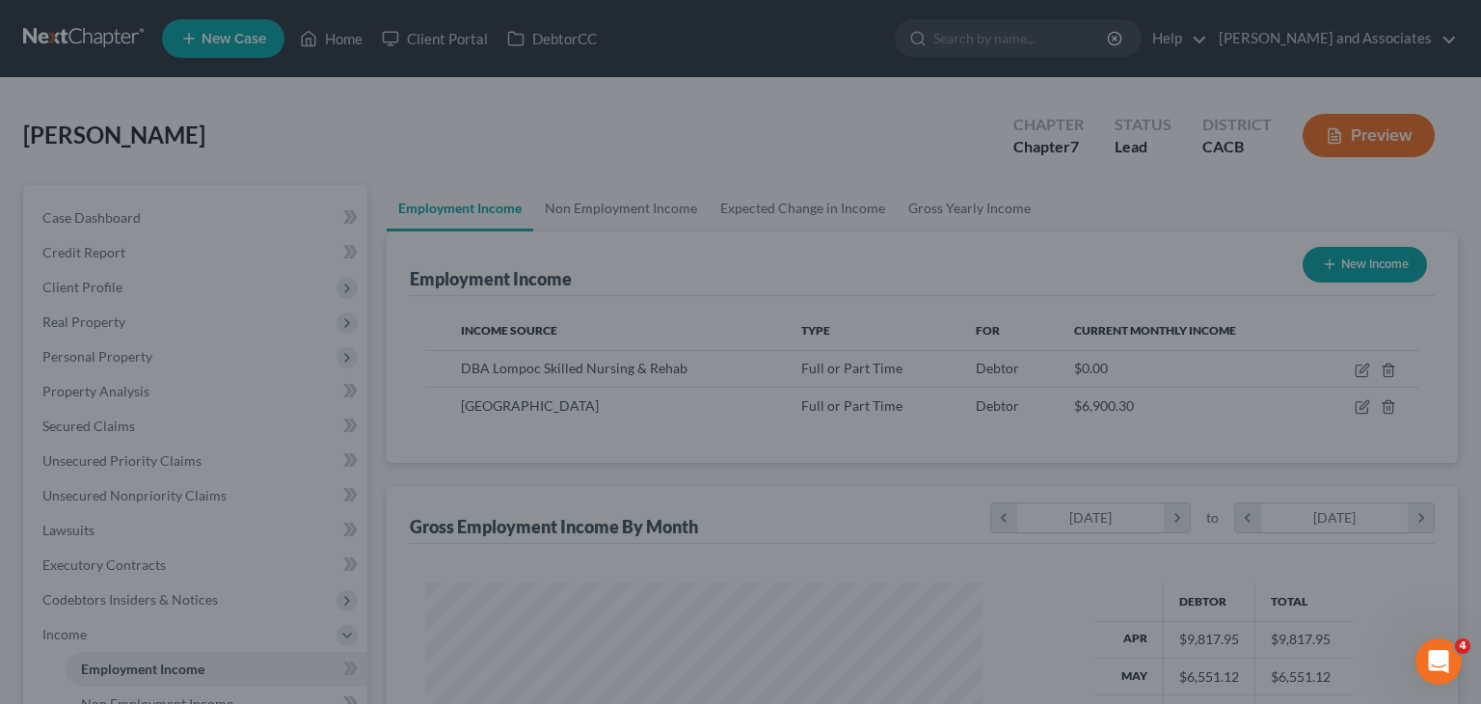
scroll to position [964067, 963814]
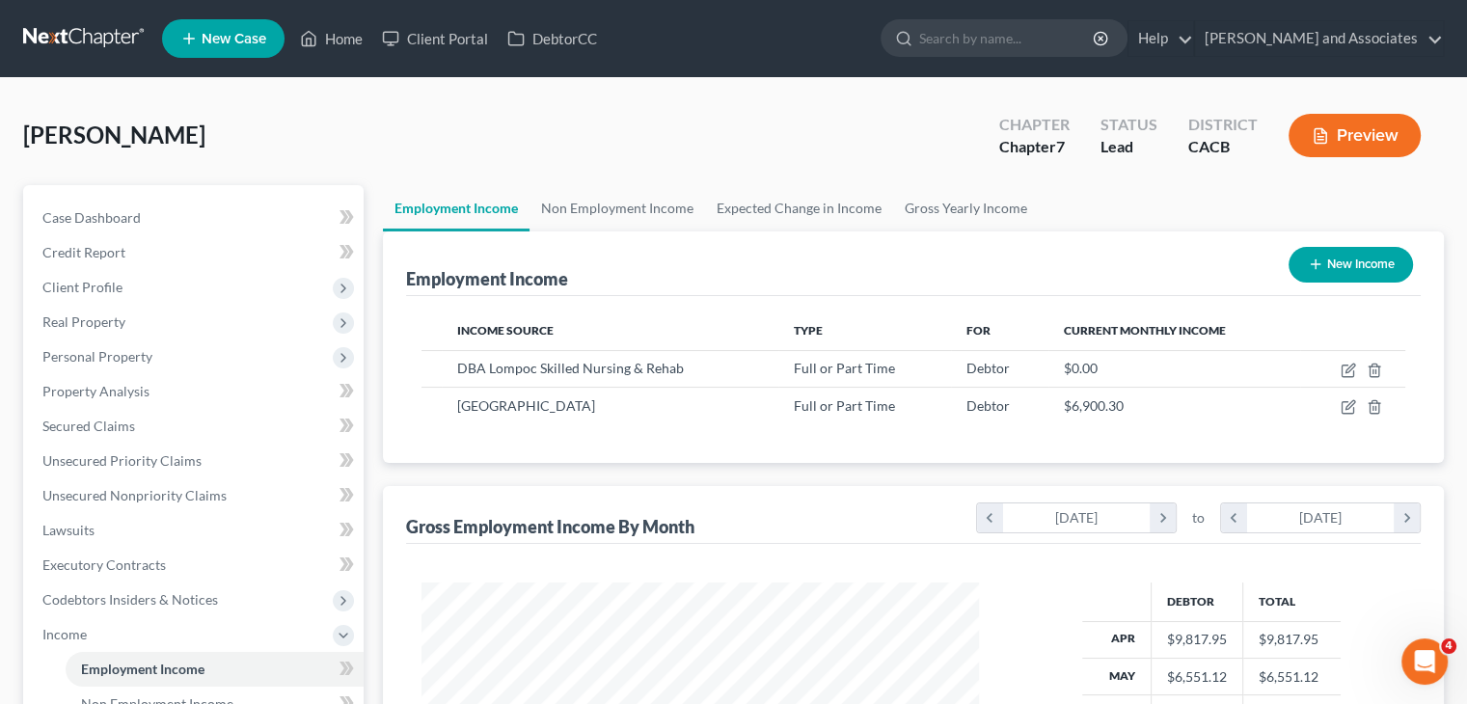
click at [1337, 263] on button "New Income" at bounding box center [1350, 265] width 124 height 36
select select "0"
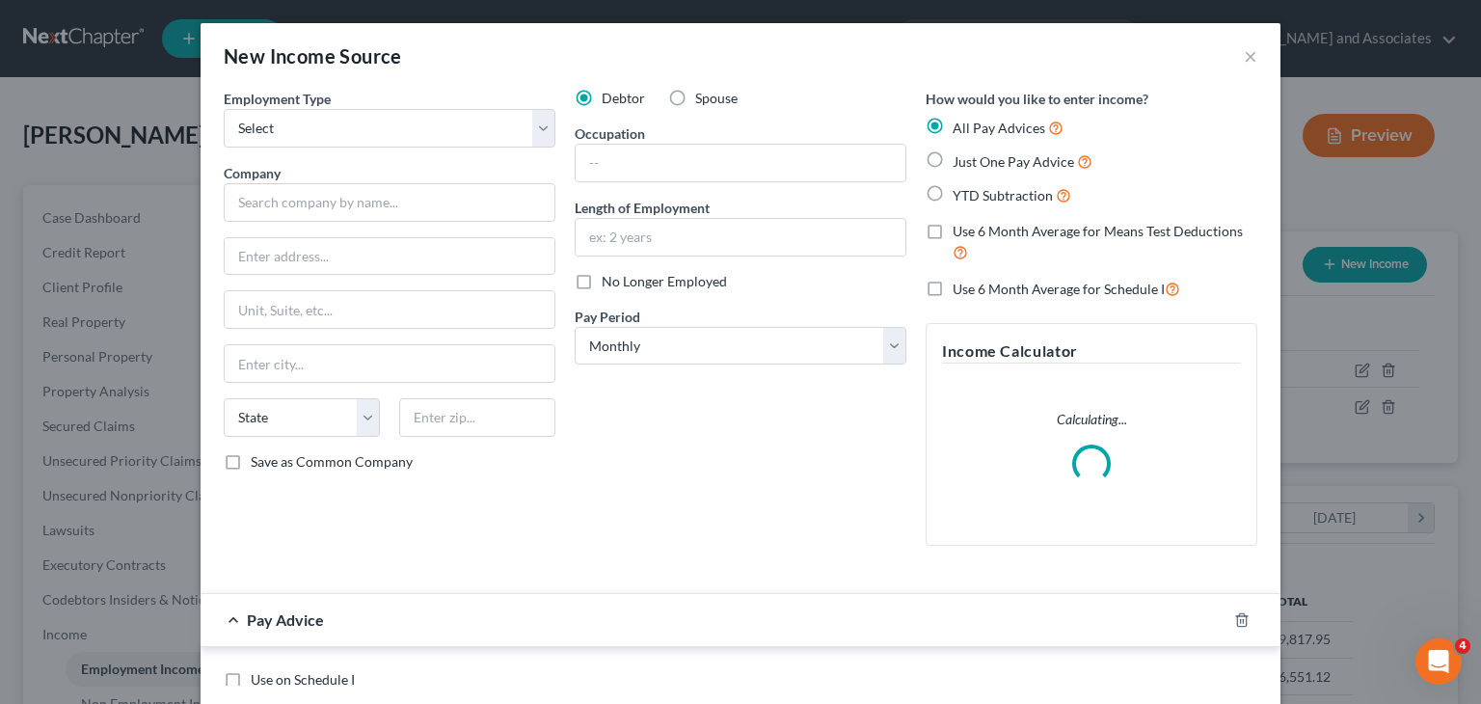
scroll to position [343, 602]
click at [399, 127] on select "Select Full or Part Time Employment Self Employment" at bounding box center [390, 128] width 332 height 39
select select "0"
click at [224, 109] on select "Select Full or Part Time Employment Self Employment" at bounding box center [390, 128] width 332 height 39
click at [343, 215] on input "text" at bounding box center [390, 202] width 332 height 39
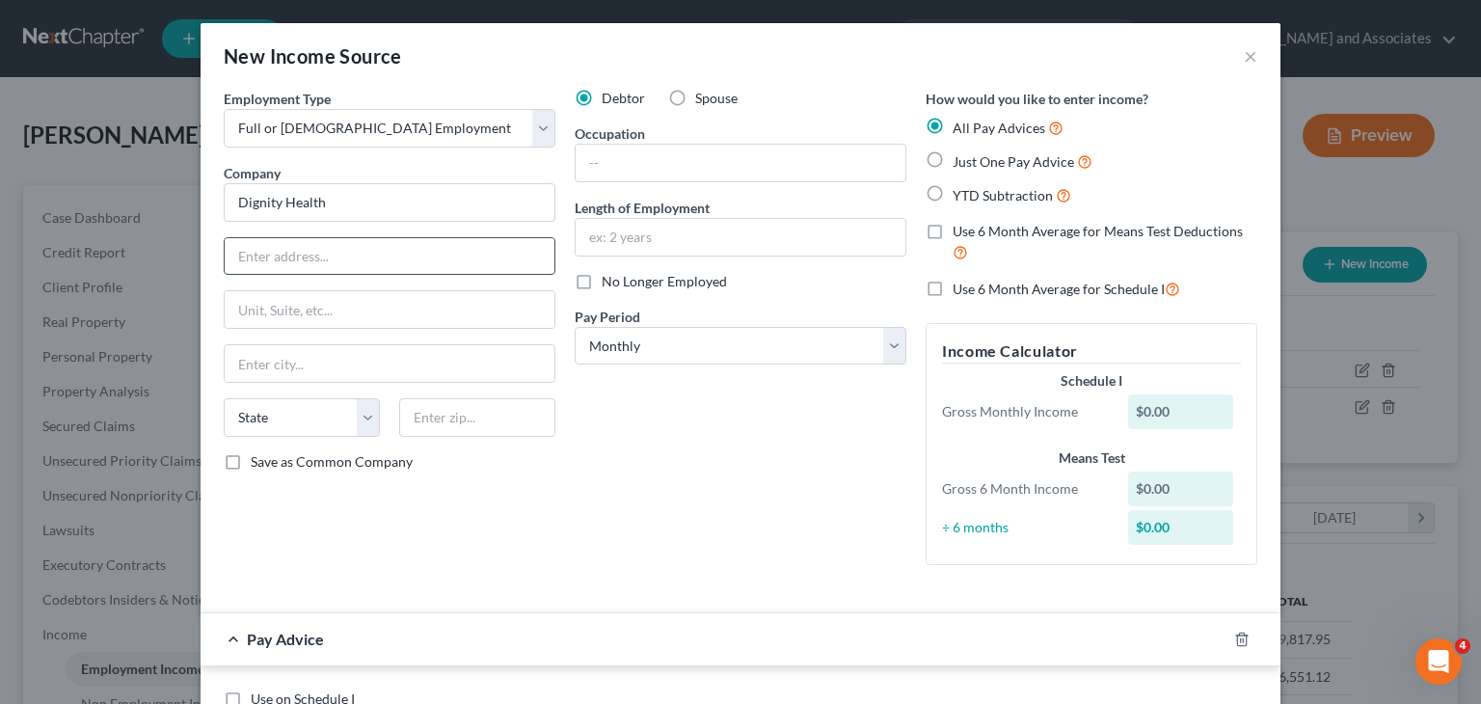
click at [289, 270] on input "text" at bounding box center [390, 256] width 330 height 37
type input "Dignity Health"
click at [285, 255] on input "185 Berrt St" at bounding box center [390, 256] width 330 height 37
type input "185 Berry St"
click at [764, 178] on input "text" at bounding box center [741, 163] width 330 height 37
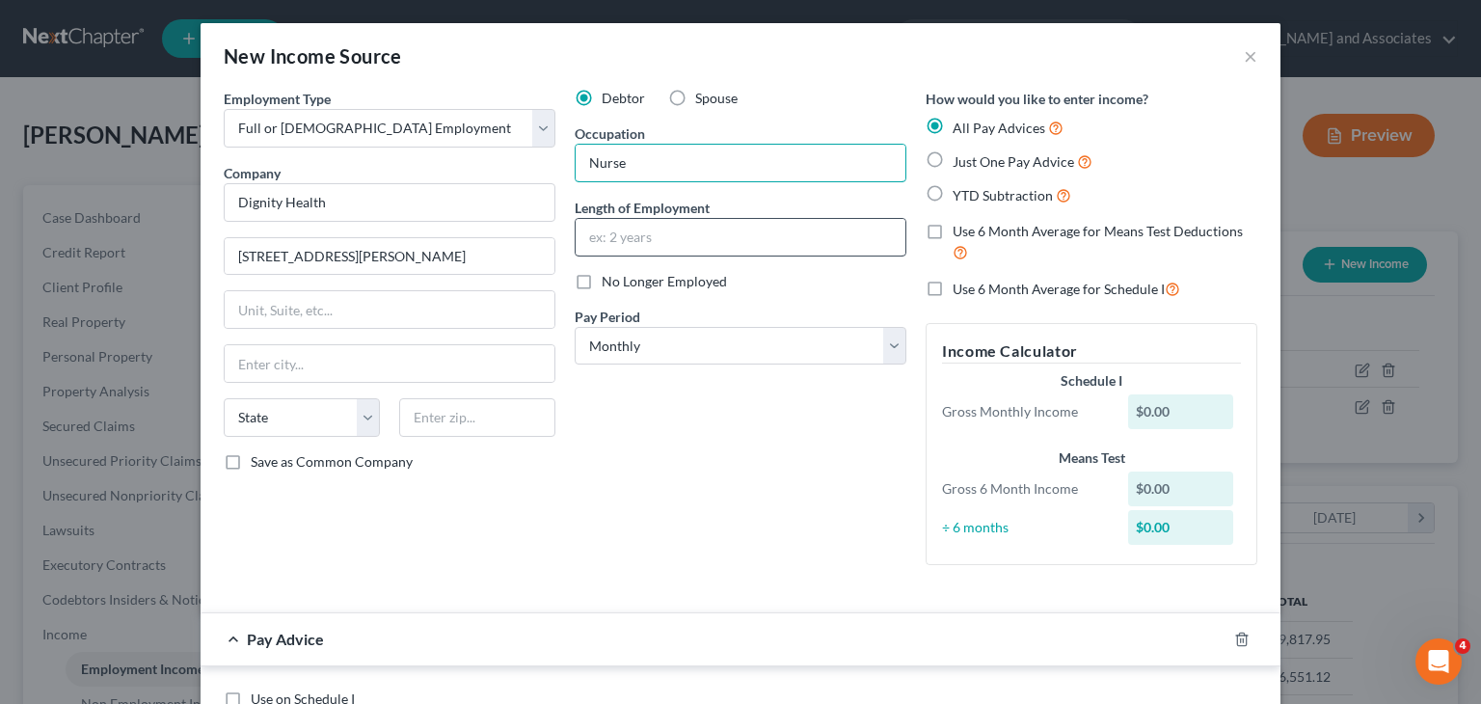
type input "Nurse"
click at [781, 236] on input "text" at bounding box center [741, 237] width 330 height 37
type input "24 years"
click at [790, 498] on div "Debtor Spouse Occupation Nurse Length of Employment 24 years No Longer Employed…" at bounding box center [740, 335] width 351 height 492
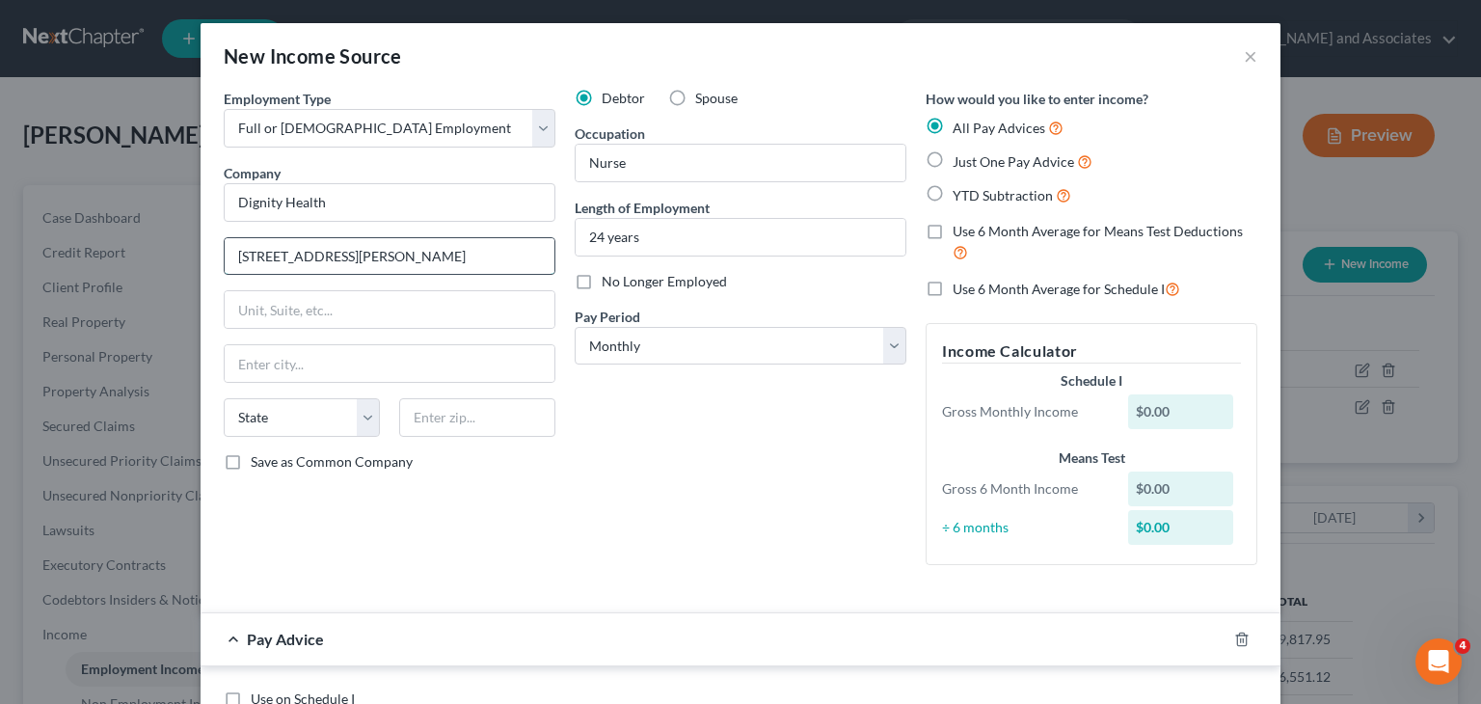
click at [421, 257] on input "185 Berry St" at bounding box center [390, 256] width 330 height 37
type input "185 Berry St Suite 300"
click at [492, 419] on input "text" at bounding box center [477, 417] width 156 height 39
type input "94107"
click at [517, 502] on div "Employment Type * Select Full or Part Time Employment Self Employment Company *…" at bounding box center [389, 335] width 351 height 492
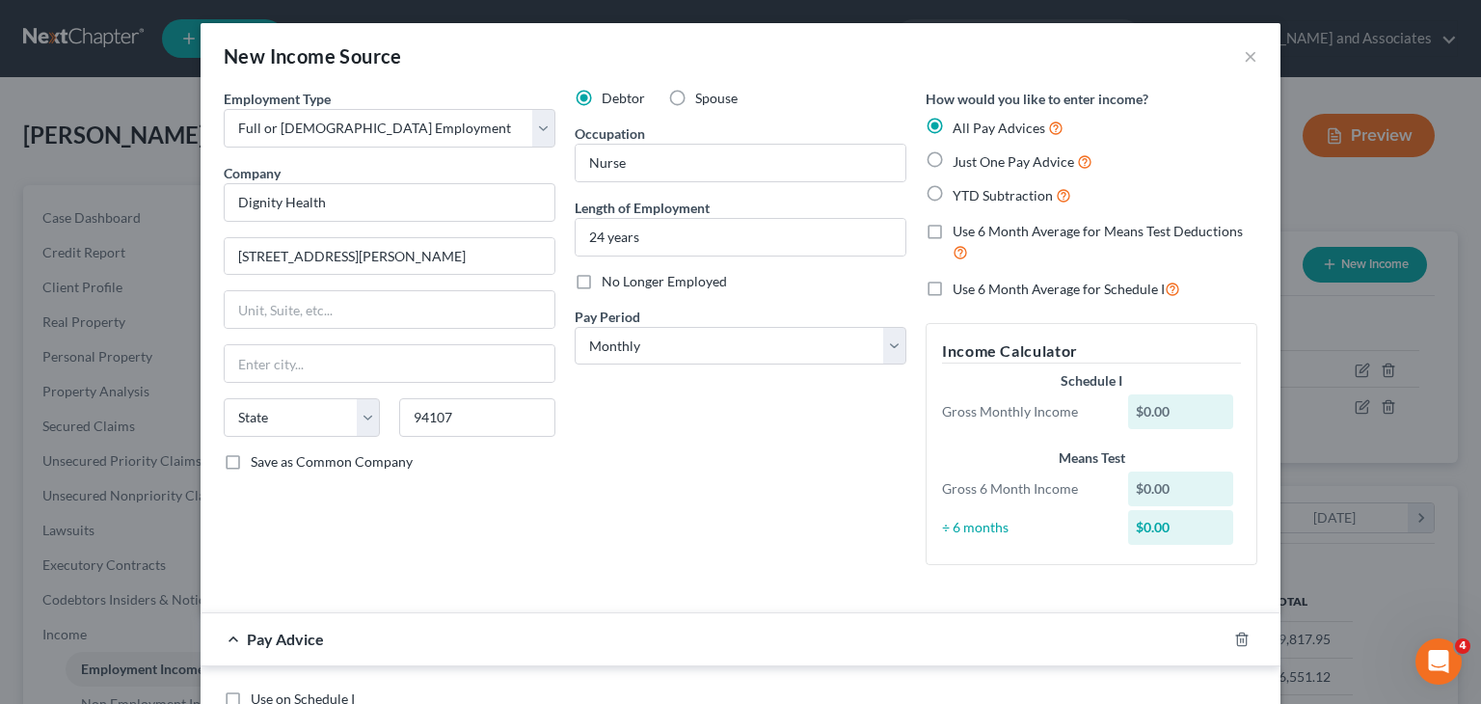
type input "San Francisco"
select select "4"
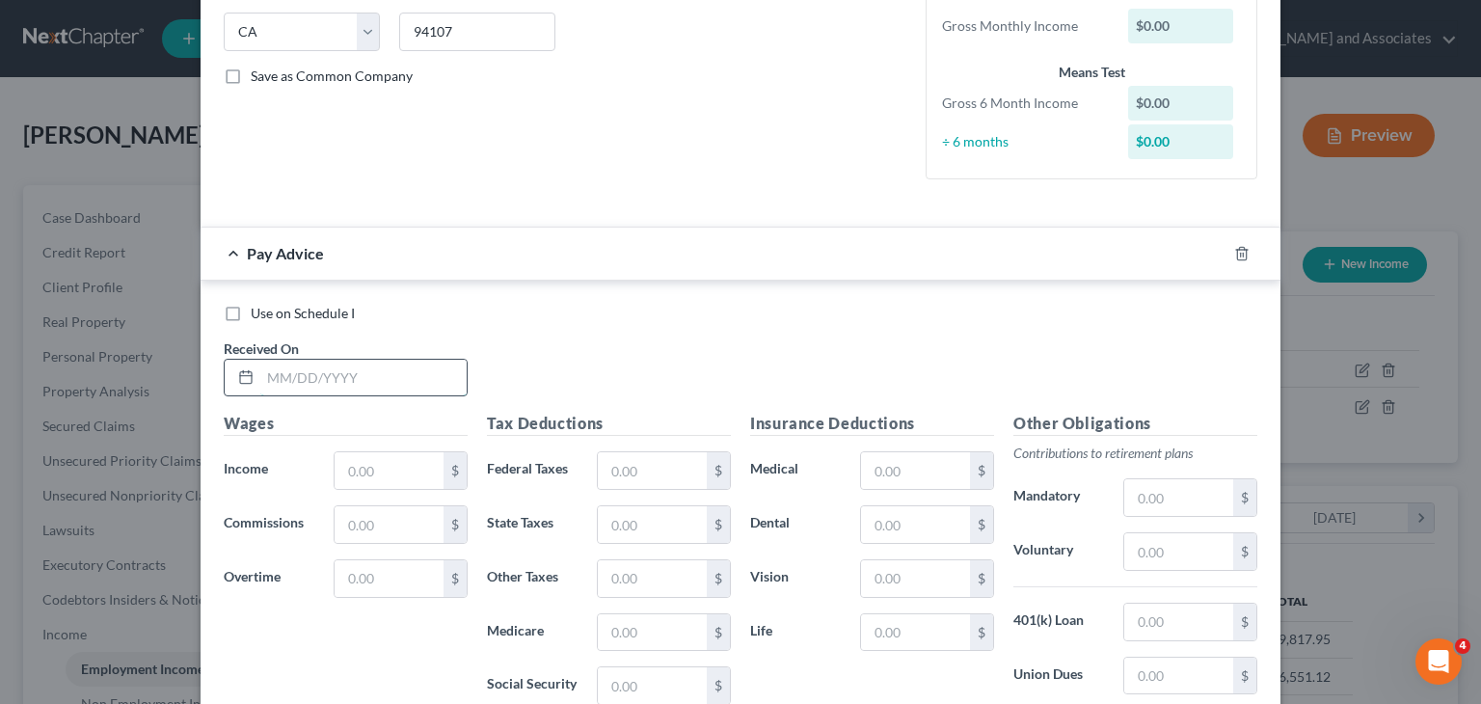
click at [312, 392] on input "text" at bounding box center [363, 378] width 206 height 37
type input "04/04/2025"
click at [368, 465] on input "text" at bounding box center [389, 470] width 109 height 37
type input "4,511.14"
click at [619, 454] on input "text" at bounding box center [652, 470] width 109 height 37
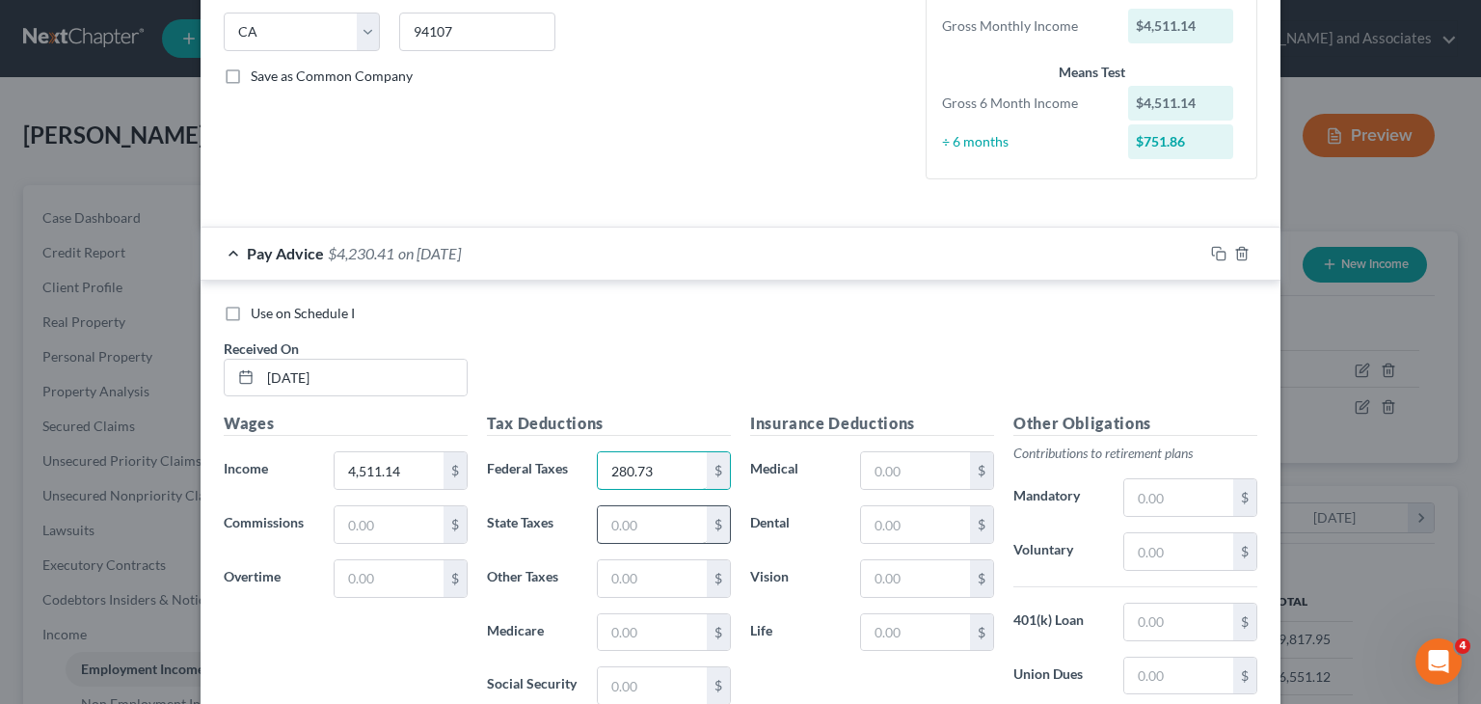
type input "280.73"
click at [672, 535] on input "text" at bounding box center [652, 524] width 109 height 37
type input "142.05"
click at [676, 589] on input "text" at bounding box center [652, 578] width 109 height 37
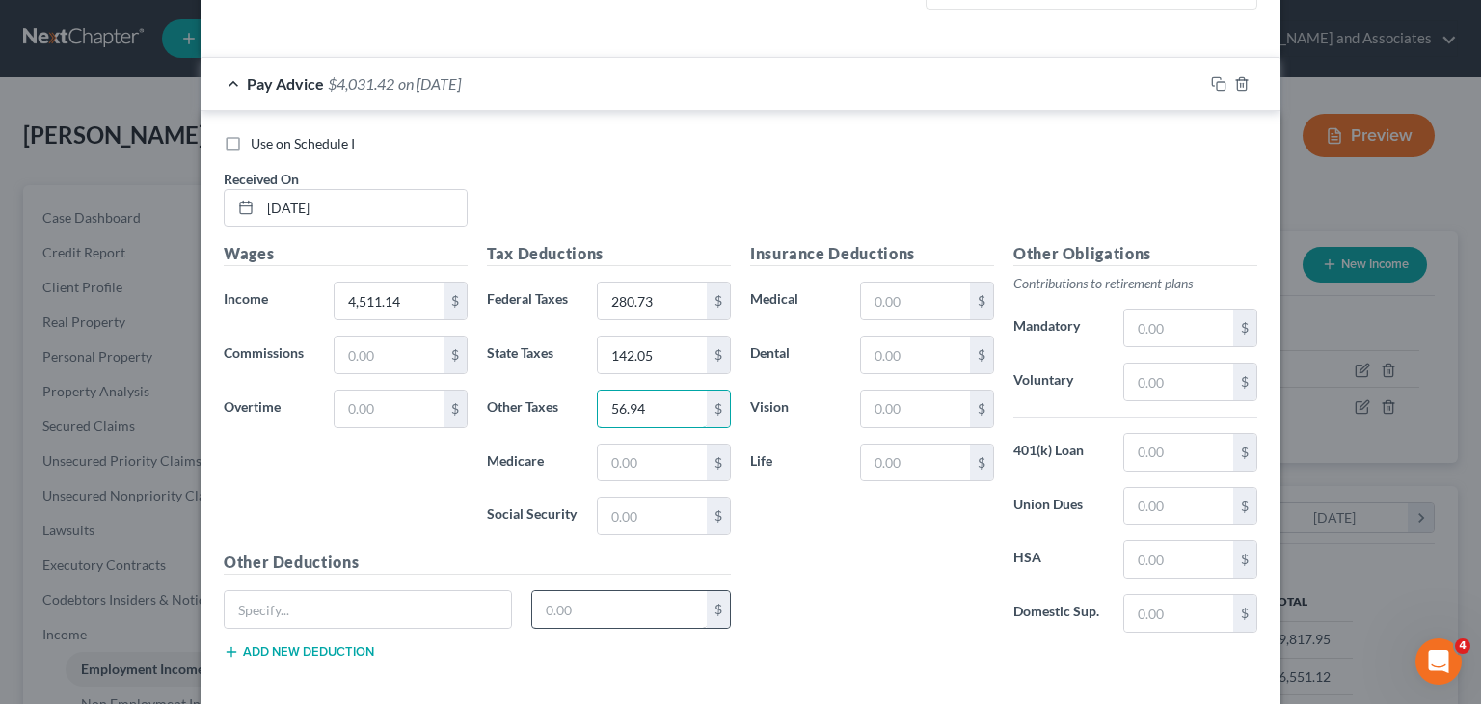
scroll to position [579, 0]
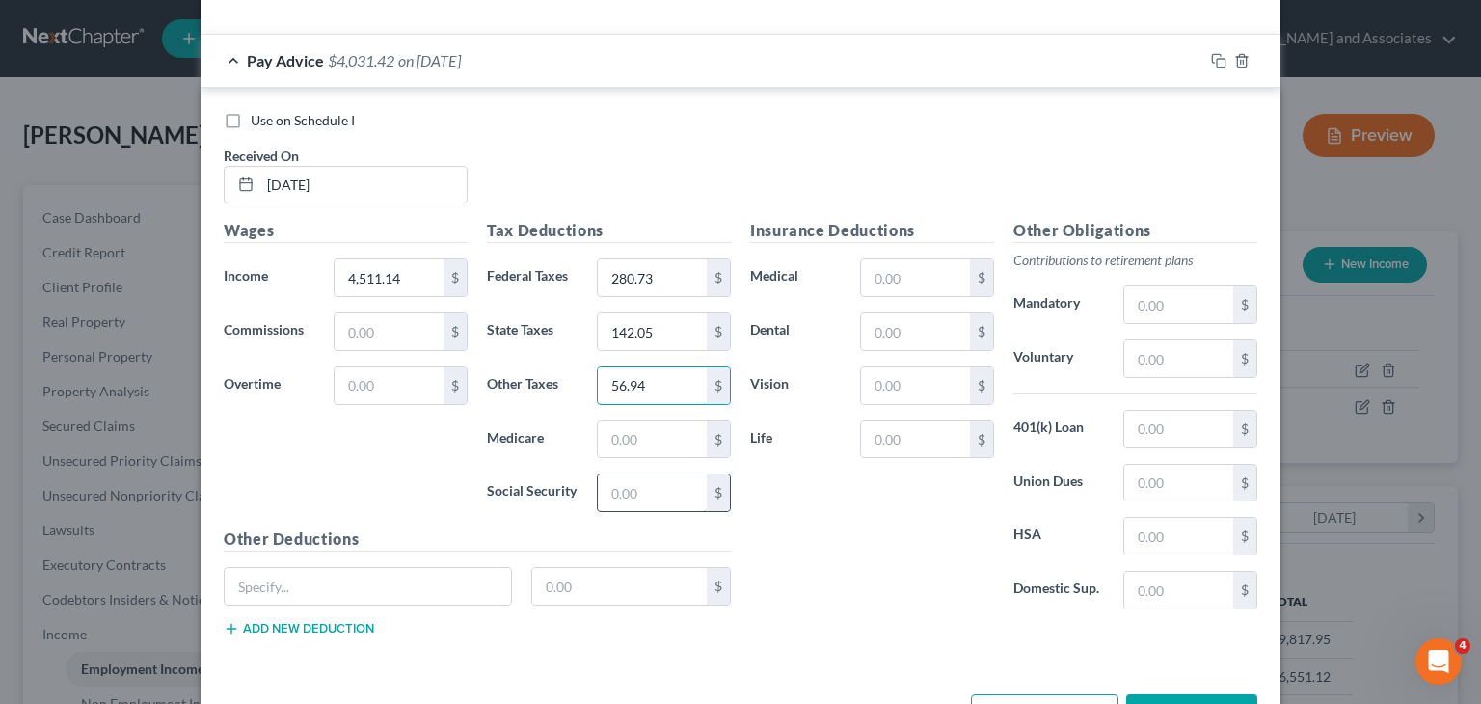
type input "56.94"
click at [644, 494] on input "text" at bounding box center [652, 492] width 109 height 37
type input "295.49"
click at [637, 426] on input "text" at bounding box center [652, 439] width 109 height 37
type input "69.11"
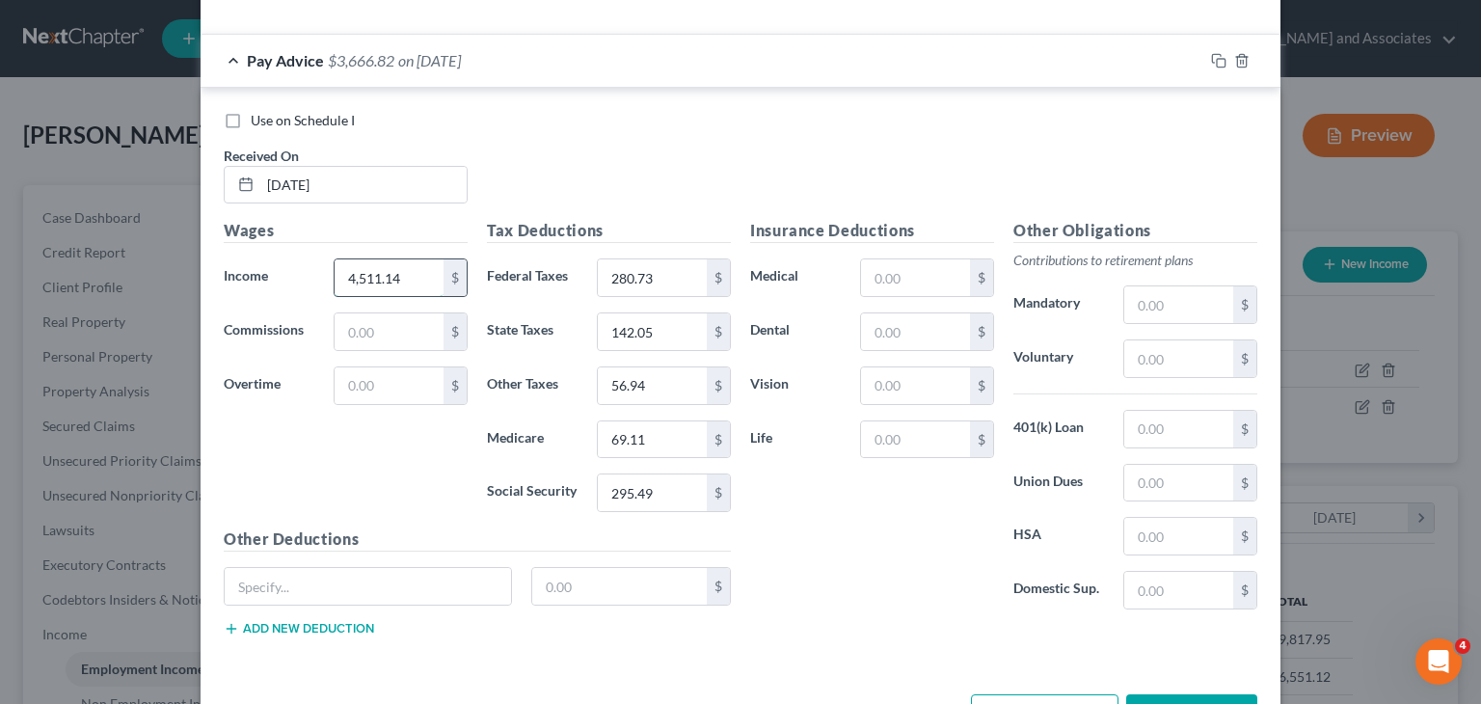
click at [390, 283] on input "4,511.14" at bounding box center [389, 277] width 109 height 37
type input "5,116.94"
click at [1204, 432] on input "text" at bounding box center [1179, 429] width 109 height 37
type input "254.81"
click at [910, 275] on input "text" at bounding box center [915, 277] width 109 height 37
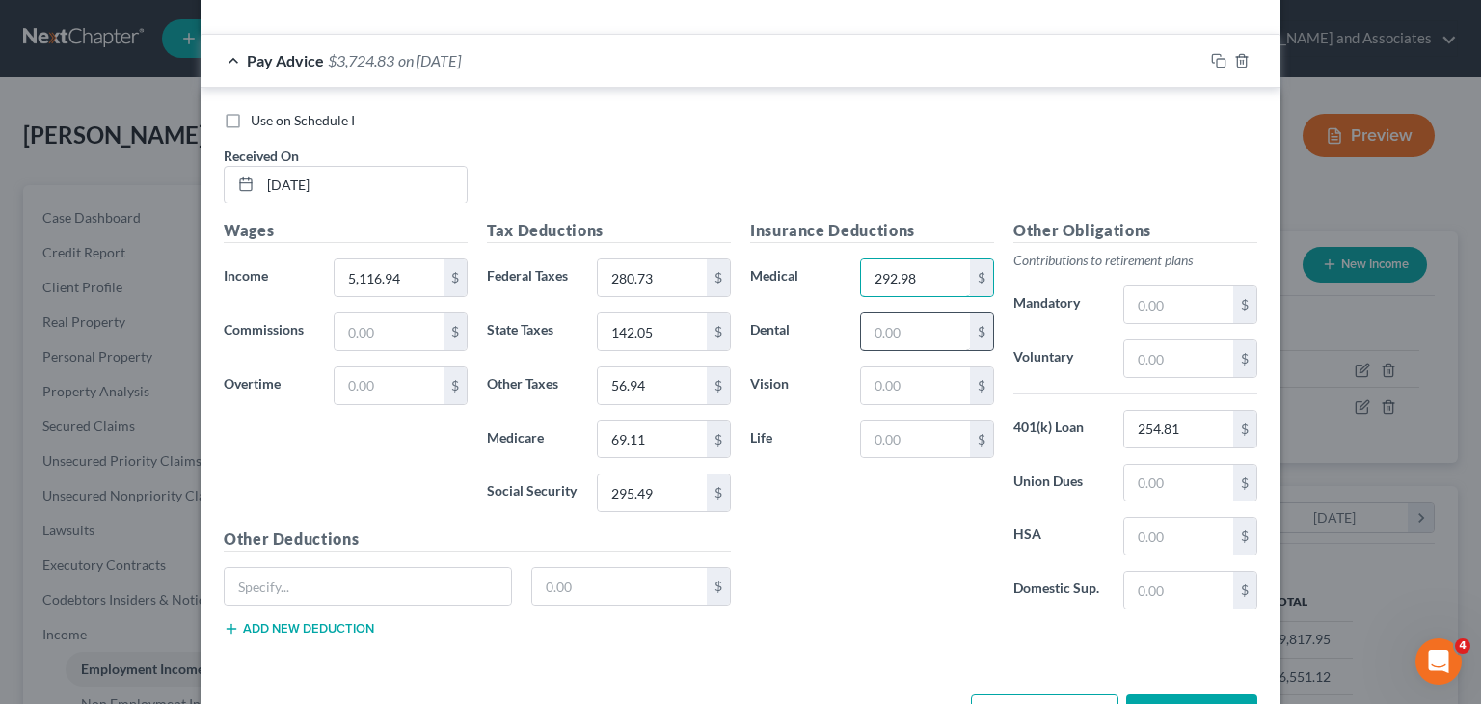
type input "292.98"
click at [908, 317] on input "text" at bounding box center [915, 331] width 109 height 37
type input "48.32"
click at [876, 429] on input "text" at bounding box center [915, 439] width 109 height 37
type input "8.07"
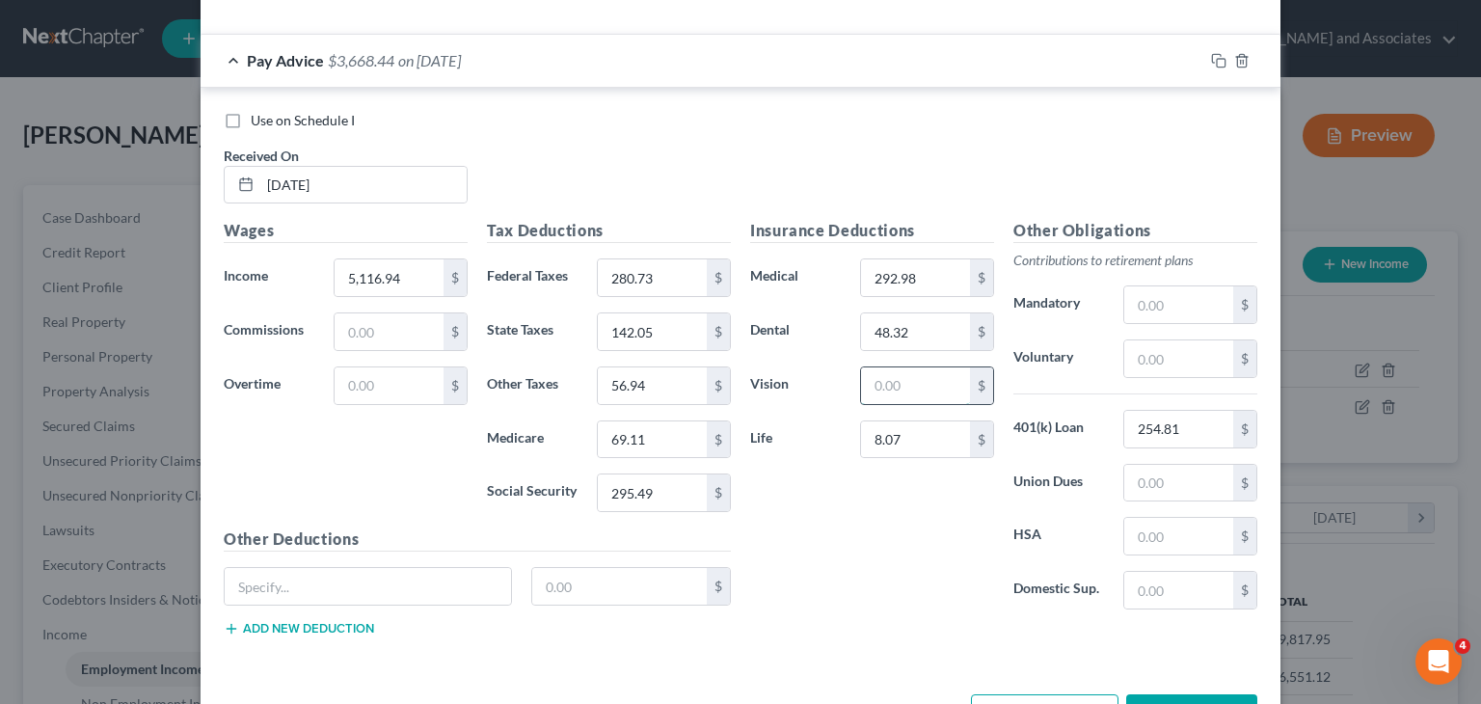
click at [885, 389] on input "text" at bounding box center [915, 385] width 109 height 37
type input "1.62"
click at [878, 522] on div "Insurance Deductions Medical 292.98 $ Dental 48.32 $ Vision 1.62 $ Life 8.07 $" at bounding box center [872, 422] width 263 height 406
click at [1143, 304] on input "text" at bounding box center [1179, 304] width 109 height 37
type input "210.28"
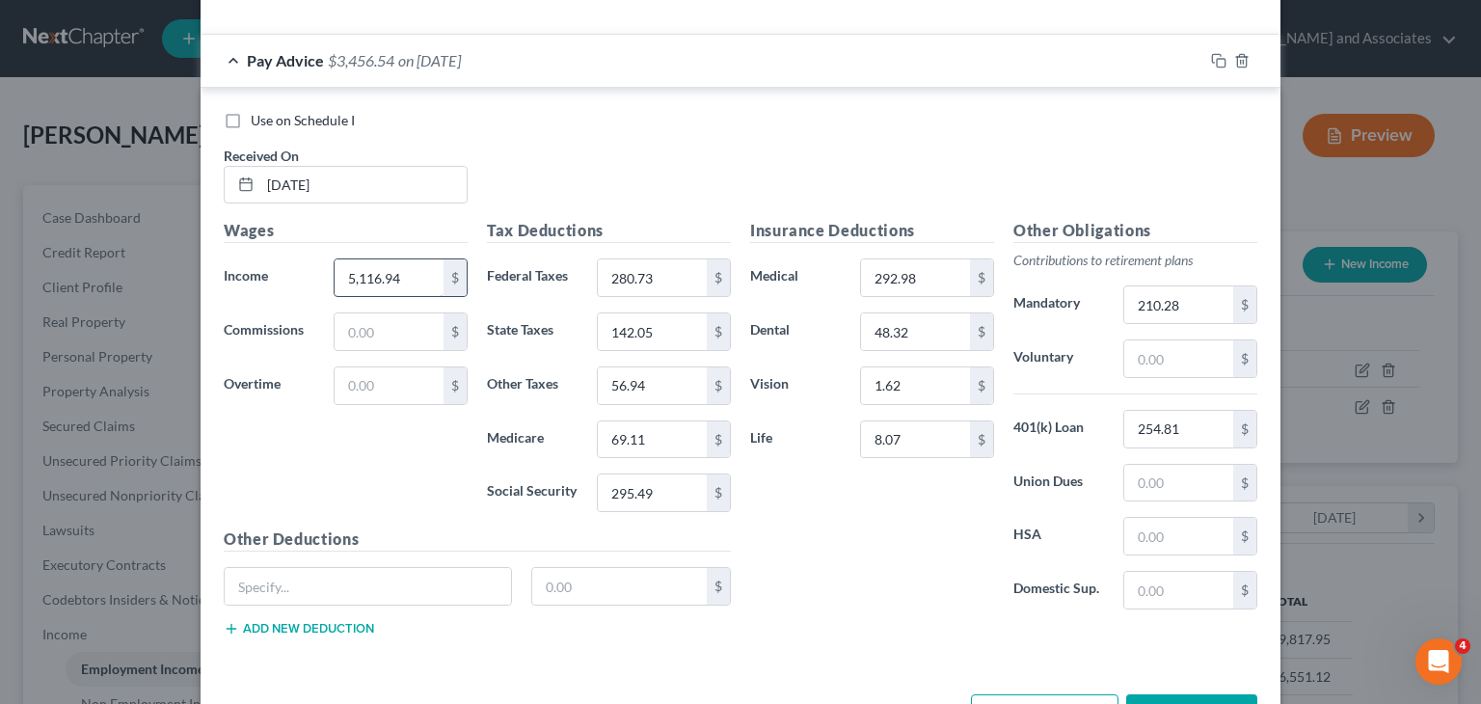
click at [401, 262] on input "5,116.94" at bounding box center [389, 277] width 109 height 37
type input "5,127.18"
click at [388, 273] on input "5,127.18" at bounding box center [389, 277] width 109 height 37
click at [393, 280] on input "5,127.18" at bounding box center [389, 277] width 109 height 37
drag, startPoint x: 393, startPoint y: 278, endPoint x: 330, endPoint y: 281, distance: 63.7
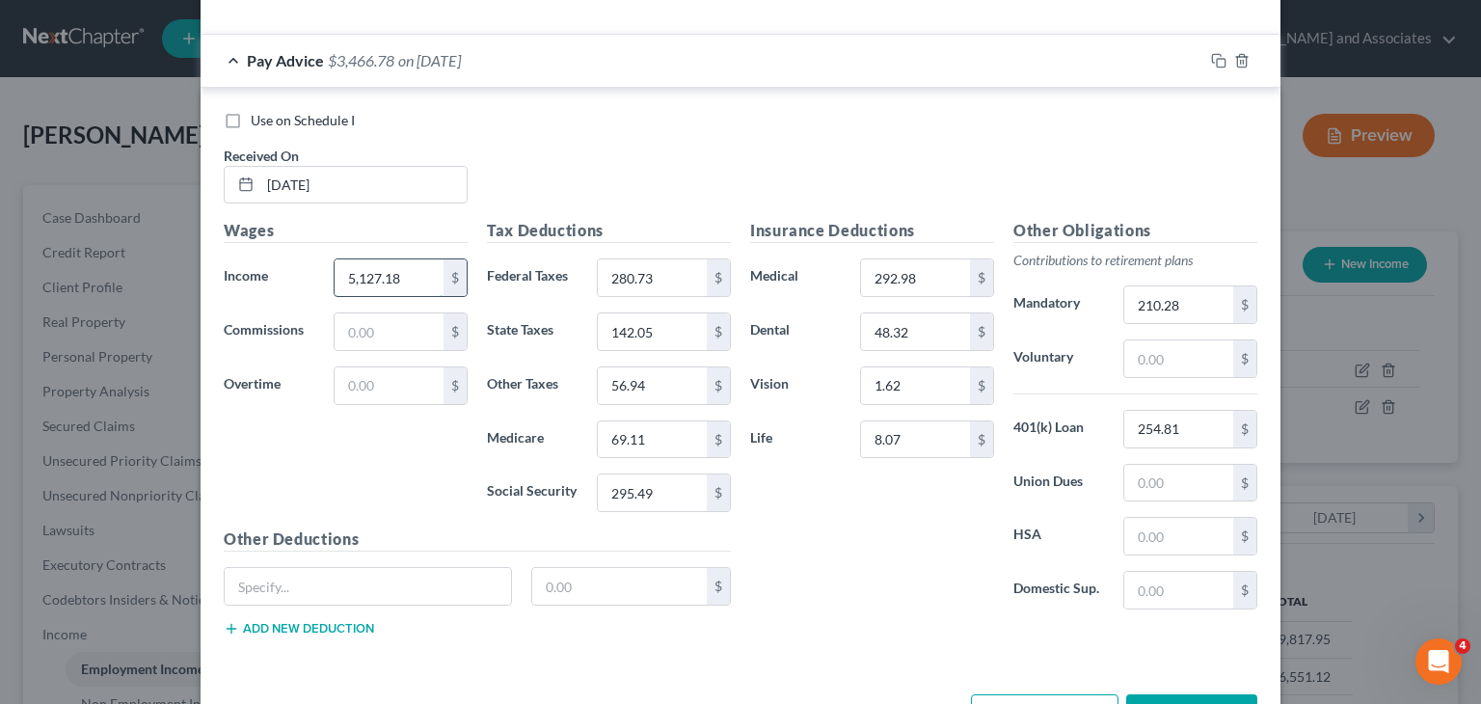
click at [335, 281] on input "5,127.18" at bounding box center [389, 277] width 109 height 37
type input "4"
type input "5,116.94"
click at [1209, 362] on input "text" at bounding box center [1179, 358] width 109 height 37
type input "1"
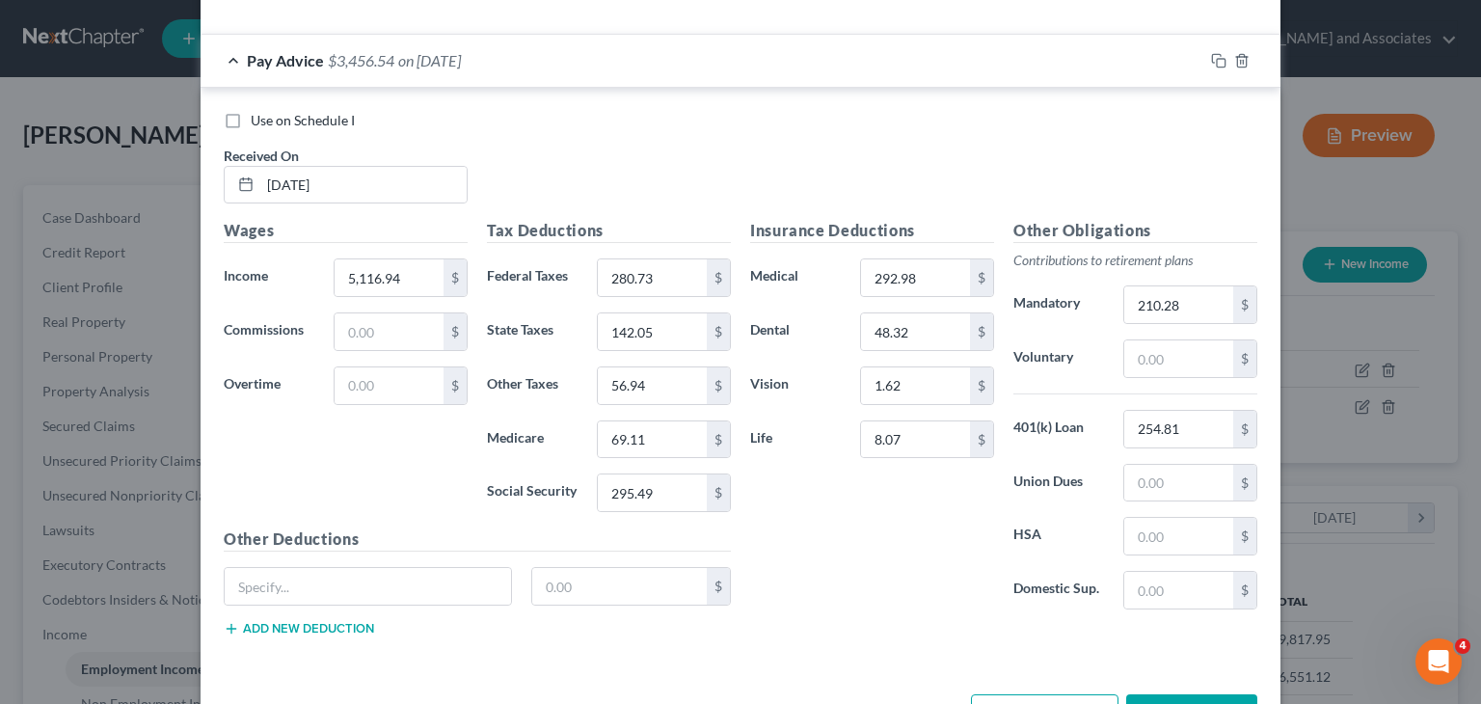
click at [298, 51] on span "Pay Advice" at bounding box center [285, 60] width 77 height 18
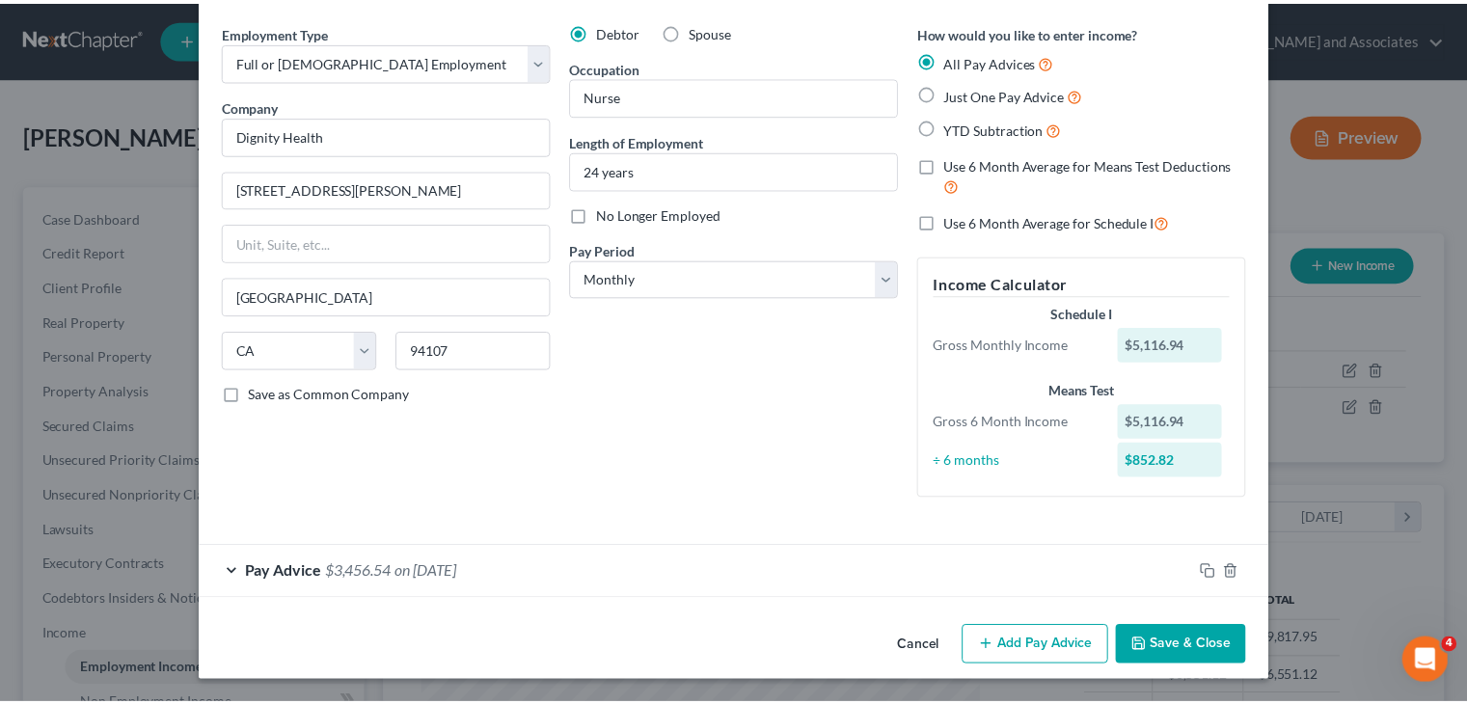
scroll to position [67, 0]
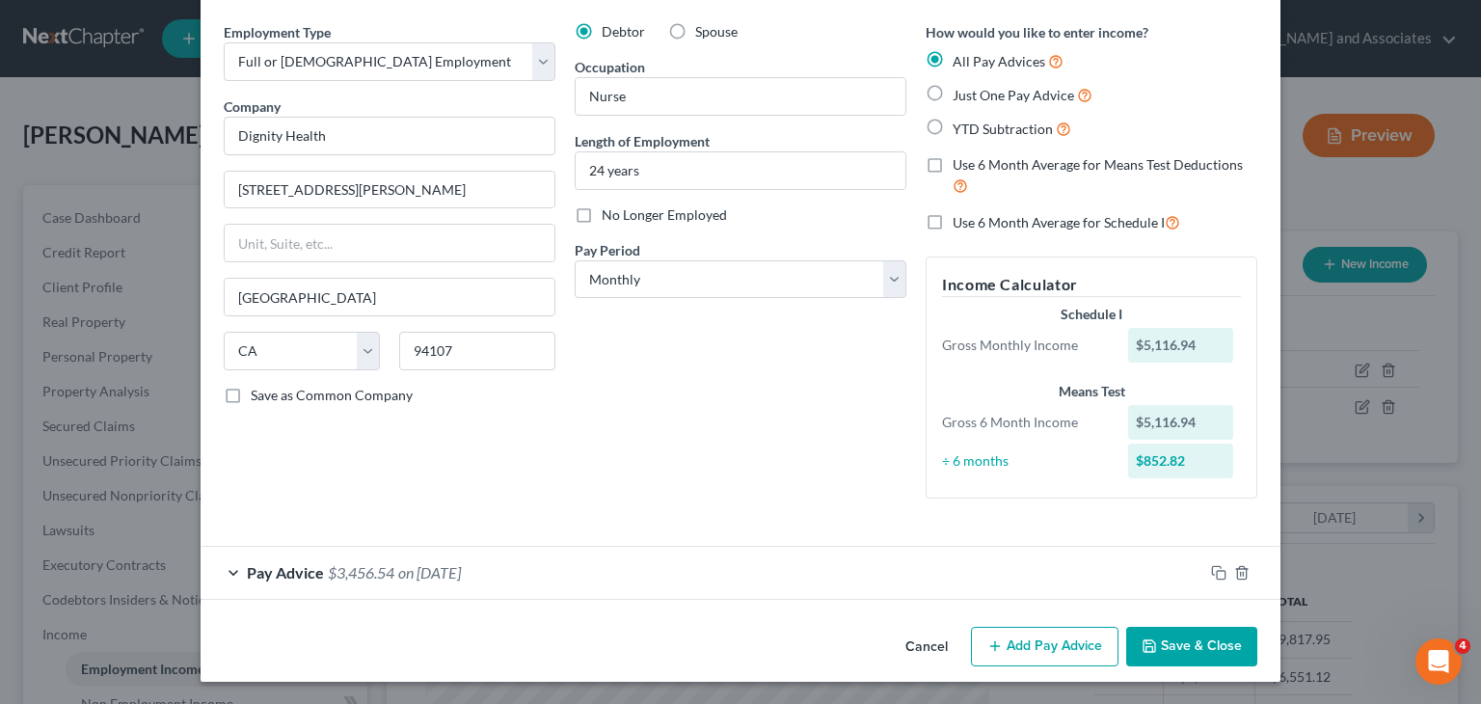
click at [900, 645] on button "Cancel" at bounding box center [926, 648] width 73 height 39
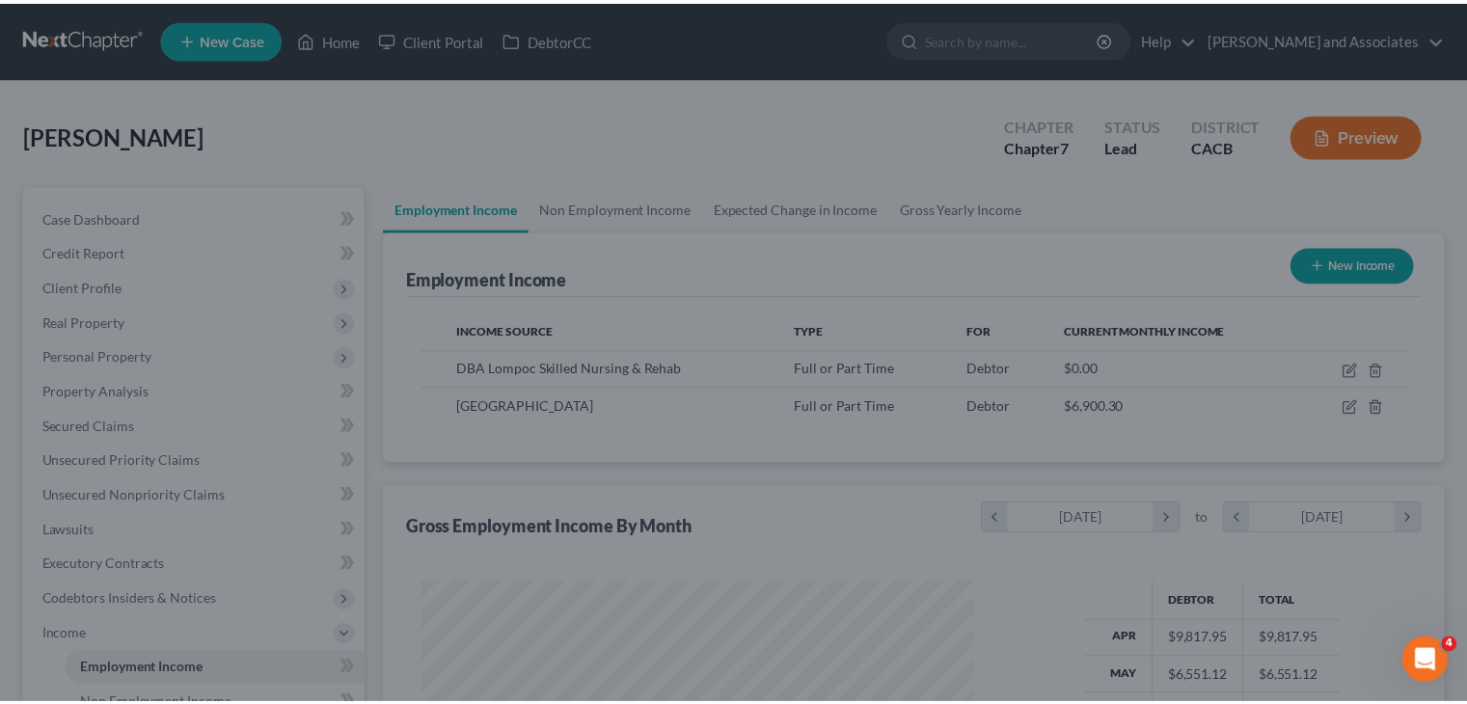
scroll to position [964067, 963814]
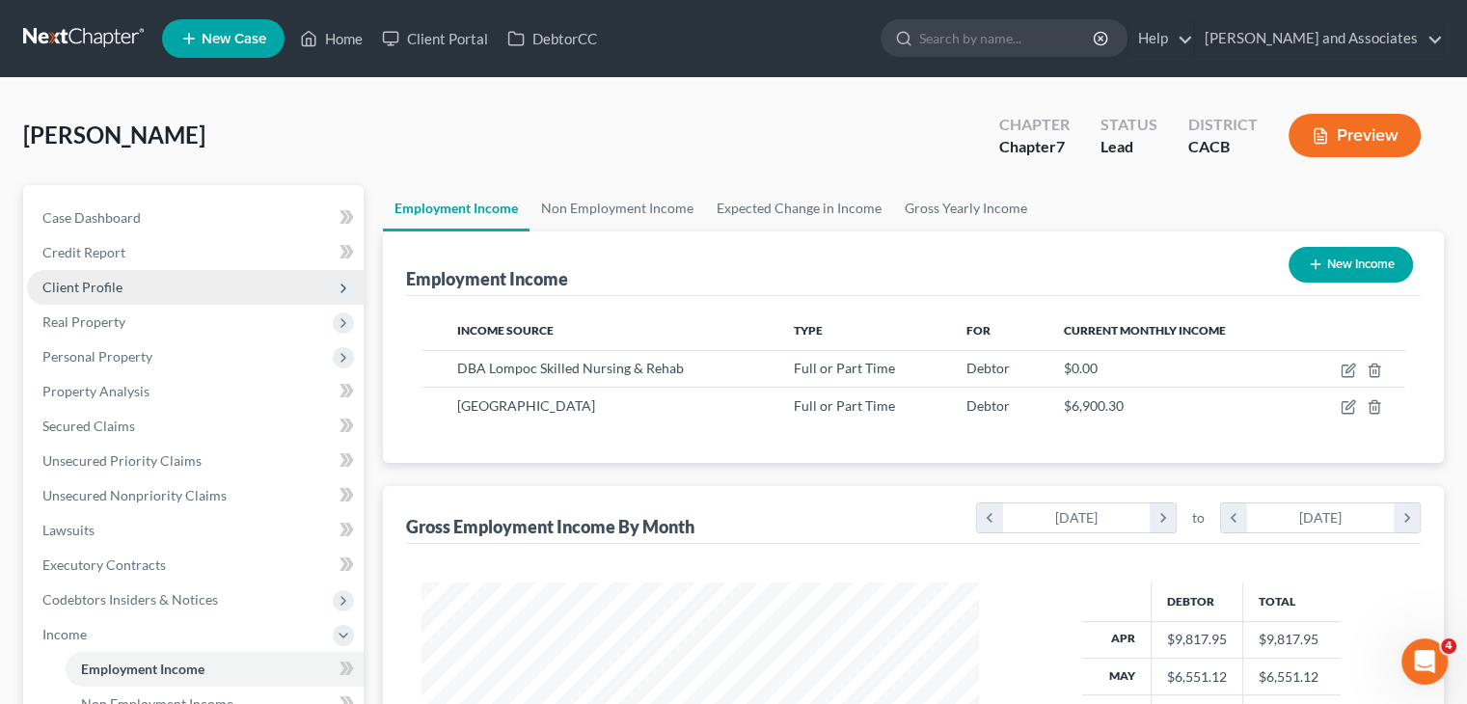
click at [186, 287] on span "Client Profile" at bounding box center [195, 287] width 337 height 35
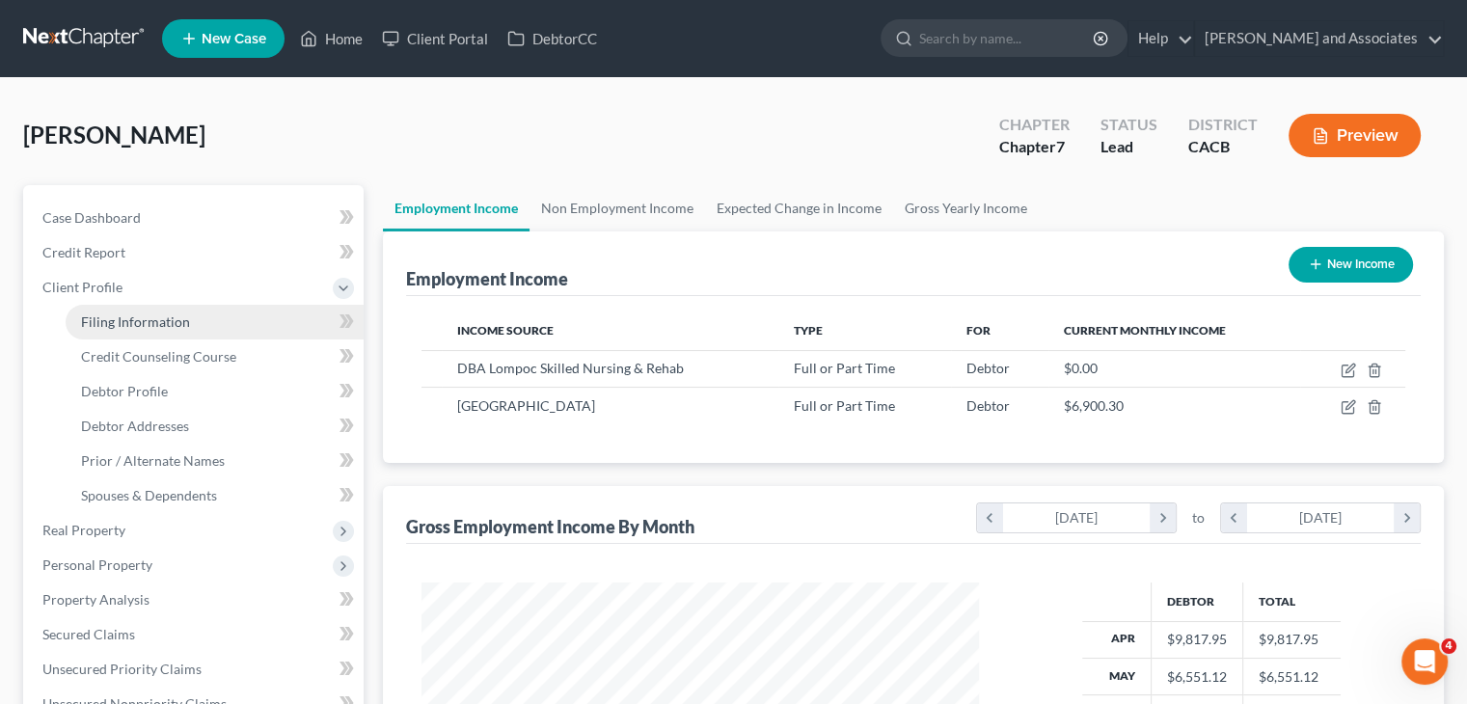
click at [168, 317] on span "Filing Information" at bounding box center [135, 321] width 109 height 16
select select "1"
select select "0"
select select "7"
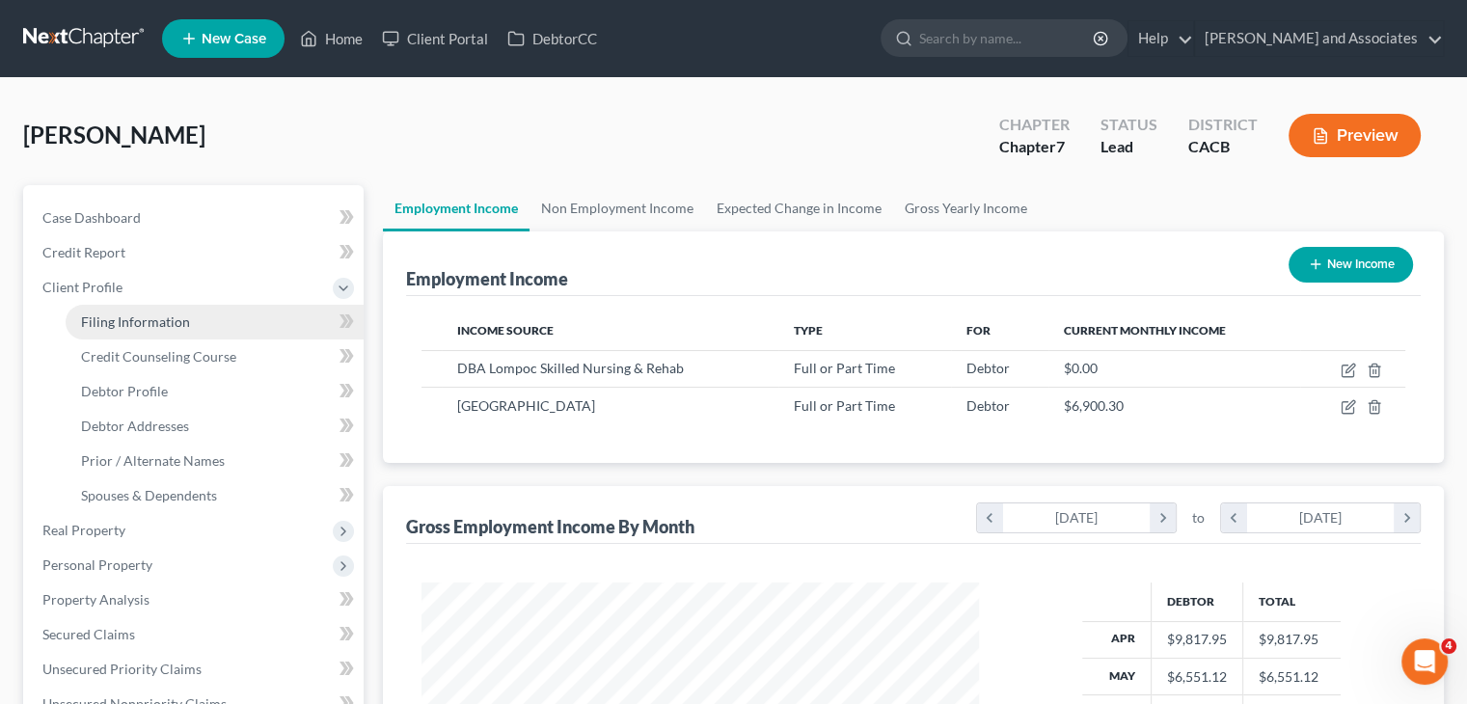
select select "4"
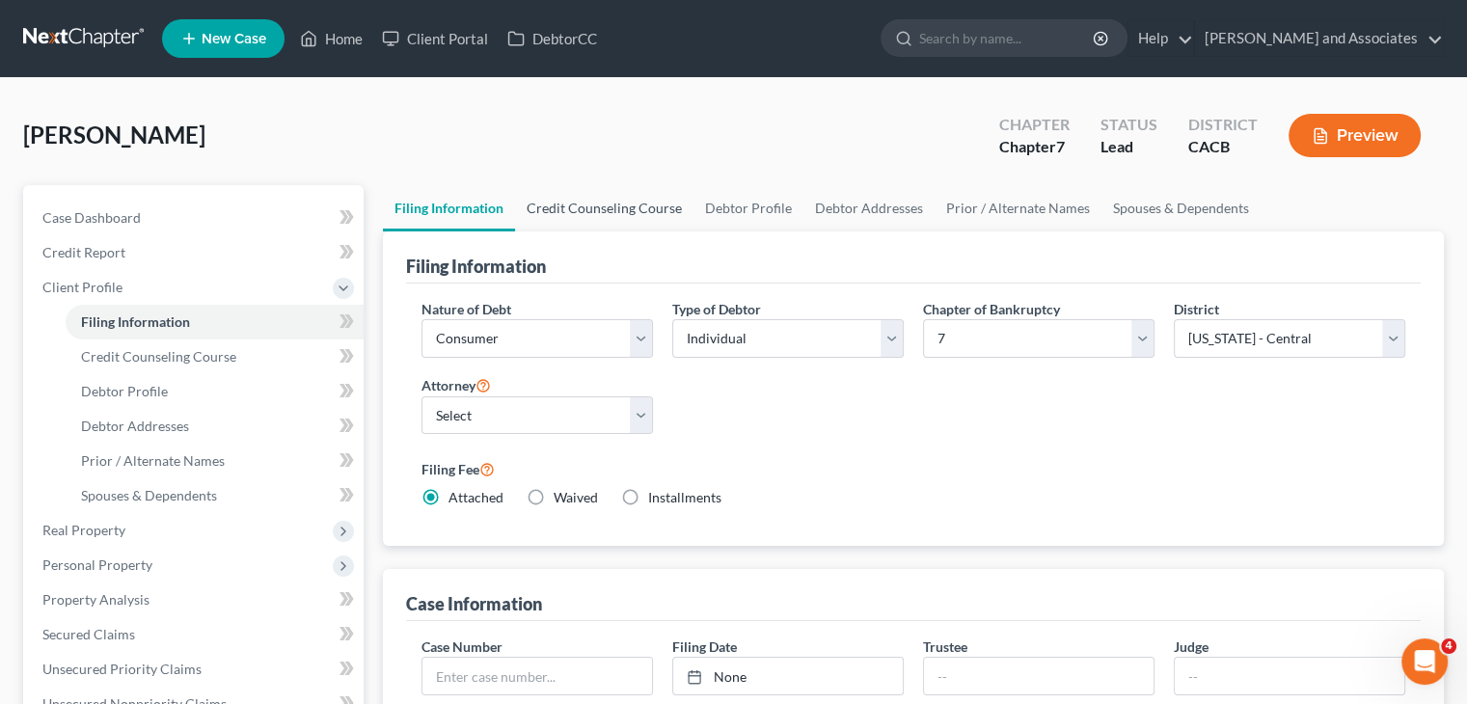
click at [609, 197] on link "Credit Counseling Course" at bounding box center [604, 208] width 178 height 46
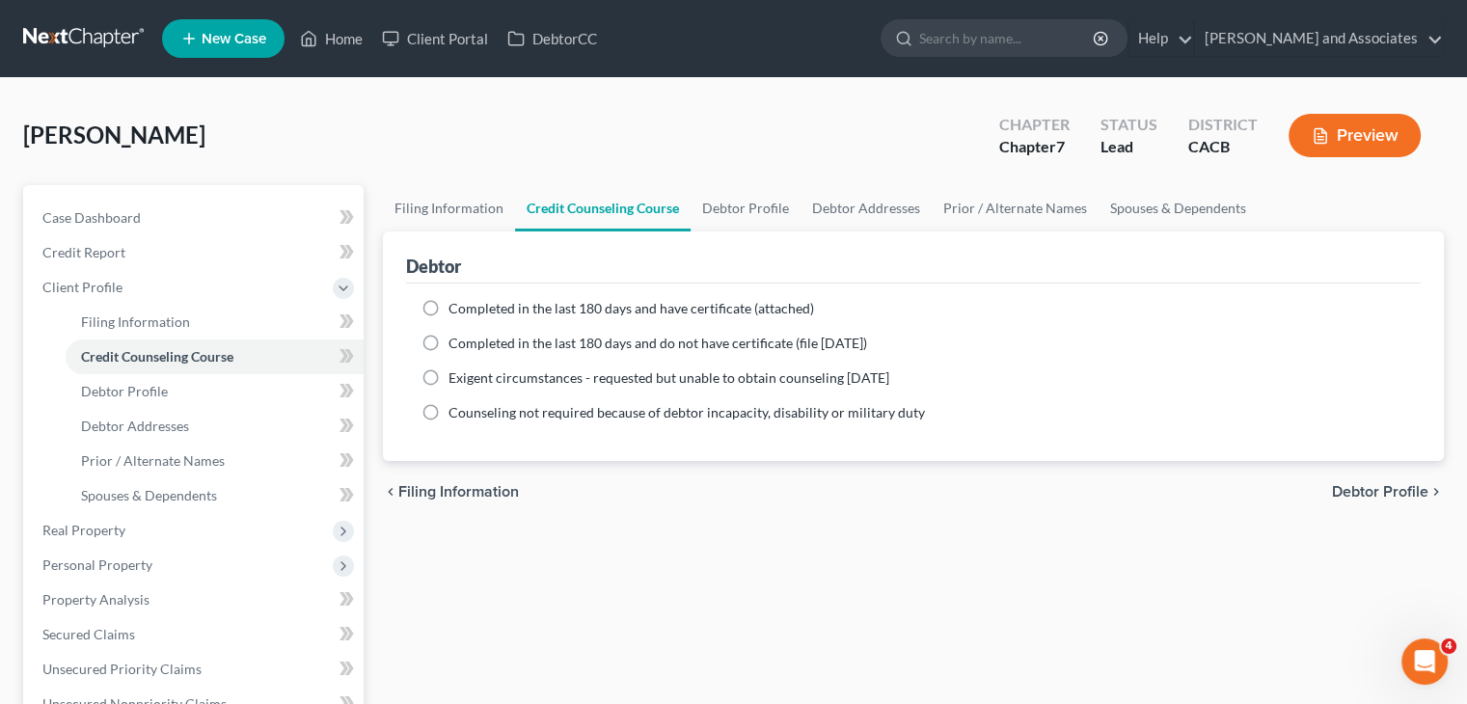
drag, startPoint x: 483, startPoint y: 309, endPoint x: 501, endPoint y: 298, distance: 20.3
click at [483, 309] on span "Completed in the last 180 days and have certificate (attached)" at bounding box center [631, 308] width 366 height 16
click at [469, 309] on input "Completed in the last 180 days and have certificate (attached)" at bounding box center [462, 305] width 13 height 13
radio input "true"
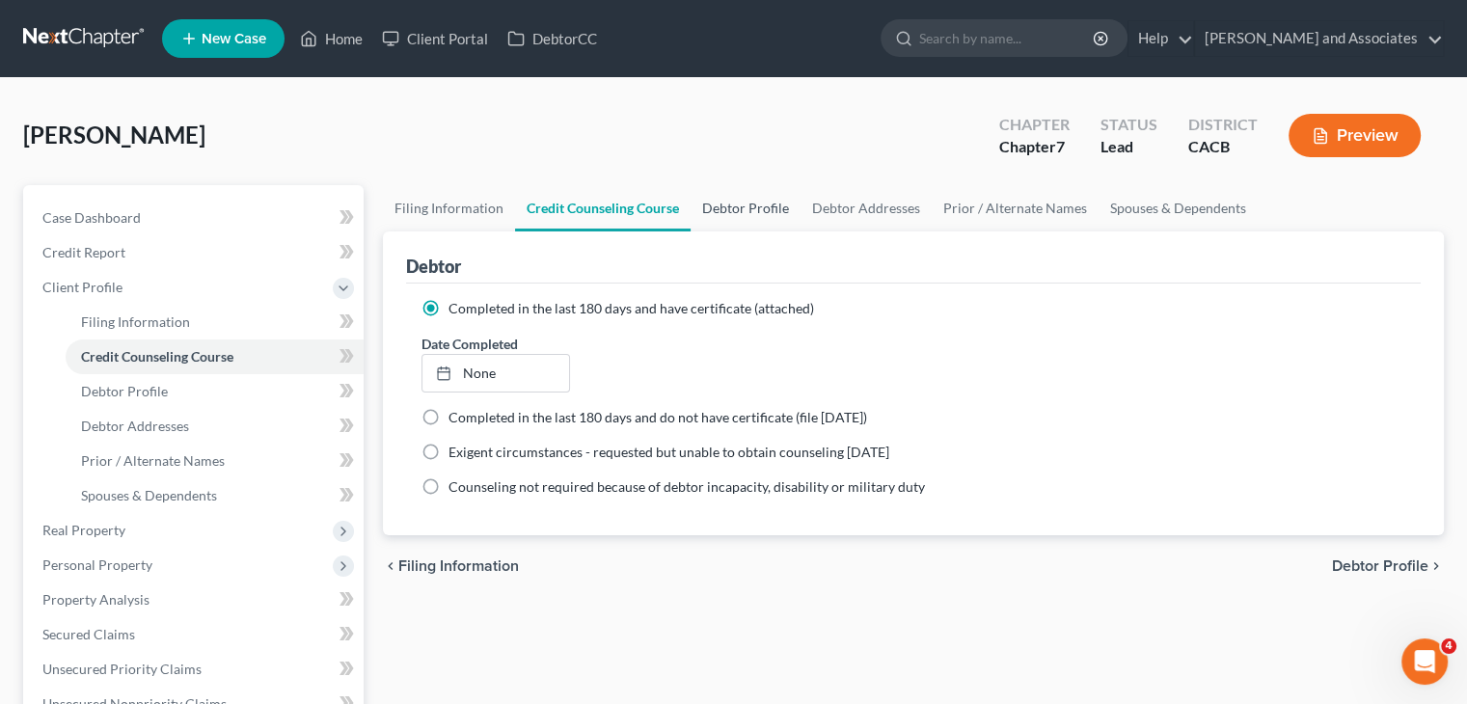
click at [712, 198] on link "Debtor Profile" at bounding box center [746, 208] width 110 height 46
select select "0"
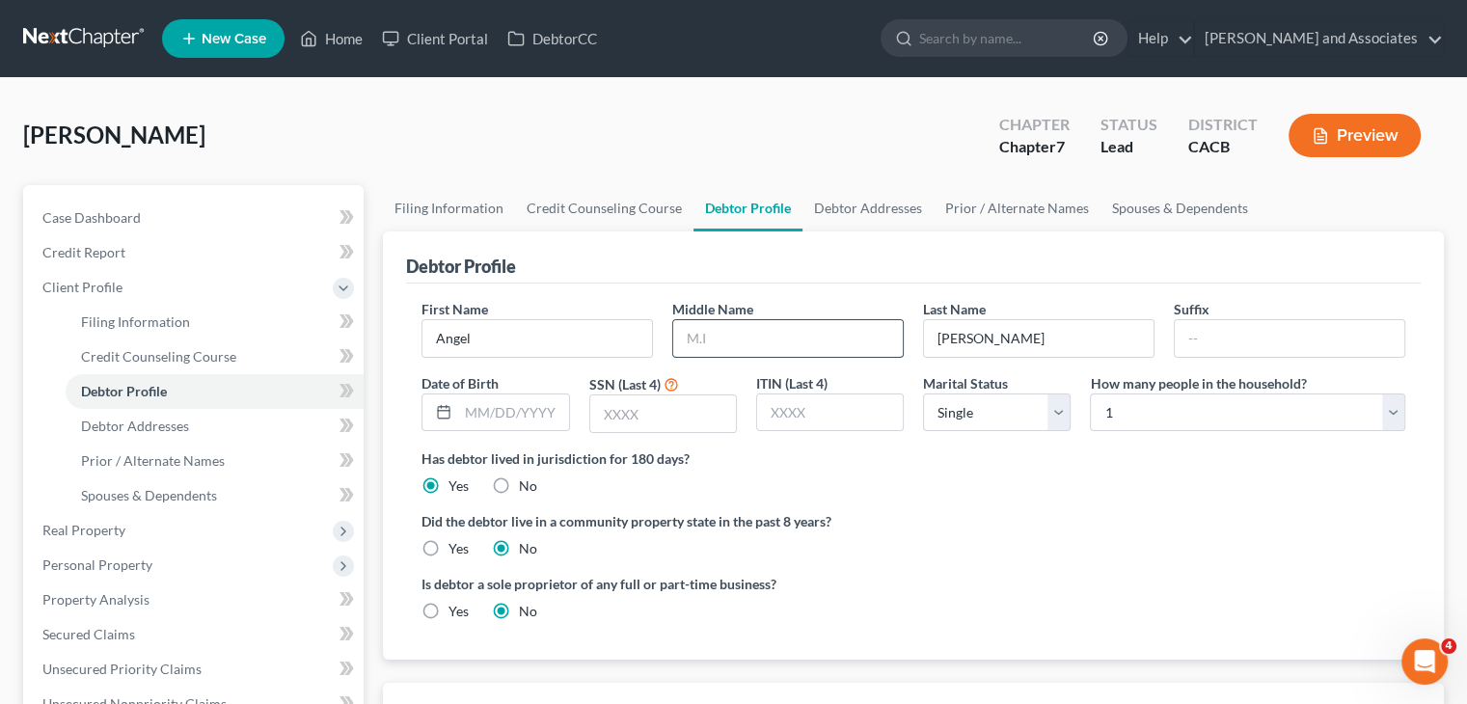
click at [729, 345] on input "text" at bounding box center [788, 338] width 230 height 37
type input "n"
type input "Nicole"
click at [508, 420] on input "text" at bounding box center [513, 412] width 110 height 37
type input ".09/02/1976"
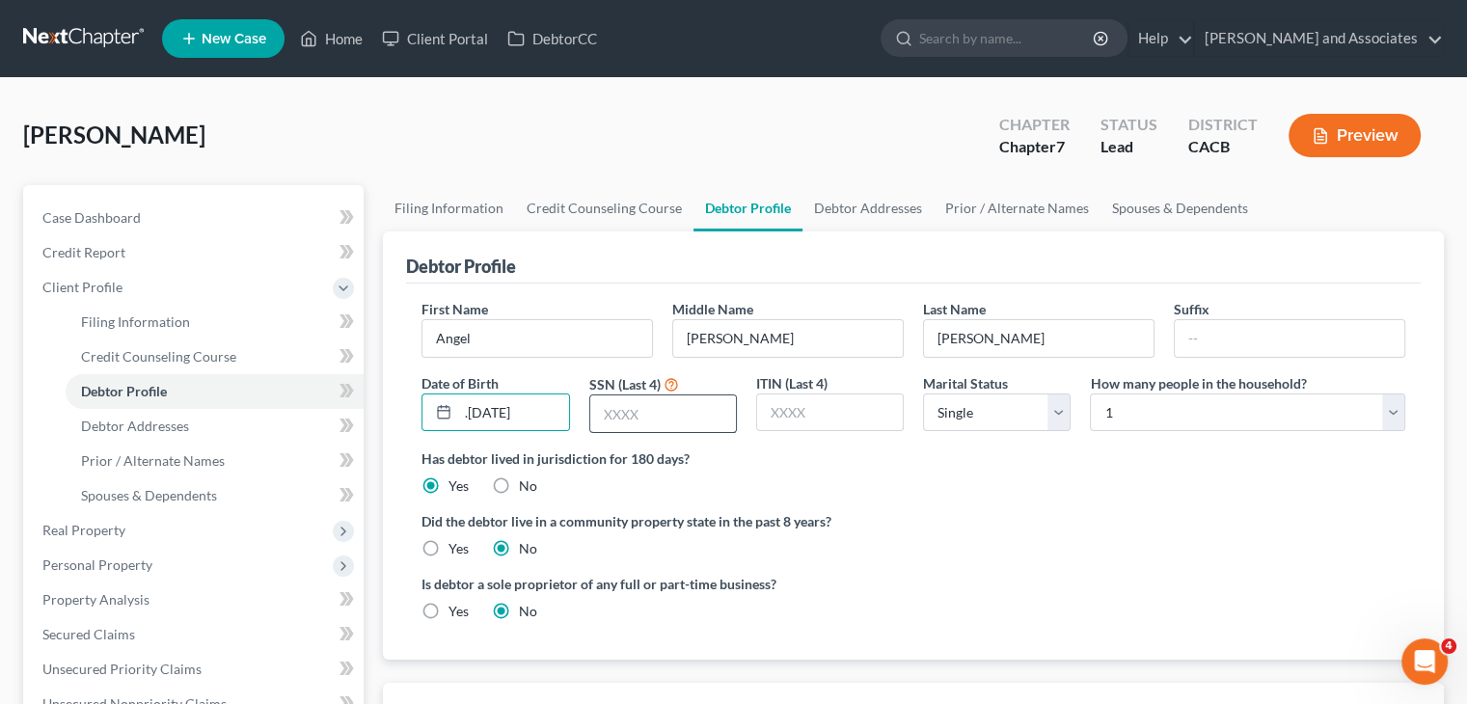
click at [691, 421] on input "text" at bounding box center [663, 413] width 146 height 37
type input "3922"
click at [1239, 395] on select "Select 1 2 3 4 5 6 7 8 9 10 11 12 13 14 15 16 17 18 19 20" at bounding box center [1247, 412] width 315 height 39
select select "4"
click at [1090, 393] on select "Select 1 2 3 4 5 6 7 8 9 10 11 12 13 14 15 16 17 18 19 20" at bounding box center [1247, 412] width 315 height 39
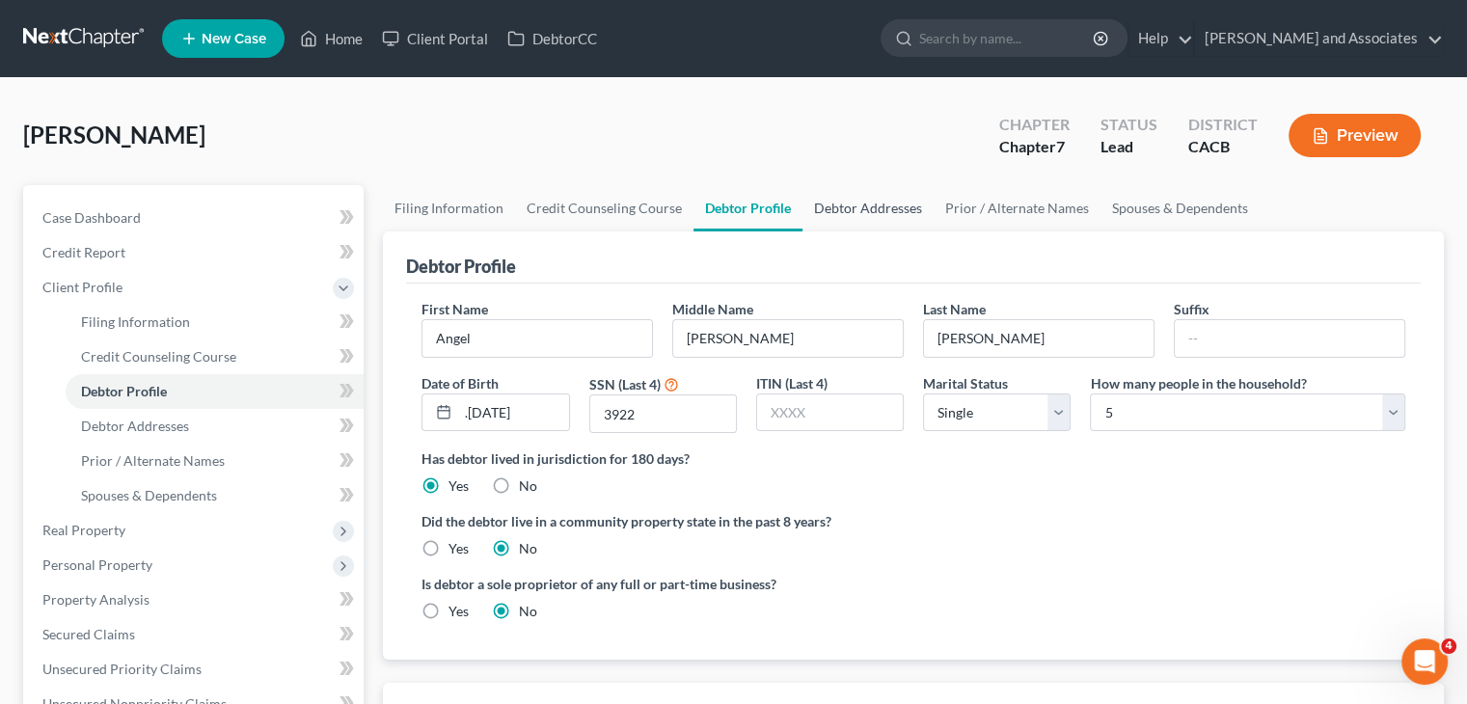
click at [835, 203] on link "Debtor Addresses" at bounding box center [867, 208] width 131 height 46
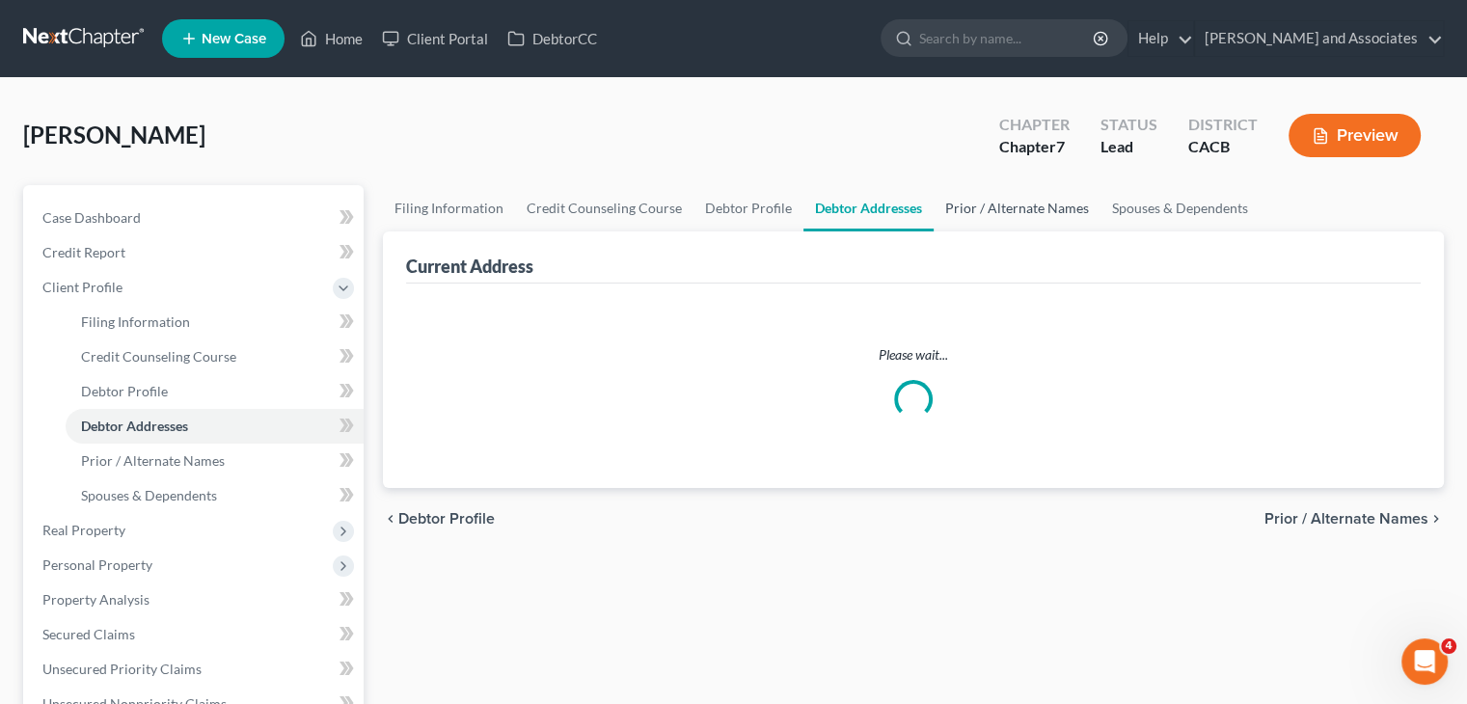
select select "0"
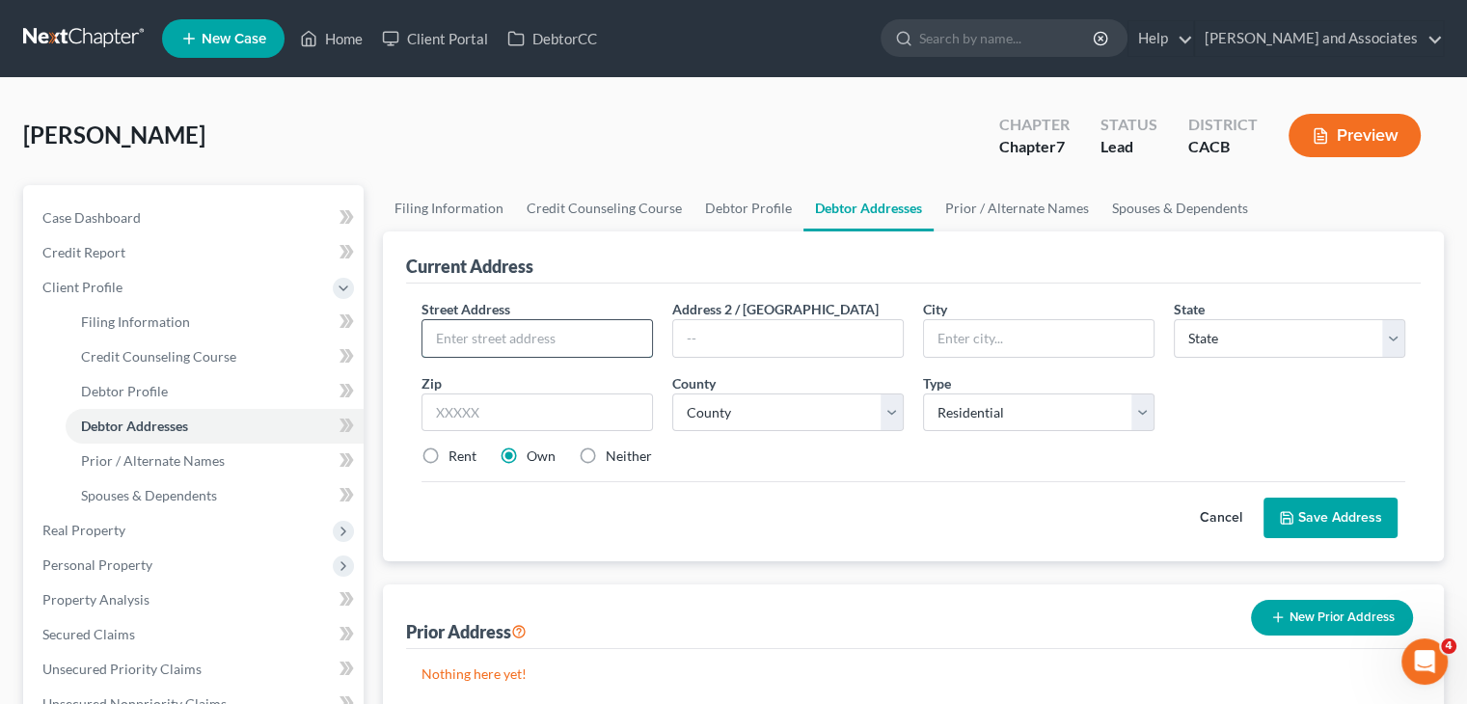
click at [551, 347] on input "text" at bounding box center [537, 338] width 230 height 37
type input "519 South K St"
click at [571, 407] on input "text" at bounding box center [536, 412] width 231 height 39
type input "93436"
click at [818, 506] on div "Cancel Save Address" at bounding box center [913, 509] width 984 height 57
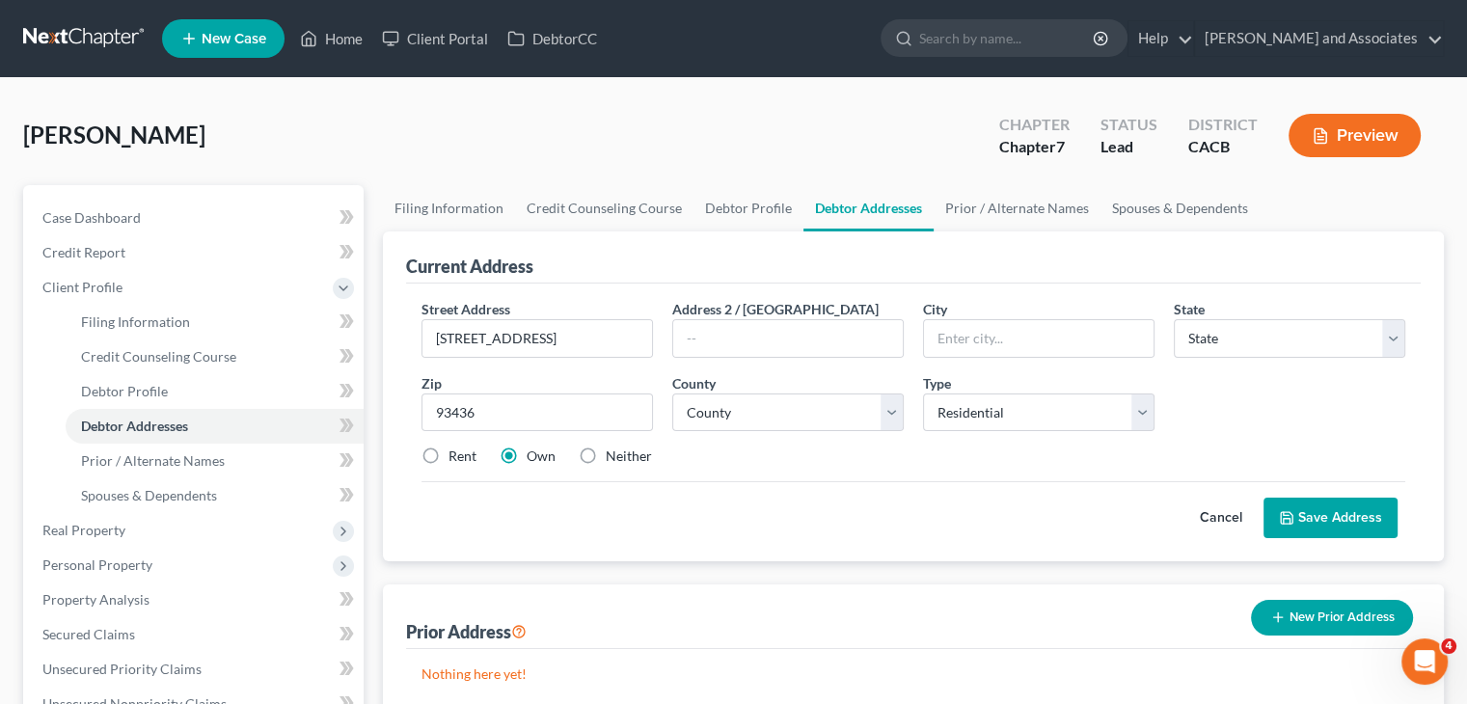
type input "Lompoc"
select select "4"
click at [760, 396] on select "County Alameda County Alpine County Amador County Butte County Calaveras County…" at bounding box center [787, 412] width 231 height 39
select select "41"
click at [672, 393] on select "County Alameda County Alpine County Amador County Butte County Calaveras County…" at bounding box center [787, 412] width 231 height 39
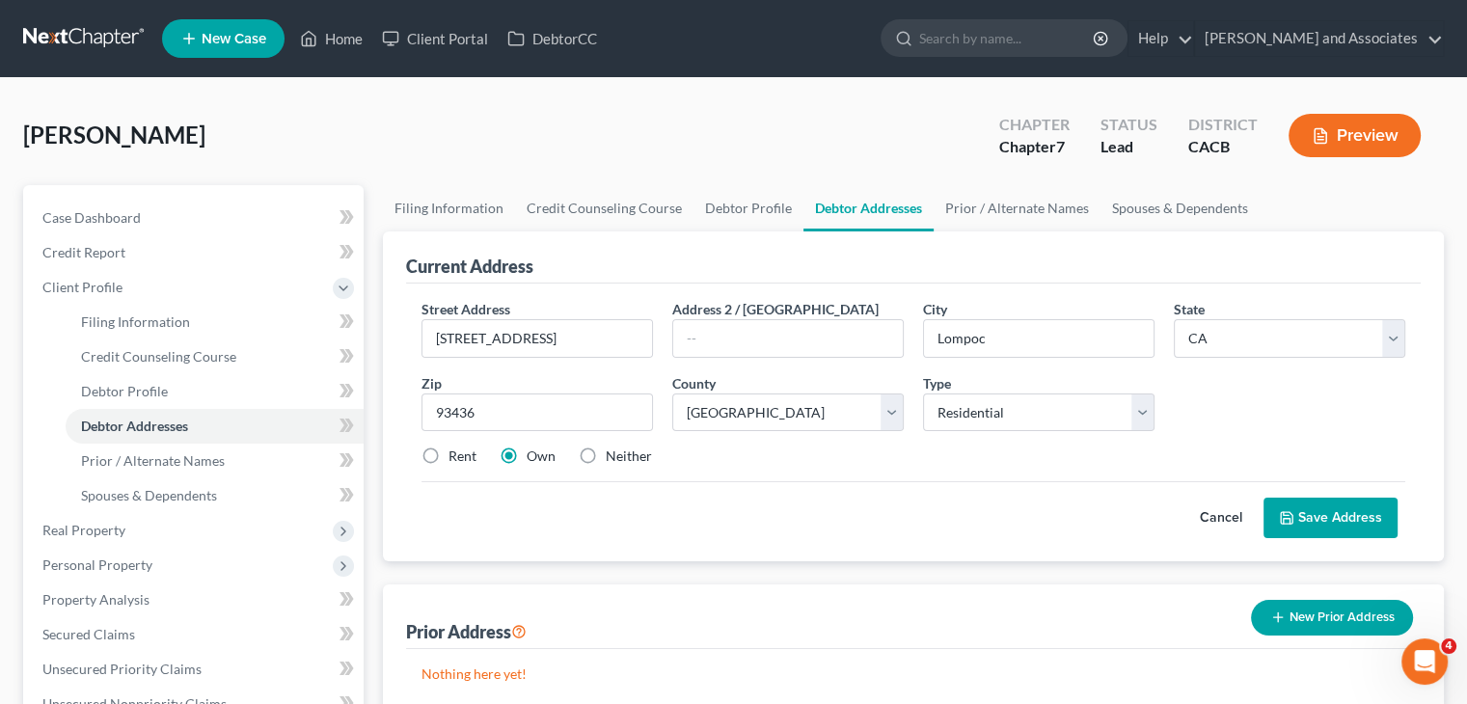
click at [1007, 491] on div "Cancel Save Address" at bounding box center [913, 509] width 984 height 57
click at [1308, 519] on button "Save Address" at bounding box center [1330, 518] width 134 height 41
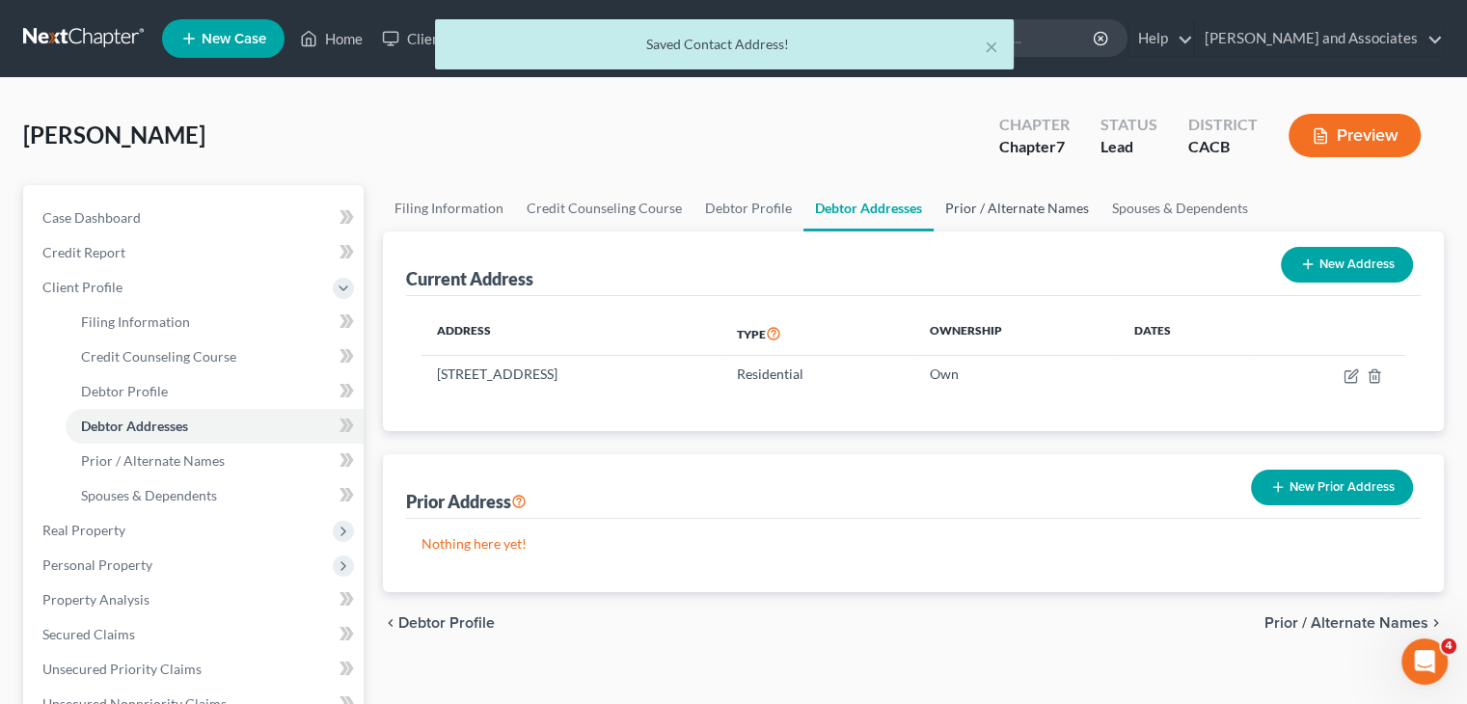
click at [1003, 216] on link "Prior / Alternate Names" at bounding box center [1017, 208] width 167 height 46
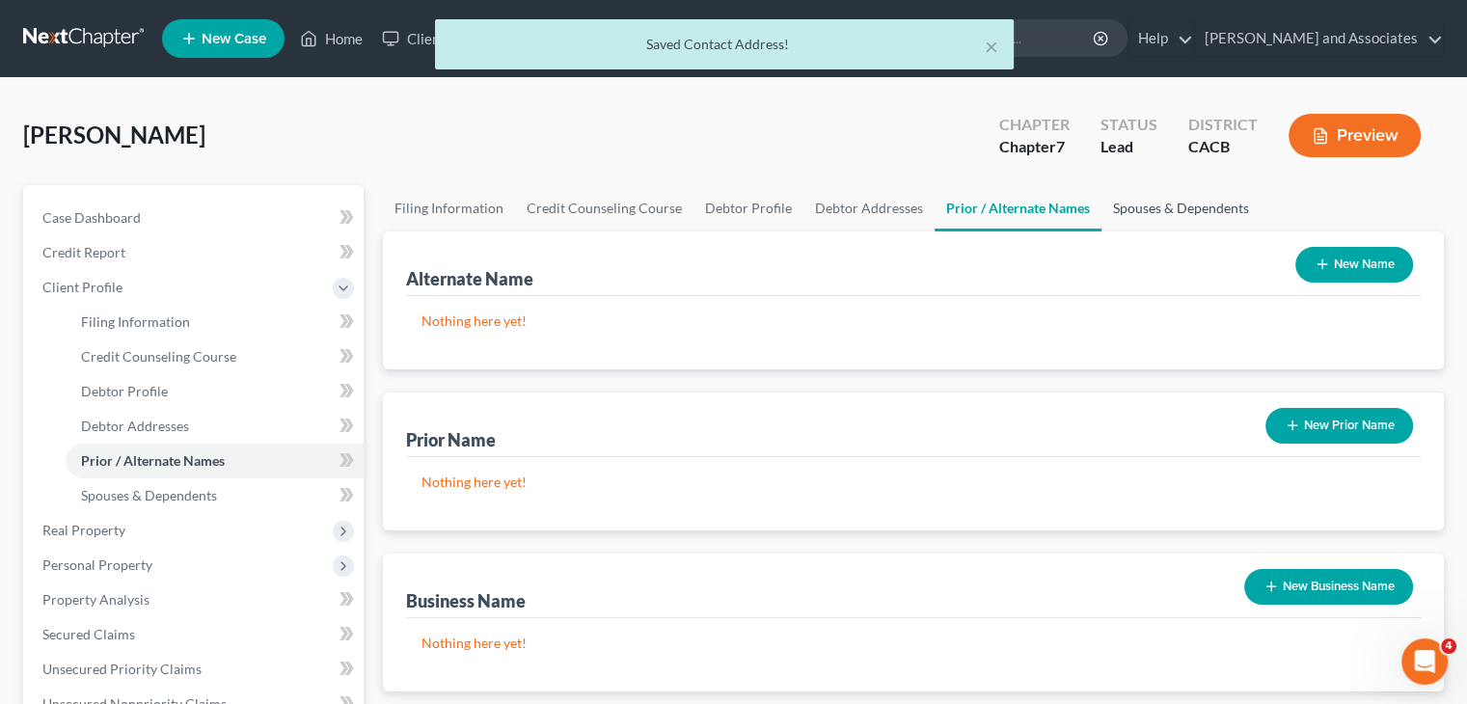
click at [1183, 192] on link "Spouses & Dependents" at bounding box center [1180, 208] width 159 height 46
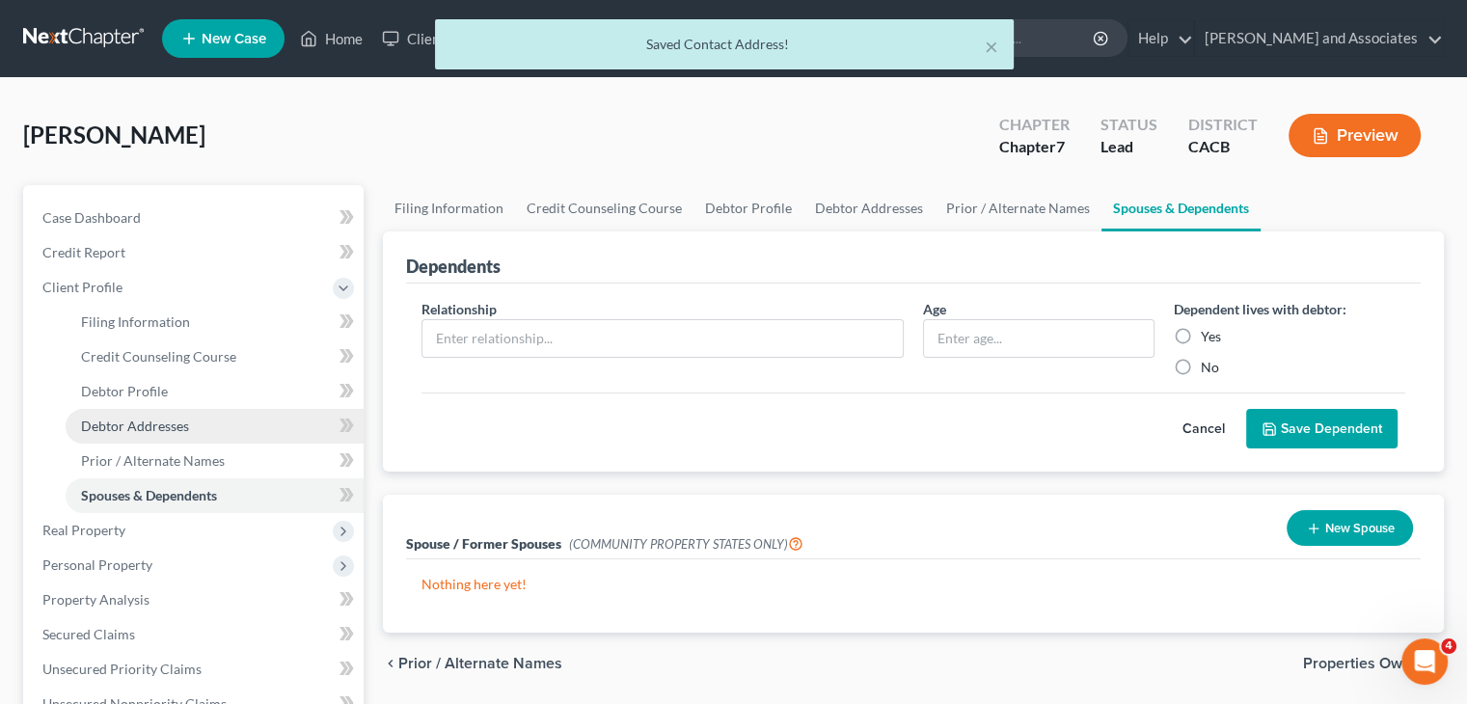
scroll to position [478, 0]
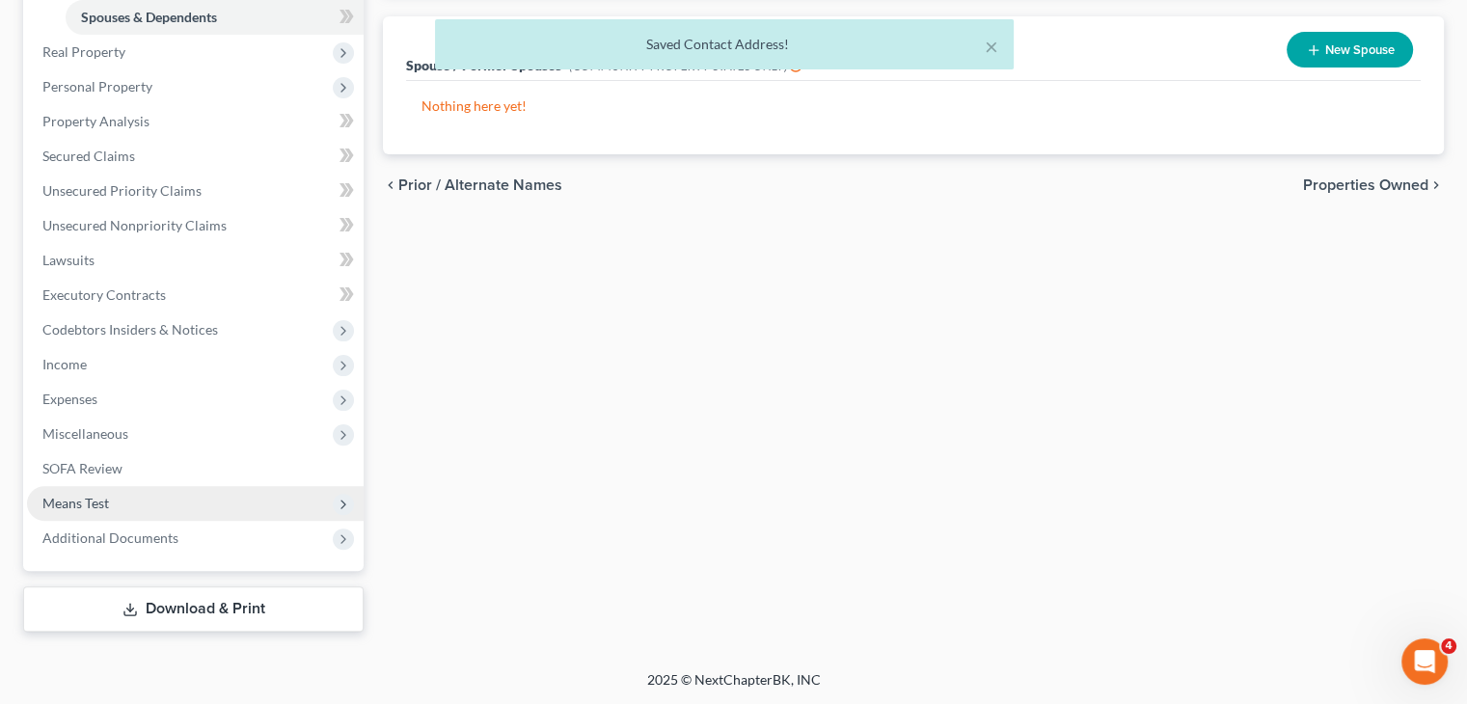
click at [194, 506] on span "Means Test" at bounding box center [195, 503] width 337 height 35
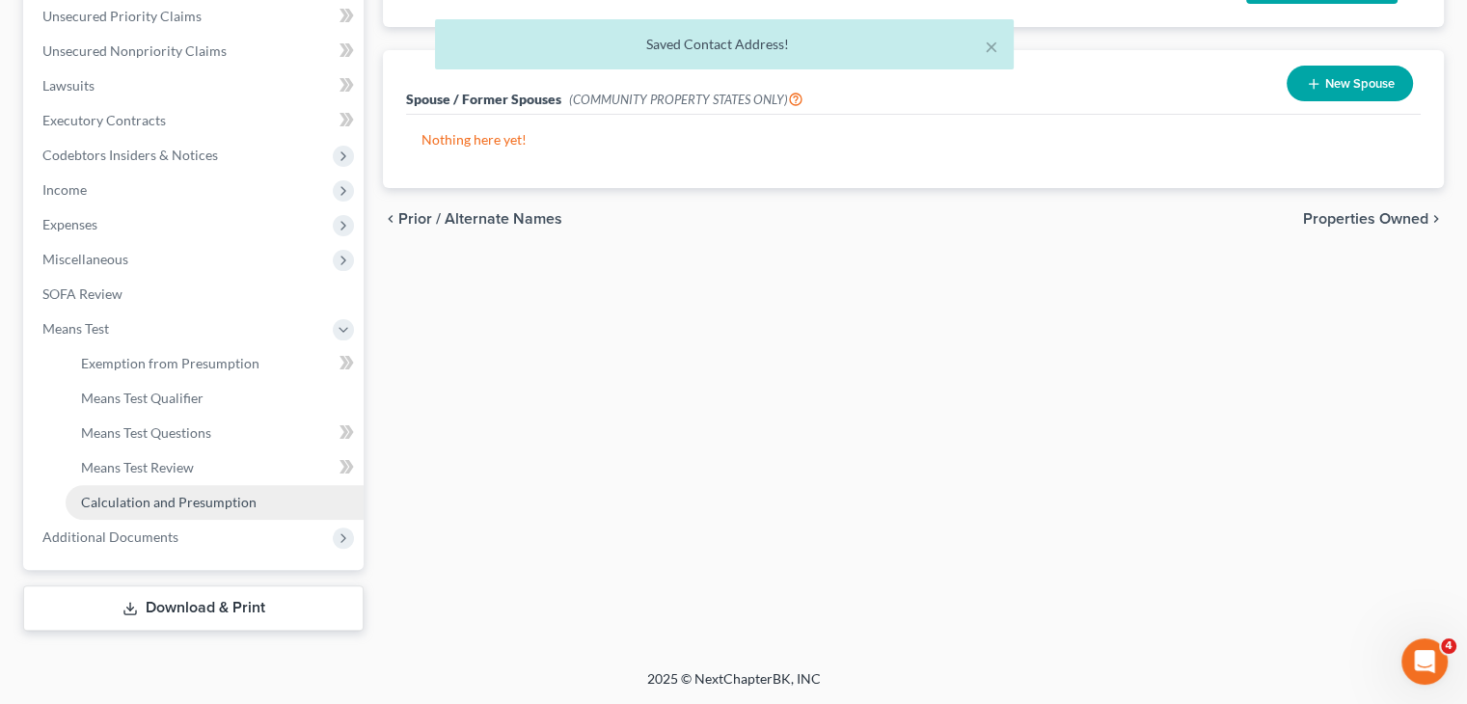
scroll to position [443, 0]
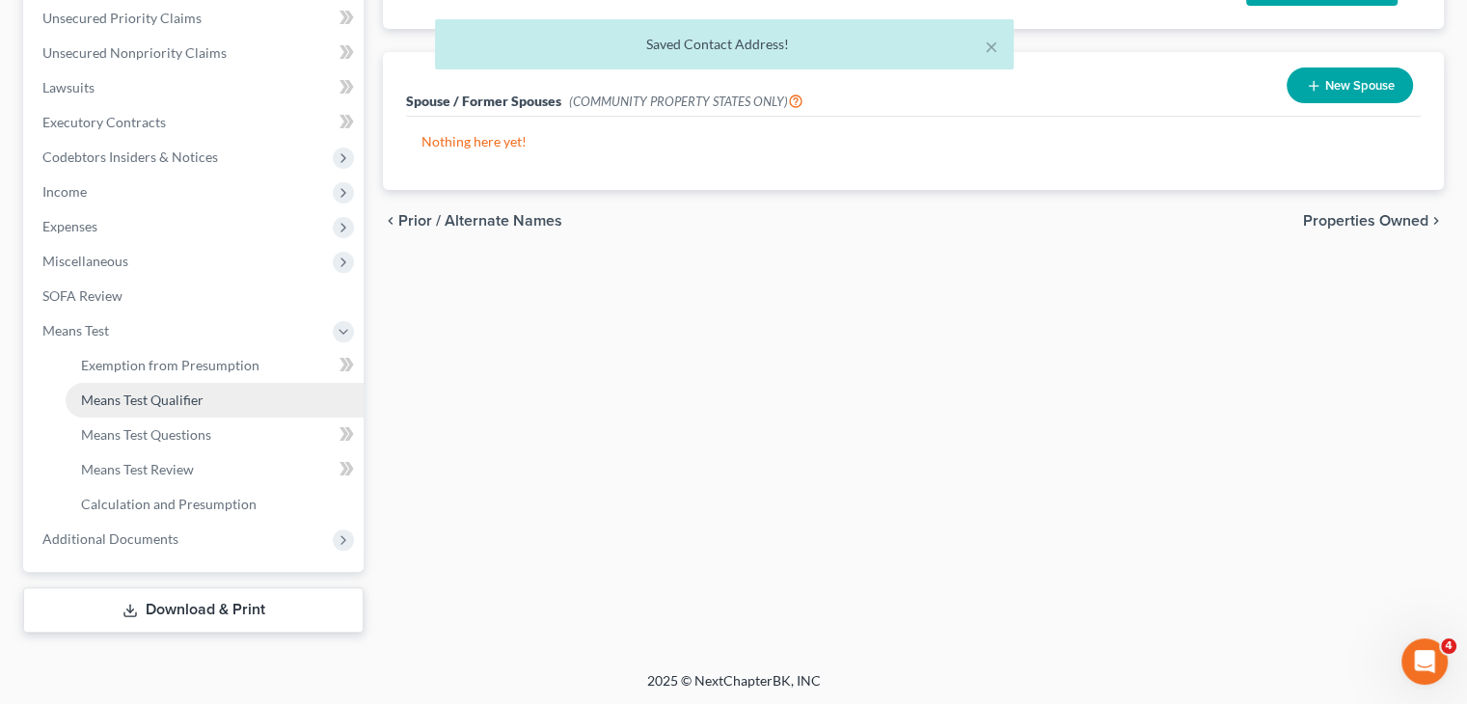
click at [163, 414] on link "Means Test Qualifier" at bounding box center [215, 400] width 298 height 35
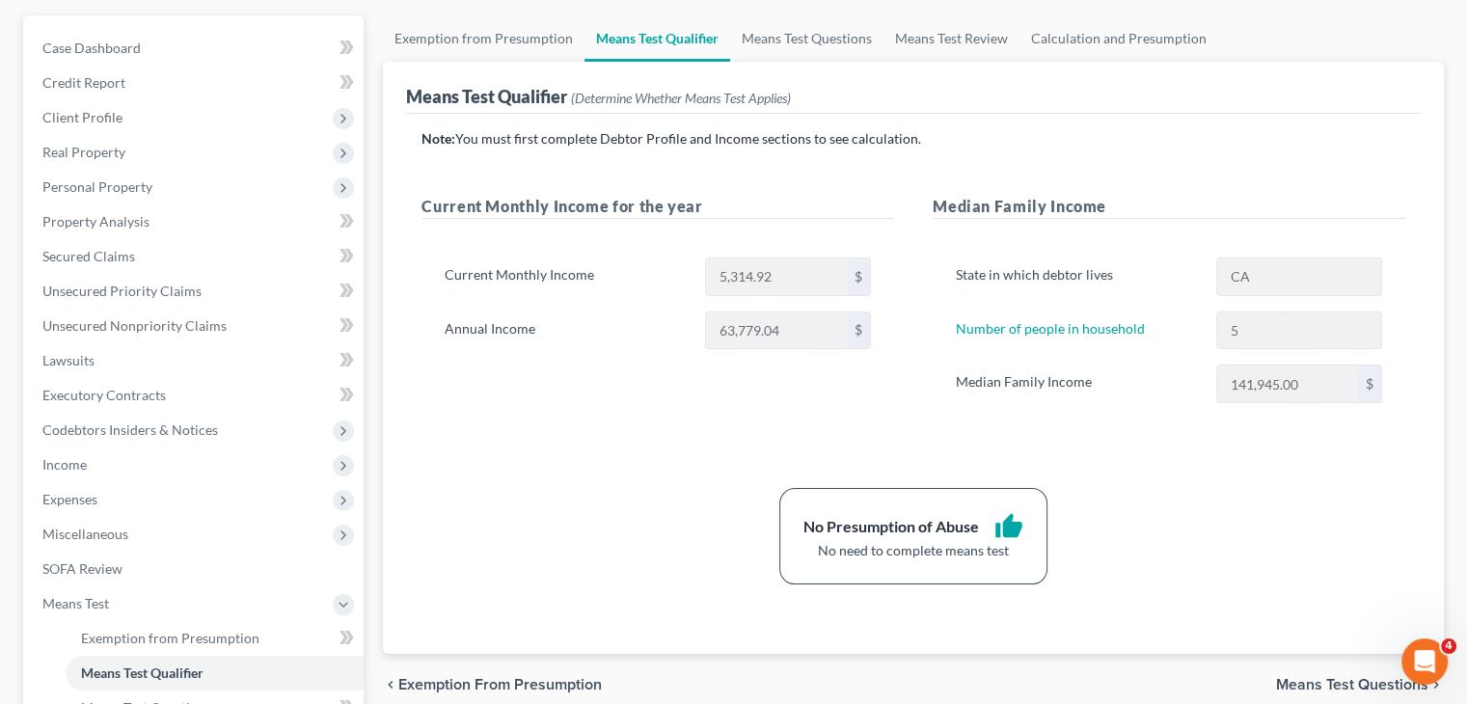
scroll to position [193, 0]
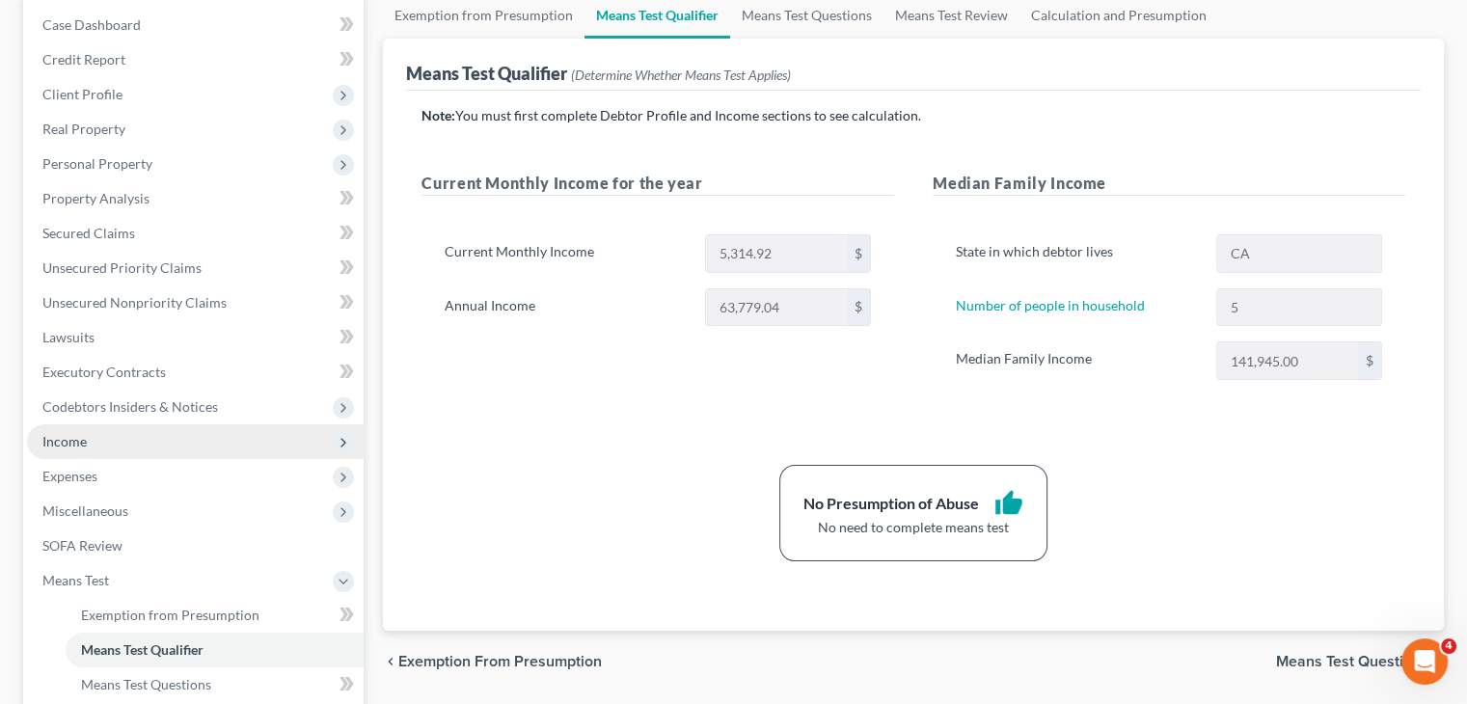
click at [117, 439] on span "Income" at bounding box center [195, 441] width 337 height 35
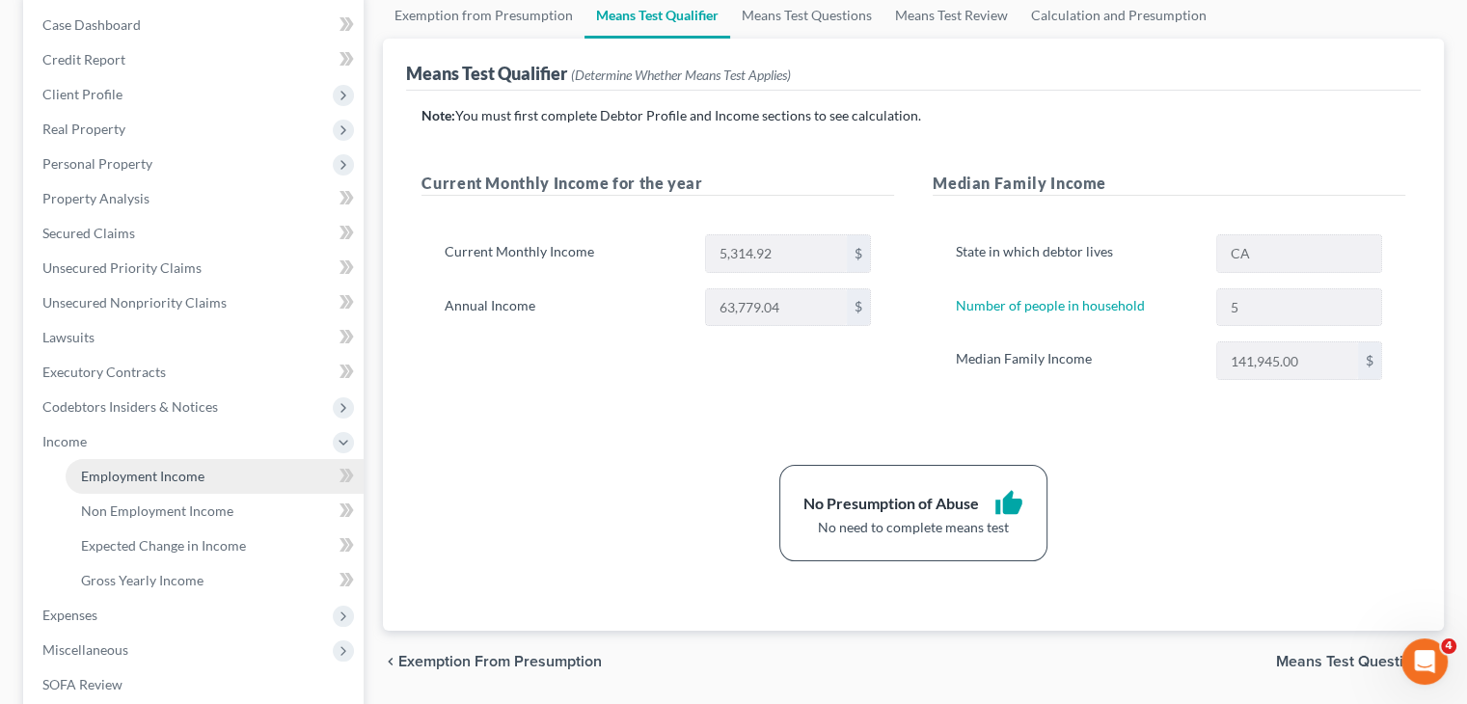
click at [234, 483] on link "Employment Income" at bounding box center [215, 476] width 298 height 35
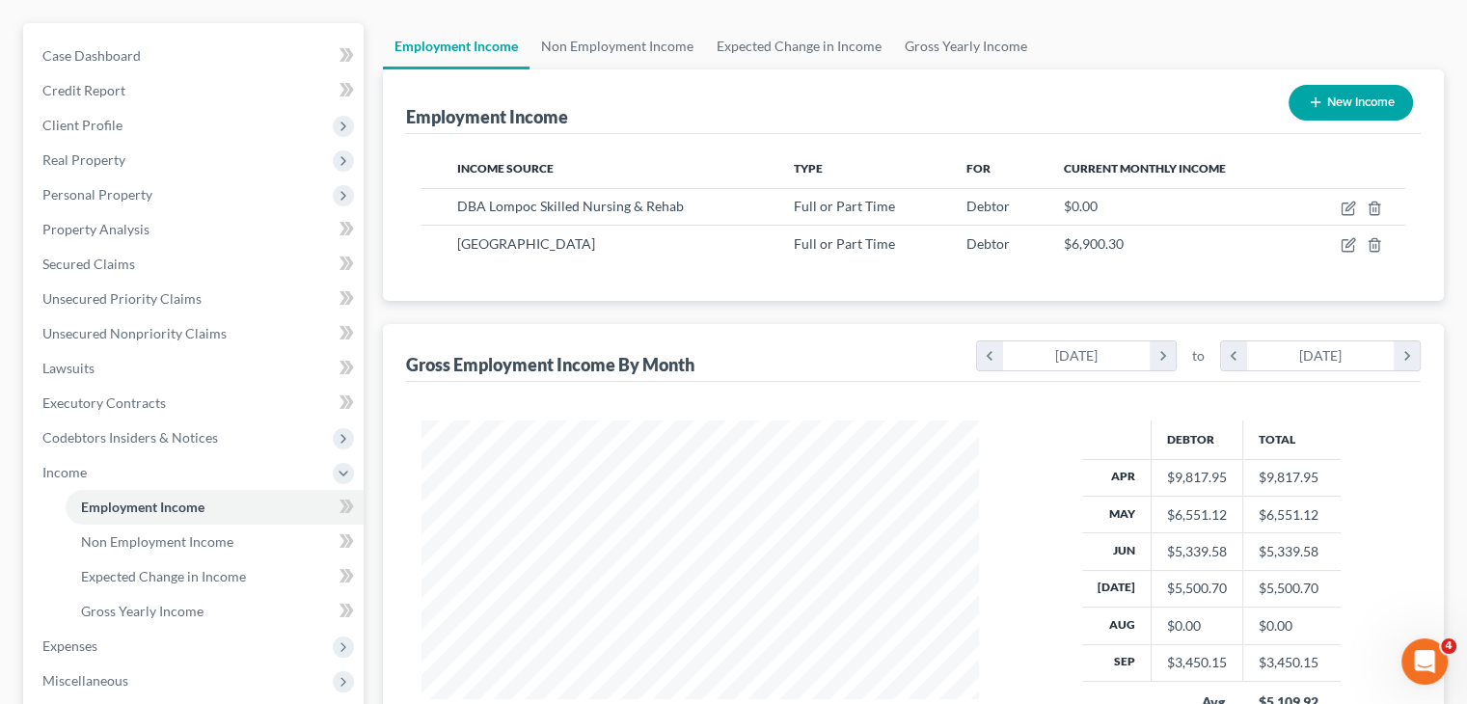
scroll to position [193, 0]
